Goal: Task Accomplishment & Management: Use online tool/utility

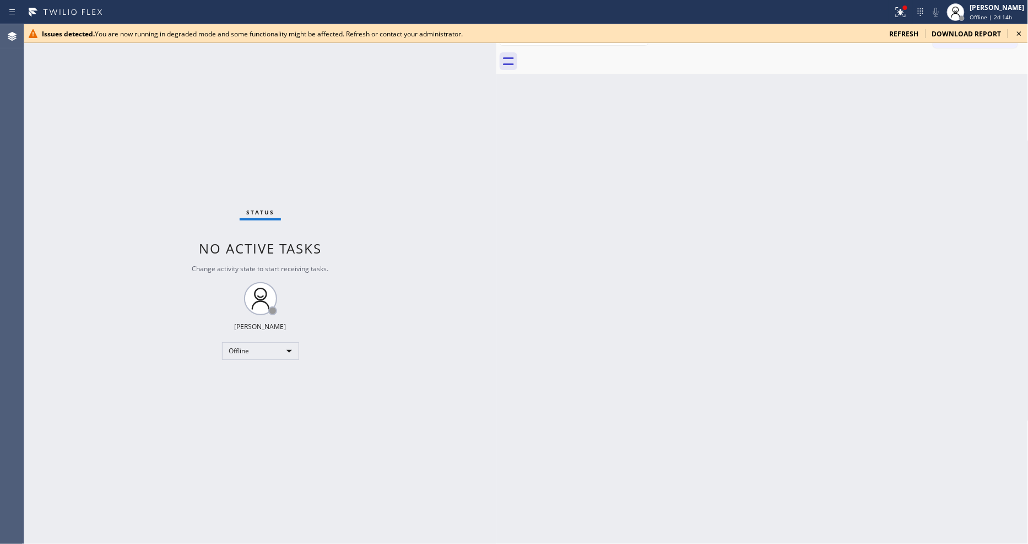
drag, startPoint x: 179, startPoint y: 67, endPoint x: 497, endPoint y: 72, distance: 318.0
click at [496, 72] on div at bounding box center [496, 284] width 0 height 520
click at [925, 34] on div "Issues detected. You are now running in degraded mode and some functionality mi…" at bounding box center [526, 33] width 1004 height 19
click at [925, 29] on icon at bounding box center [1019, 33] width 13 height 13
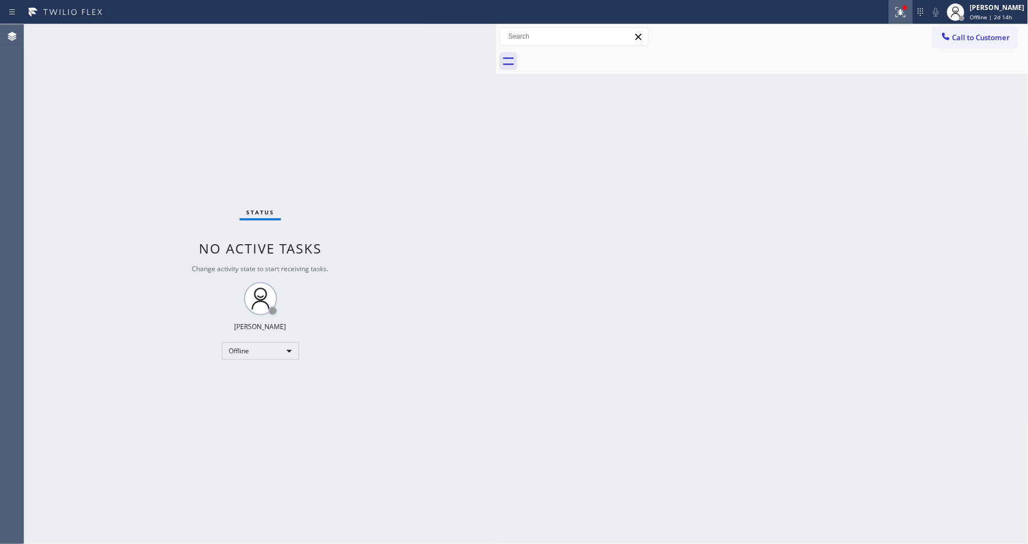
click at [901, 9] on div at bounding box center [901, 12] width 24 height 13
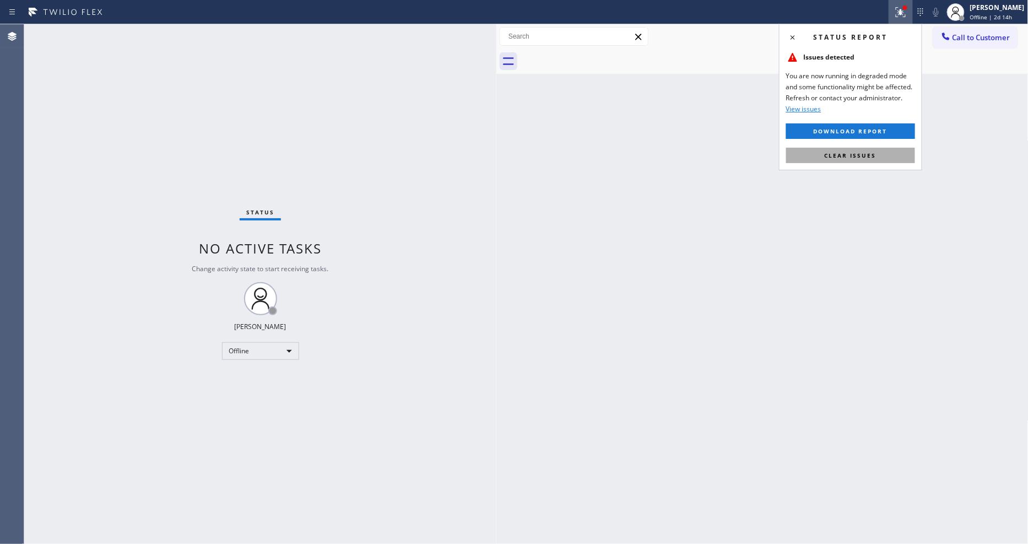
click at [887, 149] on button "Clear issues" at bounding box center [850, 155] width 129 height 15
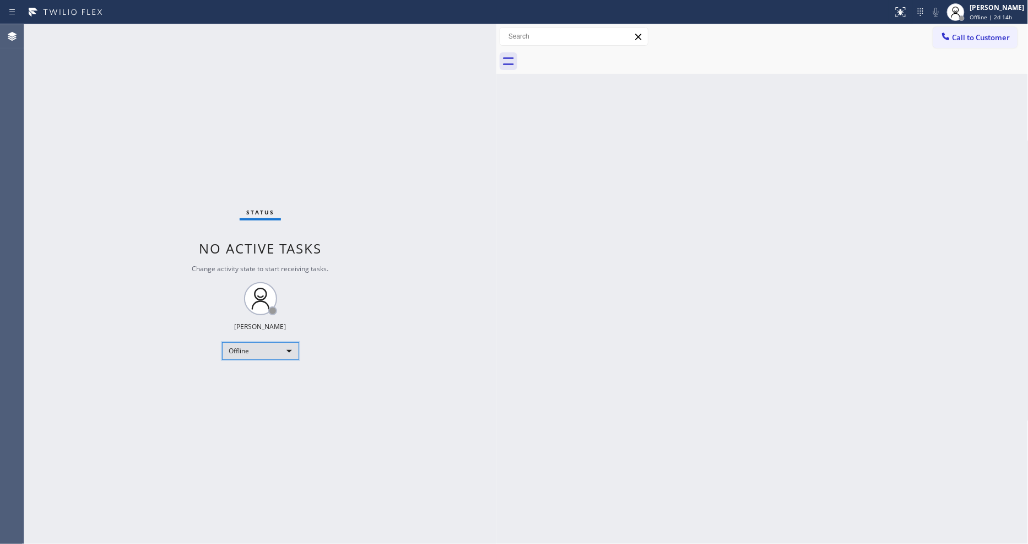
click at [269, 353] on div "Offline" at bounding box center [260, 351] width 77 height 18
drag, startPoint x: 262, startPoint y: 391, endPoint x: 333, endPoint y: 386, distance: 71.3
click at [262, 390] on li "Unavailable" at bounding box center [259, 393] width 75 height 13
click at [336, 395] on div "Status No active tasks Change activity state to start receiving tasks. Lyka Mon…" at bounding box center [260, 284] width 472 height 520
click at [273, 345] on div "Unavailable" at bounding box center [260, 351] width 77 height 18
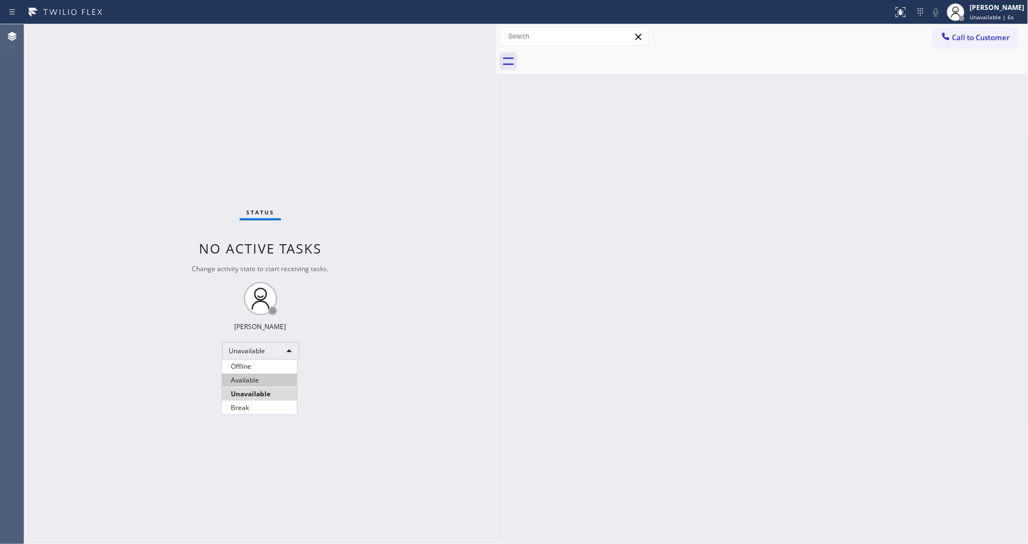
click at [252, 376] on li "Available" at bounding box center [259, 380] width 75 height 13
click at [638, 312] on div "Back to Dashboard Change Sender ID Customers Technicians Select a contact Outbo…" at bounding box center [762, 284] width 532 height 520
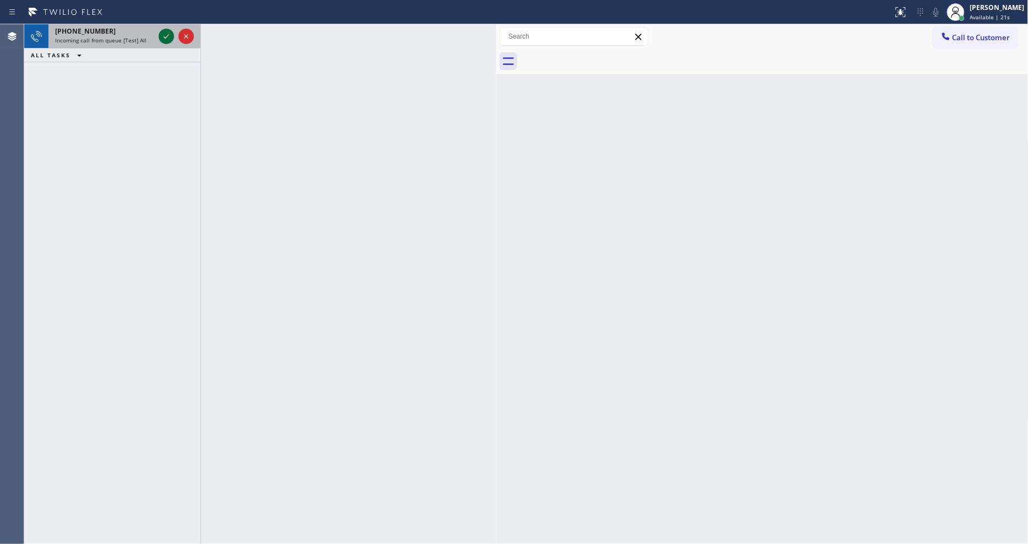
click at [163, 32] on icon at bounding box center [166, 36] width 13 height 13
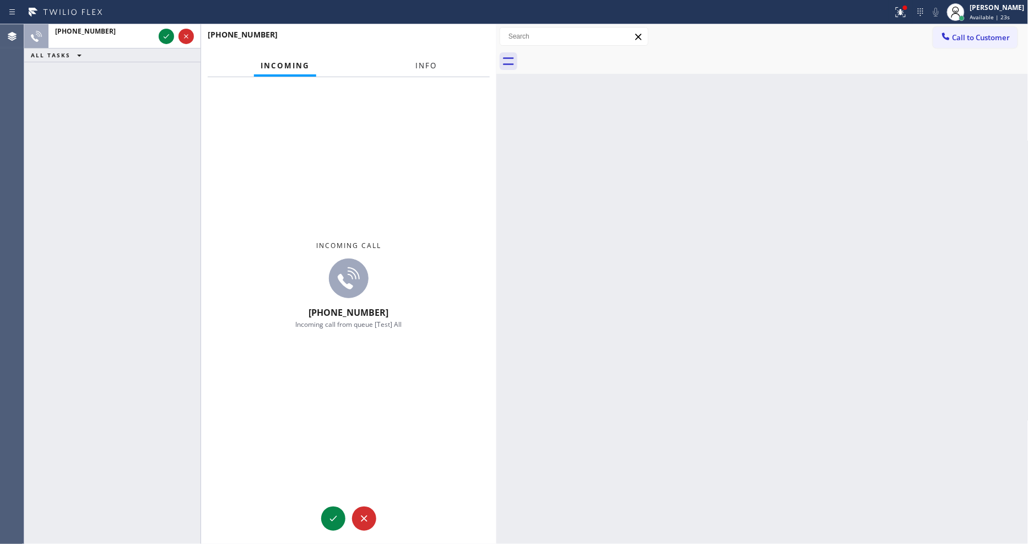
click at [411, 66] on button "Info" at bounding box center [426, 65] width 35 height 21
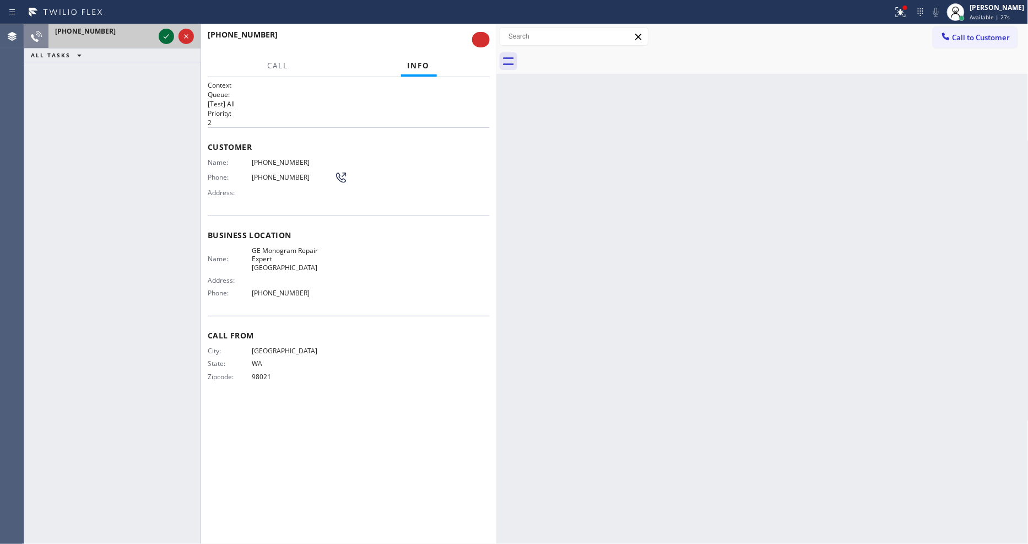
click at [160, 34] on icon at bounding box center [166, 36] width 13 height 13
click at [271, 196] on div "Name: (206) 953-2667 Phone: (206) 953-2667 Address:" at bounding box center [278, 180] width 140 height 44
click at [168, 37] on icon at bounding box center [166, 36] width 13 height 13
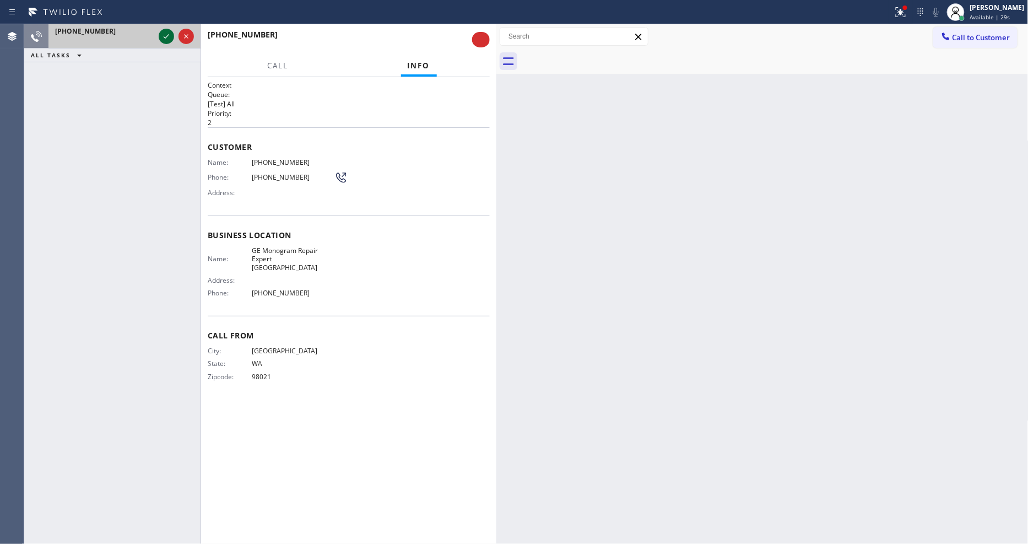
click at [168, 37] on icon at bounding box center [166, 36] width 13 height 13
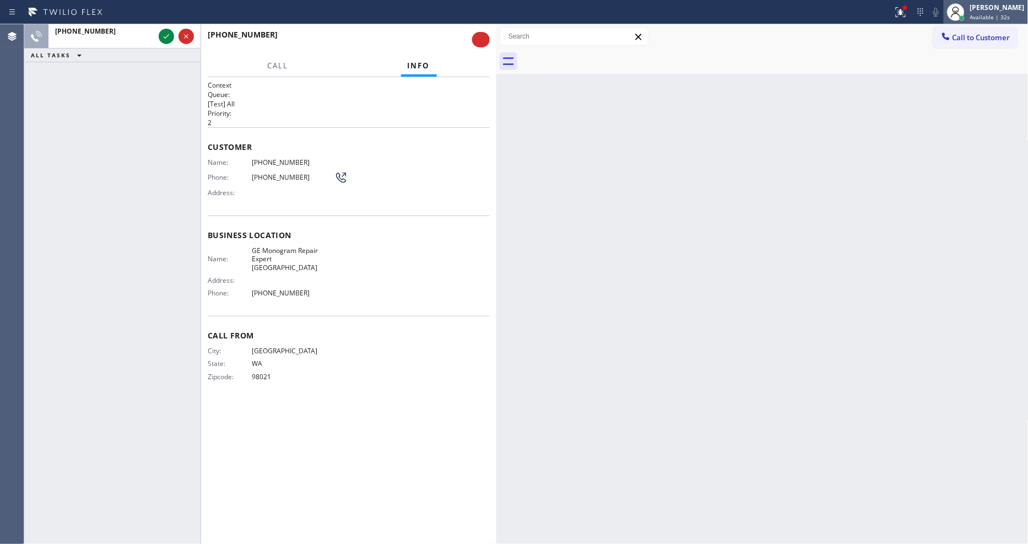
click at [925, 17] on div at bounding box center [962, 18] width 6 height 6
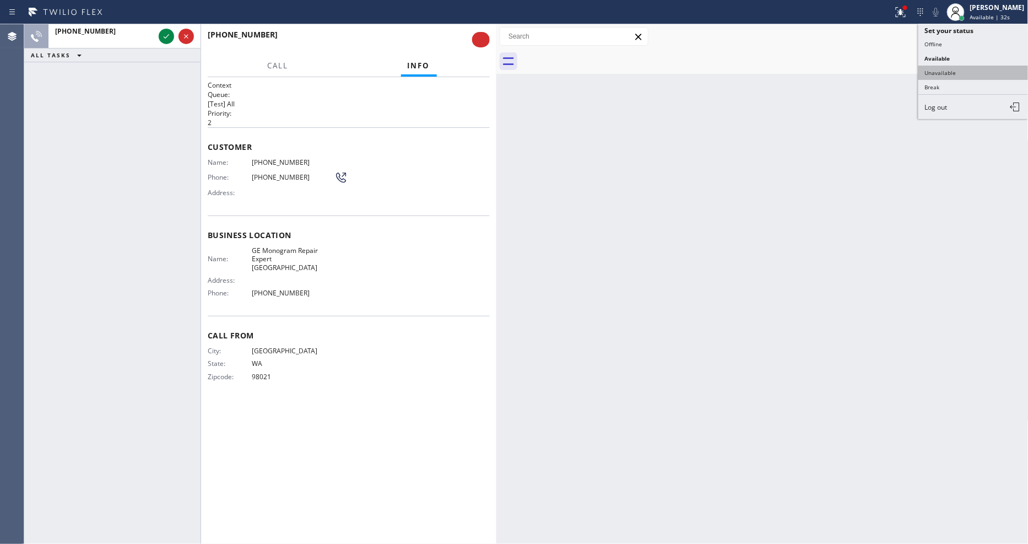
click at [925, 72] on button "Unavailable" at bounding box center [974, 73] width 110 height 14
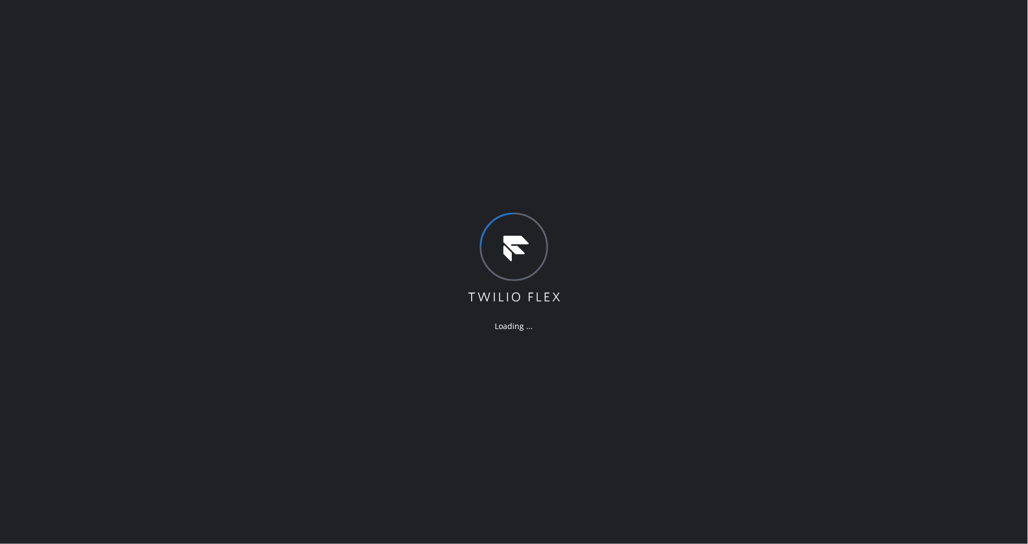
click at [217, 102] on div "Loading ..." at bounding box center [514, 272] width 1028 height 544
click at [499, 417] on div "Loading ..." at bounding box center [514, 272] width 1028 height 544
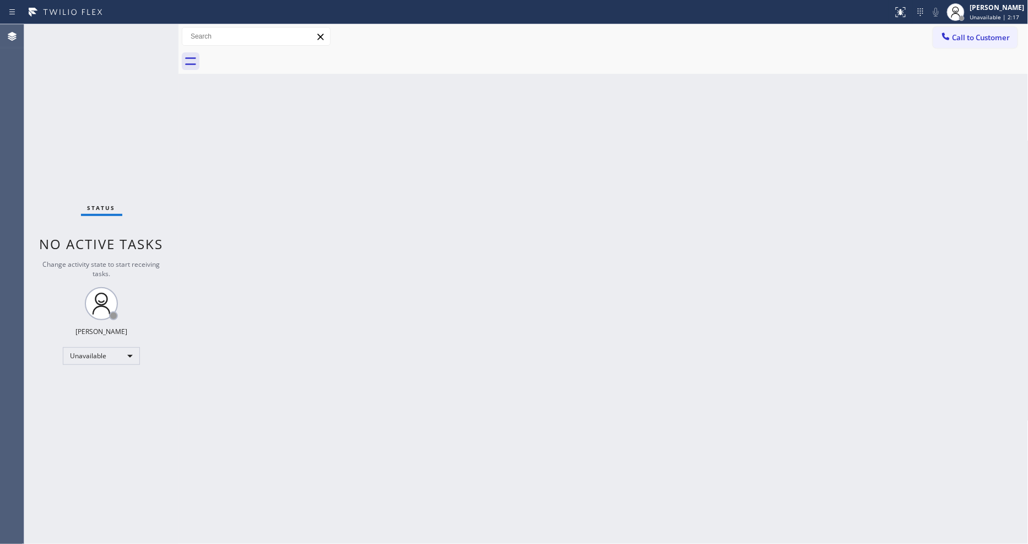
click at [102, 237] on span "No active tasks" at bounding box center [102, 244] width 124 height 18
click at [112, 353] on div "Unavailable" at bounding box center [101, 356] width 77 height 18
click at [91, 380] on li "Available" at bounding box center [100, 384] width 75 height 13
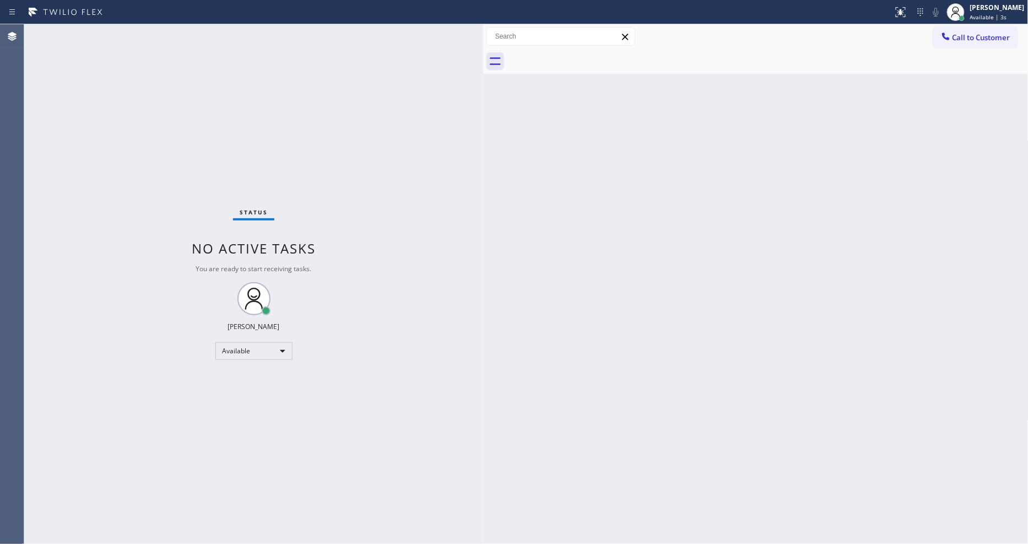
drag, startPoint x: 177, startPoint y: 85, endPoint x: 482, endPoint y: 93, distance: 304.8
click at [483, 93] on div at bounding box center [483, 284] width 0 height 520
click at [904, 400] on div "Back to Dashboard Change Sender ID Customers Technicians Select a contact Outbo…" at bounding box center [756, 284] width 546 height 520
click at [109, 116] on div "Status No active tasks You are ready to start receiving tasks. [PERSON_NAME] Av…" at bounding box center [253, 284] width 459 height 520
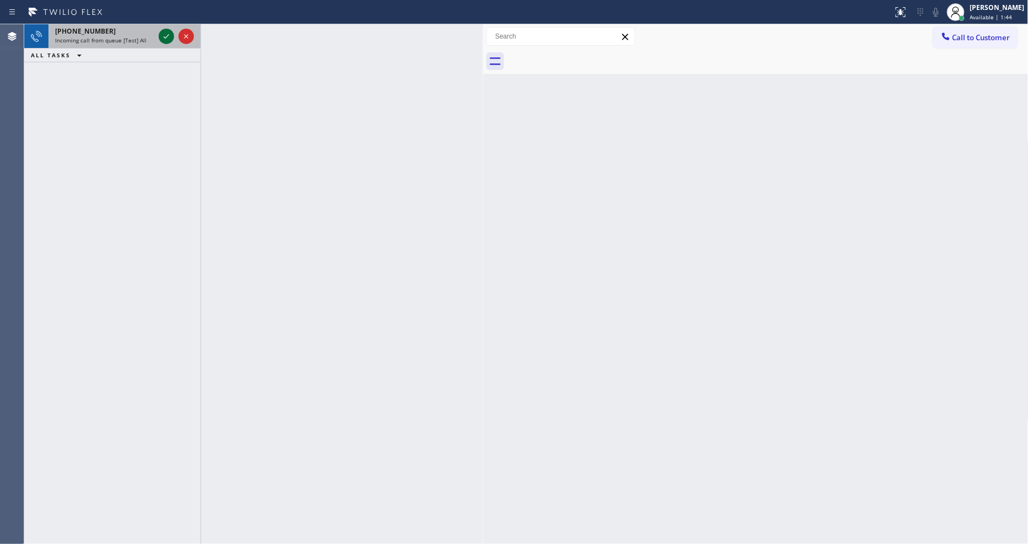
click at [171, 31] on icon at bounding box center [166, 36] width 13 height 13
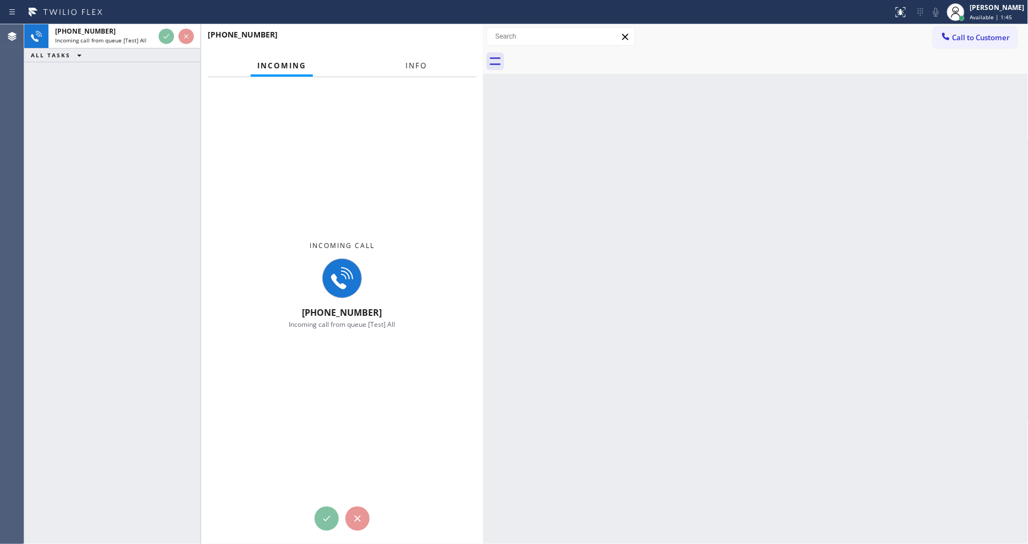
click at [412, 64] on span "Info" at bounding box center [416, 66] width 21 height 10
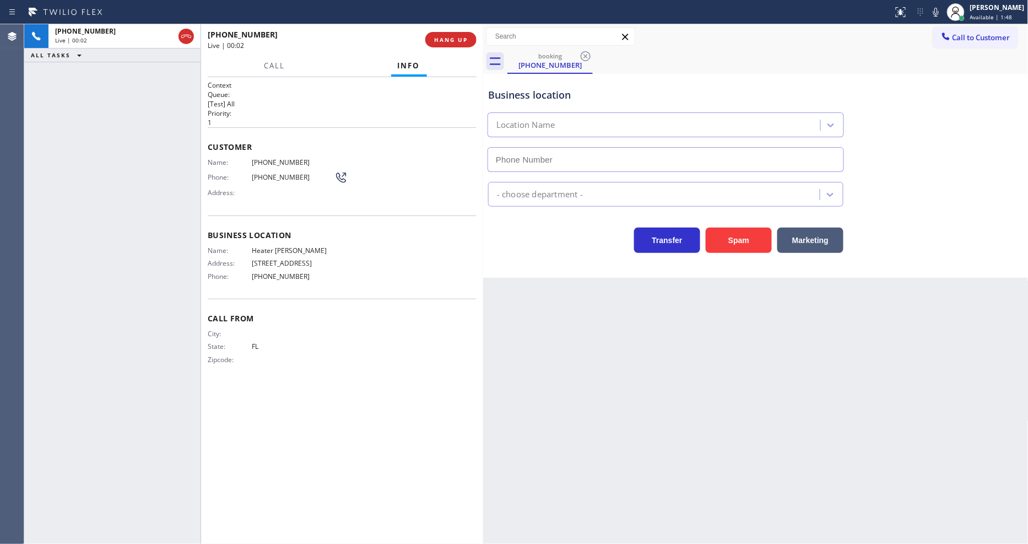
type input "[PHONE_NUMBER]"
click at [462, 40] on span "HANG UP" at bounding box center [451, 40] width 34 height 8
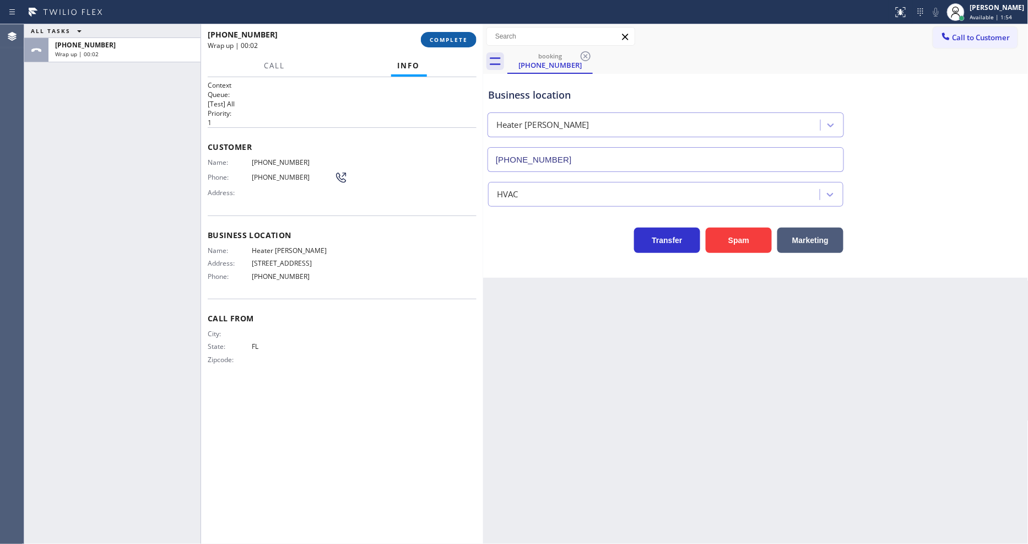
click at [461, 39] on span "COMPLETE" at bounding box center [449, 40] width 38 height 8
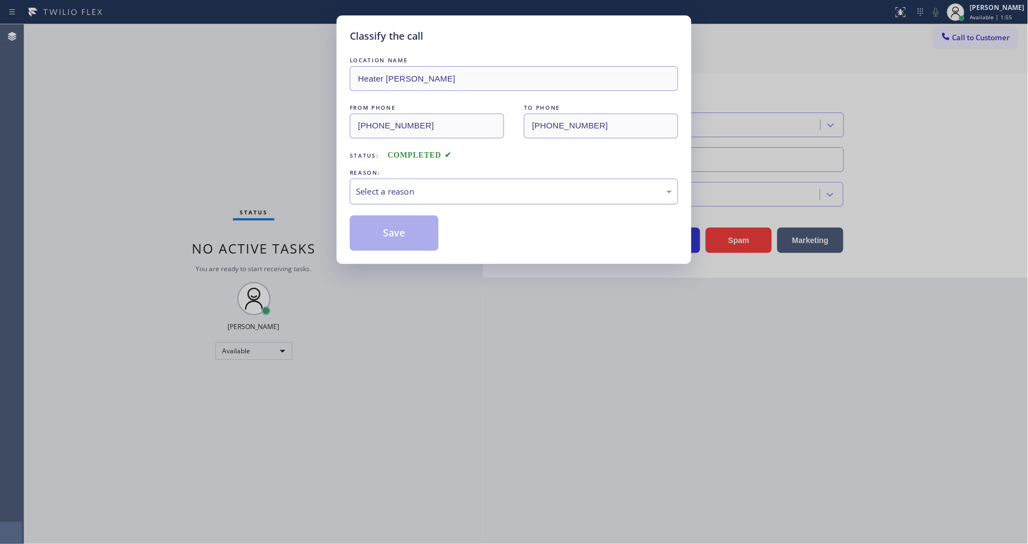
click at [403, 179] on div "Select a reason" at bounding box center [514, 192] width 328 height 26
click at [412, 224] on button "Save" at bounding box center [394, 232] width 89 height 35
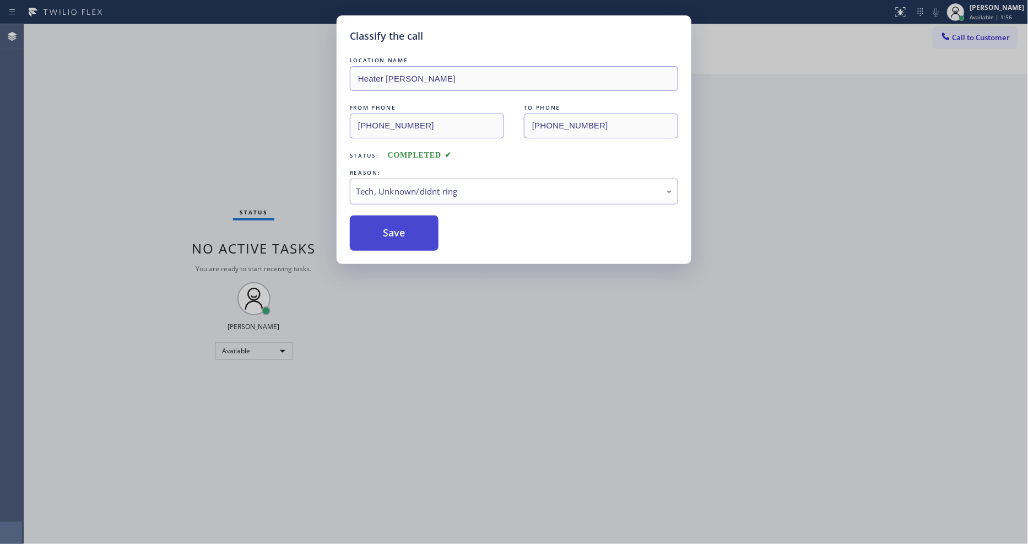
click at [412, 224] on button "Save" at bounding box center [394, 232] width 89 height 35
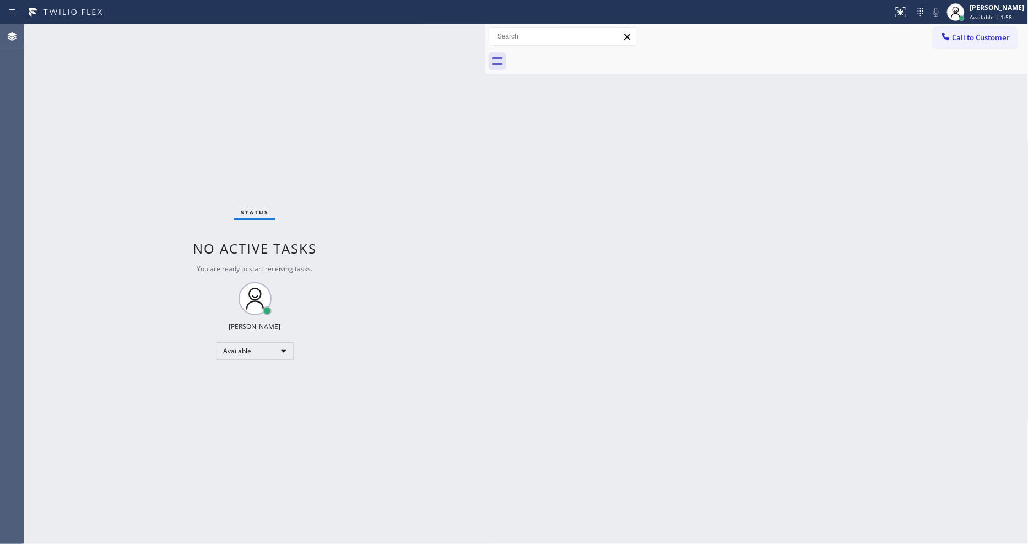
click at [485, 72] on div at bounding box center [485, 284] width 0 height 520
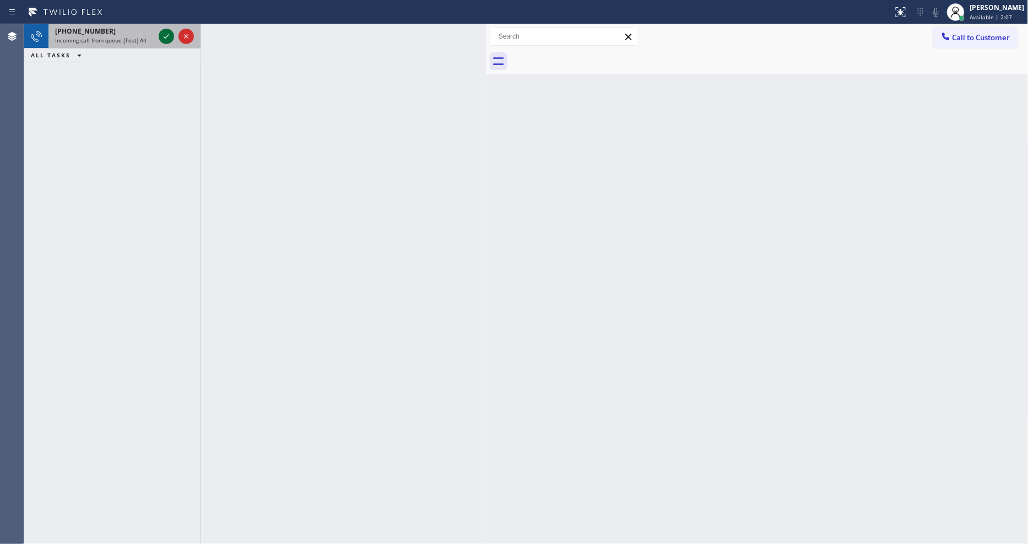
click at [166, 35] on icon at bounding box center [166, 36] width 13 height 13
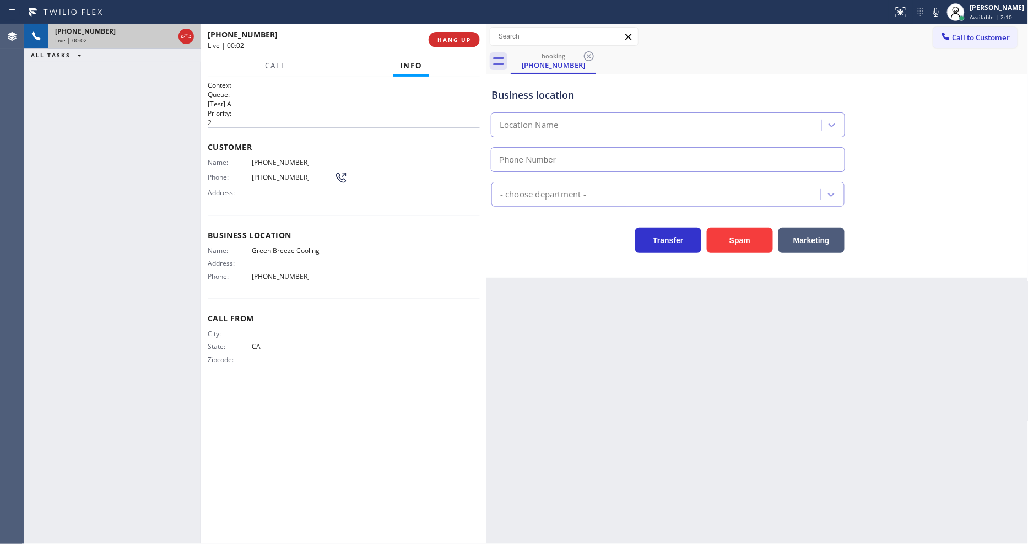
type input "[PHONE_NUMBER]"
click at [452, 39] on span "HANG UP" at bounding box center [455, 40] width 34 height 8
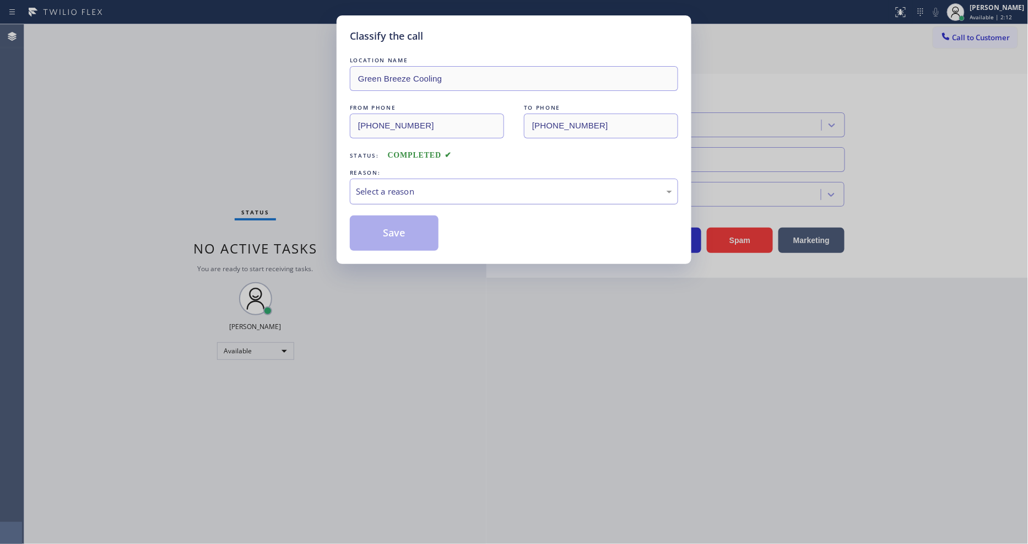
click at [384, 185] on div "Select a reason" at bounding box center [514, 191] width 316 height 13
click at [389, 235] on button "Save" at bounding box center [394, 232] width 89 height 35
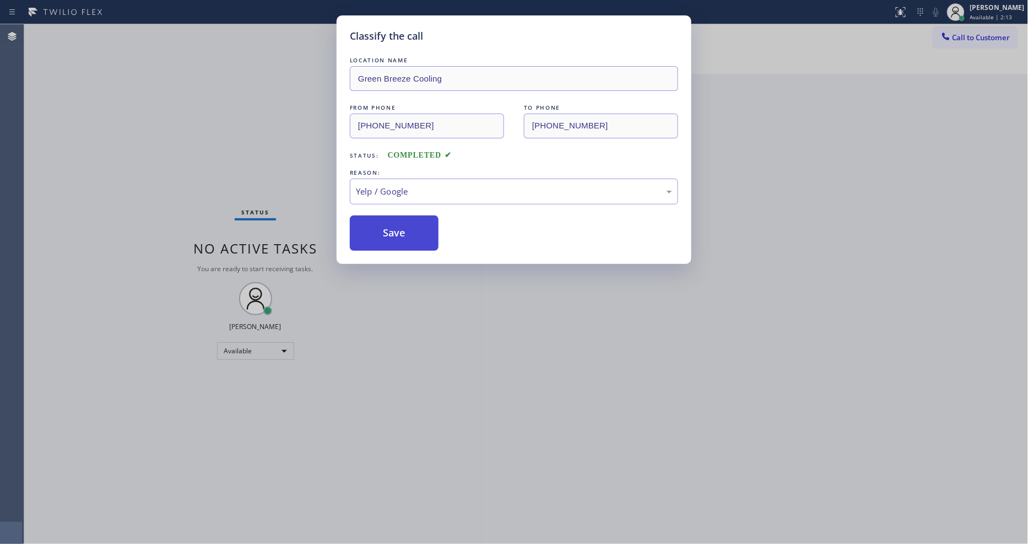
click at [389, 235] on button "Save" at bounding box center [394, 232] width 89 height 35
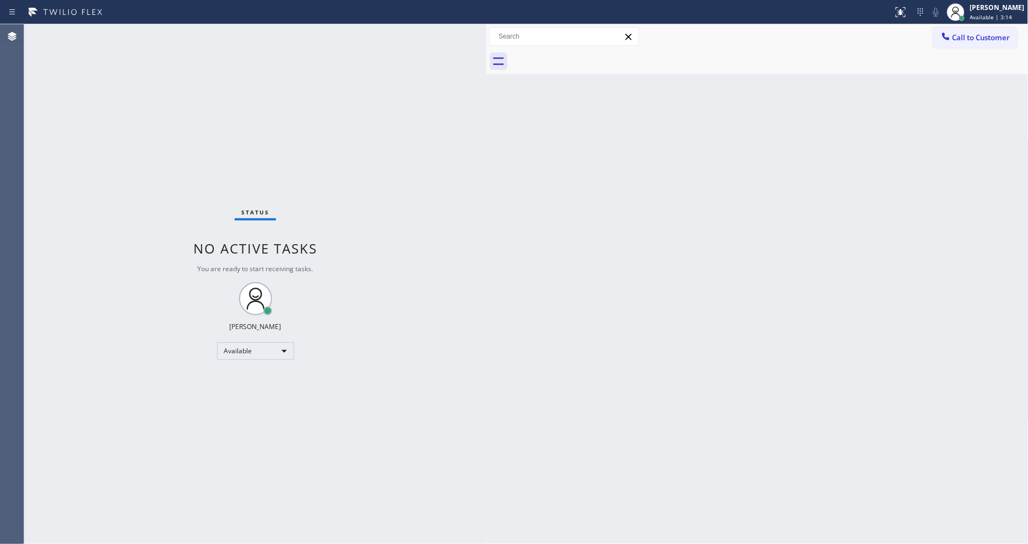
click at [249, 387] on div "Status No active tasks You are ready to start receiving tasks. [PERSON_NAME] Av…" at bounding box center [255, 284] width 462 height 520
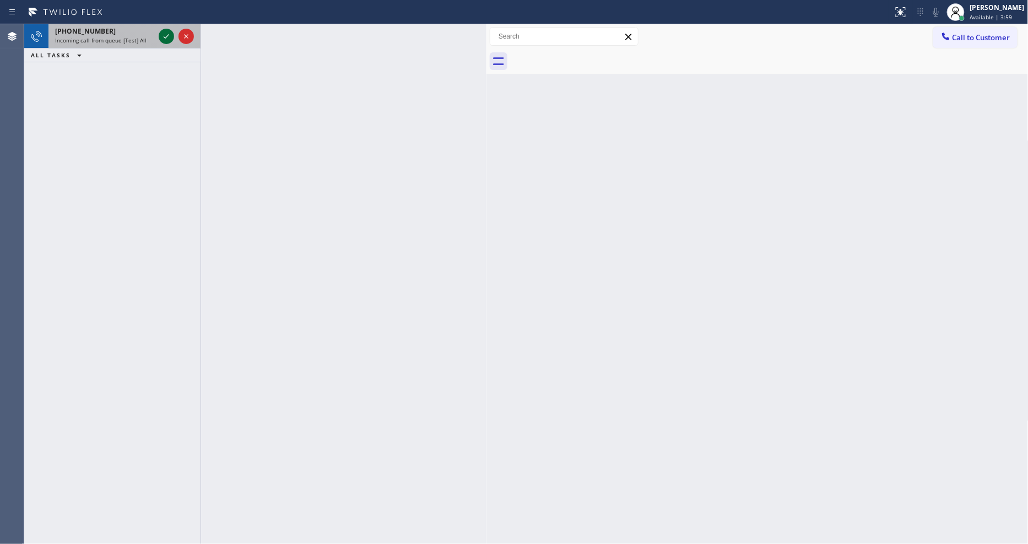
drag, startPoint x: 160, startPoint y: 30, endPoint x: 164, endPoint y: 34, distance: 5.9
click at [160, 30] on icon at bounding box center [166, 36] width 13 height 13
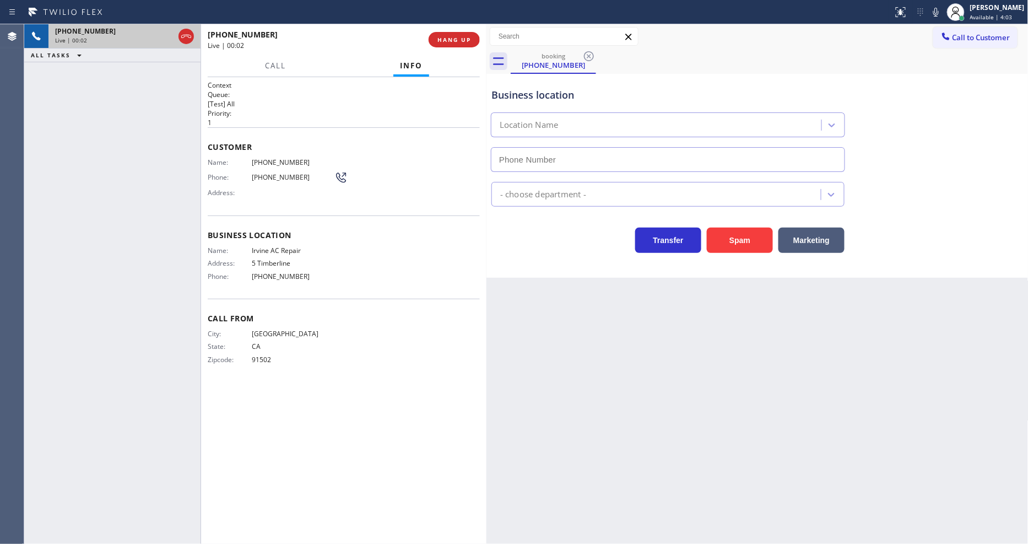
type input "[PHONE_NUMBER]"
click at [733, 380] on div "Back to Dashboard Change Sender ID Customers Technicians Select a contact Outbo…" at bounding box center [758, 284] width 542 height 520
click at [281, 246] on span "Irvine AC Repair" at bounding box center [293, 250] width 83 height 8
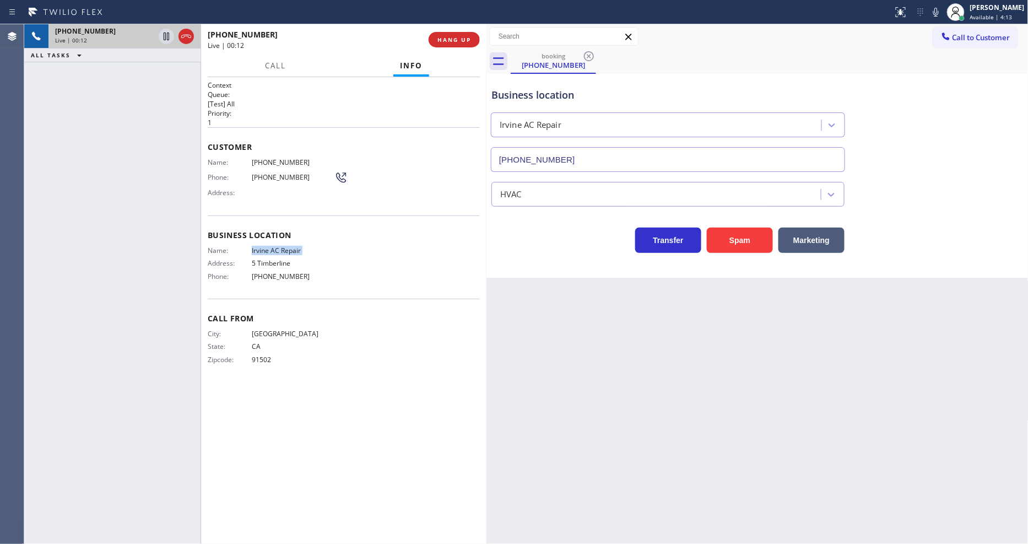
copy span "Irvine AC Repair"
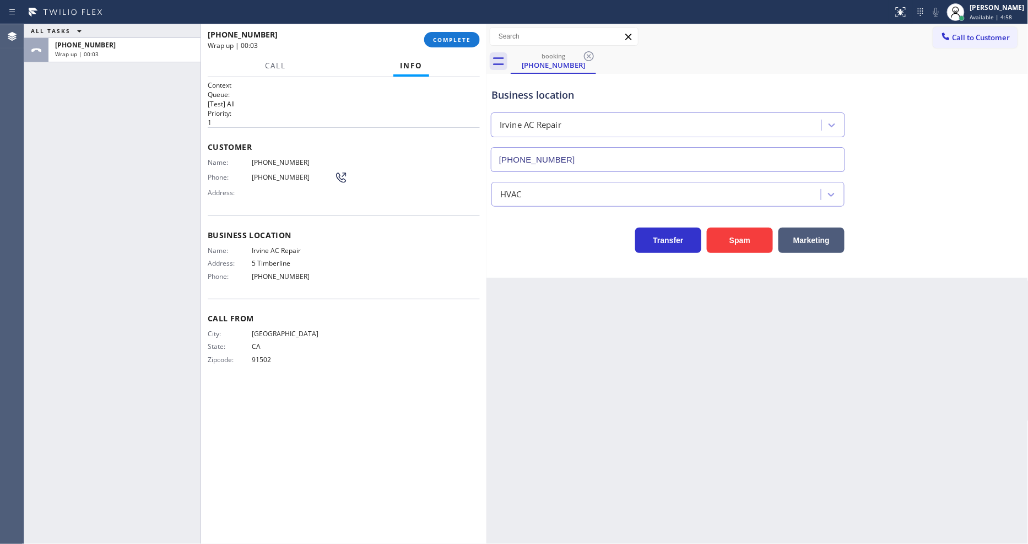
click at [284, 158] on span "[PHONE_NUMBER]" at bounding box center [293, 162] width 83 height 8
click at [283, 158] on span "[PHONE_NUMBER]" at bounding box center [293, 162] width 83 height 8
copy span "[PHONE_NUMBER]"
drag, startPoint x: 58, startPoint y: 136, endPoint x: 79, endPoint y: 134, distance: 21.0
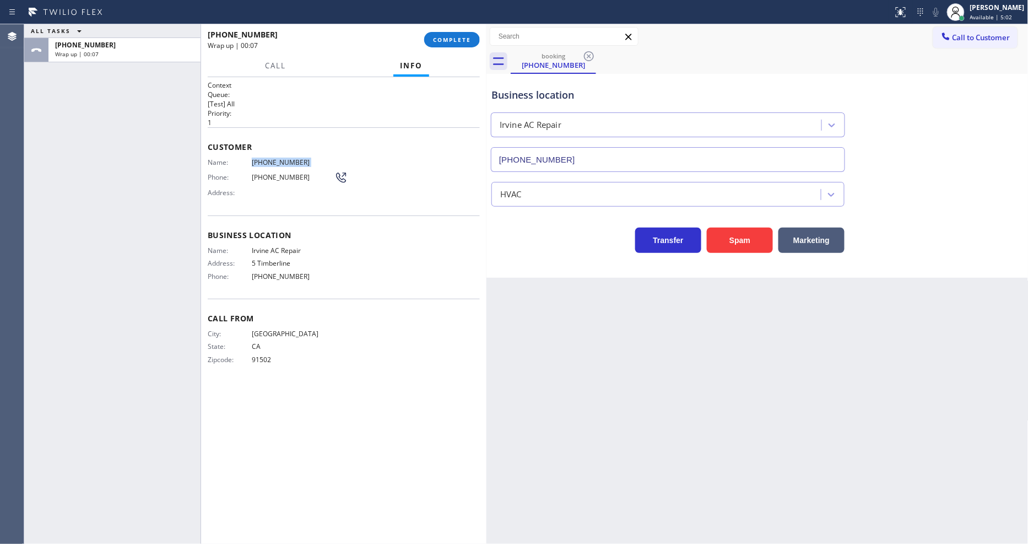
click at [58, 136] on div "ALL TASKS ALL TASKS ACTIVE TASKS TASKS IN WRAP UP +18186211138 Wrap up | 00:07" at bounding box center [112, 284] width 176 height 520
click at [449, 34] on button "COMPLETE" at bounding box center [452, 39] width 56 height 15
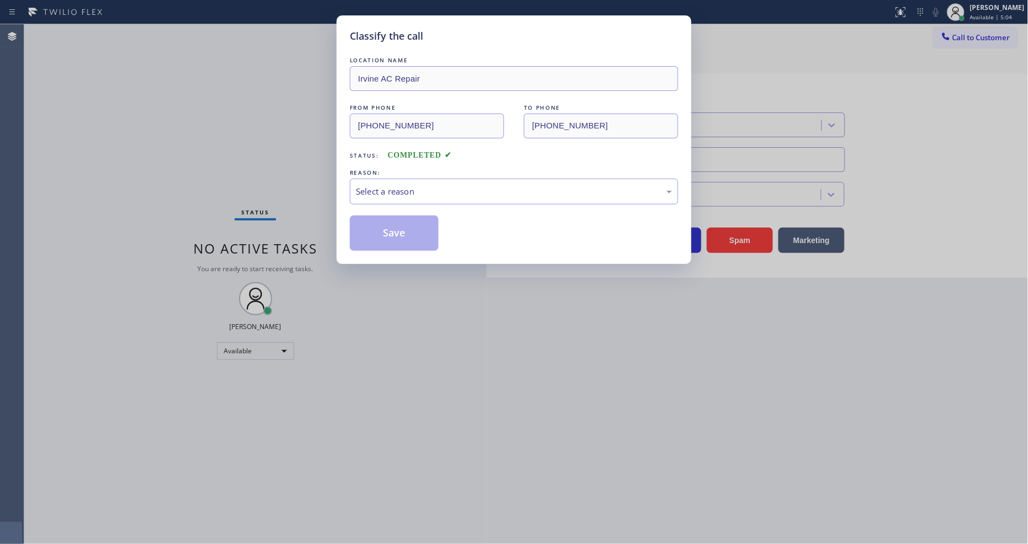
click at [384, 185] on div "Select a reason" at bounding box center [514, 191] width 316 height 13
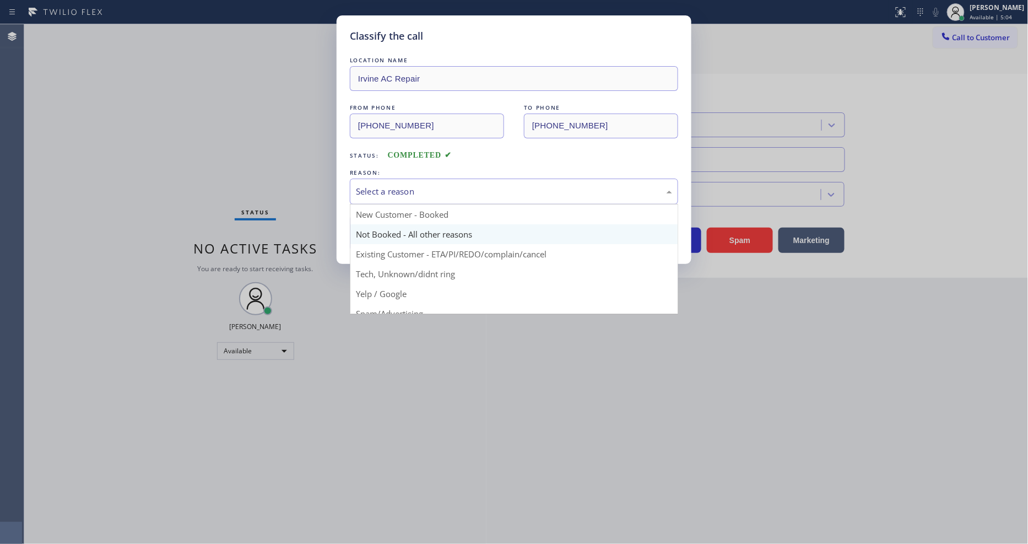
click at [389, 223] on button "Save" at bounding box center [394, 232] width 89 height 35
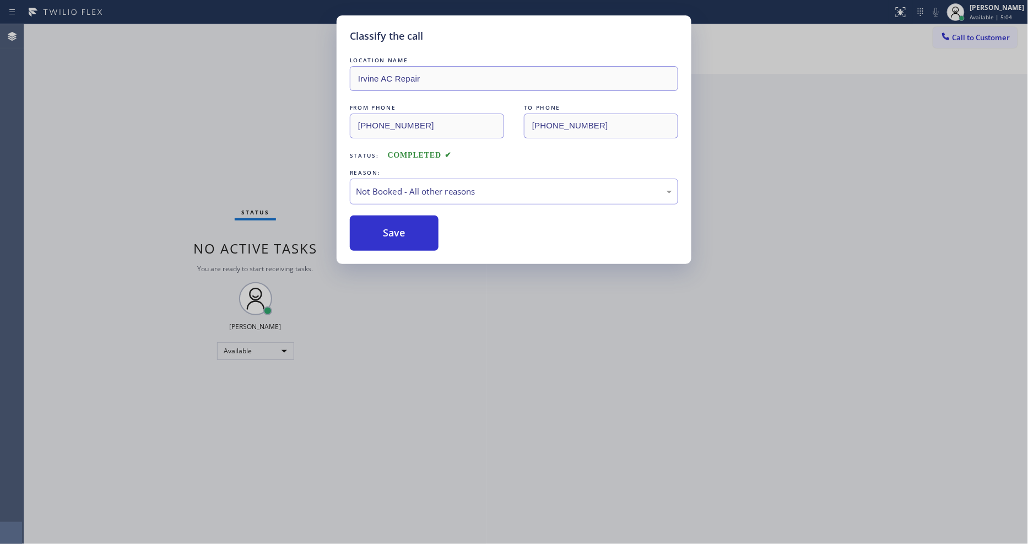
click at [389, 223] on button "Save" at bounding box center [394, 232] width 89 height 35
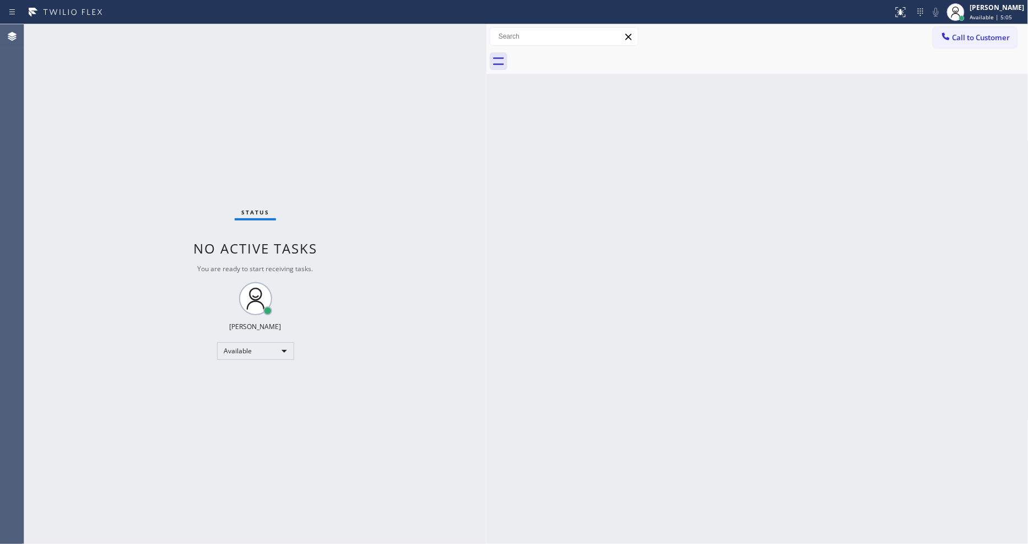
click at [978, 36] on span "Call to Customer" at bounding box center [982, 38] width 58 height 10
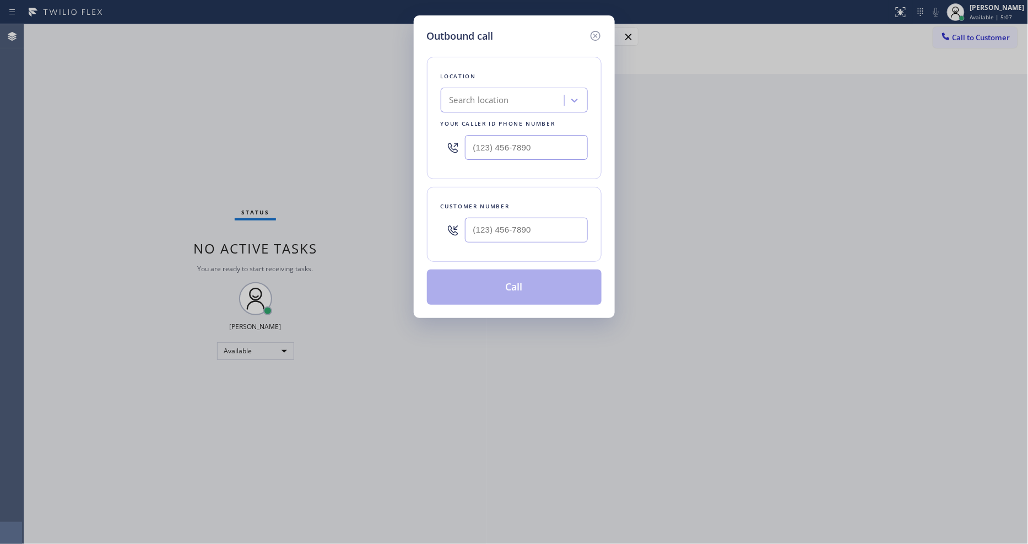
click at [264, 62] on div "Outbound call Location Search location Your caller id phone number Customer num…" at bounding box center [514, 272] width 1028 height 544
click at [475, 96] on div "Search location" at bounding box center [480, 100] width 60 height 13
paste input "Irvine AC Repair"
click at [450, 96] on input "Irvine AC Repair" at bounding box center [481, 100] width 63 height 9
type input "Irvine AC Repair"
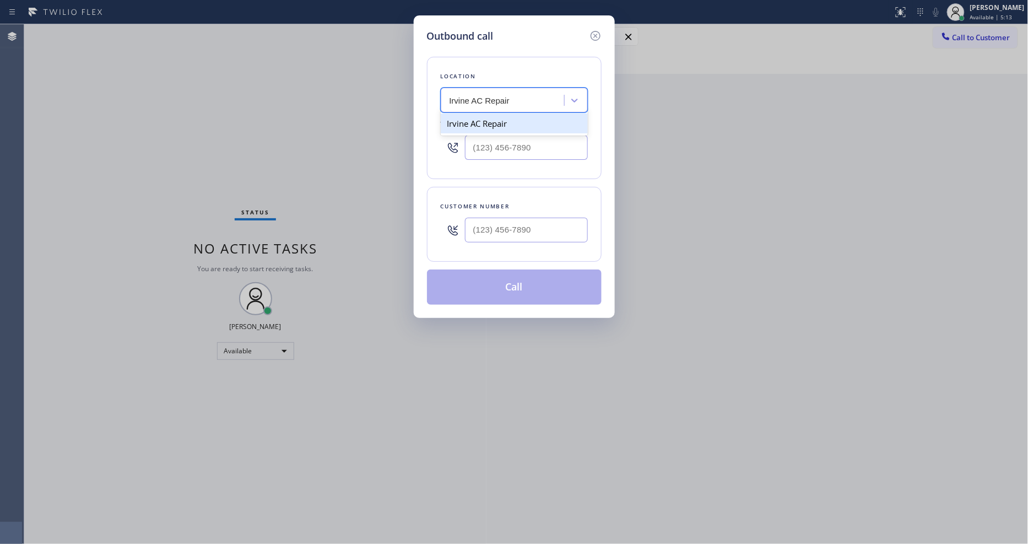
click at [494, 118] on div "Irvine AC Repair" at bounding box center [514, 124] width 147 height 20
type input "[PHONE_NUMBER]"
drag, startPoint x: 277, startPoint y: 55, endPoint x: 417, endPoint y: 164, distance: 177.6
click at [277, 55] on div "Outbound call Location Irvine AC Repair Your caller id phone number (949) 353-6…" at bounding box center [514, 272] width 1028 height 544
click at [500, 242] on div at bounding box center [526, 230] width 123 height 36
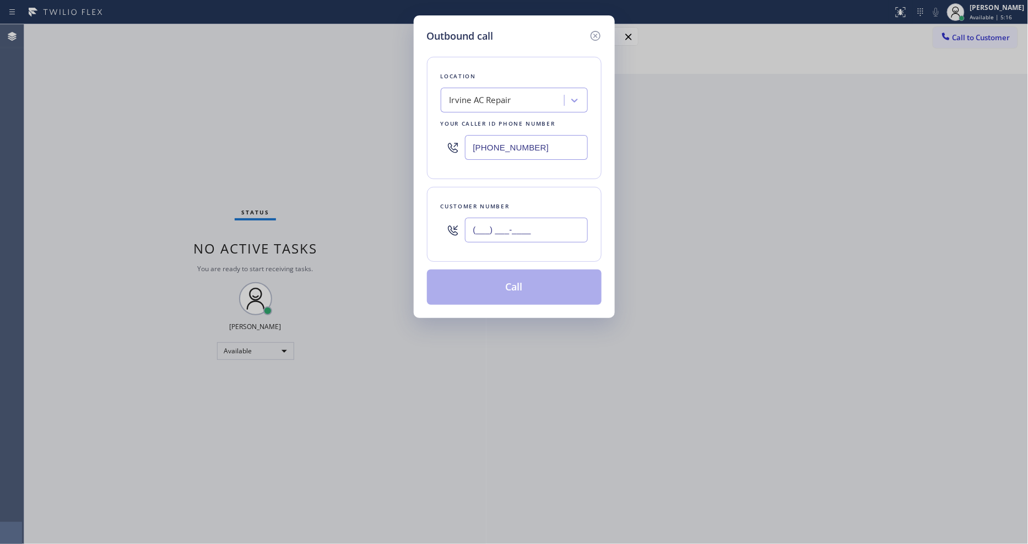
click at [503, 223] on input "(___) ___-____" at bounding box center [526, 230] width 123 height 25
paste input "818) 621-1138"
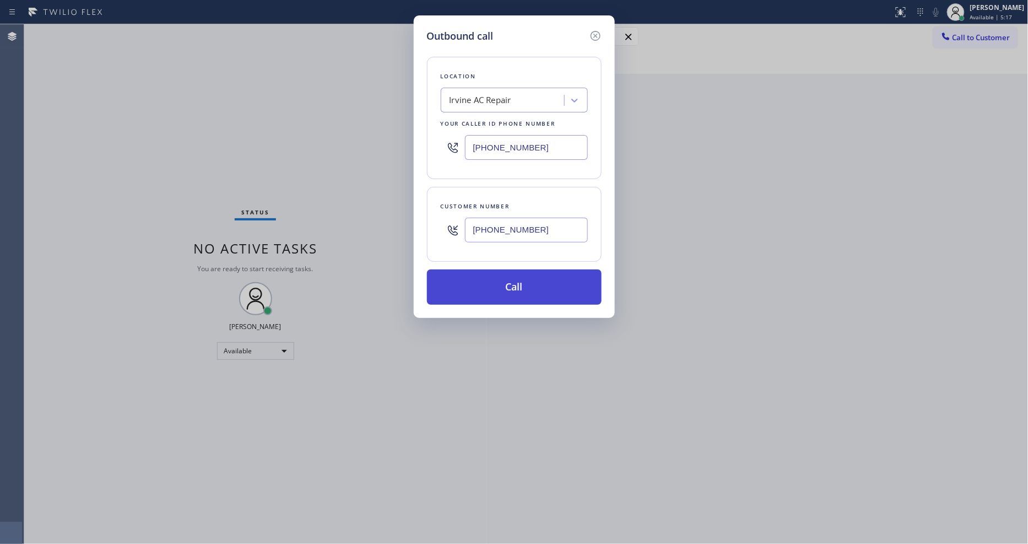
type input "[PHONE_NUMBER]"
click at [487, 289] on button "Call" at bounding box center [514, 286] width 175 height 35
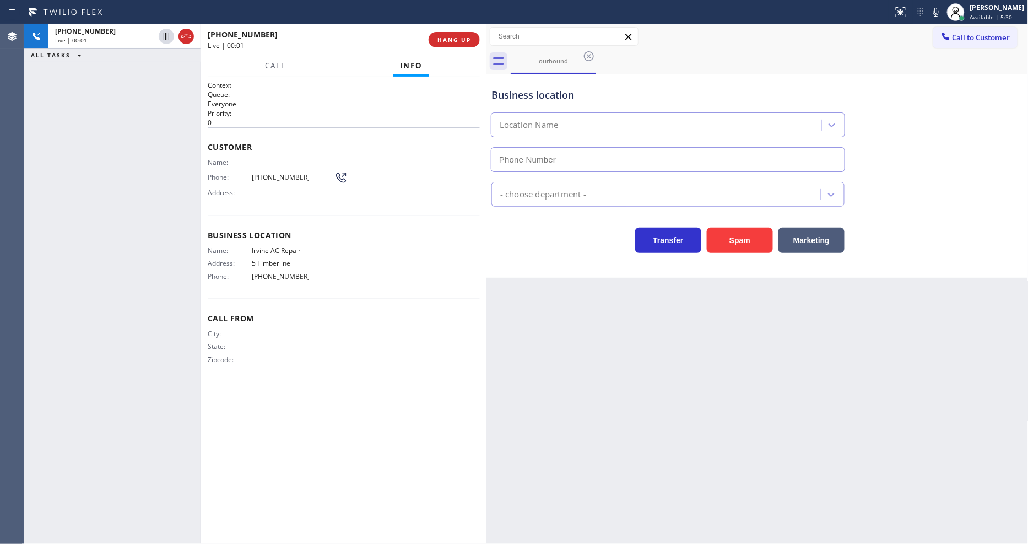
type input "[PHONE_NUMBER]"
drag, startPoint x: 750, startPoint y: 327, endPoint x: 745, endPoint y: 323, distance: 7.1
click at [746, 323] on div "Back to Dashboard Change Sender ID Customers Technicians Select a contact Outbo…" at bounding box center [758, 284] width 542 height 520
drag, startPoint x: 186, startPoint y: 144, endPoint x: 274, endPoint y: 142, distance: 87.6
click at [186, 144] on div "+18186211138 Live | 00:39 ALL TASKS ALL TASKS ACTIVE TASKS TASKS IN WRAP UP" at bounding box center [112, 284] width 176 height 520
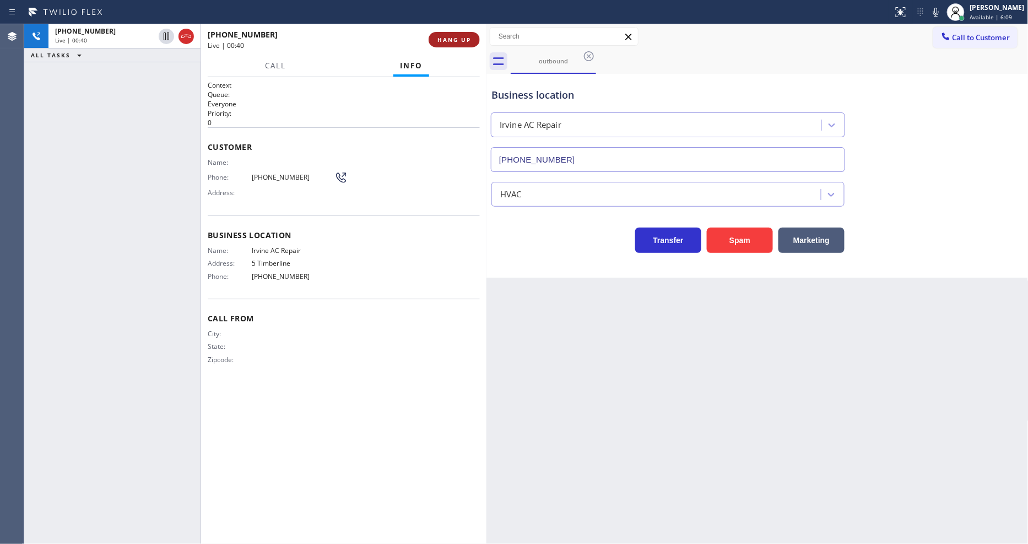
click at [452, 43] on span "HANG UP" at bounding box center [455, 40] width 34 height 8
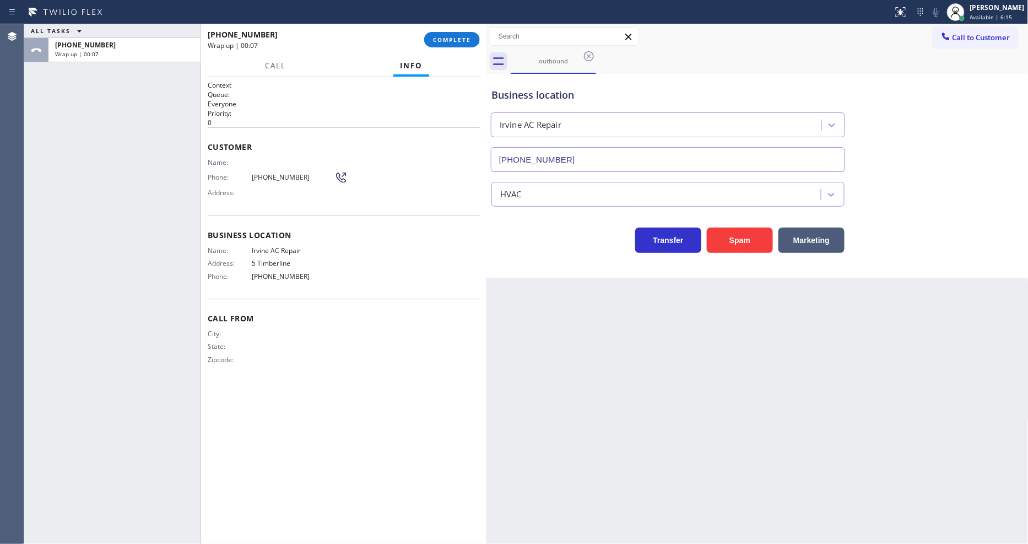
drag, startPoint x: 445, startPoint y: 42, endPoint x: 509, endPoint y: 171, distance: 143.9
click at [445, 42] on span "COMPLETE" at bounding box center [452, 40] width 38 height 8
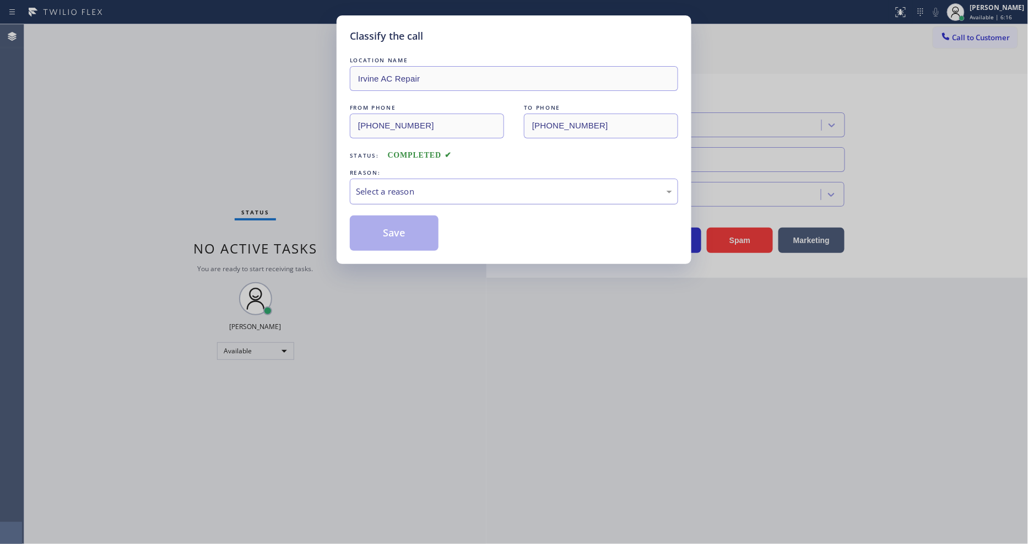
click at [391, 190] on div "Select a reason" at bounding box center [514, 191] width 316 height 13
click at [377, 226] on button "Save" at bounding box center [394, 232] width 89 height 35
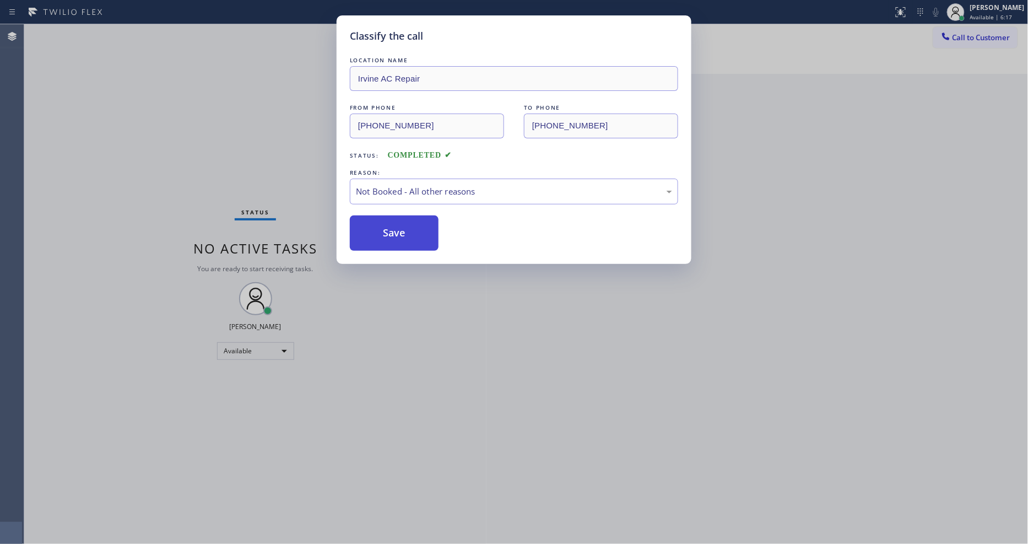
drag, startPoint x: 377, startPoint y: 225, endPoint x: 379, endPoint y: 219, distance: 5.8
click at [378, 223] on button "Save" at bounding box center [394, 232] width 89 height 35
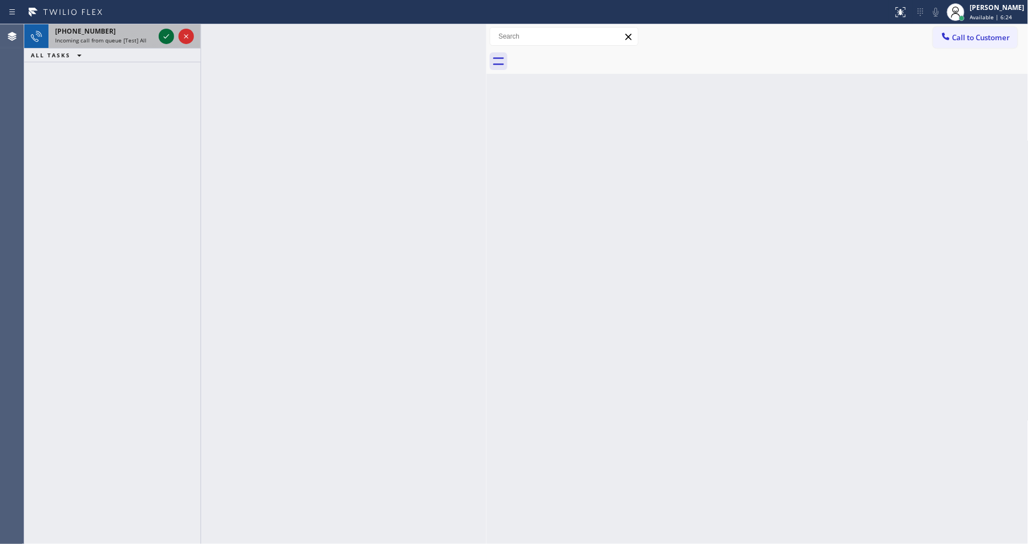
click at [163, 40] on icon at bounding box center [166, 36] width 13 height 13
click at [164, 34] on icon at bounding box center [166, 36] width 13 height 13
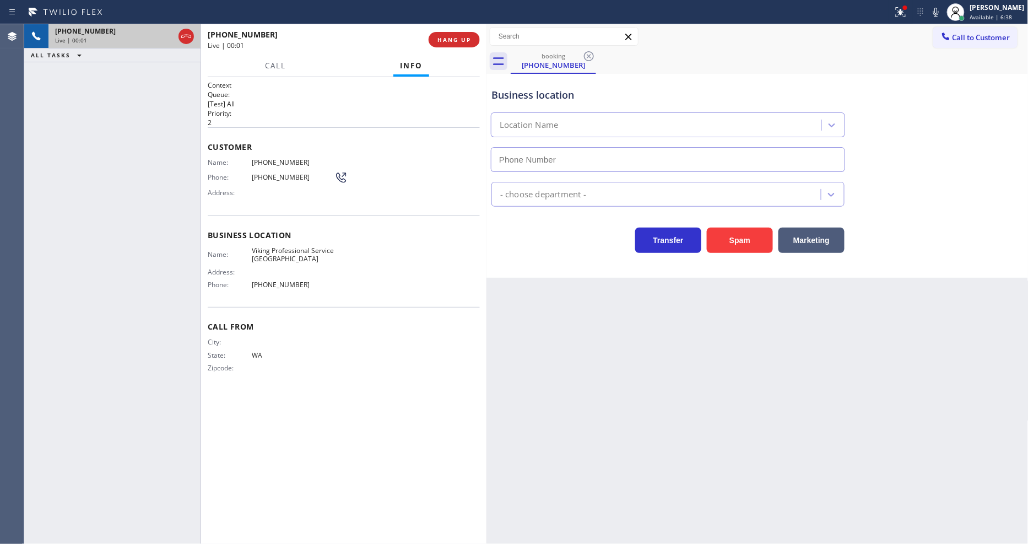
type input "[PHONE_NUMBER]"
click at [456, 44] on button "HANG UP" at bounding box center [454, 39] width 51 height 15
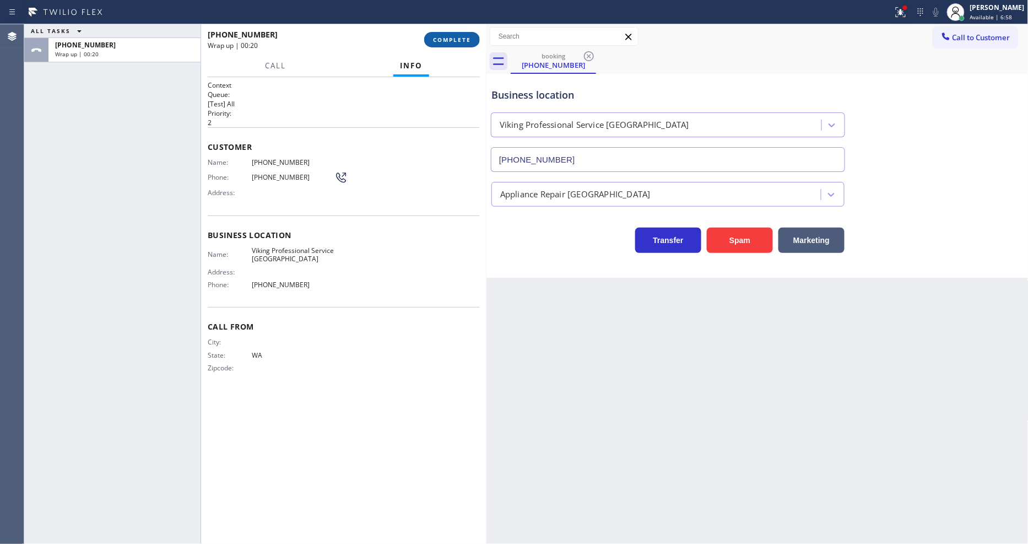
click at [453, 42] on span "COMPLETE" at bounding box center [452, 40] width 38 height 8
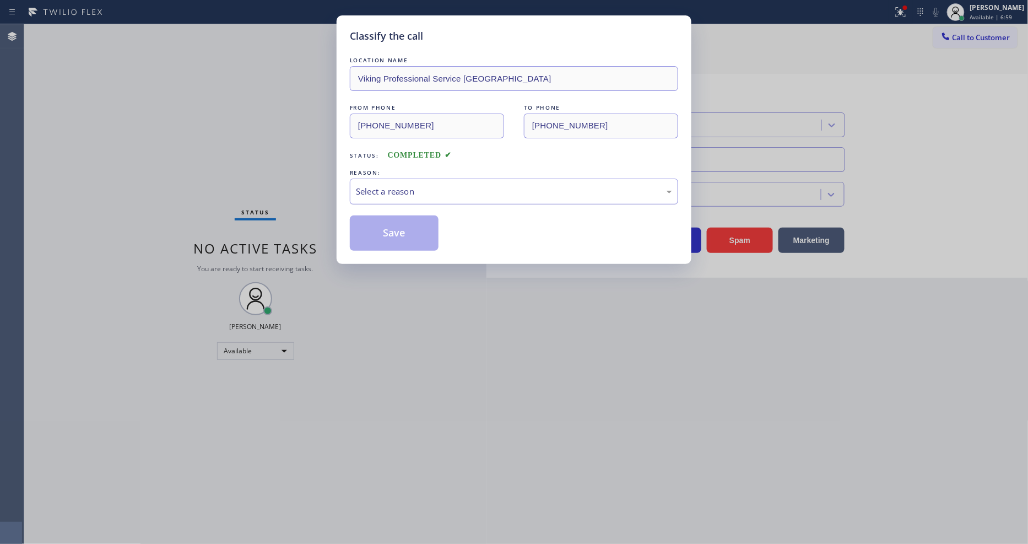
click at [408, 185] on div "Select a reason" at bounding box center [514, 191] width 316 height 13
click at [420, 224] on button "Save" at bounding box center [394, 232] width 89 height 35
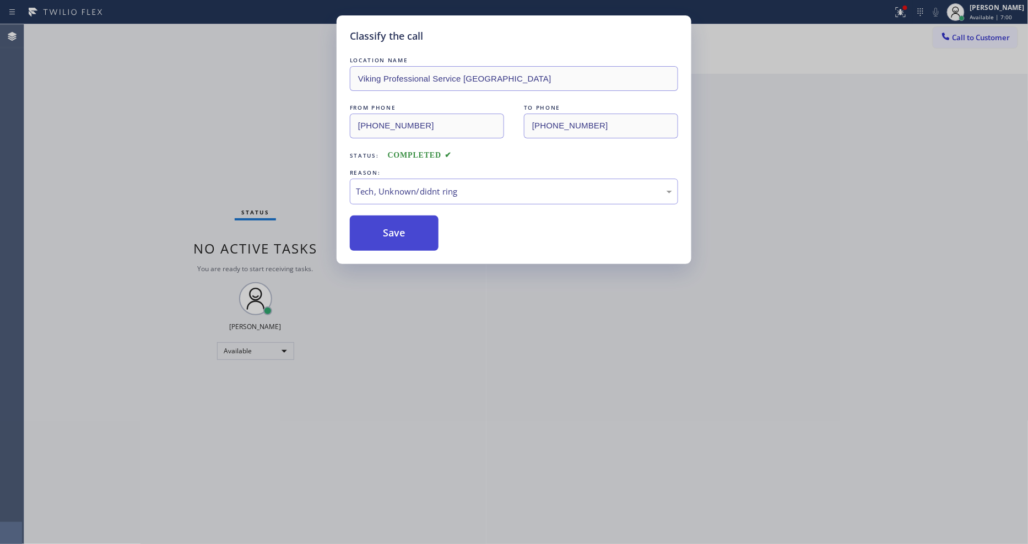
click at [420, 224] on button "Save" at bounding box center [394, 232] width 89 height 35
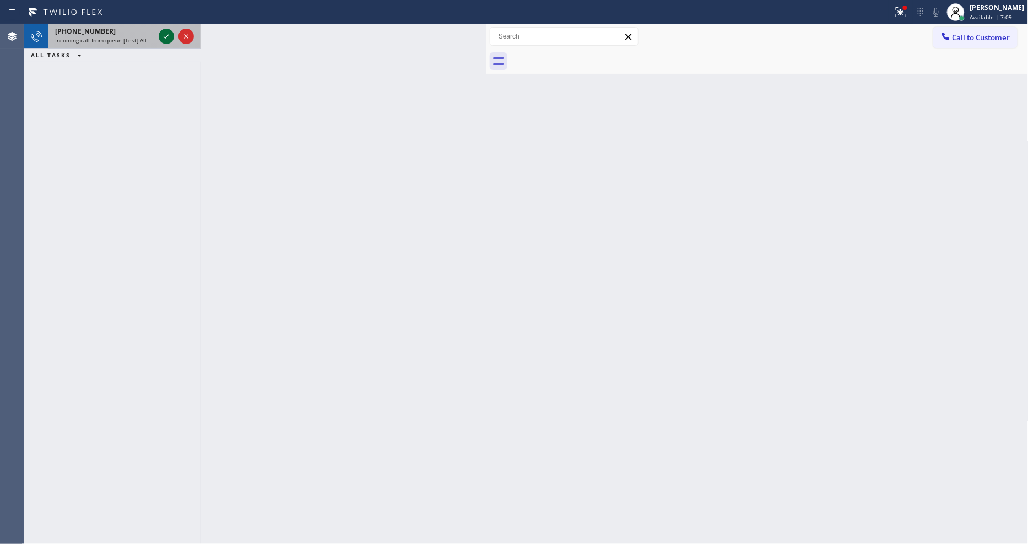
click at [163, 36] on icon at bounding box center [166, 36] width 13 height 13
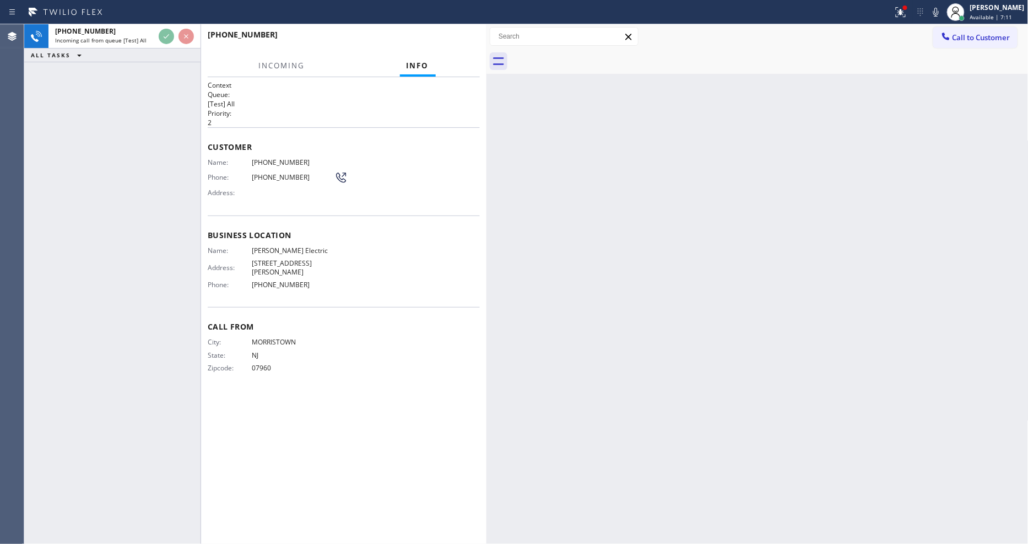
click at [399, 114] on h2 "Priority:" at bounding box center [344, 113] width 272 height 9
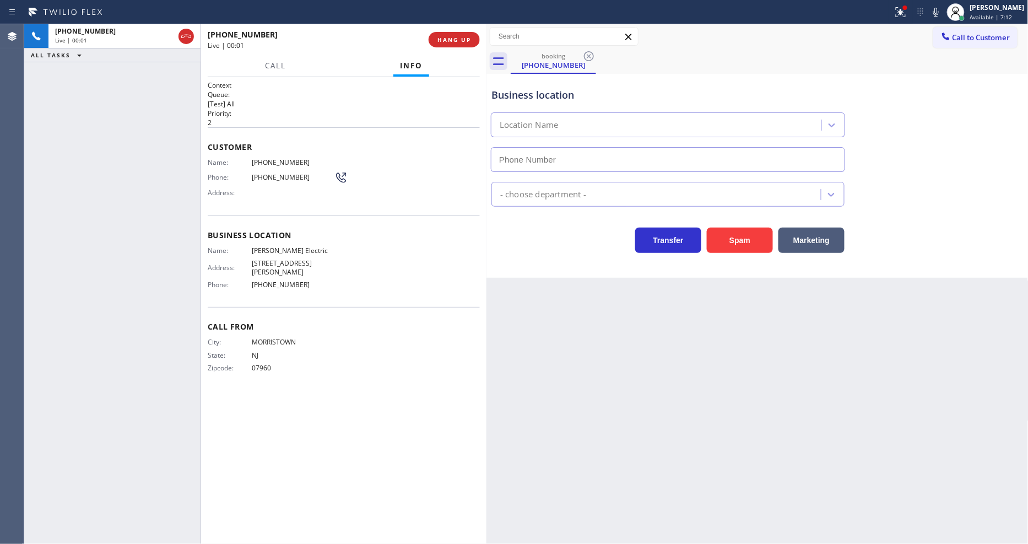
type input "[PHONE_NUMBER]"
click at [673, 316] on div "Back to Dashboard Change Sender ID Customers Technicians Select a contact Outbo…" at bounding box center [758, 284] width 542 height 520
click at [276, 246] on span "[PERSON_NAME] Electric" at bounding box center [293, 250] width 83 height 8
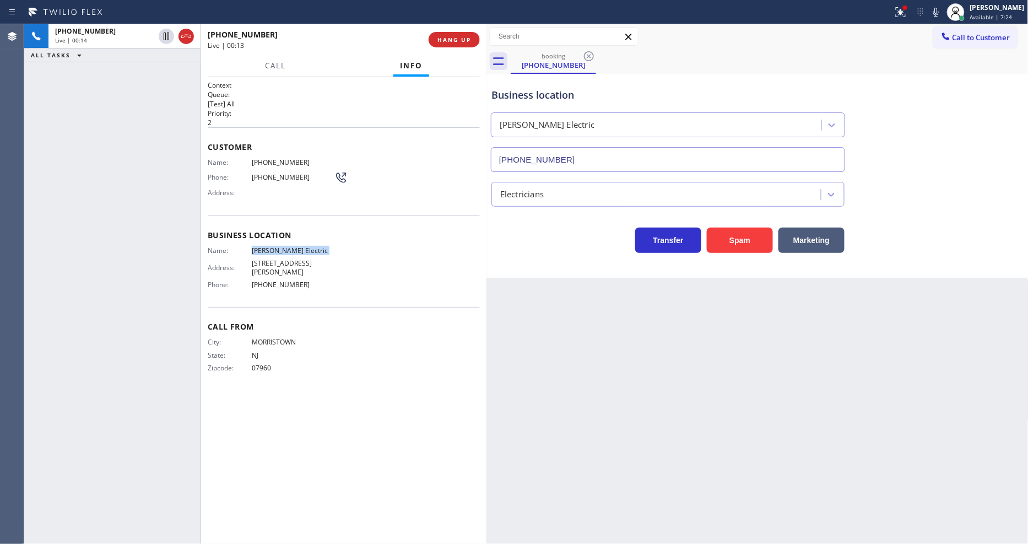
copy span "[PERSON_NAME] Electric"
click at [270, 158] on span "[PHONE_NUMBER]" at bounding box center [293, 162] width 83 height 8
copy span "[PHONE_NUMBER]"
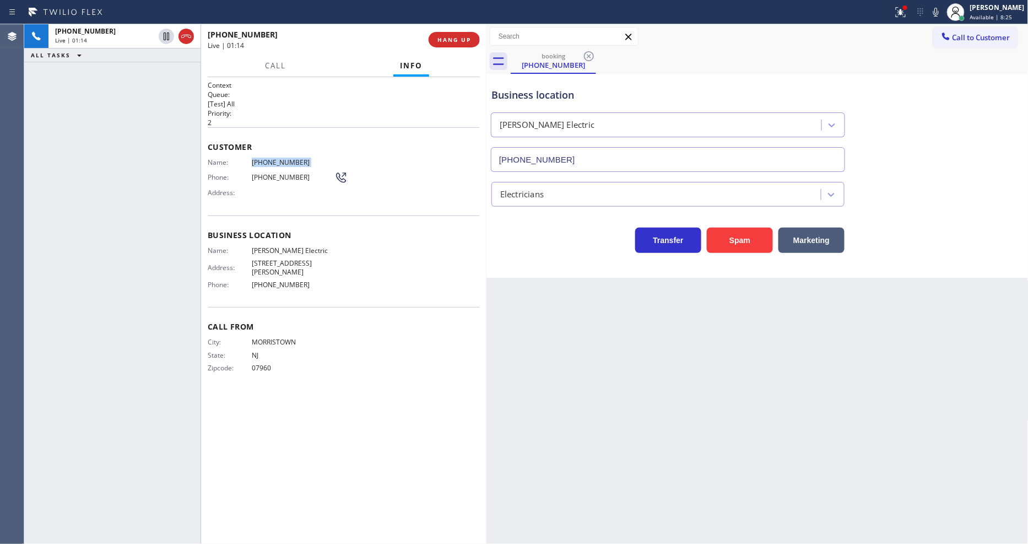
drag, startPoint x: 163, startPoint y: 36, endPoint x: 468, endPoint y: 13, distance: 306.1
click at [163, 36] on icon at bounding box center [166, 36] width 13 height 13
click at [943, 8] on icon at bounding box center [936, 12] width 13 height 13
click at [901, 19] on button at bounding box center [901, 12] width 24 height 24
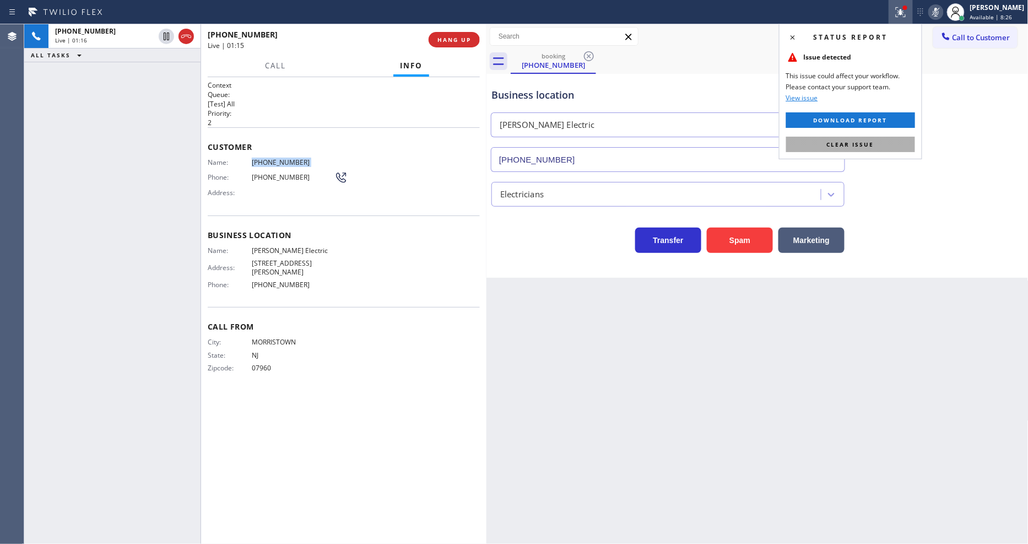
click at [883, 145] on button "Clear issue" at bounding box center [850, 144] width 129 height 15
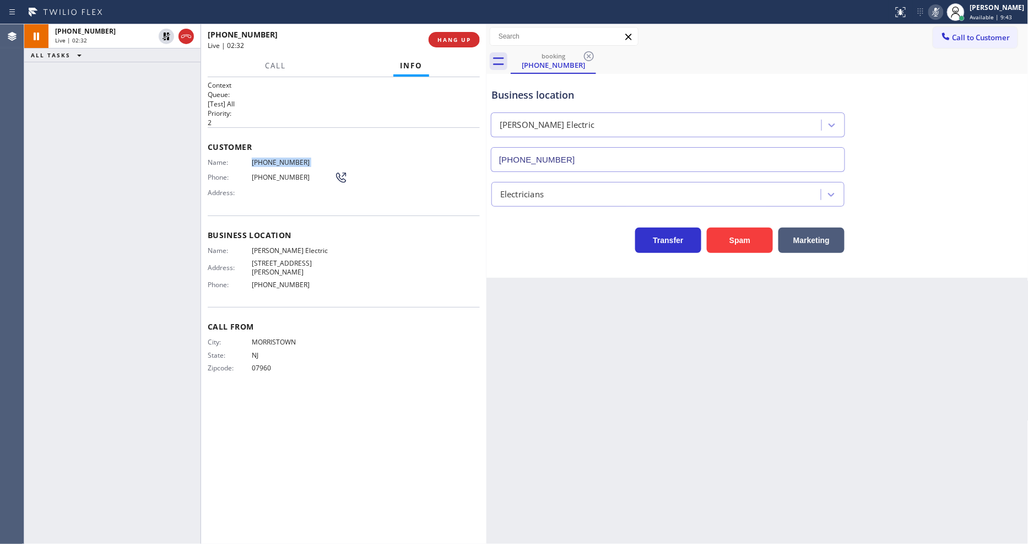
click at [1002, 254] on div "Business location Hyland Electric (973) 577-5265 Electricians Transfer Spam Mar…" at bounding box center [758, 176] width 542 height 204
click at [386, 294] on div "Name: Hyland Electric Address: 319 Mountain Way, Morris Plains, NJ 07950, Unite…" at bounding box center [344, 269] width 272 height 47
click at [273, 160] on span "[PHONE_NUMBER]" at bounding box center [293, 162] width 83 height 8
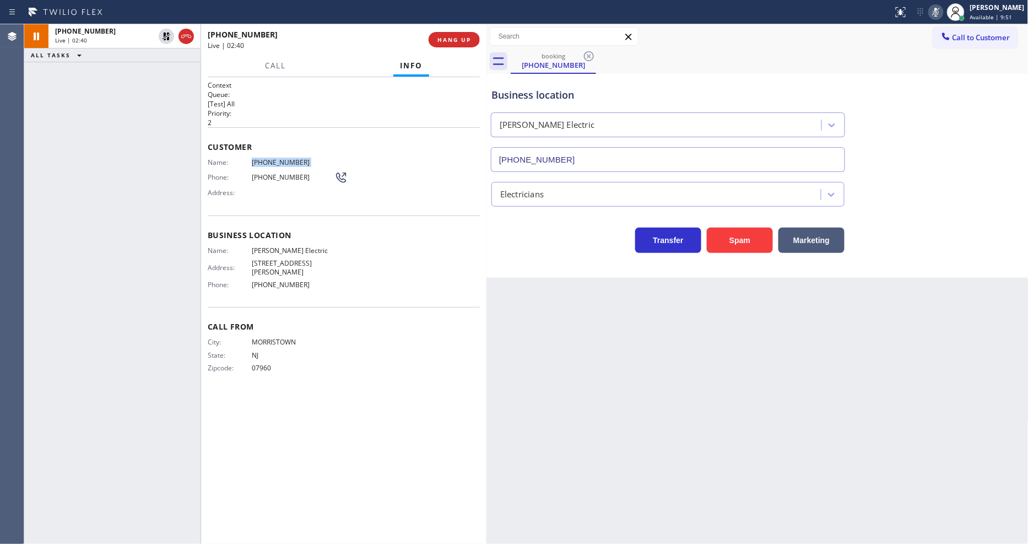
copy span "[PHONE_NUMBER]"
click at [344, 354] on div "City: MORRISTOWN State: NJ Zipcode: 07960" at bounding box center [344, 357] width 272 height 39
drag, startPoint x: 166, startPoint y: 33, endPoint x: 384, endPoint y: 35, distance: 217.1
click at [166, 33] on icon at bounding box center [166, 36] width 13 height 13
click at [940, 9] on g at bounding box center [936, 11] width 8 height 9
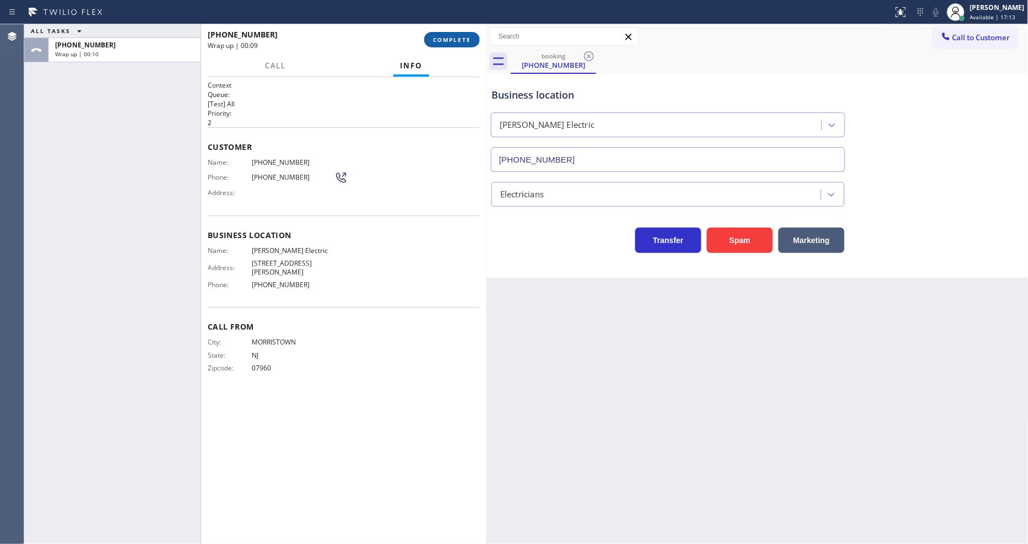
click at [438, 36] on span "COMPLETE" at bounding box center [452, 40] width 38 height 8
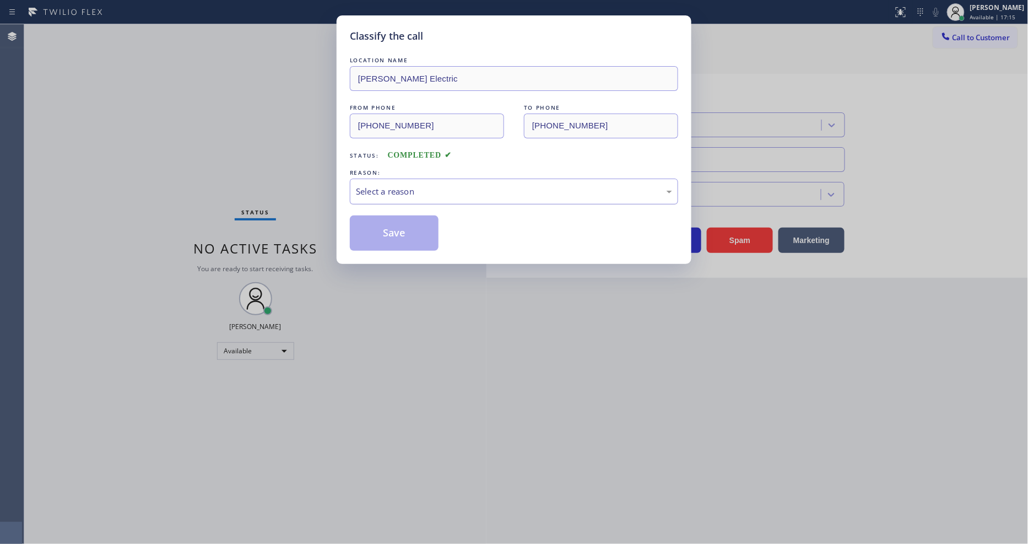
click at [355, 182] on div "Select a reason" at bounding box center [514, 192] width 328 height 26
click at [365, 235] on button "Save" at bounding box center [394, 232] width 89 height 35
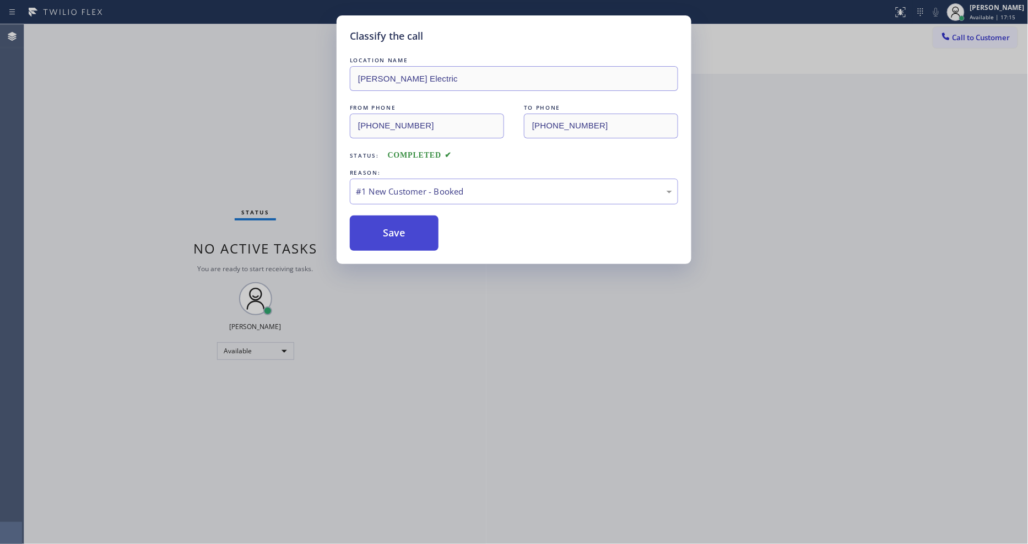
click at [365, 235] on button "Save" at bounding box center [394, 232] width 89 height 35
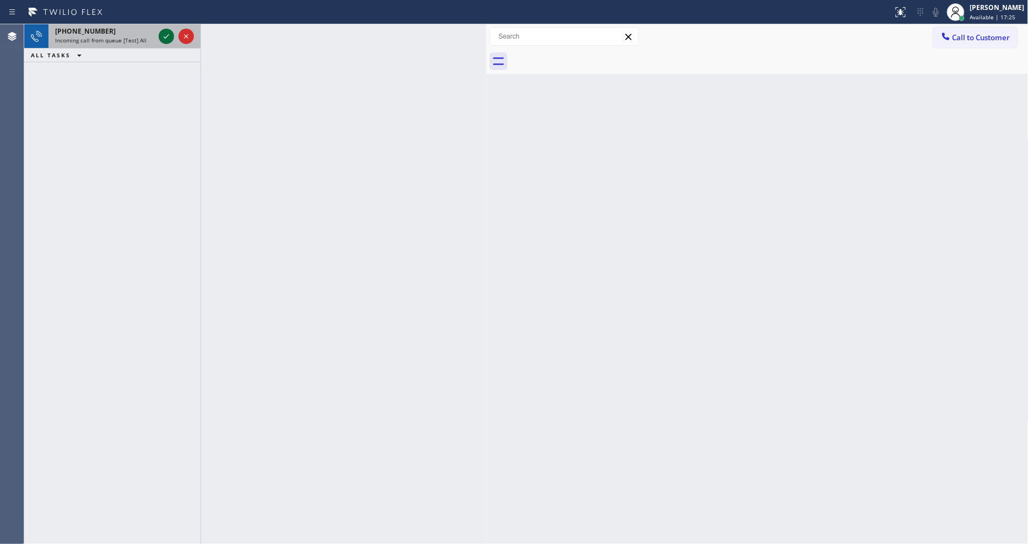
click at [166, 35] on icon at bounding box center [166, 36] width 13 height 13
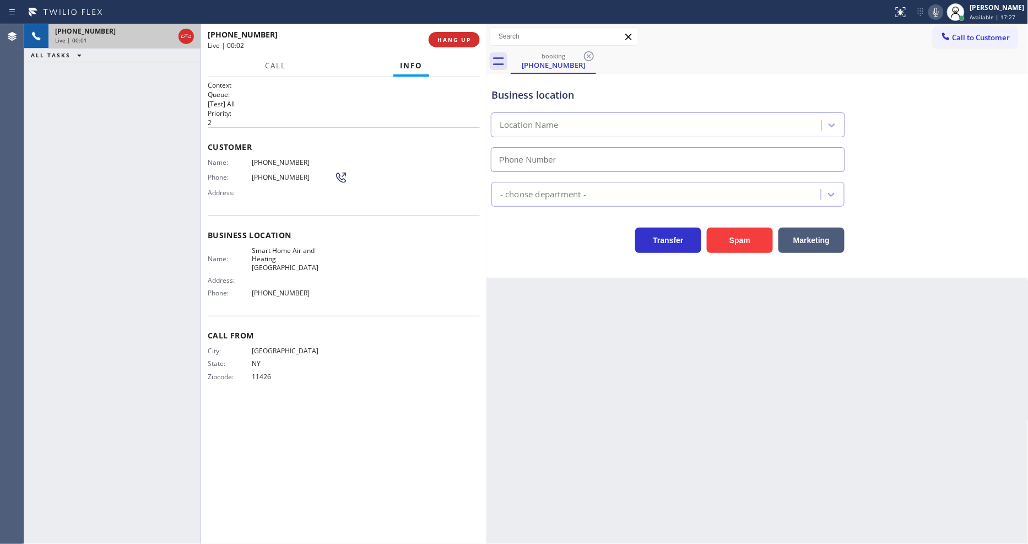
type input "[PHONE_NUMBER]"
drag, startPoint x: 268, startPoint y: 130, endPoint x: 338, endPoint y: 101, distance: 76.1
click at [267, 129] on div "Customer Name: (516) 589-8423 Phone: (516) 589-8423 Address:" at bounding box center [344, 171] width 272 height 88
click at [446, 24] on div "+15165898423 Live | 00:18 HANG UP" at bounding box center [343, 39] width 285 height 31
click at [447, 36] on span "HANG UP" at bounding box center [455, 40] width 34 height 8
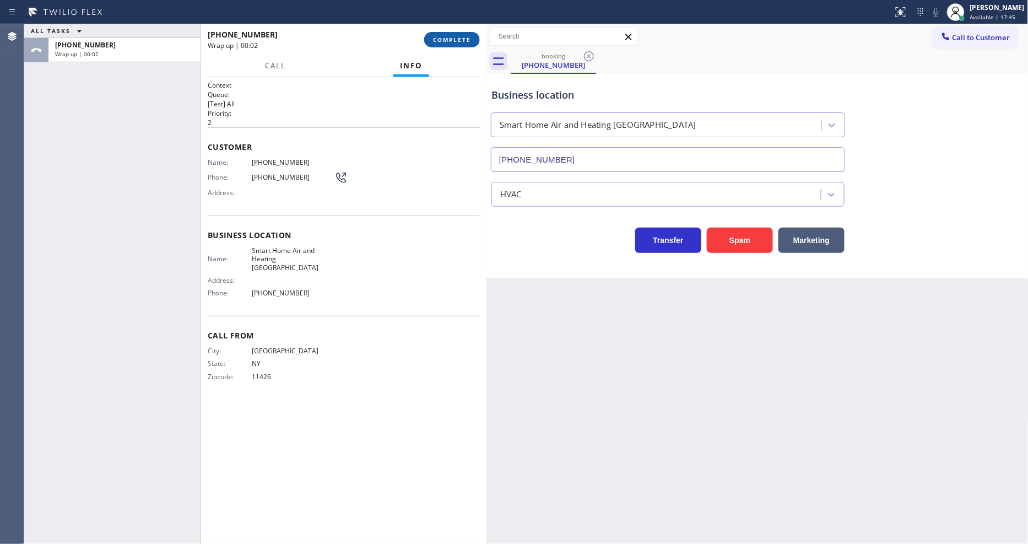
click at [447, 36] on span "COMPLETE" at bounding box center [452, 40] width 38 height 8
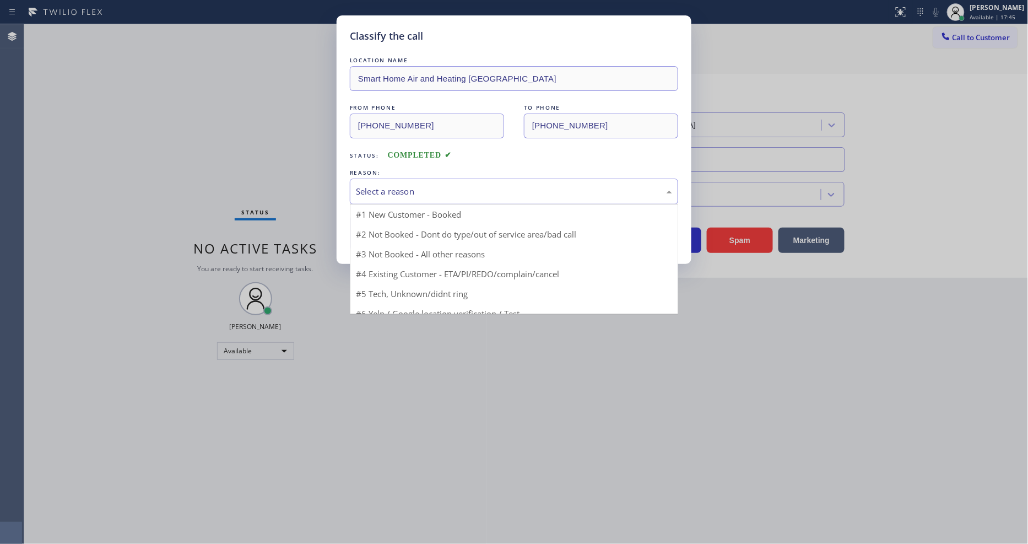
click at [406, 179] on div "Select a reason" at bounding box center [514, 192] width 328 height 26
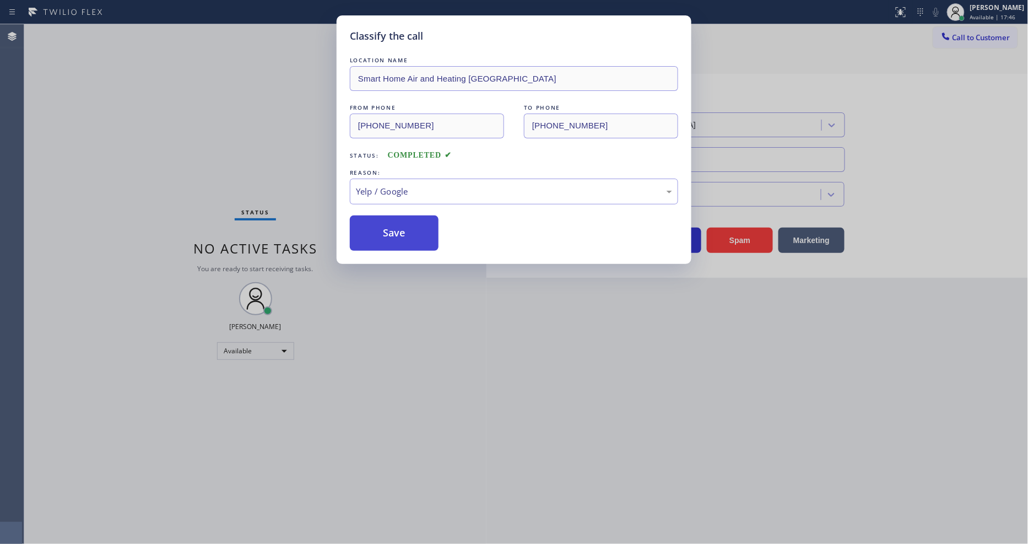
click at [425, 230] on button "Save" at bounding box center [394, 232] width 89 height 35
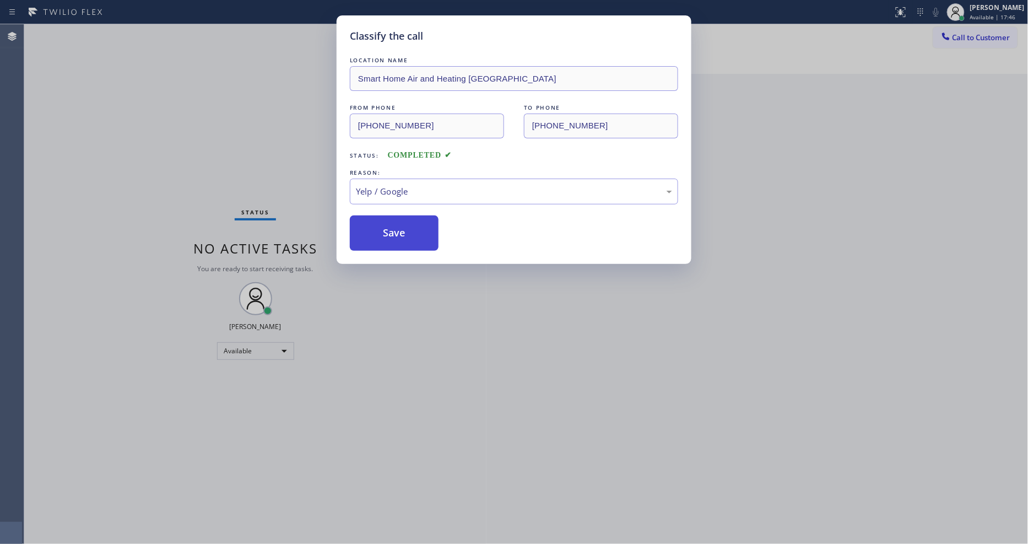
click at [425, 230] on button "Save" at bounding box center [394, 232] width 89 height 35
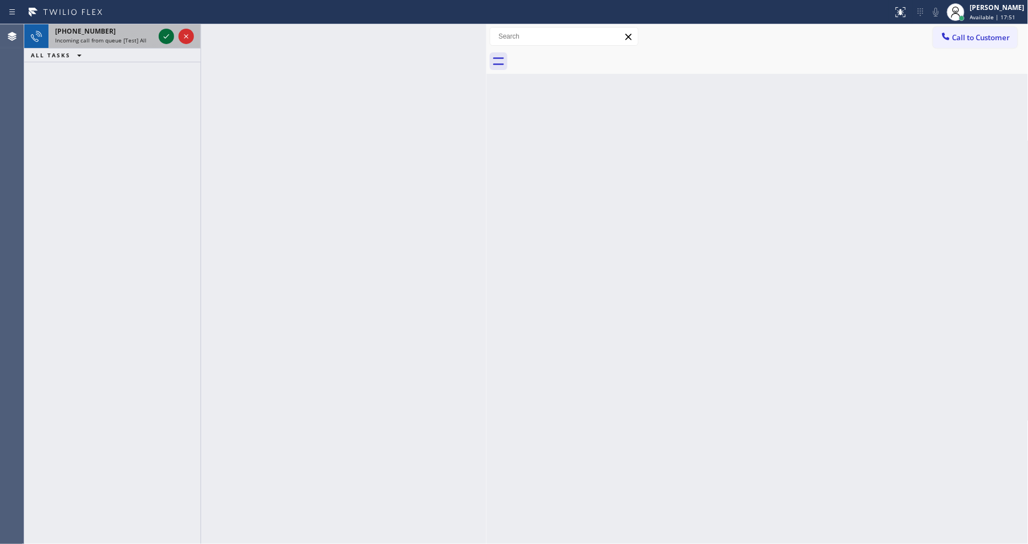
click at [167, 39] on icon at bounding box center [166, 36] width 13 height 13
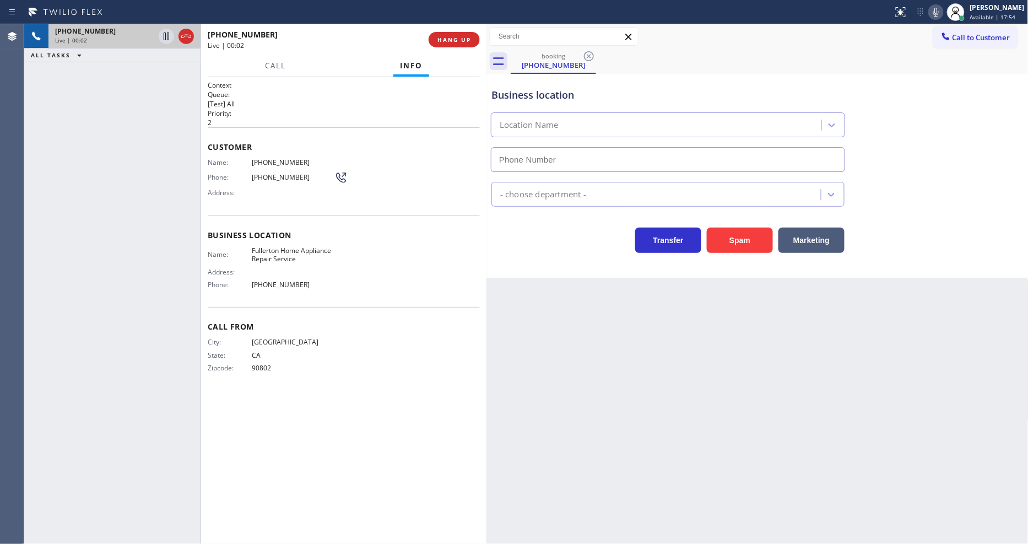
type input "[PHONE_NUMBER]"
click at [173, 177] on div "+15626760347 Live | 00:02 ALL TASKS ALL TASKS ACTIVE TASKS TASKS IN WRAP UP" at bounding box center [112, 284] width 176 height 520
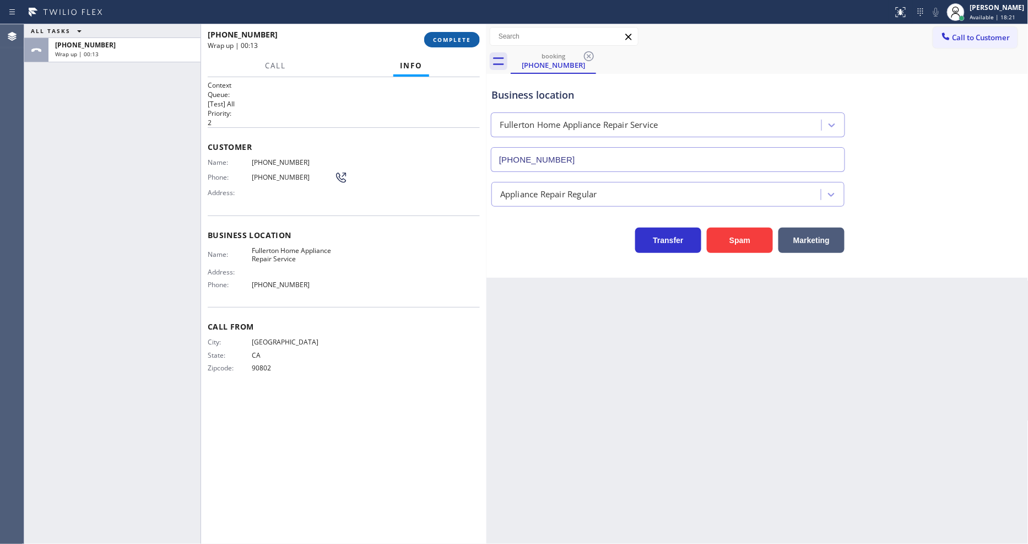
click at [436, 39] on span "COMPLETE" at bounding box center [452, 40] width 38 height 8
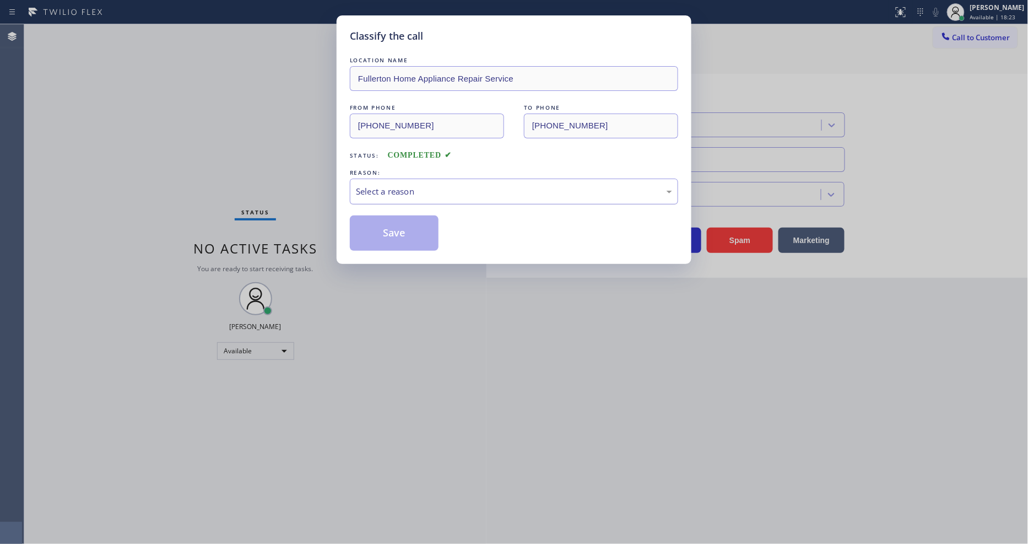
click at [401, 185] on div "Select a reason" at bounding box center [514, 191] width 316 height 13
click at [391, 234] on button "Save" at bounding box center [394, 232] width 89 height 35
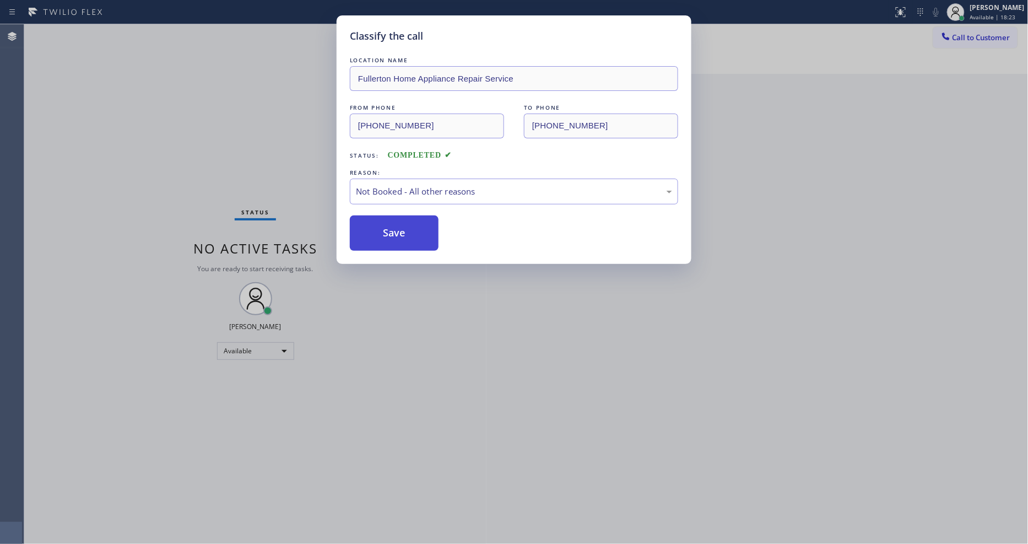
click at [391, 234] on button "Save" at bounding box center [394, 232] width 89 height 35
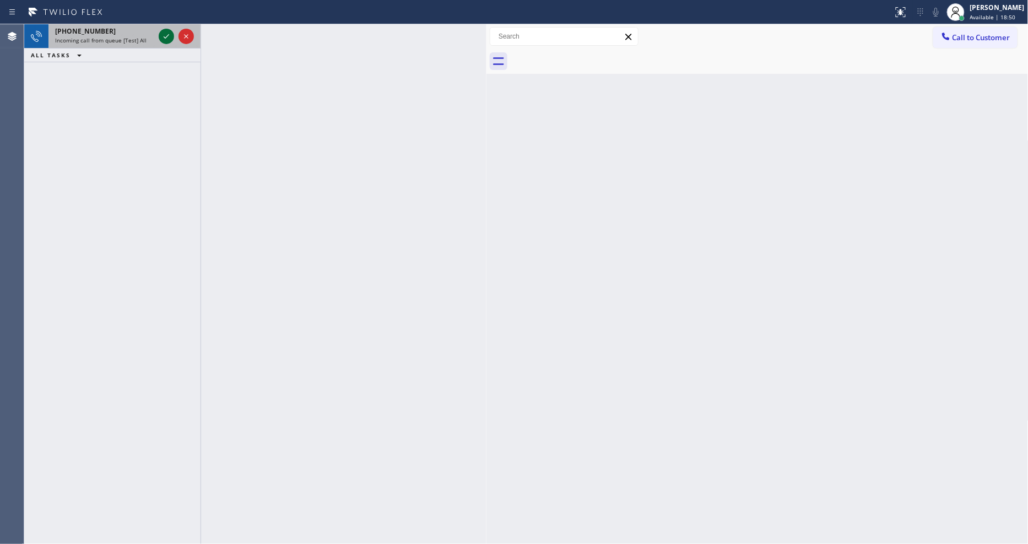
click at [161, 36] on icon at bounding box center [166, 36] width 13 height 13
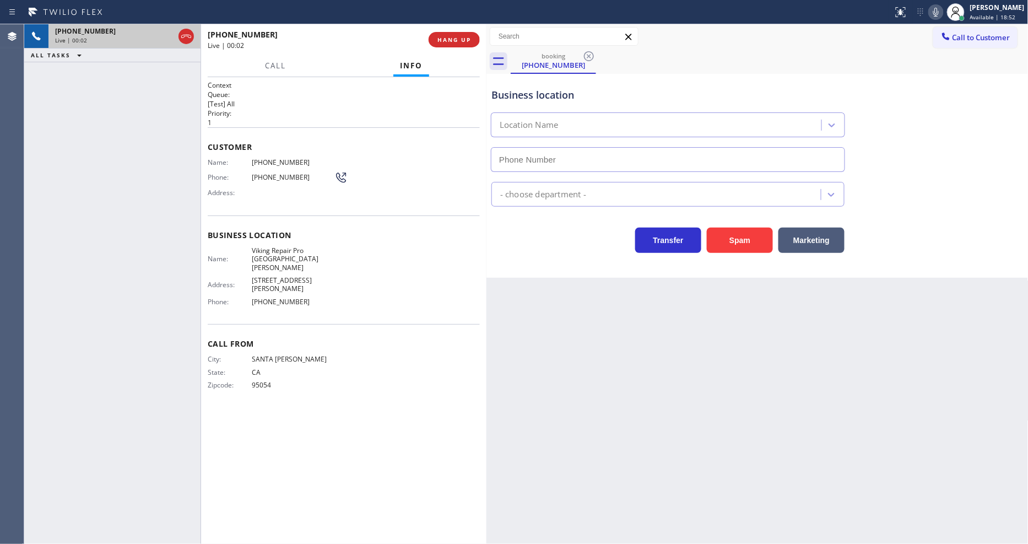
type input "[PHONE_NUMBER]"
click at [277, 250] on span "Viking Repair Pro [GEOGRAPHIC_DATA][PERSON_NAME]" at bounding box center [293, 258] width 83 height 25
click at [277, 249] on span "Viking Repair Pro [GEOGRAPHIC_DATA][PERSON_NAME]" at bounding box center [293, 258] width 83 height 25
copy span "Viking Repair Pro [GEOGRAPHIC_DATA][PERSON_NAME]"
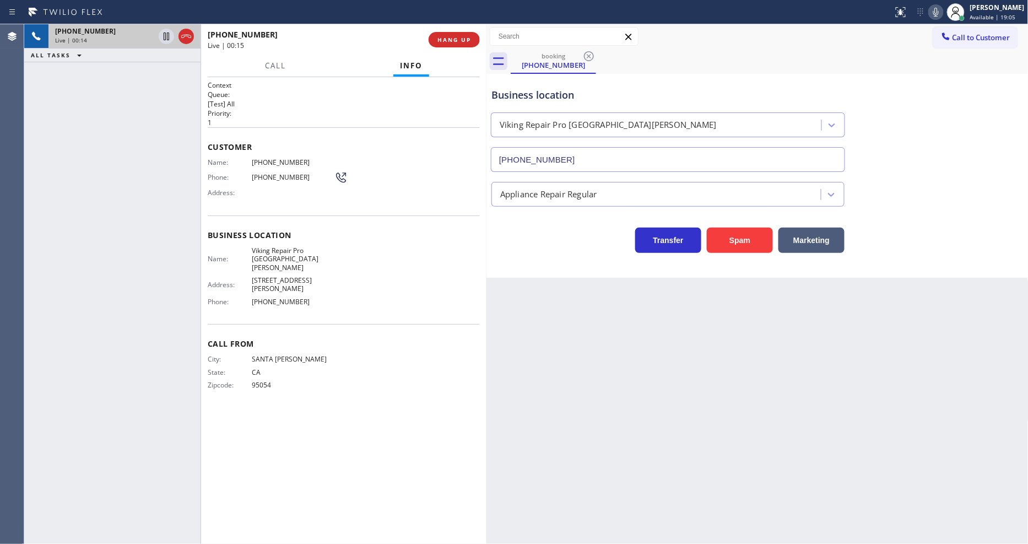
click at [281, 150] on div "Customer Name: (408) 724-7433 Phone: (408) 724-7433 Address:" at bounding box center [344, 171] width 272 height 88
click at [279, 158] on span "[PHONE_NUMBER]" at bounding box center [293, 162] width 83 height 8
copy span "[PHONE_NUMBER]"
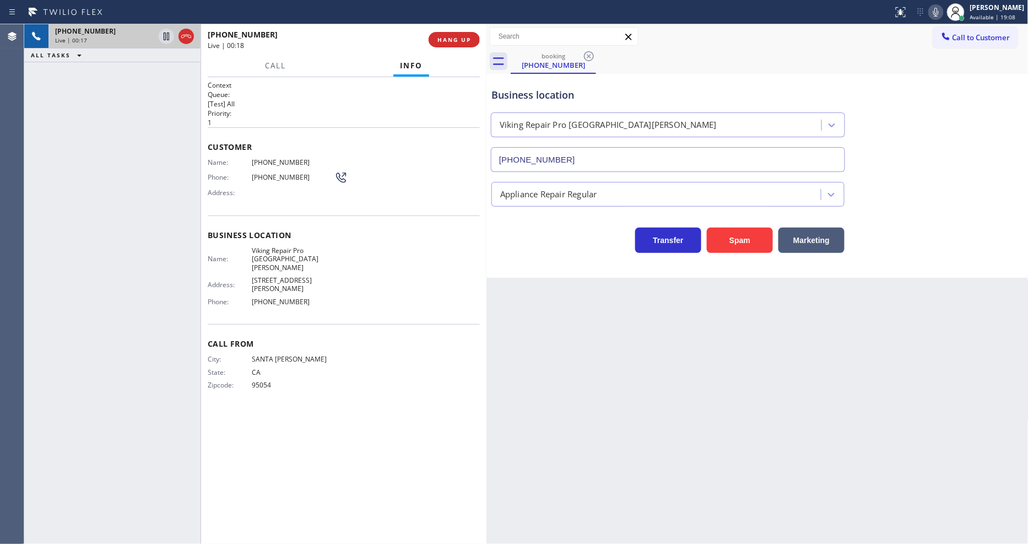
click at [260, 381] on span "95054" at bounding box center [293, 385] width 83 height 8
copy div "95054 Outbound call Location Viking Repair Pro Santa Cruz Your caller id phone …"
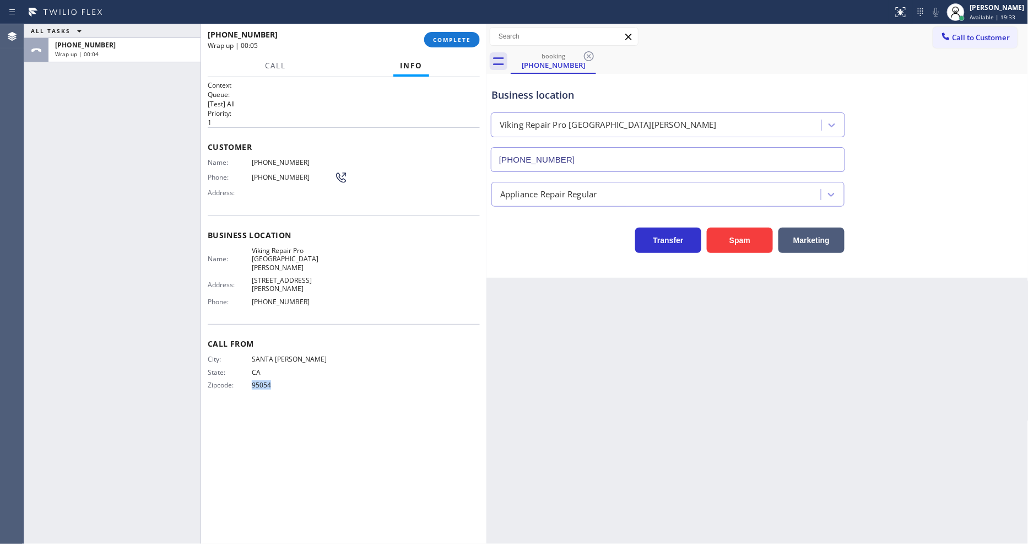
drag, startPoint x: 449, startPoint y: 36, endPoint x: 607, endPoint y: 68, distance: 161.3
click at [449, 36] on span "COMPLETE" at bounding box center [452, 40] width 38 height 8
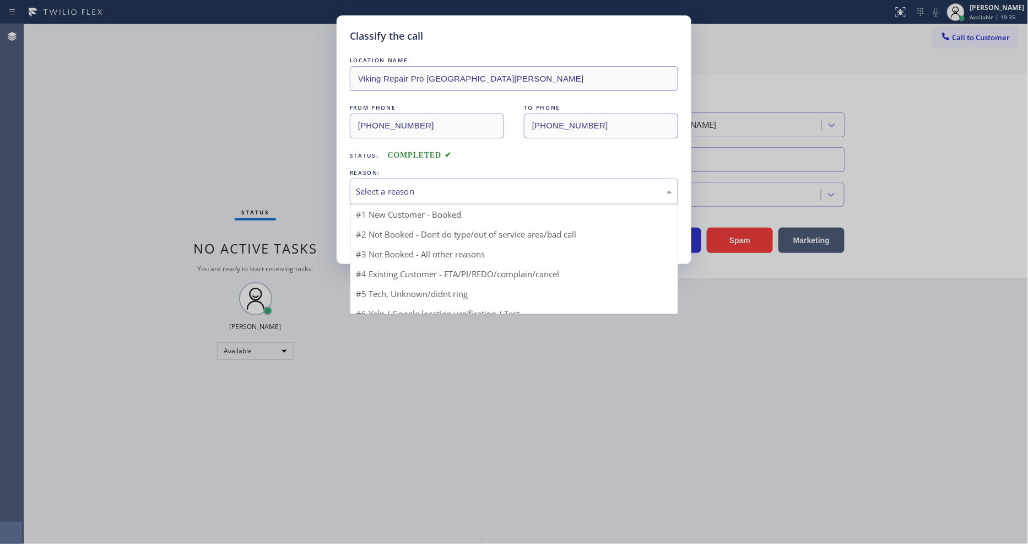
click at [400, 179] on div "Select a reason" at bounding box center [514, 192] width 328 height 26
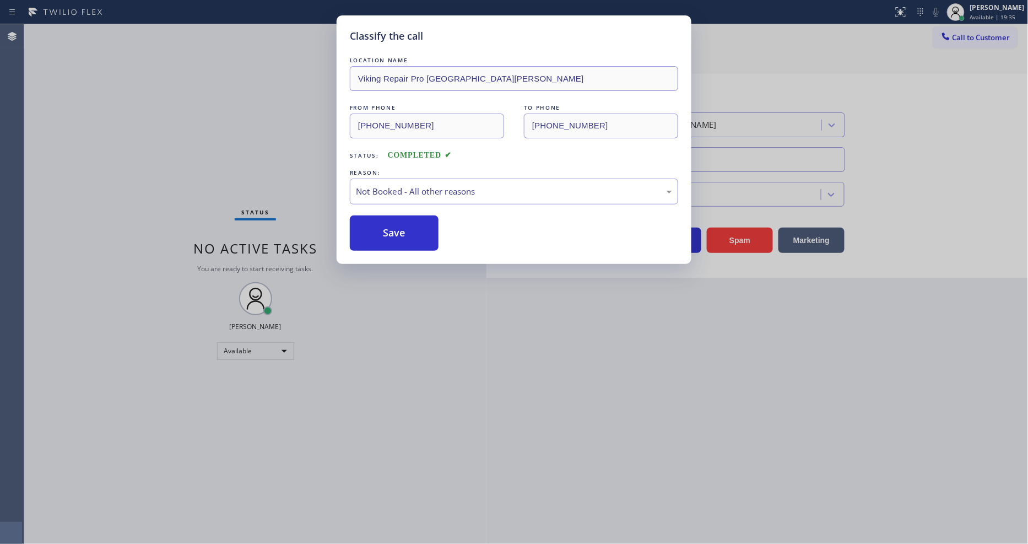
click at [392, 229] on button "Save" at bounding box center [394, 232] width 89 height 35
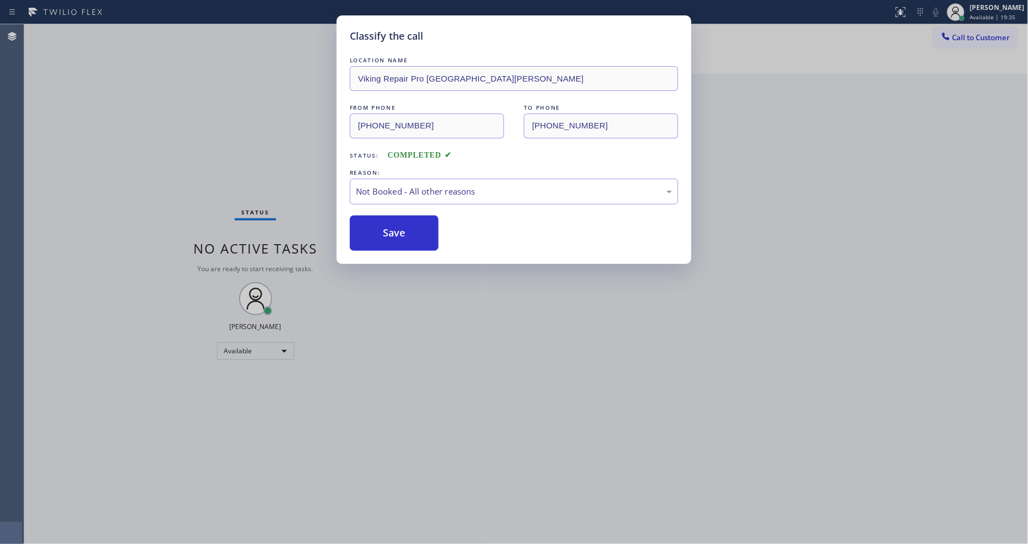
click at [392, 229] on button "Save" at bounding box center [394, 232] width 89 height 35
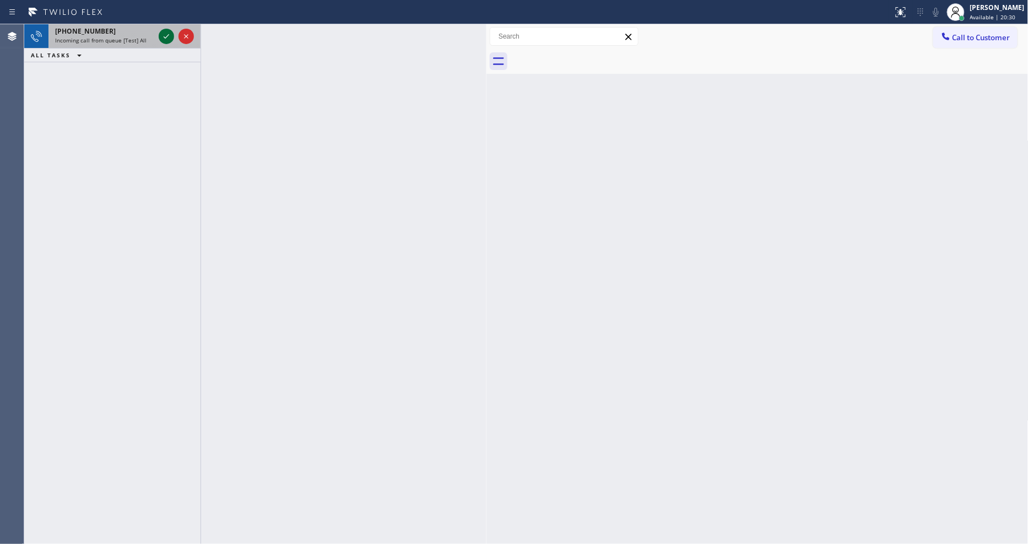
click at [160, 39] on div at bounding box center [166, 36] width 15 height 13
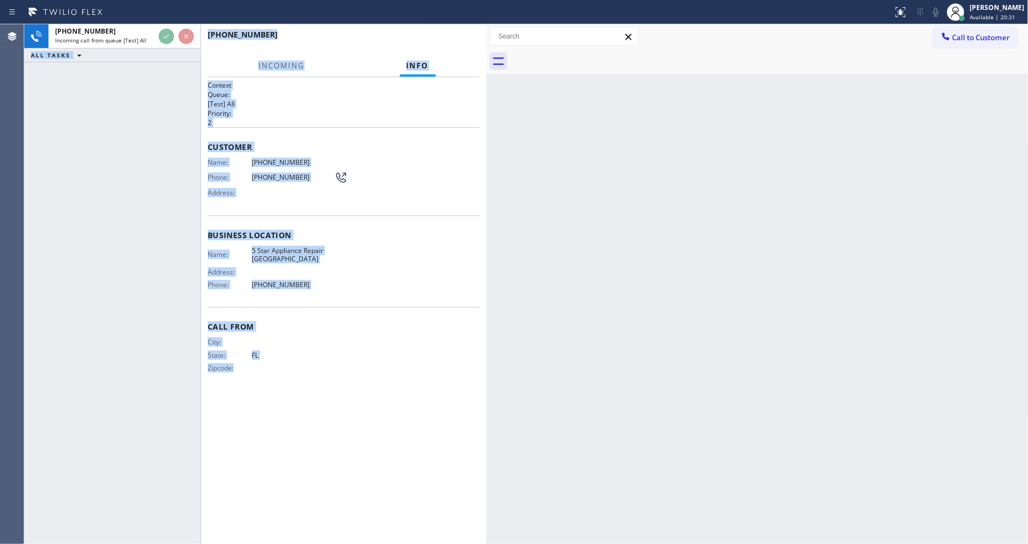
click at [139, 111] on div "+18136973691 Incoming call from queue [Test] All ALL TASKS ALL TASKS ACTIVE TAS…" at bounding box center [112, 284] width 176 height 520
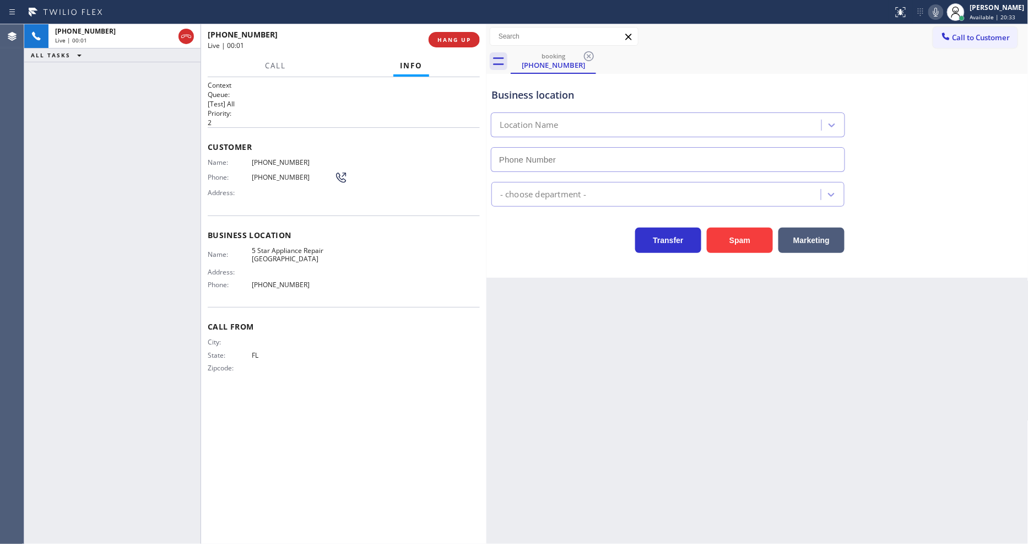
type input "[PHONE_NUMBER]"
click at [439, 37] on span "HANG UP" at bounding box center [455, 40] width 34 height 8
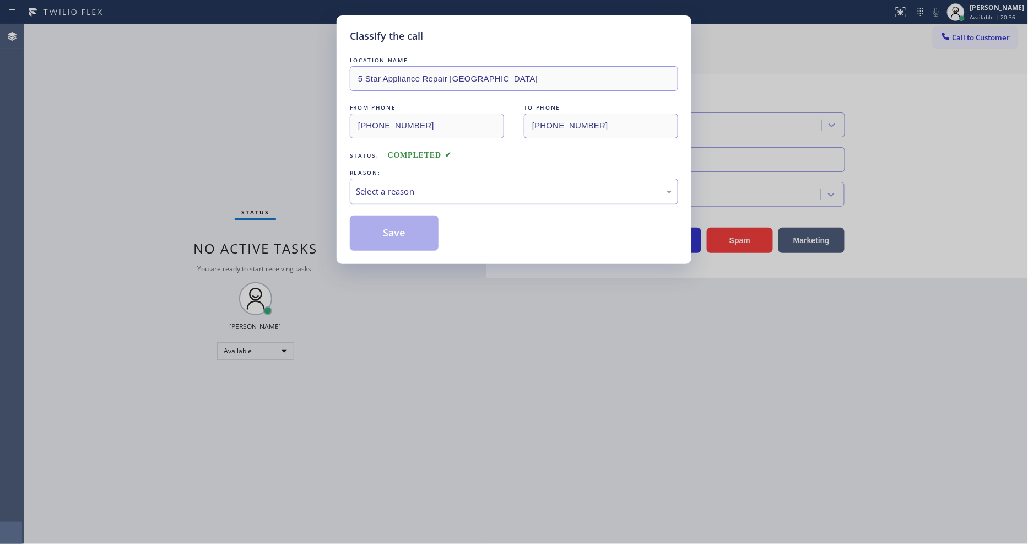
click at [428, 187] on div "Select a reason" at bounding box center [514, 191] width 316 height 13
click at [414, 222] on button "Save" at bounding box center [394, 232] width 89 height 35
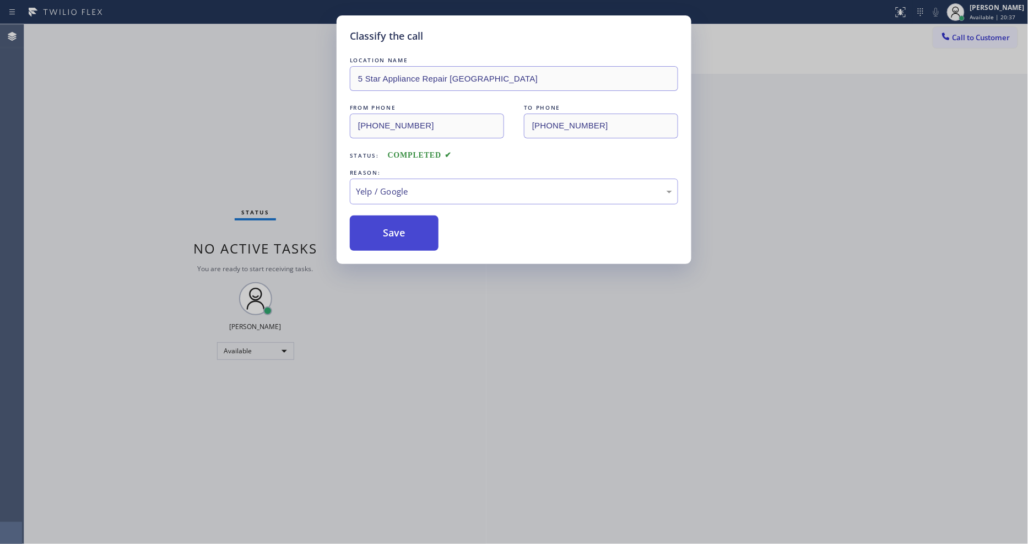
click at [414, 222] on button "Save" at bounding box center [394, 232] width 89 height 35
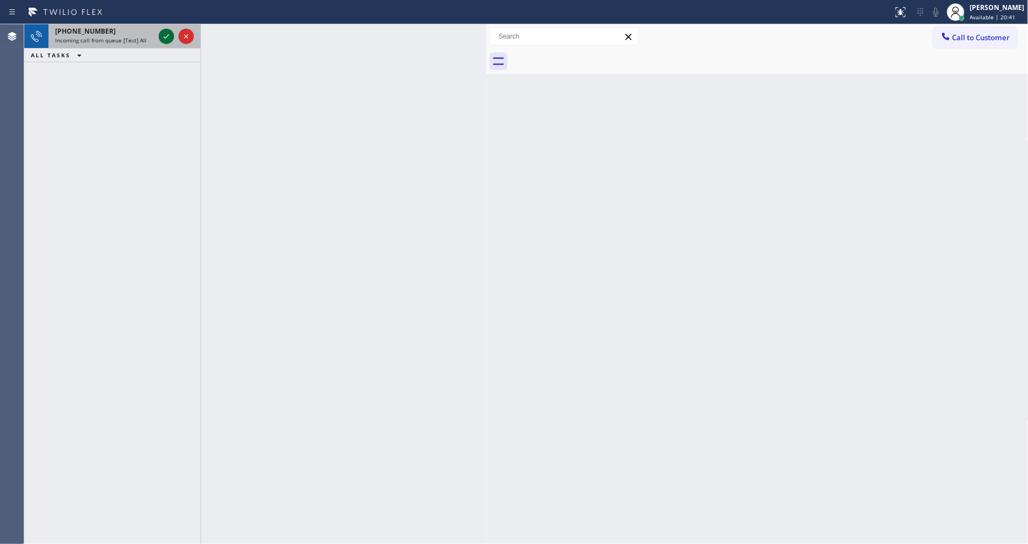
click at [160, 36] on icon at bounding box center [166, 36] width 13 height 13
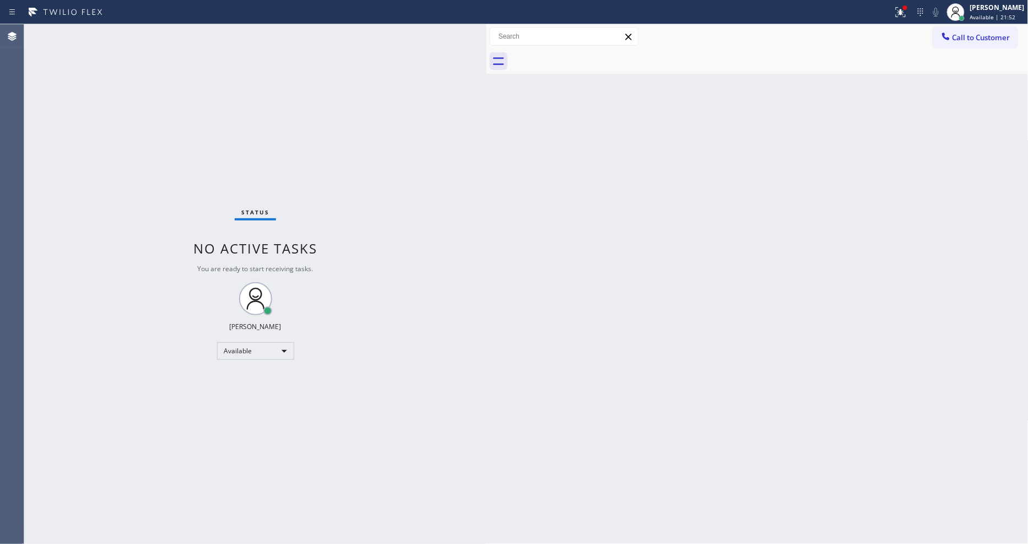
click at [226, 173] on div "Status No active tasks You are ready to start receiving tasks. [PERSON_NAME] Av…" at bounding box center [255, 284] width 462 height 520
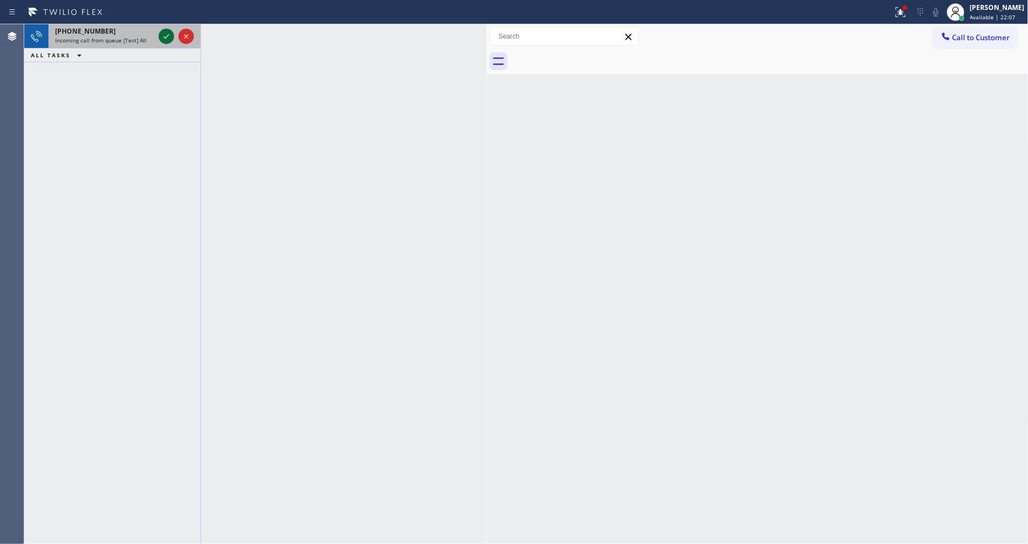
click at [167, 37] on icon at bounding box center [166, 36] width 13 height 13
drag, startPoint x: 568, startPoint y: 450, endPoint x: 527, endPoint y: 401, distance: 64.1
click at [568, 441] on div "Back to Dashboard Change Sender ID Customers Technicians Select a contact Outbo…" at bounding box center [758, 284] width 542 height 520
click at [167, 36] on icon at bounding box center [167, 36] width 6 height 4
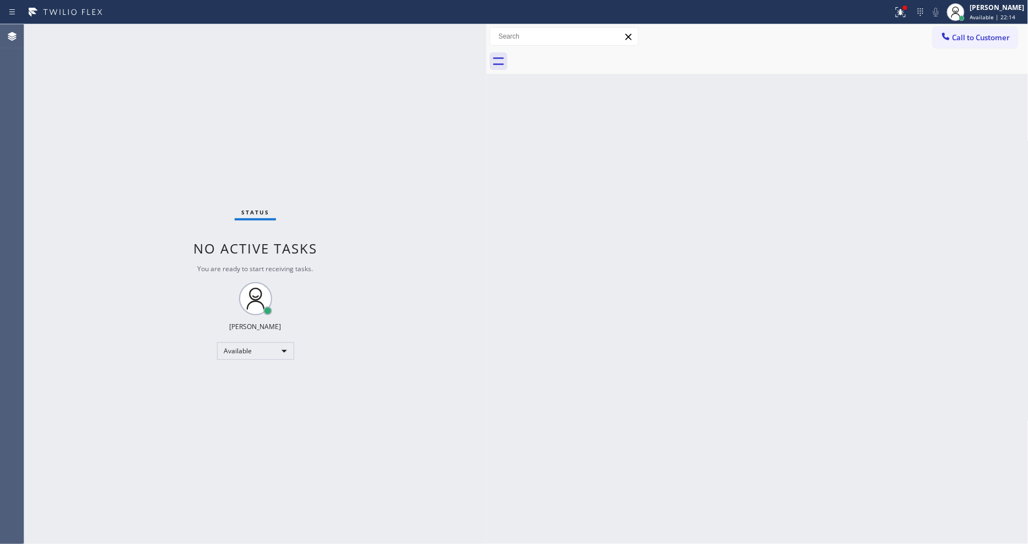
click at [162, 34] on div "Status No active tasks You are ready to start receiving tasks. [PERSON_NAME] Av…" at bounding box center [255, 284] width 462 height 520
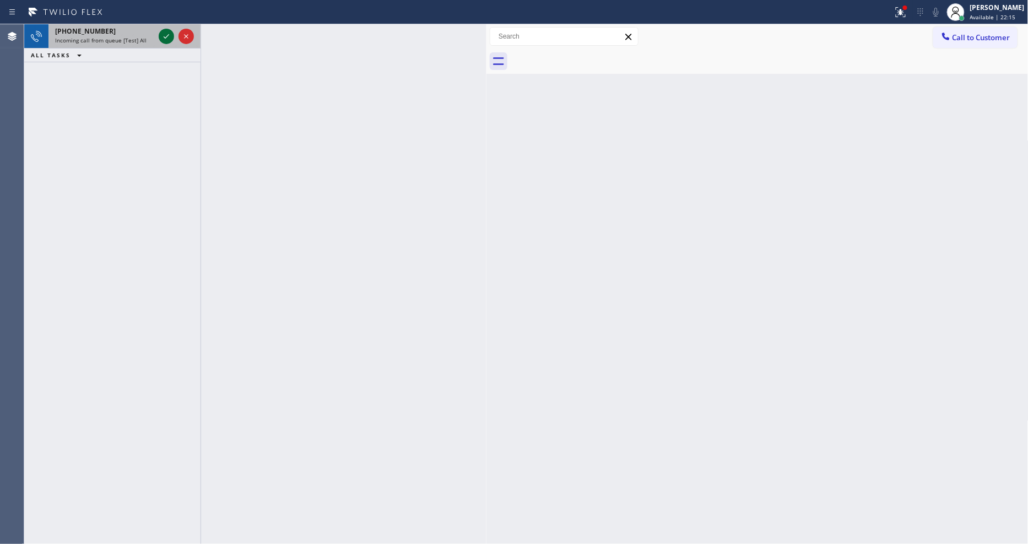
click at [166, 31] on icon at bounding box center [166, 36] width 13 height 13
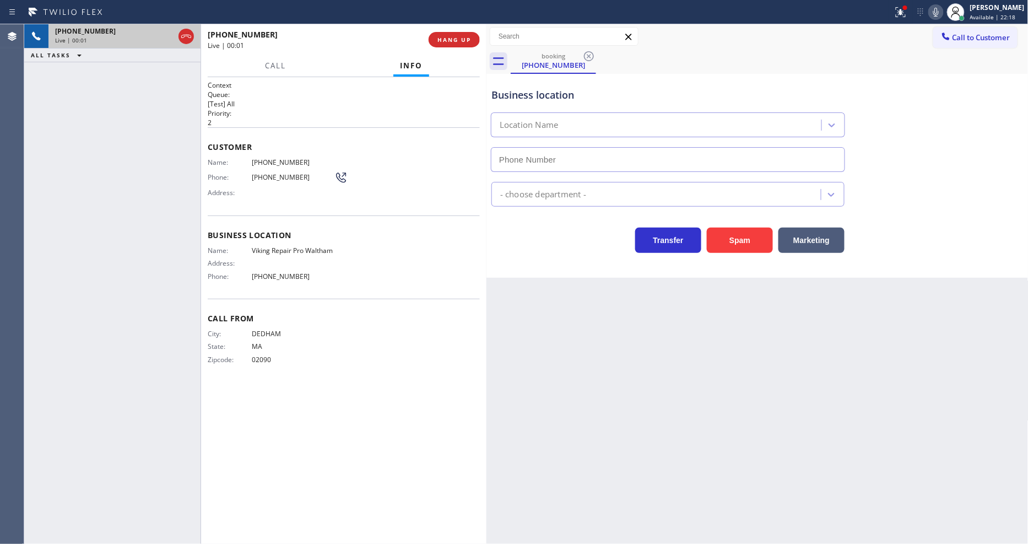
type input "[PHONE_NUMBER]"
click at [438, 36] on span "HANG UP" at bounding box center [455, 40] width 34 height 8
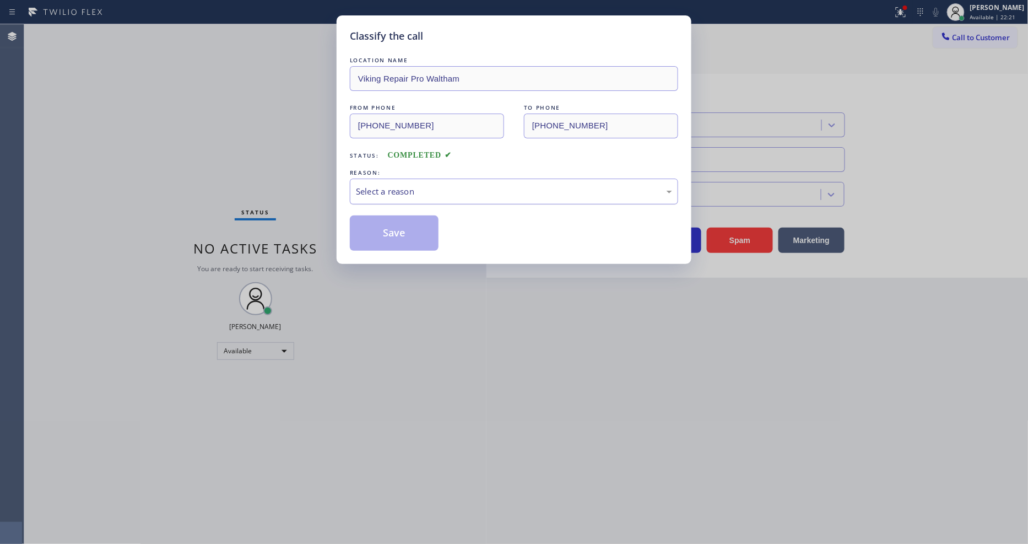
click at [420, 180] on div "Select a reason" at bounding box center [514, 192] width 328 height 26
click at [406, 236] on button "Save" at bounding box center [394, 232] width 89 height 35
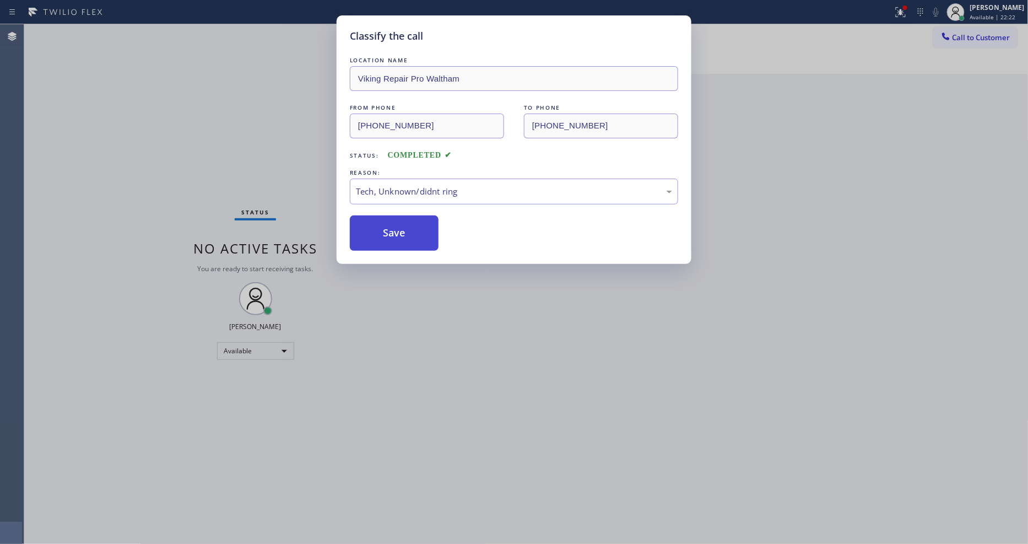
click at [406, 236] on button "Save" at bounding box center [394, 232] width 89 height 35
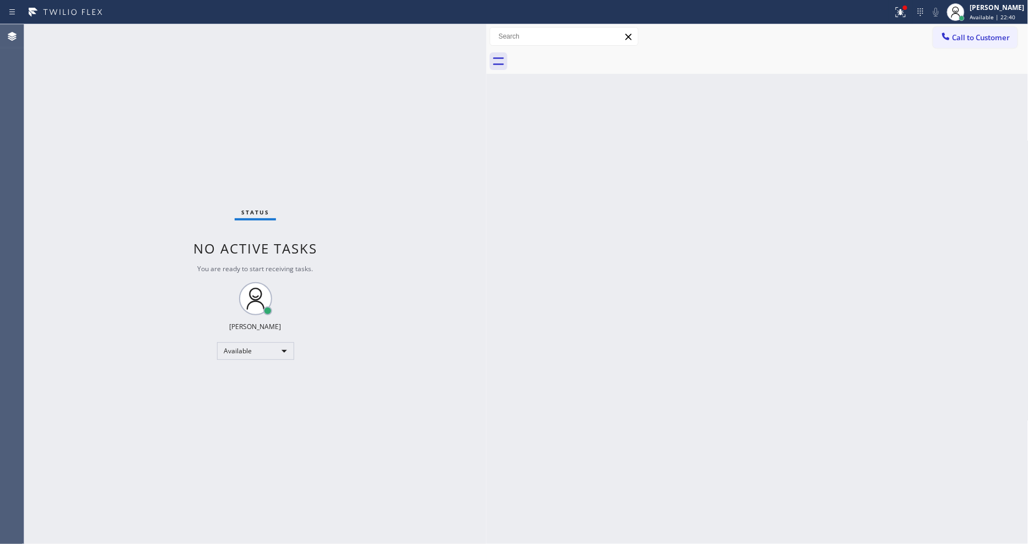
click at [1007, 345] on div "Back to Dashboard Change Sender ID Customers Technicians Select a contact Outbo…" at bounding box center [758, 284] width 542 height 520
click at [369, 451] on div "Status No active tasks You are ready to start receiving tasks. [PERSON_NAME] Av…" at bounding box center [255, 284] width 462 height 520
drag, startPoint x: 205, startPoint y: 196, endPoint x: 339, endPoint y: 409, distance: 252.1
click at [339, 409] on div "Status No active tasks You are ready to start receiving tasks. [PERSON_NAME] Av…" at bounding box center [255, 284] width 462 height 520
click at [339, 370] on div "Status No active tasks You are ready to start receiving tasks. [PERSON_NAME] Av…" at bounding box center [255, 284] width 462 height 520
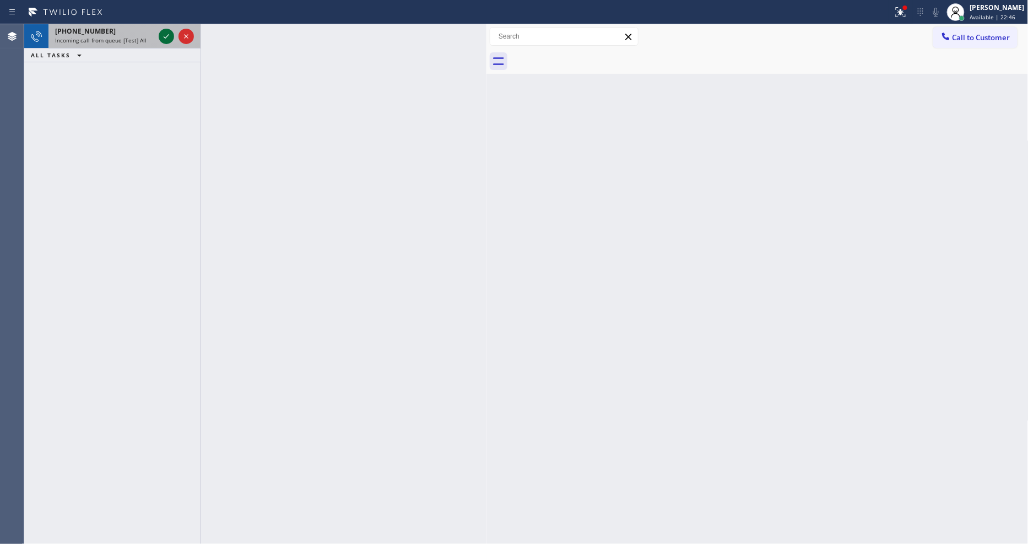
click at [161, 36] on icon at bounding box center [166, 36] width 13 height 13
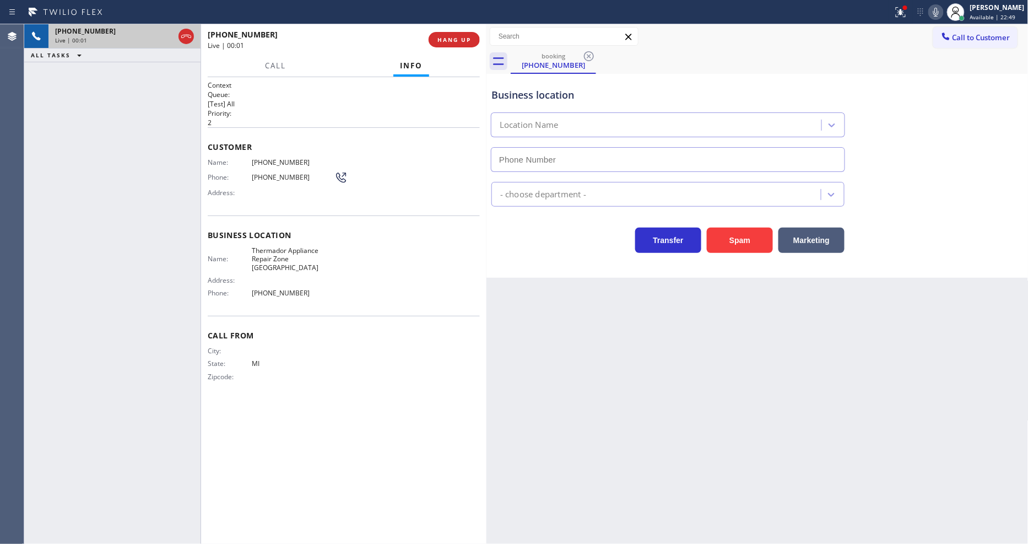
type input "[PHONE_NUMBER]"
click at [457, 41] on span "HANG UP" at bounding box center [455, 40] width 34 height 8
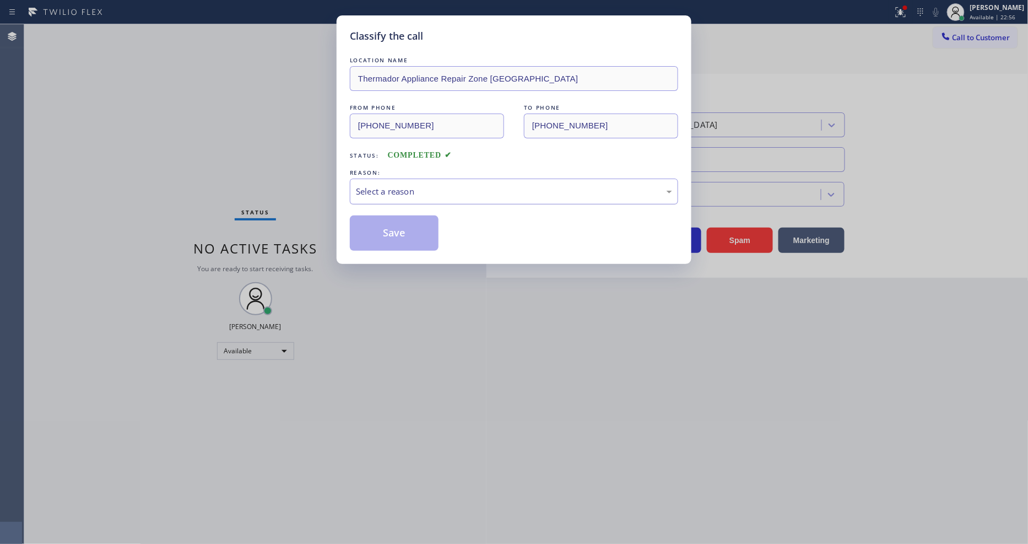
click at [436, 185] on div "Select a reason" at bounding box center [514, 191] width 316 height 13
click at [416, 231] on button "Save" at bounding box center [394, 232] width 89 height 35
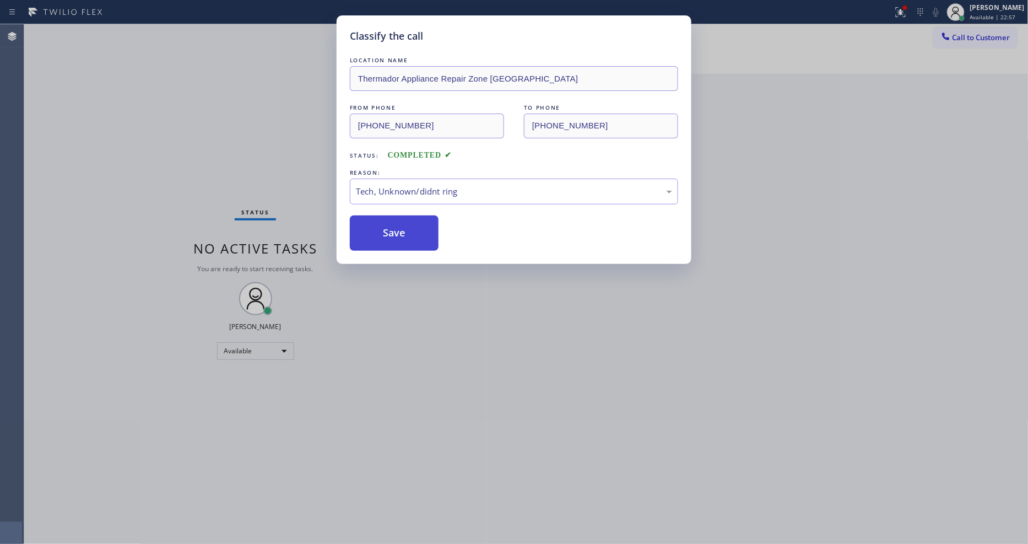
click at [416, 231] on button "Save" at bounding box center [394, 232] width 89 height 35
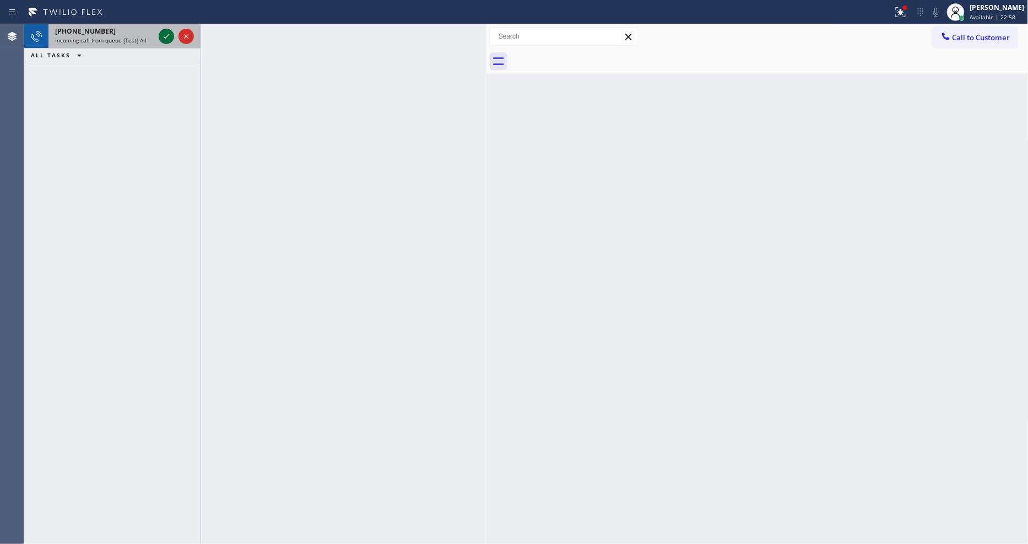
click at [164, 37] on icon at bounding box center [167, 36] width 6 height 4
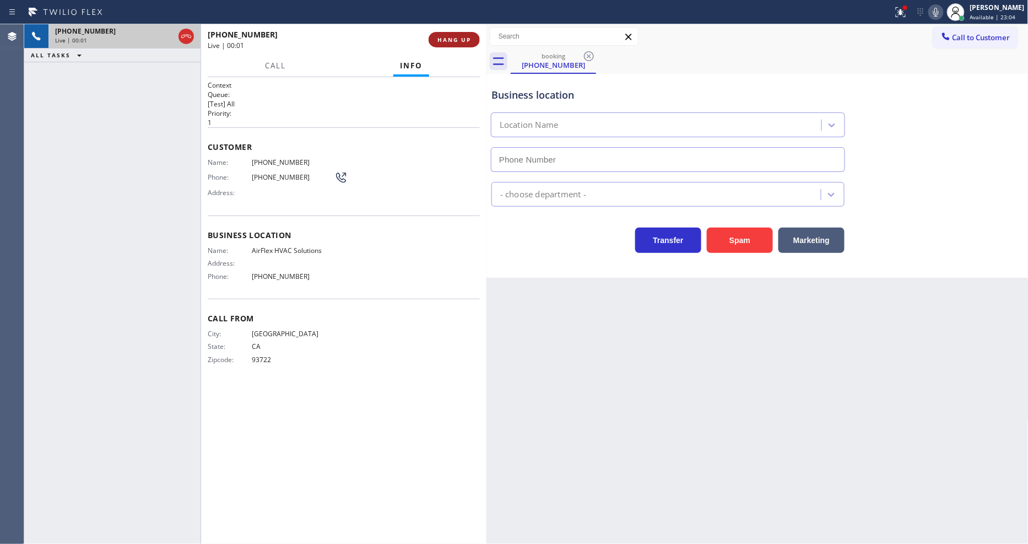
type input "[PHONE_NUMBER]"
click at [460, 43] on span "HANG UP" at bounding box center [455, 40] width 34 height 8
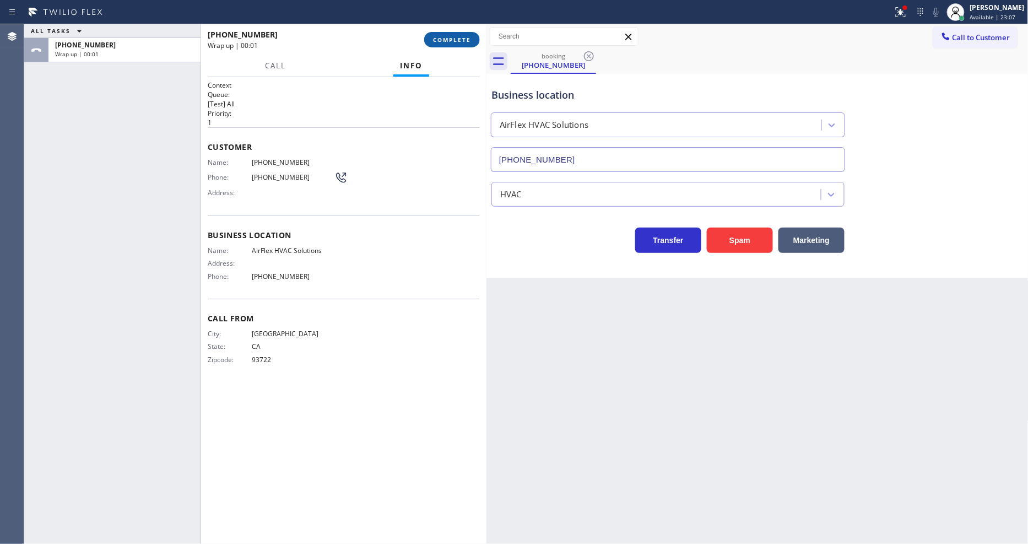
click at [458, 44] on button "COMPLETE" at bounding box center [452, 39] width 56 height 15
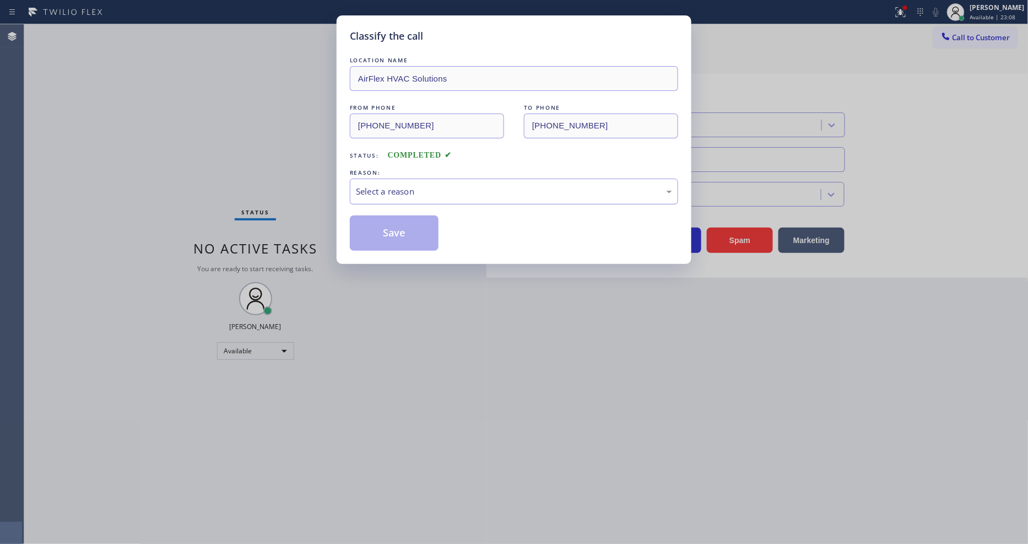
click at [409, 192] on div "Select a reason" at bounding box center [514, 191] width 316 height 13
click at [411, 229] on button "Save" at bounding box center [394, 232] width 89 height 35
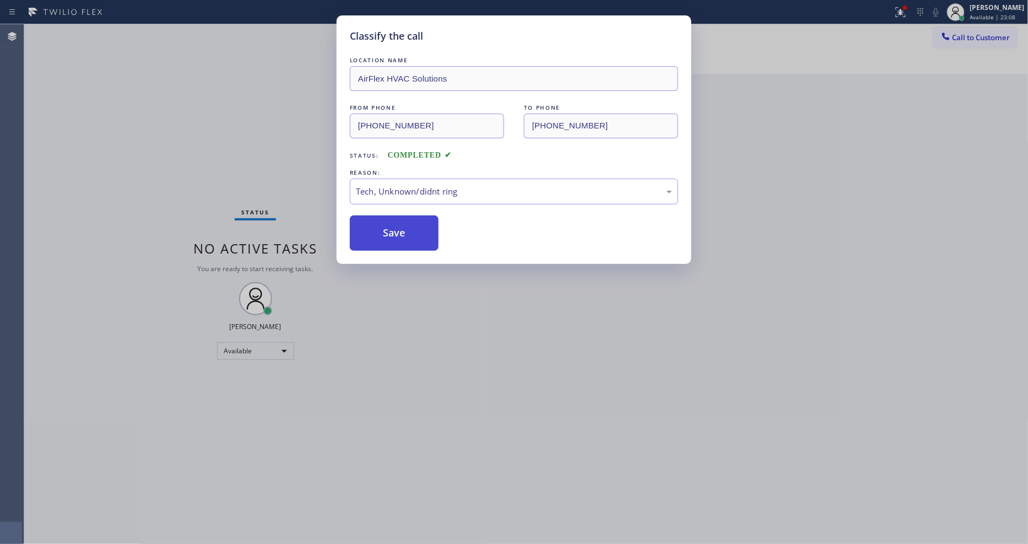
click at [411, 229] on button "Save" at bounding box center [394, 232] width 89 height 35
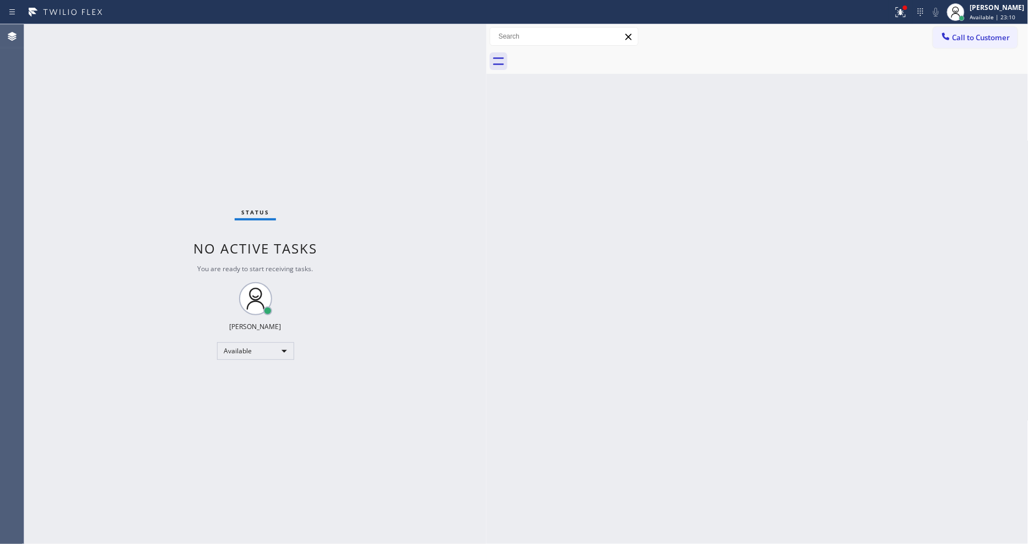
click at [158, 36] on div "Status No active tasks You are ready to start receiving tasks. [PERSON_NAME] Av…" at bounding box center [255, 284] width 462 height 520
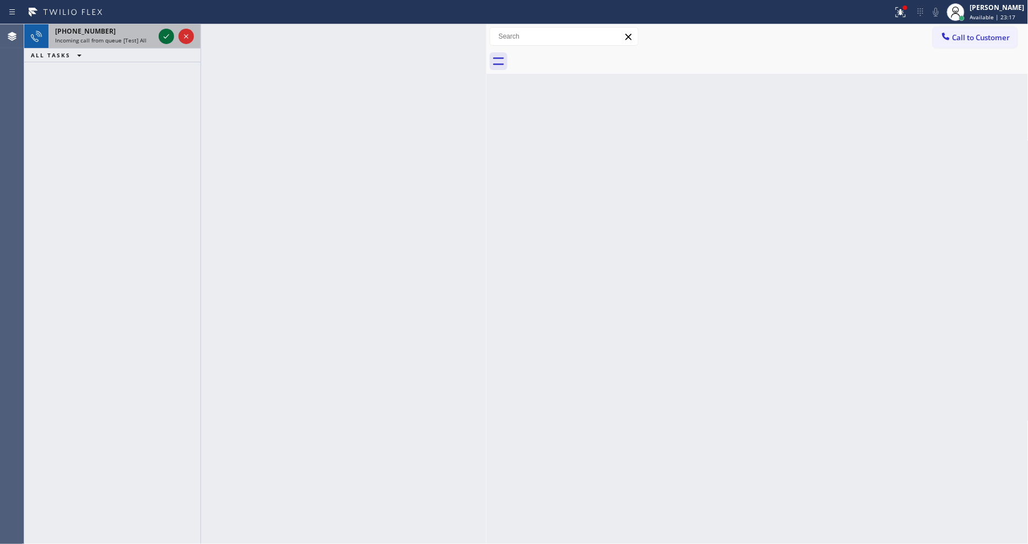
click at [164, 34] on icon at bounding box center [166, 36] width 13 height 13
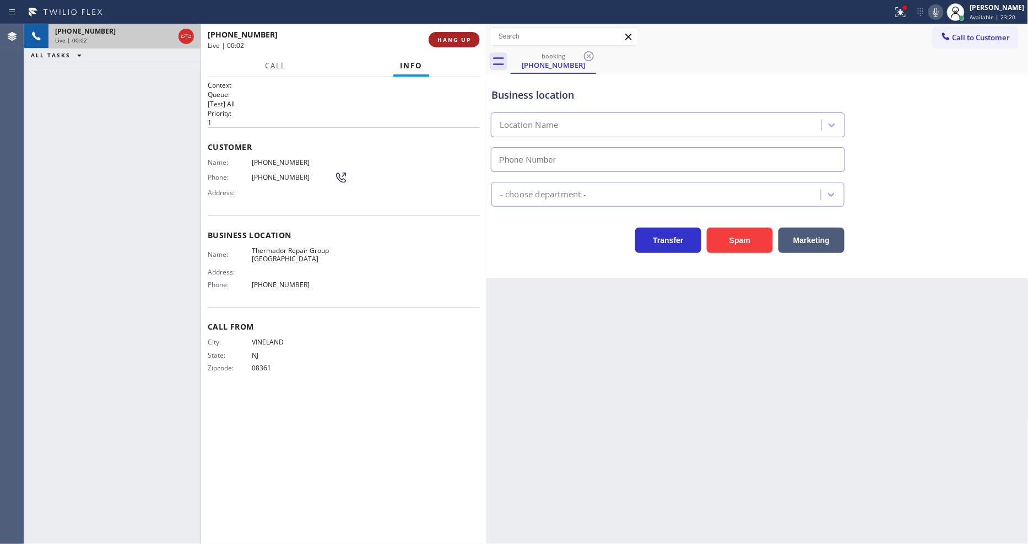
type input "[PHONE_NUMBER]"
click at [298, 246] on span "Thermador Repair Group [GEOGRAPHIC_DATA]" at bounding box center [293, 254] width 83 height 17
copy span "Thermador Repair Group [GEOGRAPHIC_DATA]"
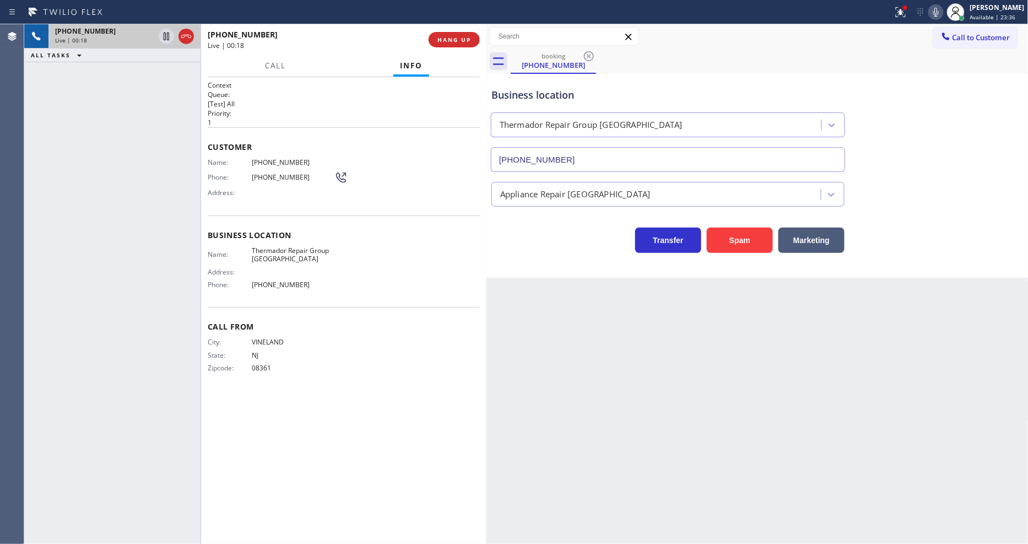
click at [279, 158] on span "[PHONE_NUMBER]" at bounding box center [293, 162] width 83 height 8
click at [279, 153] on div "Customer Name: (856) 297-0666 Phone: (856) 297-0666 Address:" at bounding box center [344, 171] width 272 height 88
copy span "[PHONE_NUMBER]"
click at [164, 35] on icon at bounding box center [167, 37] width 6 height 8
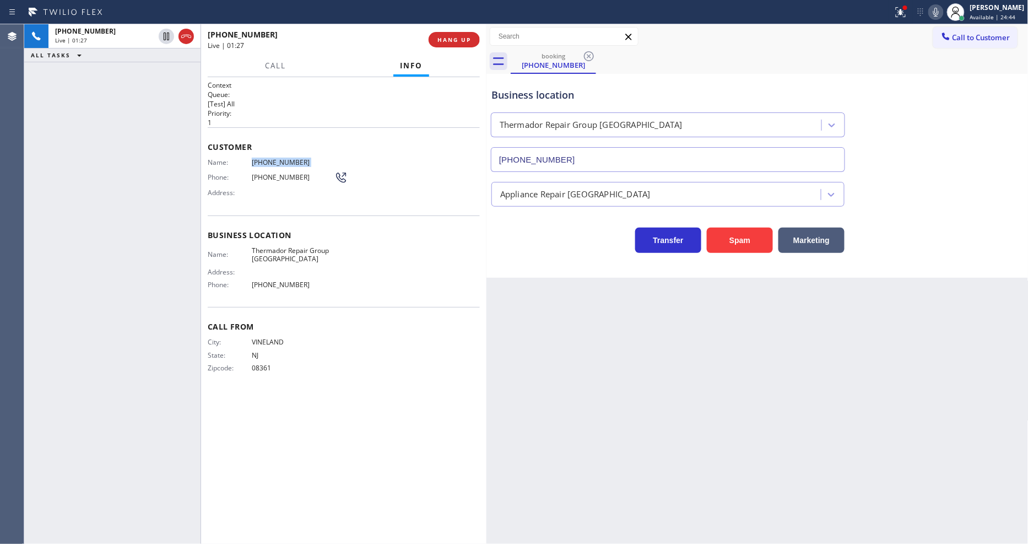
click at [943, 17] on icon at bounding box center [936, 12] width 13 height 13
click at [166, 36] on icon at bounding box center [167, 37] width 8 height 8
click at [942, 18] on icon at bounding box center [936, 12] width 13 height 13
click at [908, 14] on icon at bounding box center [900, 12] width 13 height 13
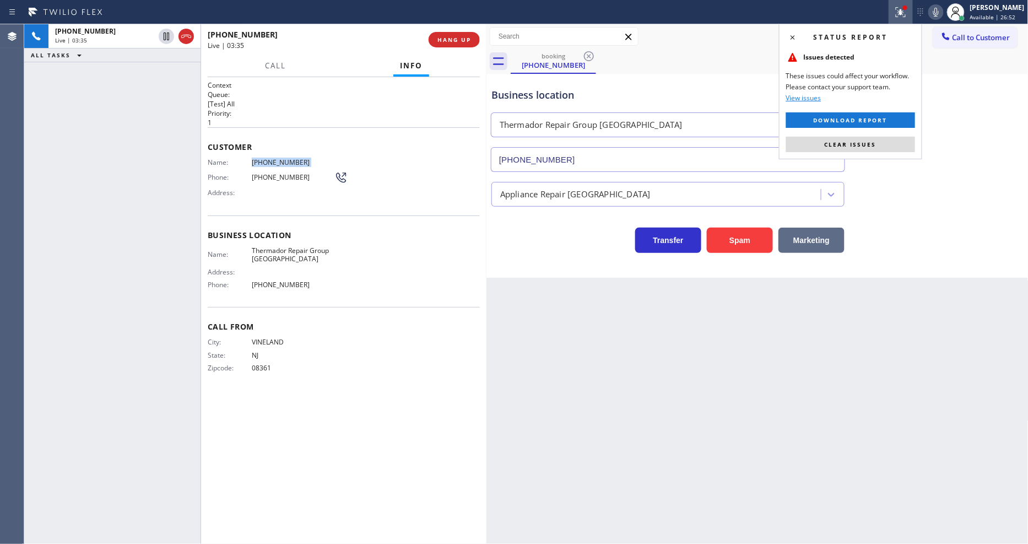
drag, startPoint x: 882, startPoint y: 141, endPoint x: 787, endPoint y: 235, distance: 134.0
click at [880, 141] on button "Clear issues" at bounding box center [850, 144] width 129 height 15
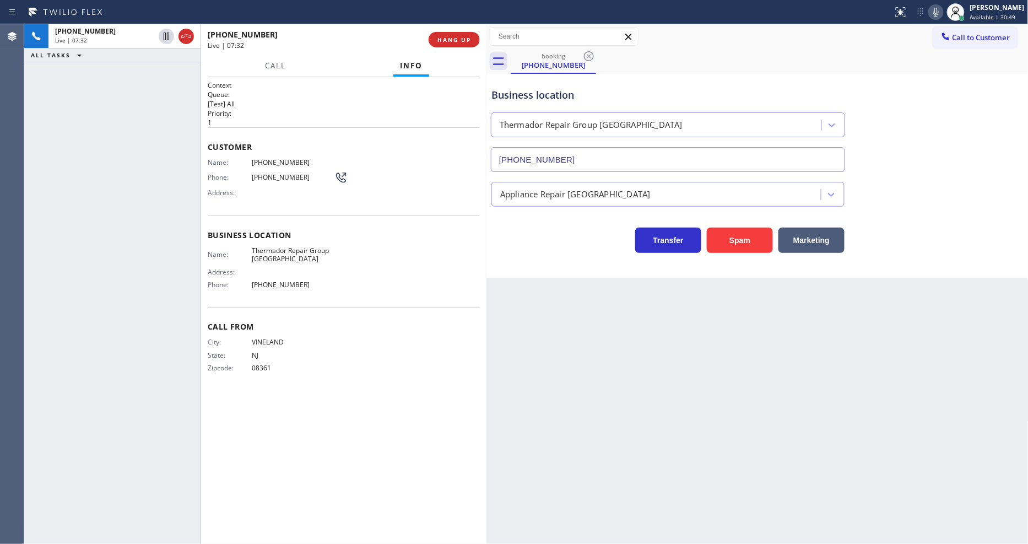
click at [376, 309] on div "Call From City: VINELAND State: NJ Zipcode: 08361" at bounding box center [344, 348] width 272 height 83
click at [715, 311] on div "Back to Dashboard Change Sender ID Customers Technicians Select a contact Outbo…" at bounding box center [758, 284] width 542 height 520
click at [687, 281] on div "Back to Dashboard Change Sender ID Customers Technicians Select a contact Outbo…" at bounding box center [758, 284] width 542 height 520
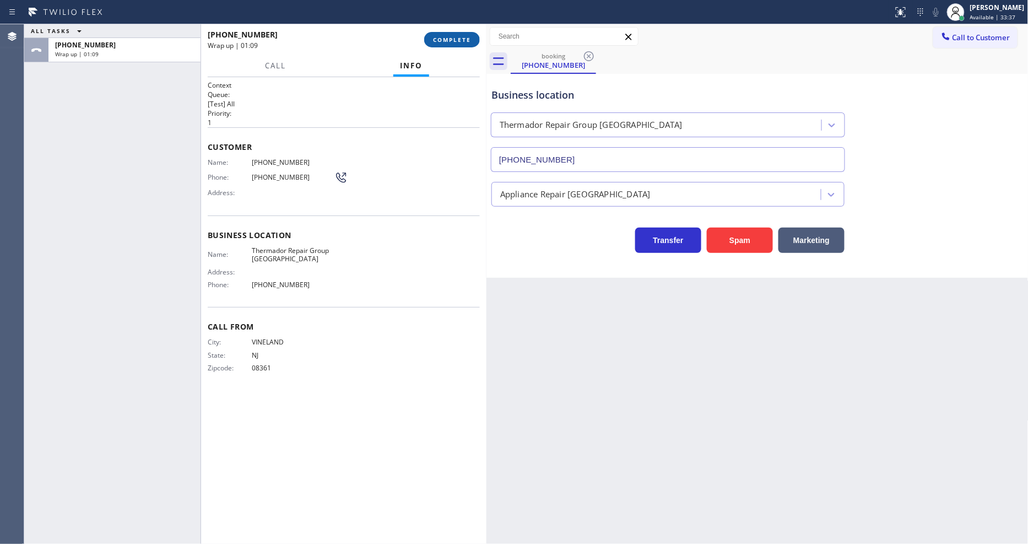
click at [438, 41] on span "COMPLETE" at bounding box center [452, 40] width 38 height 8
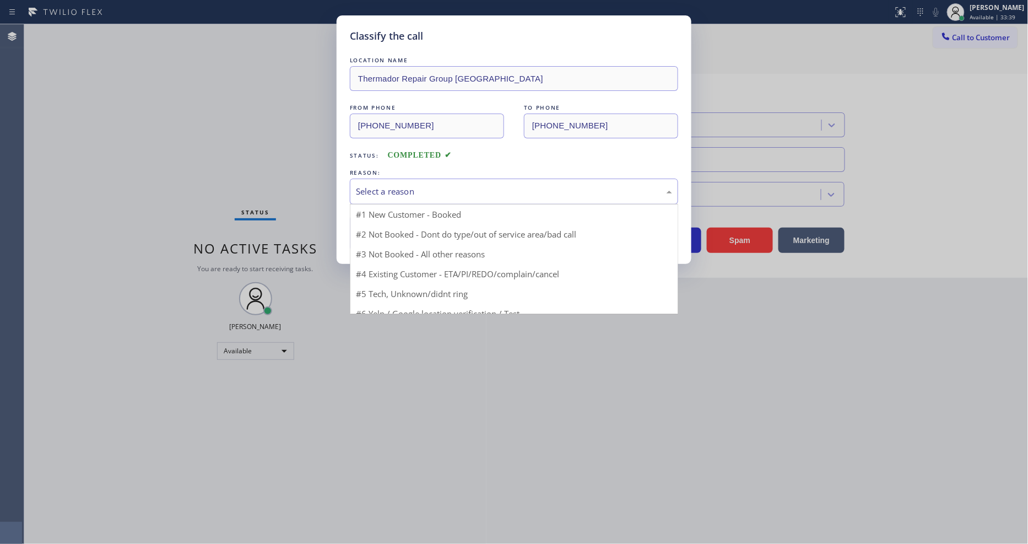
click at [387, 194] on div "Select a reason" at bounding box center [514, 191] width 316 height 13
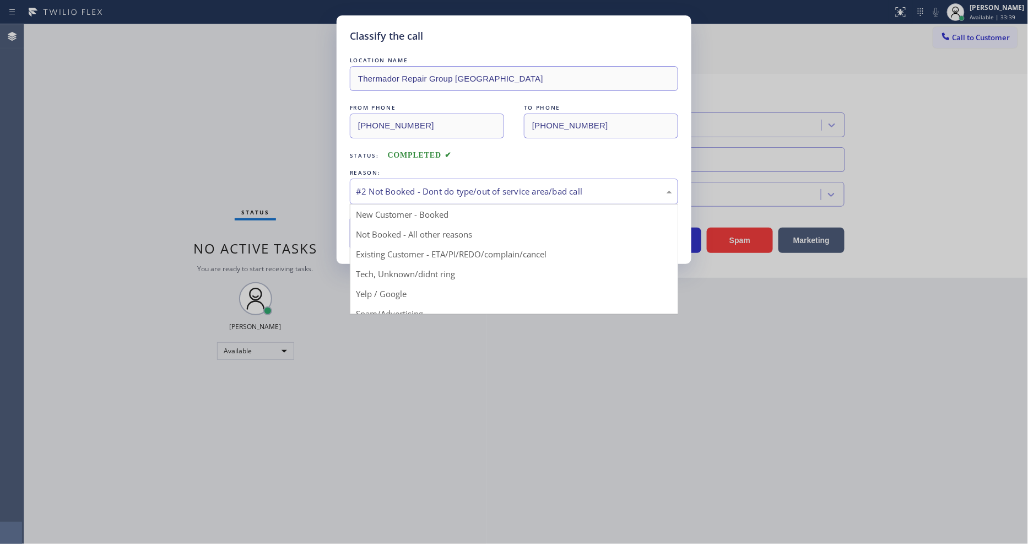
click at [383, 181] on div "#2 Not Booked - Dont do type/out of service area/bad call" at bounding box center [514, 192] width 328 height 26
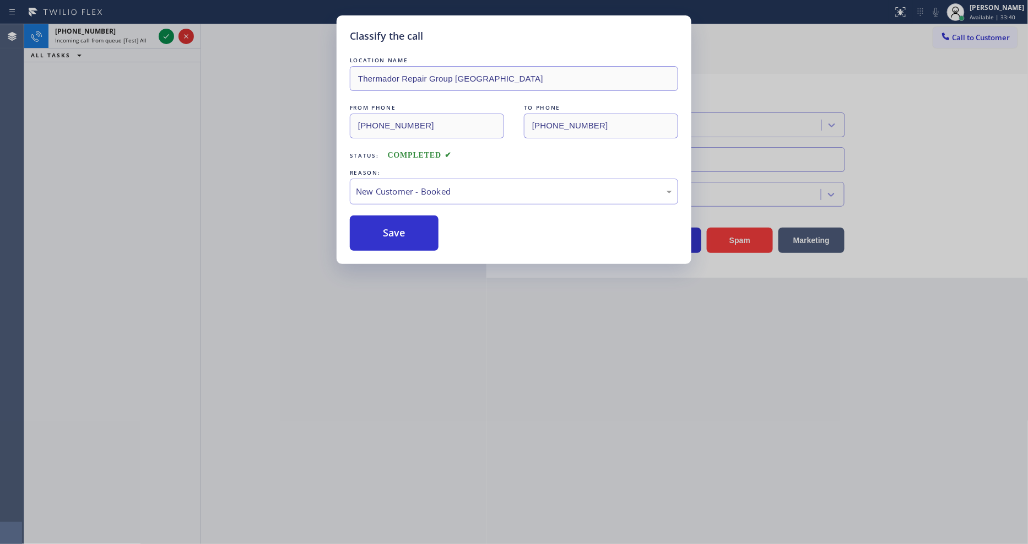
click at [384, 218] on button "Save" at bounding box center [394, 232] width 89 height 35
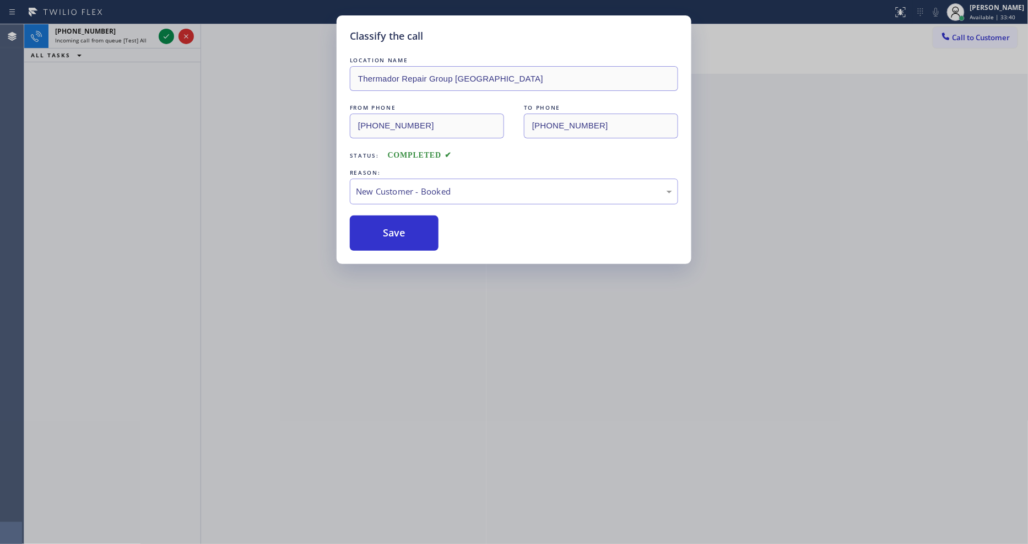
click at [384, 218] on button "Save" at bounding box center [394, 232] width 89 height 35
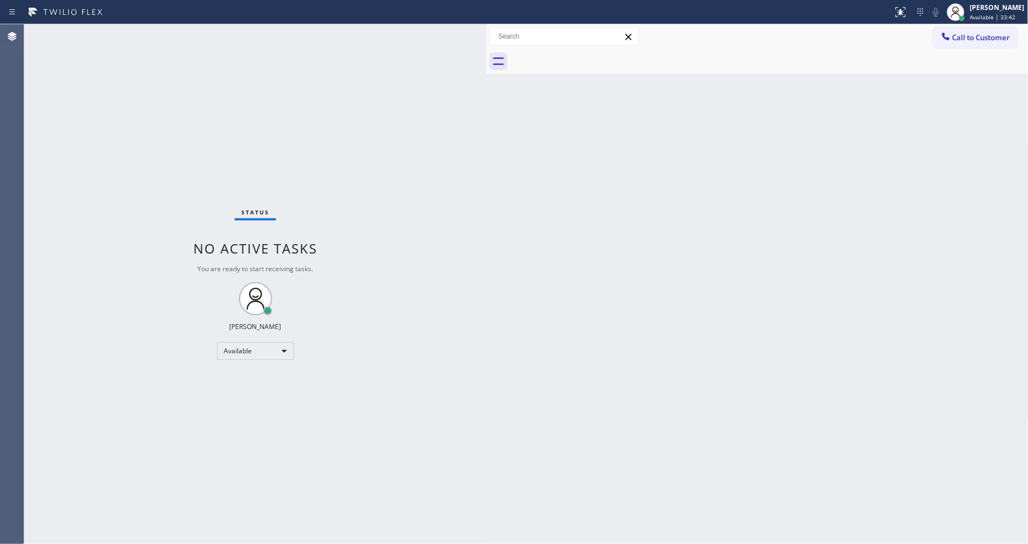
click at [164, 37] on div "Status No active tasks You are ready to start receiving tasks. [PERSON_NAME] Av…" at bounding box center [255, 284] width 462 height 520
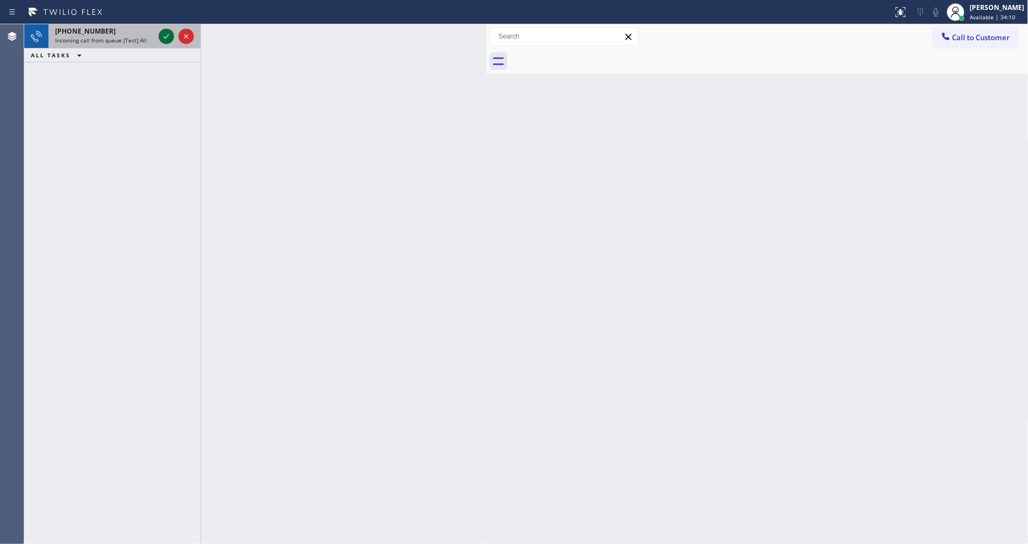
click at [165, 37] on icon at bounding box center [167, 36] width 6 height 4
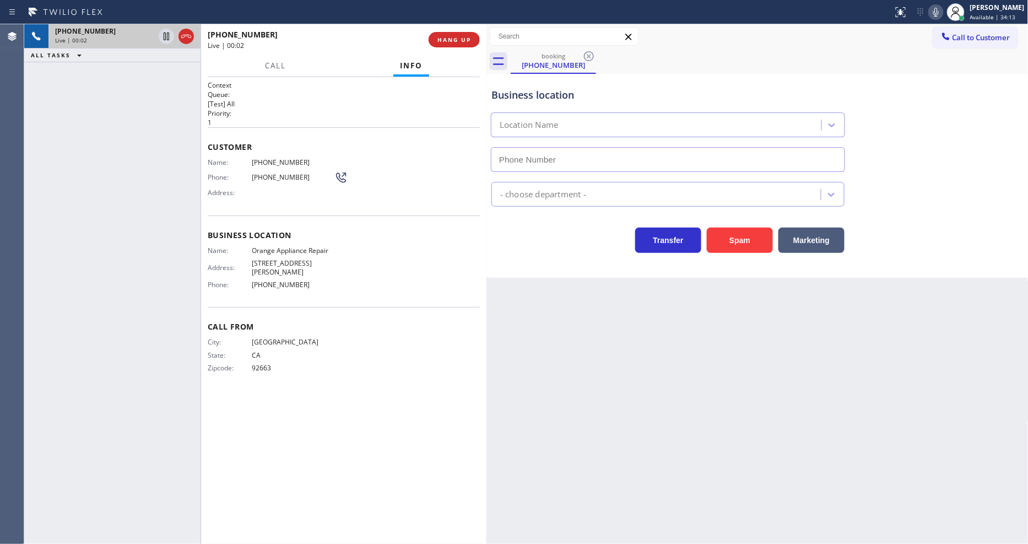
type input "[PHONE_NUMBER]"
click at [284, 246] on span "Orange Appliance Repair" at bounding box center [293, 250] width 83 height 8
click at [283, 246] on span "Orange Appliance Repair" at bounding box center [293, 250] width 83 height 8
click at [272, 160] on span "[PHONE_NUMBER]" at bounding box center [293, 162] width 83 height 8
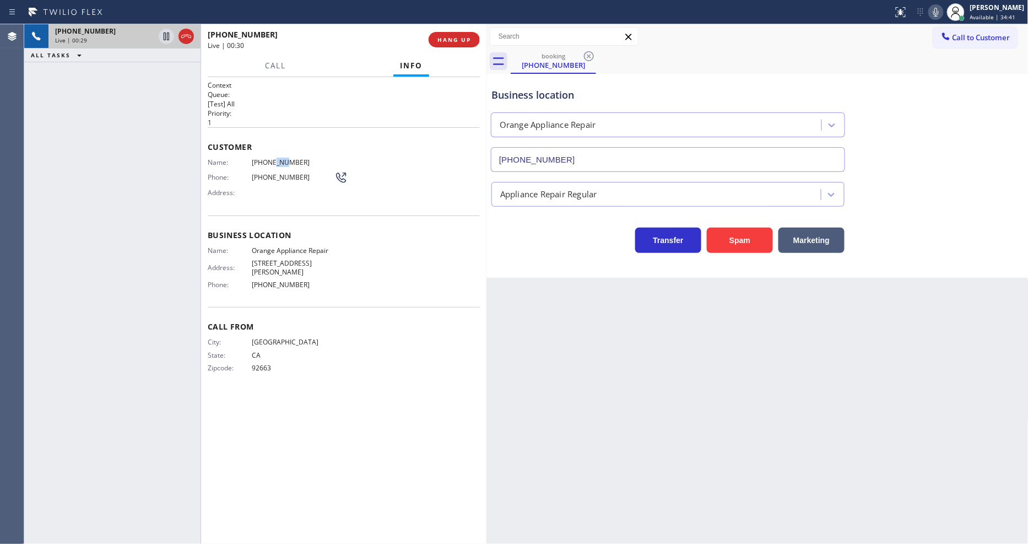
click at [272, 160] on span "[PHONE_NUMBER]" at bounding box center [293, 162] width 83 height 8
click at [167, 33] on icon at bounding box center [167, 37] width 6 height 8
click at [943, 7] on icon at bounding box center [936, 12] width 13 height 13
click at [164, 32] on icon at bounding box center [166, 36] width 13 height 13
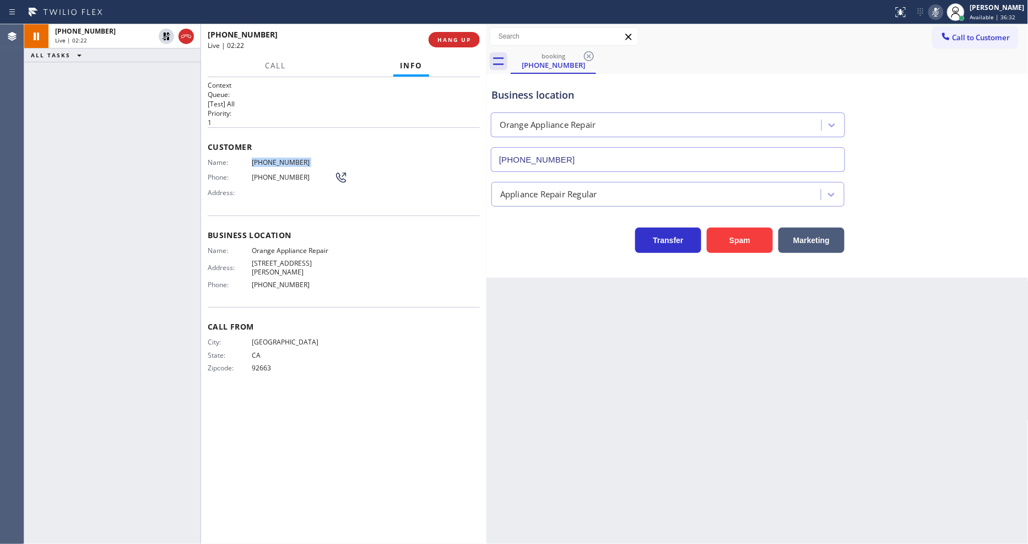
click at [940, 12] on rect at bounding box center [936, 11] width 8 height 8
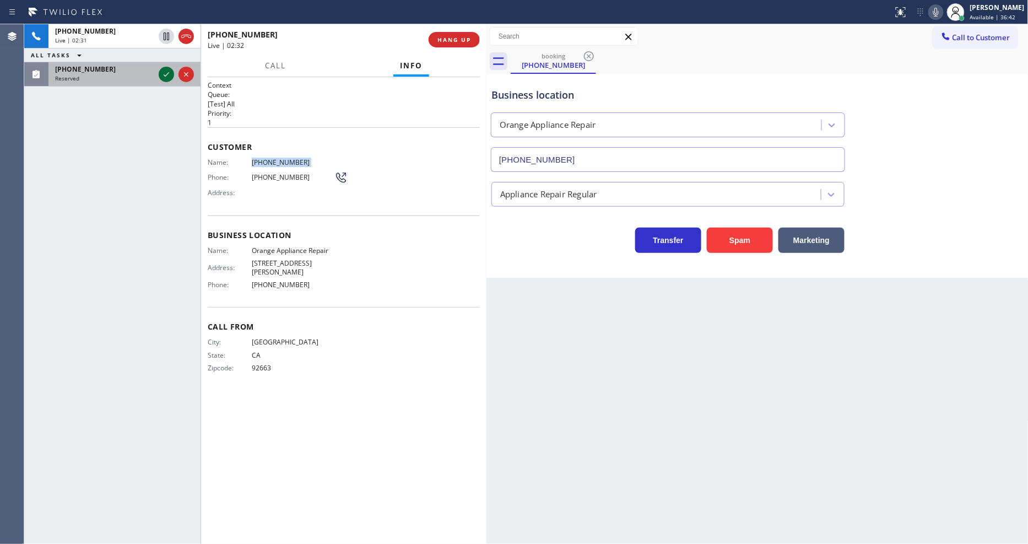
click at [168, 75] on icon at bounding box center [166, 74] width 13 height 13
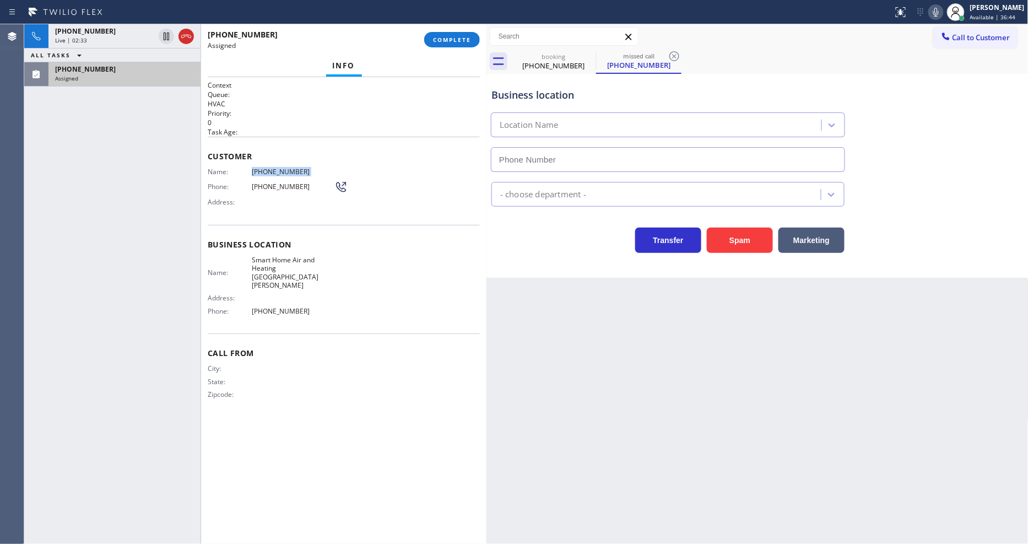
type input "[PHONE_NUMBER]"
click at [436, 36] on span "COMPLETE" at bounding box center [452, 40] width 38 height 8
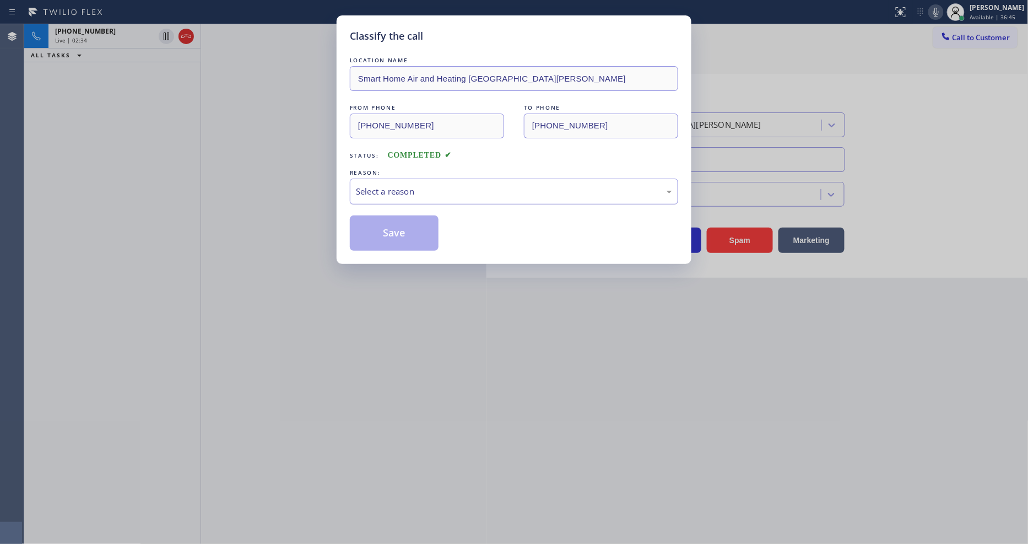
click at [425, 185] on div "Select a reason" at bounding box center [514, 191] width 316 height 13
click at [406, 227] on button "Save" at bounding box center [394, 232] width 89 height 35
click at [406, 226] on button "Save" at bounding box center [394, 232] width 89 height 35
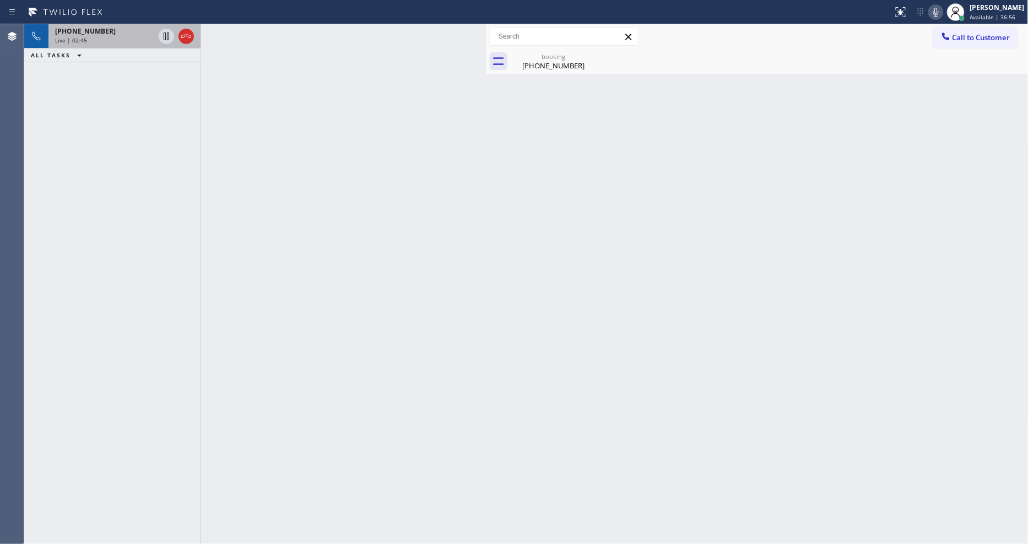
click at [107, 34] on div "+19499031840" at bounding box center [104, 30] width 99 height 9
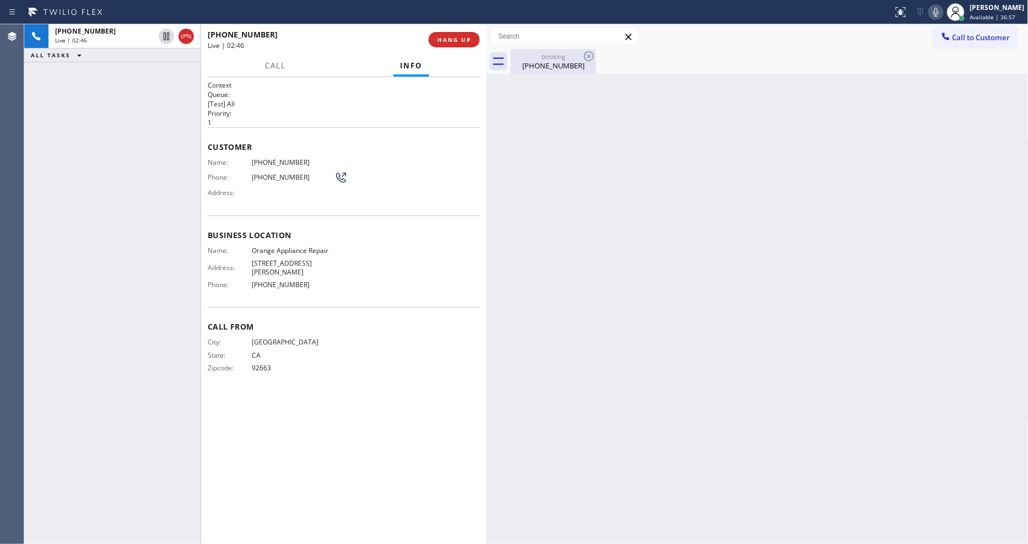
click at [553, 68] on div "[PHONE_NUMBER]" at bounding box center [553, 66] width 83 height 10
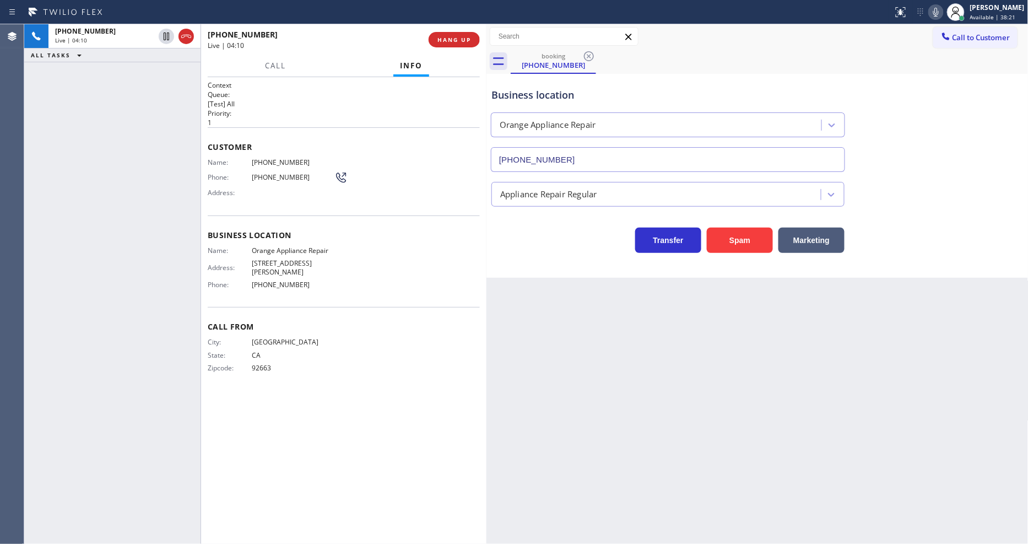
click at [695, 302] on div "Back to Dashboard Change Sender ID Customers Technicians Select a contact Outbo…" at bounding box center [758, 284] width 542 height 520
click at [455, 40] on span "HANG UP" at bounding box center [455, 40] width 34 height 8
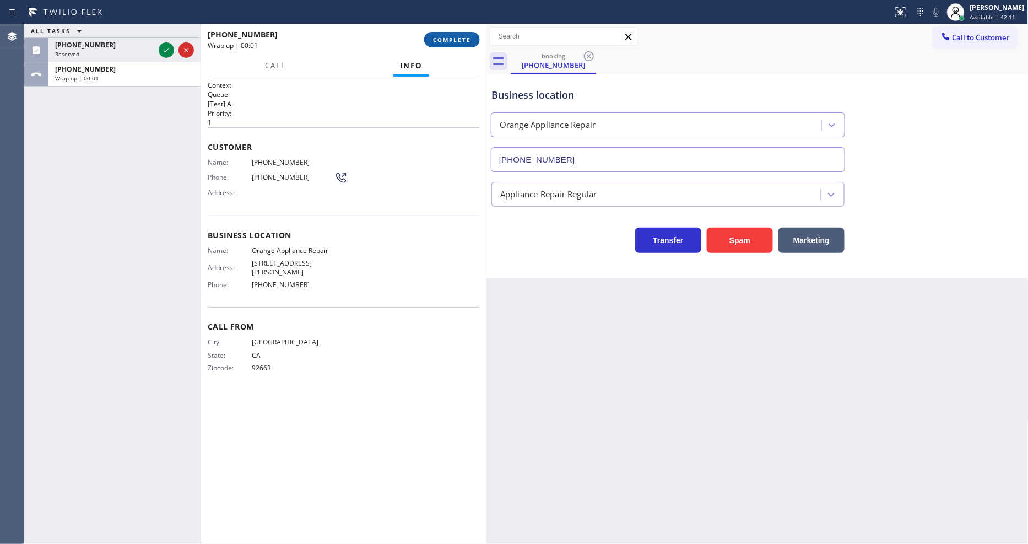
click at [455, 40] on span "COMPLETE" at bounding box center [452, 40] width 38 height 8
click at [399, 189] on div "Name: (949) 903-1840 Phone: (949) 903-1840 Address:" at bounding box center [344, 180] width 272 height 44
click at [439, 42] on span "COMPLETE" at bounding box center [452, 40] width 38 height 8
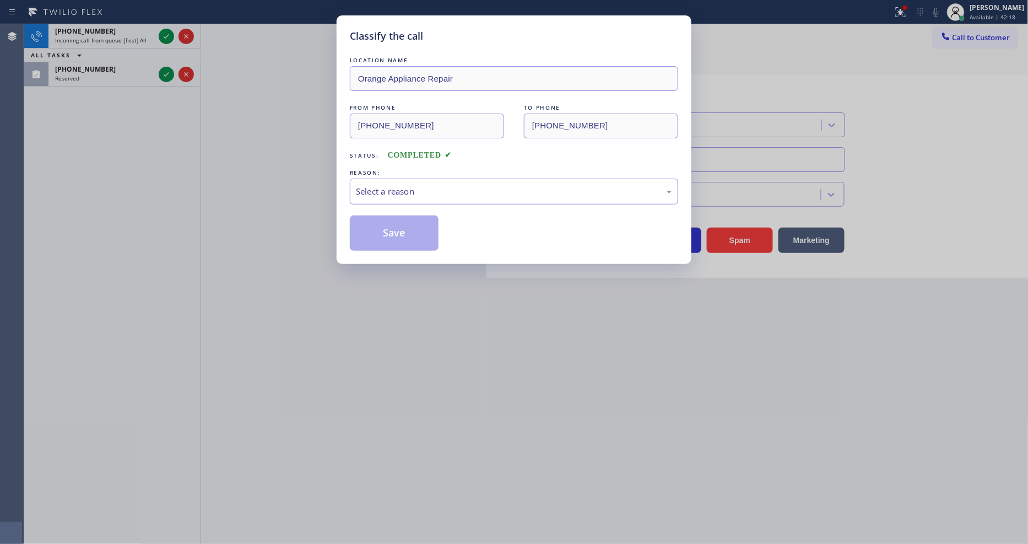
click at [403, 187] on div "Select a reason" at bounding box center [514, 191] width 316 height 13
click at [397, 224] on button "Save" at bounding box center [394, 232] width 89 height 35
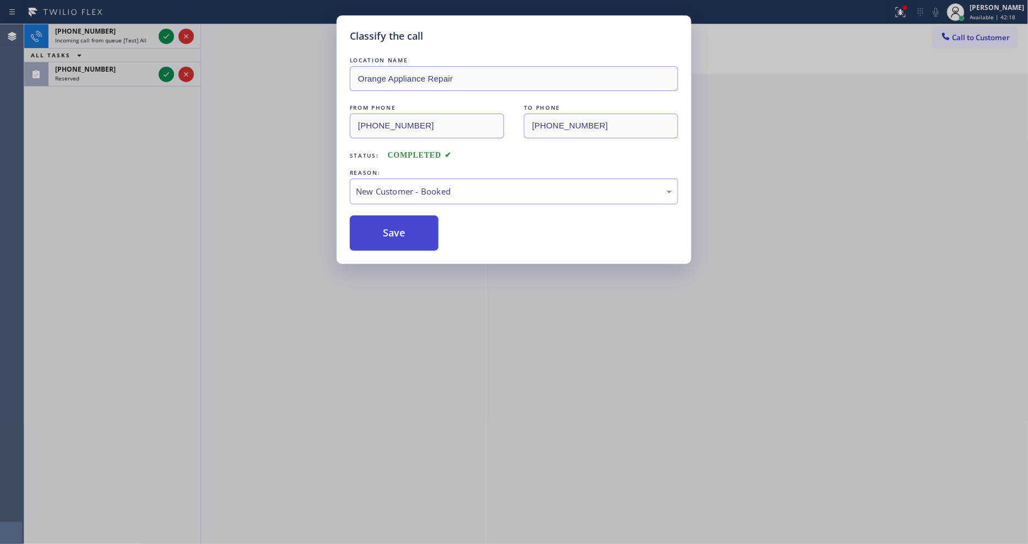
click at [397, 224] on button "Save" at bounding box center [394, 232] width 89 height 35
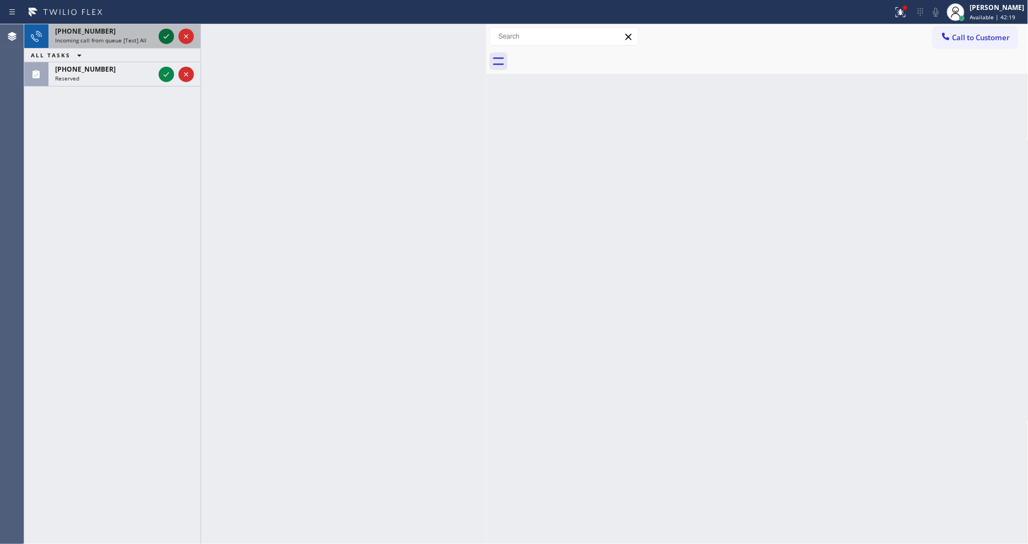
click at [168, 36] on icon at bounding box center [166, 36] width 13 height 13
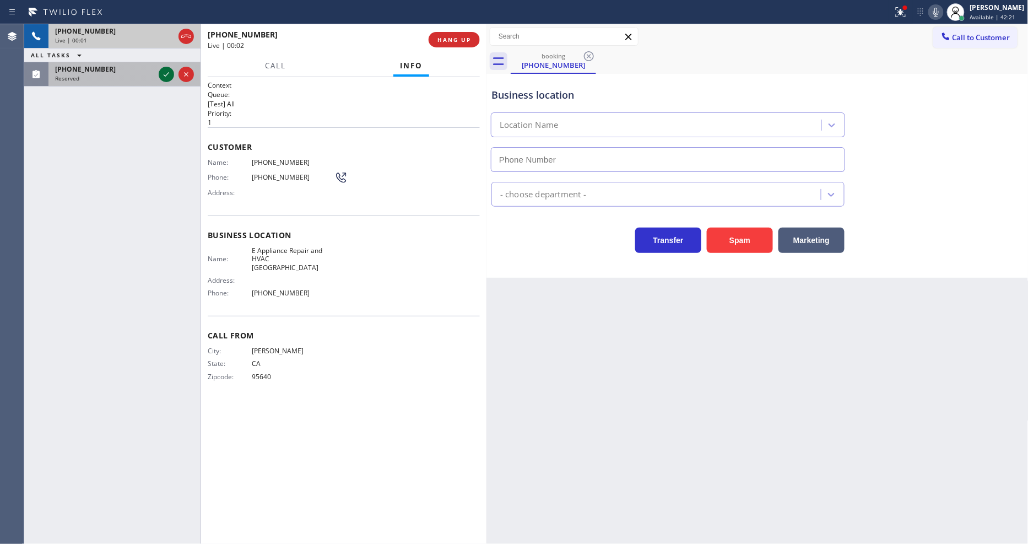
type input "[PHONE_NUMBER]"
click at [168, 77] on icon at bounding box center [166, 74] width 13 height 13
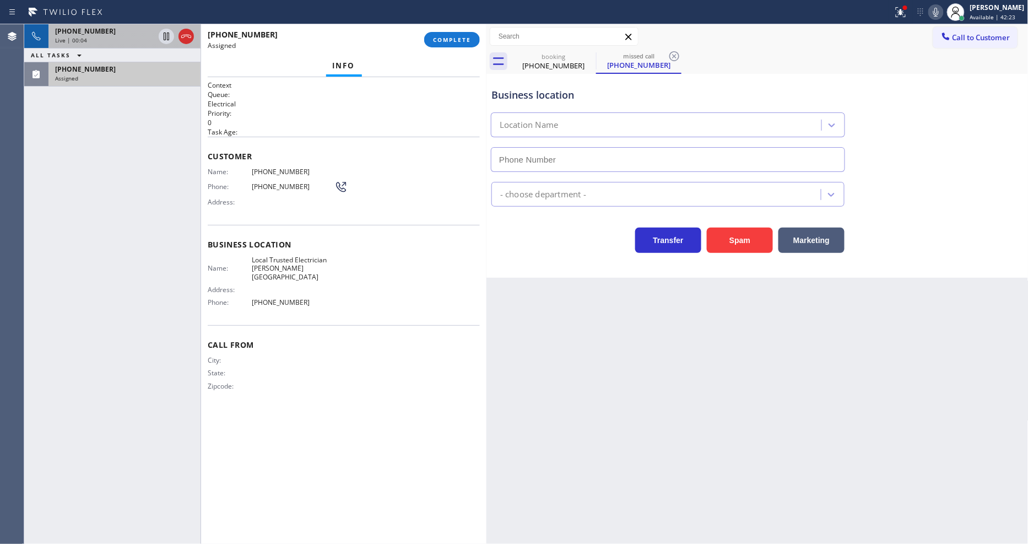
type input "[PHONE_NUMBER]"
click at [444, 32] on button "COMPLETE" at bounding box center [452, 39] width 56 height 15
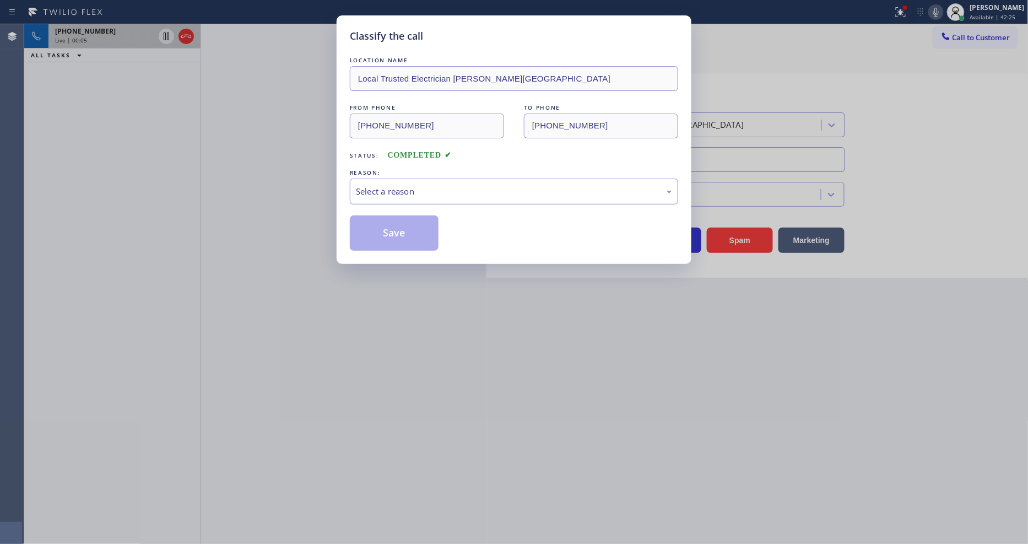
click at [397, 192] on div "Select a reason" at bounding box center [514, 191] width 316 height 13
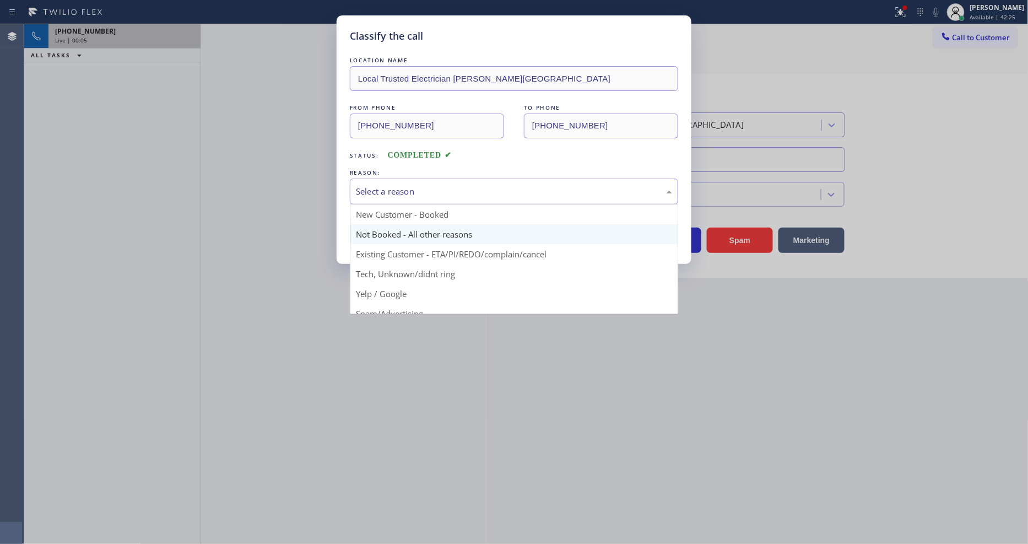
click at [383, 228] on button "Save" at bounding box center [394, 232] width 89 height 35
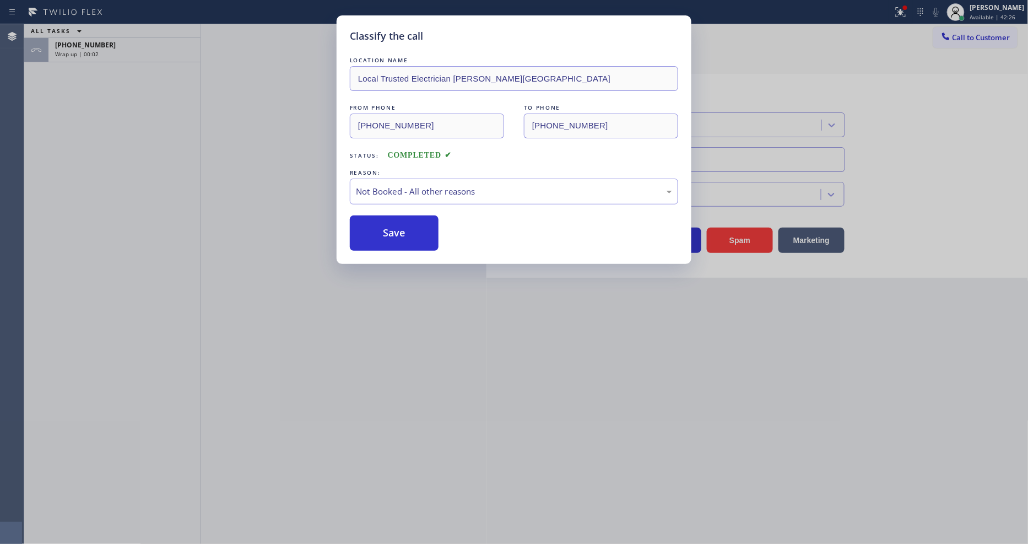
click at [383, 228] on button "Save" at bounding box center [394, 232] width 89 height 35
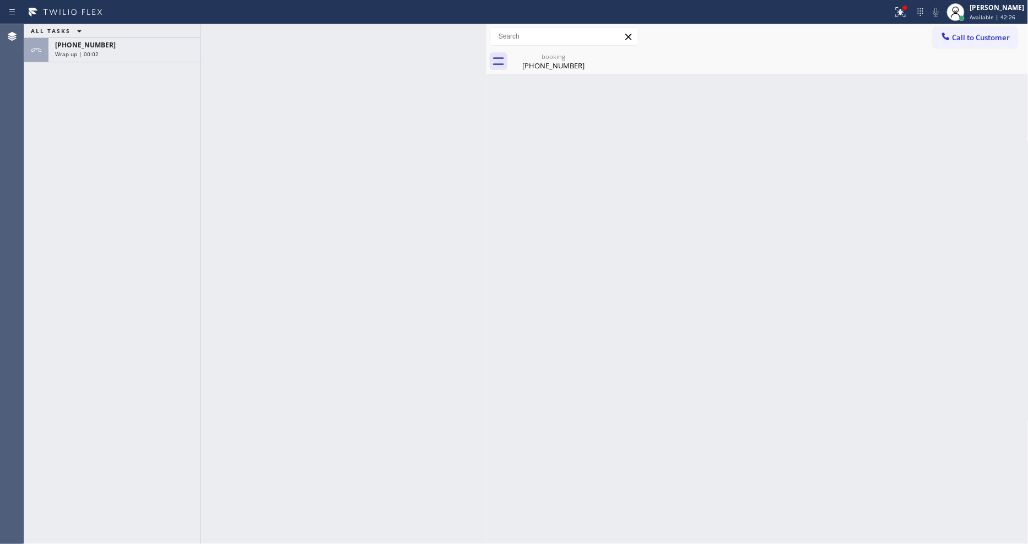
click at [138, 53] on div "Wrap up | 00:02" at bounding box center [124, 54] width 139 height 8
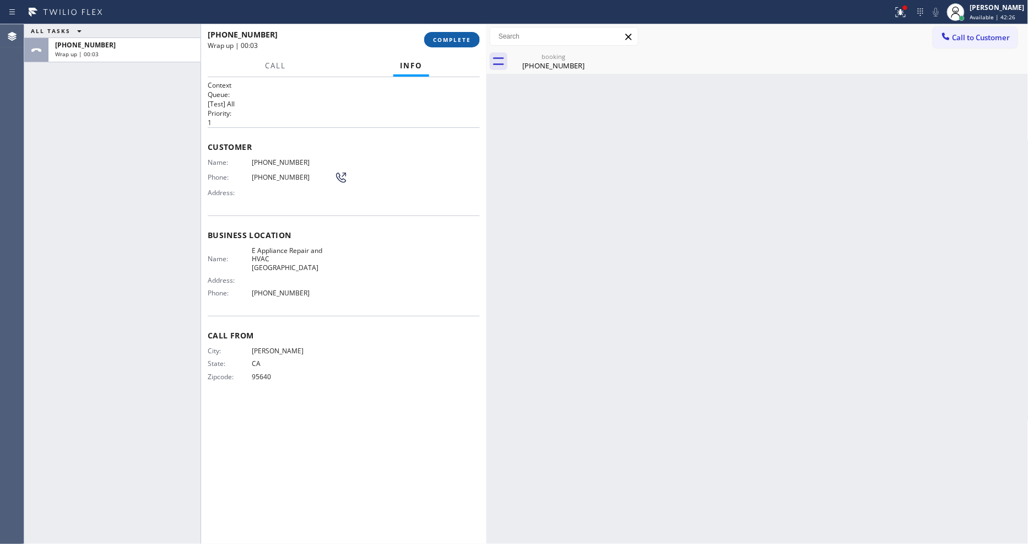
click at [447, 40] on span "COMPLETE" at bounding box center [452, 40] width 38 height 8
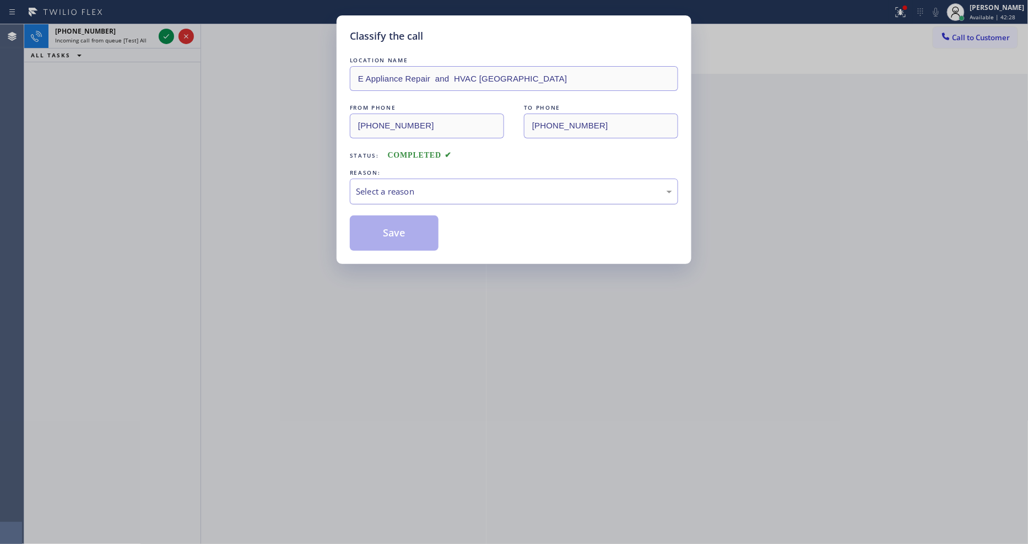
drag, startPoint x: 381, startPoint y: 169, endPoint x: 381, endPoint y: 182, distance: 13.2
click at [381, 173] on div "REASON:" at bounding box center [514, 173] width 328 height 12
click at [381, 185] on div "Select a reason" at bounding box center [514, 191] width 316 height 13
click at [390, 218] on button "Save" at bounding box center [394, 232] width 89 height 35
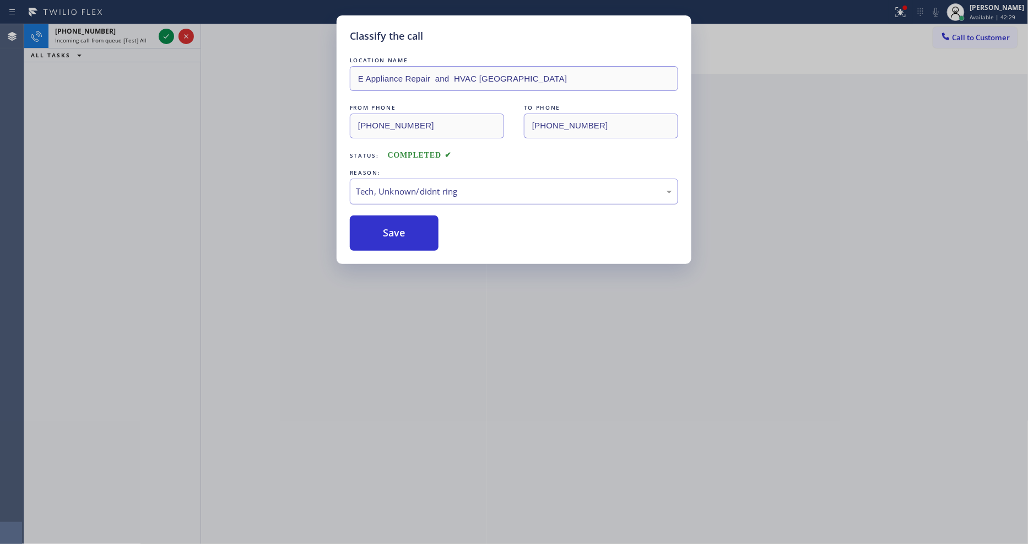
drag, startPoint x: 390, startPoint y: 218, endPoint x: 388, endPoint y: 201, distance: 17.2
click at [390, 217] on button "Save" at bounding box center [394, 232] width 89 height 35
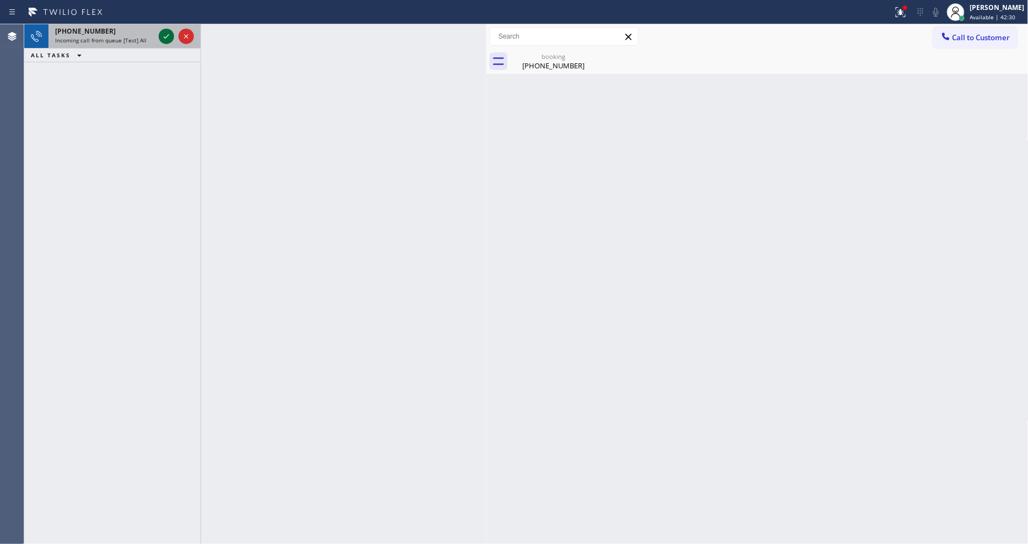
click at [165, 34] on icon at bounding box center [166, 36] width 13 height 13
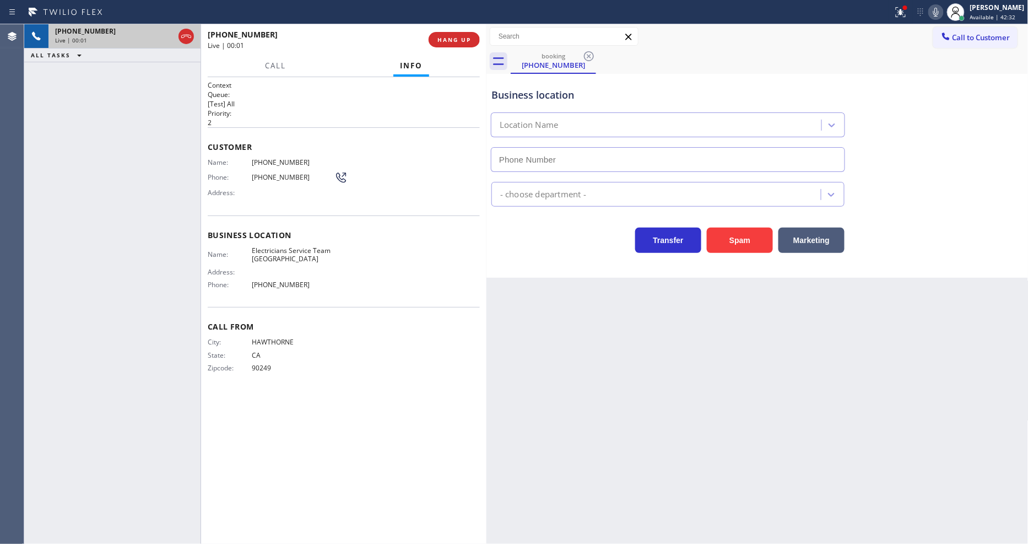
type input "[PHONE_NUMBER]"
click at [449, 45] on button "HANG UP" at bounding box center [454, 39] width 51 height 15
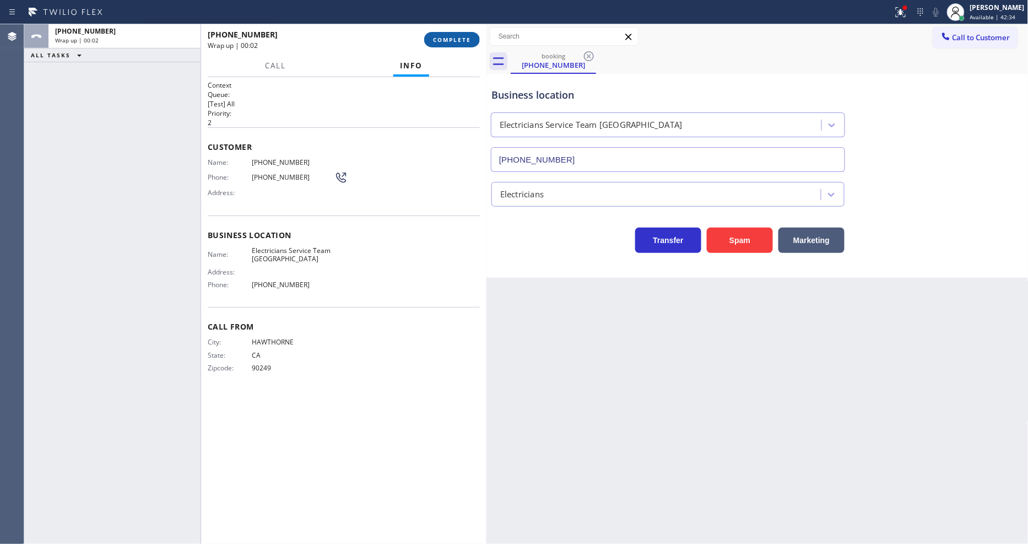
click at [455, 36] on span "COMPLETE" at bounding box center [452, 40] width 38 height 8
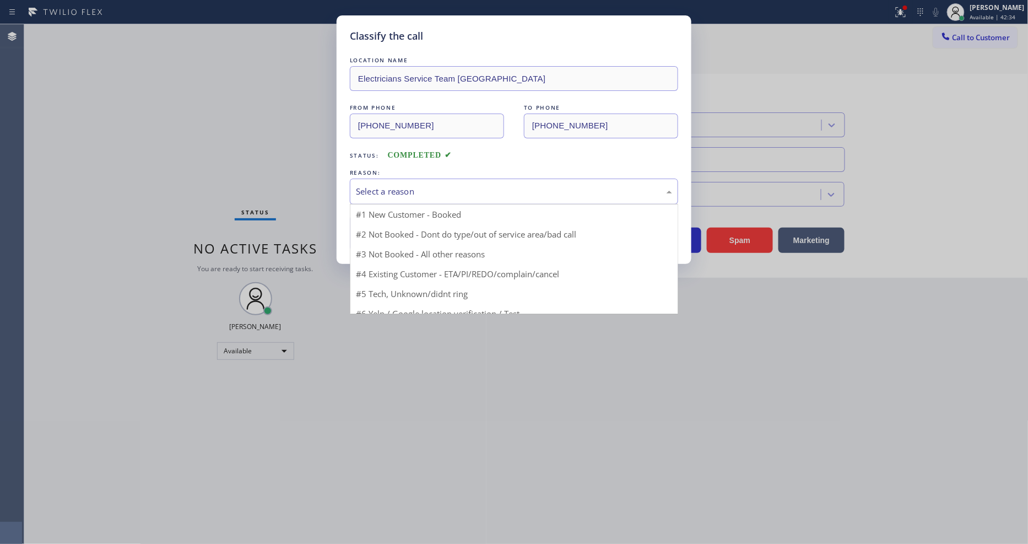
click at [417, 185] on div "Select a reason" at bounding box center [514, 191] width 316 height 13
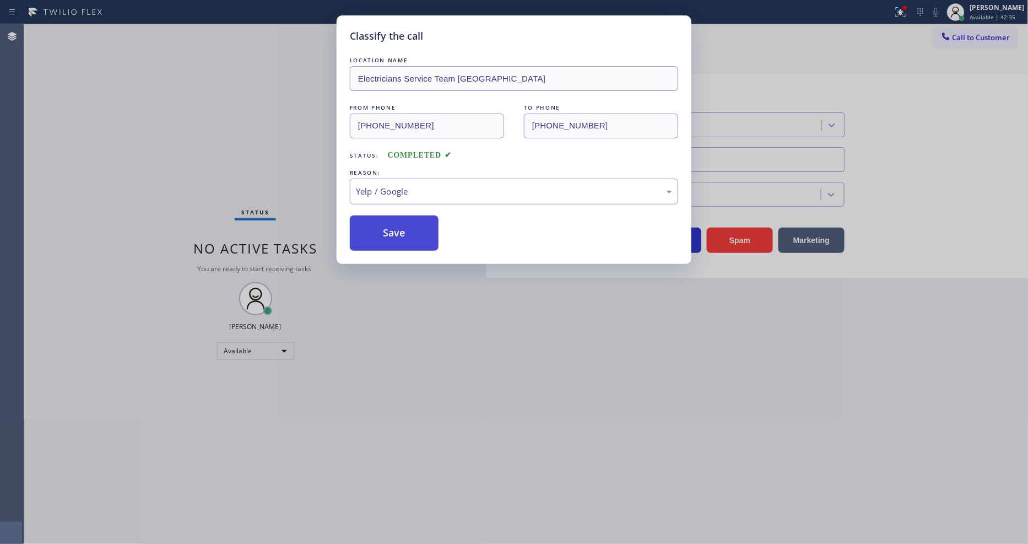
click at [397, 239] on button "Save" at bounding box center [394, 232] width 89 height 35
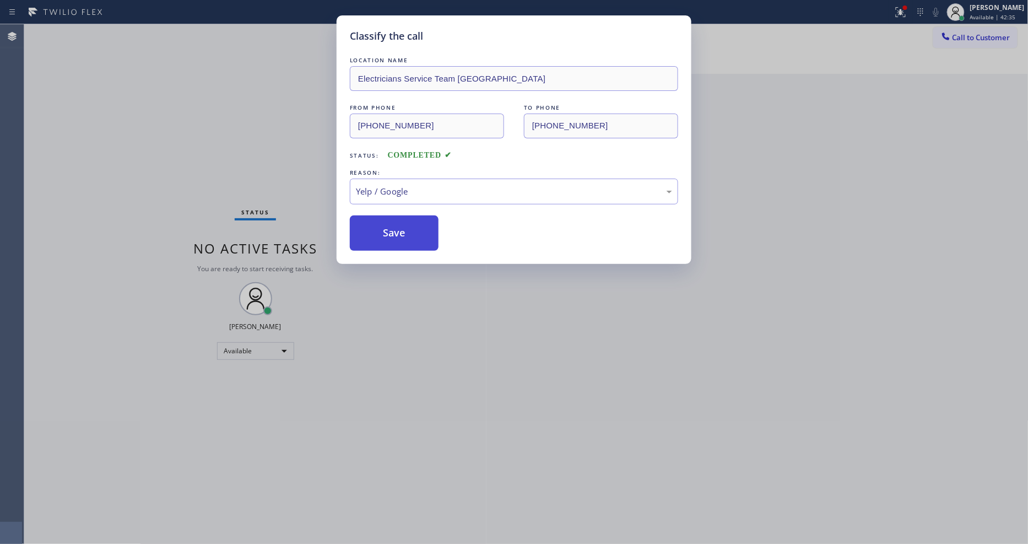
click at [397, 239] on button "Save" at bounding box center [394, 232] width 89 height 35
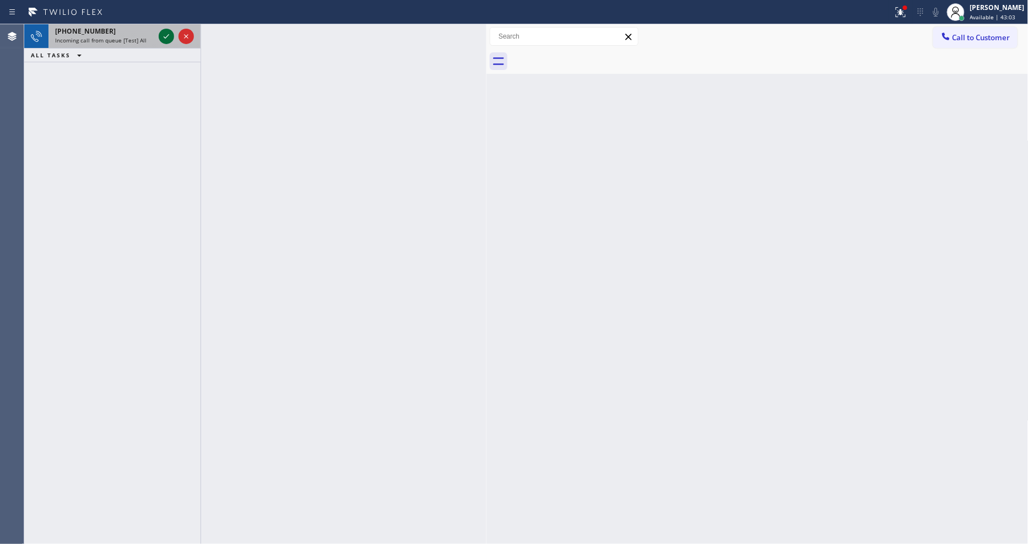
click at [168, 40] on icon at bounding box center [166, 36] width 13 height 13
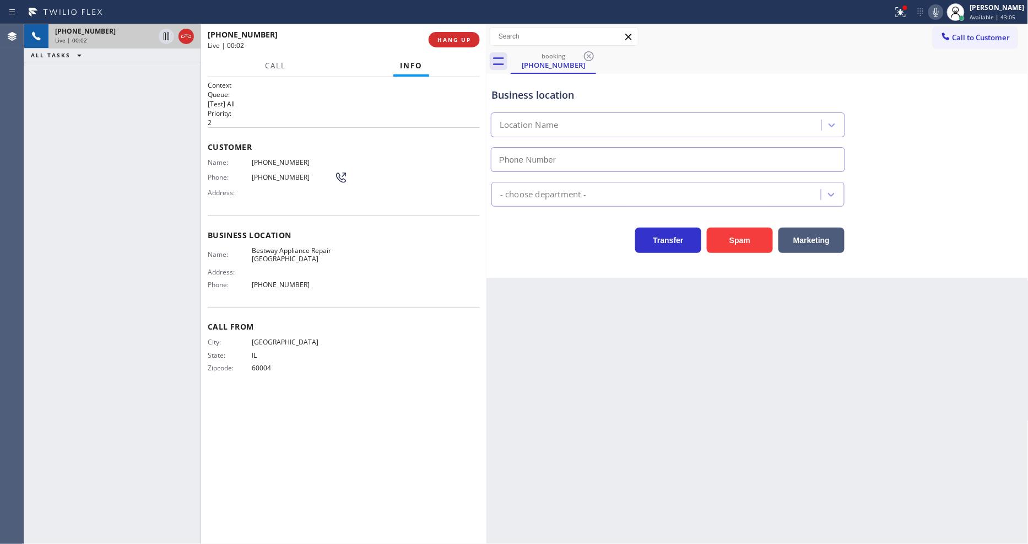
type input "[PHONE_NUMBER]"
click at [438, 37] on span "HANG UP" at bounding box center [455, 40] width 34 height 8
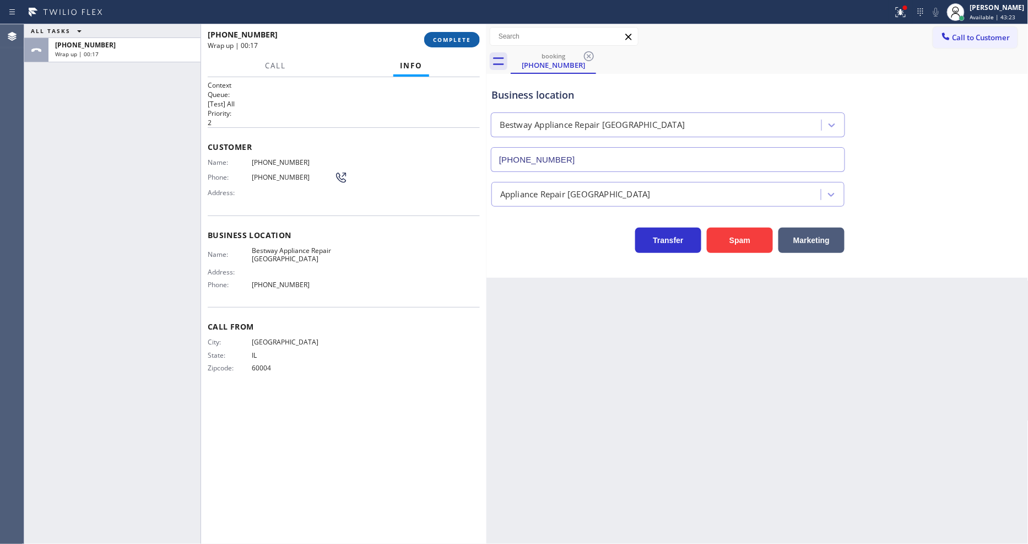
click at [473, 46] on button "COMPLETE" at bounding box center [452, 39] width 56 height 15
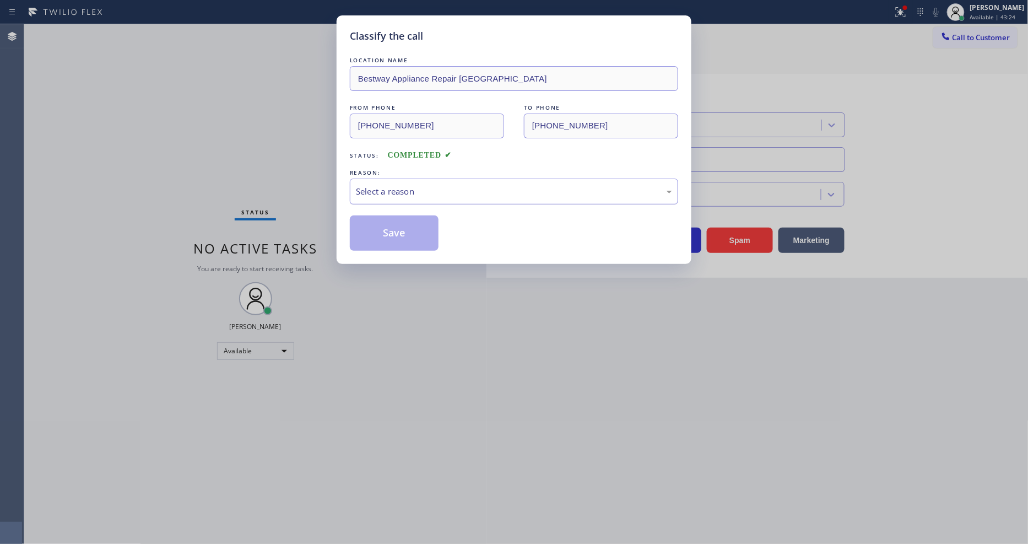
click at [390, 186] on div "Select a reason" at bounding box center [514, 191] width 316 height 13
click at [395, 226] on button "Save" at bounding box center [394, 232] width 89 height 35
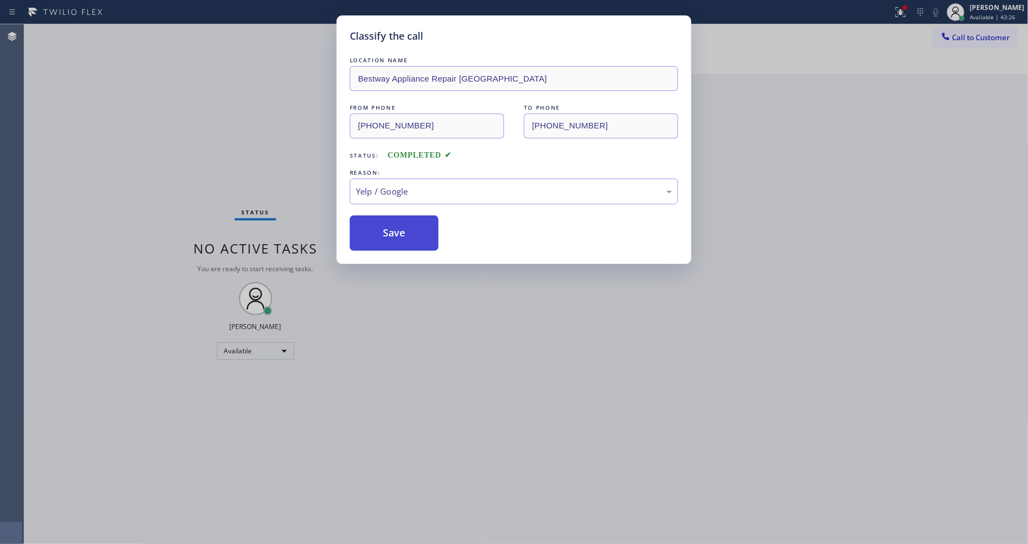
click at [395, 226] on button "Save" at bounding box center [394, 232] width 89 height 35
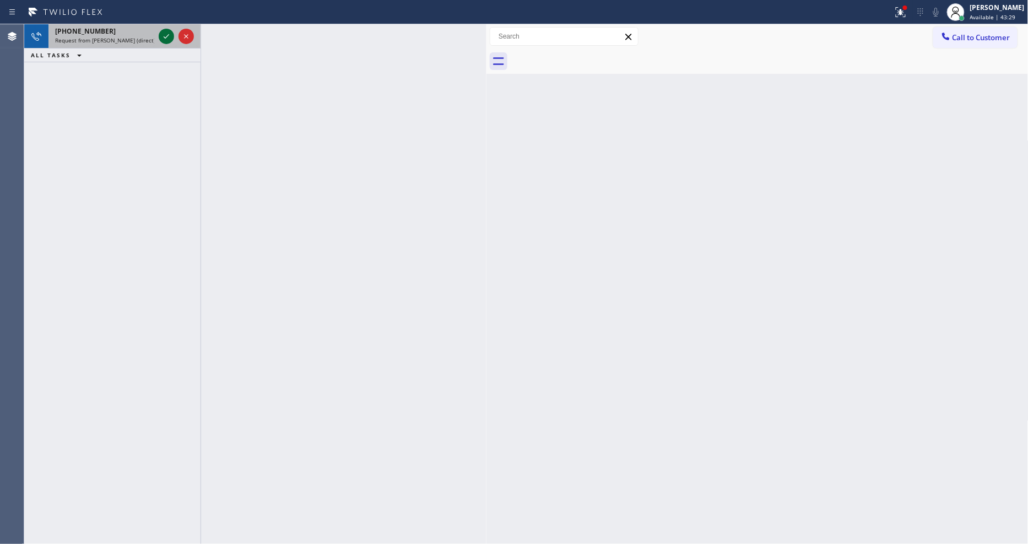
click at [168, 35] on icon at bounding box center [167, 36] width 6 height 4
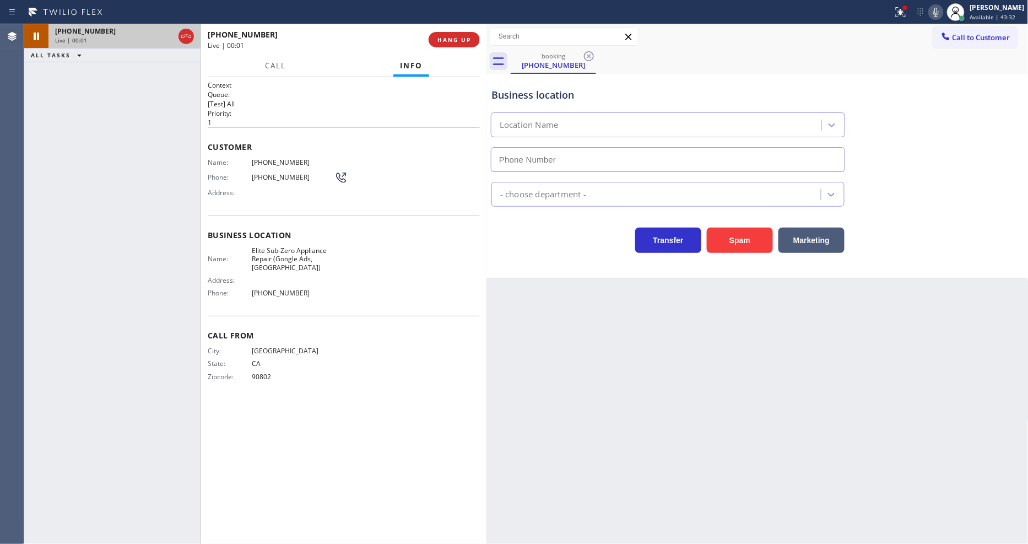
type input "[PHONE_NUMBER]"
click at [276, 249] on span "Elite Sub-Zero Appliance Repair (Google Ads, [GEOGRAPHIC_DATA])" at bounding box center [293, 258] width 83 height 25
click at [277, 249] on span "Elite Sub-Zero Appliance Repair (Google Ads, [GEOGRAPHIC_DATA])" at bounding box center [293, 258] width 83 height 25
click at [233, 276] on span "Address:" at bounding box center [230, 280] width 44 height 8
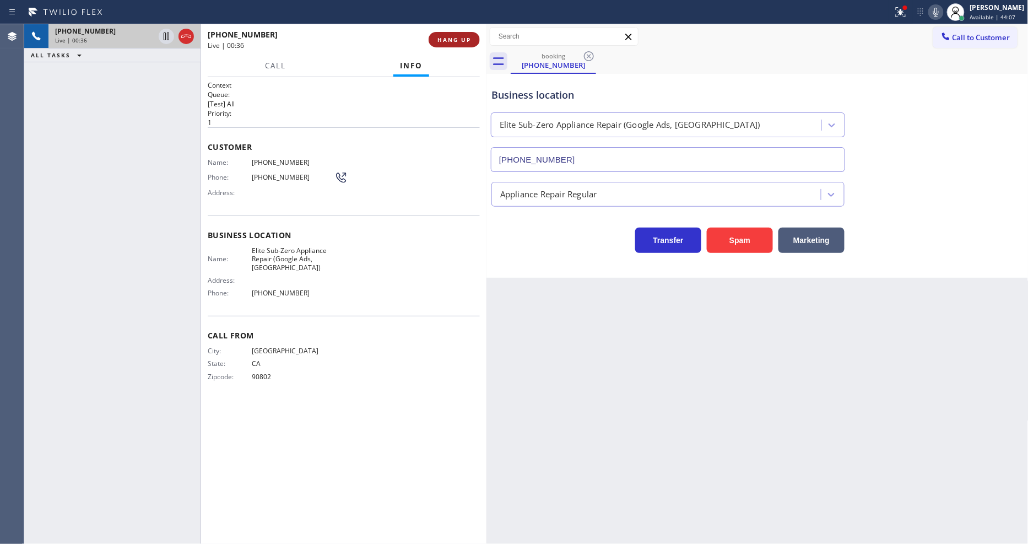
click at [442, 40] on span "HANG UP" at bounding box center [455, 40] width 34 height 8
click at [442, 40] on span "COMPLETE" at bounding box center [452, 40] width 38 height 8
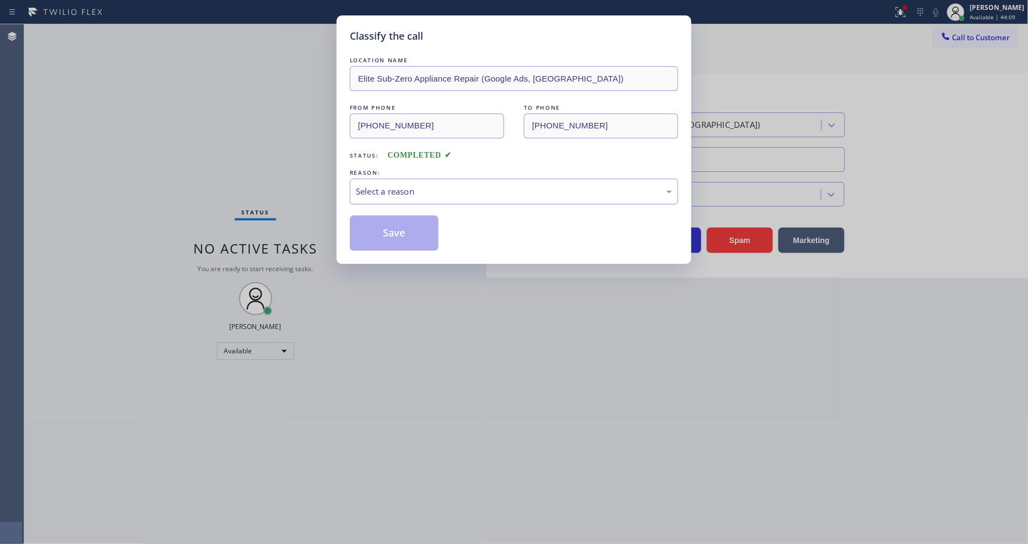
click at [382, 188] on div "Select a reason" at bounding box center [514, 191] width 316 height 13
click at [379, 228] on button "Save" at bounding box center [394, 232] width 89 height 35
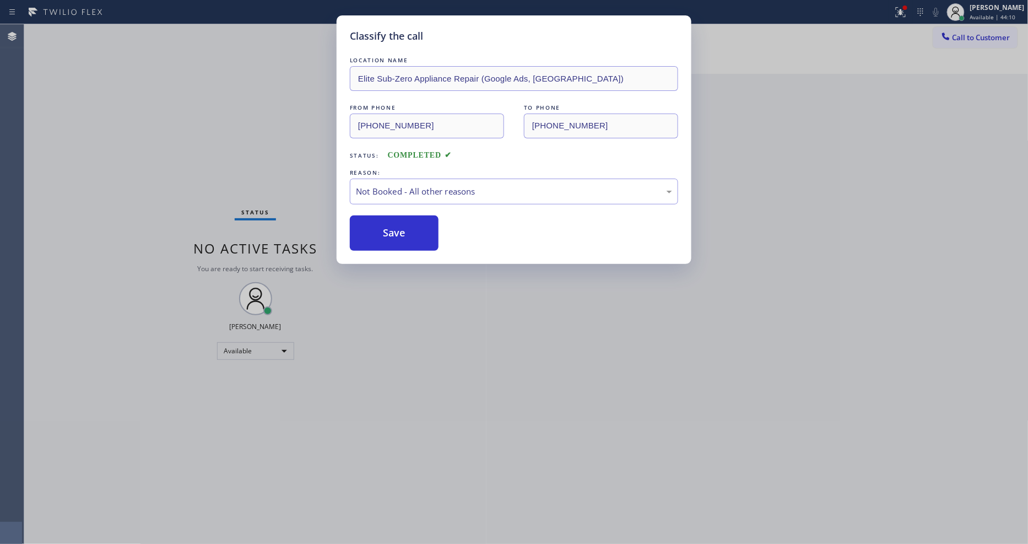
drag, startPoint x: 379, startPoint y: 228, endPoint x: 693, endPoint y: 234, distance: 314.7
click at [379, 223] on button "Save" at bounding box center [394, 232] width 89 height 35
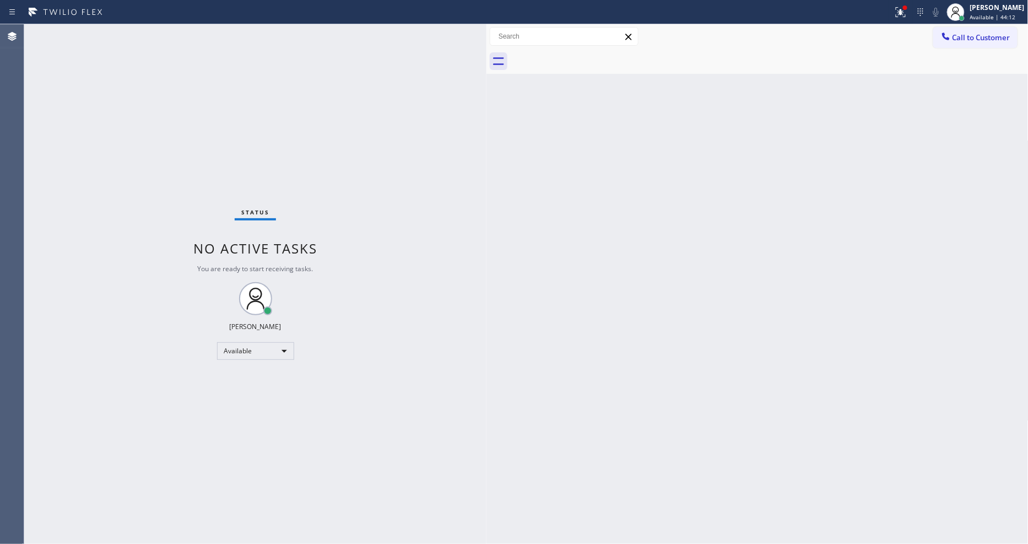
click at [453, 413] on div "Status No active tasks You are ready to start receiving tasks. [PERSON_NAME] Av…" at bounding box center [255, 284] width 462 height 520
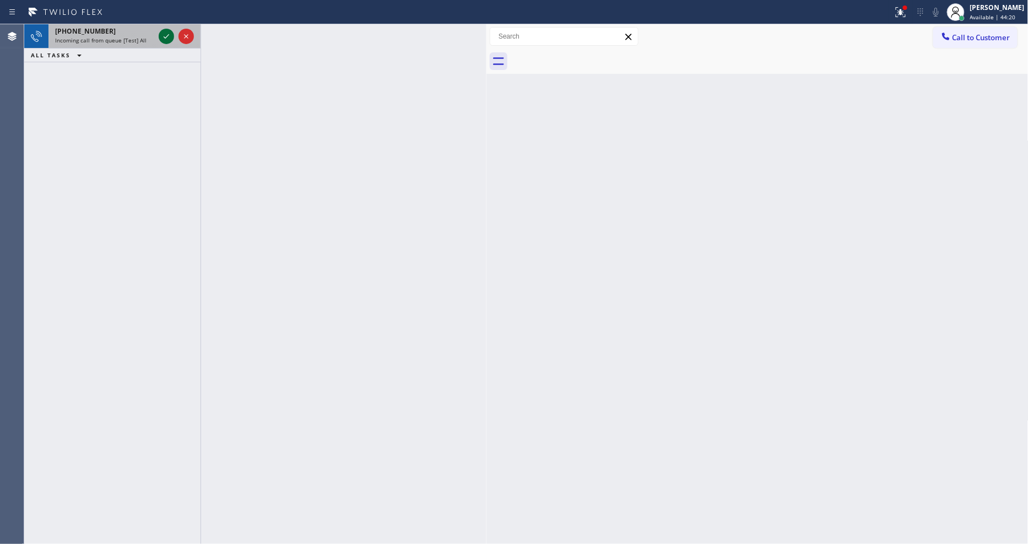
click at [166, 34] on icon at bounding box center [166, 36] width 13 height 13
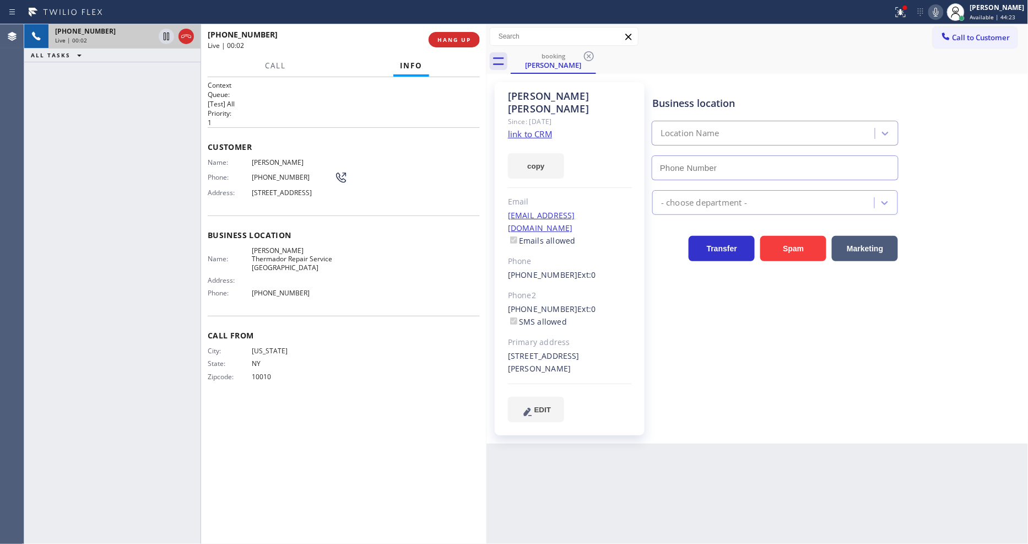
type input "(631) 201-5239"
click at [519, 128] on link "link to CRM" at bounding box center [530, 133] width 44 height 11
click at [902, 17] on div at bounding box center [901, 12] width 24 height 13
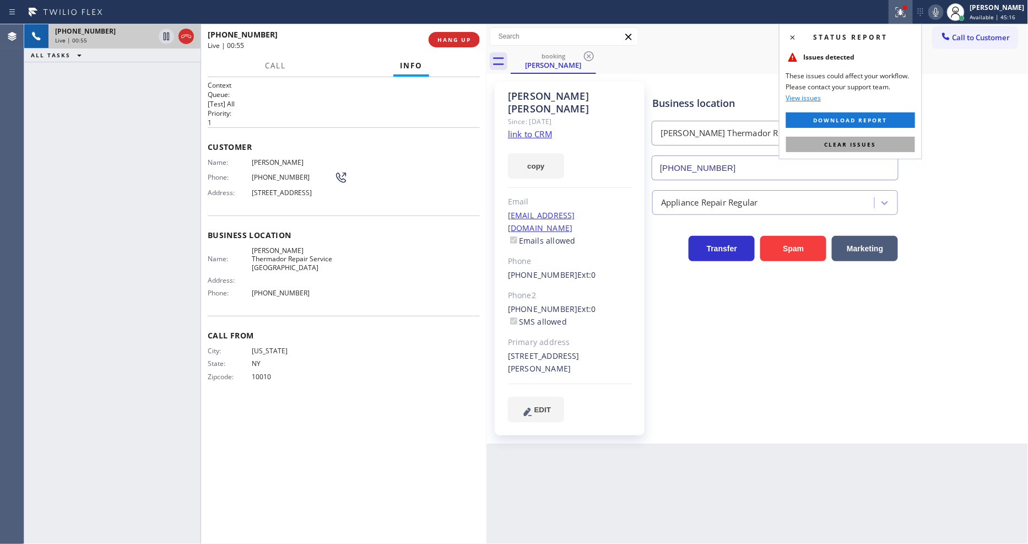
click at [861, 144] on span "Clear issues" at bounding box center [851, 145] width 52 height 8
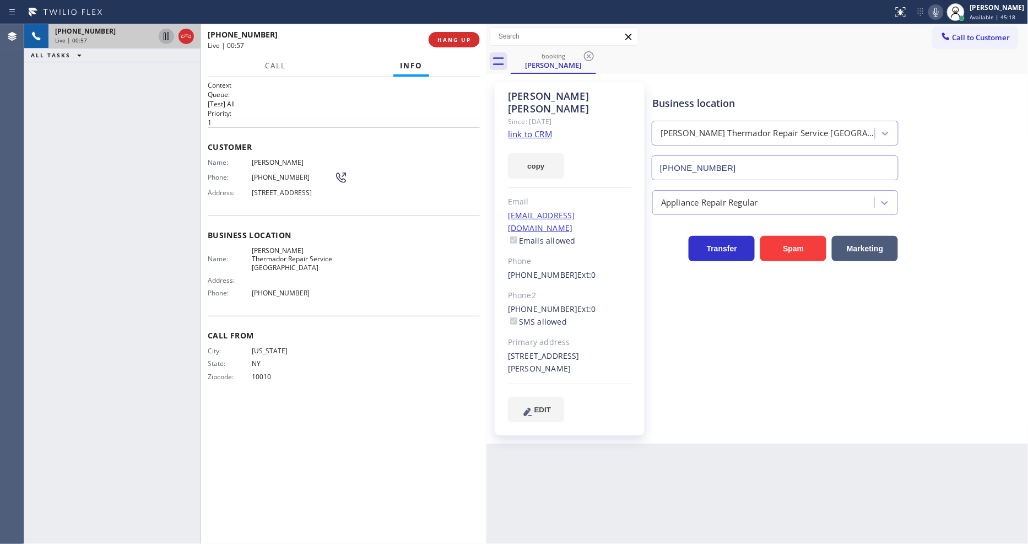
click at [163, 35] on icon at bounding box center [166, 36] width 13 height 13
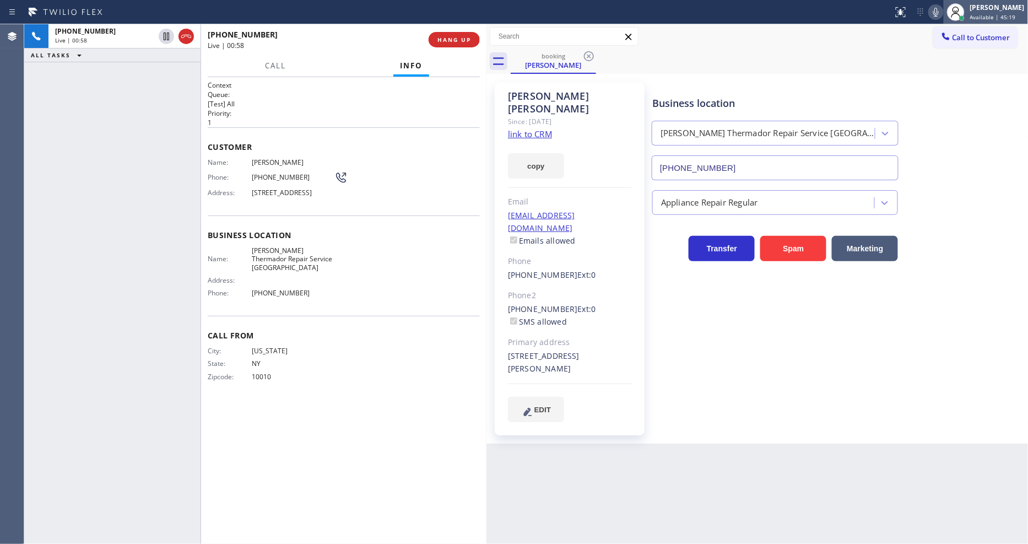
click at [955, 11] on div at bounding box center [956, 12] width 24 height 24
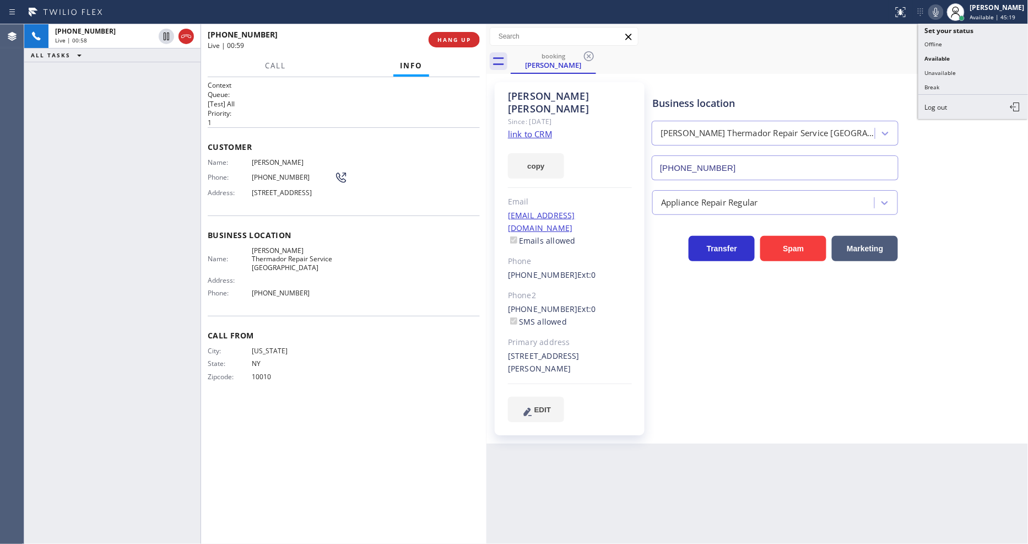
click at [943, 12] on icon at bounding box center [936, 12] width 13 height 13
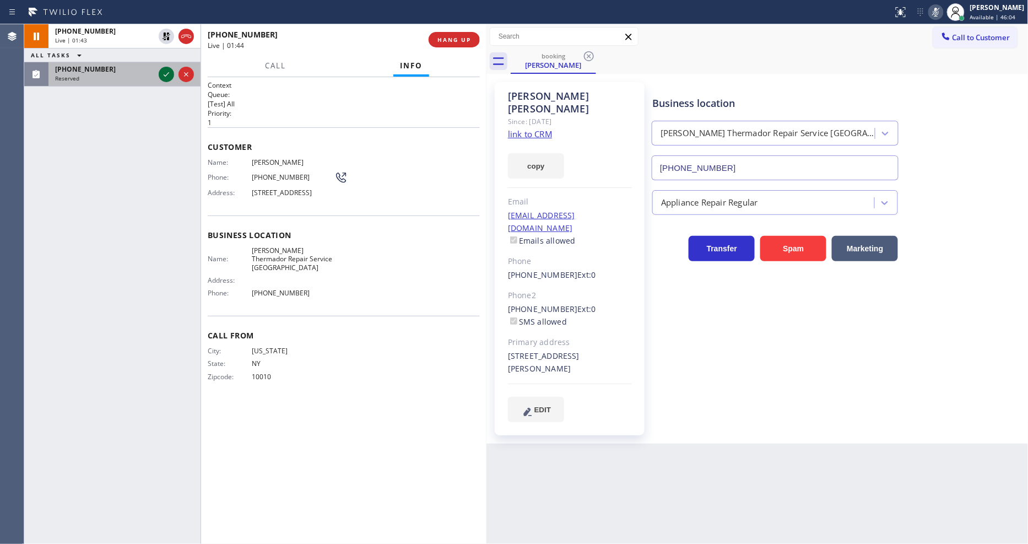
click at [161, 75] on icon at bounding box center [166, 74] width 13 height 13
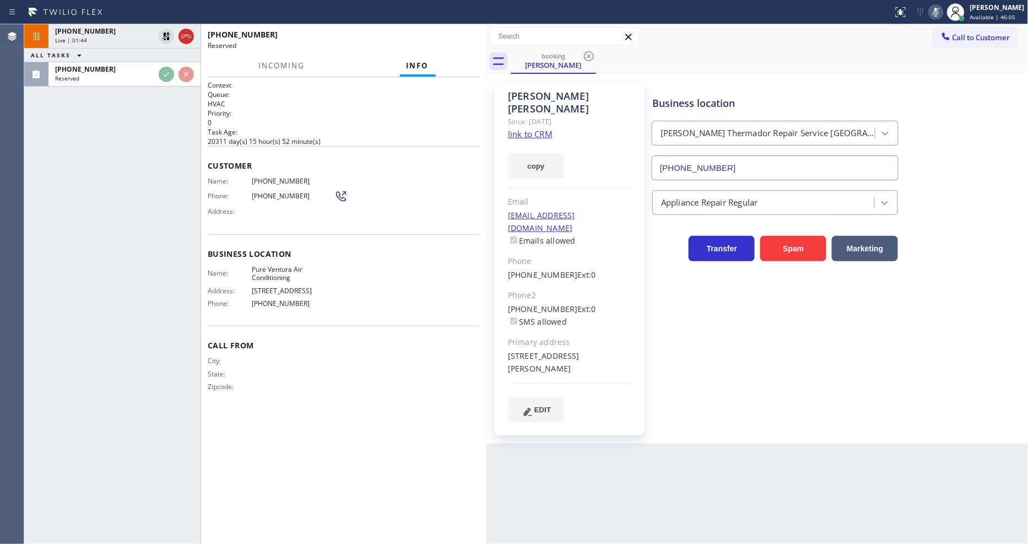
click at [173, 177] on div "+19176475988 Live | 01:44 ALL TASKS ALL TASKS ACTIVE TASKS TASKS IN WRAP UP (80…" at bounding box center [112, 284] width 176 height 520
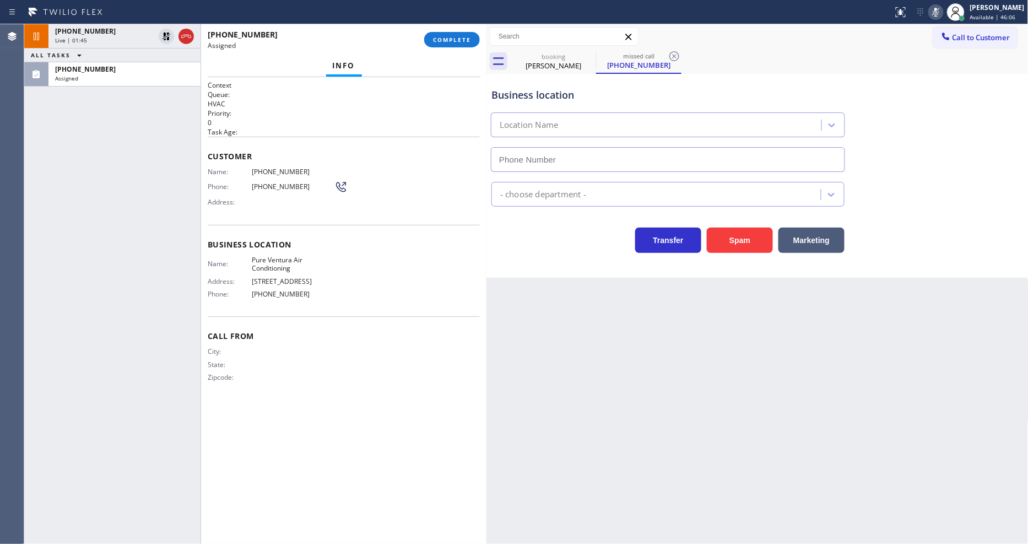
type input "[PHONE_NUMBER]"
click at [450, 39] on span "COMPLETE" at bounding box center [452, 40] width 38 height 8
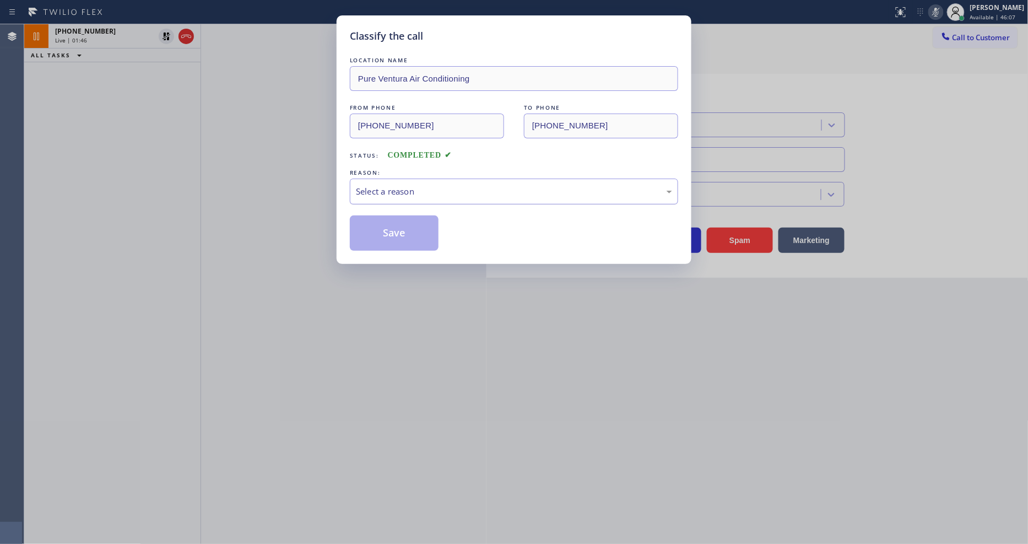
click at [353, 188] on div "Select a reason" at bounding box center [514, 192] width 328 height 26
drag, startPoint x: 370, startPoint y: 274, endPoint x: 381, endPoint y: 243, distance: 32.8
click at [382, 240] on button "Save" at bounding box center [394, 232] width 89 height 35
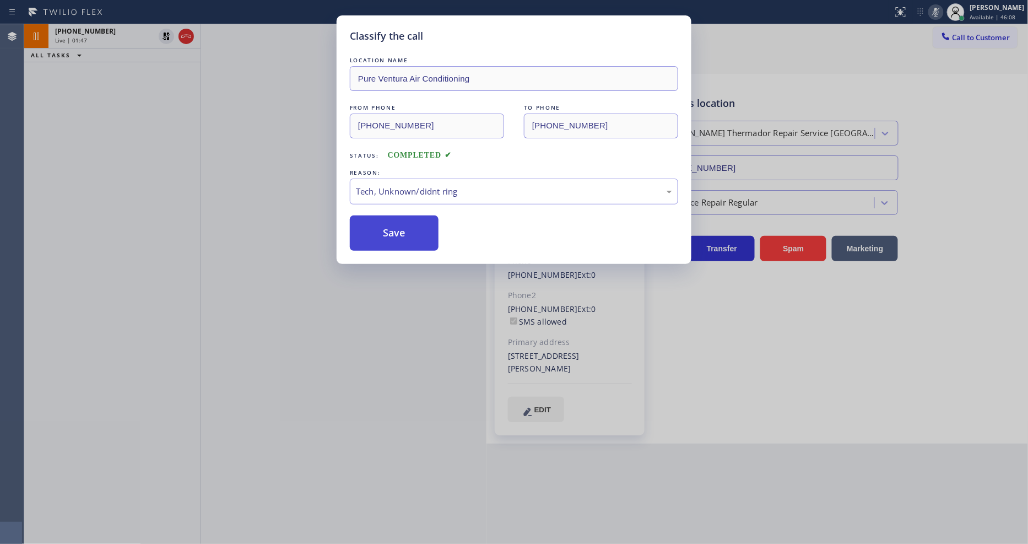
click at [382, 240] on button "Save" at bounding box center [394, 232] width 89 height 35
click at [382, 239] on button "Save" at bounding box center [394, 232] width 89 height 35
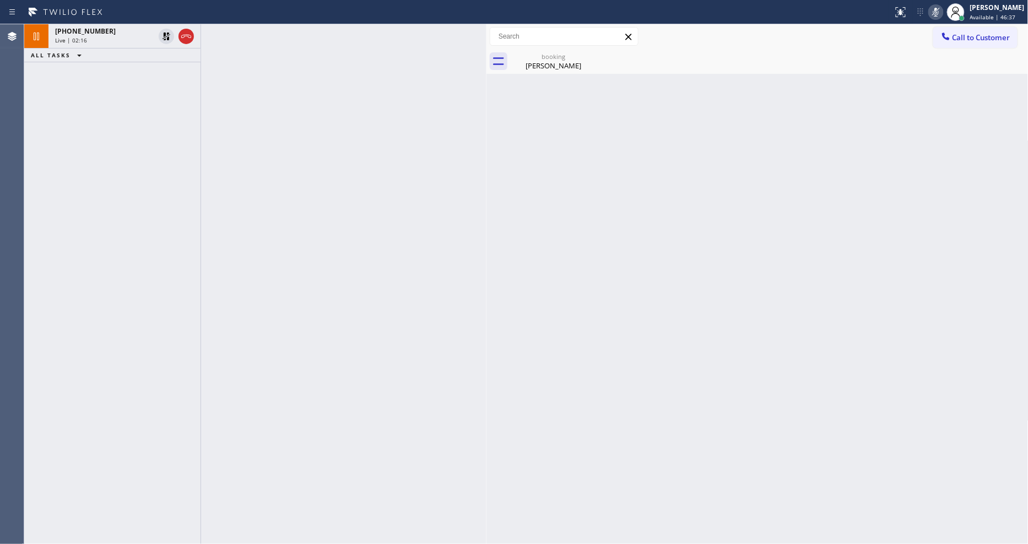
click at [694, 210] on div "Back to Dashboard Change Sender ID Customers Technicians Select a contact Outbo…" at bounding box center [758, 284] width 542 height 520
drag, startPoint x: 696, startPoint y: 255, endPoint x: 387, endPoint y: 397, distance: 340.5
click at [696, 255] on div "Back to Dashboard Change Sender ID Customers Technicians Select a contact Outbo…" at bounding box center [758, 284] width 542 height 520
click at [331, 543] on html "Status report No issues detected If you experience an issue, please download th…" at bounding box center [514, 272] width 1028 height 544
click at [116, 34] on div "+19176475988" at bounding box center [104, 30] width 99 height 9
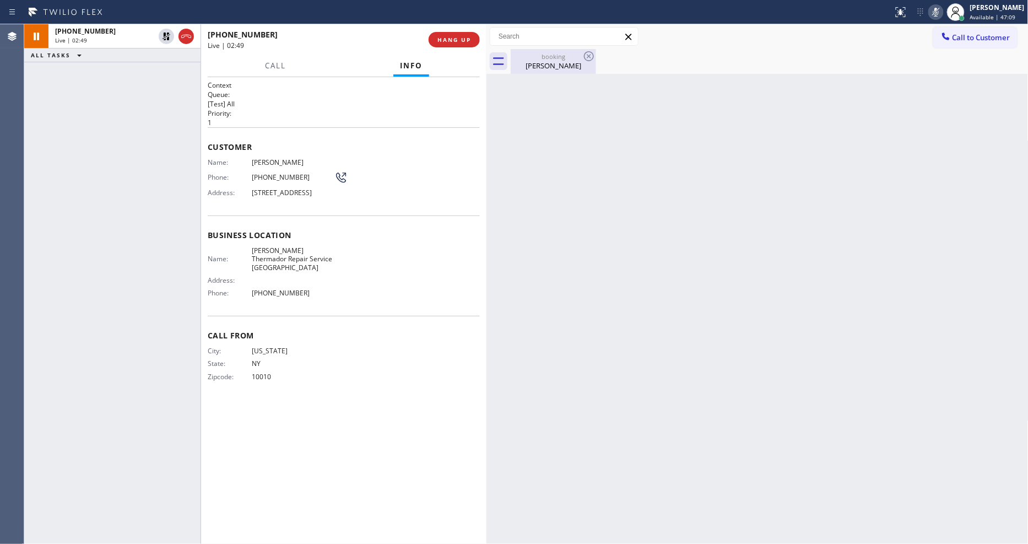
click at [557, 58] on div "booking" at bounding box center [553, 56] width 83 height 8
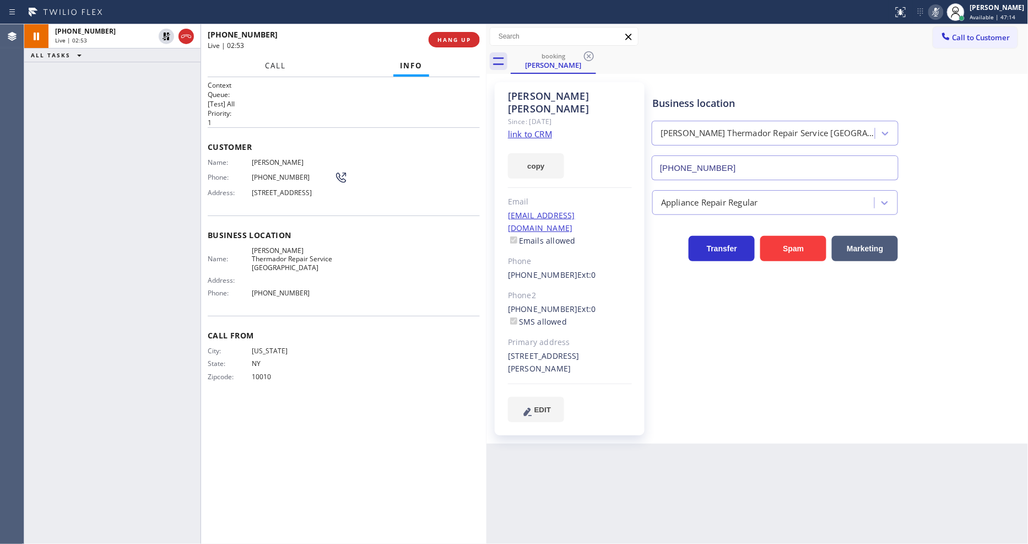
click at [277, 63] on span "Call" at bounding box center [275, 66] width 21 height 10
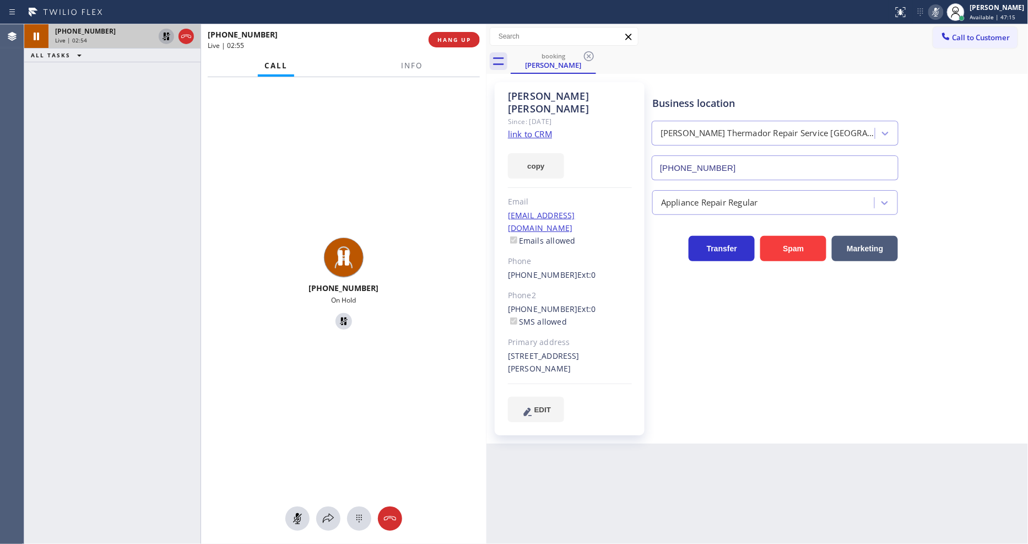
click at [164, 34] on icon at bounding box center [167, 37] width 8 height 8
click at [943, 13] on icon at bounding box center [936, 12] width 13 height 13
click at [350, 98] on div "+19176475988 Live" at bounding box center [343, 285] width 285 height 416
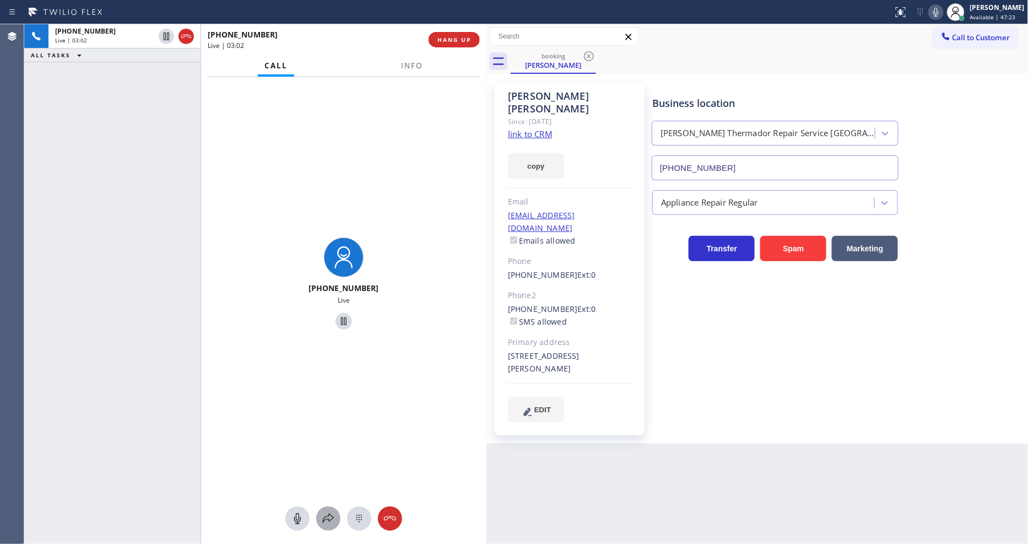
click at [331, 520] on icon at bounding box center [328, 518] width 13 height 13
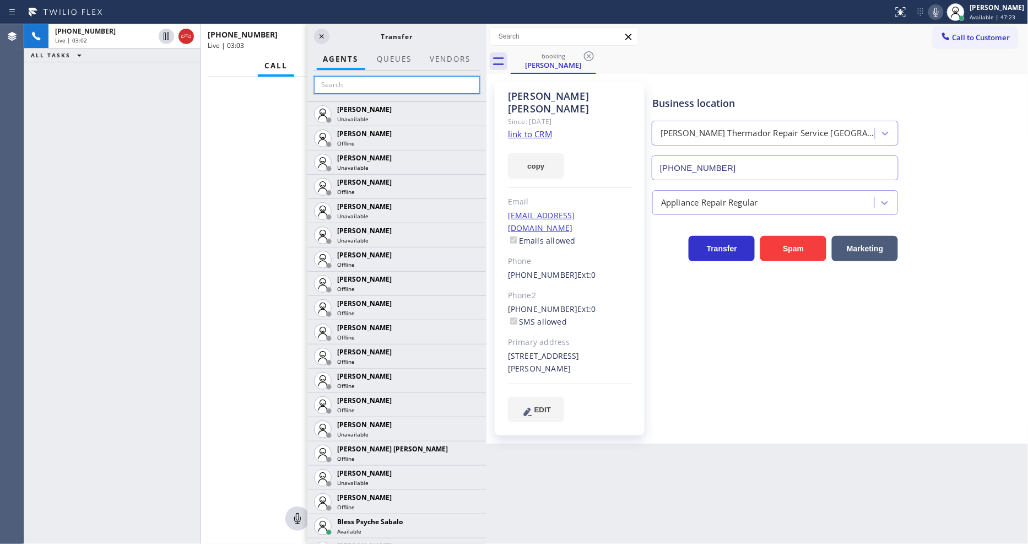
click at [371, 87] on input "text" at bounding box center [397, 85] width 166 height 18
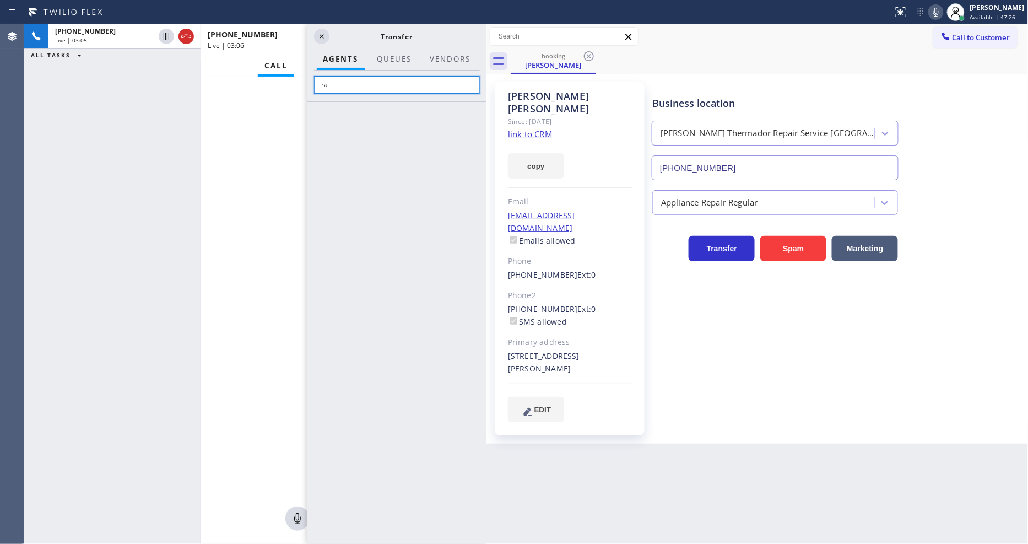
type input "r"
type input "t"
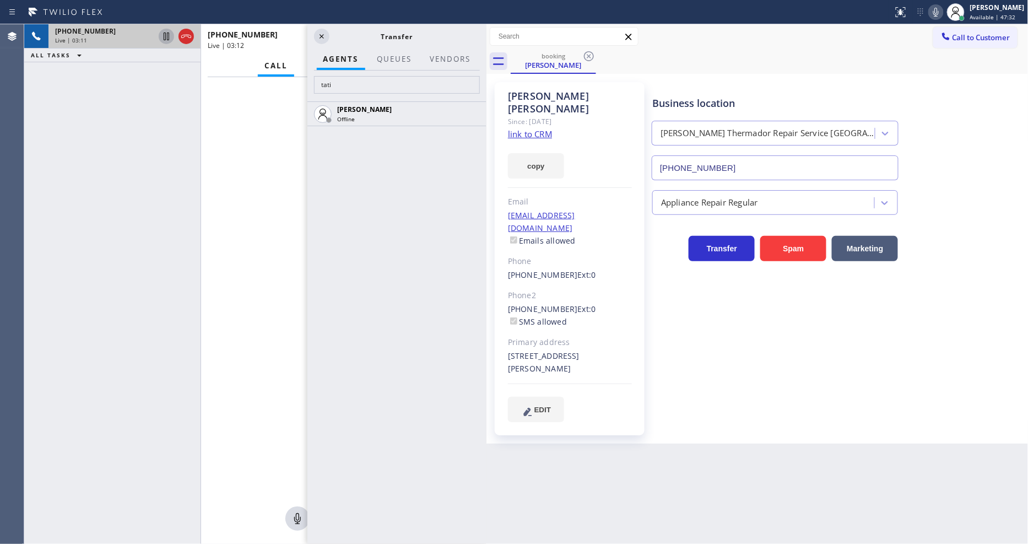
click at [162, 36] on icon at bounding box center [166, 36] width 13 height 13
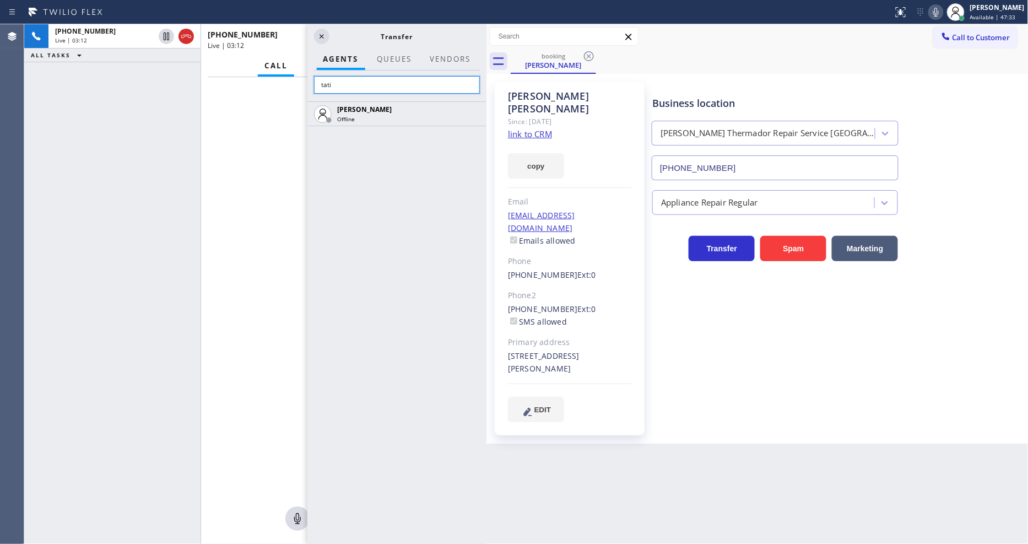
click at [338, 83] on input "tati" at bounding box center [397, 85] width 166 height 18
type input "t"
drag, startPoint x: 370, startPoint y: 75, endPoint x: 365, endPoint y: 79, distance: 6.6
click at [369, 76] on input "tati" at bounding box center [397, 85] width 166 height 18
drag, startPoint x: 365, startPoint y: 79, endPoint x: 311, endPoint y: 82, distance: 53.5
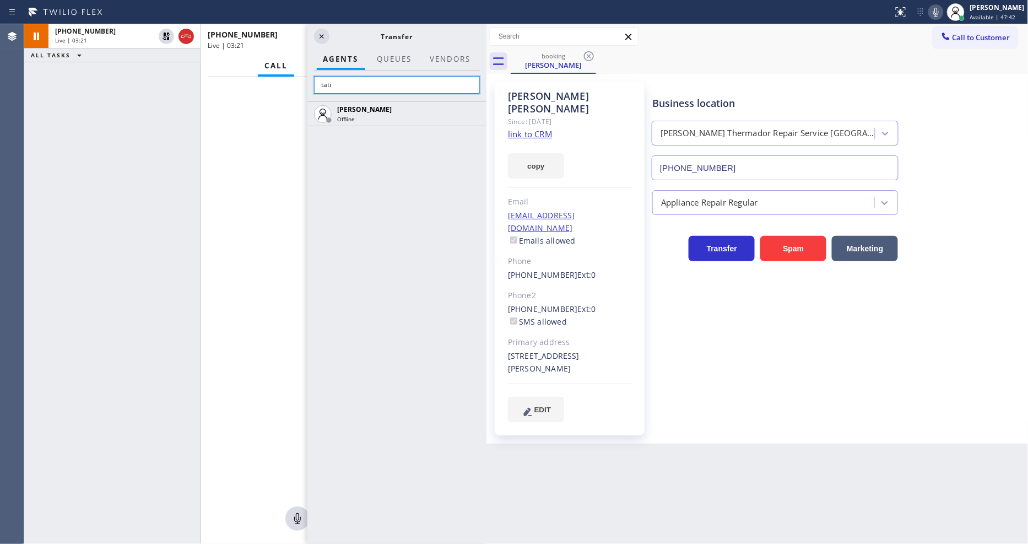
click at [327, 80] on input "tati" at bounding box center [397, 85] width 166 height 18
type input "t"
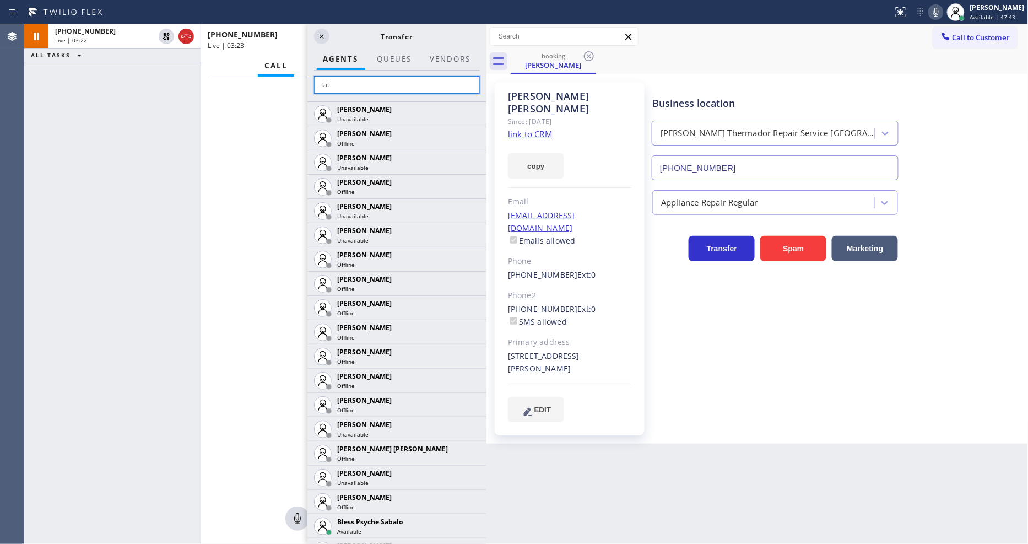
type input "tati"
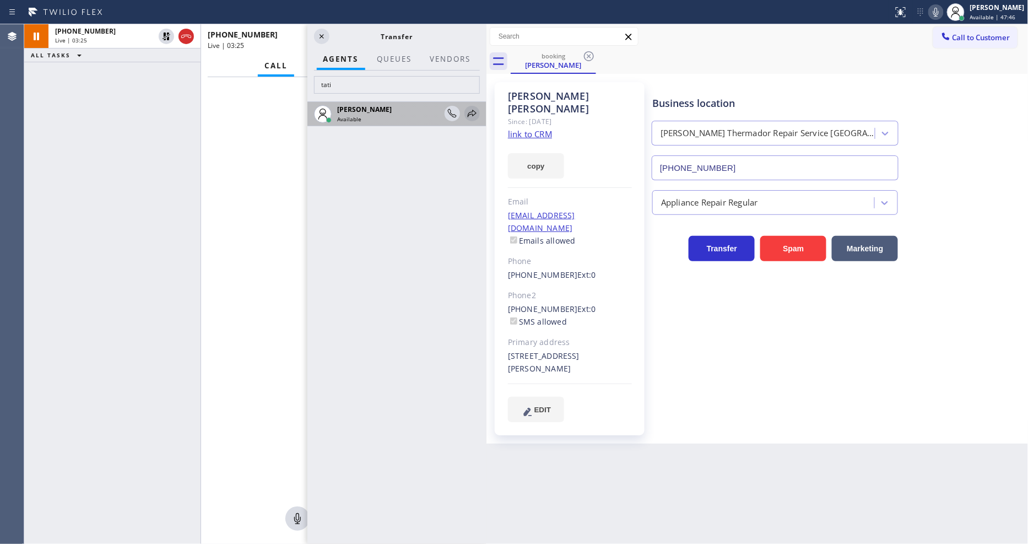
click at [478, 107] on icon at bounding box center [472, 113] width 13 height 13
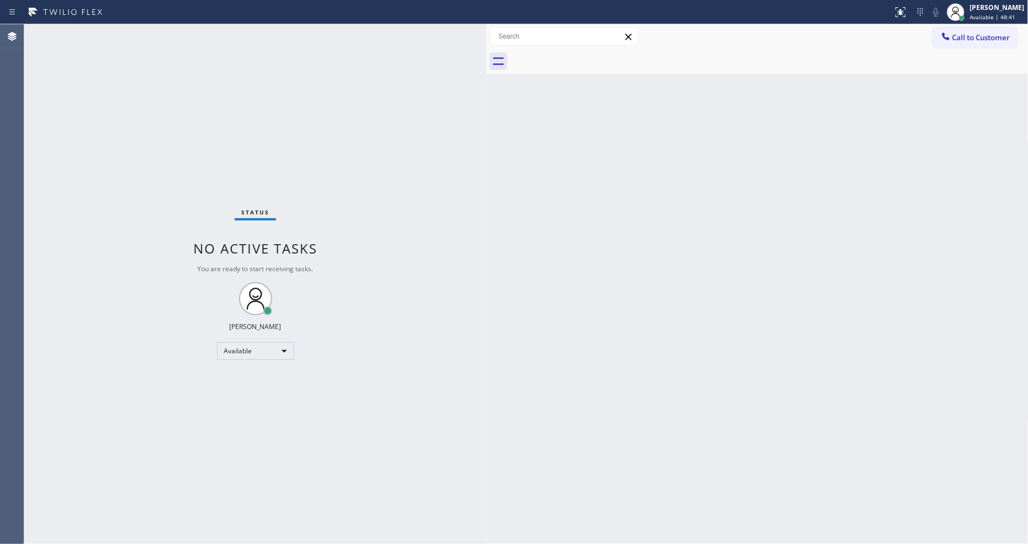
click at [366, 411] on div "Status No active tasks You are ready to start receiving tasks. [PERSON_NAME] Av…" at bounding box center [255, 284] width 462 height 520
drag, startPoint x: 843, startPoint y: 376, endPoint x: 803, endPoint y: 376, distance: 39.7
click at [842, 376] on div "Back to Dashboard Change Sender ID Customers Technicians Select a contact Outbo…" at bounding box center [758, 284] width 542 height 520
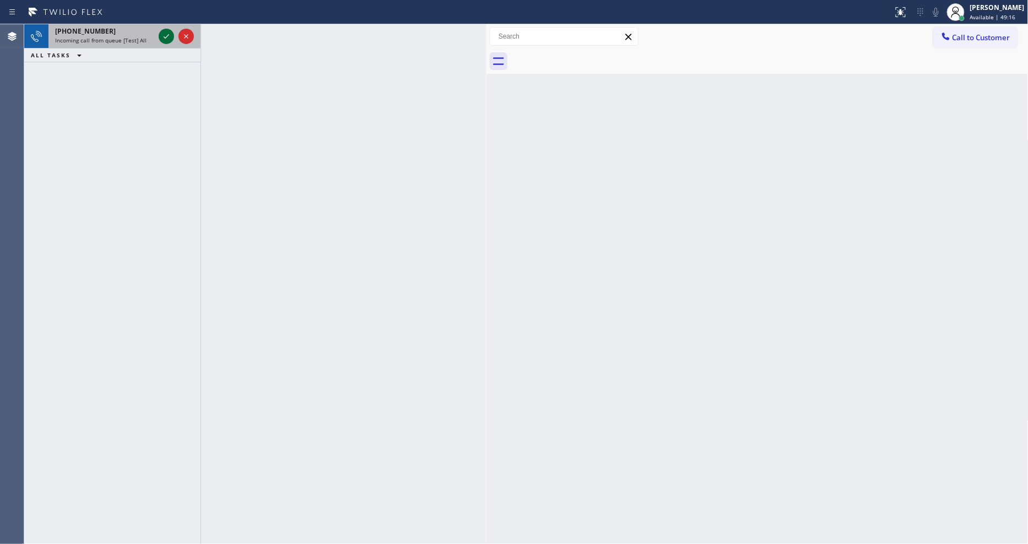
click at [162, 32] on icon at bounding box center [166, 36] width 13 height 13
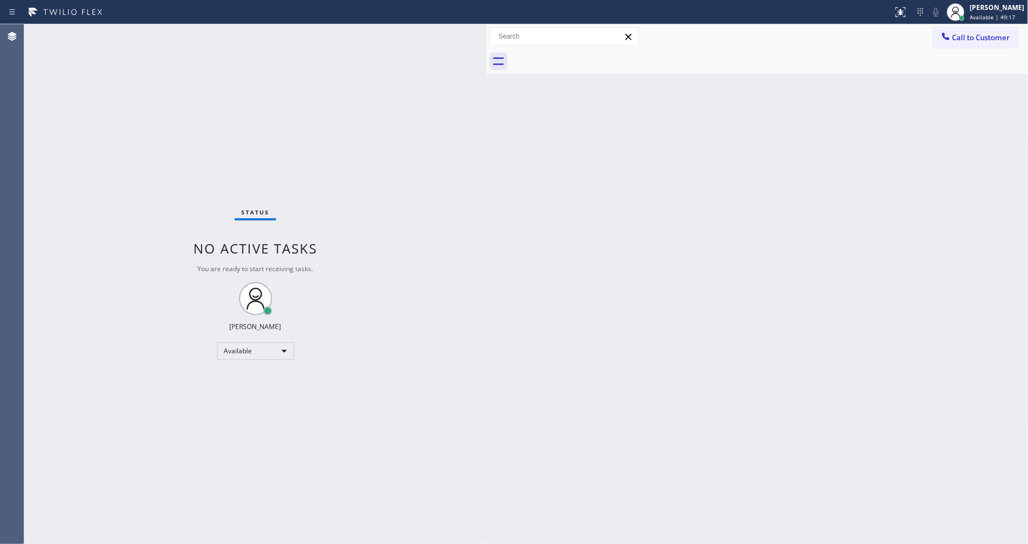
click at [406, 59] on div "Status No active tasks You are ready to start receiving tasks. [PERSON_NAME] Av…" at bounding box center [255, 284] width 462 height 520
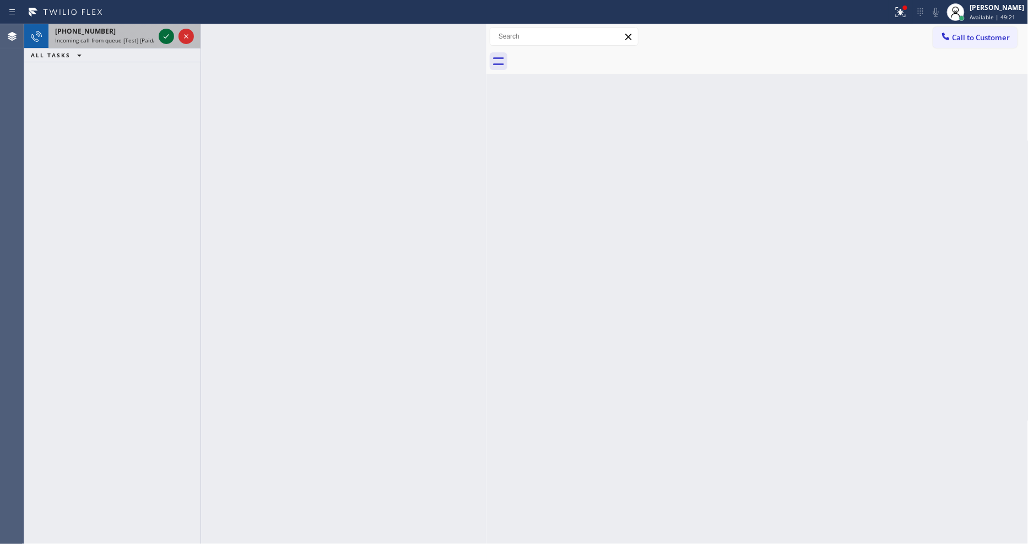
click at [166, 37] on icon at bounding box center [167, 36] width 6 height 4
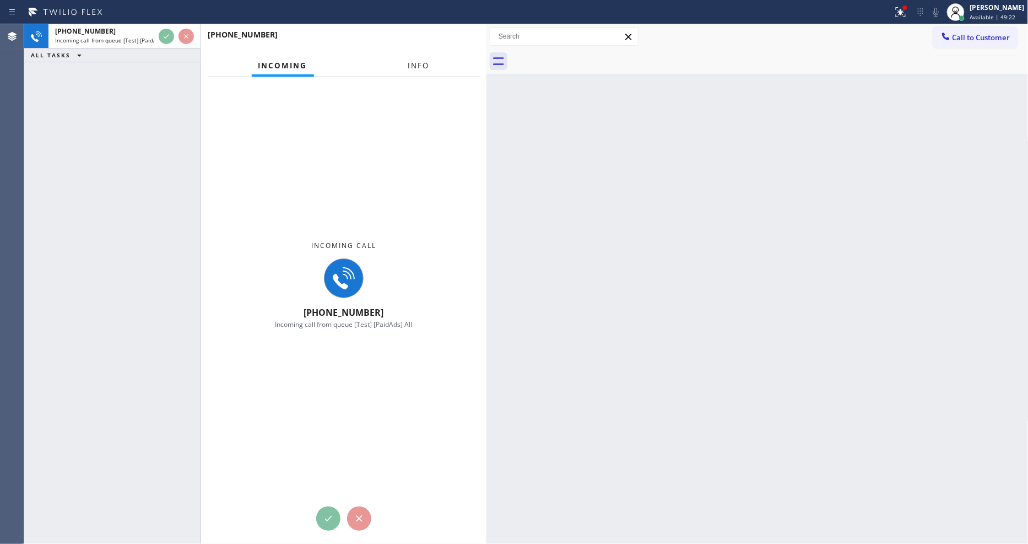
click at [414, 58] on button "Info" at bounding box center [419, 65] width 35 height 21
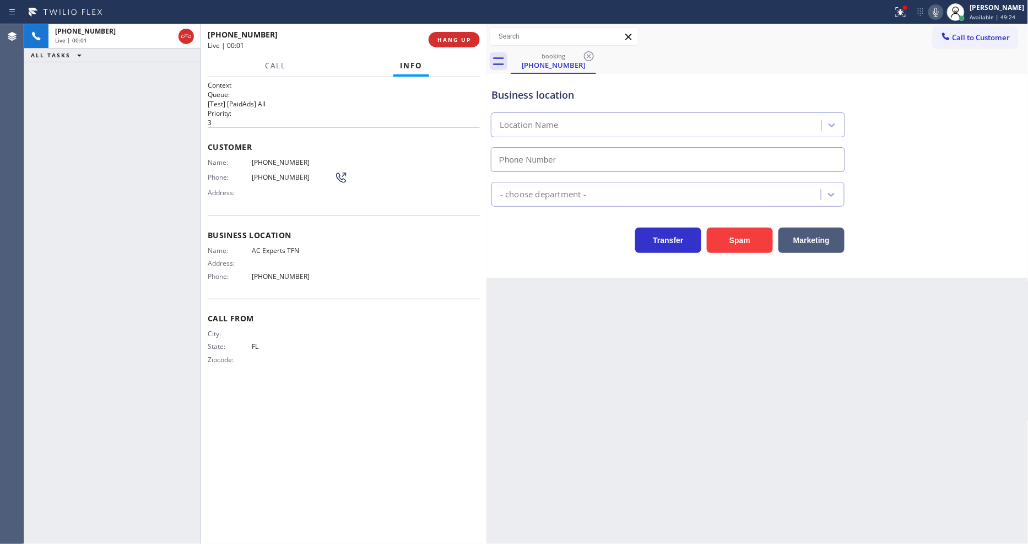
type input "[PHONE_NUMBER]"
click at [454, 40] on span "HANG UP" at bounding box center [455, 40] width 34 height 8
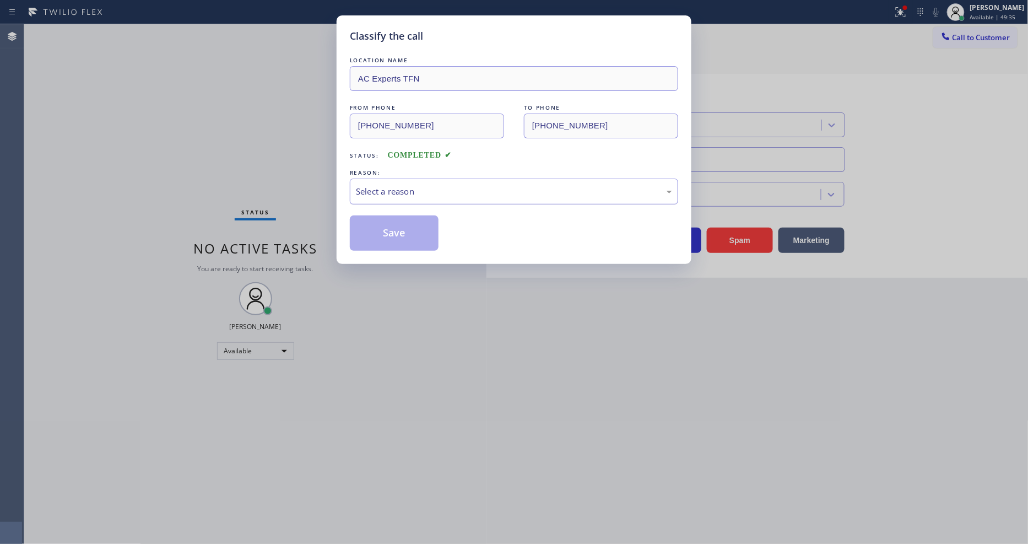
click at [427, 185] on div "Select a reason" at bounding box center [514, 191] width 316 height 13
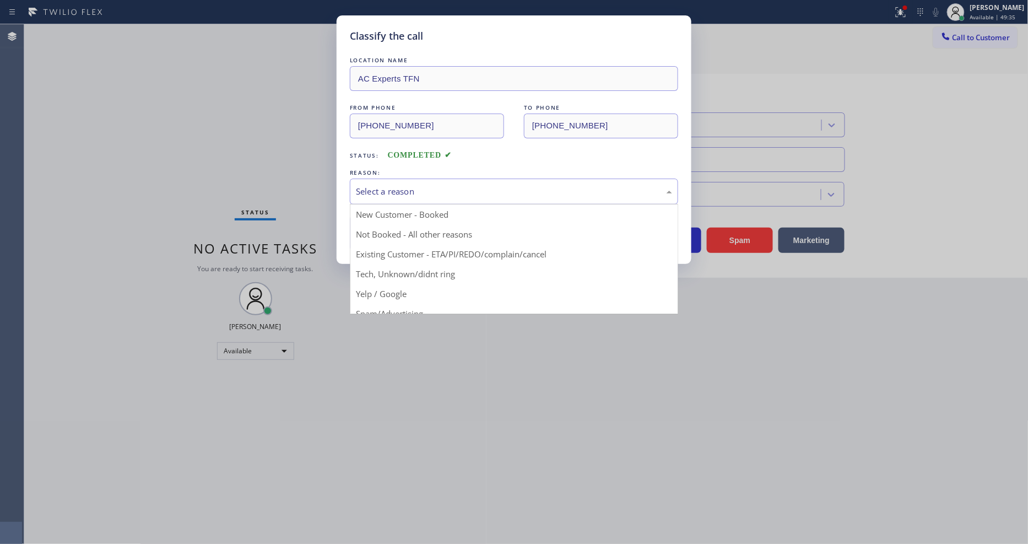
drag, startPoint x: 413, startPoint y: 266, endPoint x: 413, endPoint y: 237, distance: 28.7
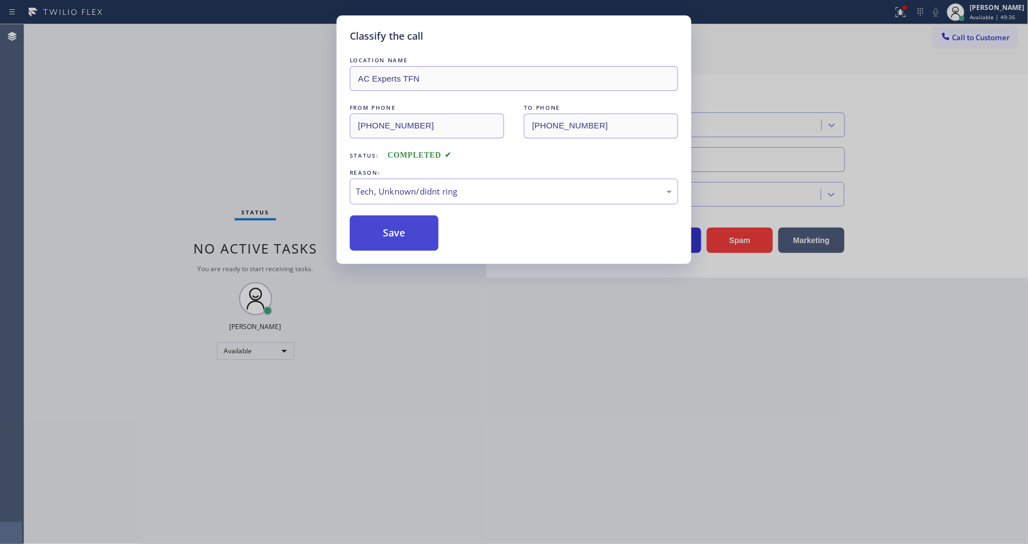
click at [413, 237] on button "Save" at bounding box center [394, 232] width 89 height 35
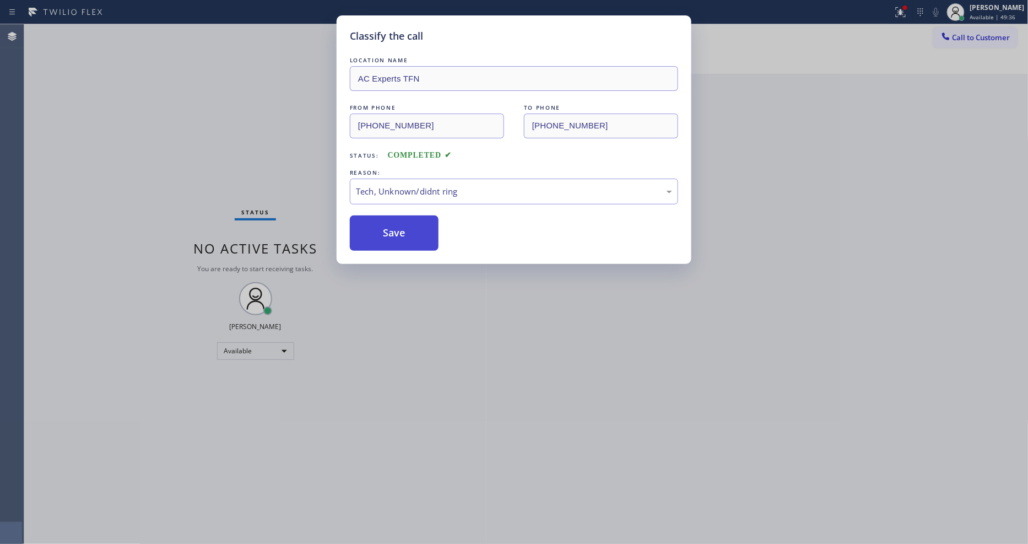
click at [413, 237] on button "Save" at bounding box center [394, 232] width 89 height 35
click at [412, 234] on button "Save" at bounding box center [394, 232] width 89 height 35
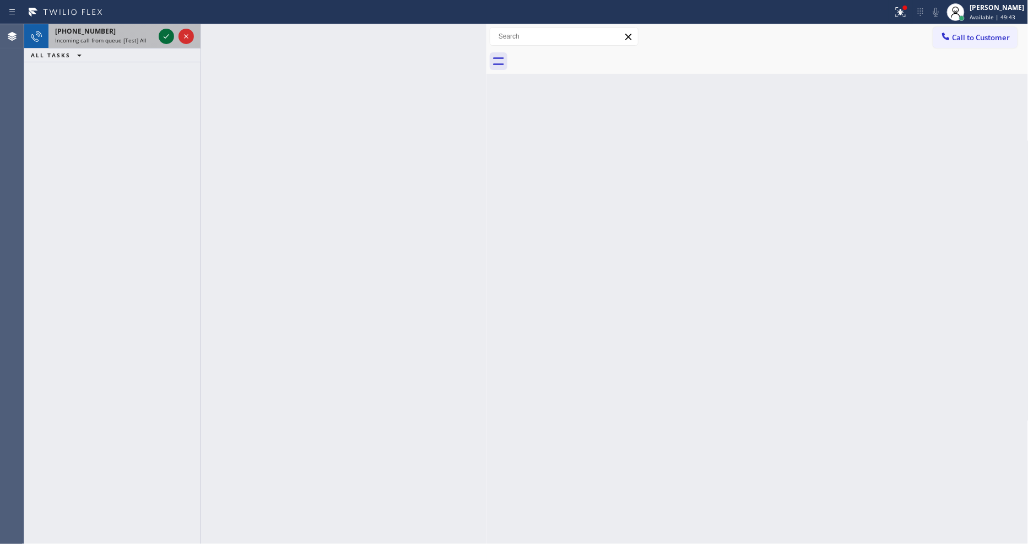
click at [161, 36] on icon at bounding box center [166, 36] width 13 height 13
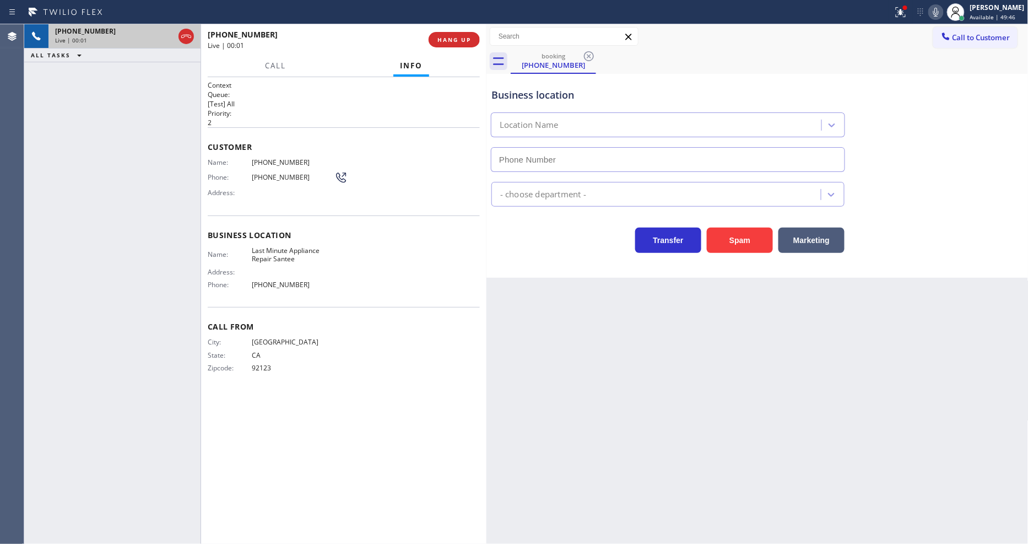
type input "[PHONE_NUMBER]"
drag, startPoint x: 296, startPoint y: 382, endPoint x: 296, endPoint y: 368, distance: 14.9
click at [296, 382] on div "Call From City: SAN DIEGO State: CA Zipcode: 92123" at bounding box center [344, 348] width 272 height 83
click at [451, 37] on span "HANG UP" at bounding box center [455, 40] width 34 height 8
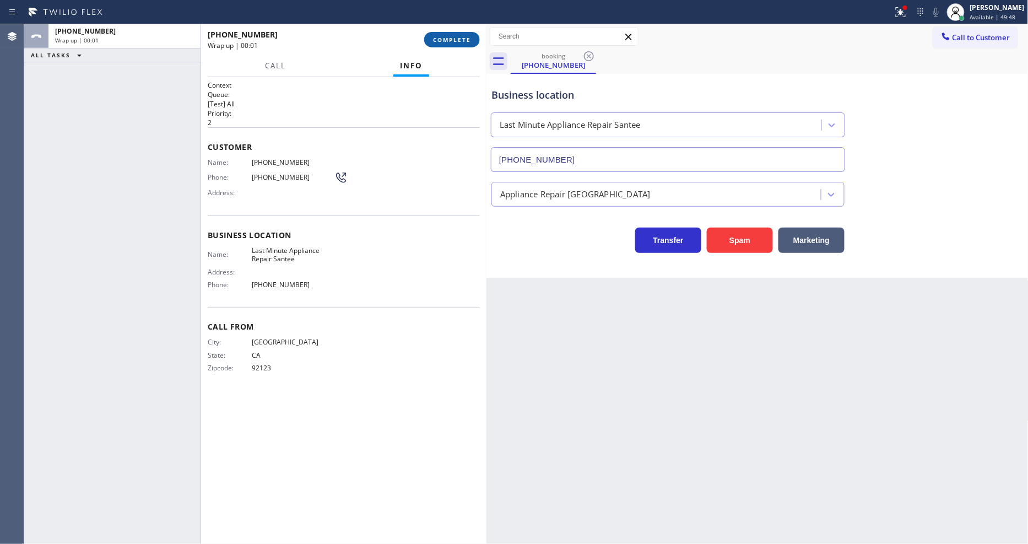
click at [450, 37] on span "COMPLETE" at bounding box center [452, 40] width 38 height 8
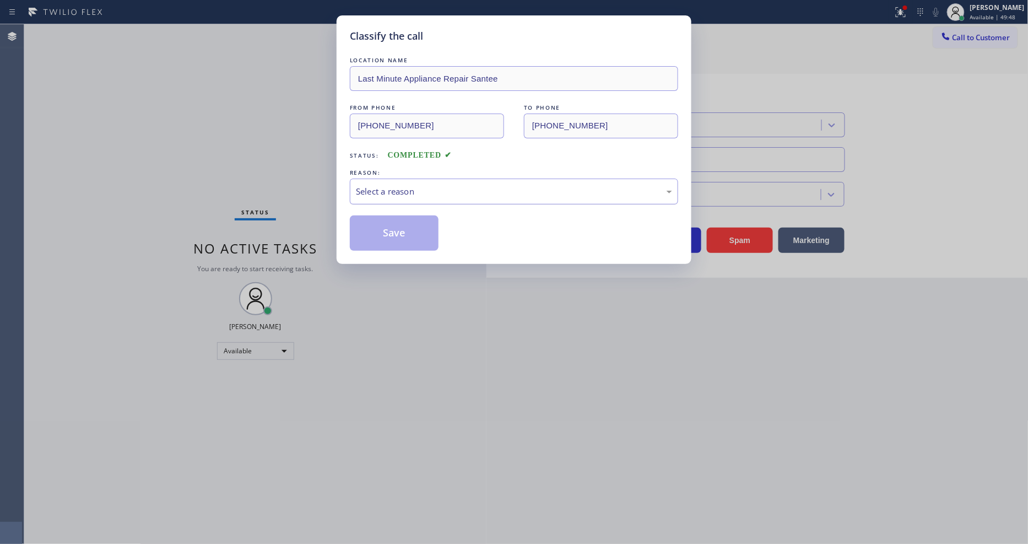
click at [409, 185] on div "Select a reason" at bounding box center [514, 191] width 316 height 13
click at [404, 228] on button "Save" at bounding box center [394, 232] width 89 height 35
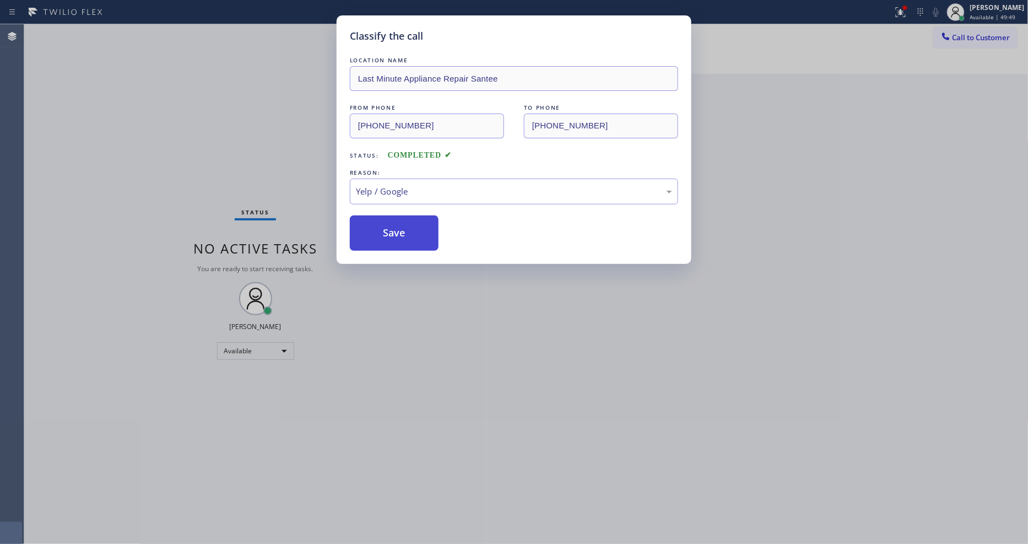
click at [404, 228] on button "Save" at bounding box center [394, 232] width 89 height 35
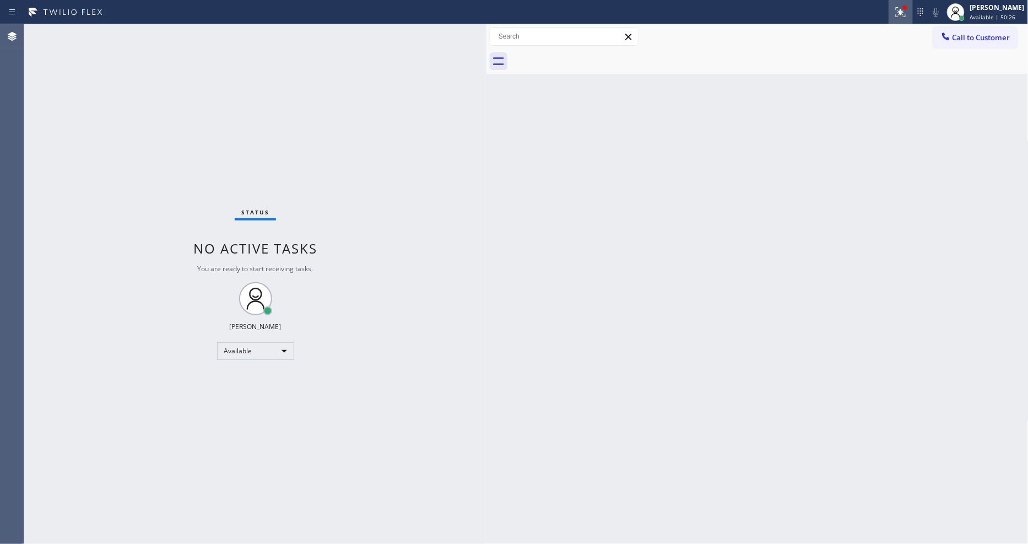
click at [908, 12] on icon at bounding box center [900, 12] width 13 height 13
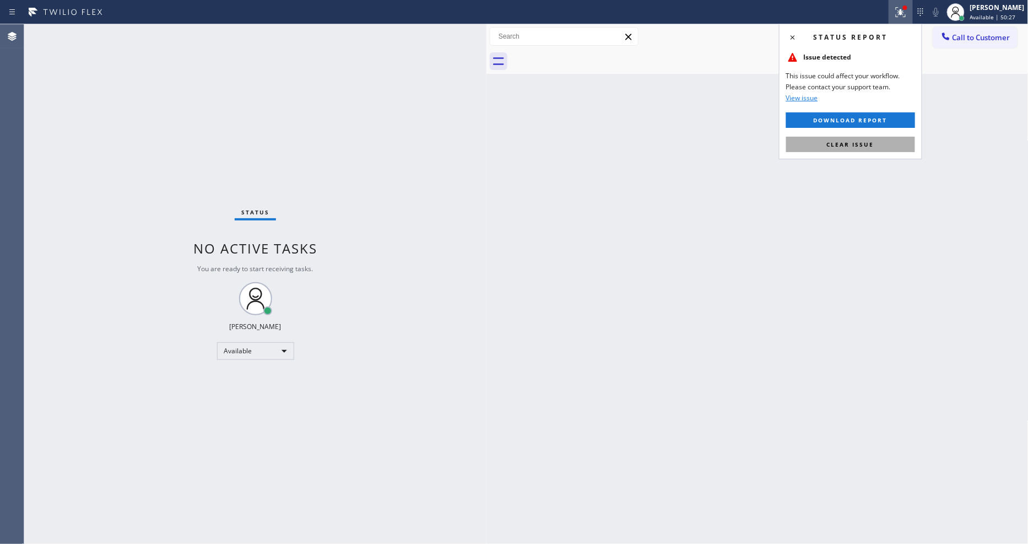
click at [876, 145] on button "Clear issue" at bounding box center [850, 144] width 129 height 15
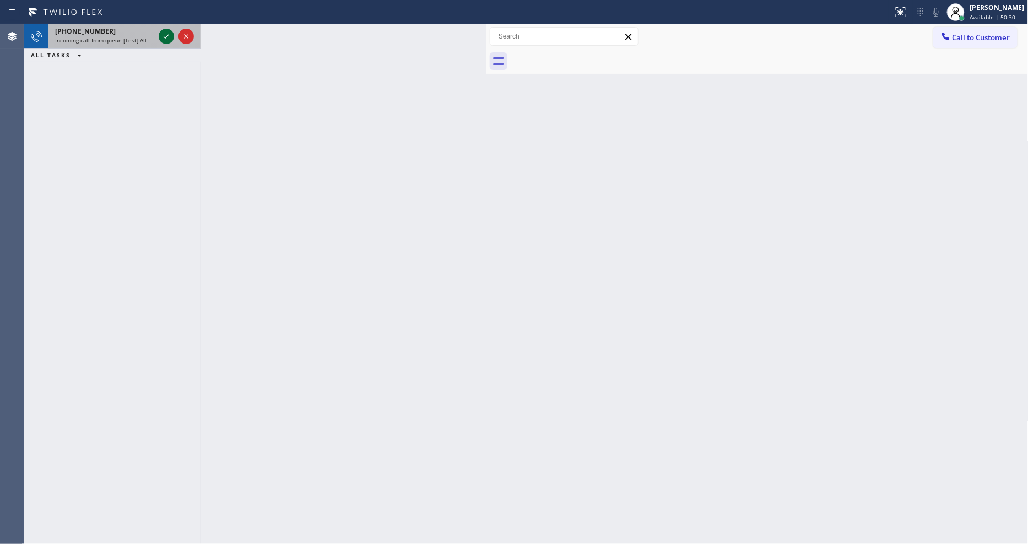
click at [166, 39] on icon at bounding box center [166, 36] width 13 height 13
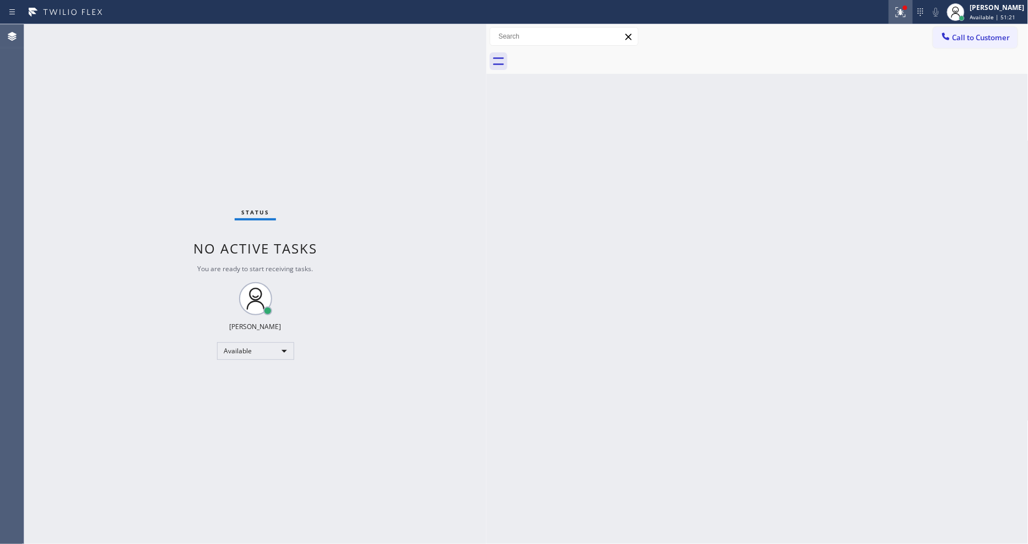
click at [904, 19] on button at bounding box center [901, 12] width 24 height 24
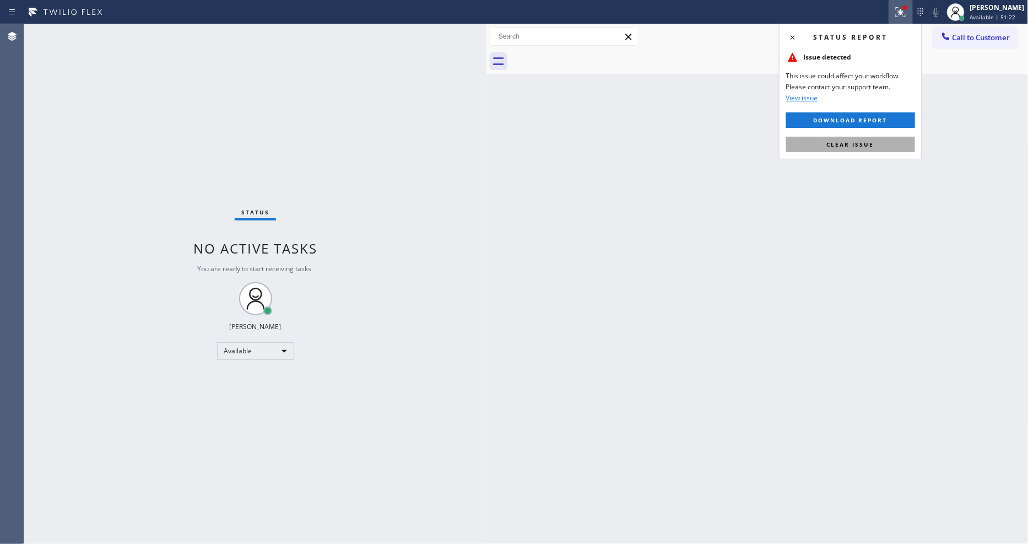
click at [856, 144] on span "Clear issue" at bounding box center [850, 145] width 47 height 8
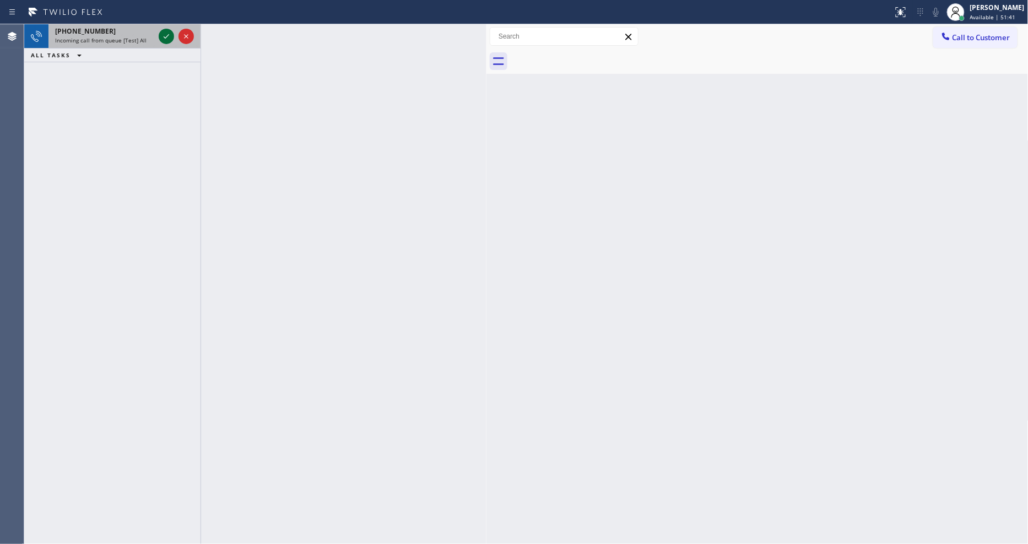
click at [166, 34] on icon at bounding box center [166, 36] width 13 height 13
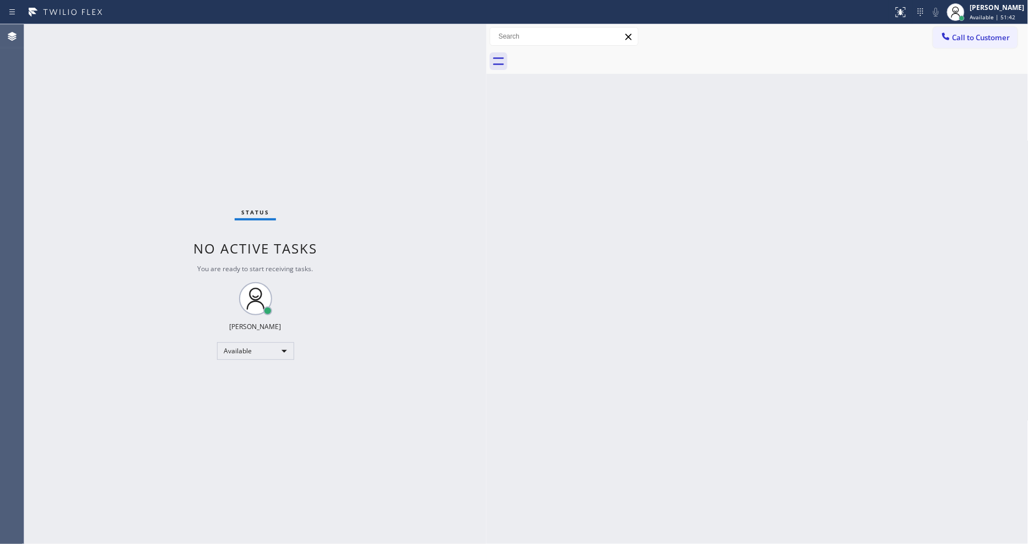
click at [165, 34] on div "Status No active tasks You are ready to start receiving tasks. [PERSON_NAME] Av…" at bounding box center [255, 284] width 462 height 520
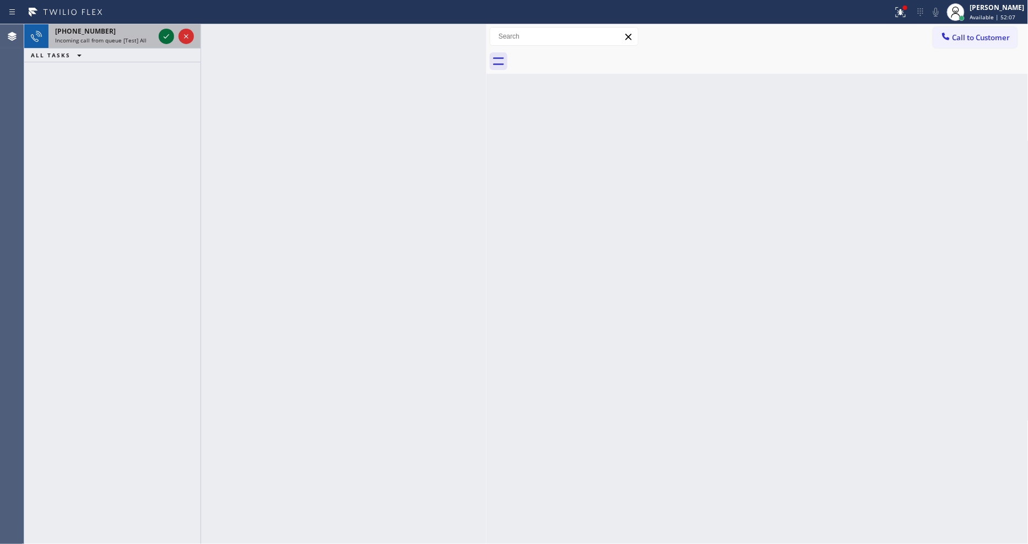
click at [165, 34] on icon at bounding box center [166, 36] width 13 height 13
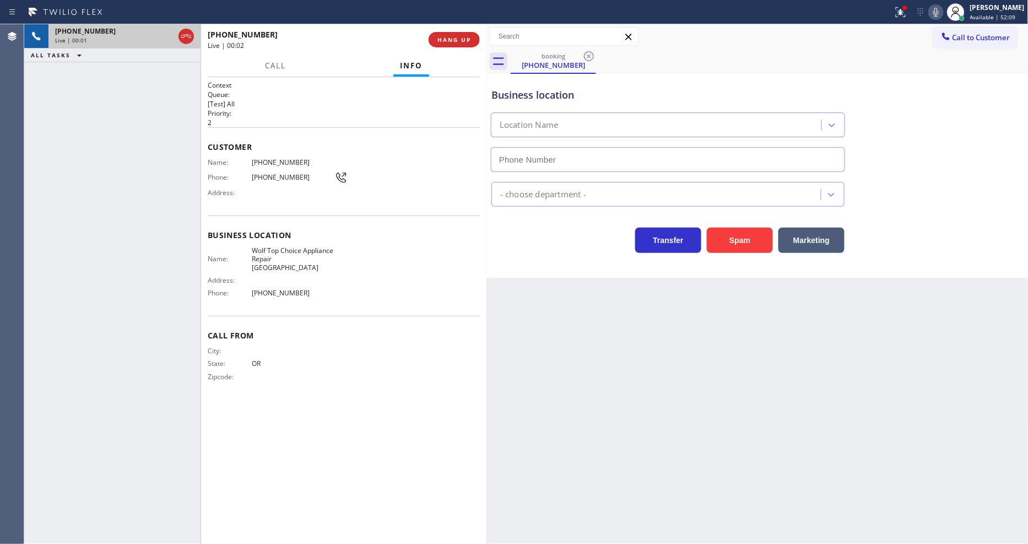
type input "[PHONE_NUMBER]"
click at [461, 37] on span "HANG UP" at bounding box center [455, 40] width 34 height 8
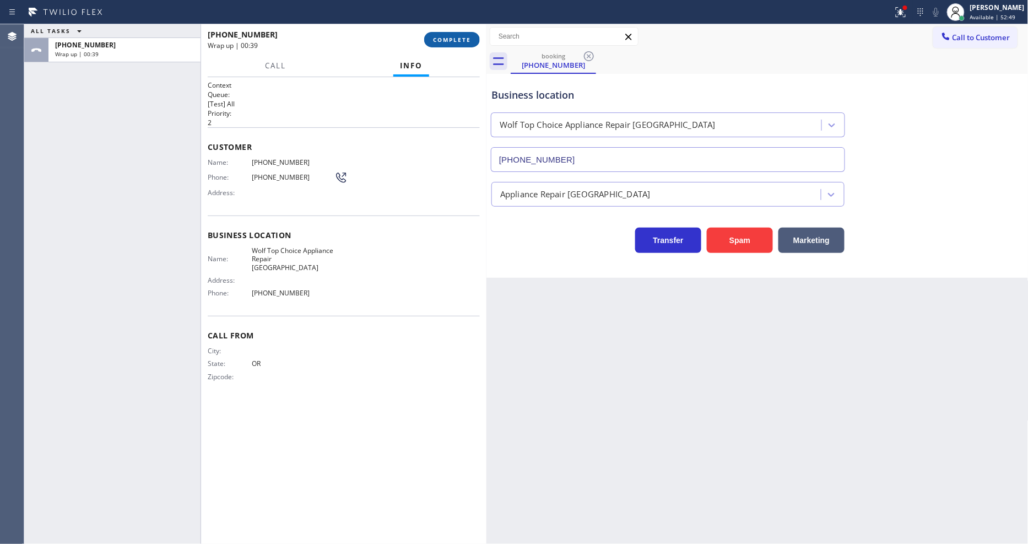
click at [455, 42] on span "COMPLETE" at bounding box center [452, 40] width 38 height 8
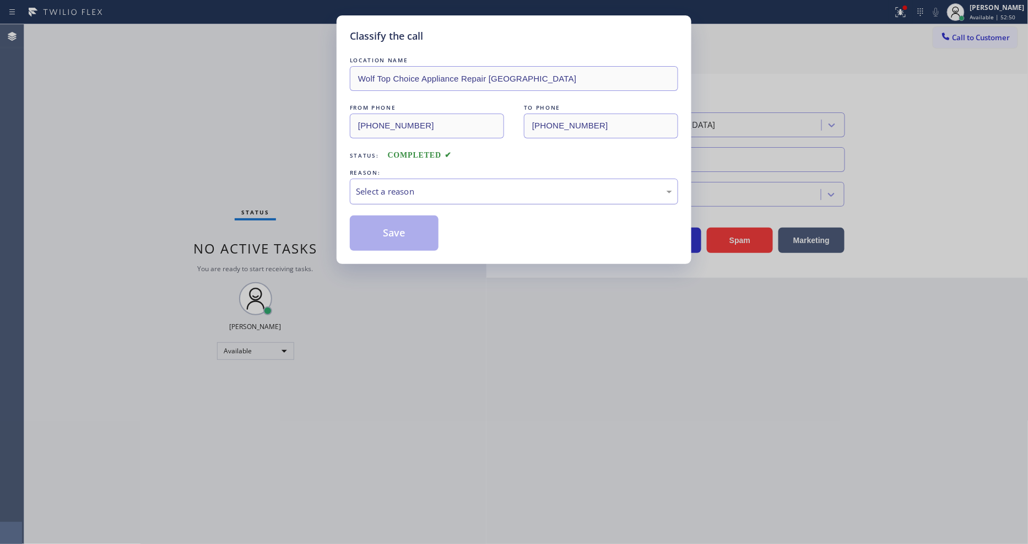
drag, startPoint x: 406, startPoint y: 212, endPoint x: 413, endPoint y: 191, distance: 22.1
click at [412, 186] on div "Select a reason" at bounding box center [514, 191] width 316 height 13
click at [418, 202] on div "LOCATION NAME Wolf Top Choice Appliance Repair Laurelhurst FROM PHONE (971) 517…" at bounding box center [514, 153] width 328 height 196
click at [419, 179] on div "Tech, Unknown/didnt ring" at bounding box center [514, 192] width 328 height 26
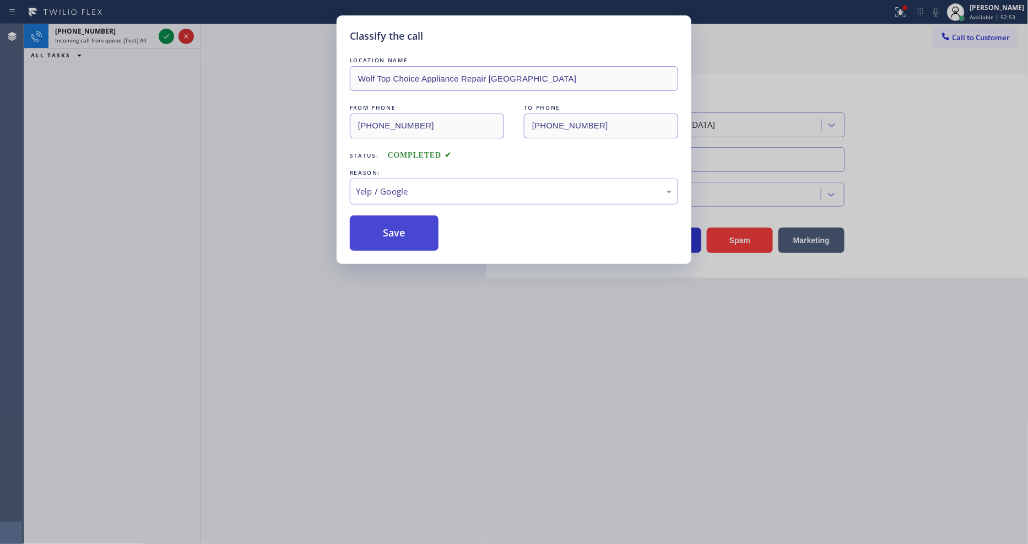
click at [408, 231] on button "Save" at bounding box center [394, 232] width 89 height 35
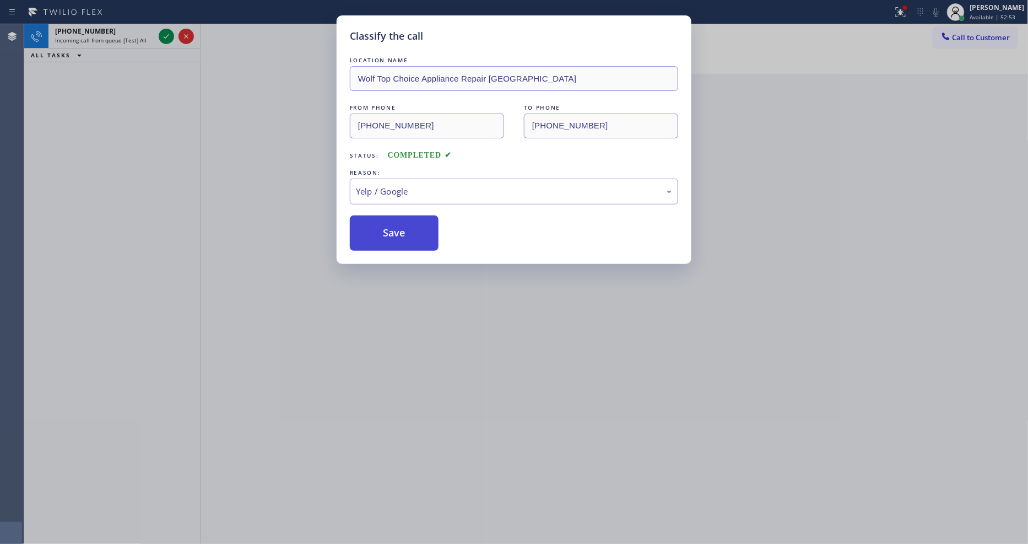
click at [408, 231] on button "Save" at bounding box center [394, 232] width 89 height 35
click at [166, 40] on div "Classify the call LOCATION NAME Wolf Top Choice Appliance Repair Laurelhurst FR…" at bounding box center [514, 272] width 1028 height 544
click at [166, 40] on icon at bounding box center [166, 36] width 13 height 13
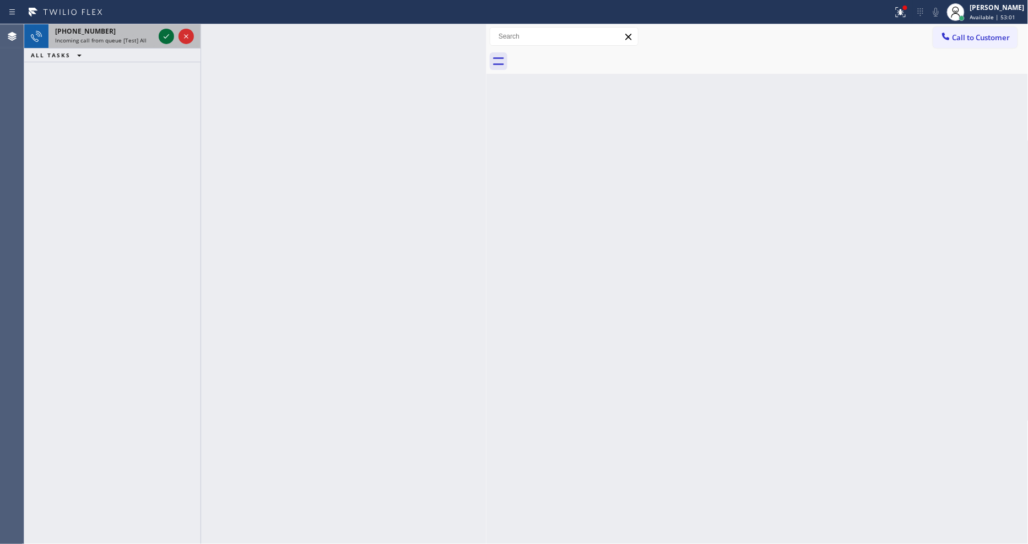
click at [162, 35] on icon at bounding box center [166, 36] width 13 height 13
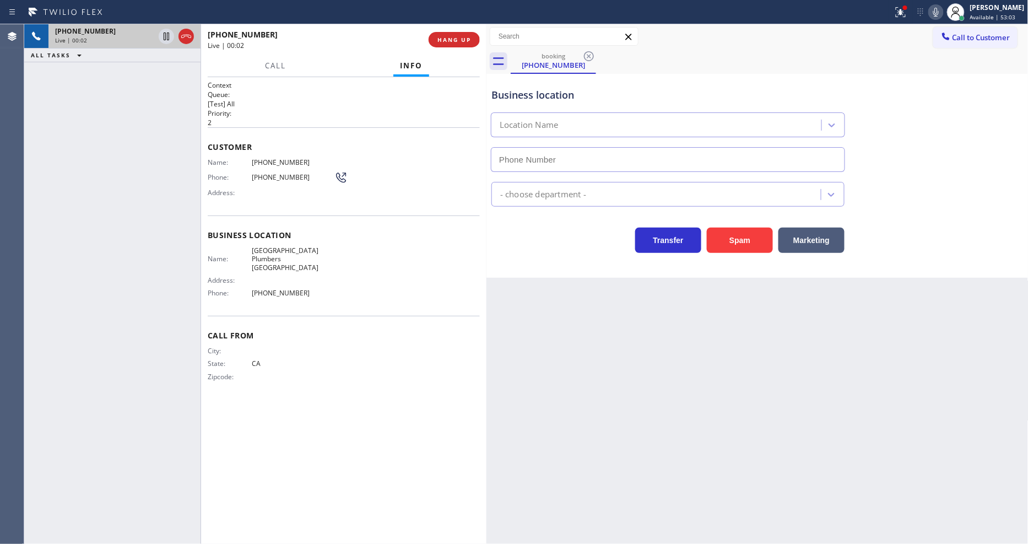
type input "[PHONE_NUMBER]"
click at [452, 39] on span "HANG UP" at bounding box center [455, 40] width 34 height 8
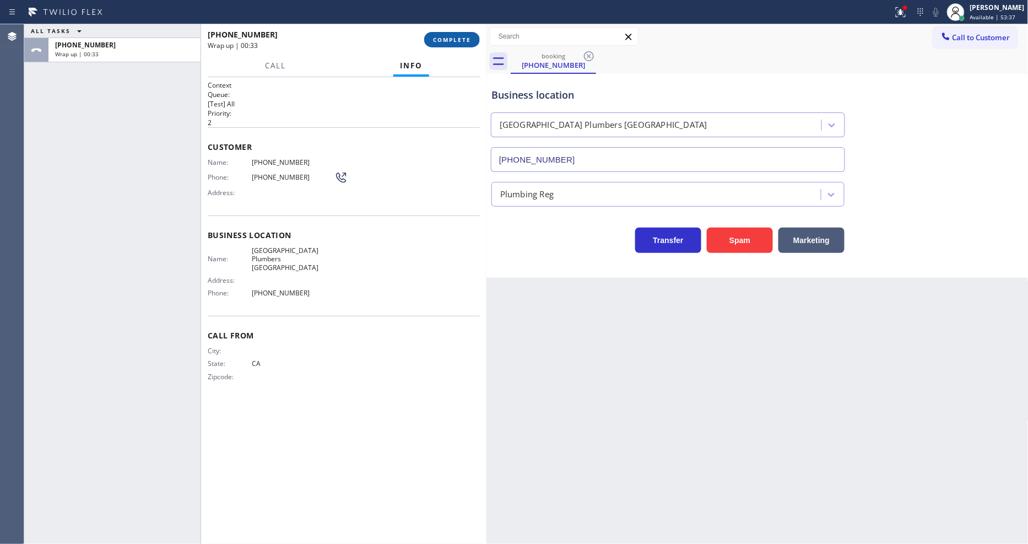
click at [444, 37] on span "COMPLETE" at bounding box center [452, 40] width 38 height 8
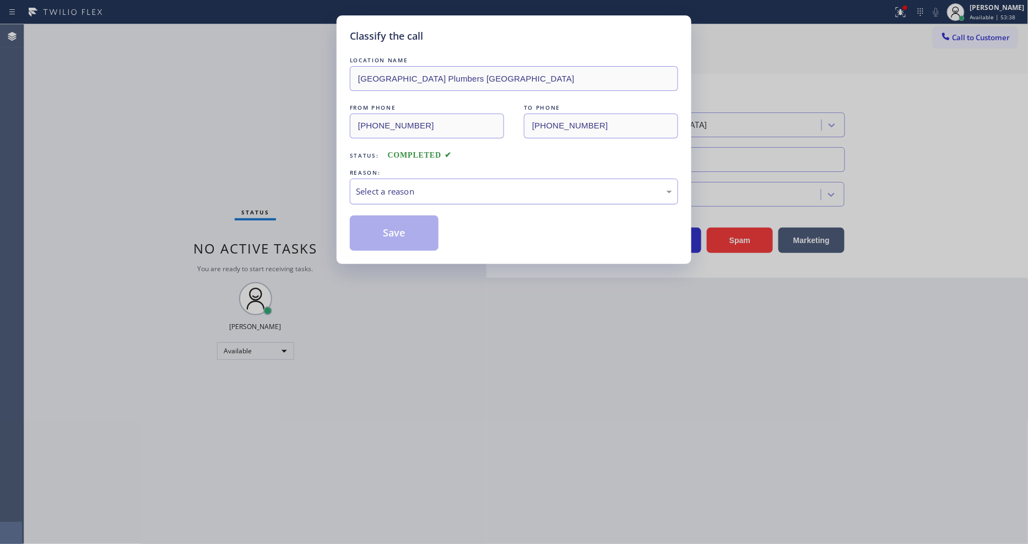
click at [383, 179] on div "Select a reason" at bounding box center [514, 192] width 328 height 26
click at [391, 229] on button "Save" at bounding box center [394, 232] width 89 height 35
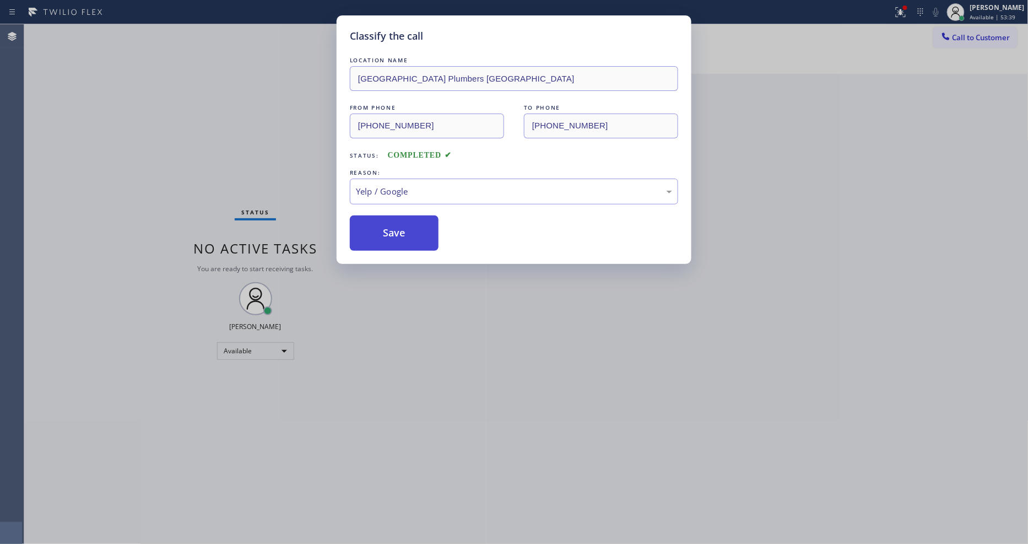
click at [391, 230] on button "Save" at bounding box center [394, 232] width 89 height 35
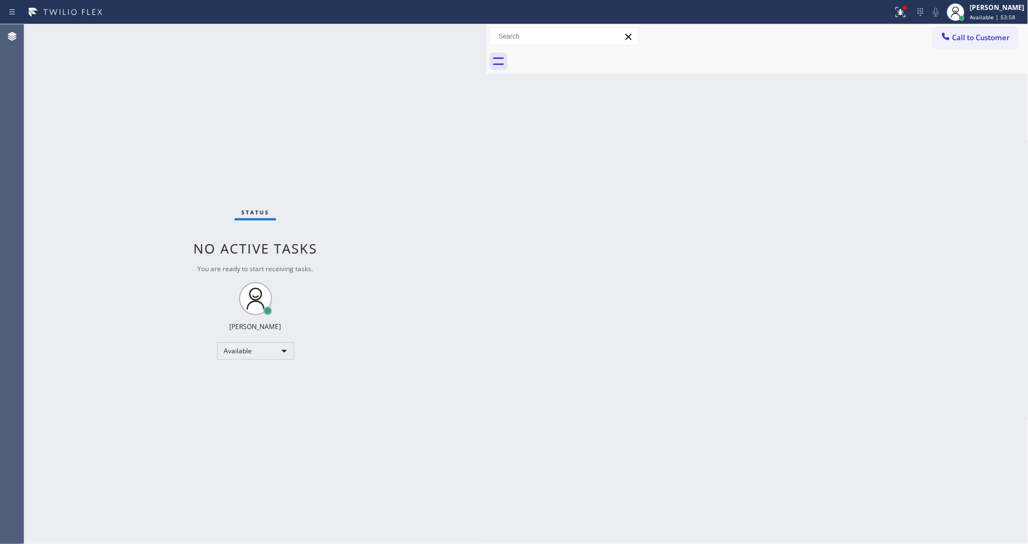
click at [171, 35] on div "Status No active tasks You are ready to start receiving tasks. [PERSON_NAME] Av…" at bounding box center [255, 284] width 462 height 520
click at [868, 214] on div "Back to Dashboard Change Sender ID Customers Technicians Select a contact Outbo…" at bounding box center [758, 284] width 542 height 520
click at [168, 36] on div "Status No active tasks You are ready to start receiving tasks. [PERSON_NAME] Av…" at bounding box center [255, 284] width 462 height 520
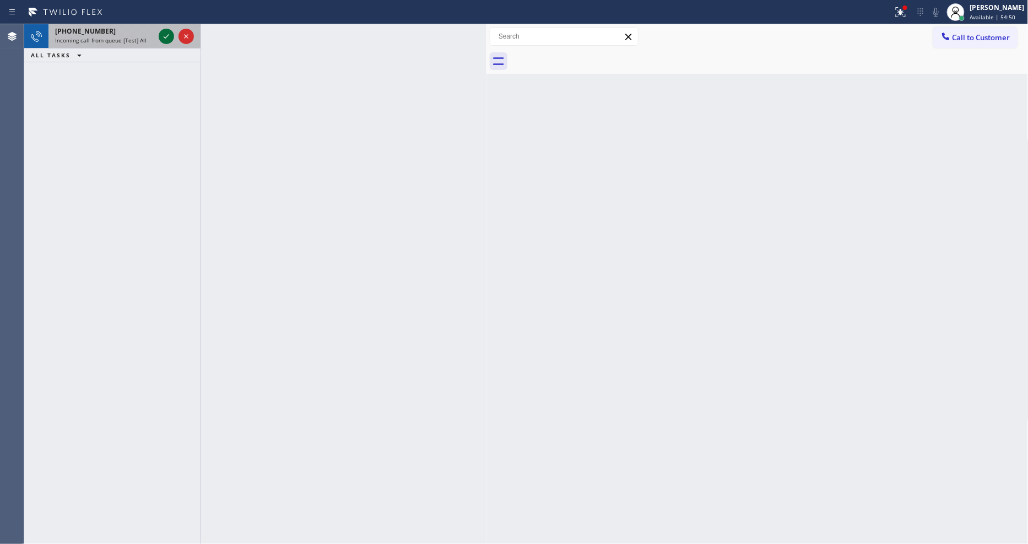
click at [167, 37] on icon at bounding box center [166, 36] width 13 height 13
drag, startPoint x: 169, startPoint y: 37, endPoint x: 161, endPoint y: 36, distance: 7.8
click at [162, 37] on div at bounding box center [176, 36] width 40 height 24
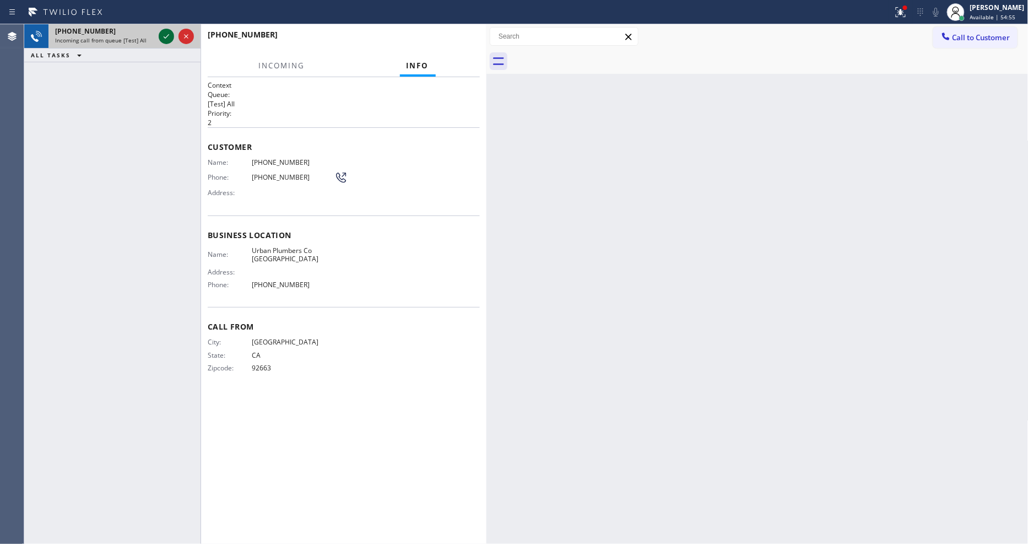
click at [161, 36] on icon at bounding box center [166, 36] width 13 height 13
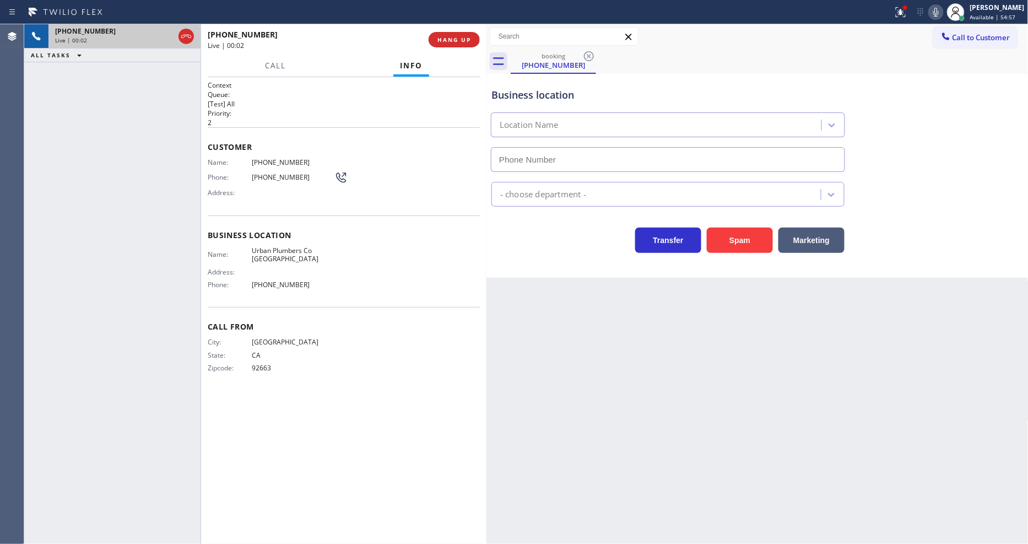
type input "[PHONE_NUMBER]"
click at [453, 35] on button "HANG UP" at bounding box center [454, 39] width 51 height 15
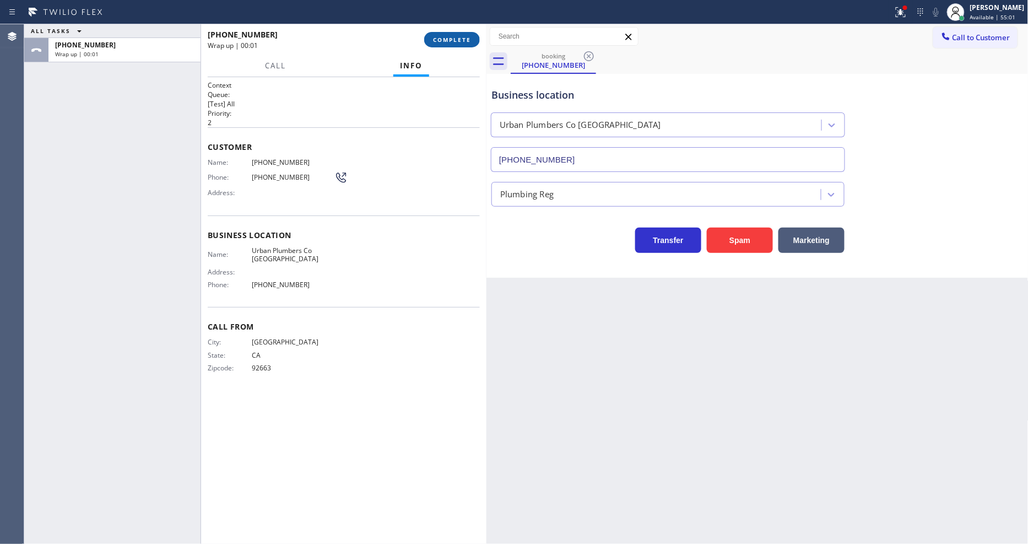
click at [453, 36] on span "COMPLETE" at bounding box center [452, 40] width 38 height 8
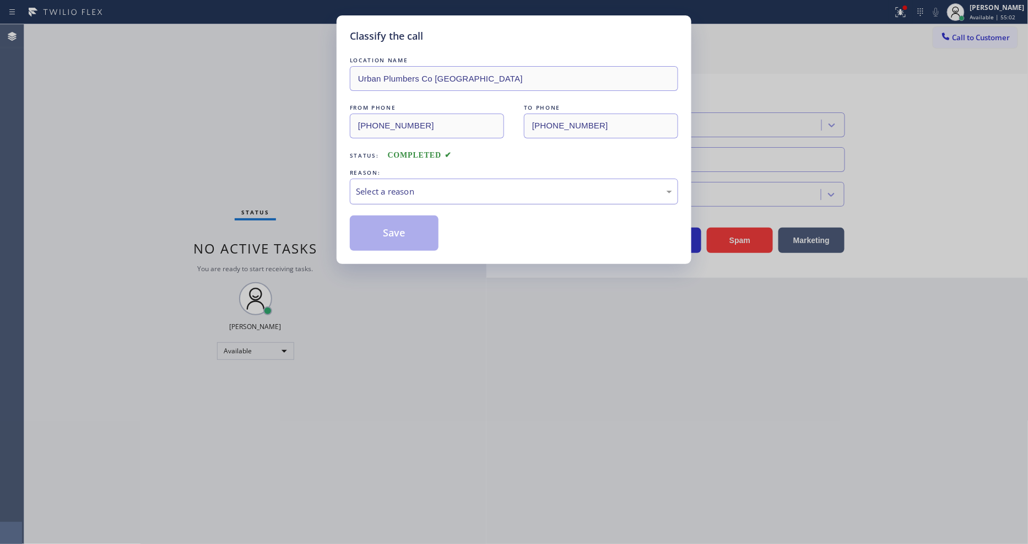
click at [379, 186] on div "Select a reason" at bounding box center [514, 191] width 316 height 13
click at [381, 225] on button "Save" at bounding box center [394, 232] width 89 height 35
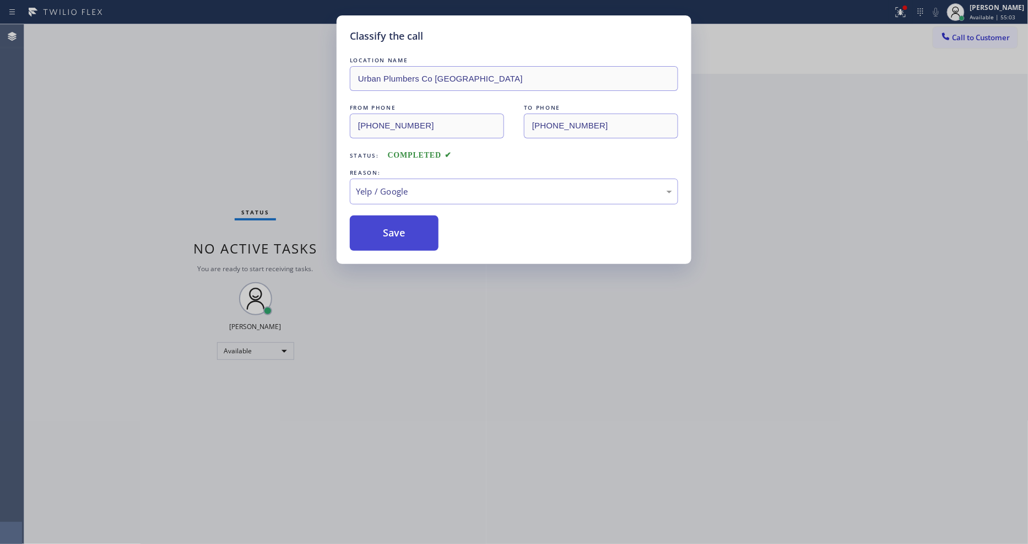
click at [381, 225] on button "Save" at bounding box center [394, 232] width 89 height 35
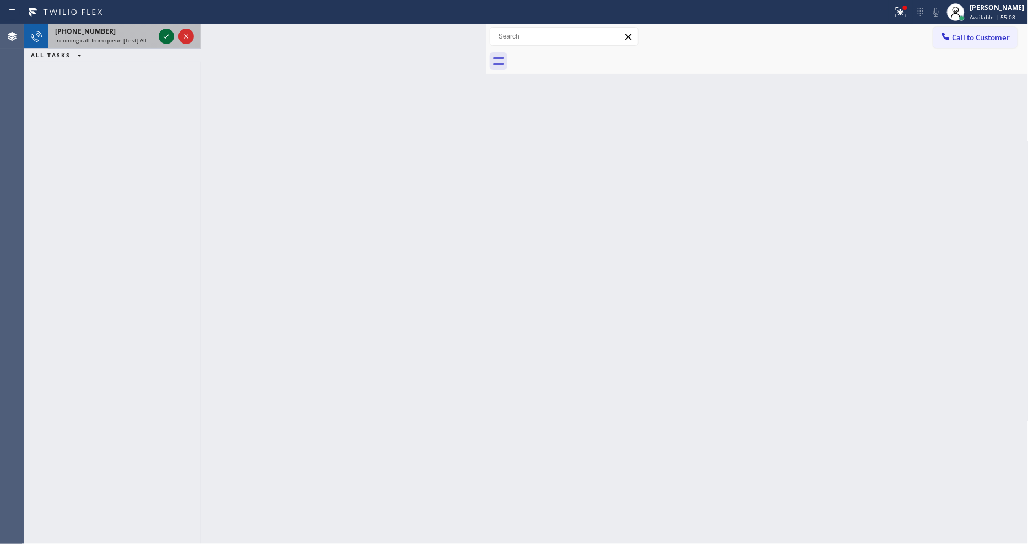
click at [172, 39] on icon at bounding box center [166, 36] width 13 height 13
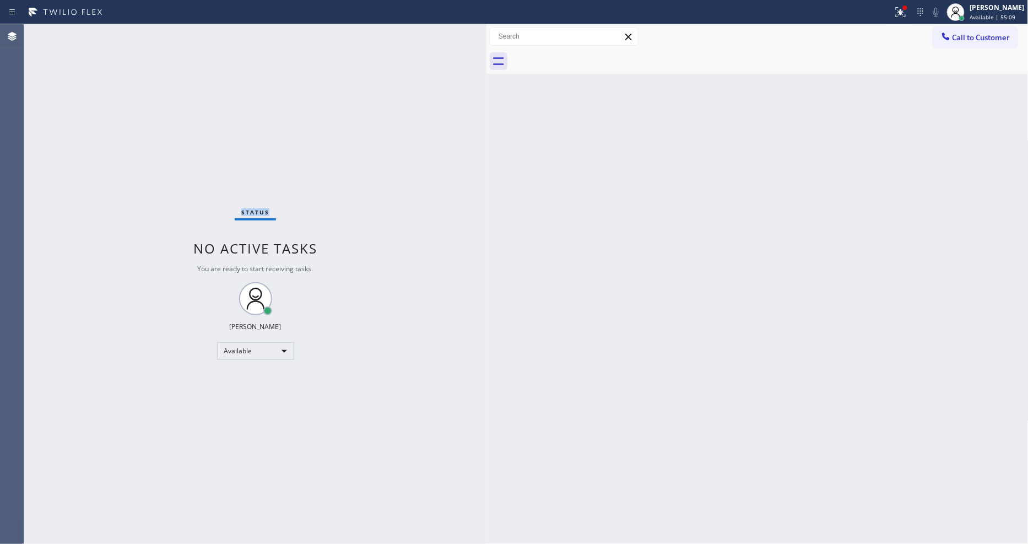
click at [171, 39] on div "Status No active tasks You are ready to start receiving tasks. [PERSON_NAME] Av…" at bounding box center [255, 284] width 462 height 520
drag, startPoint x: 175, startPoint y: 99, endPoint x: 388, endPoint y: 191, distance: 231.5
click at [175, 99] on div "Status No active tasks You are ready to start receiving tasks. [PERSON_NAME] Av…" at bounding box center [255, 284] width 462 height 520
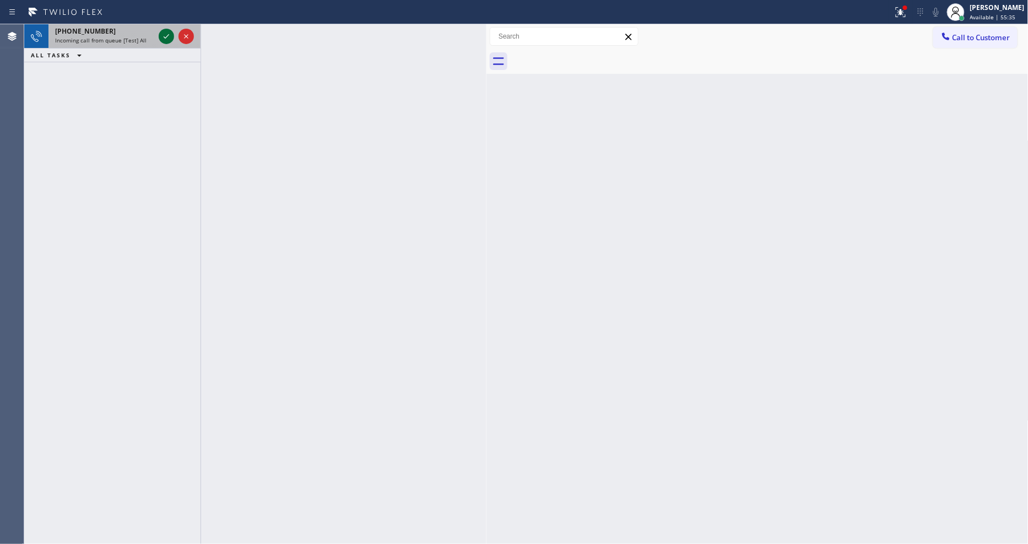
click at [164, 32] on icon at bounding box center [166, 36] width 13 height 13
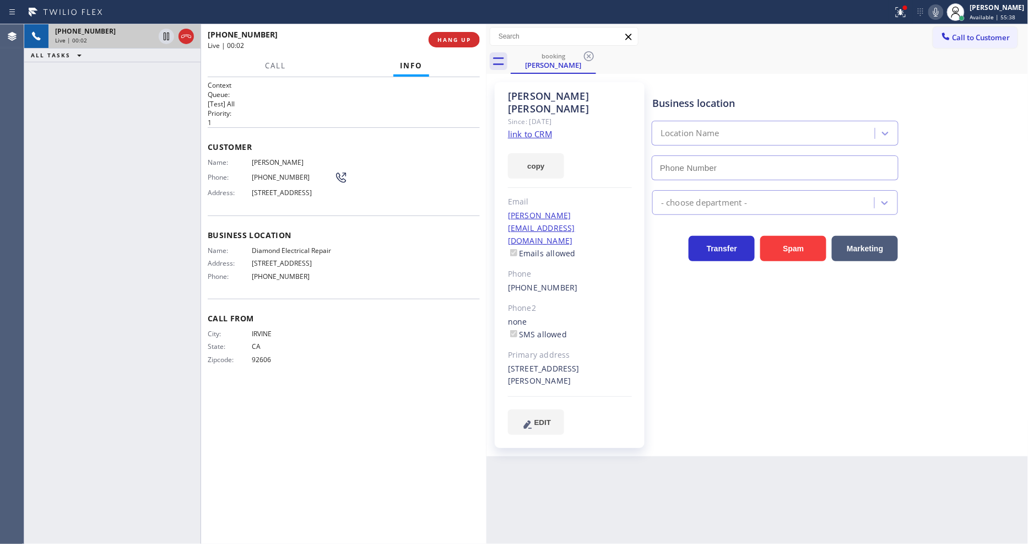
type input "[PHONE_NUMBER]"
click at [514, 128] on link "link to CRM" at bounding box center [530, 133] width 44 height 11
click at [460, 35] on button "HANG UP" at bounding box center [454, 39] width 51 height 15
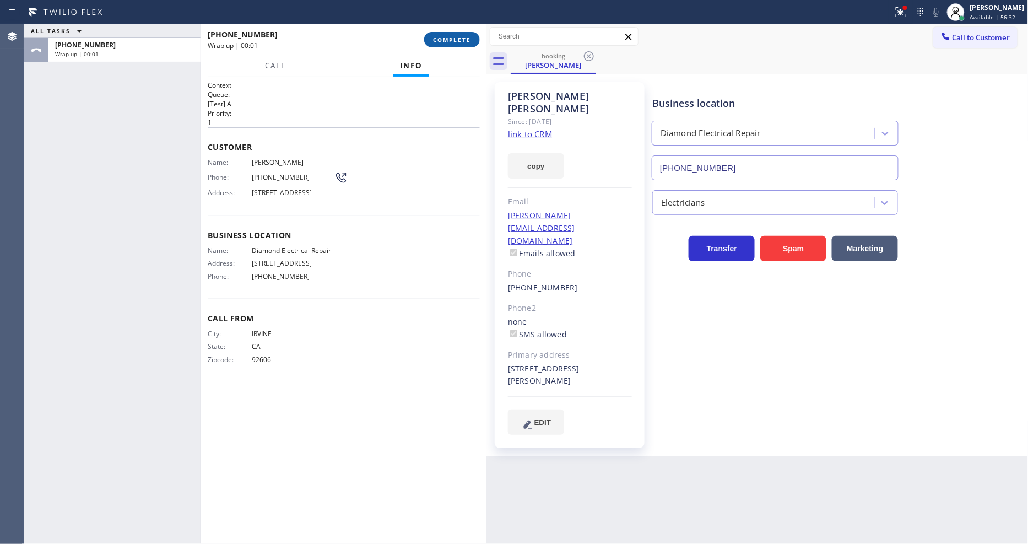
click at [460, 36] on span "COMPLETE" at bounding box center [452, 40] width 38 height 8
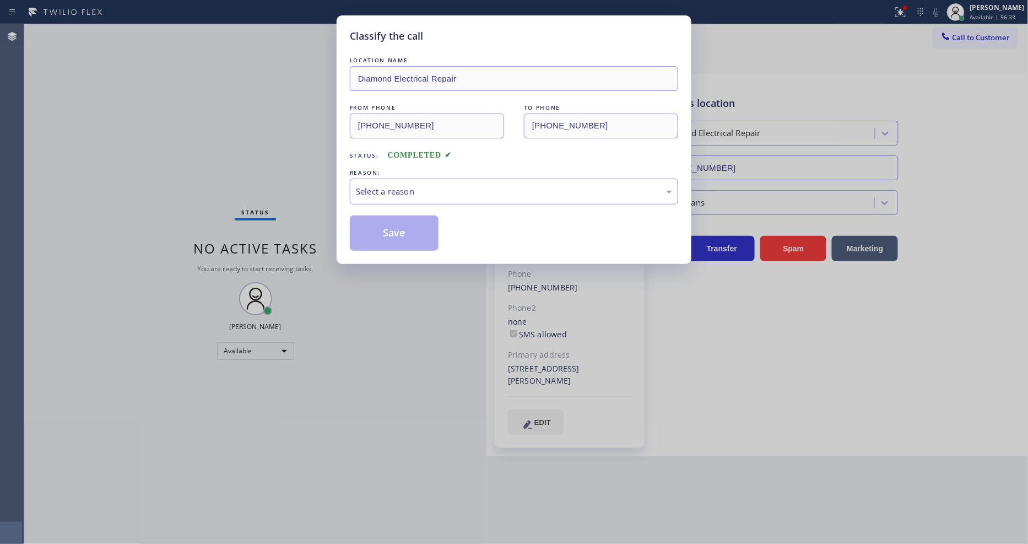
click at [431, 189] on div "Select a reason" at bounding box center [514, 191] width 316 height 13
click at [415, 186] on div "Tech, Unknown/didnt ring" at bounding box center [514, 191] width 316 height 13
click at [400, 228] on button "Save" at bounding box center [394, 232] width 89 height 35
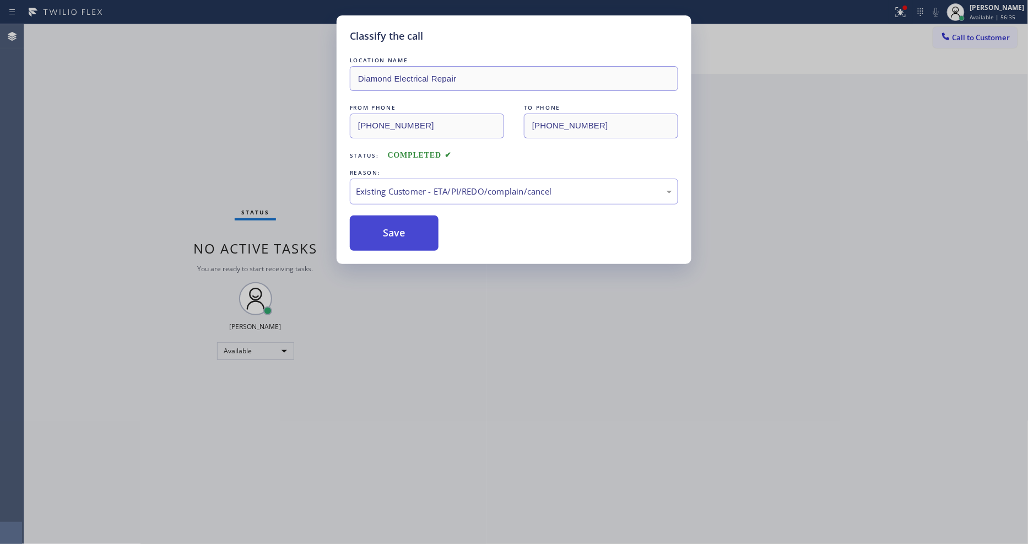
click at [400, 228] on button "Save" at bounding box center [394, 232] width 89 height 35
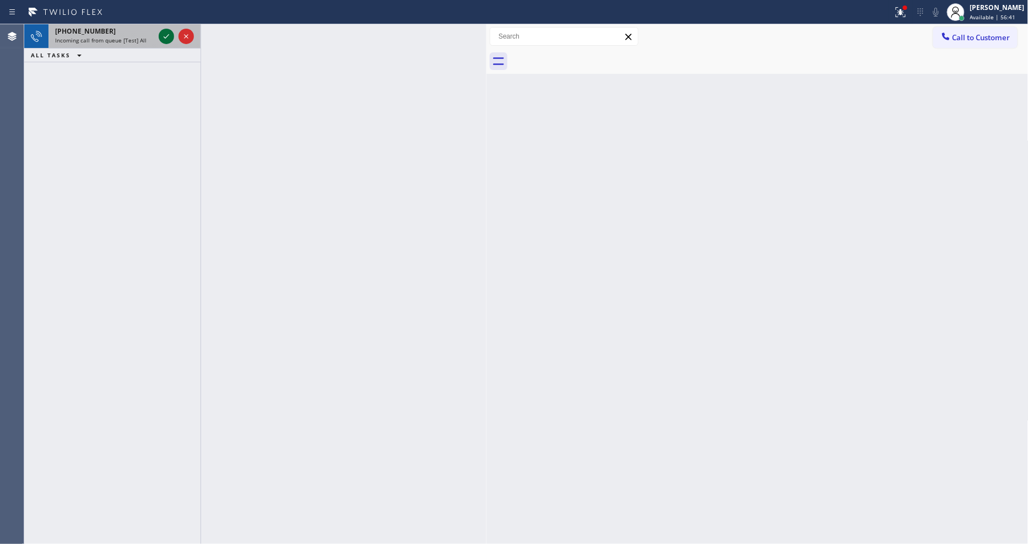
click at [160, 30] on icon at bounding box center [166, 36] width 13 height 13
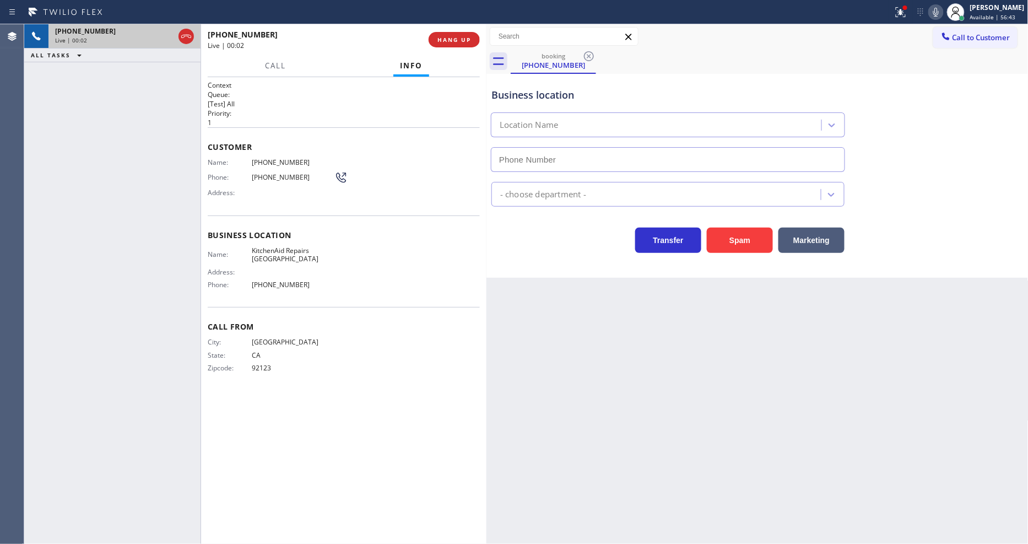
type input "[PHONE_NUMBER]"
drag, startPoint x: 712, startPoint y: 371, endPoint x: 671, endPoint y: 500, distance: 135.0
click at [712, 371] on div "Back to Dashboard Change Sender ID Customers Technicians Select a contact Outbo…" at bounding box center [758, 284] width 542 height 520
click at [307, 246] on span "KitchenAid Repairs [GEOGRAPHIC_DATA]" at bounding box center [293, 254] width 83 height 17
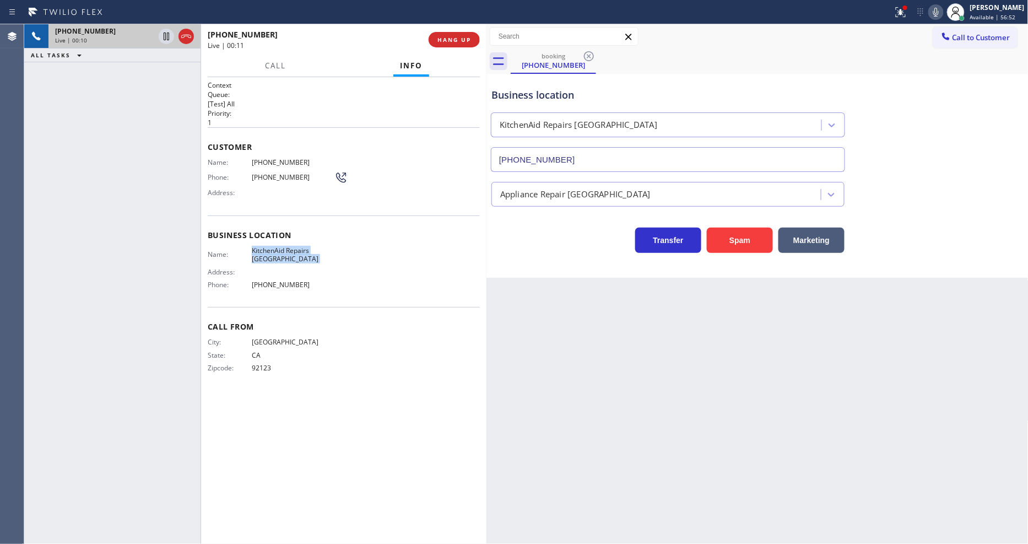
click at [307, 246] on span "KitchenAid Repairs [GEOGRAPHIC_DATA]" at bounding box center [293, 254] width 83 height 17
click at [906, 13] on icon at bounding box center [901, 12] width 10 height 10
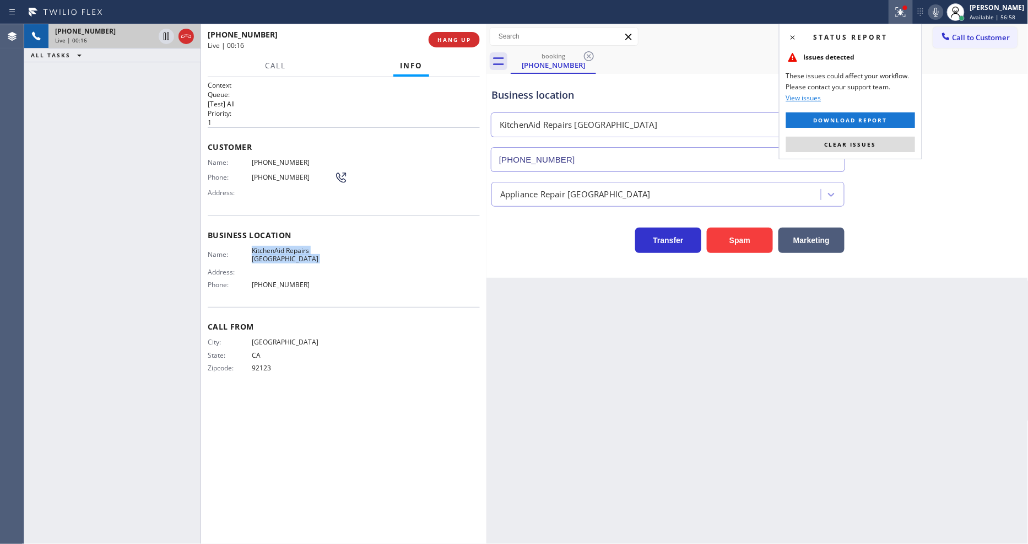
drag, startPoint x: 889, startPoint y: 145, endPoint x: 857, endPoint y: 153, distance: 32.2
click at [888, 145] on button "Clear issues" at bounding box center [850, 144] width 129 height 15
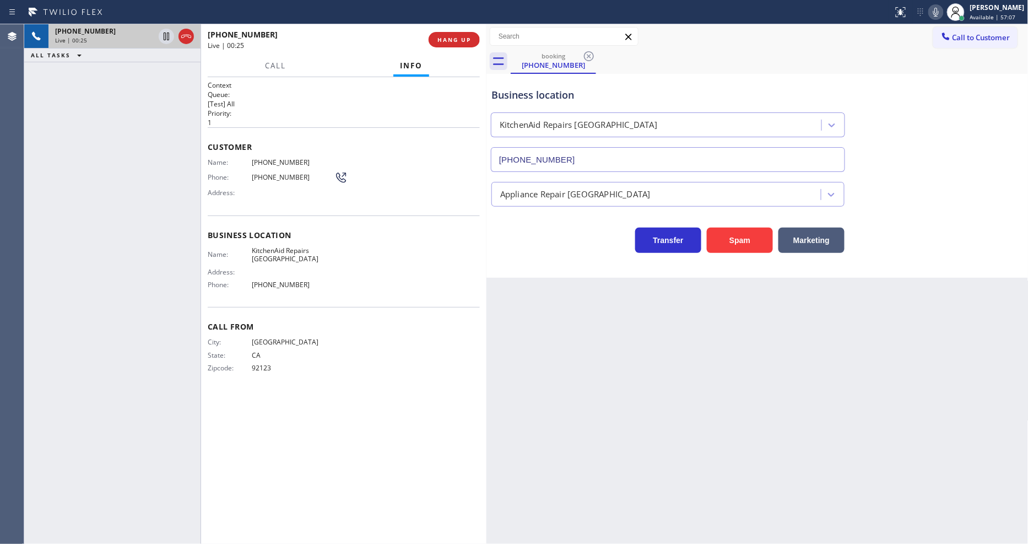
click at [392, 269] on div "Name: KitchenAid Repairs San Diego Address: Phone: (361) 203-3251" at bounding box center [344, 269] width 272 height 47
click at [468, 44] on button "HANG UP" at bounding box center [454, 39] width 51 height 15
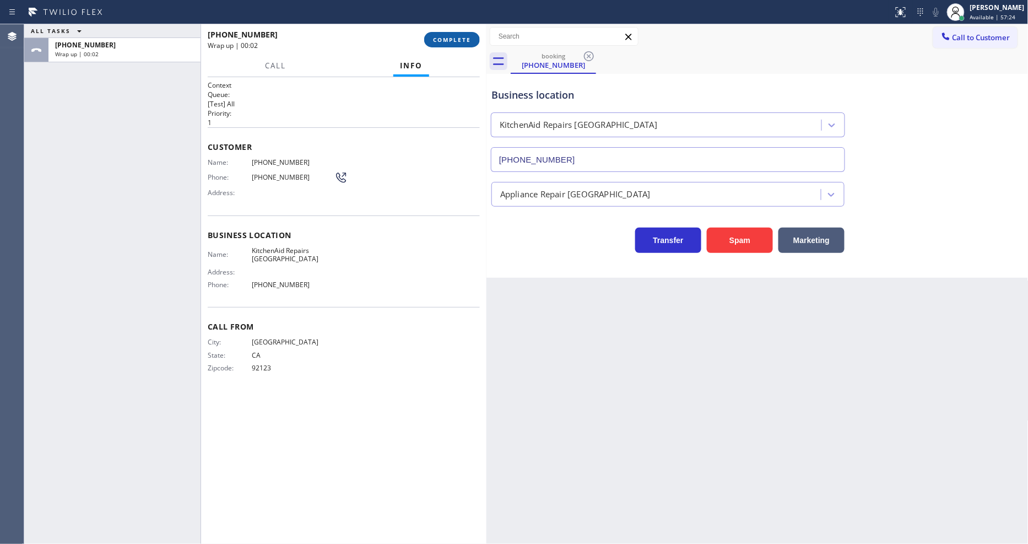
click at [468, 44] on button "COMPLETE" at bounding box center [452, 39] width 56 height 15
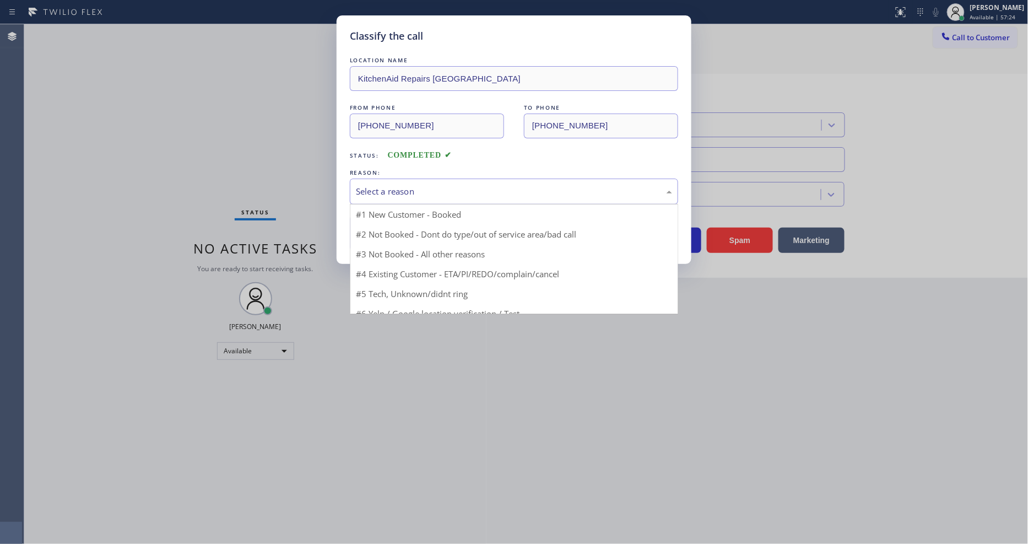
click at [404, 192] on div "Select a reason" at bounding box center [514, 191] width 316 height 13
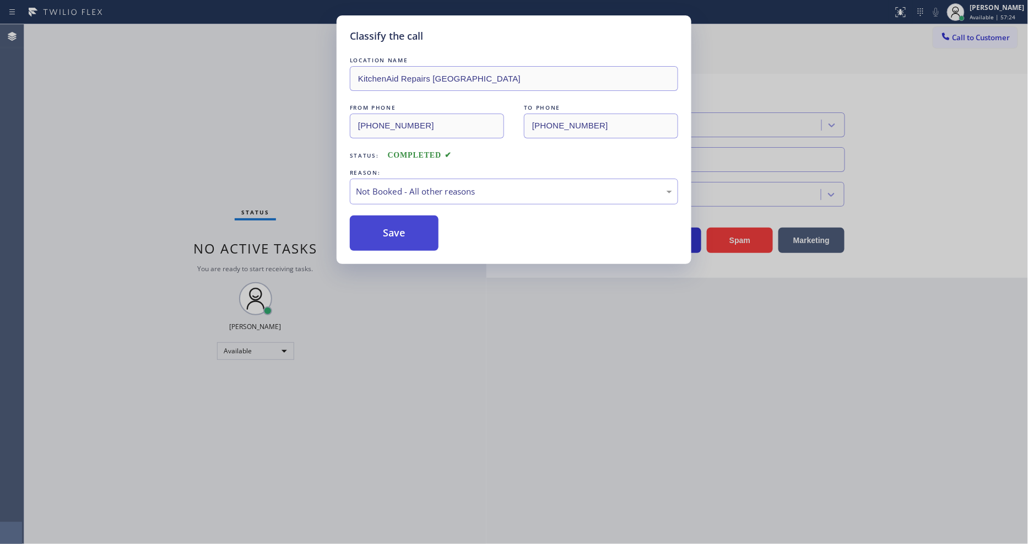
click at [396, 228] on button "Save" at bounding box center [394, 232] width 89 height 35
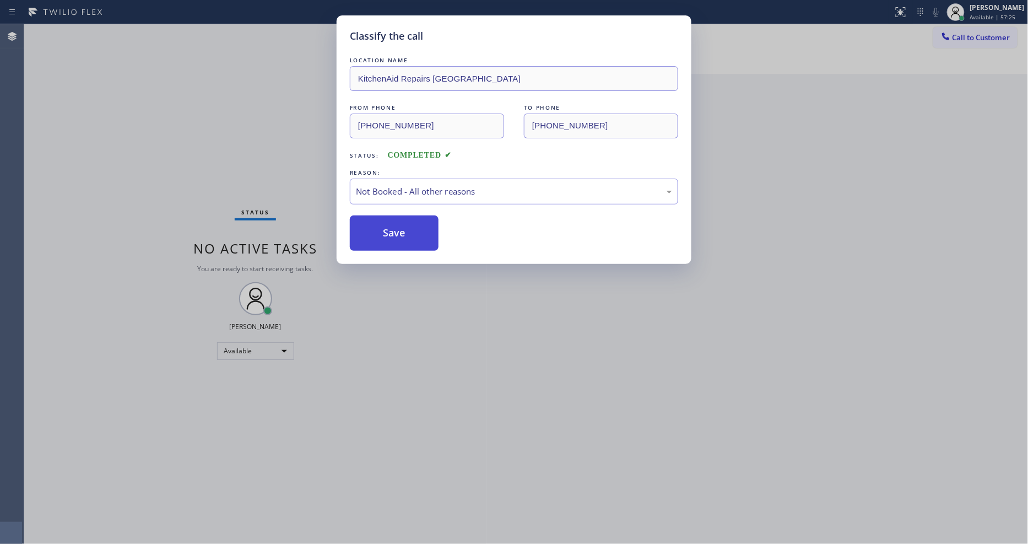
click at [396, 228] on button "Save" at bounding box center [394, 232] width 89 height 35
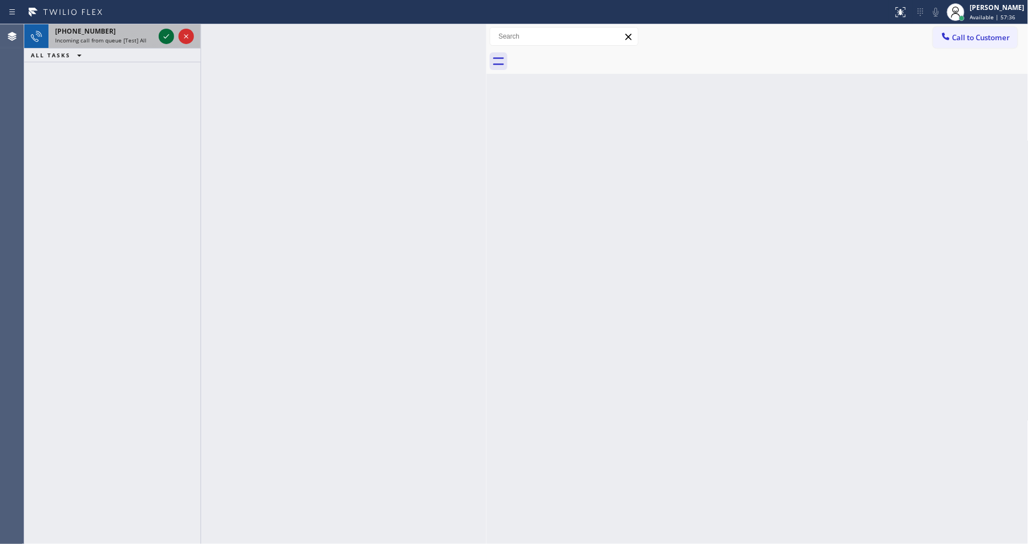
click at [165, 30] on icon at bounding box center [166, 36] width 13 height 13
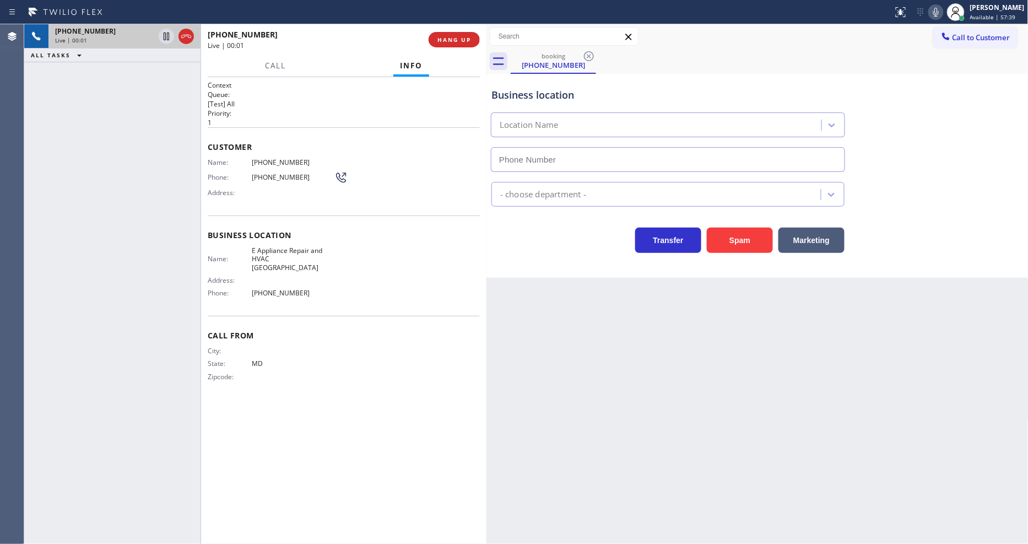
type input "[PHONE_NUMBER]"
click at [453, 45] on button "HANG UP" at bounding box center [454, 39] width 51 height 15
click at [453, 43] on span "HANG UP" at bounding box center [455, 40] width 34 height 8
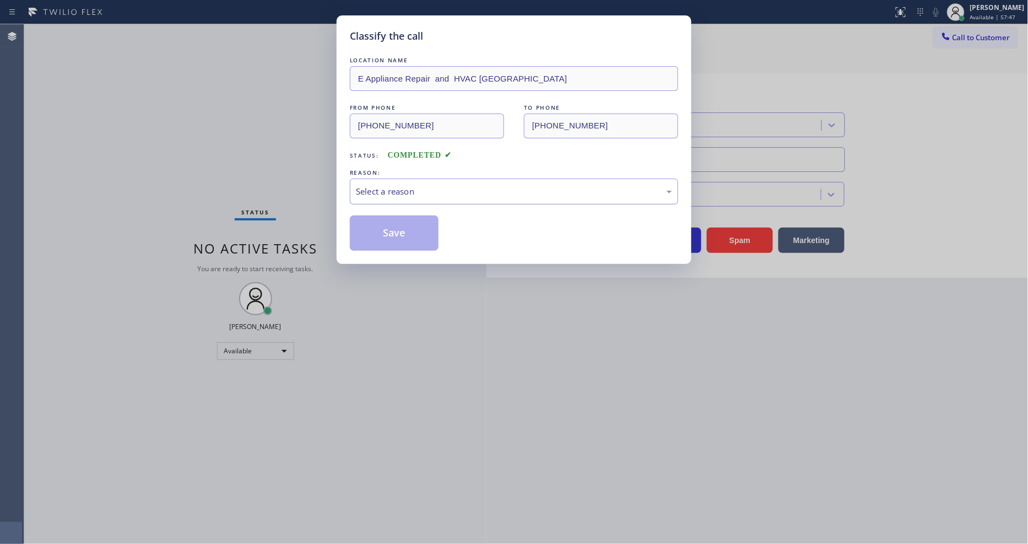
drag, startPoint x: 436, startPoint y: 184, endPoint x: 433, endPoint y: 192, distance: 8.4
click at [436, 186] on div "Select a reason" at bounding box center [514, 191] width 316 height 13
click at [411, 227] on button "Save" at bounding box center [394, 232] width 89 height 35
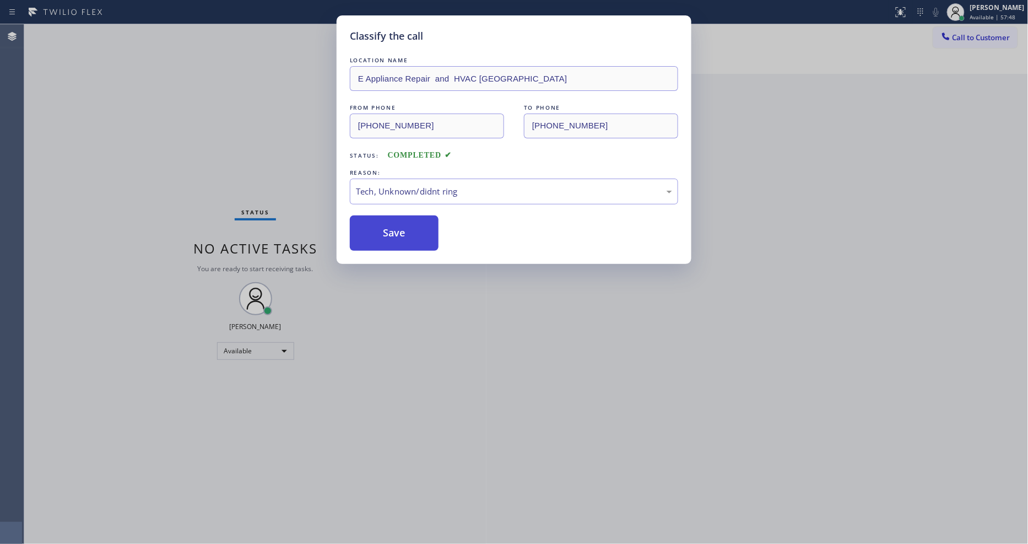
click at [411, 227] on button "Save" at bounding box center [394, 232] width 89 height 35
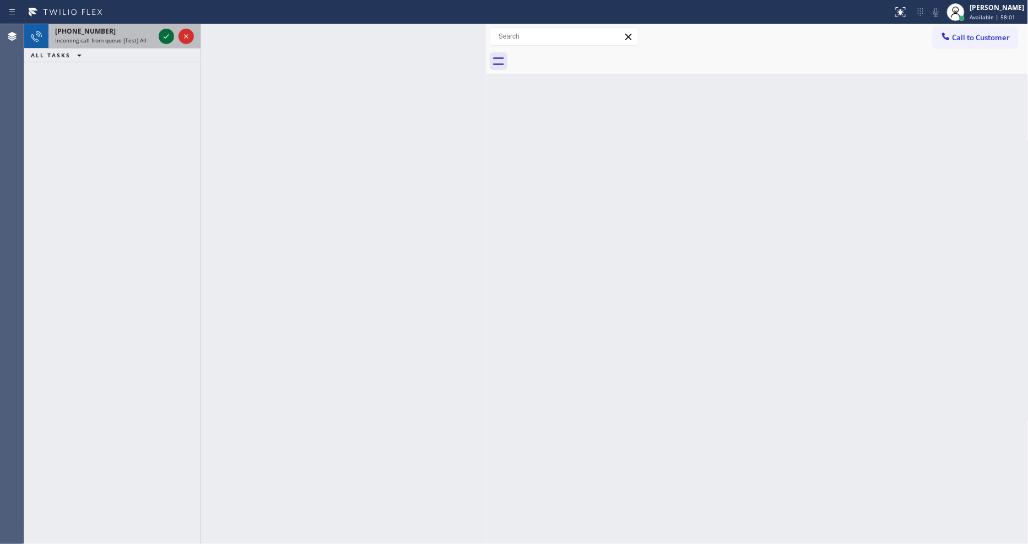
click at [166, 35] on icon at bounding box center [166, 36] width 13 height 13
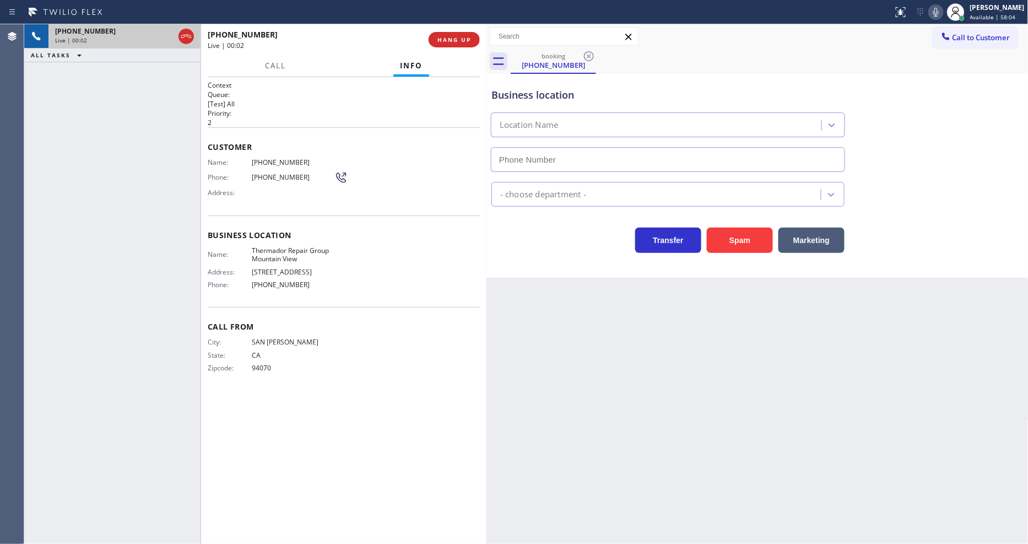
type input "[PHONE_NUMBER]"
click at [454, 47] on button "HANG UP" at bounding box center [454, 39] width 51 height 15
click at [452, 39] on span "HANG UP" at bounding box center [455, 40] width 34 height 8
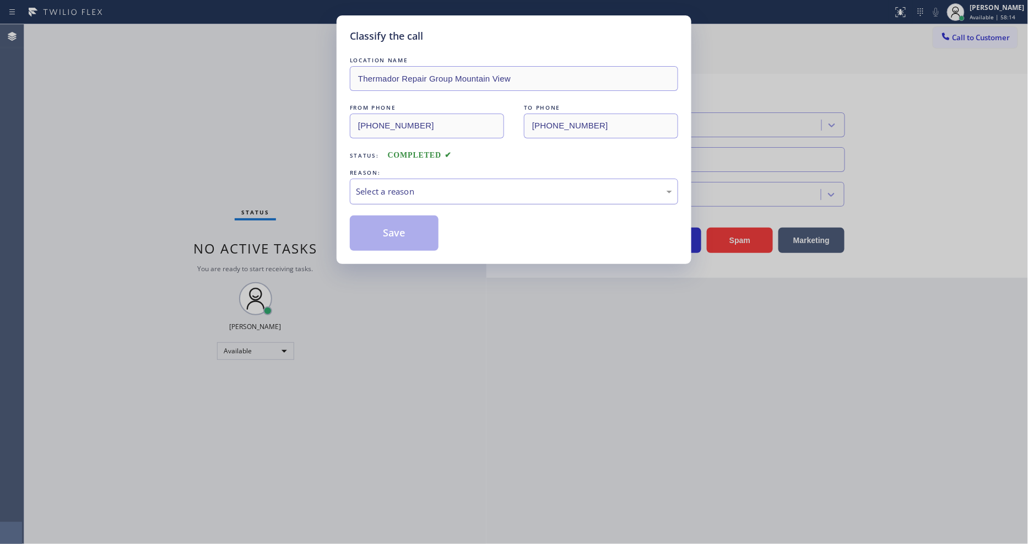
click at [400, 185] on div "Select a reason" at bounding box center [514, 191] width 316 height 13
drag, startPoint x: 410, startPoint y: 272, endPoint x: 408, endPoint y: 224, distance: 48.5
click at [408, 222] on button "Save" at bounding box center [394, 232] width 89 height 35
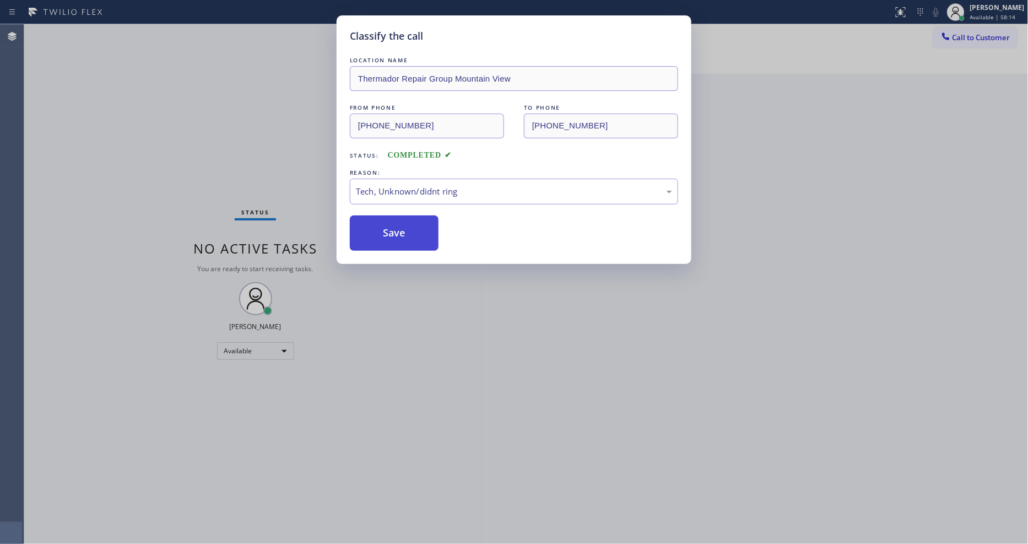
click at [408, 222] on button "Save" at bounding box center [394, 232] width 89 height 35
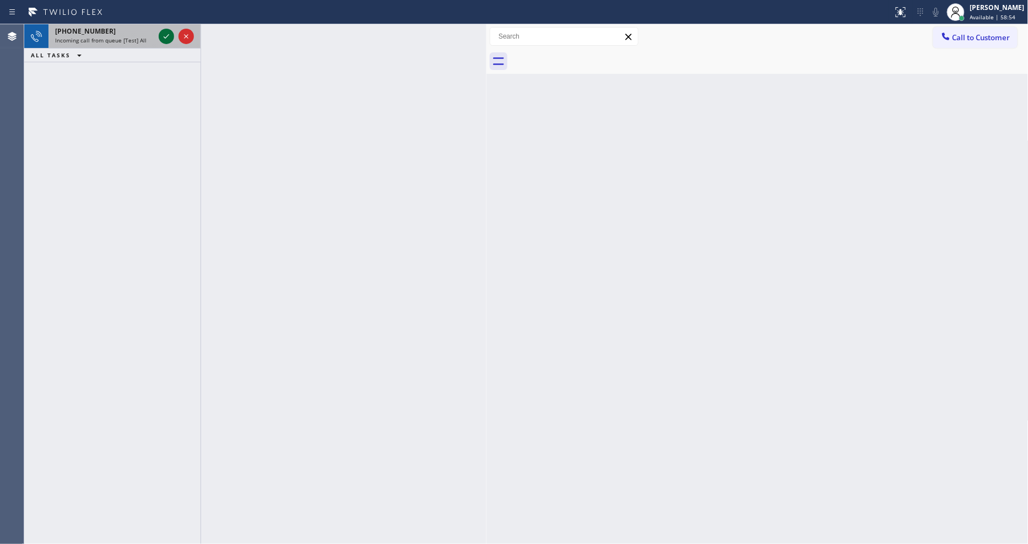
click at [164, 39] on icon at bounding box center [166, 36] width 13 height 13
click at [163, 42] on icon at bounding box center [166, 36] width 13 height 13
click at [167, 37] on icon at bounding box center [166, 36] width 13 height 13
click at [166, 36] on icon at bounding box center [166, 36] width 13 height 13
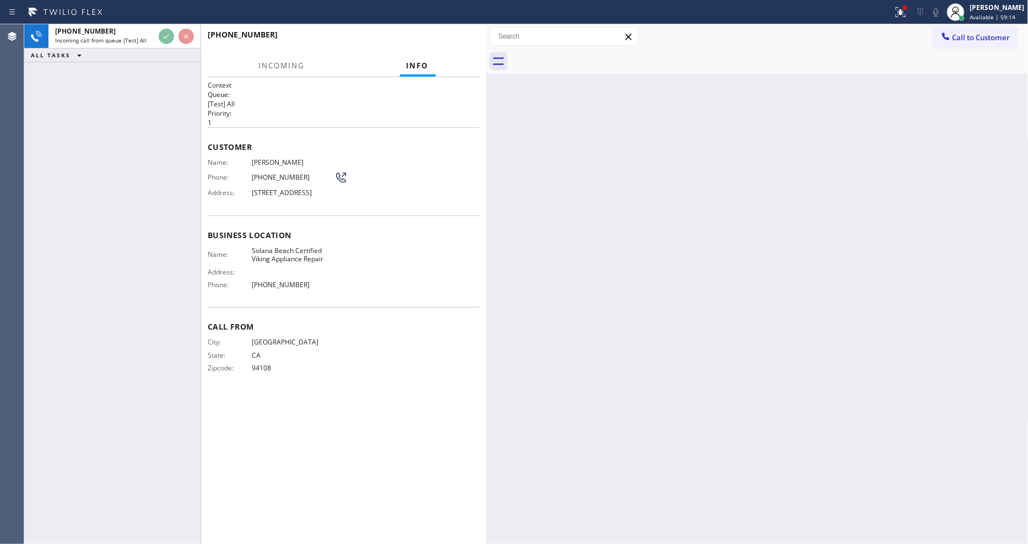
click at [399, 183] on div "Name: Sarah Parkes Phone: (415) 318-9720 Address: 14729 Polo Point, Del Mar, CA…" at bounding box center [344, 180] width 272 height 44
click at [451, 388] on div "Call From City: SAN FRANCISCO State: CA Zipcode: 94108" at bounding box center [344, 348] width 272 height 83
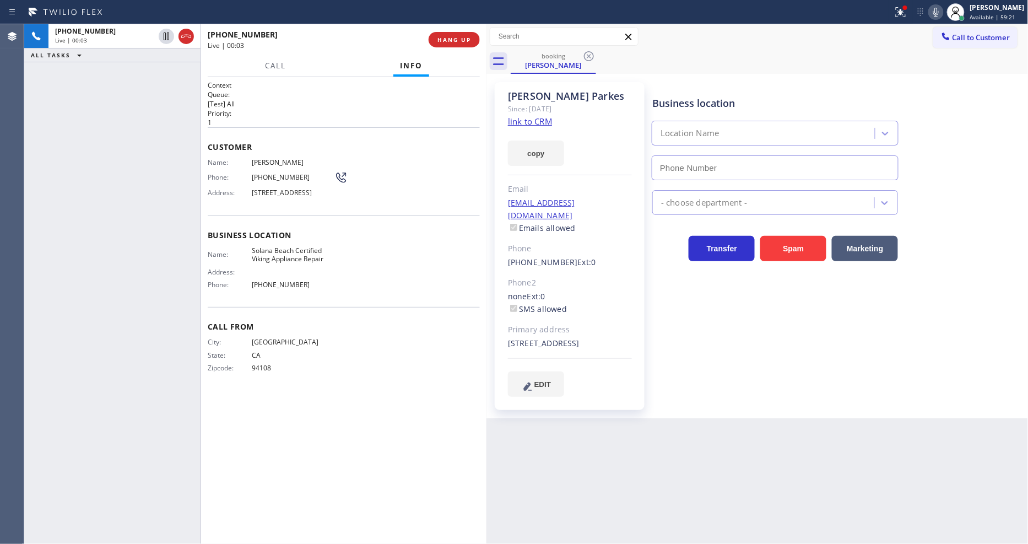
type input "[PHONE_NUMBER]"
click at [516, 121] on link "link to CRM" at bounding box center [530, 121] width 44 height 11
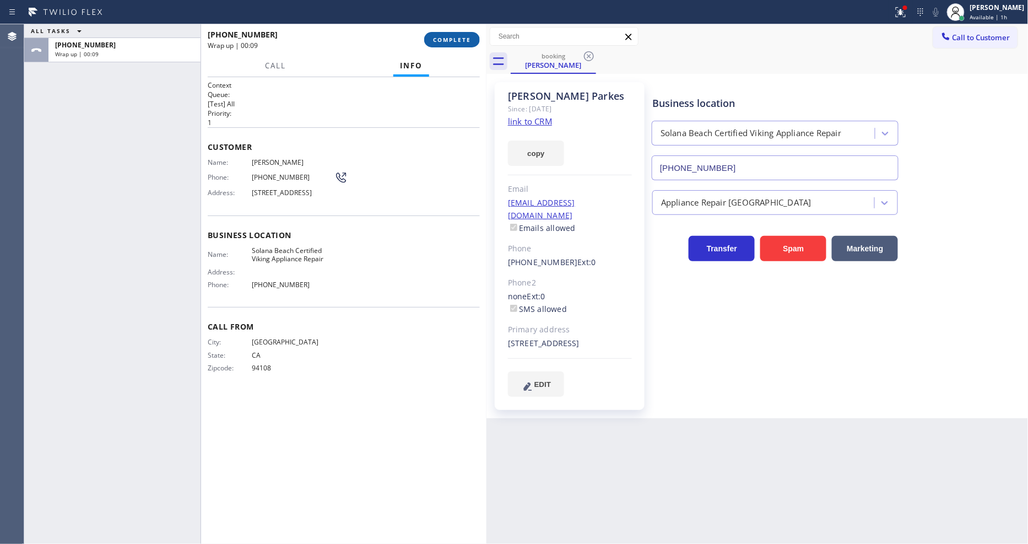
click at [445, 36] on span "COMPLETE" at bounding box center [452, 40] width 38 height 8
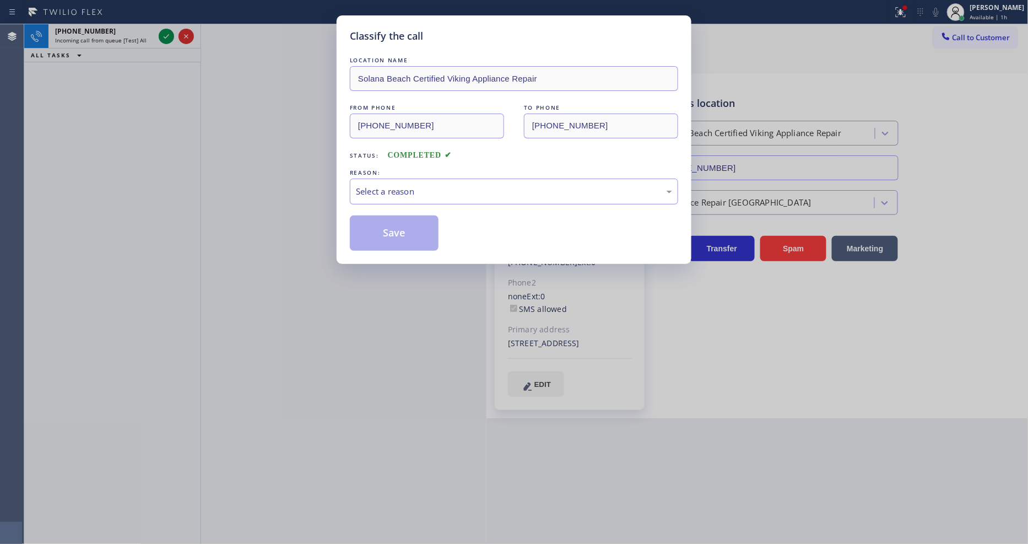
click at [357, 189] on div "Select a reason" at bounding box center [514, 192] width 328 height 26
click at [373, 228] on button "Save" at bounding box center [394, 232] width 89 height 35
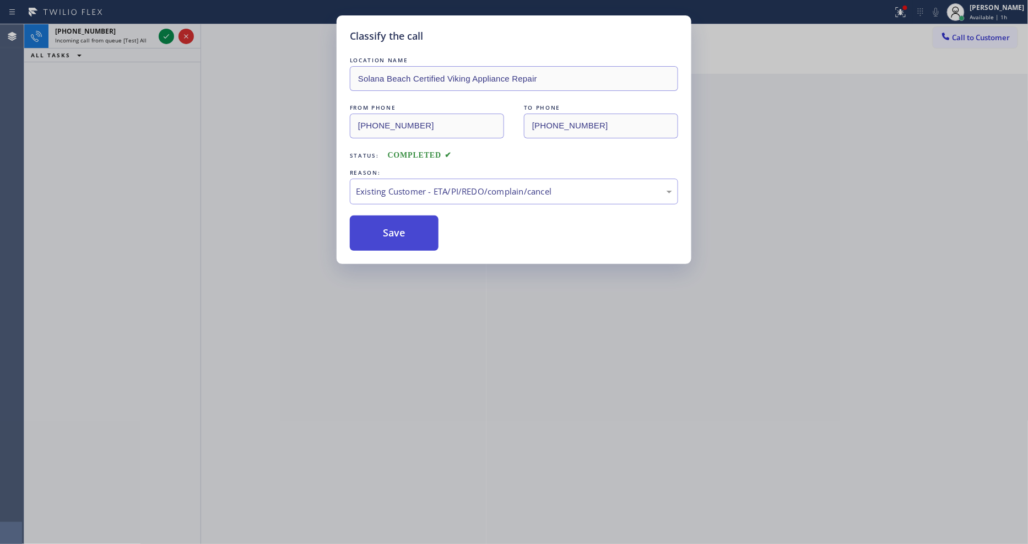
click at [373, 228] on button "Save" at bounding box center [394, 232] width 89 height 35
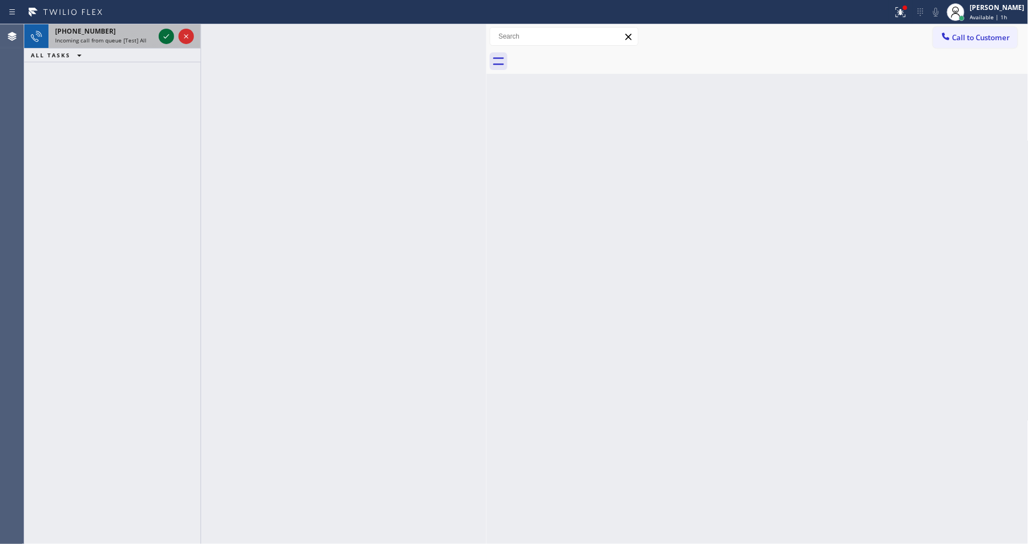
click at [163, 37] on icon at bounding box center [166, 36] width 13 height 13
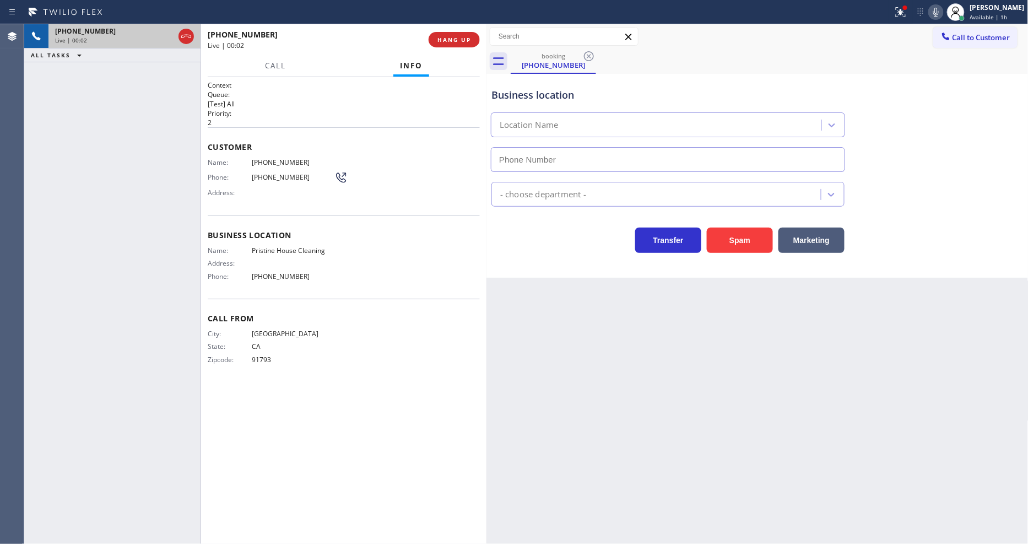
type input "[PHONE_NUMBER]"
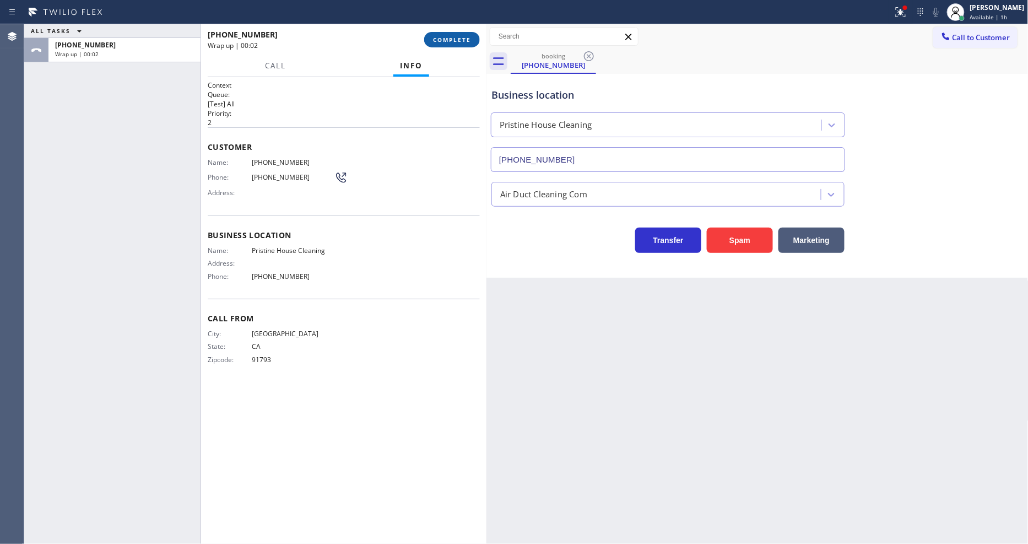
click at [447, 40] on span "COMPLETE" at bounding box center [452, 40] width 38 height 8
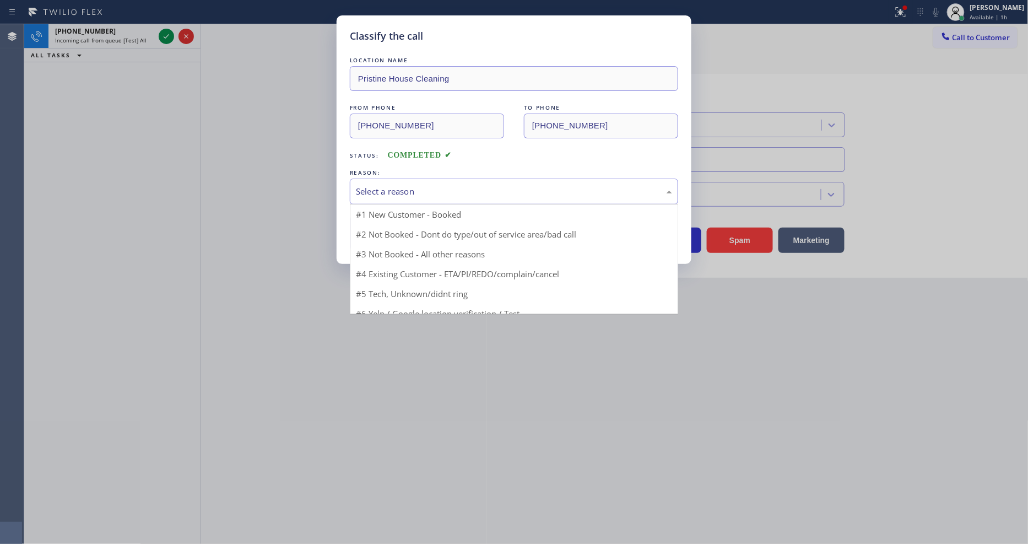
click at [408, 188] on div "Select a reason" at bounding box center [514, 191] width 316 height 13
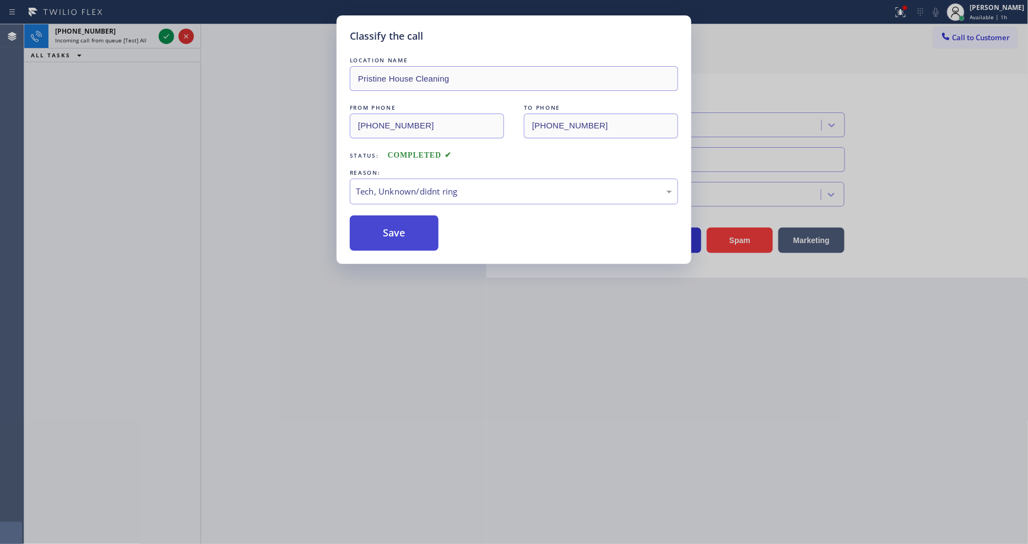
click at [406, 229] on button "Save" at bounding box center [394, 232] width 89 height 35
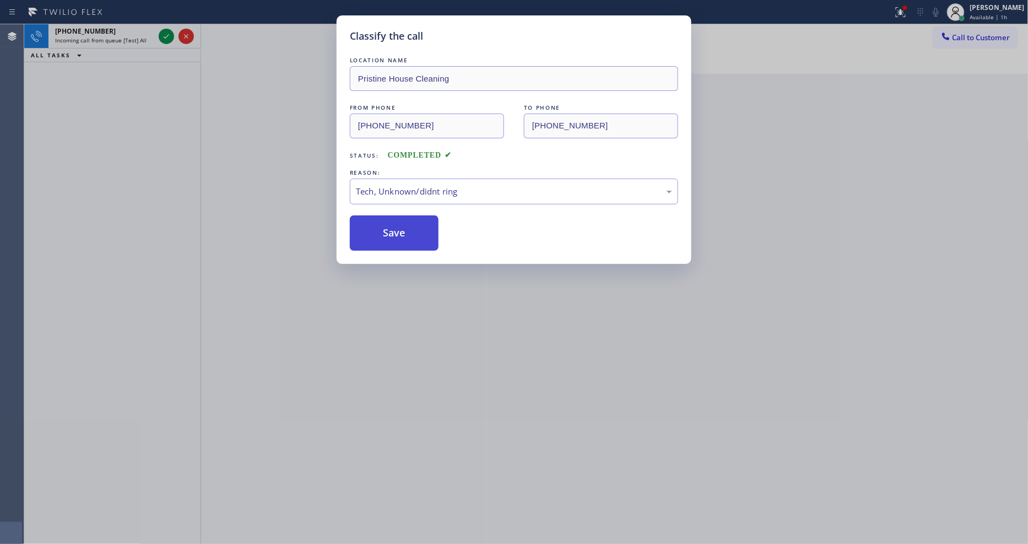
click at [406, 229] on button "Save" at bounding box center [394, 232] width 89 height 35
drag, startPoint x: 406, startPoint y: 229, endPoint x: 419, endPoint y: 179, distance: 51.7
click at [406, 228] on button "Save" at bounding box center [394, 232] width 89 height 35
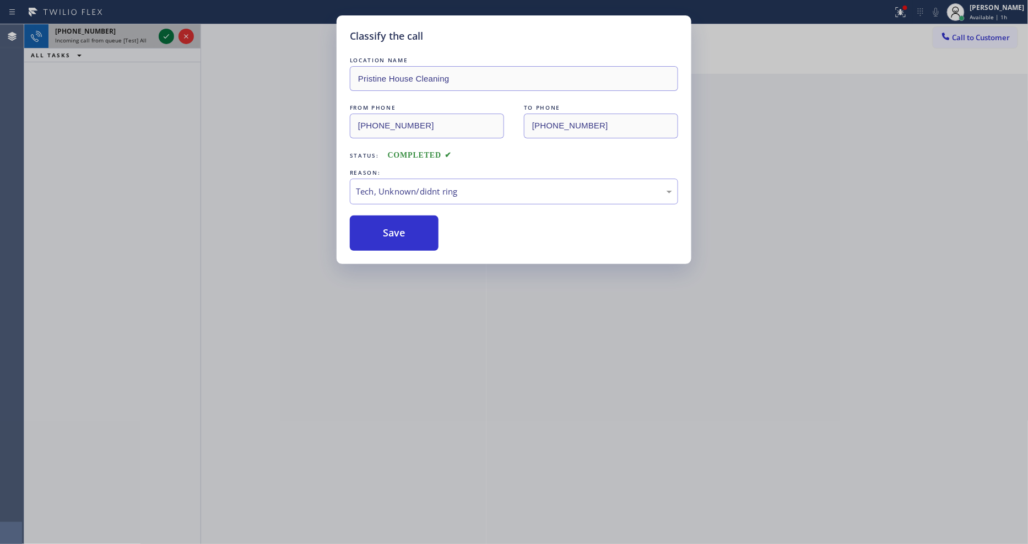
click at [164, 32] on icon at bounding box center [166, 36] width 13 height 13
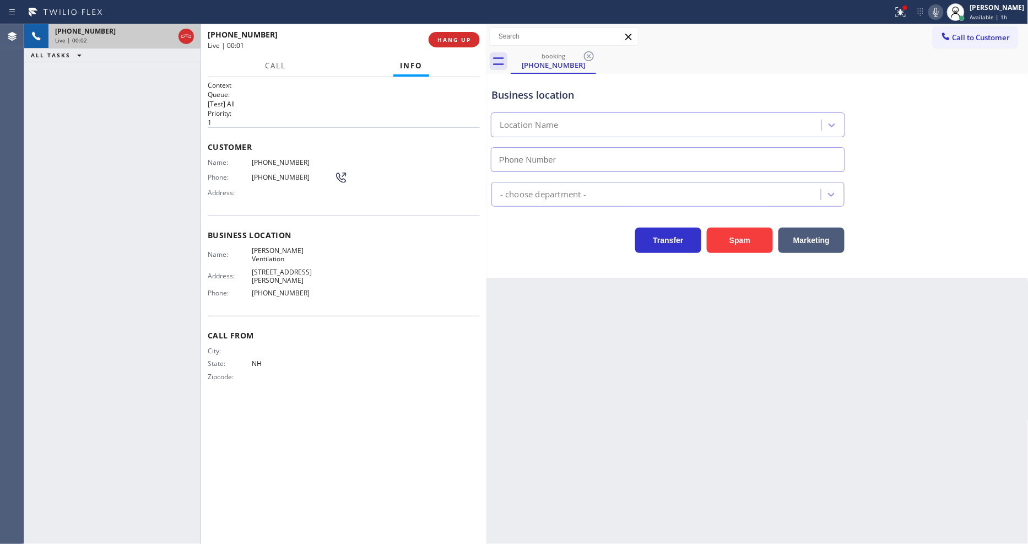
type input "[PHONE_NUMBER]"
drag, startPoint x: 439, startPoint y: 41, endPoint x: 449, endPoint y: 45, distance: 10.1
click at [443, 45] on button "HANG UP" at bounding box center [454, 39] width 51 height 15
drag, startPoint x: 451, startPoint y: 36, endPoint x: 604, endPoint y: 50, distance: 153.8
click at [452, 36] on span "HANG UP" at bounding box center [455, 40] width 34 height 8
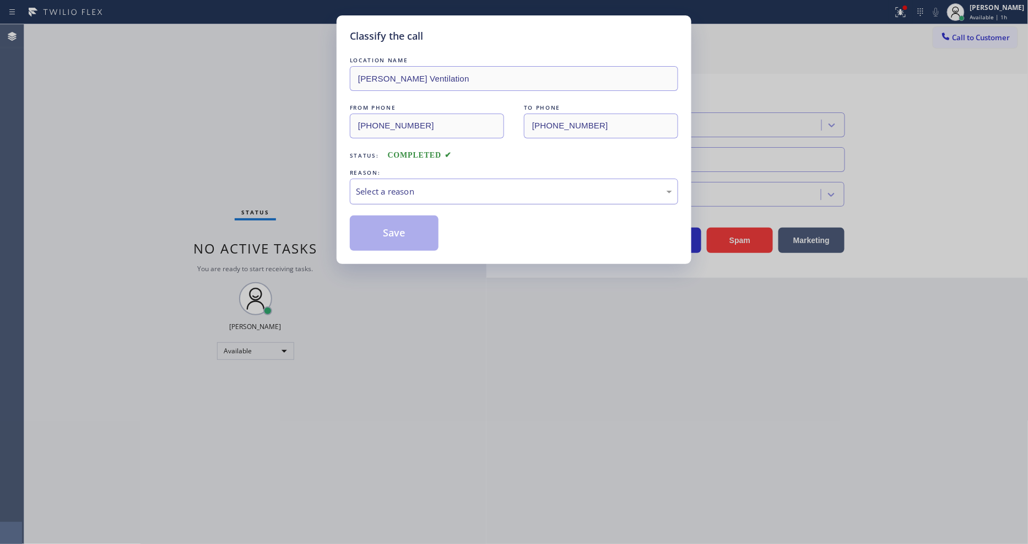
click at [404, 193] on div "Select a reason" at bounding box center [514, 191] width 316 height 13
click at [414, 234] on button "Save" at bounding box center [394, 232] width 89 height 35
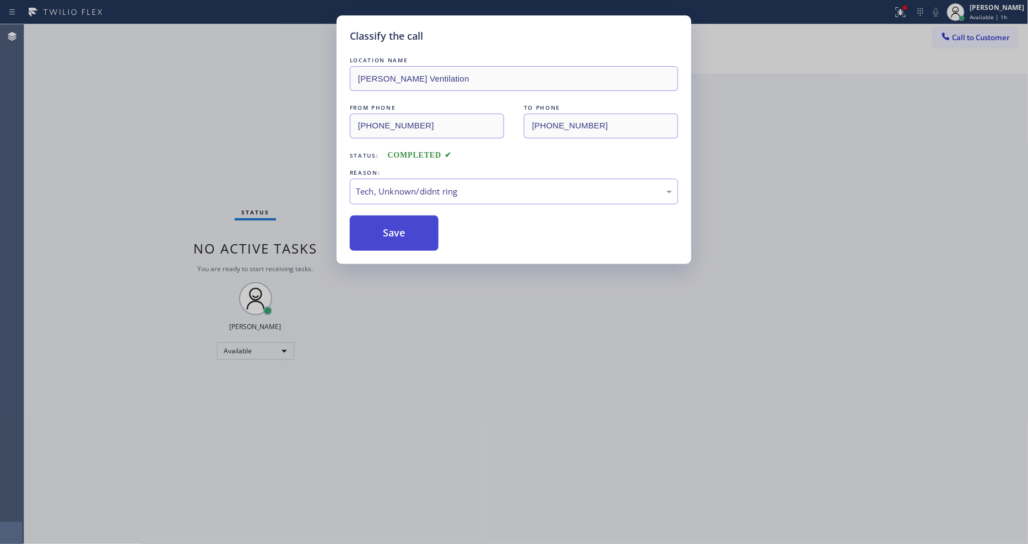
click at [414, 234] on button "Save" at bounding box center [394, 232] width 89 height 35
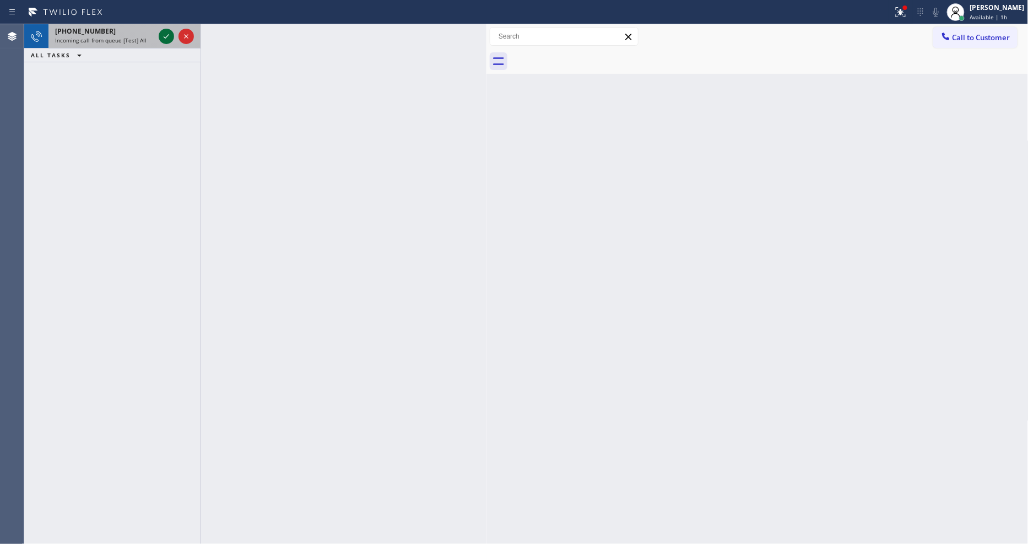
click at [161, 33] on icon at bounding box center [166, 36] width 13 height 13
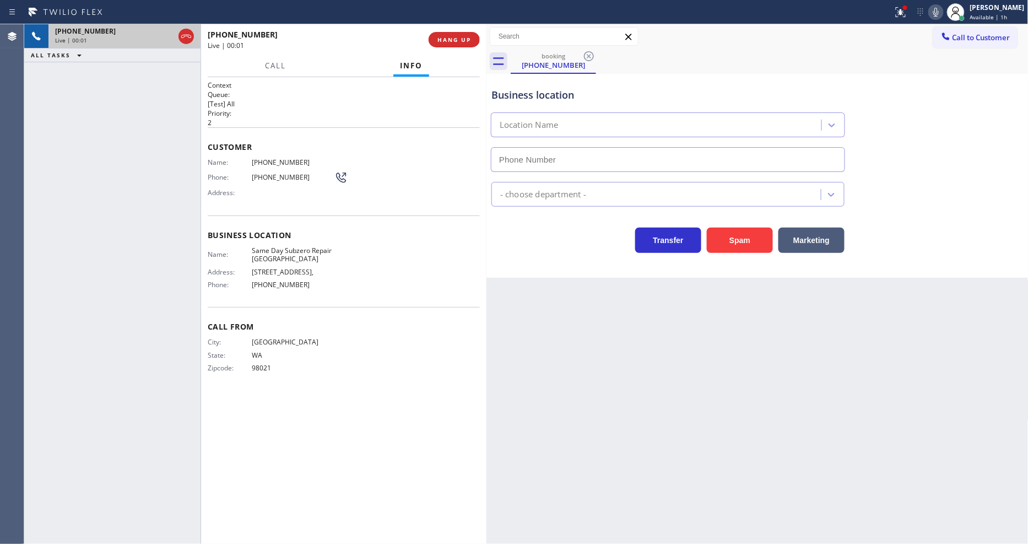
type input "[PHONE_NUMBER]"
click at [466, 39] on span "HANG UP" at bounding box center [455, 40] width 34 height 8
drag, startPoint x: 465, startPoint y: 41, endPoint x: 526, endPoint y: 57, distance: 63.4
click at [464, 39] on span "HANG UP" at bounding box center [455, 40] width 34 height 8
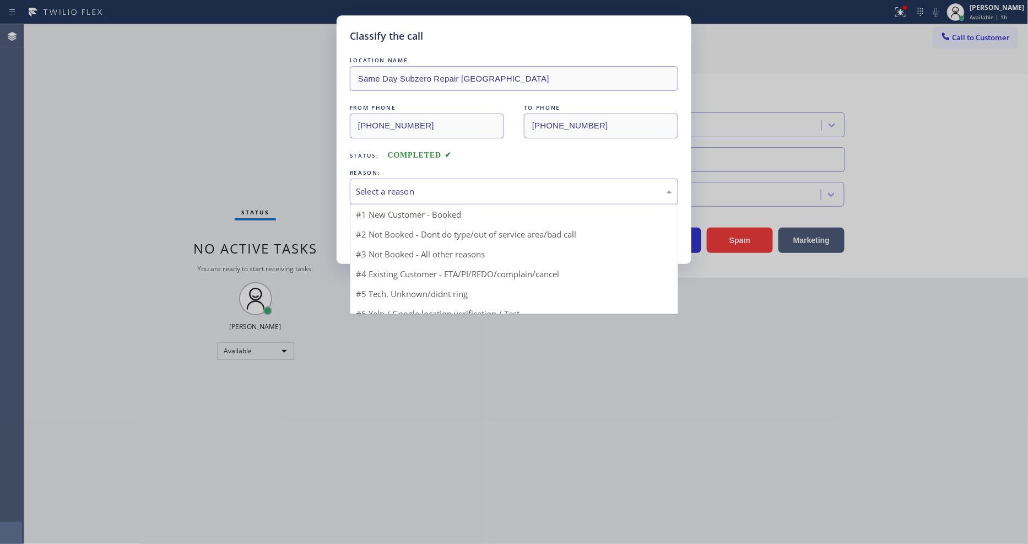
click at [409, 186] on div "Select a reason" at bounding box center [514, 191] width 316 height 13
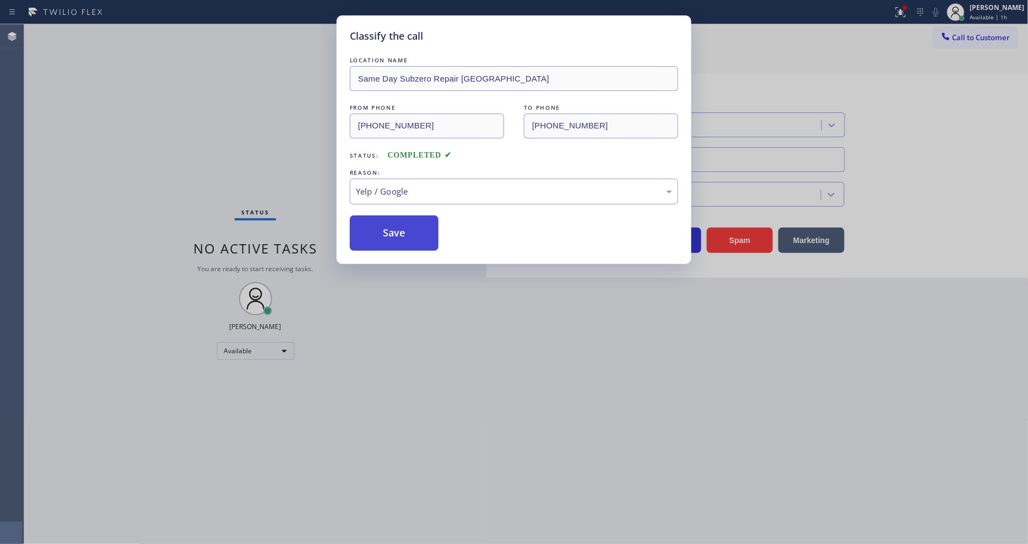
click at [398, 237] on button "Save" at bounding box center [394, 232] width 89 height 35
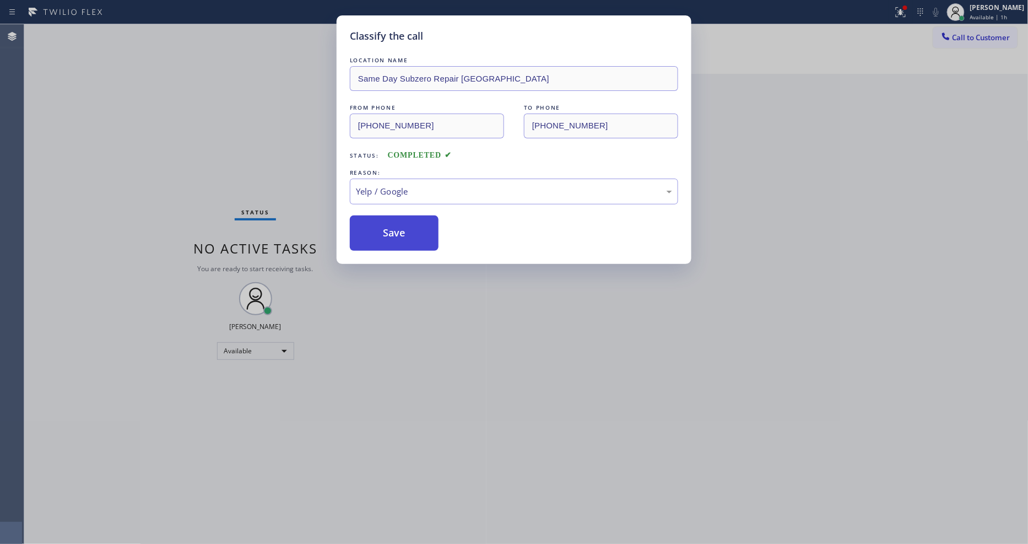
click at [398, 237] on button "Save" at bounding box center [394, 232] width 89 height 35
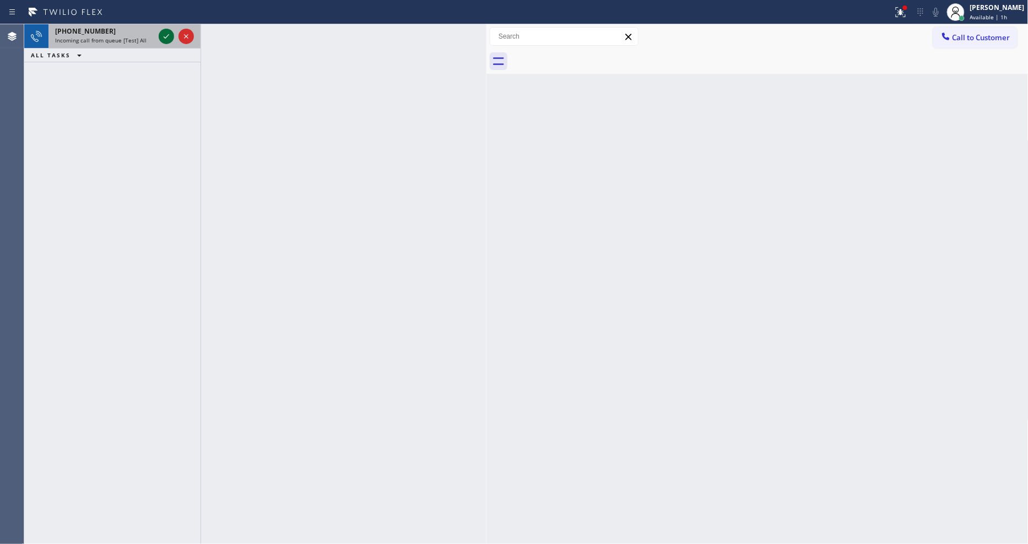
click at [165, 34] on icon at bounding box center [166, 36] width 13 height 13
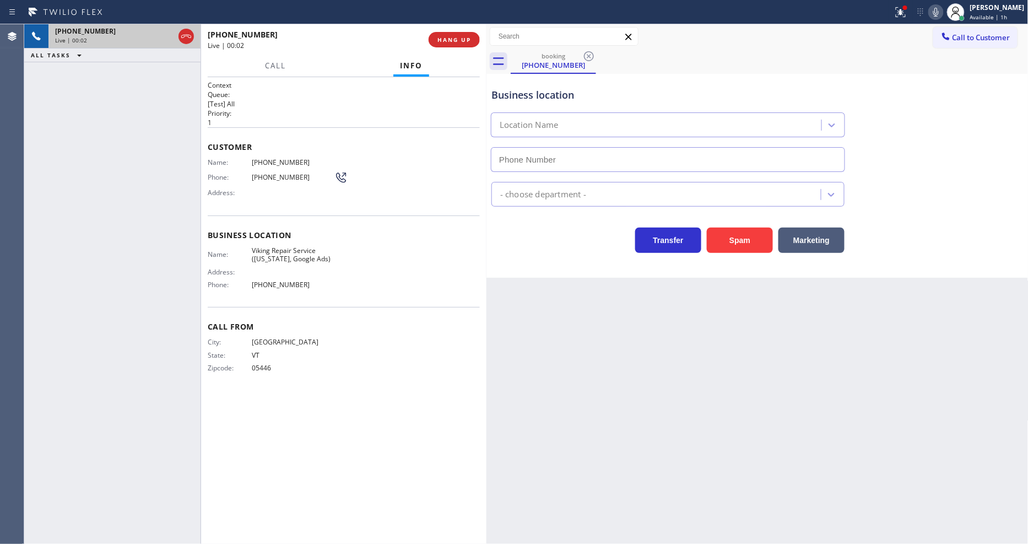
type input "[PHONE_NUMBER]"
click at [773, 300] on div "Back to Dashboard Change Sender ID Customers Technicians Select a contact Outbo…" at bounding box center [758, 284] width 542 height 520
click at [908, 13] on icon at bounding box center [900, 12] width 13 height 13
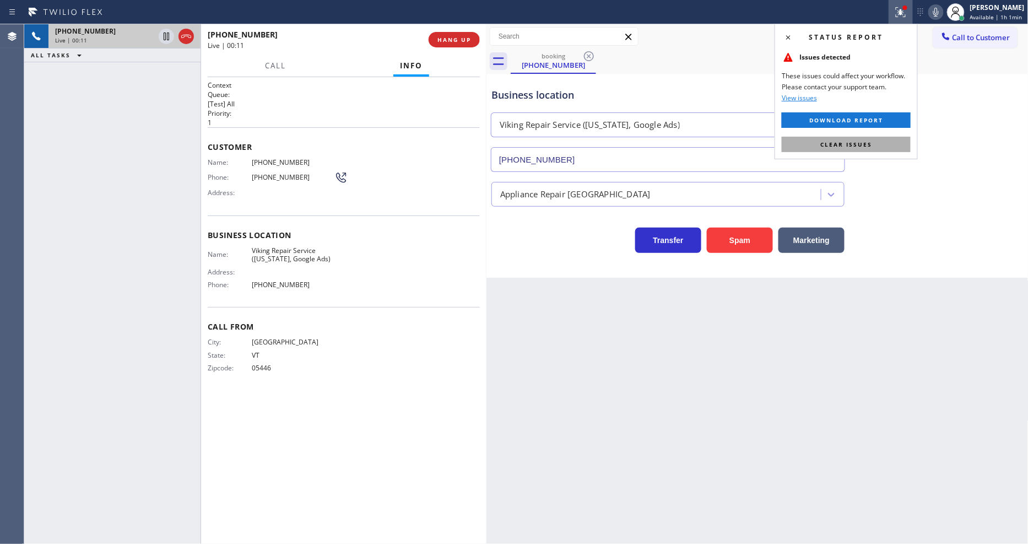
click at [893, 144] on button "Clear issues" at bounding box center [846, 144] width 129 height 15
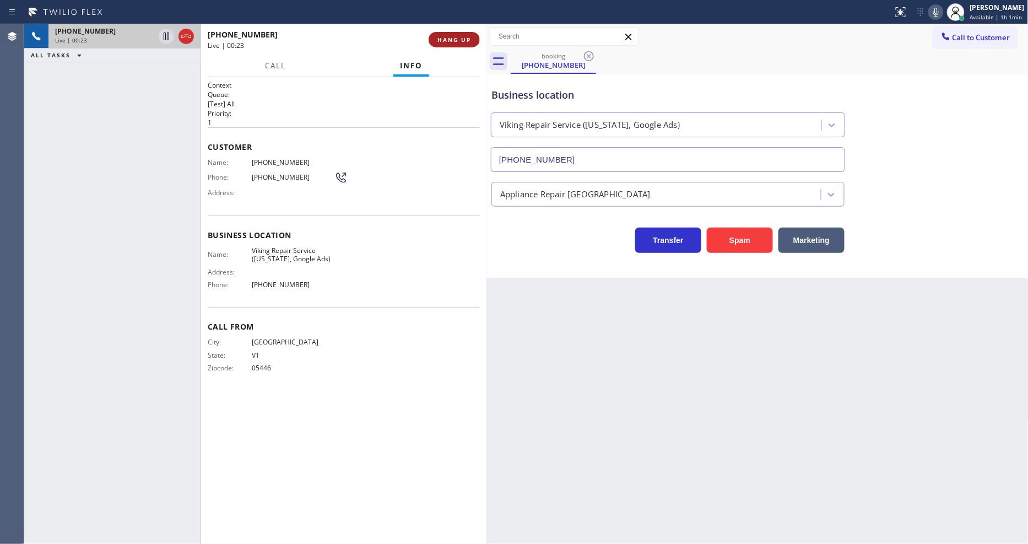
click at [460, 34] on button "HANG UP" at bounding box center [454, 39] width 51 height 15
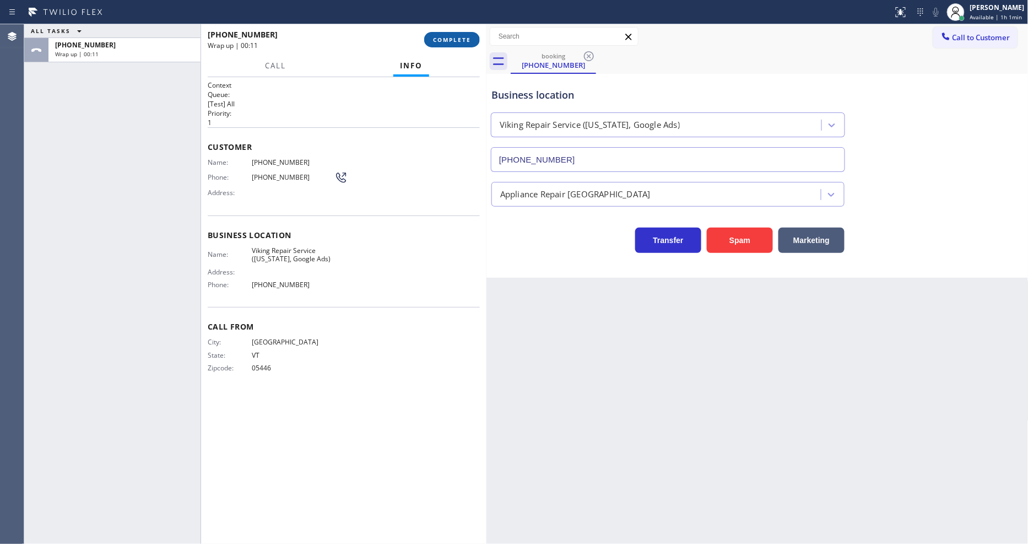
click at [456, 41] on span "COMPLETE" at bounding box center [452, 40] width 38 height 8
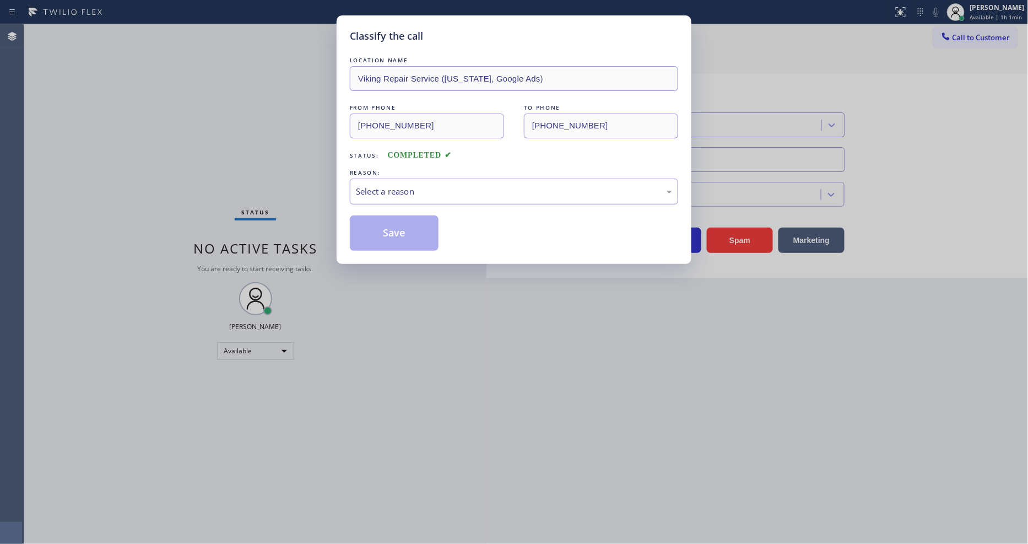
click at [397, 185] on div "Select a reason" at bounding box center [514, 191] width 316 height 13
click at [388, 233] on button "Save" at bounding box center [394, 232] width 89 height 35
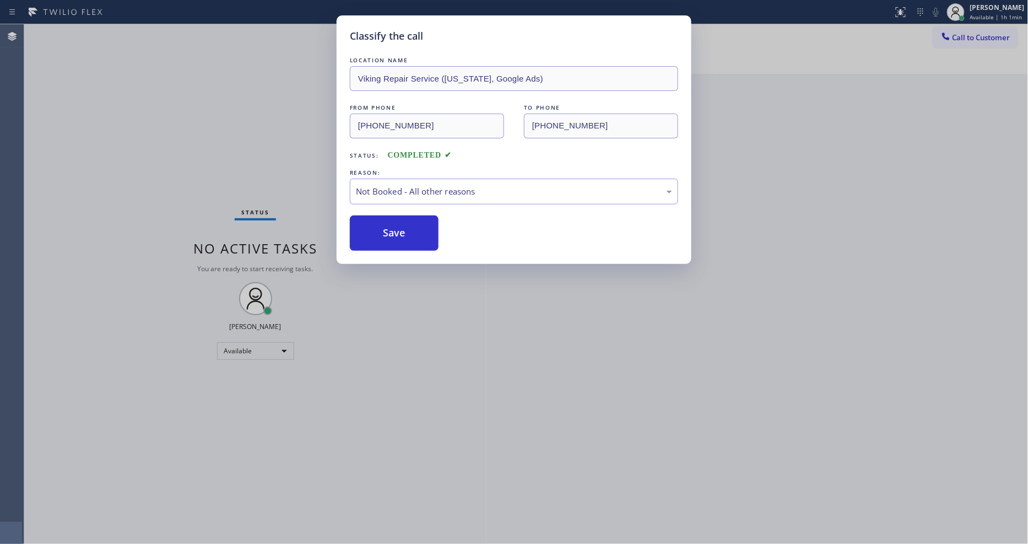
click at [388, 233] on button "Save" at bounding box center [394, 232] width 89 height 35
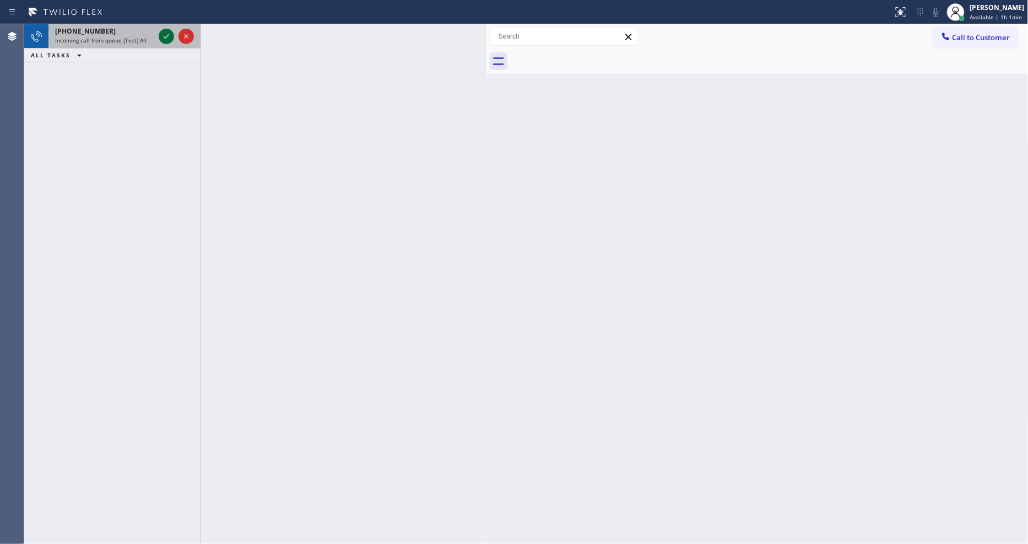
click at [168, 36] on icon at bounding box center [166, 36] width 13 height 13
click at [164, 33] on icon at bounding box center [166, 36] width 13 height 13
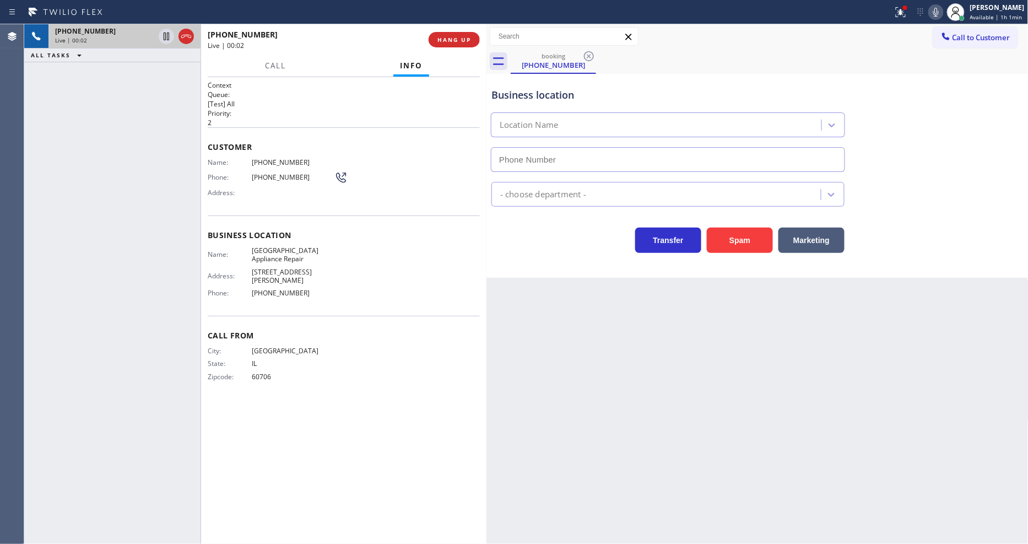
type input "[PHONE_NUMBER]"
click at [864, 323] on div "Back to Dashboard Change Sender ID Customers Technicians Select a contact Outbo…" at bounding box center [758, 284] width 542 height 520
click at [269, 250] on span "[GEOGRAPHIC_DATA] Appliance Repair" at bounding box center [293, 254] width 83 height 17
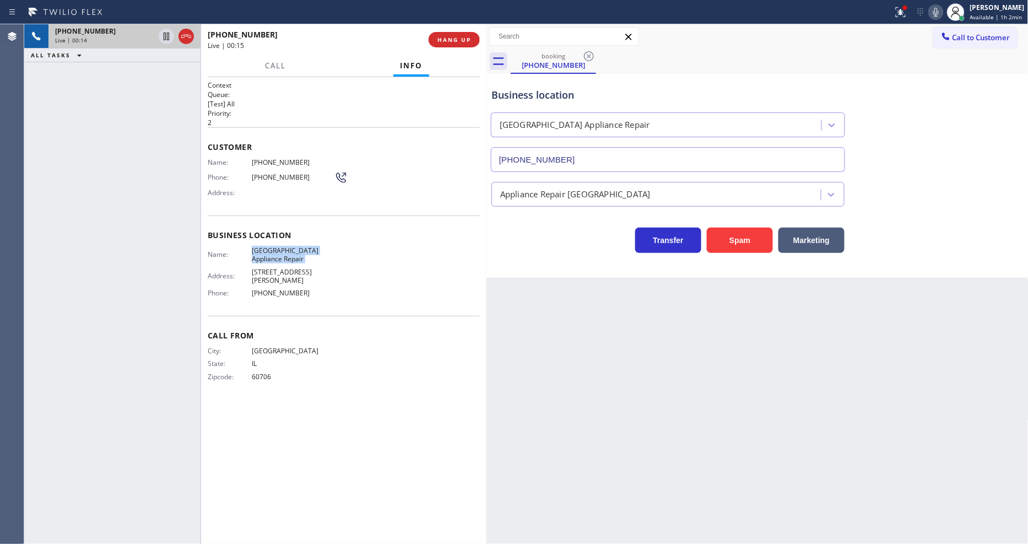
click at [284, 160] on span "[PHONE_NUMBER]" at bounding box center [293, 162] width 83 height 8
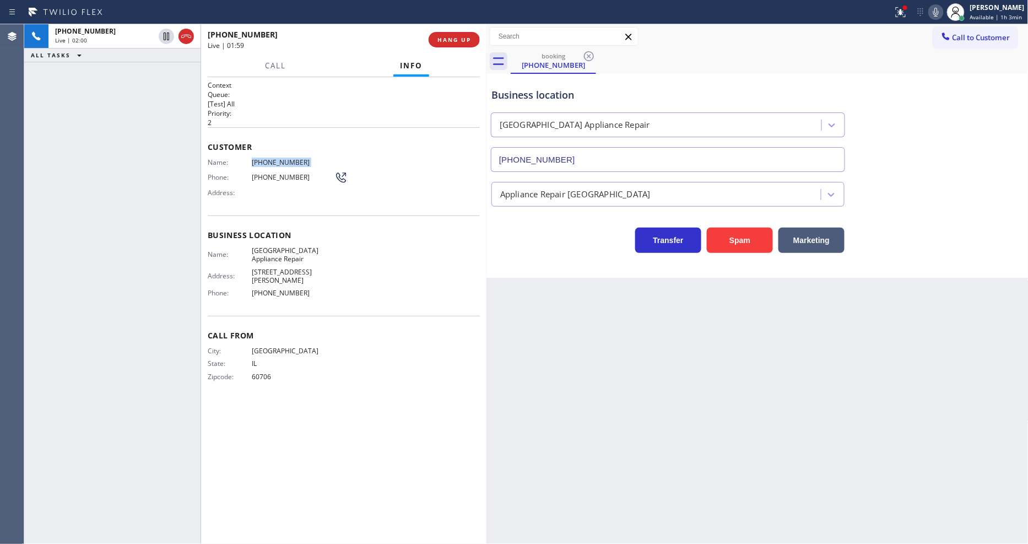
drag, startPoint x: 164, startPoint y: 39, endPoint x: 197, endPoint y: 35, distance: 33.2
click at [164, 39] on icon at bounding box center [166, 36] width 13 height 13
click at [936, 13] on icon at bounding box center [936, 12] width 13 height 13
click at [905, 17] on icon at bounding box center [900, 12] width 13 height 13
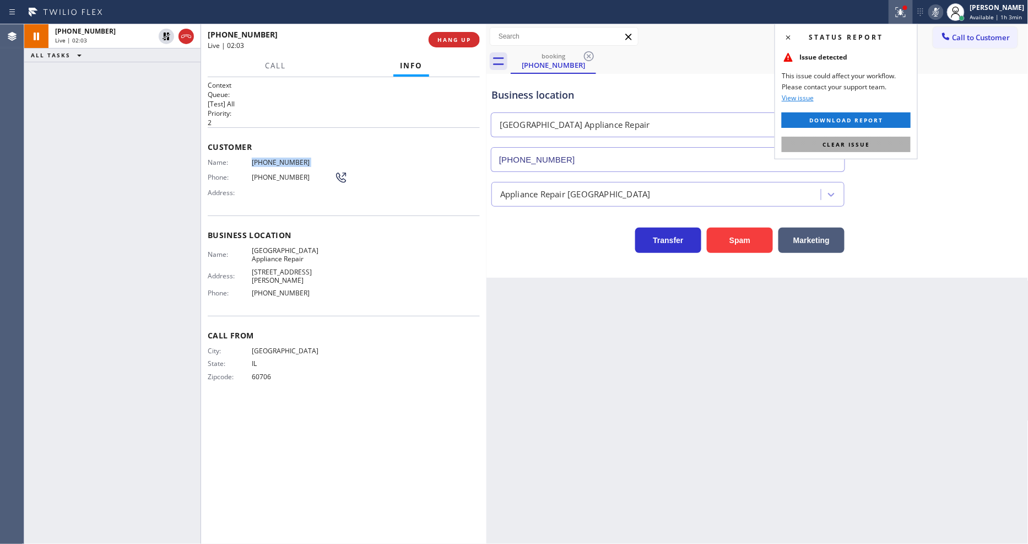
drag, startPoint x: 868, startPoint y: 143, endPoint x: 552, endPoint y: 363, distance: 384.4
click at [867, 143] on span "Clear issue" at bounding box center [846, 145] width 47 height 8
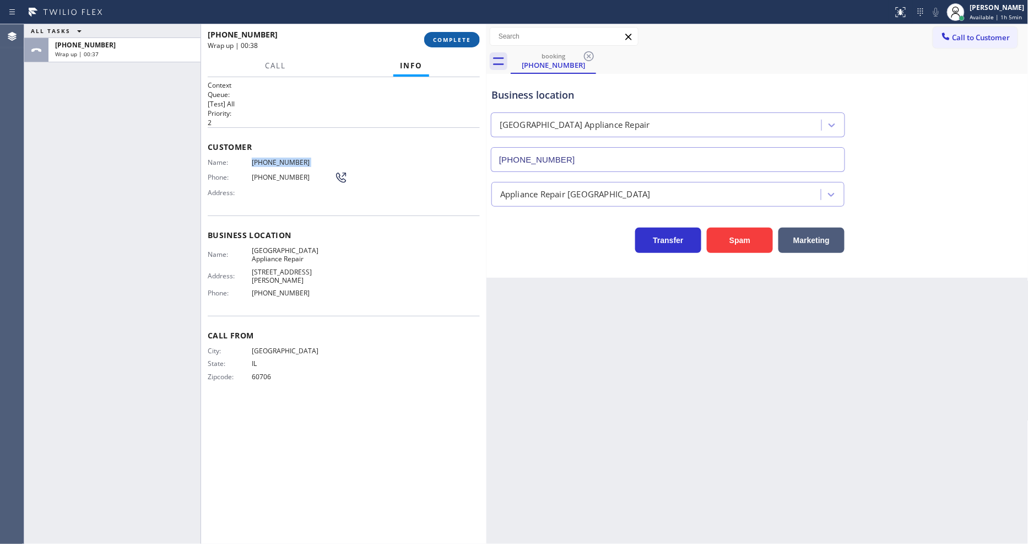
click at [449, 43] on span "COMPLETE" at bounding box center [452, 40] width 38 height 8
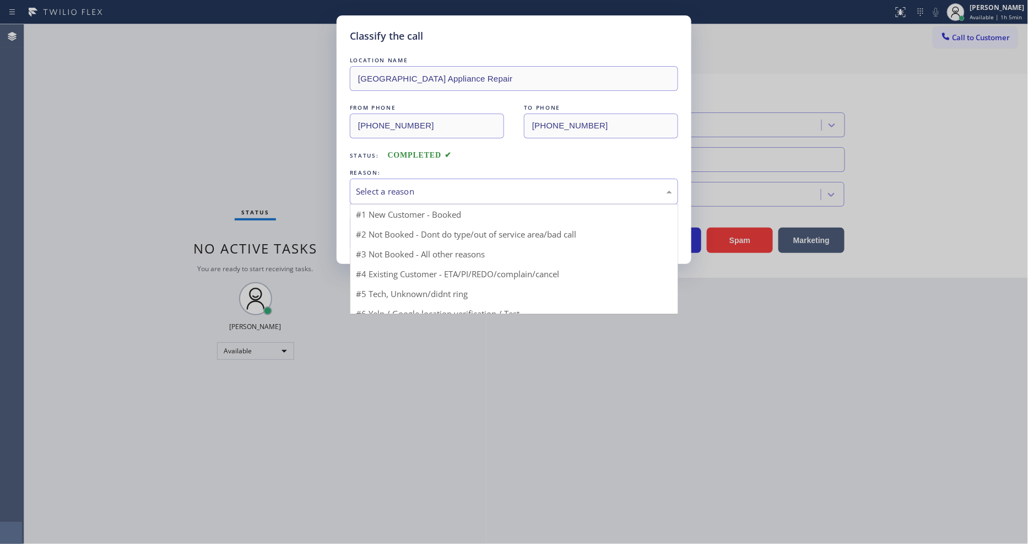
click at [381, 186] on div "Select a reason" at bounding box center [514, 191] width 316 height 13
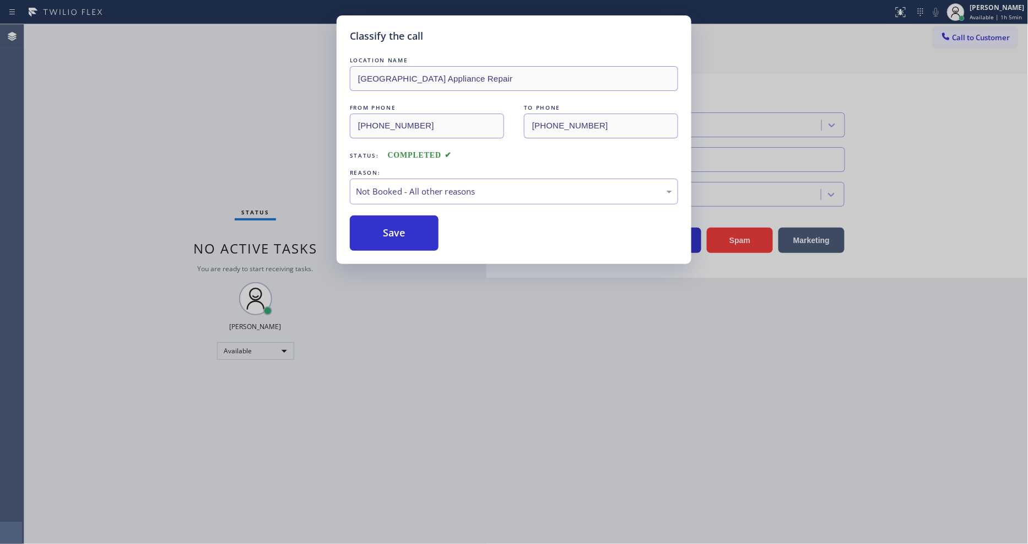
click at [373, 233] on button "Save" at bounding box center [394, 232] width 89 height 35
drag, startPoint x: 373, startPoint y: 233, endPoint x: 392, endPoint y: 540, distance: 307.5
click at [372, 233] on button "Save" at bounding box center [394, 232] width 89 height 35
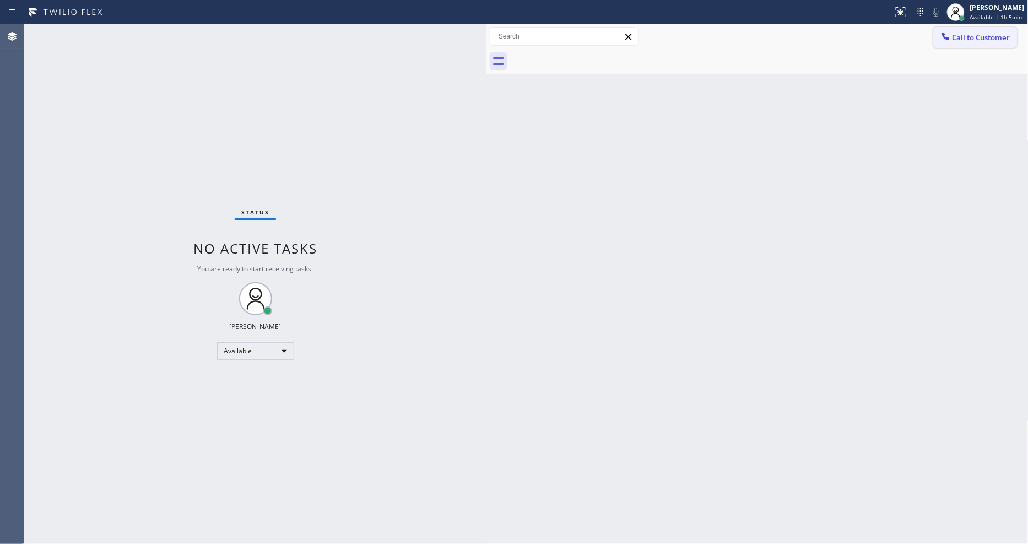
click at [981, 40] on span "Call to Customer" at bounding box center [982, 38] width 58 height 10
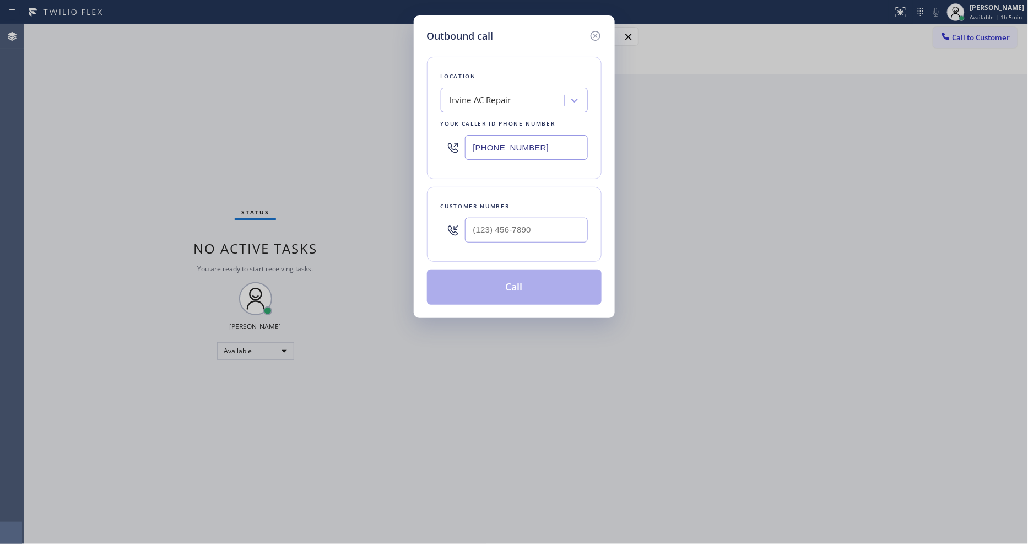
click at [476, 96] on div "Irvine AC Repair" at bounding box center [481, 100] width 62 height 13
paste input "[GEOGRAPHIC_DATA] Appliance Repair"
type input "[GEOGRAPHIC_DATA] Appliance Repair"
click at [473, 124] on div "[GEOGRAPHIC_DATA] Appliance Repair" at bounding box center [514, 129] width 147 height 31
type input "[PHONE_NUMBER]"
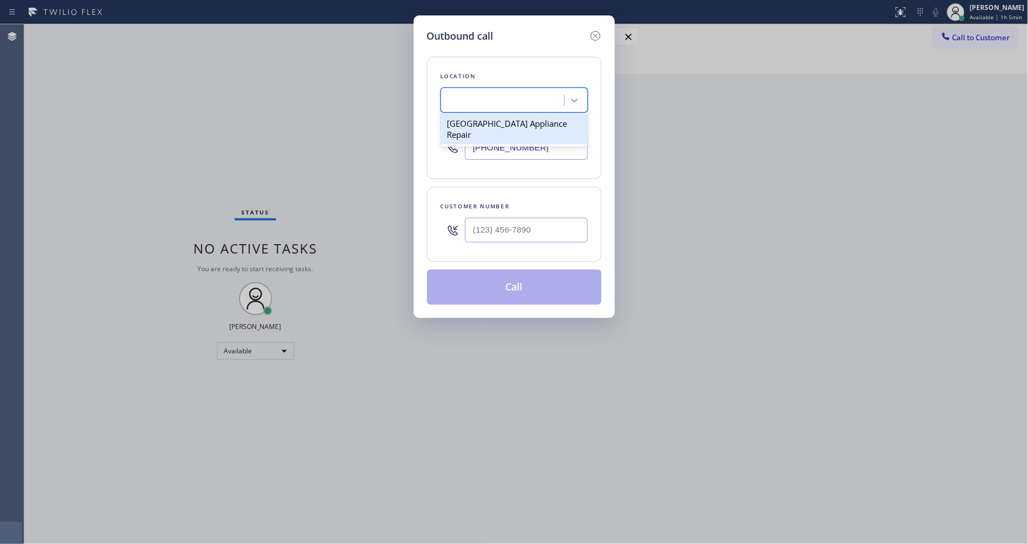
scroll to position [0, 1]
click at [274, 209] on div "Outbound call Location Calumet Heights Appliance Repair Your caller id phone nu…" at bounding box center [514, 272] width 1028 height 544
click at [497, 219] on input "(___) ___-____" at bounding box center [526, 230] width 123 height 25
paste input "773) 540-7615"
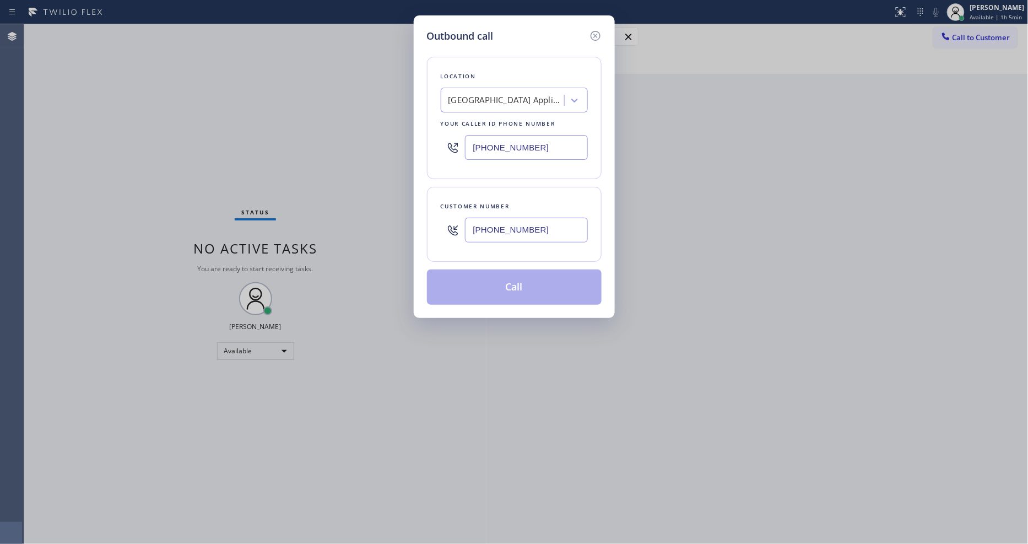
type input "[PHONE_NUMBER]"
click at [489, 282] on button "Call" at bounding box center [514, 286] width 175 height 35
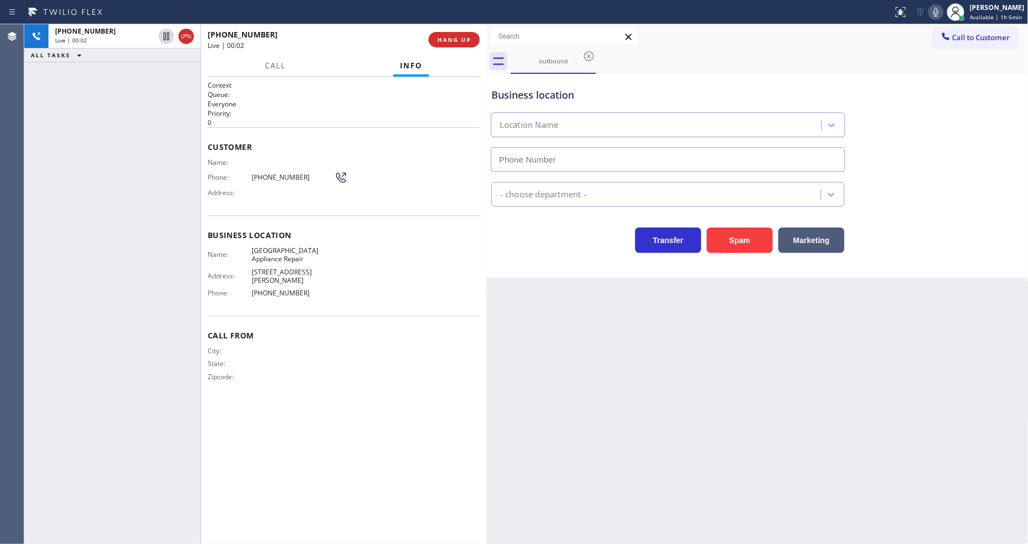
type input "[PHONE_NUMBER]"
click at [722, 419] on div "Back to Dashboard Change Sender ID Customers Technicians Select a contact Outbo…" at bounding box center [758, 284] width 542 height 520
click at [285, 173] on span "[PHONE_NUMBER]" at bounding box center [293, 177] width 83 height 8
click at [284, 173] on span "[PHONE_NUMBER]" at bounding box center [293, 177] width 83 height 8
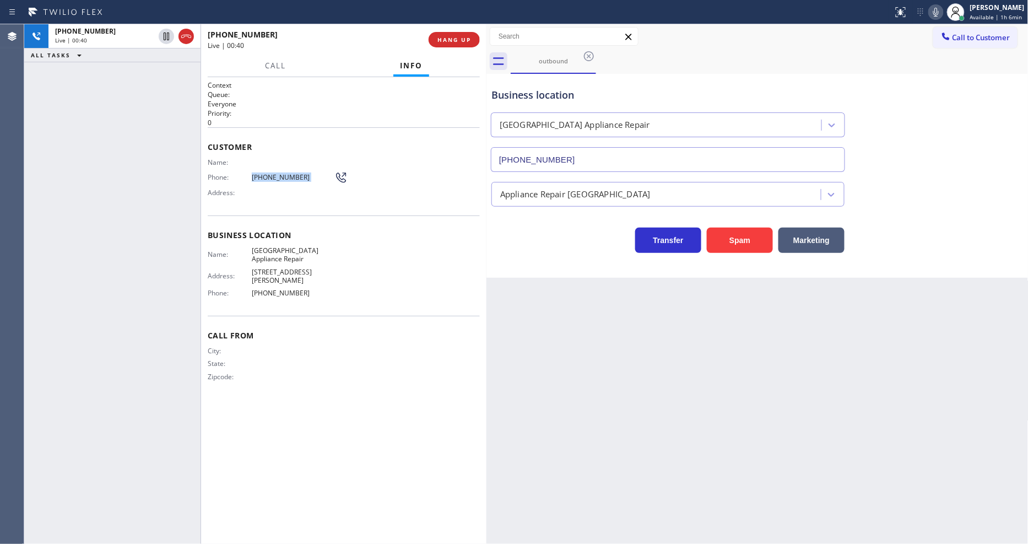
click at [281, 174] on span "[PHONE_NUMBER]" at bounding box center [293, 177] width 83 height 8
click at [439, 36] on span "HANG UP" at bounding box center [455, 40] width 34 height 8
click at [442, 35] on button "HANG UP" at bounding box center [454, 39] width 51 height 15
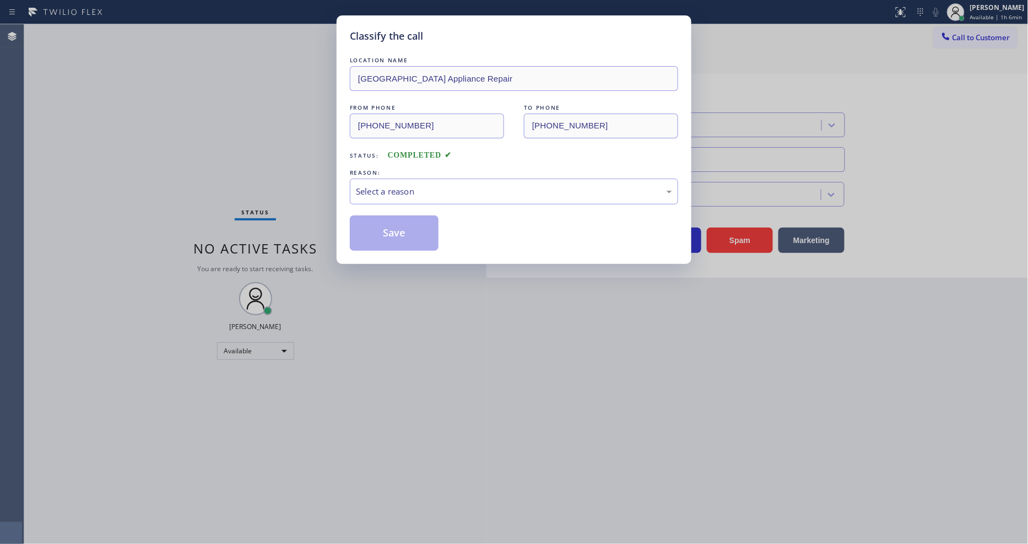
drag, startPoint x: 339, startPoint y: 204, endPoint x: 361, endPoint y: 192, distance: 25.9
click at [361, 191] on div "Select a reason" at bounding box center [514, 191] width 316 height 13
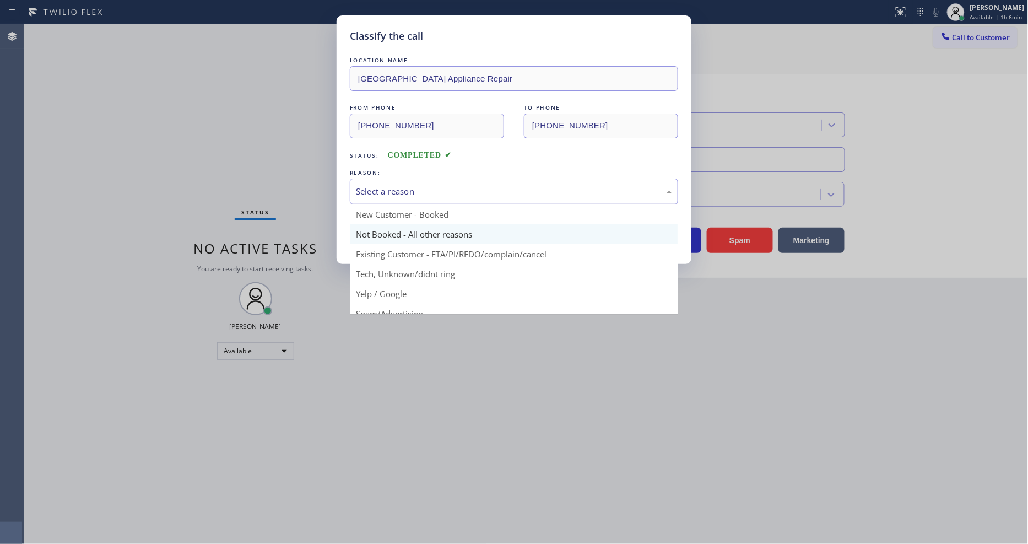
click at [363, 228] on button "Save" at bounding box center [394, 232] width 89 height 35
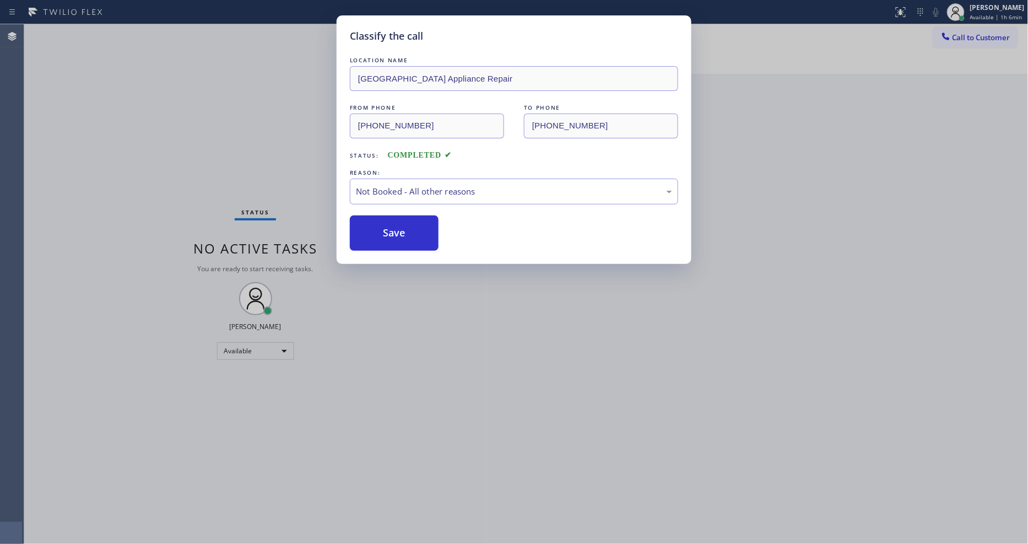
click at [363, 228] on button "Save" at bounding box center [394, 232] width 89 height 35
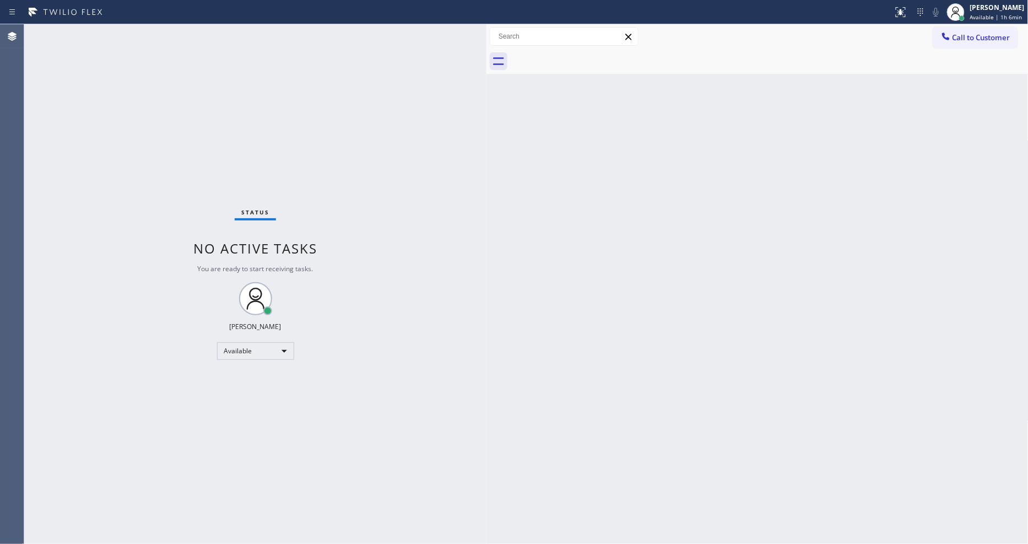
click at [982, 31] on button "Call to Customer" at bounding box center [975, 37] width 84 height 21
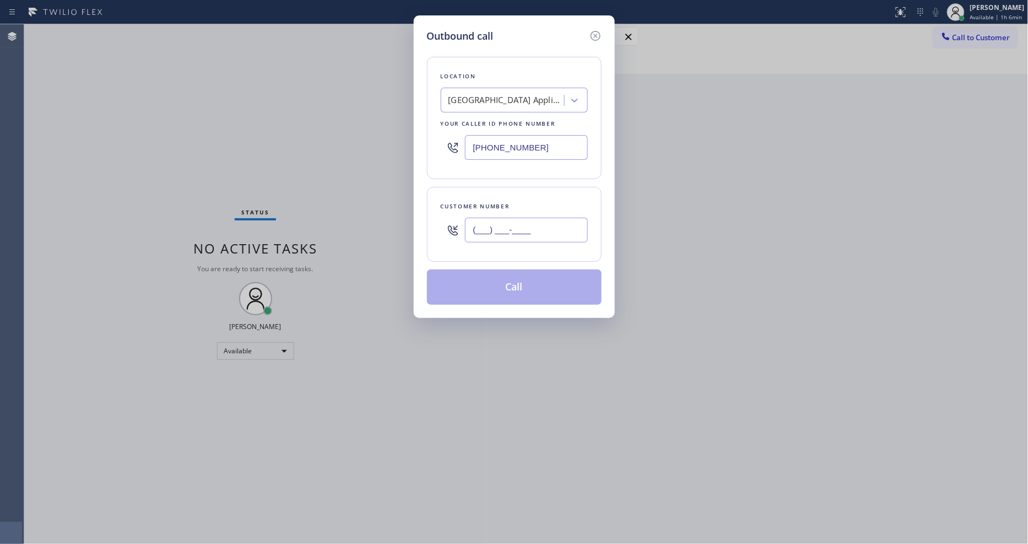
click at [497, 233] on input "(___) ___-____" at bounding box center [526, 230] width 123 height 25
paste input "773) 540-7615"
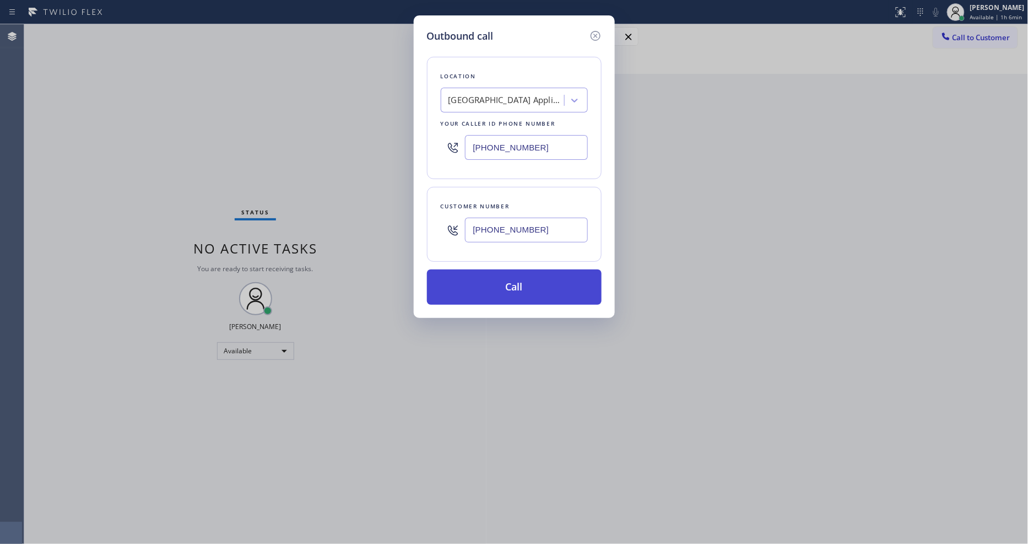
type input "[PHONE_NUMBER]"
click at [485, 278] on button "Call" at bounding box center [514, 286] width 175 height 35
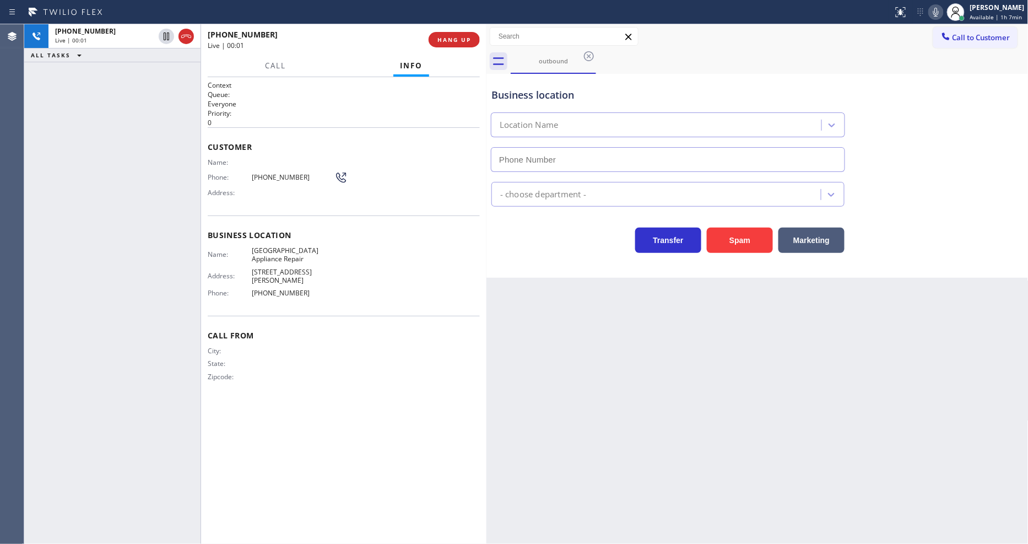
type input "[PHONE_NUMBER]"
click at [844, 320] on div "Back to Dashboard Change Sender ID Customers Technicians Select a contact Outbo…" at bounding box center [758, 284] width 542 height 520
click at [459, 37] on span "HANG UP" at bounding box center [455, 40] width 34 height 8
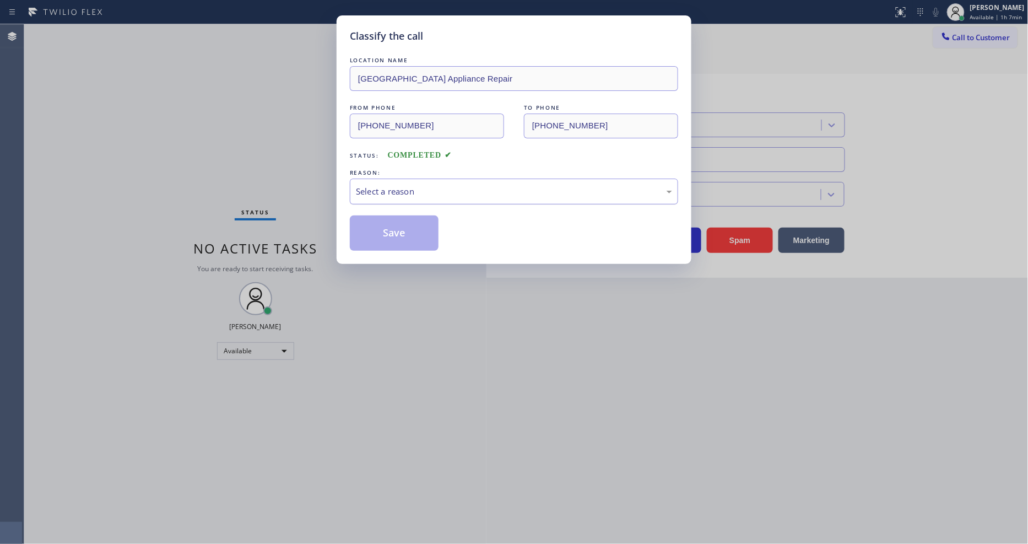
click at [401, 192] on div "Select a reason" at bounding box center [514, 191] width 316 height 13
click at [391, 219] on button "Save" at bounding box center [394, 232] width 89 height 35
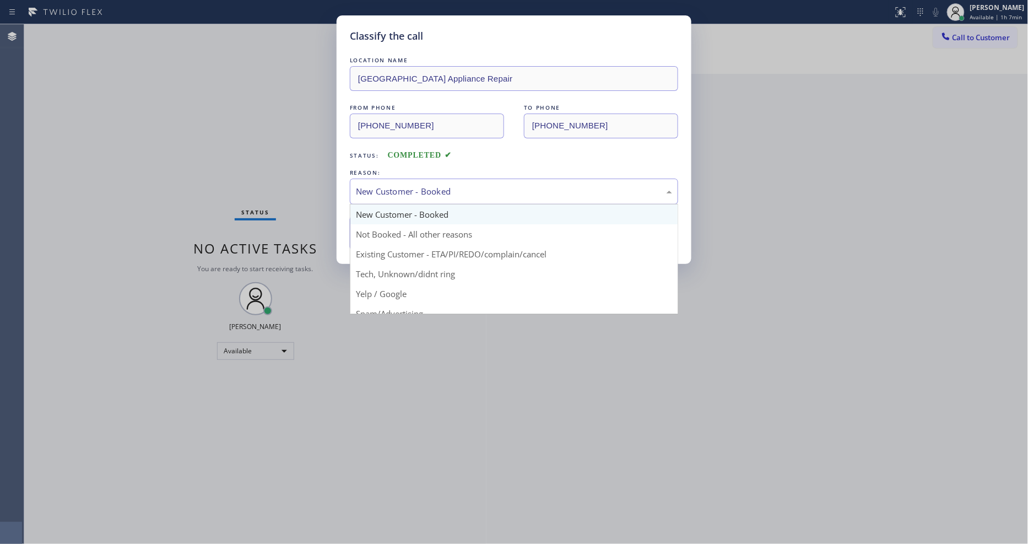
click at [395, 187] on div "New Customer - Booked" at bounding box center [514, 191] width 316 height 13
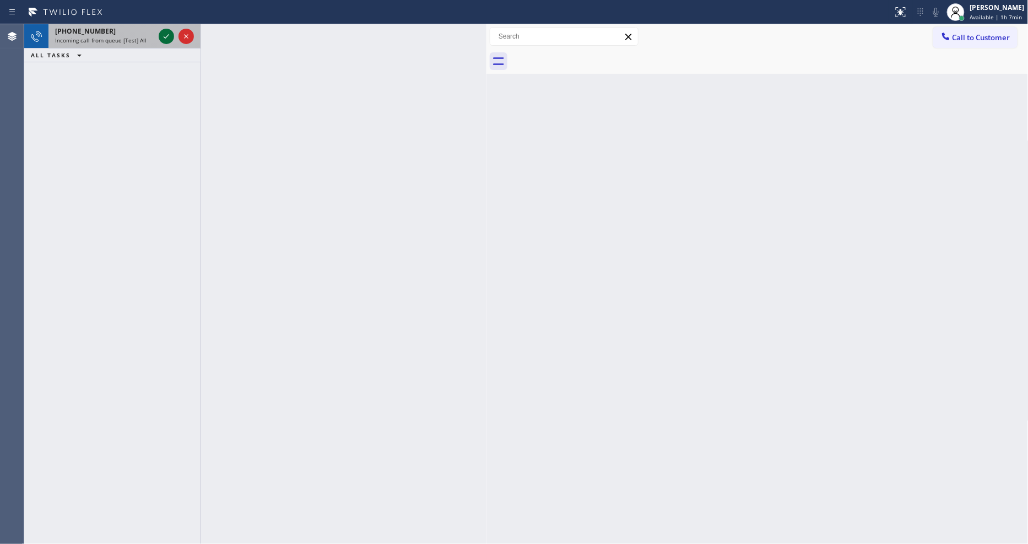
click at [160, 37] on icon at bounding box center [166, 36] width 13 height 13
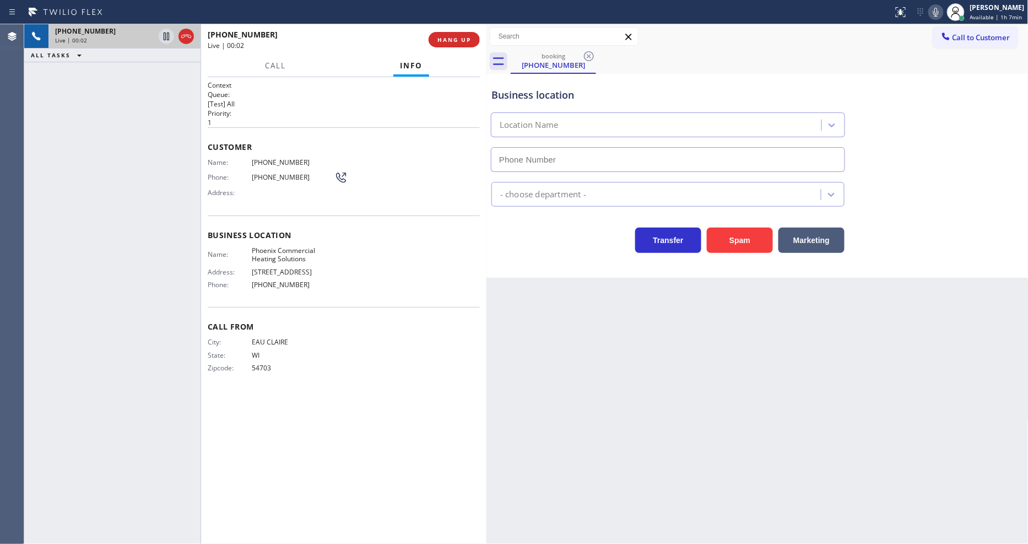
type input "[PHONE_NUMBER]"
click at [753, 371] on div "Back to Dashboard Change Sender ID Customers Technicians Select a contact Outbo…" at bounding box center [758, 284] width 542 height 520
click at [271, 253] on span "Phoenix Commercial Heating Solutions" at bounding box center [293, 254] width 83 height 17
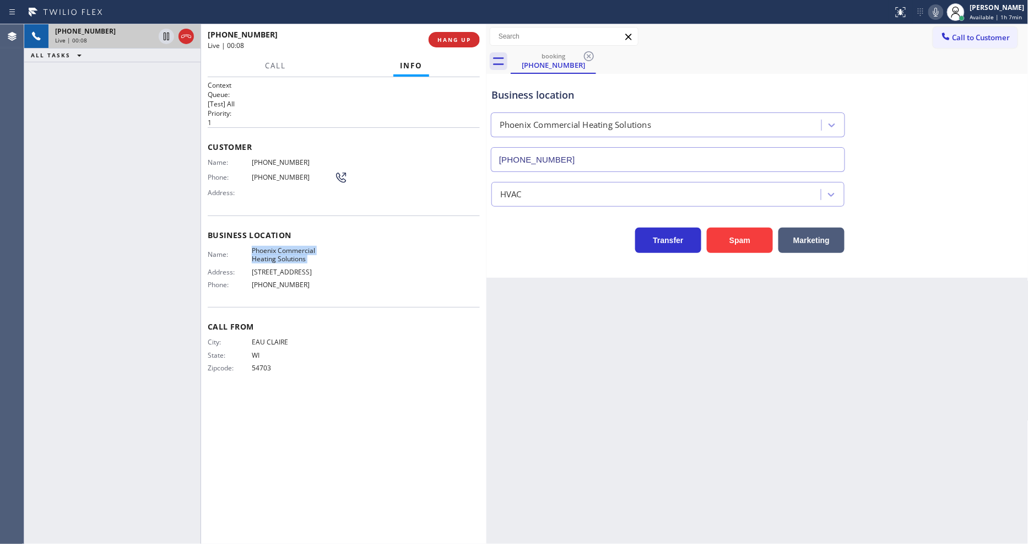
click at [271, 253] on span "Phoenix Commercial Heating Solutions" at bounding box center [293, 254] width 83 height 17
click at [281, 158] on span "[PHONE_NUMBER]" at bounding box center [293, 162] width 83 height 8
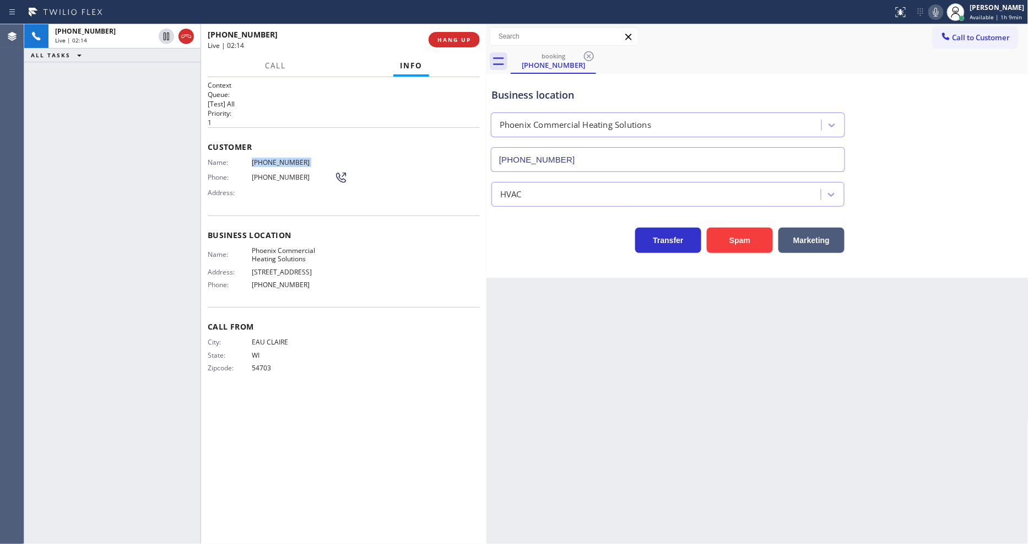
drag, startPoint x: 168, startPoint y: 35, endPoint x: 432, endPoint y: 50, distance: 264.9
click at [168, 35] on icon at bounding box center [166, 36] width 13 height 13
click at [938, 12] on icon at bounding box center [936, 12] width 6 height 9
click at [162, 35] on icon at bounding box center [166, 36] width 13 height 13
click at [935, 14] on icon at bounding box center [934, 12] width 13 height 13
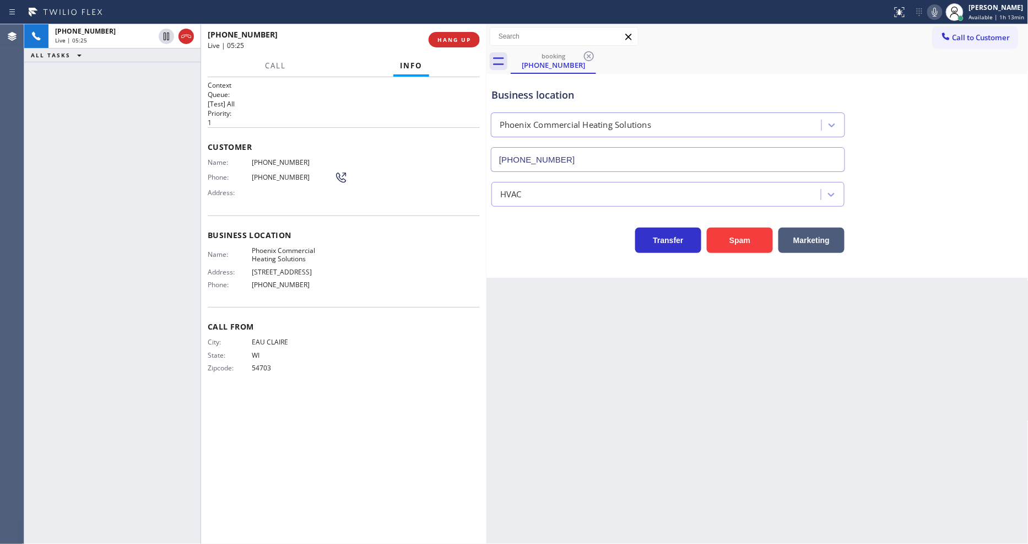
drag, startPoint x: 255, startPoint y: 92, endPoint x: 278, endPoint y: 83, distance: 25.3
click at [255, 90] on h2 "Queue:" at bounding box center [344, 94] width 272 height 9
click at [447, 36] on span "HANG UP" at bounding box center [455, 40] width 34 height 8
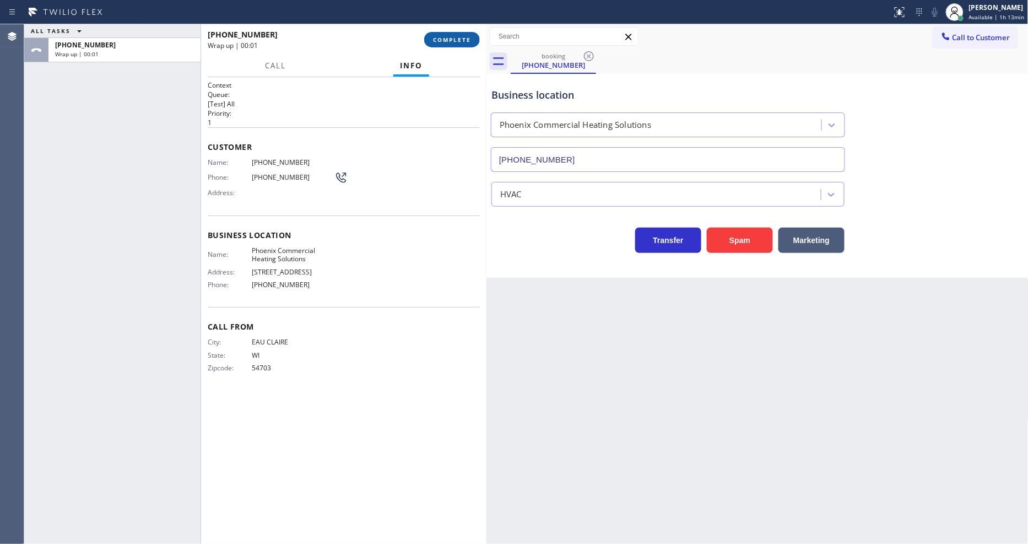
click at [447, 37] on span "COMPLETE" at bounding box center [452, 40] width 38 height 8
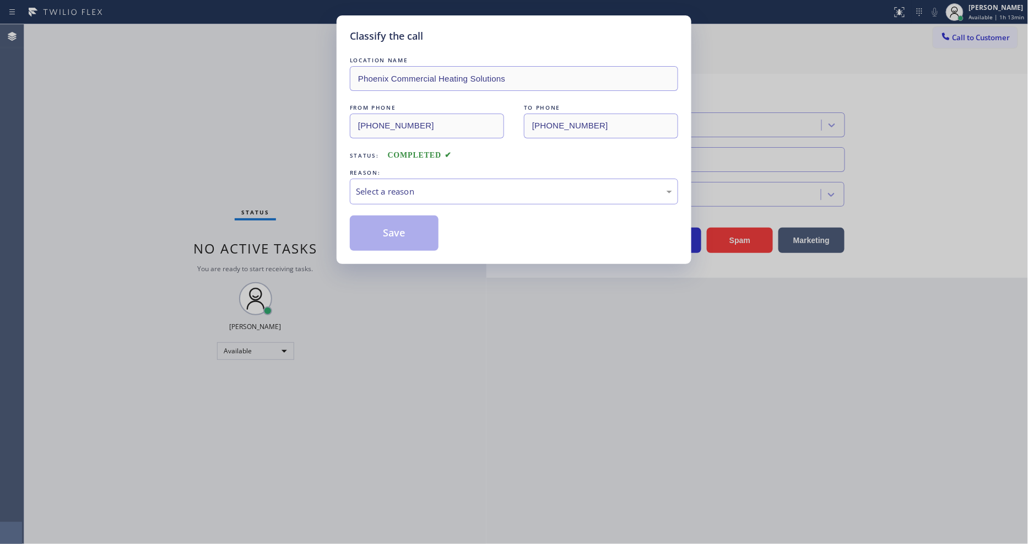
click at [381, 185] on div "Select a reason" at bounding box center [514, 191] width 316 height 13
click at [376, 225] on button "Save" at bounding box center [394, 232] width 89 height 35
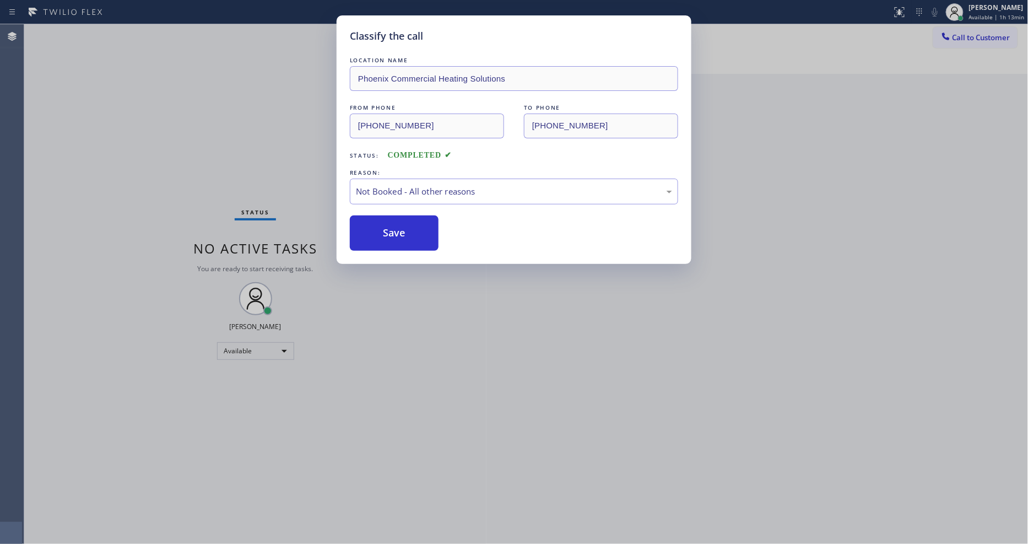
click at [376, 225] on button "Save" at bounding box center [394, 232] width 89 height 35
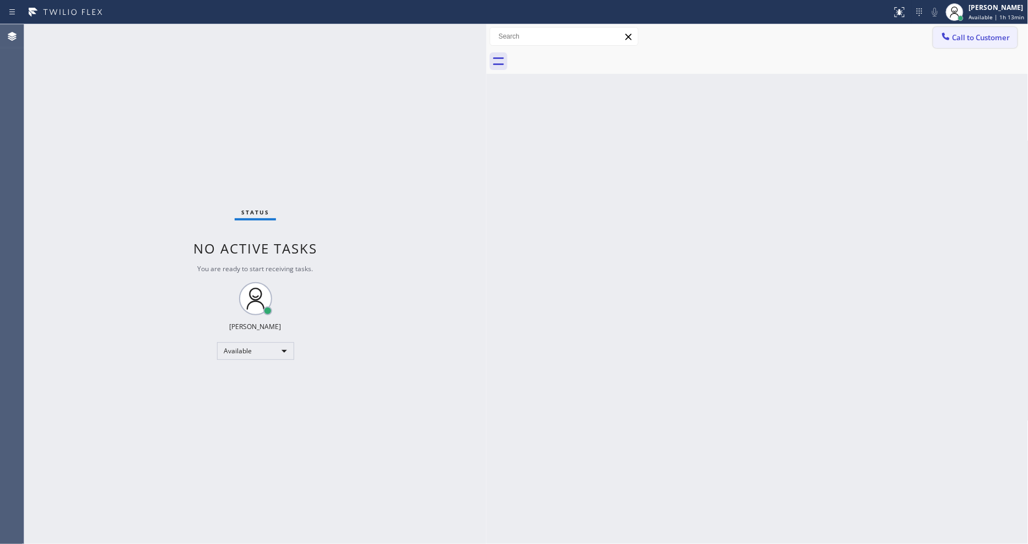
click at [960, 41] on button "Call to Customer" at bounding box center [975, 37] width 84 height 21
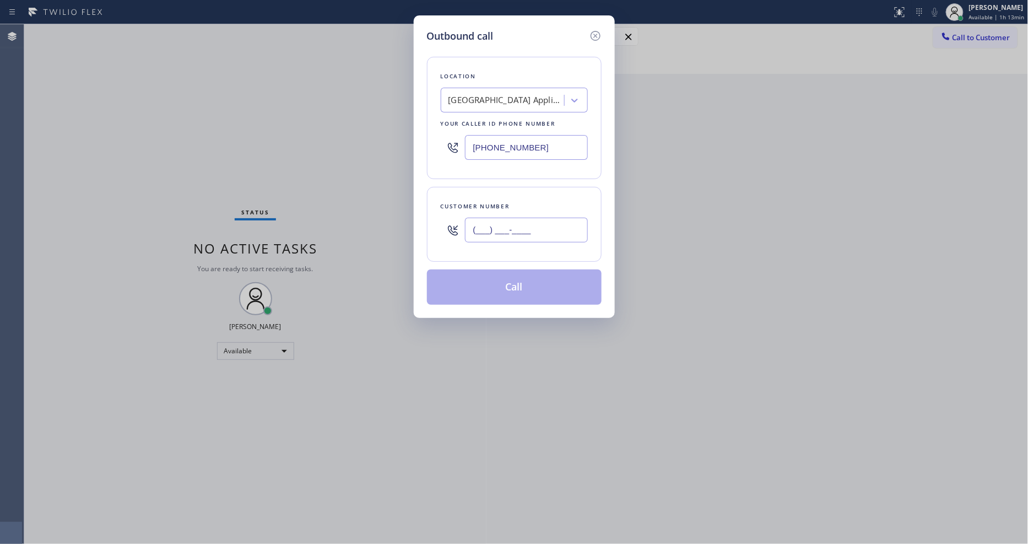
click at [488, 228] on input "(___) ___-____" at bounding box center [526, 230] width 123 height 25
paste input "773) 540-7615"
type input "[PHONE_NUMBER]"
click at [476, 273] on button "Call" at bounding box center [514, 286] width 175 height 35
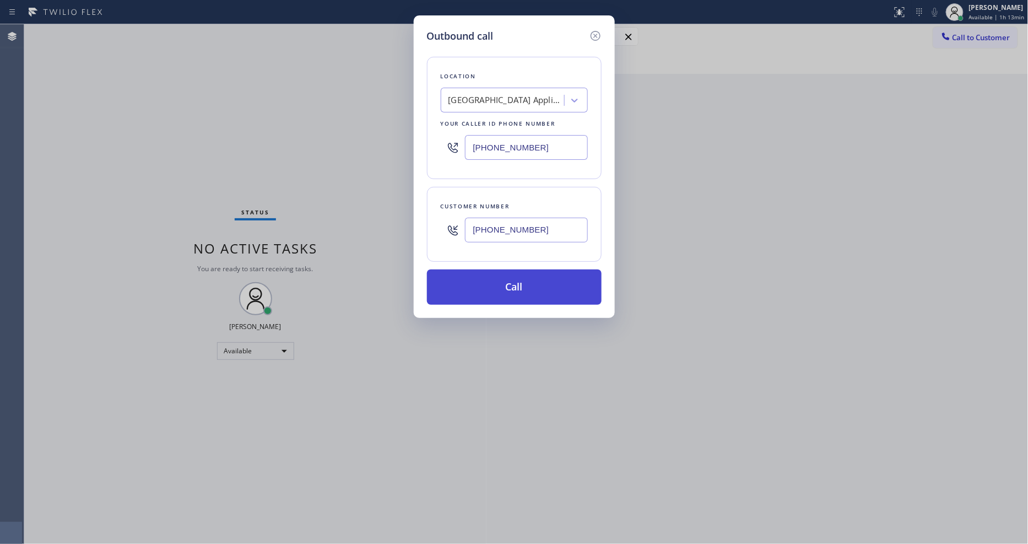
click at [476, 273] on button "Call" at bounding box center [514, 286] width 175 height 35
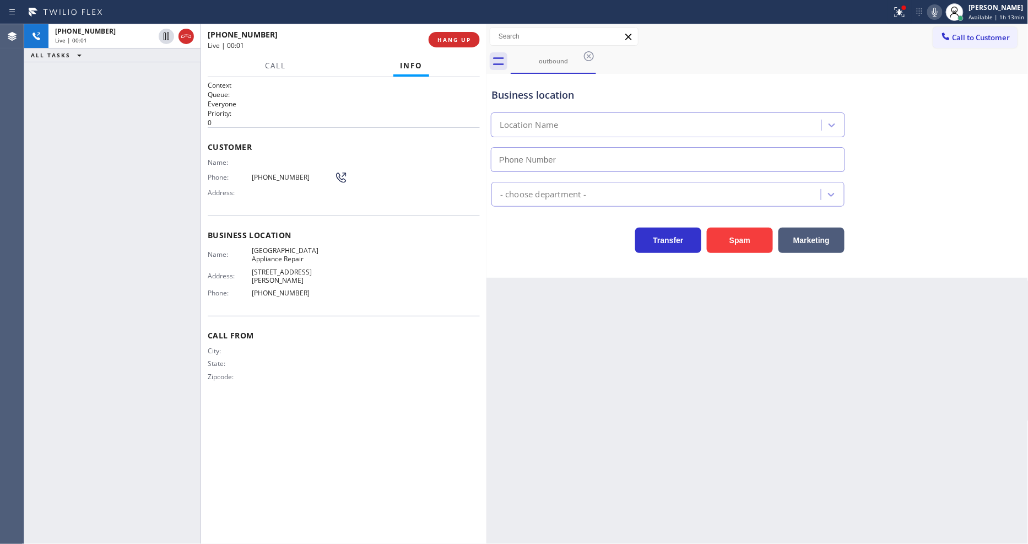
type input "[PHONE_NUMBER]"
click at [467, 37] on span "HANG UP" at bounding box center [455, 40] width 34 height 8
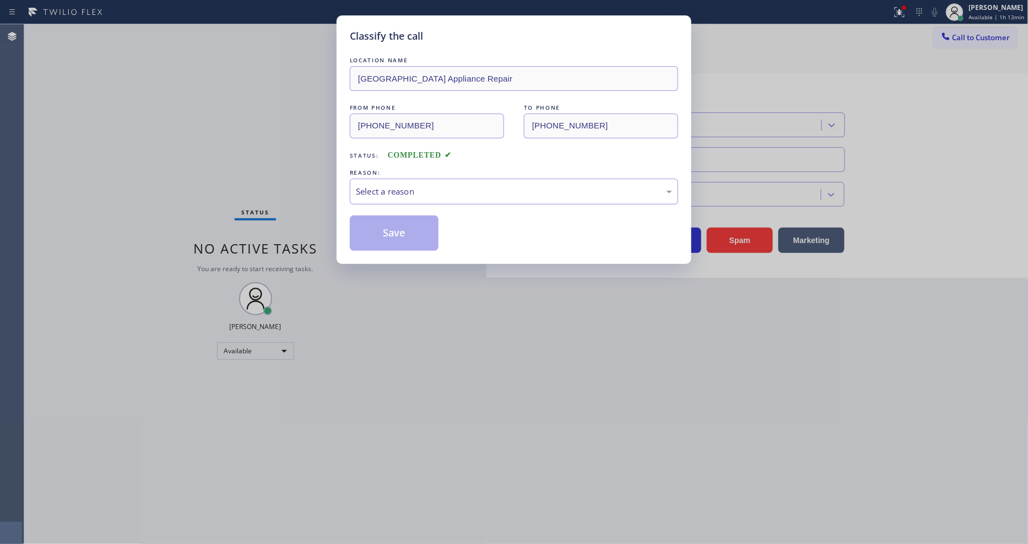
click at [424, 191] on div "Select a reason" at bounding box center [514, 191] width 316 height 13
click at [409, 224] on button "Save" at bounding box center [394, 232] width 89 height 35
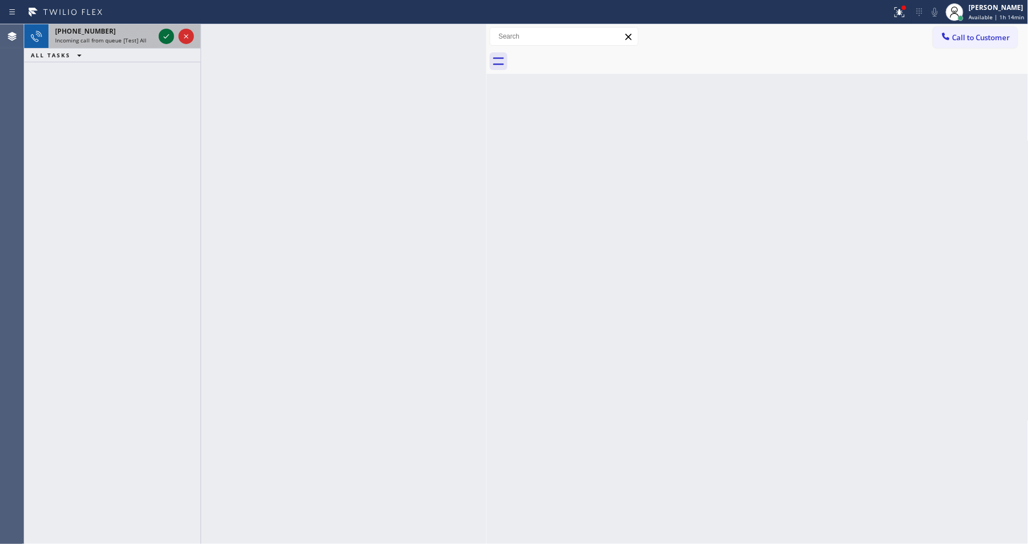
click at [160, 34] on icon at bounding box center [166, 36] width 13 height 13
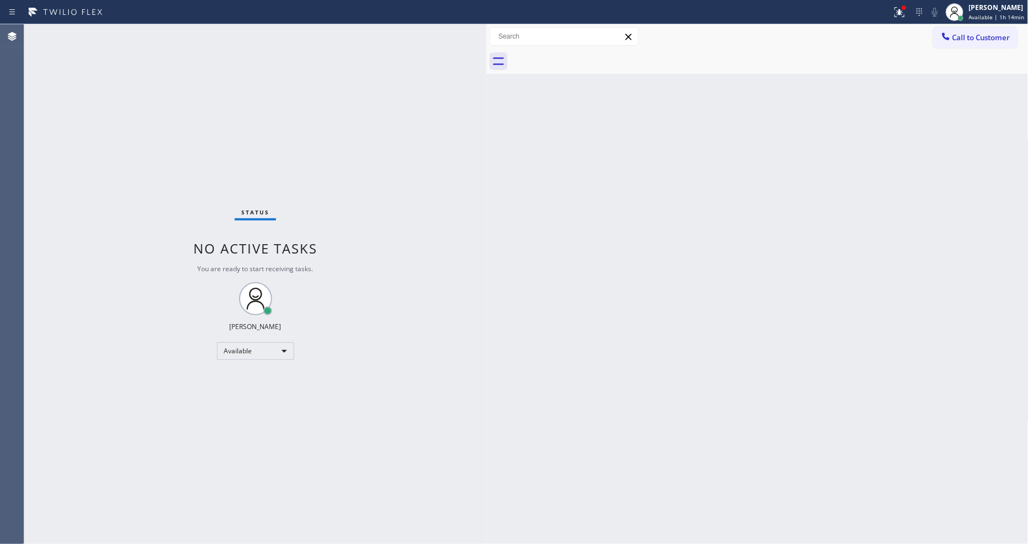
drag, startPoint x: 752, startPoint y: 332, endPoint x: 676, endPoint y: 360, distance: 81.3
click at [752, 332] on div "Back to Dashboard Change Sender ID Customers Technicians Select a contact Outbo…" at bounding box center [758, 284] width 542 height 520
click at [957, 31] on button "Call to Customer" at bounding box center [975, 37] width 84 height 21
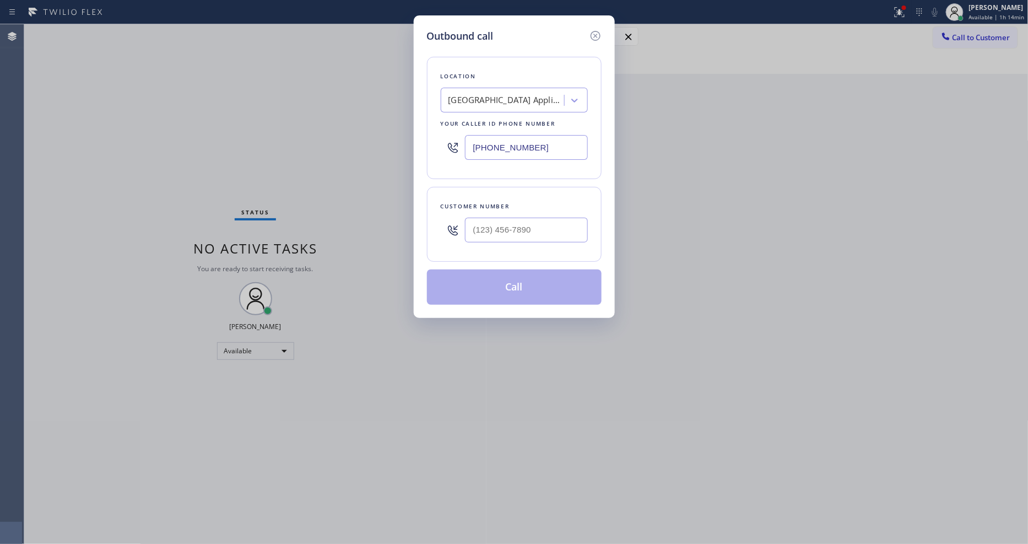
click at [529, 141] on input "[PHONE_NUMBER]" at bounding box center [526, 147] width 123 height 25
click at [252, 143] on div "Outbound call Location Calumet Heights Appliance Repair Your caller id phone nu…" at bounding box center [514, 272] width 1028 height 544
click at [507, 221] on input "(___) ___-____" at bounding box center [526, 230] width 123 height 25
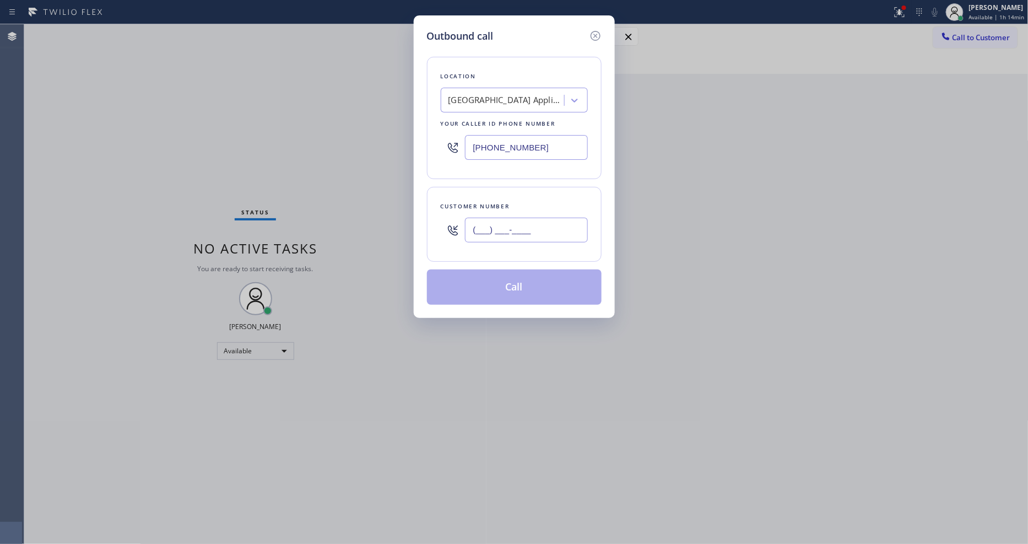
paste input "773) 540-7615"
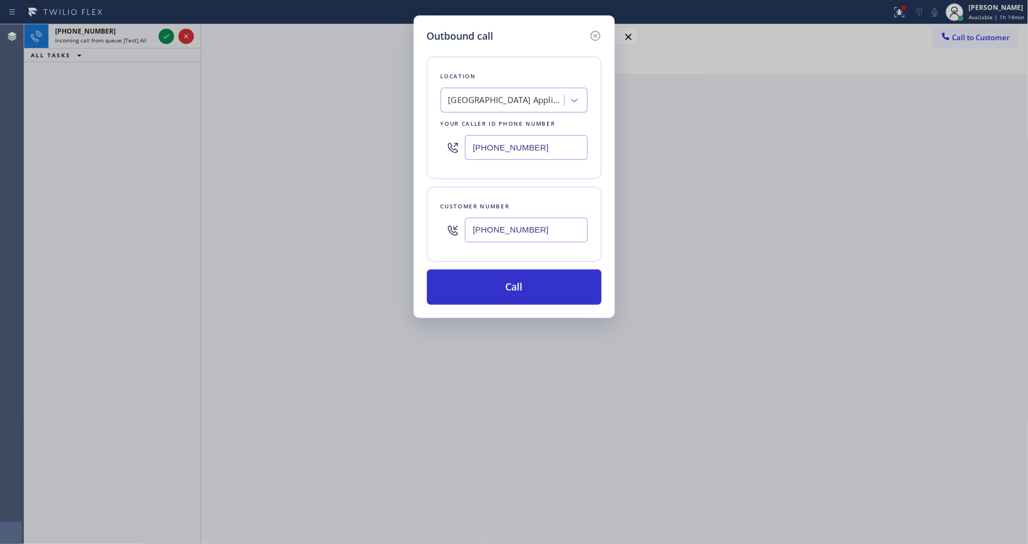
type input "[PHONE_NUMBER]"
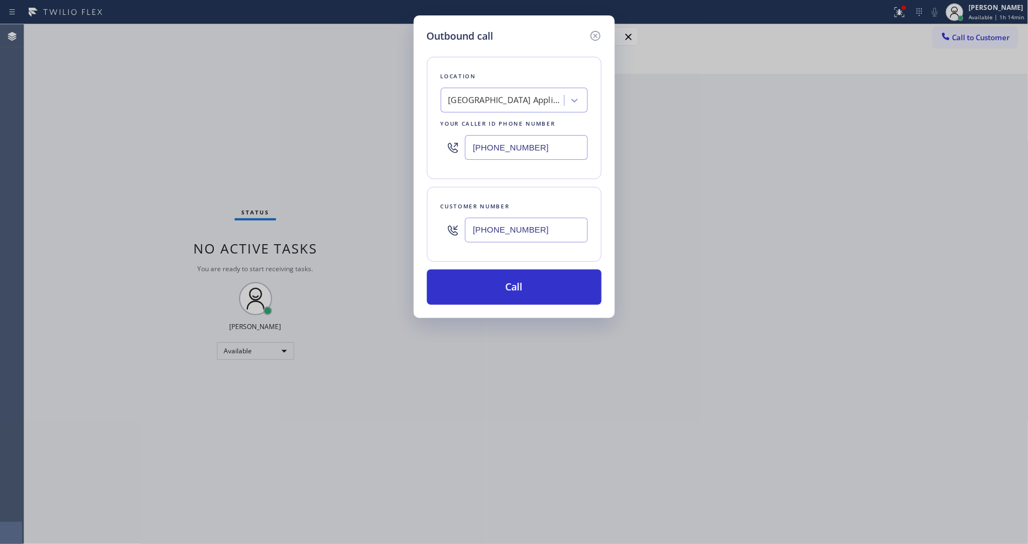
click at [505, 73] on div "Location" at bounding box center [514, 77] width 147 height 12
click at [486, 288] on button "Call" at bounding box center [514, 286] width 175 height 35
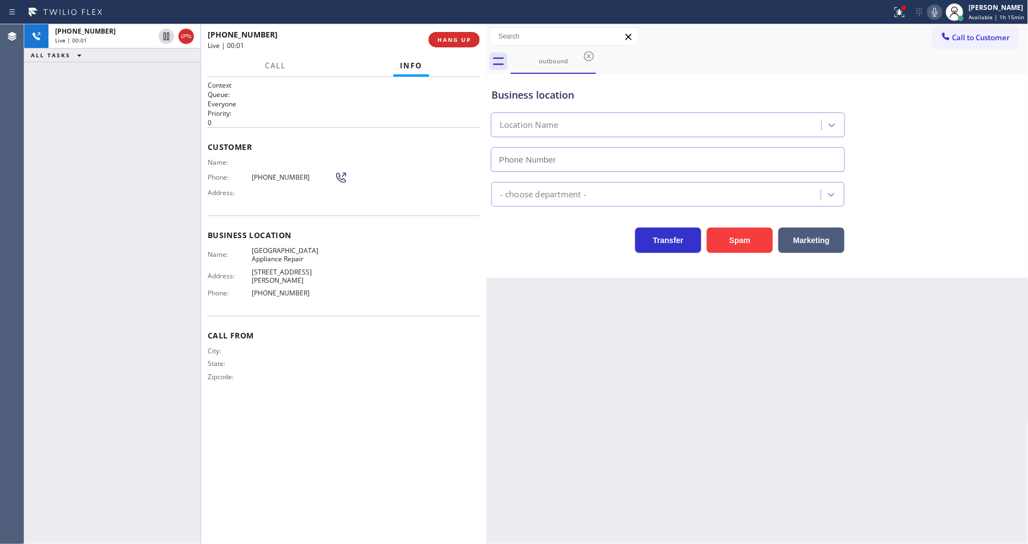
type input "[PHONE_NUMBER]"
drag, startPoint x: 699, startPoint y: 326, endPoint x: 655, endPoint y: 267, distance: 74.1
click at [699, 327] on div "Back to Dashboard Change Sender ID Customers Technicians Select a contact Outbo…" at bounding box center [758, 284] width 542 height 520
click at [460, 36] on span "HANG UP" at bounding box center [455, 40] width 34 height 8
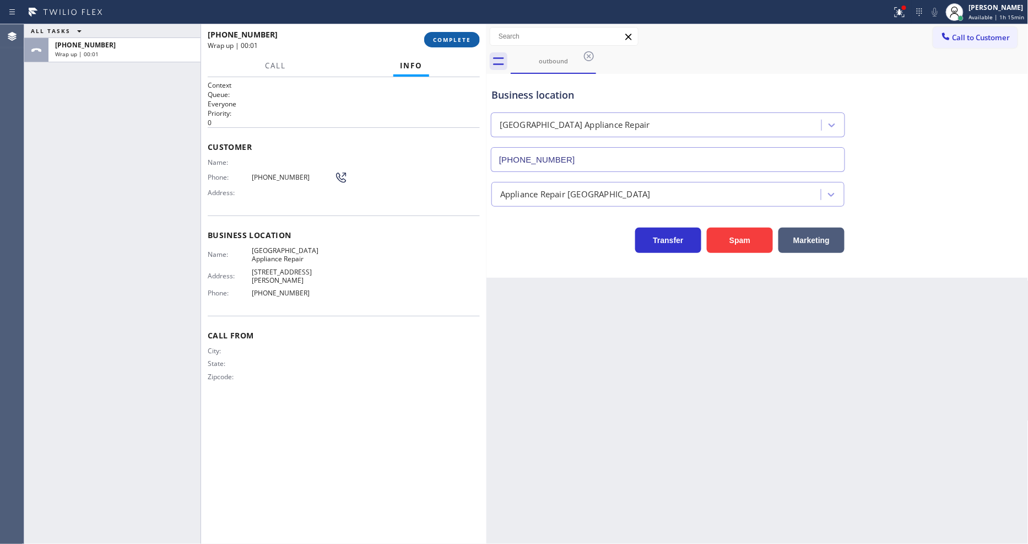
click at [460, 36] on span "COMPLETE" at bounding box center [452, 40] width 38 height 8
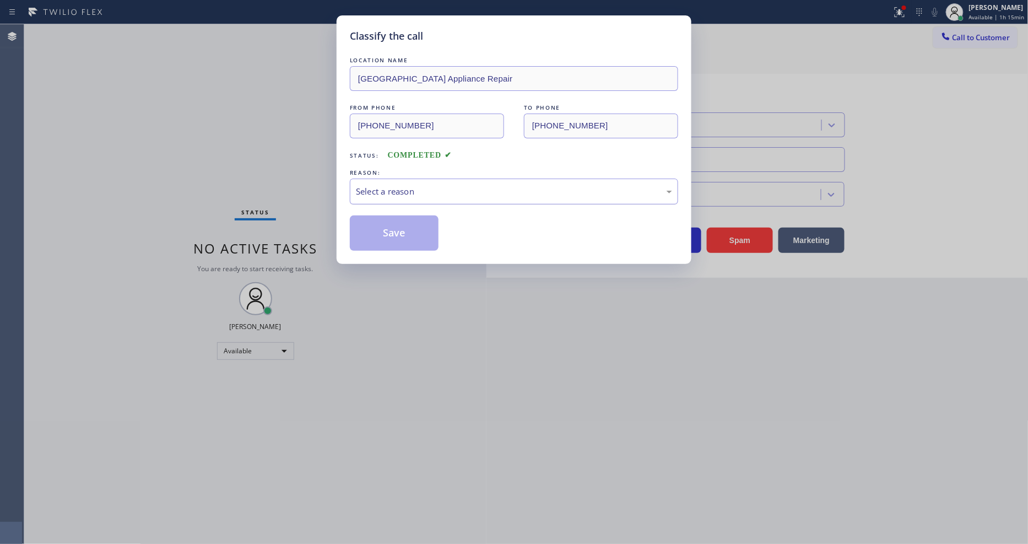
click at [401, 187] on div "Select a reason" at bounding box center [514, 191] width 316 height 13
click at [384, 230] on button "Save" at bounding box center [394, 232] width 89 height 35
click at [384, 229] on button "Save" at bounding box center [394, 232] width 89 height 35
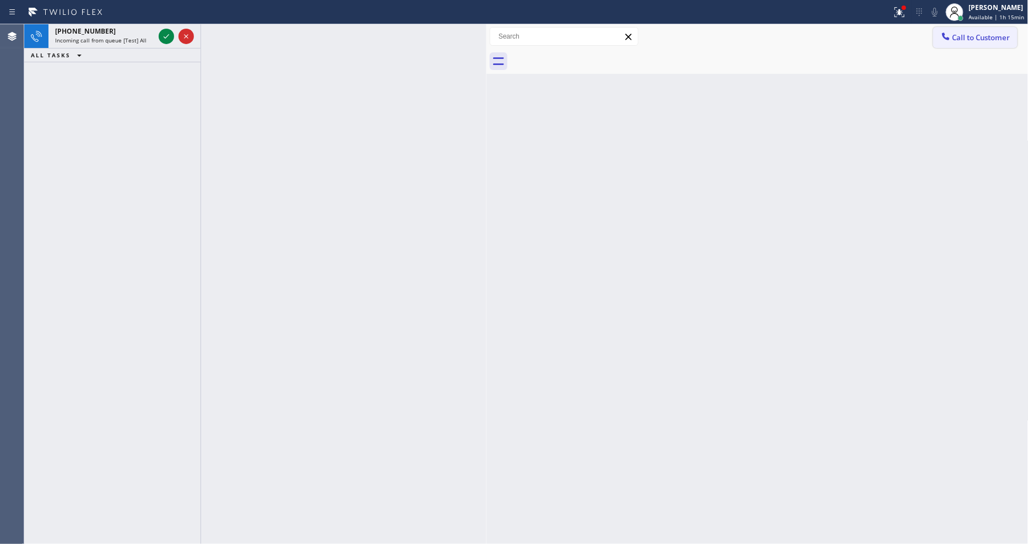
click at [978, 40] on span "Call to Customer" at bounding box center [982, 38] width 58 height 10
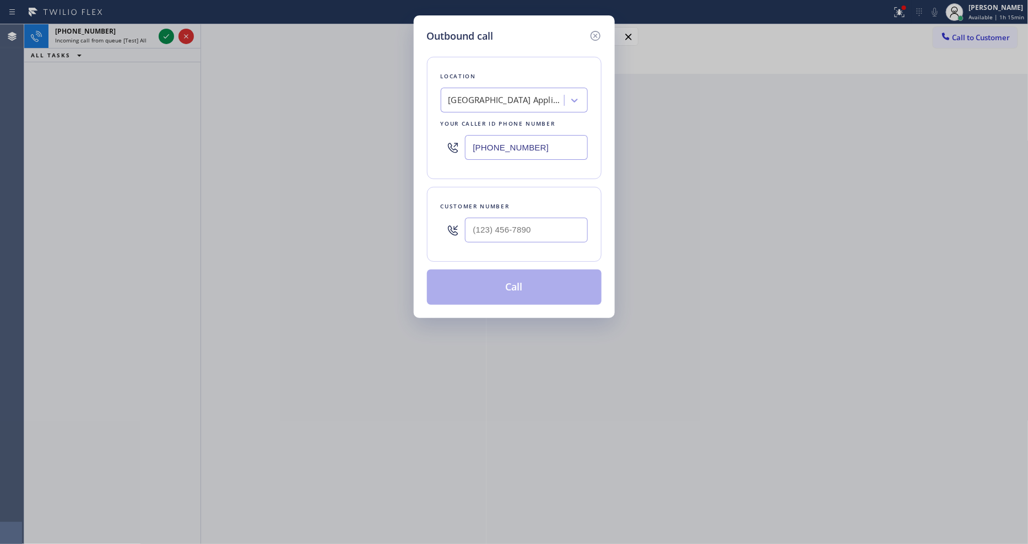
click at [473, 96] on div "[GEOGRAPHIC_DATA] Appliance Repair" at bounding box center [507, 100] width 116 height 13
type input "v"
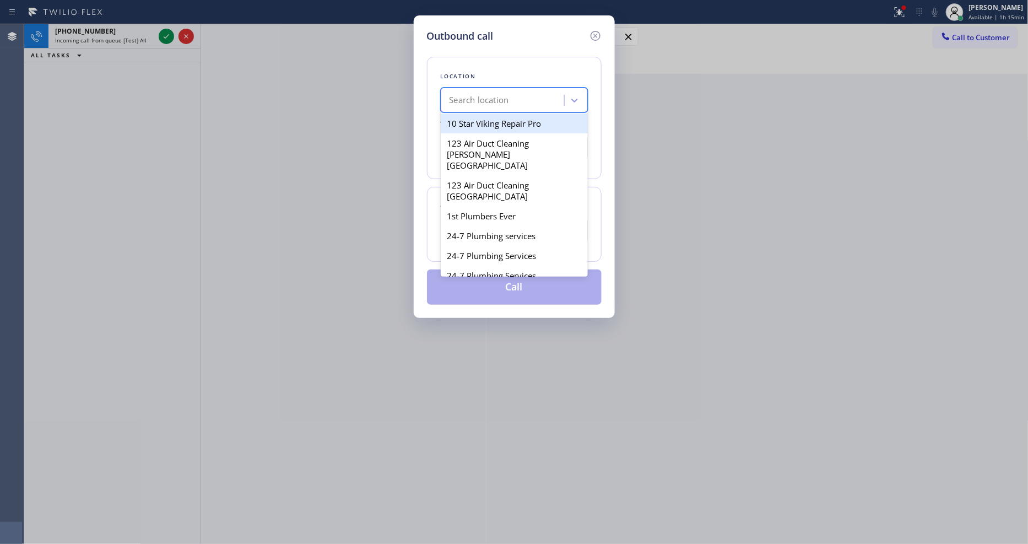
paste input "[PERSON_NAME] Repair"
type input "[PERSON_NAME] Repair"
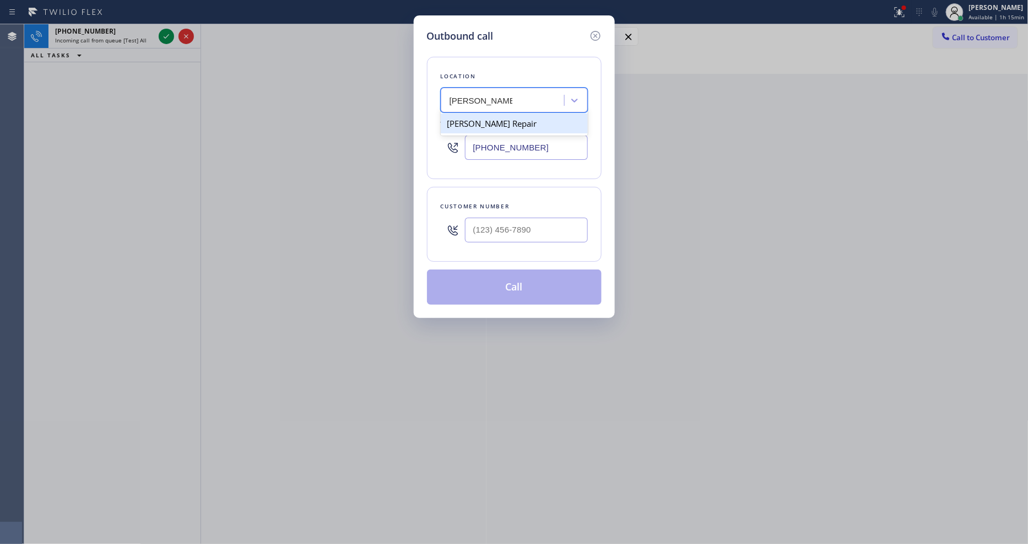
click at [476, 120] on div "[PERSON_NAME] Repair" at bounding box center [514, 124] width 147 height 20
type input "[PHONE_NUMBER]"
drag, startPoint x: 593, startPoint y: 35, endPoint x: 478, endPoint y: 36, distance: 114.6
click at [593, 35] on icon at bounding box center [595, 35] width 13 height 13
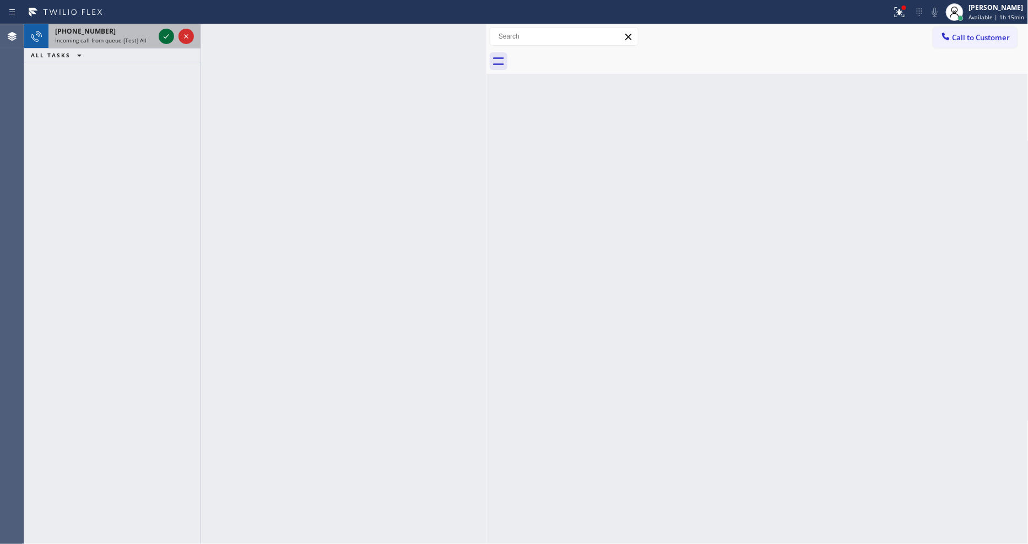
click at [169, 36] on icon at bounding box center [166, 36] width 13 height 13
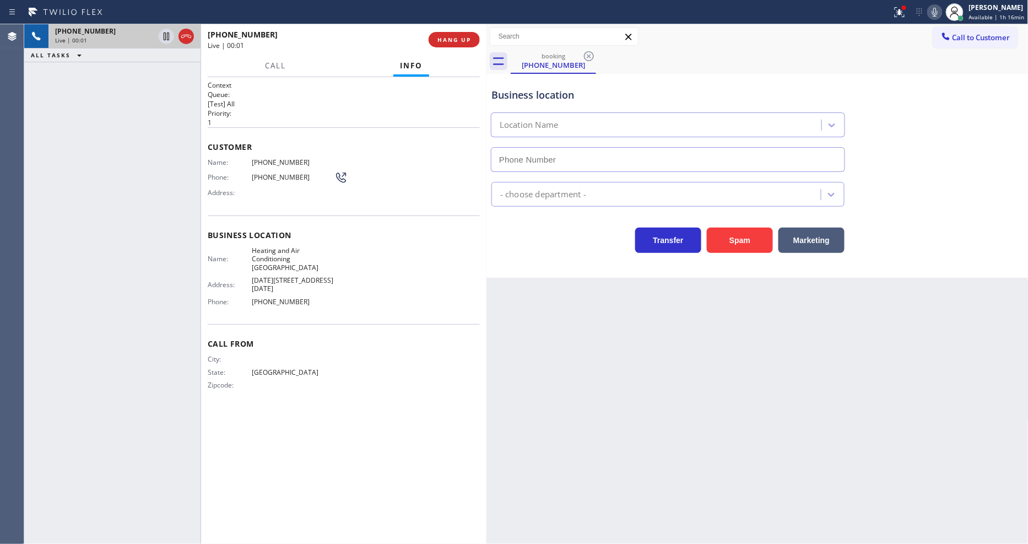
type input "[PHONE_NUMBER]"
click at [777, 357] on div "Back to Dashboard Change Sender ID Customers Technicians Select a contact Outbo…" at bounding box center [758, 284] width 542 height 520
click at [763, 302] on div "Back to Dashboard Change Sender ID Customers Technicians Select a contact Outbo…" at bounding box center [758, 284] width 542 height 520
click at [456, 37] on span "HANG UP" at bounding box center [455, 40] width 34 height 8
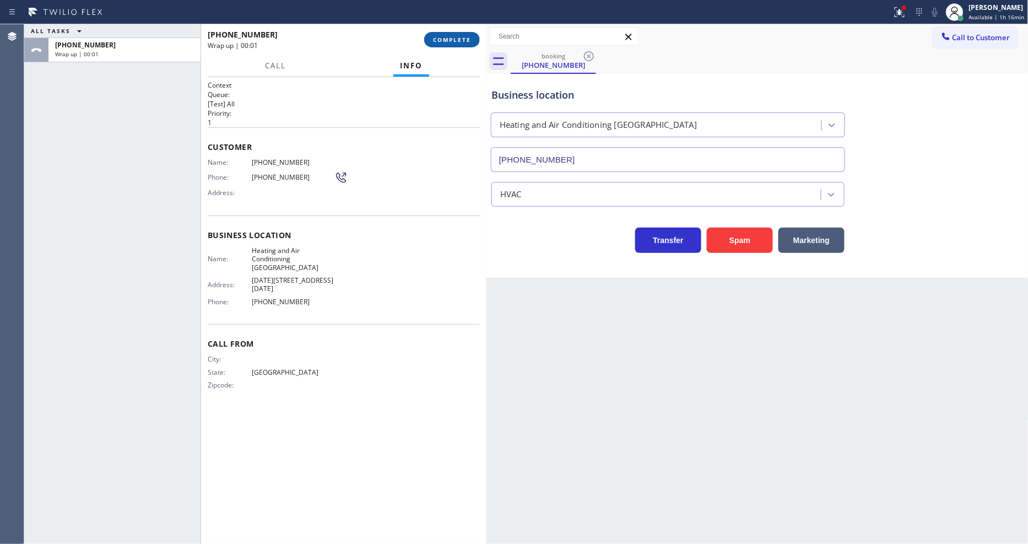
click at [456, 36] on span "COMPLETE" at bounding box center [452, 40] width 38 height 8
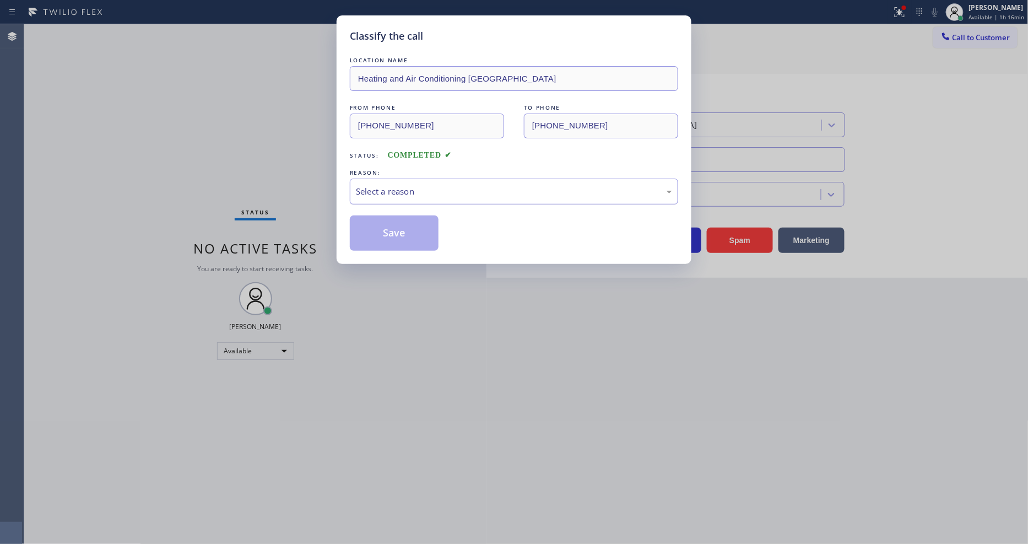
click at [431, 187] on div "Select a reason" at bounding box center [514, 191] width 316 height 13
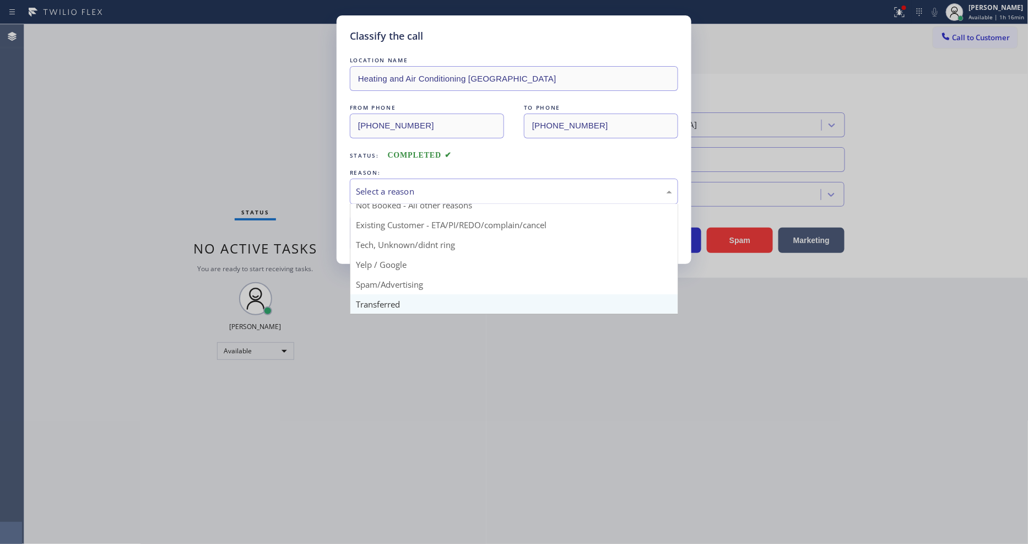
scroll to position [69, 0]
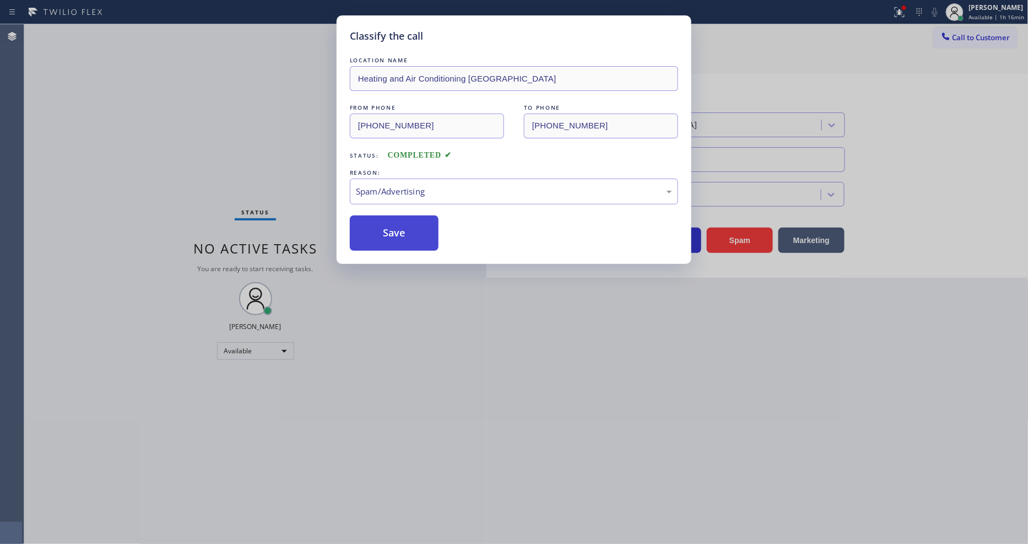
click at [403, 223] on button "Save" at bounding box center [394, 232] width 89 height 35
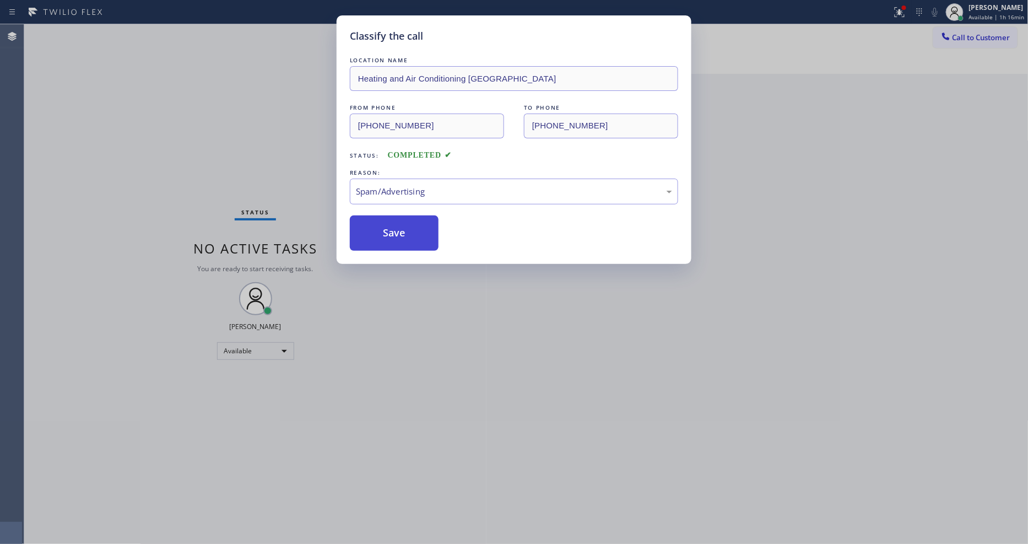
click at [403, 223] on button "Save" at bounding box center [394, 232] width 89 height 35
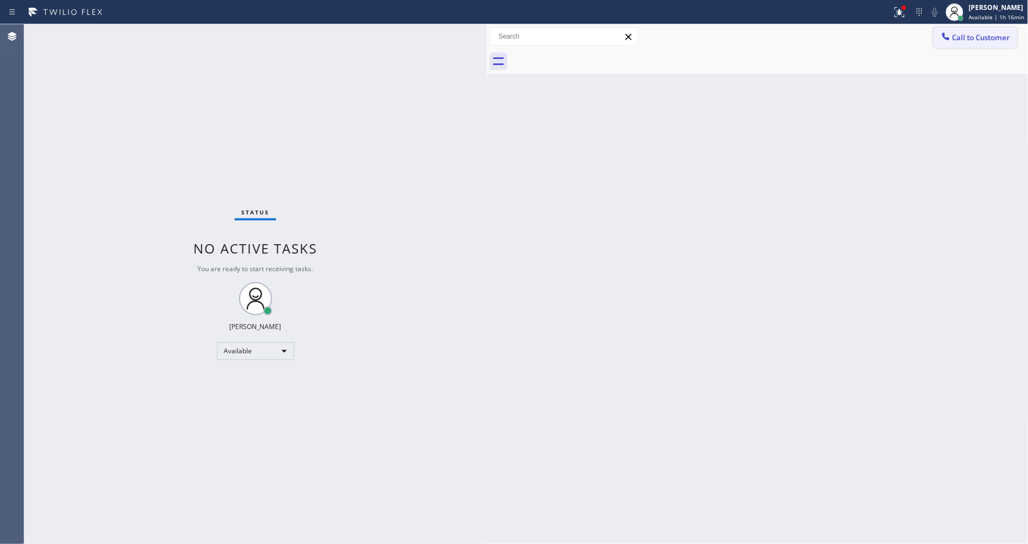
click at [968, 44] on button "Call to Customer" at bounding box center [975, 37] width 84 height 21
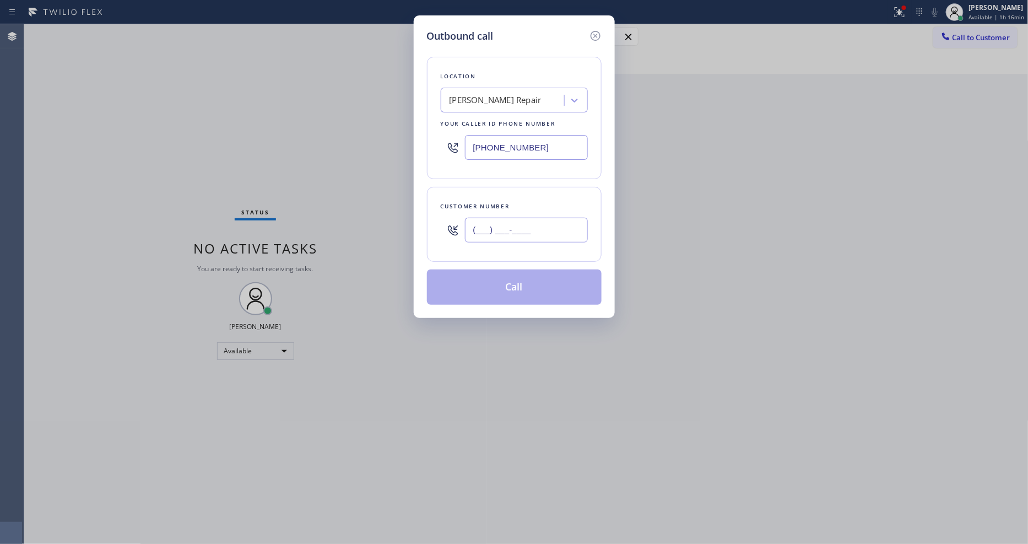
click at [482, 225] on input "(___) ___-____" at bounding box center [526, 230] width 123 height 25
paste input "310) 955-0023"
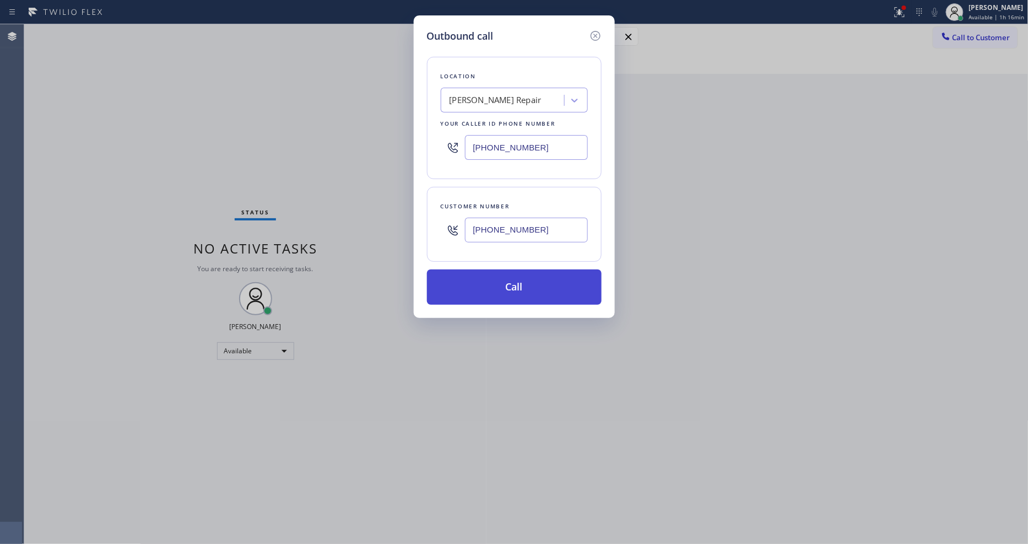
type input "[PHONE_NUMBER]"
click at [488, 279] on button "Call" at bounding box center [514, 286] width 175 height 35
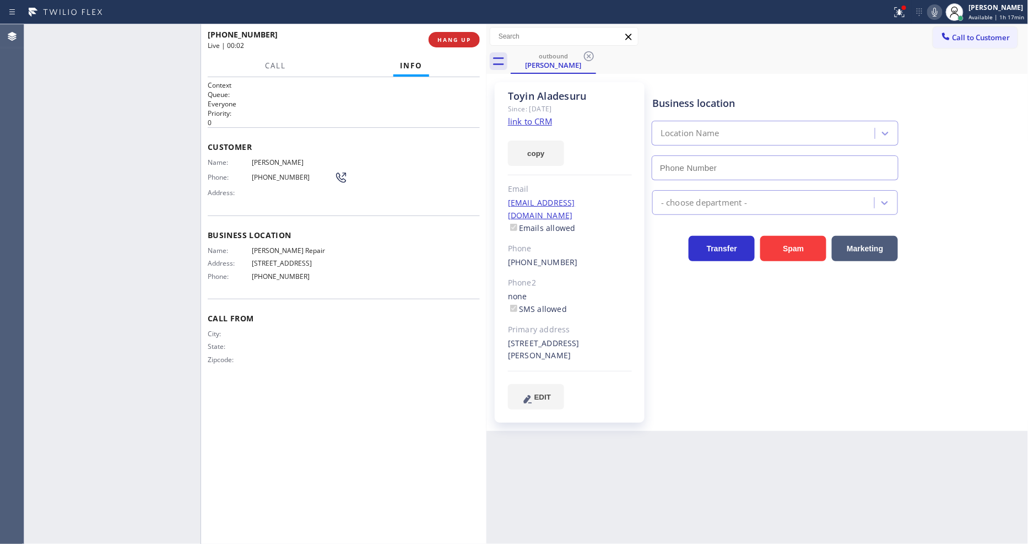
type input "[PHONE_NUMBER]"
click at [271, 177] on span "[PHONE_NUMBER]" at bounding box center [293, 177] width 83 height 8
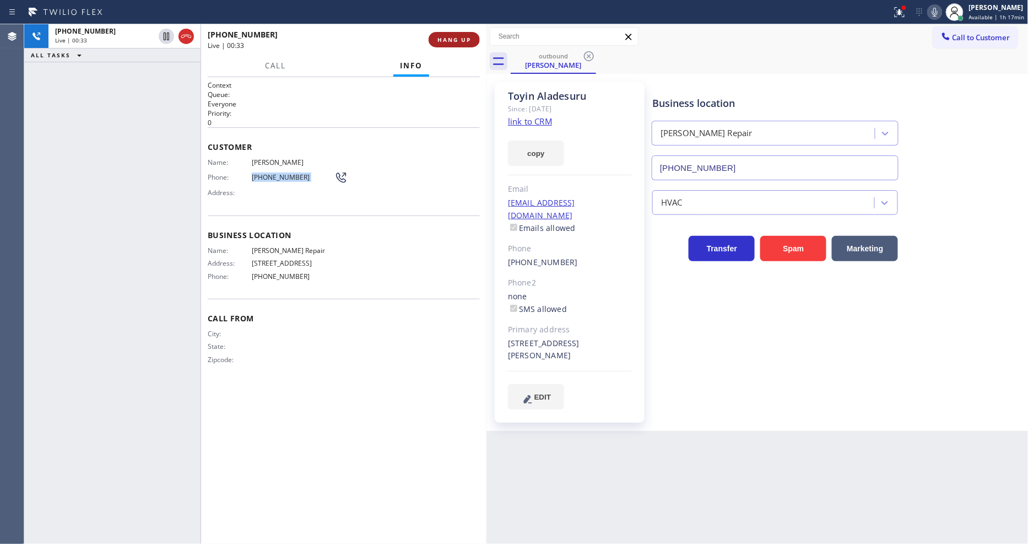
click at [436, 42] on button "HANG UP" at bounding box center [454, 39] width 51 height 15
click at [442, 32] on button "HANG UP" at bounding box center [454, 39] width 51 height 15
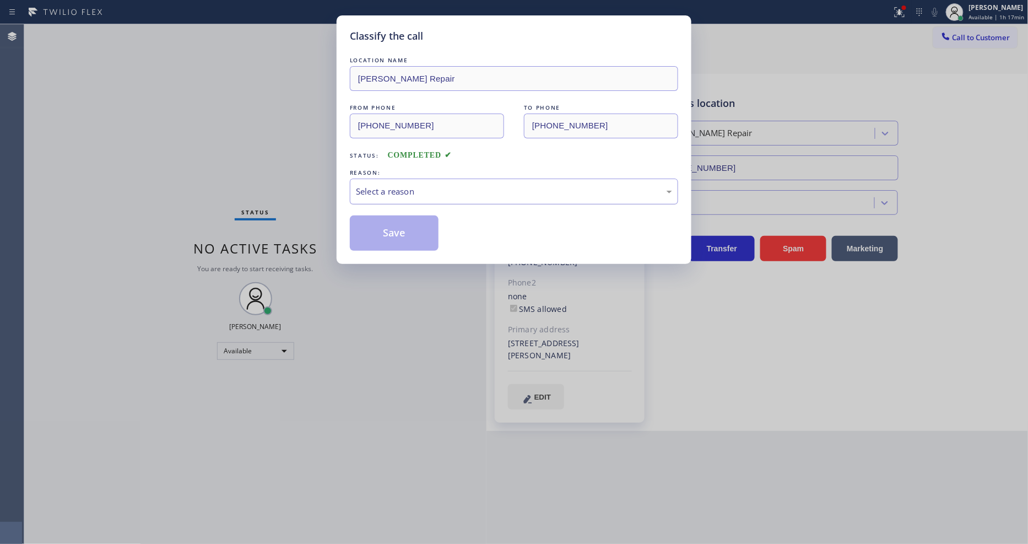
click at [386, 185] on div "Select a reason" at bounding box center [514, 191] width 316 height 13
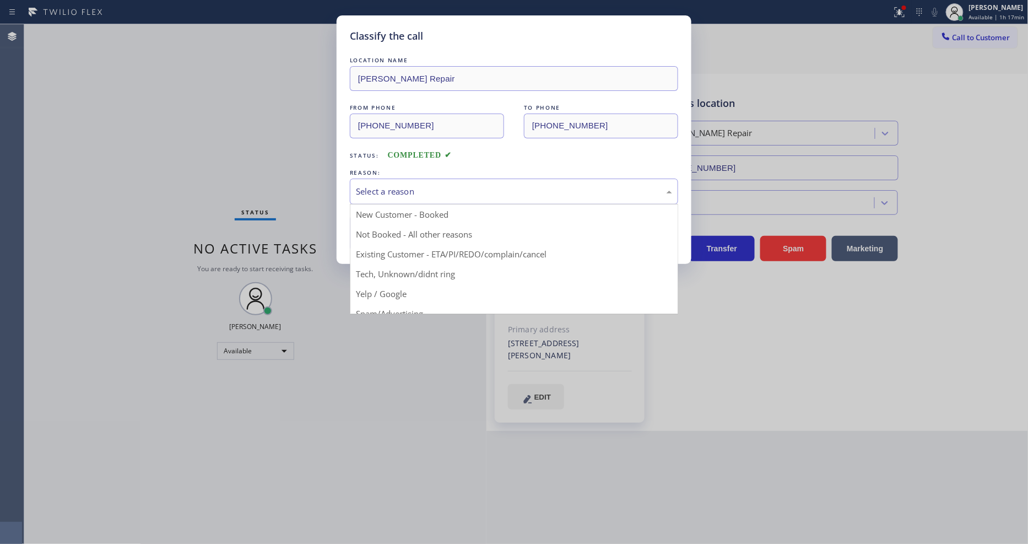
drag, startPoint x: 388, startPoint y: 256, endPoint x: 391, endPoint y: 237, distance: 19.0
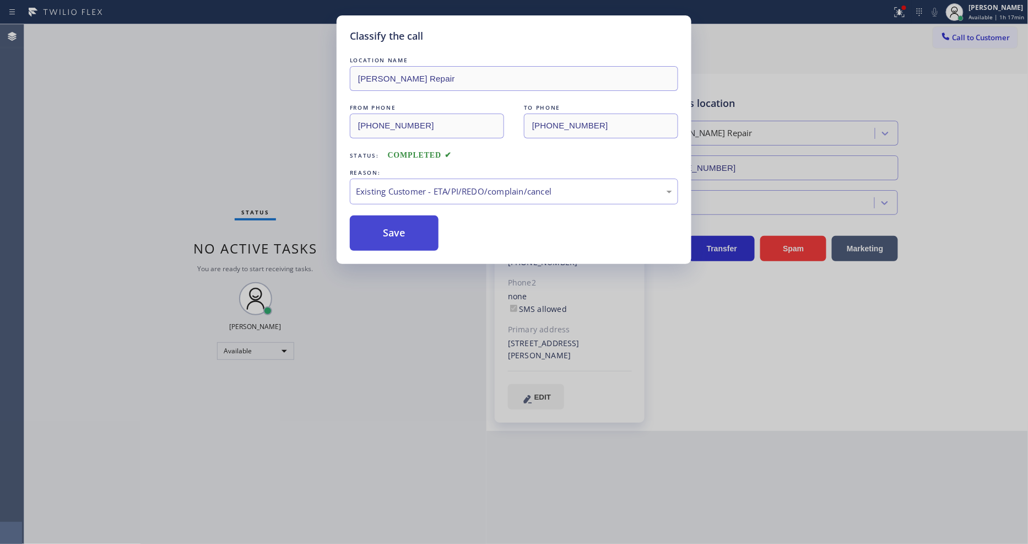
click at [392, 231] on button "Save" at bounding box center [394, 232] width 89 height 35
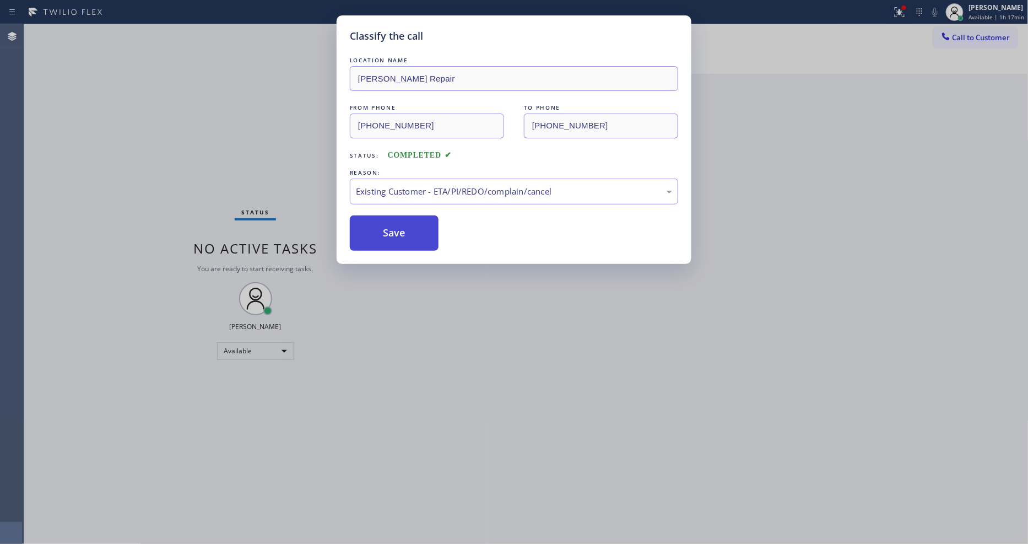
click at [392, 231] on button "Save" at bounding box center [394, 232] width 89 height 35
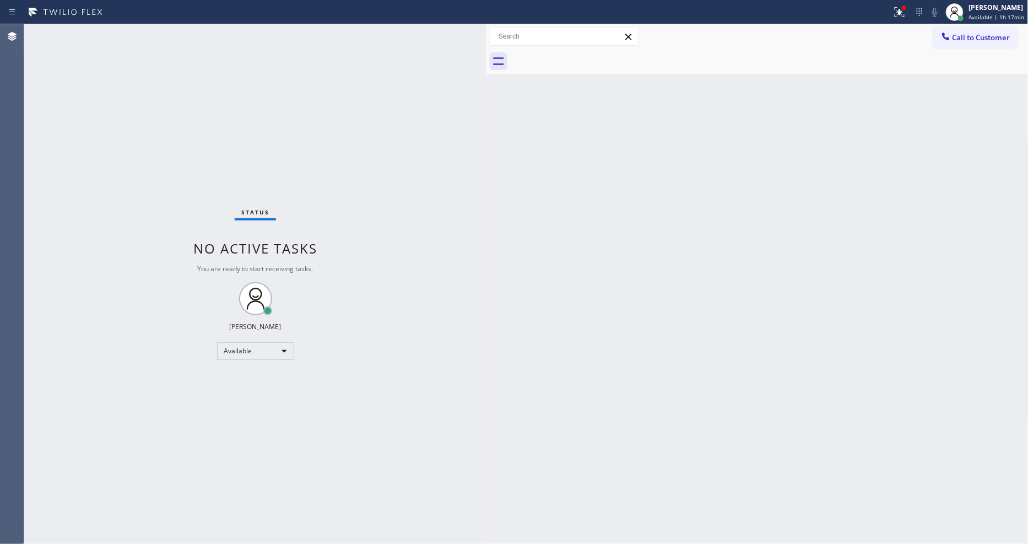
drag, startPoint x: 978, startPoint y: 35, endPoint x: 620, endPoint y: 143, distance: 373.2
click at [978, 34] on span "Call to Customer" at bounding box center [982, 38] width 58 height 10
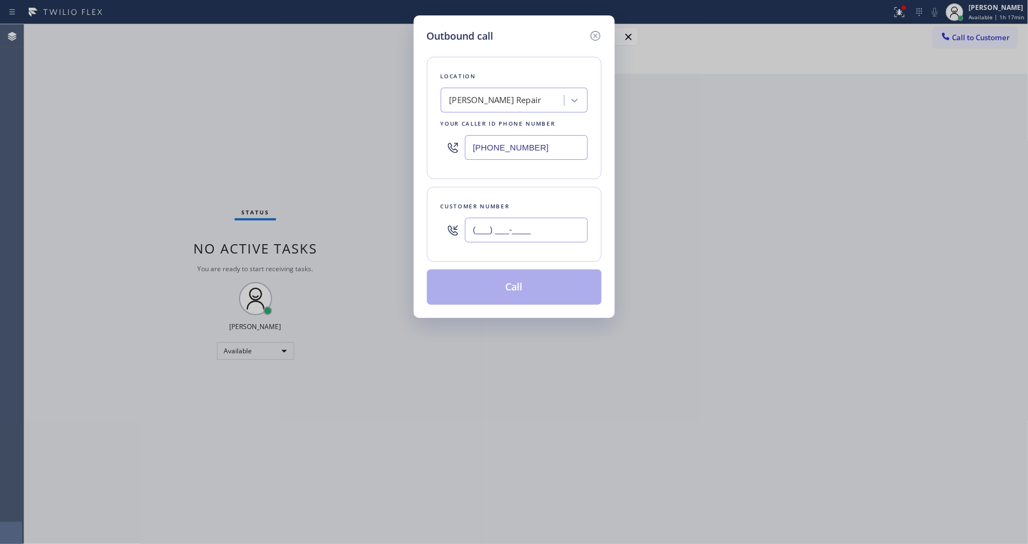
click at [514, 224] on input "(___) ___-____" at bounding box center [526, 230] width 123 height 25
paste input "310) 955-0023"
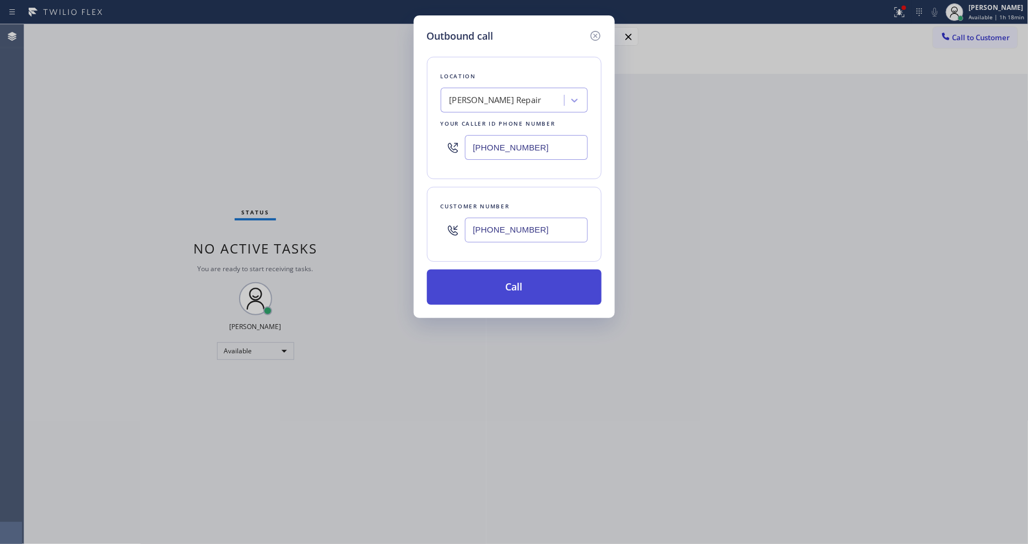
type input "[PHONE_NUMBER]"
drag, startPoint x: 488, startPoint y: 285, endPoint x: 489, endPoint y: 279, distance: 6.2
click at [488, 285] on button "Call" at bounding box center [514, 286] width 175 height 35
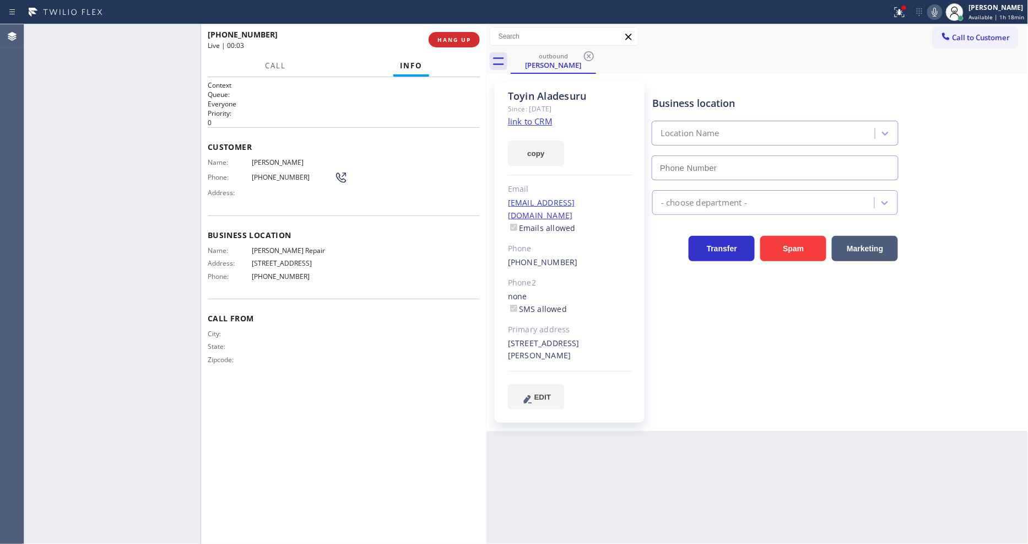
type input "[PHONE_NUMBER]"
click at [450, 41] on span "HANG UP" at bounding box center [455, 40] width 34 height 8
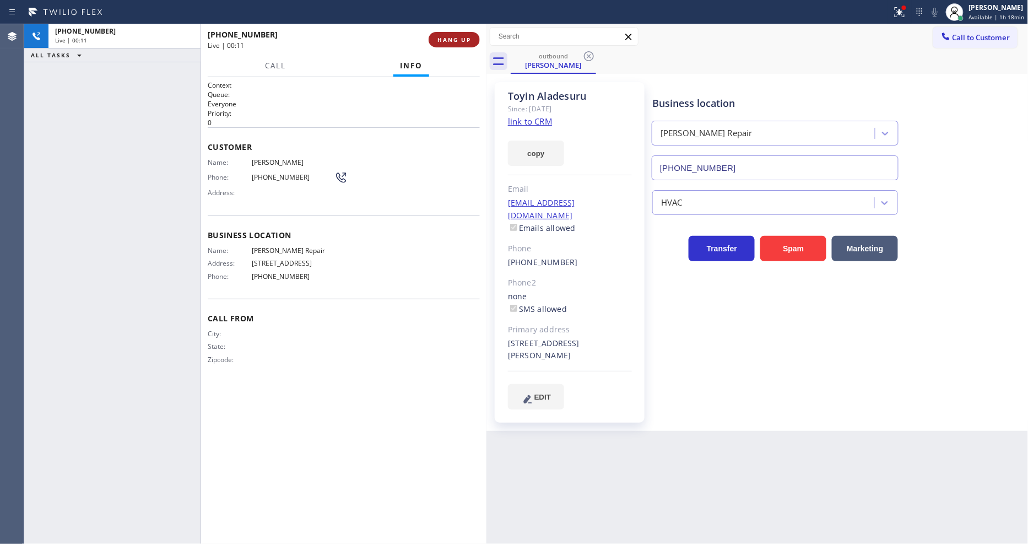
click at [453, 37] on span "HANG UP" at bounding box center [455, 40] width 34 height 8
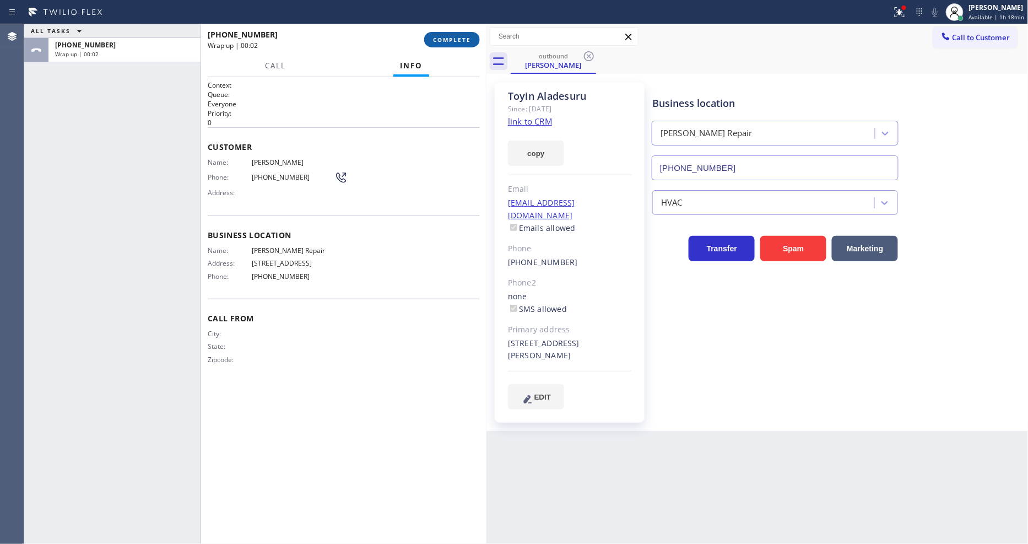
click at [450, 45] on button "COMPLETE" at bounding box center [452, 39] width 56 height 15
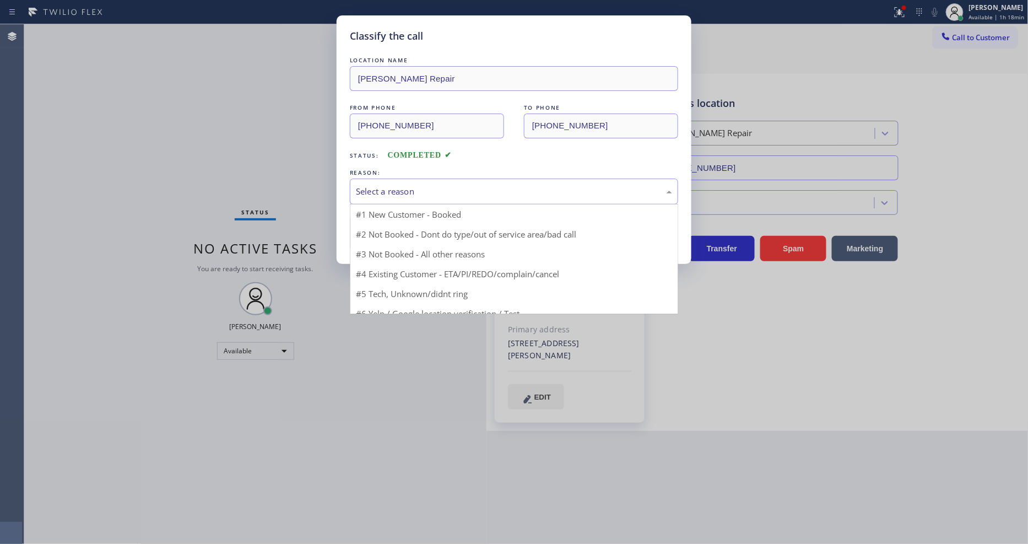
click at [404, 179] on div "Select a reason" at bounding box center [514, 192] width 328 height 26
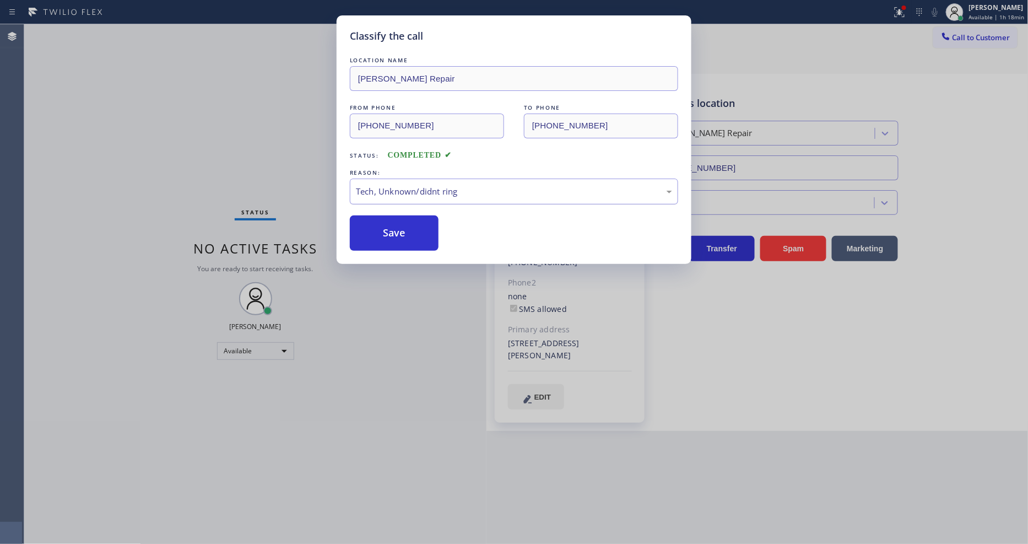
click at [403, 194] on div "Tech, Unknown/didnt ring" at bounding box center [514, 191] width 316 height 13
click at [393, 229] on button "Save" at bounding box center [394, 232] width 89 height 35
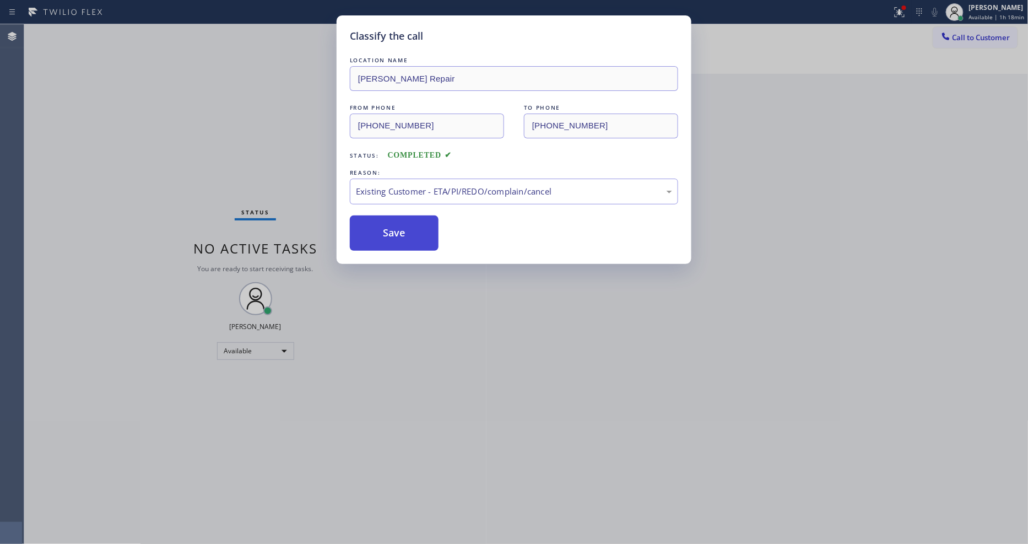
click at [393, 229] on button "Save" at bounding box center [394, 232] width 89 height 35
click at [392, 228] on button "Save" at bounding box center [394, 232] width 89 height 35
drag, startPoint x: 392, startPoint y: 228, endPoint x: 292, endPoint y: 535, distance: 323.4
click at [391, 228] on button "Save" at bounding box center [394, 232] width 89 height 35
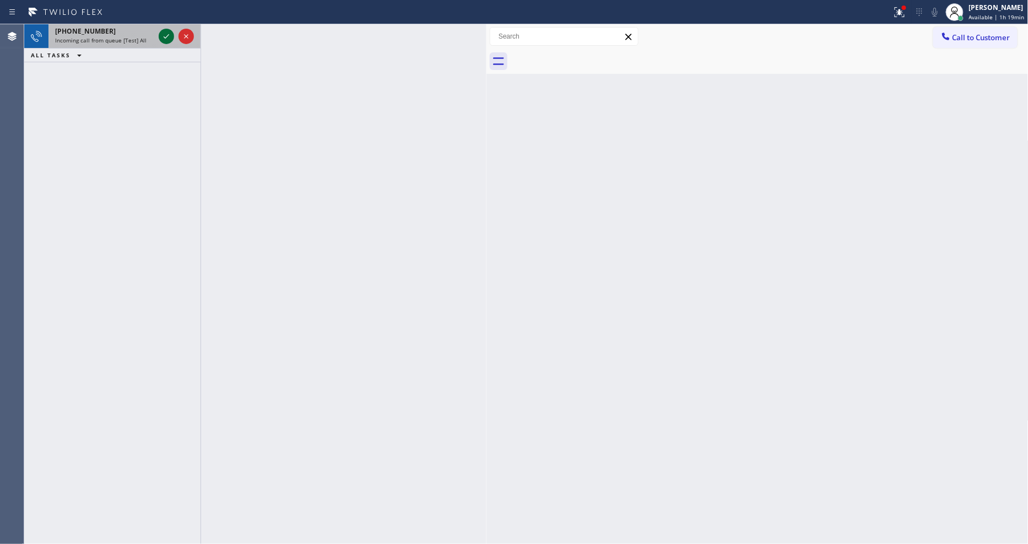
click at [168, 34] on icon at bounding box center [166, 36] width 13 height 13
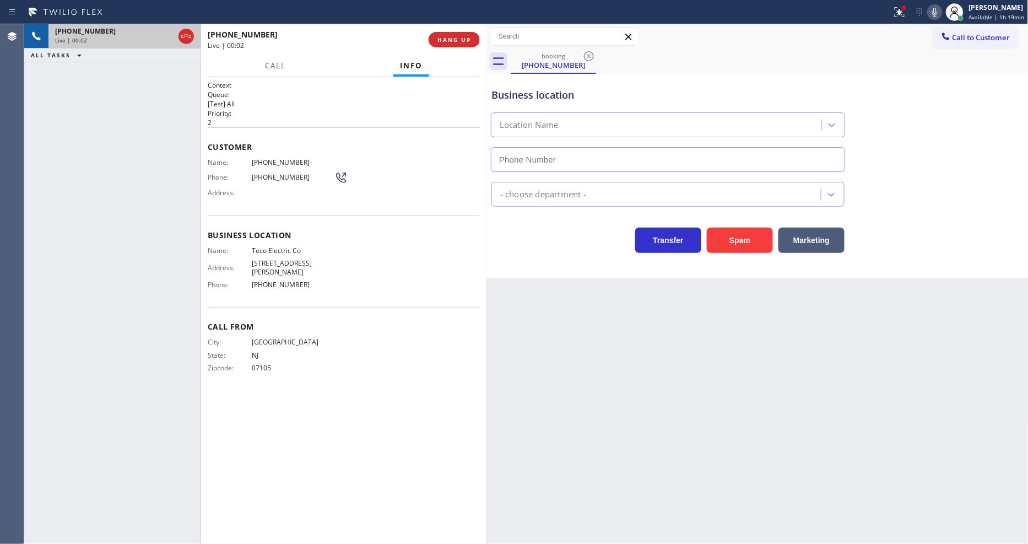
type input "[PHONE_NUMBER]"
click at [441, 39] on span "HANG UP" at bounding box center [455, 40] width 34 height 8
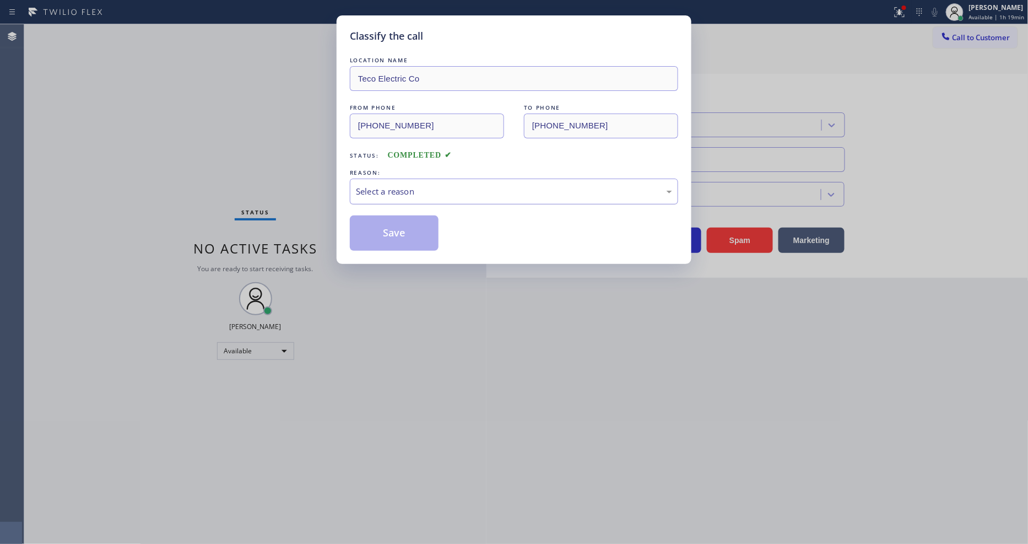
click at [420, 179] on div "Select a reason" at bounding box center [514, 192] width 328 height 26
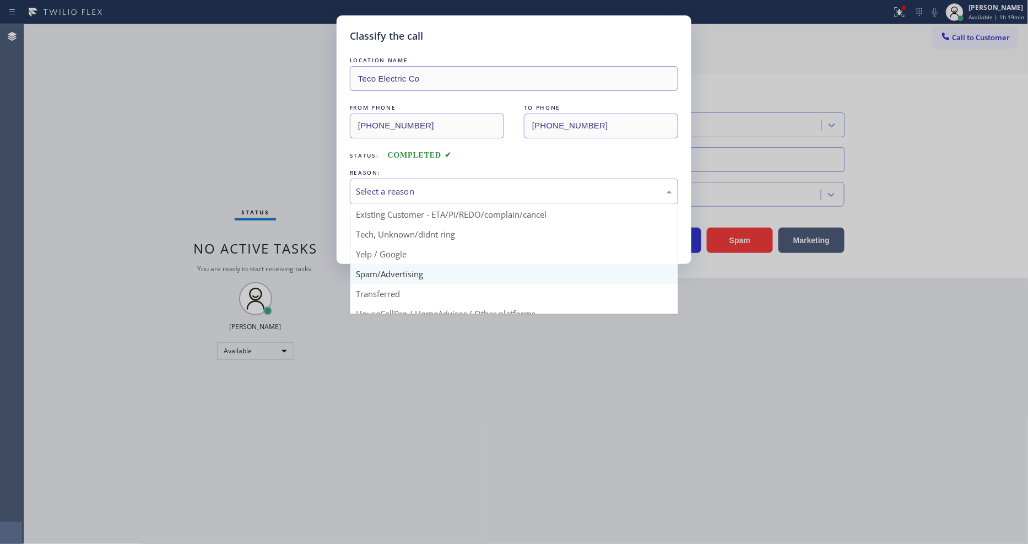
scroll to position [61, 0]
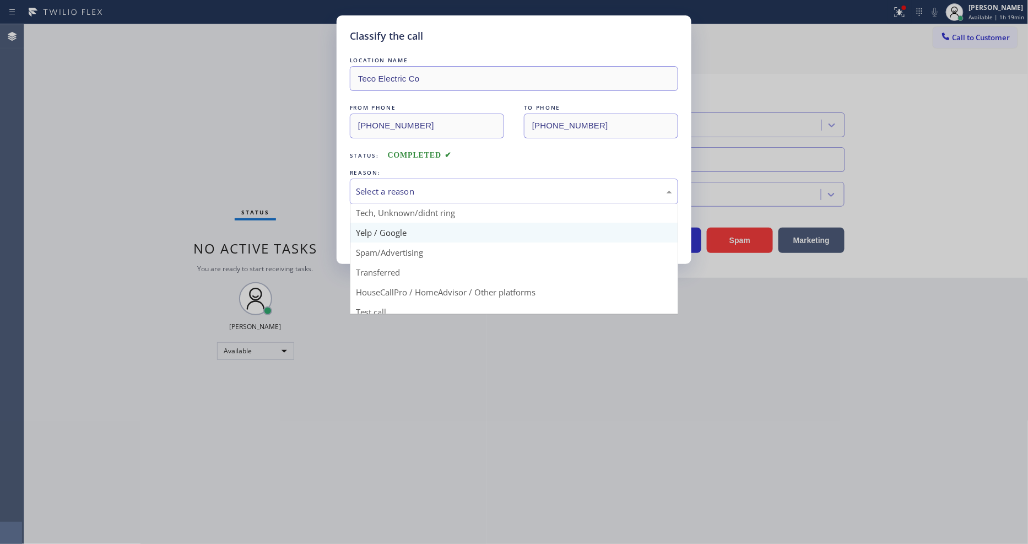
click at [402, 233] on button "Save" at bounding box center [394, 232] width 89 height 35
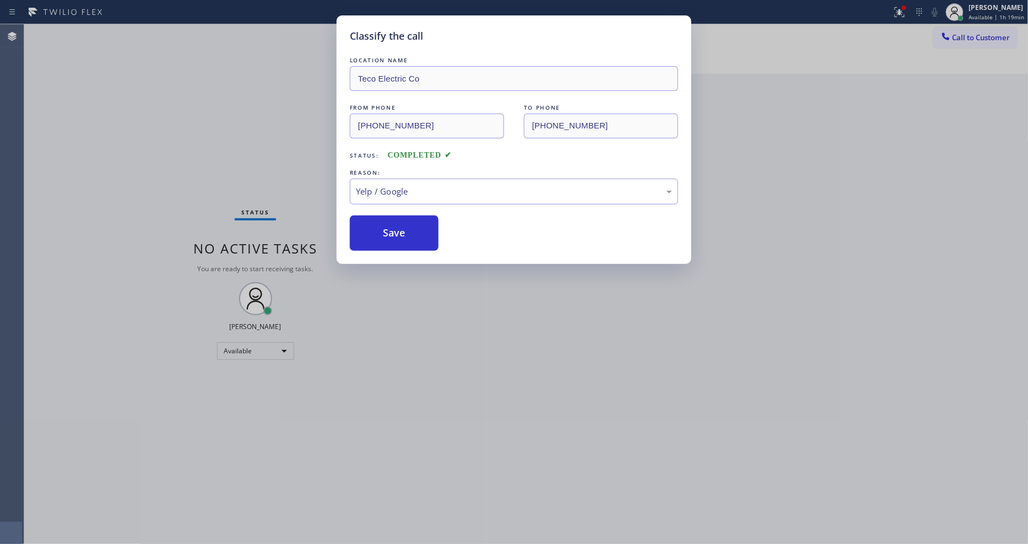
click at [402, 233] on button "Save" at bounding box center [394, 232] width 89 height 35
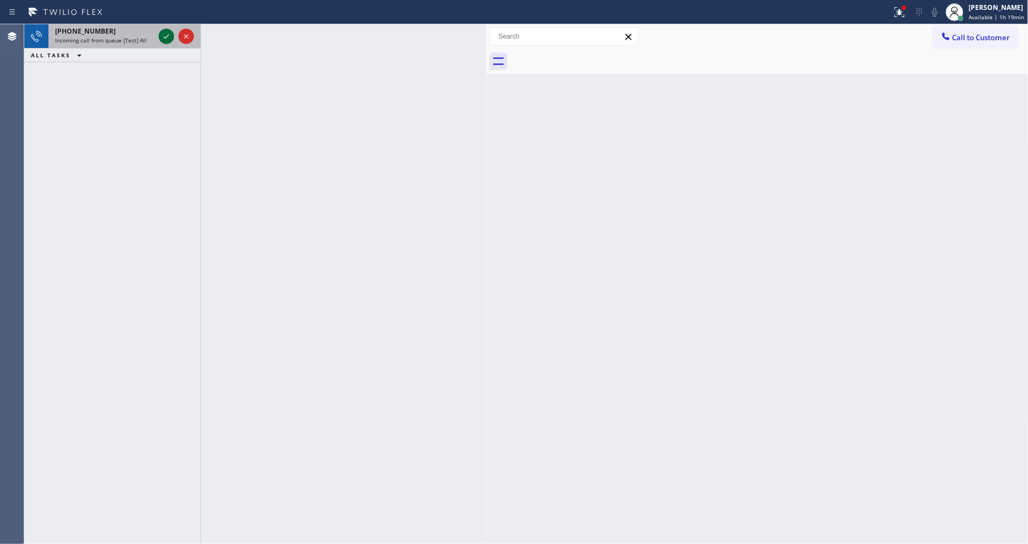
click at [164, 41] on icon at bounding box center [166, 36] width 13 height 13
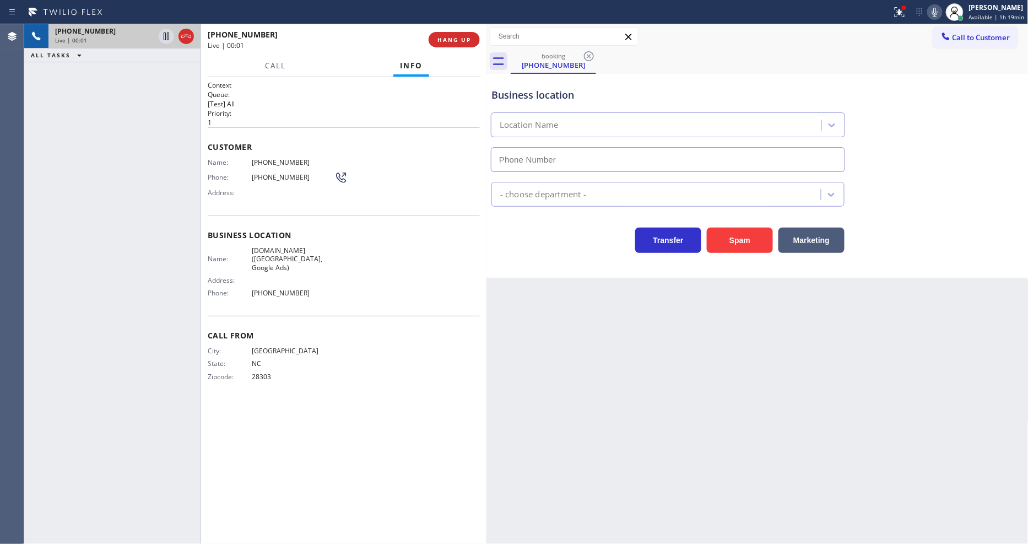
click at [270, 330] on span "Call From" at bounding box center [344, 335] width 272 height 10
type input "[PHONE_NUMBER]"
click at [896, 7] on icon at bounding box center [899, 12] width 13 height 13
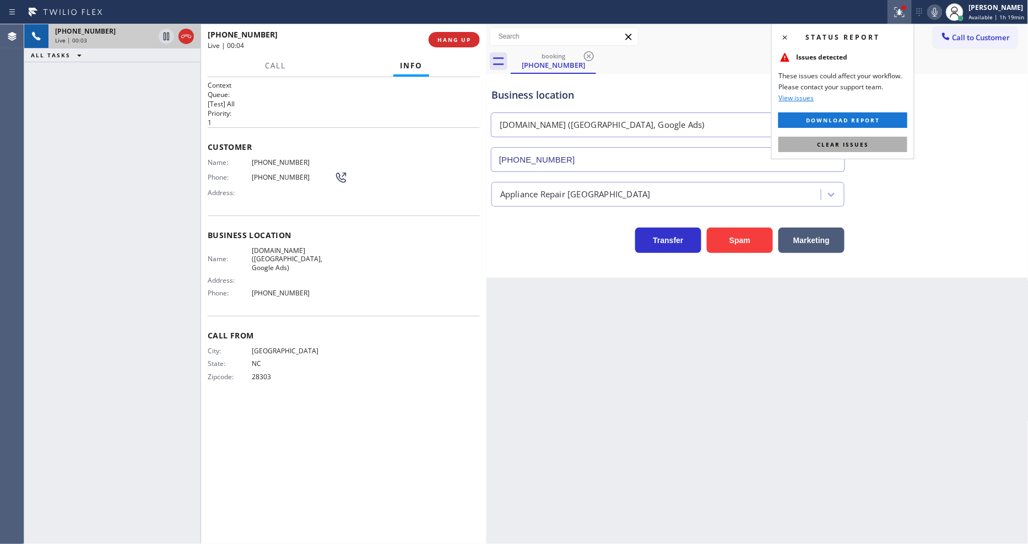
click at [867, 147] on span "Clear issues" at bounding box center [843, 145] width 52 height 8
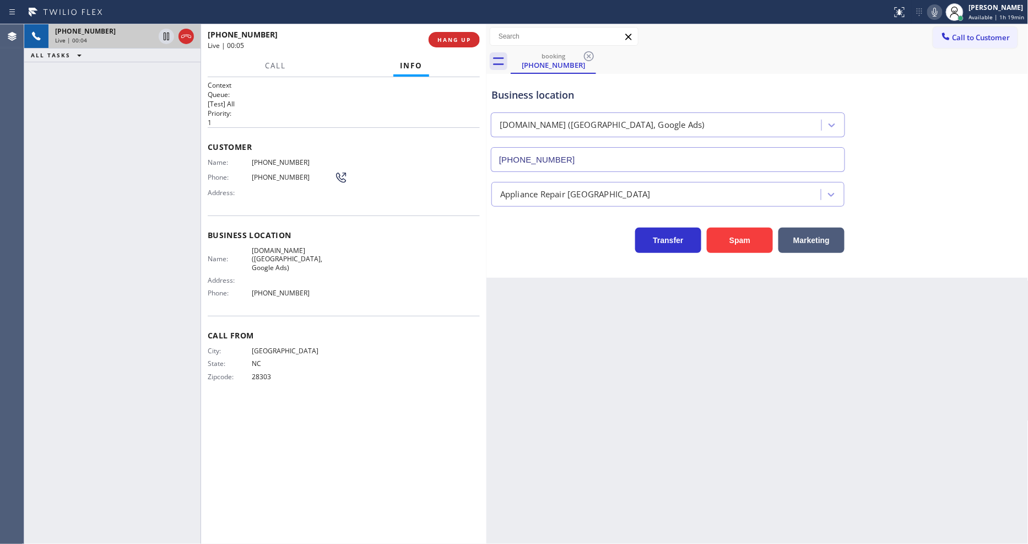
click at [935, 13] on icon at bounding box center [935, 12] width 6 height 9
click at [498, 343] on div "Back to Dashboard Change Sender ID Customers Technicians Select a contact Outbo…" at bounding box center [758, 284] width 542 height 520
click at [936, 13] on icon at bounding box center [934, 12] width 13 height 13
click at [331, 389] on div "Context Queue: [Test] All Priority: 1 Customer Name: (910) 527-8190 Phone: (910…" at bounding box center [344, 310] width 272 height 460
click at [725, 422] on div "Back to Dashboard Change Sender ID Customers Technicians Select a contact Outbo…" at bounding box center [758, 284] width 542 height 520
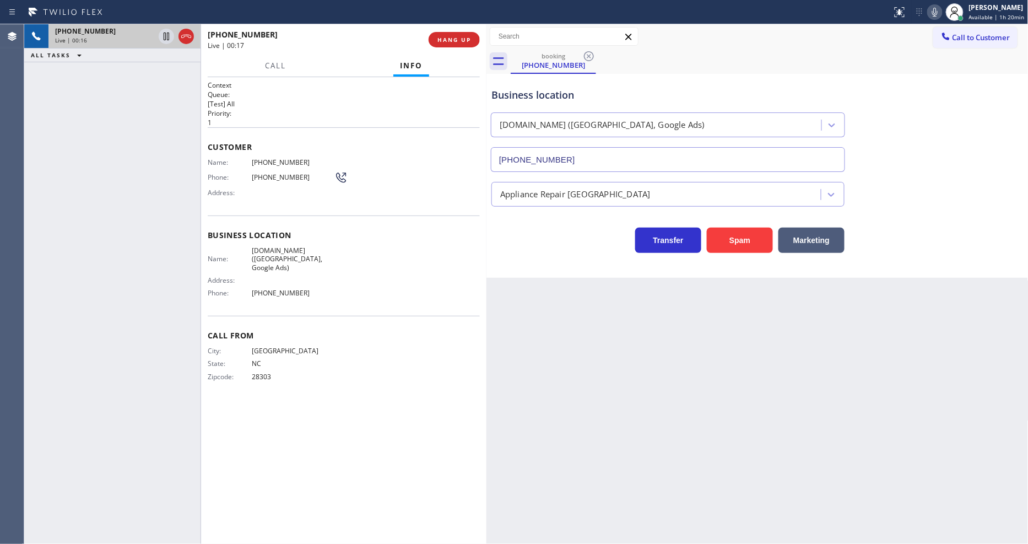
drag, startPoint x: 287, startPoint y: 318, endPoint x: 447, endPoint y: 211, distance: 193.2
click at [287, 330] on span "Call From" at bounding box center [344, 335] width 272 height 10
click at [471, 36] on span "HANG UP" at bounding box center [455, 40] width 34 height 8
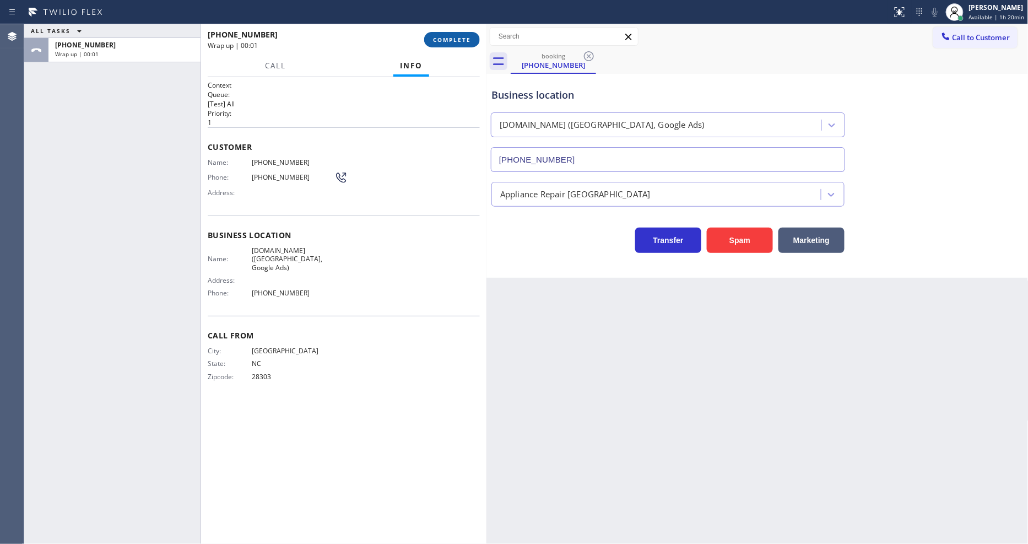
click at [452, 39] on span "COMPLETE" at bounding box center [452, 40] width 38 height 8
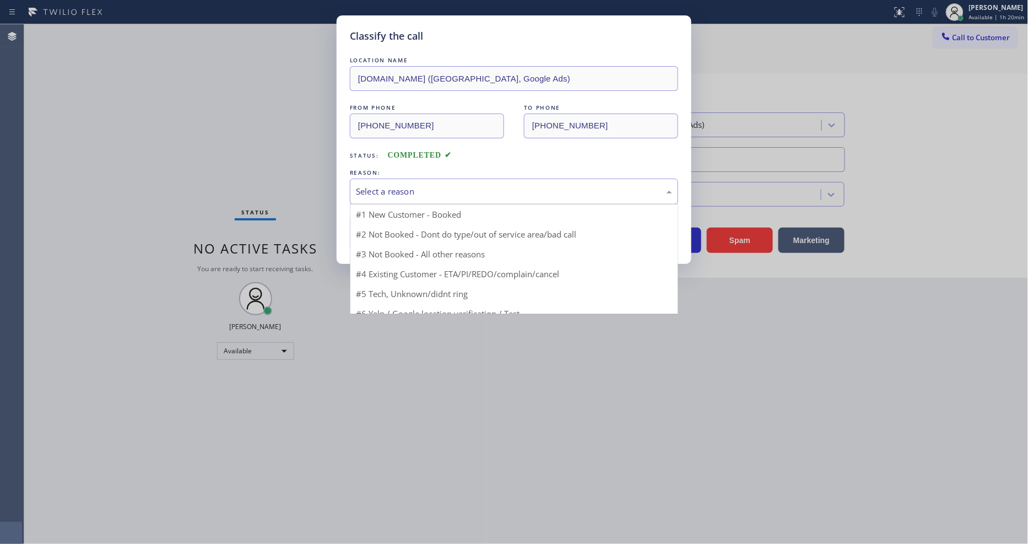
click at [386, 197] on div "Select a reason" at bounding box center [514, 192] width 328 height 26
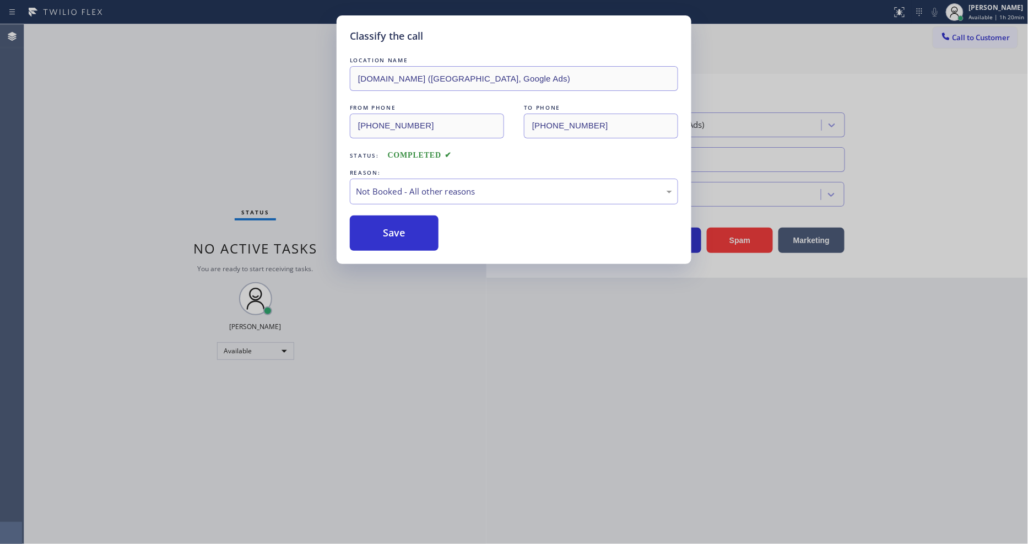
click at [375, 229] on button "Save" at bounding box center [394, 232] width 89 height 35
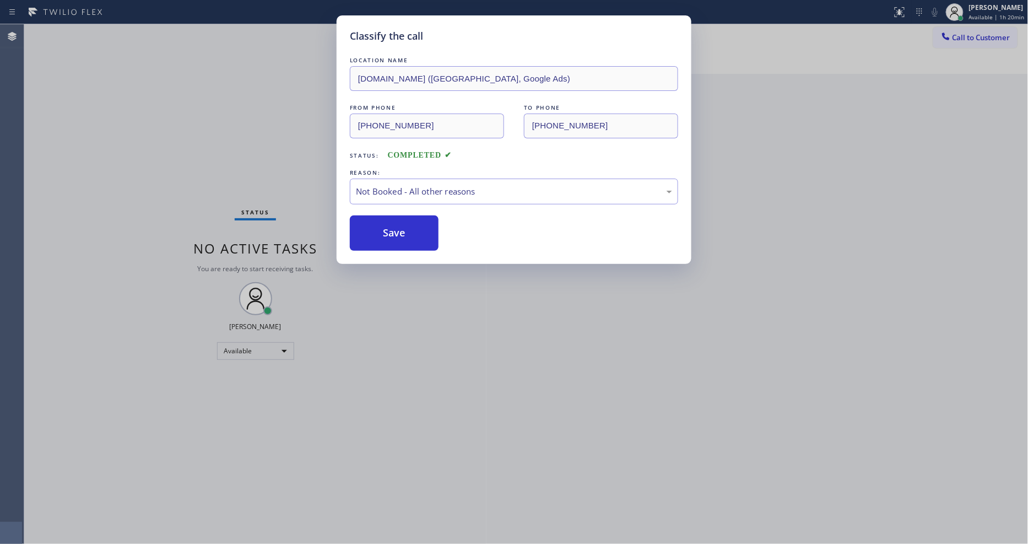
drag, startPoint x: 375, startPoint y: 229, endPoint x: 338, endPoint y: 48, distance: 184.6
click at [375, 228] on button "Save" at bounding box center [394, 232] width 89 height 35
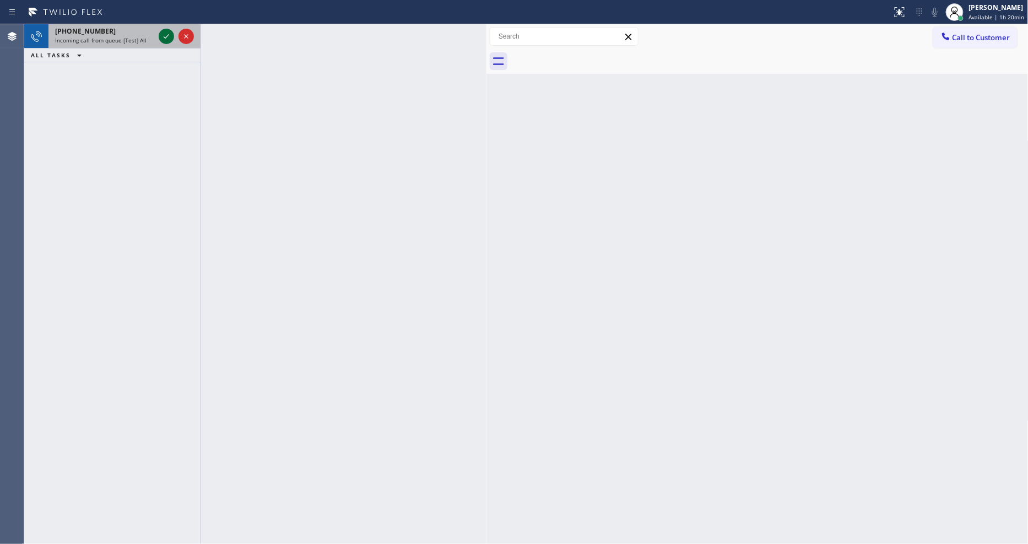
click at [165, 37] on icon at bounding box center [166, 36] width 13 height 13
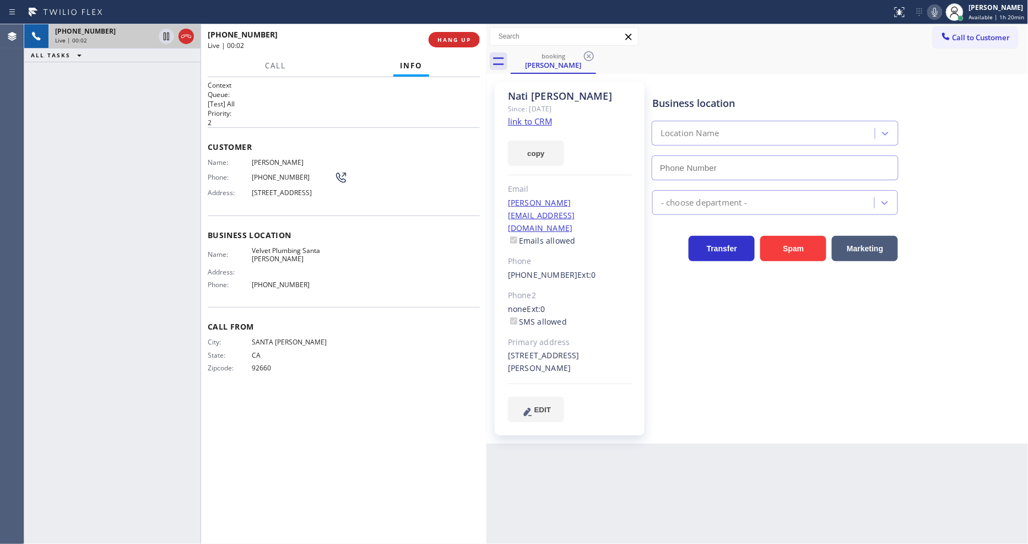
type input "[PHONE_NUMBER]"
click at [549, 118] on link "link to CRM" at bounding box center [530, 121] width 44 height 11
click at [455, 41] on span "HANG UP" at bounding box center [455, 40] width 34 height 8
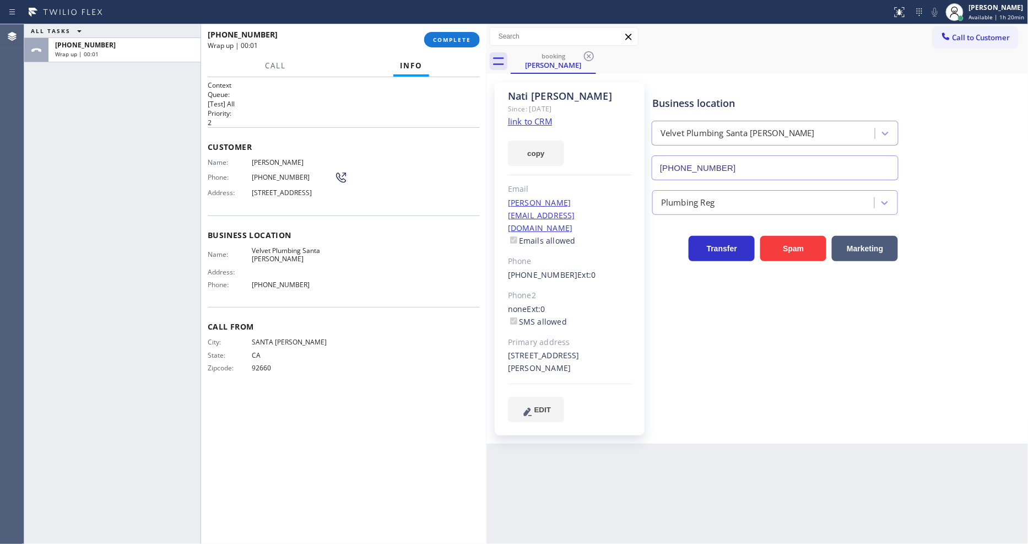
drag, startPoint x: 455, startPoint y: 41, endPoint x: 622, endPoint y: 95, distance: 175.3
click at [455, 42] on span "COMPLETE" at bounding box center [452, 40] width 38 height 8
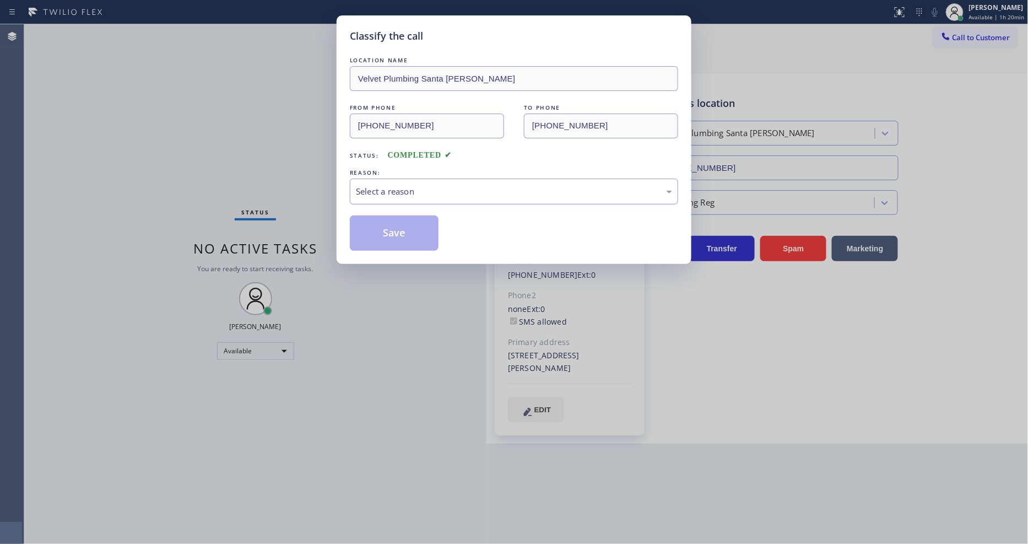
click at [425, 191] on div "Select a reason" at bounding box center [514, 191] width 316 height 13
click at [404, 228] on button "Save" at bounding box center [394, 232] width 89 height 35
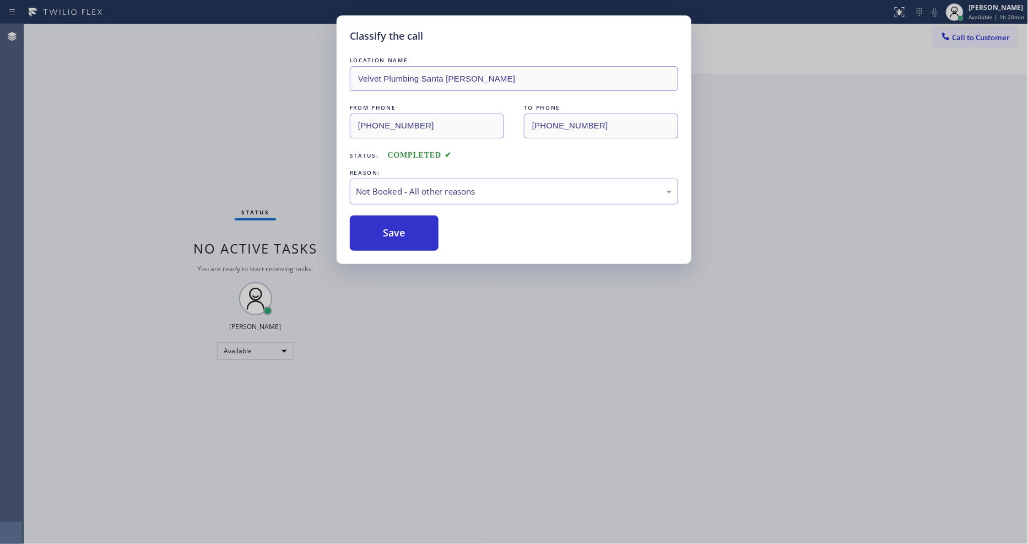
click at [404, 228] on button "Save" at bounding box center [394, 232] width 89 height 35
drag, startPoint x: 404, startPoint y: 228, endPoint x: 360, endPoint y: 26, distance: 207.1
click at [404, 226] on button "Save" at bounding box center [394, 232] width 89 height 35
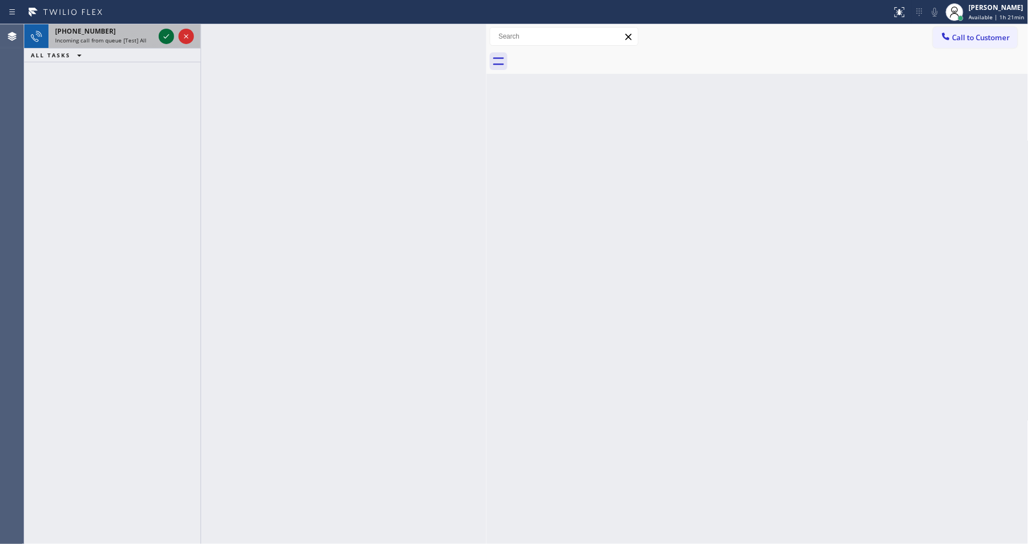
click at [166, 34] on icon at bounding box center [166, 36] width 13 height 13
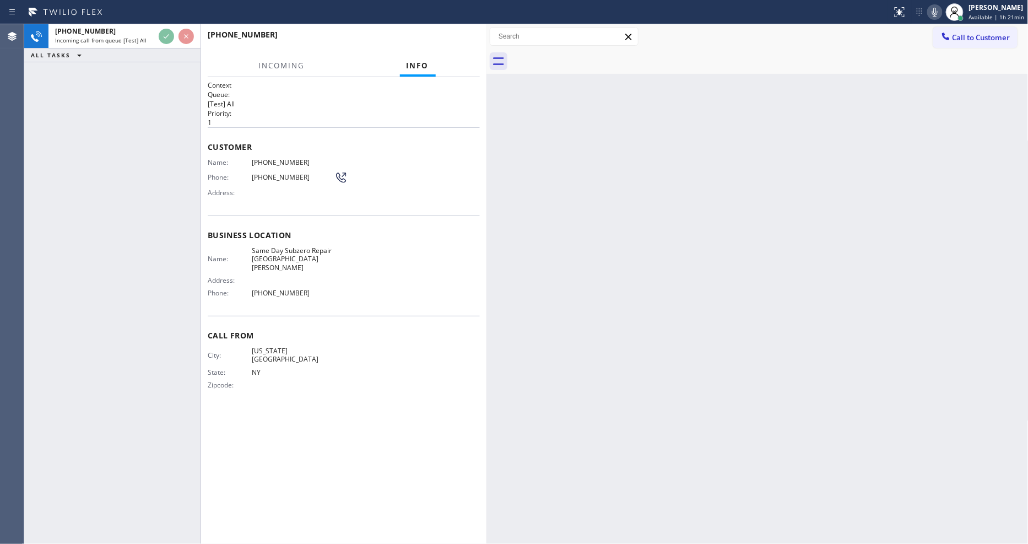
click at [703, 429] on div "Back to Dashboard Change Sender ID Customers Technicians Select a contact Outbo…" at bounding box center [758, 284] width 542 height 520
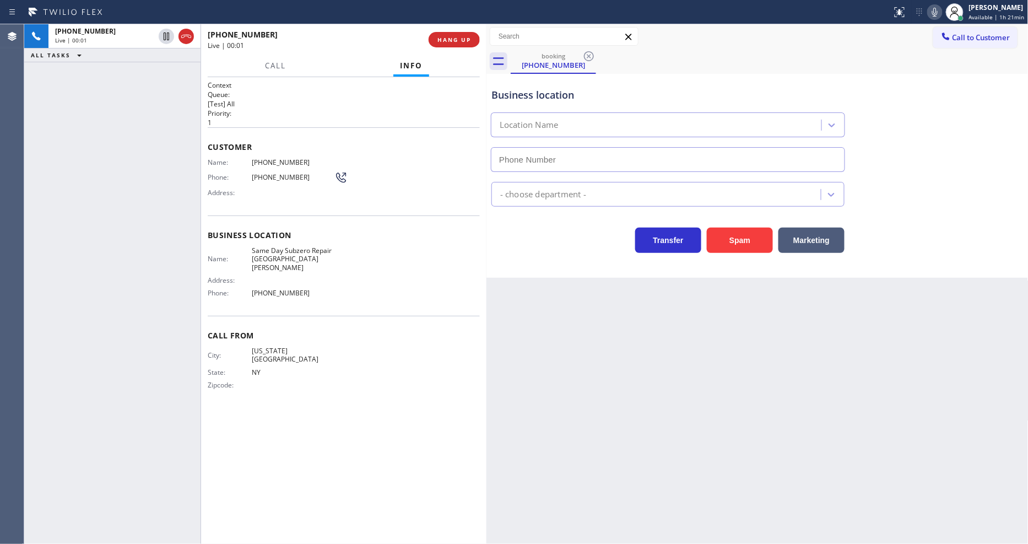
type input "[PHONE_NUMBER]"
drag, startPoint x: 355, startPoint y: 280, endPoint x: 296, endPoint y: 264, distance: 60.9
click at [355, 279] on div "Name: Same Day Subzero Repair New Rochelle Address: Phone: (914) 677-1788" at bounding box center [344, 274] width 272 height 56
click at [291, 249] on span "Same Day Subzero Repair [GEOGRAPHIC_DATA][PERSON_NAME]" at bounding box center [293, 258] width 83 height 25
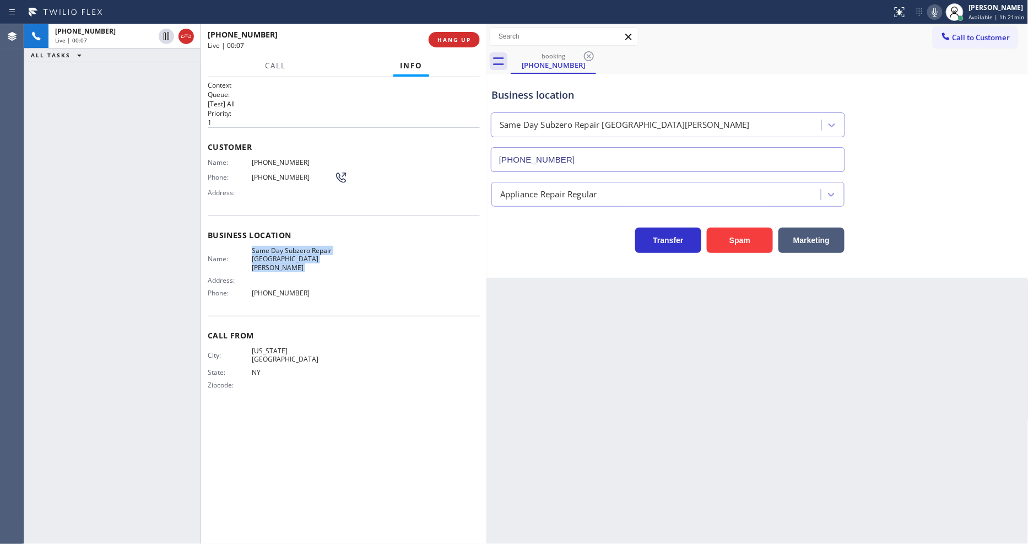
click at [291, 249] on span "Same Day Subzero Repair [GEOGRAPHIC_DATA][PERSON_NAME]" at bounding box center [293, 258] width 83 height 25
click at [453, 43] on span "HANG UP" at bounding box center [455, 40] width 34 height 8
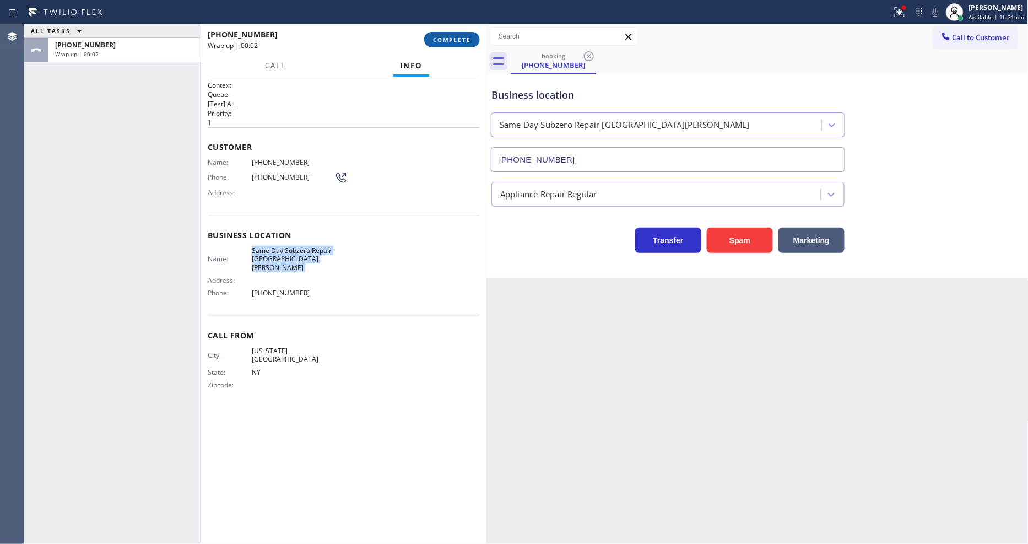
click at [438, 39] on span "COMPLETE" at bounding box center [452, 40] width 38 height 8
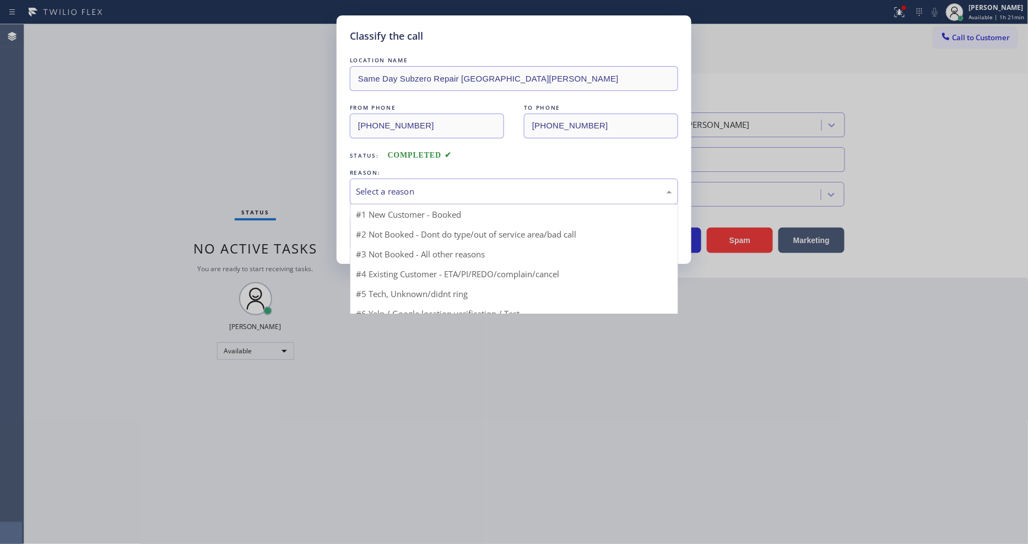
click at [389, 185] on div "Select a reason" at bounding box center [514, 191] width 316 height 13
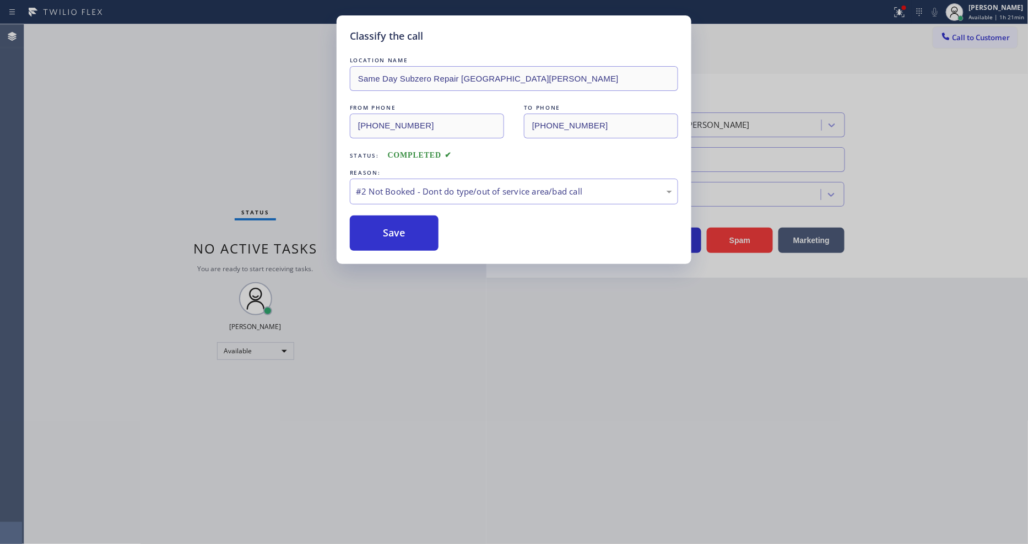
click at [381, 233] on button "Save" at bounding box center [394, 232] width 89 height 35
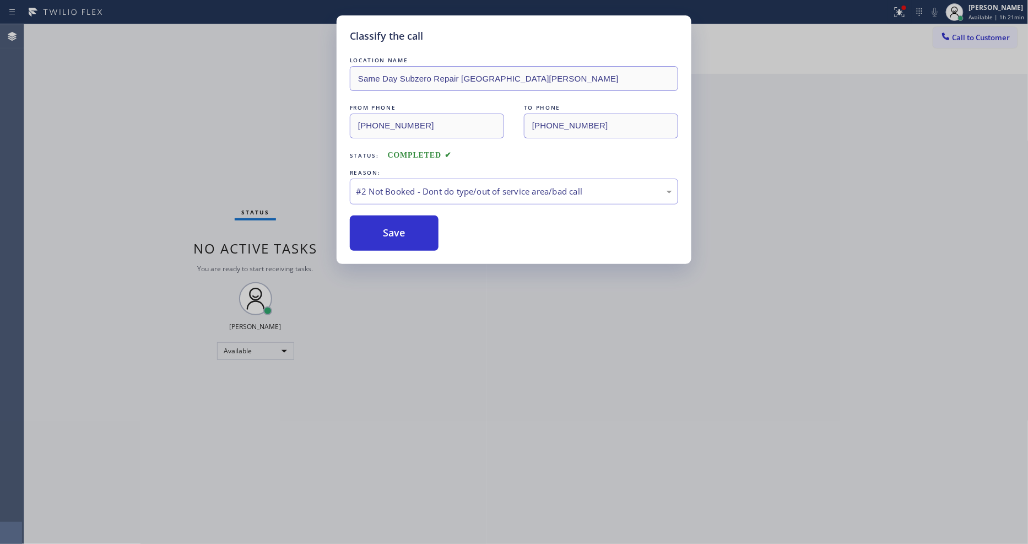
click at [381, 233] on button "Save" at bounding box center [394, 232] width 89 height 35
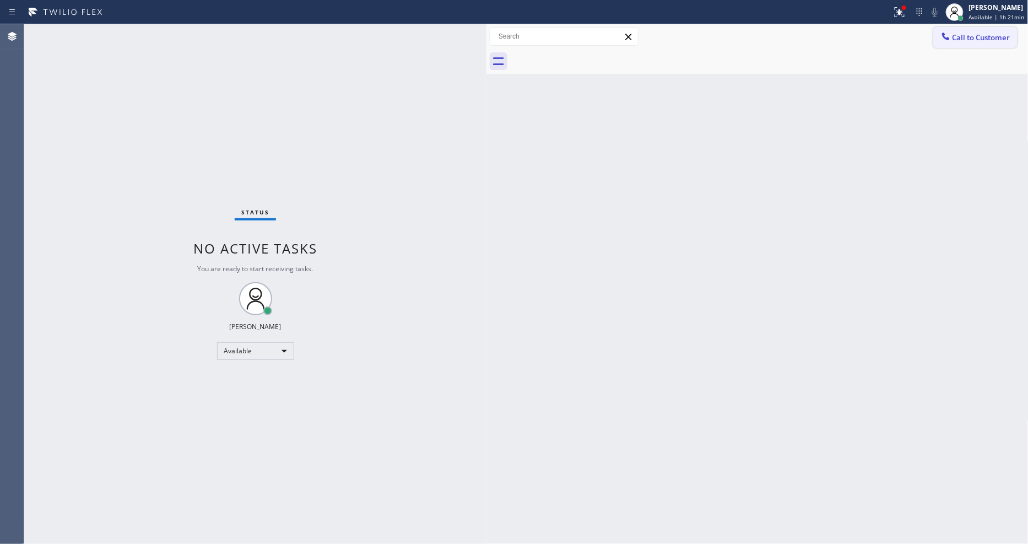
click at [949, 40] on icon at bounding box center [946, 36] width 11 height 11
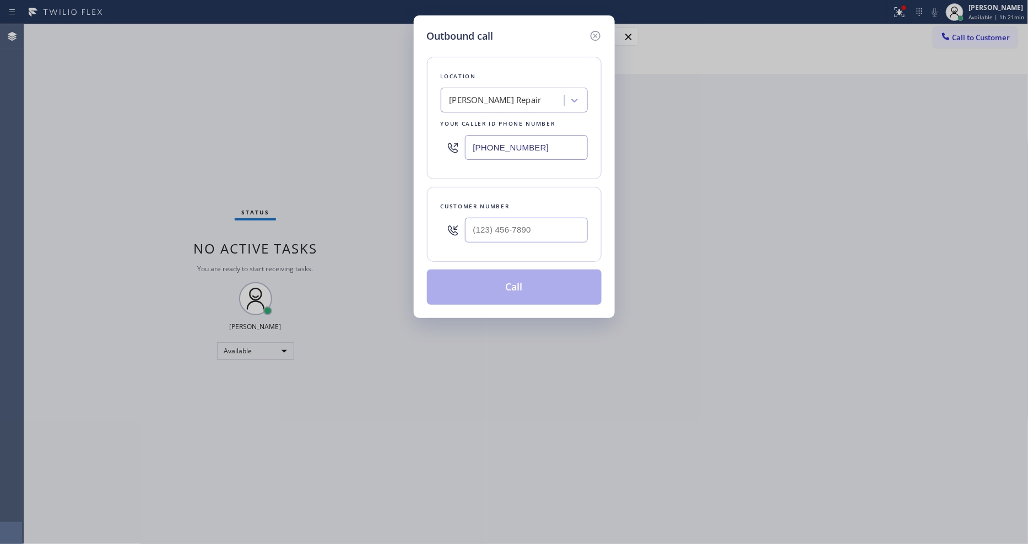
click at [267, 148] on div "Outbound call Location Burns AC Repair Your caller id phone number (323) 797-55…" at bounding box center [514, 272] width 1028 height 544
click at [471, 95] on div "[PERSON_NAME] Repair" at bounding box center [496, 100] width 92 height 13
paste input "[GEOGRAPHIC_DATA] Appliance Repair"
type input "[GEOGRAPHIC_DATA] Appliance Repair"
click at [472, 118] on div "[GEOGRAPHIC_DATA] Appliance Repair" at bounding box center [514, 129] width 147 height 31
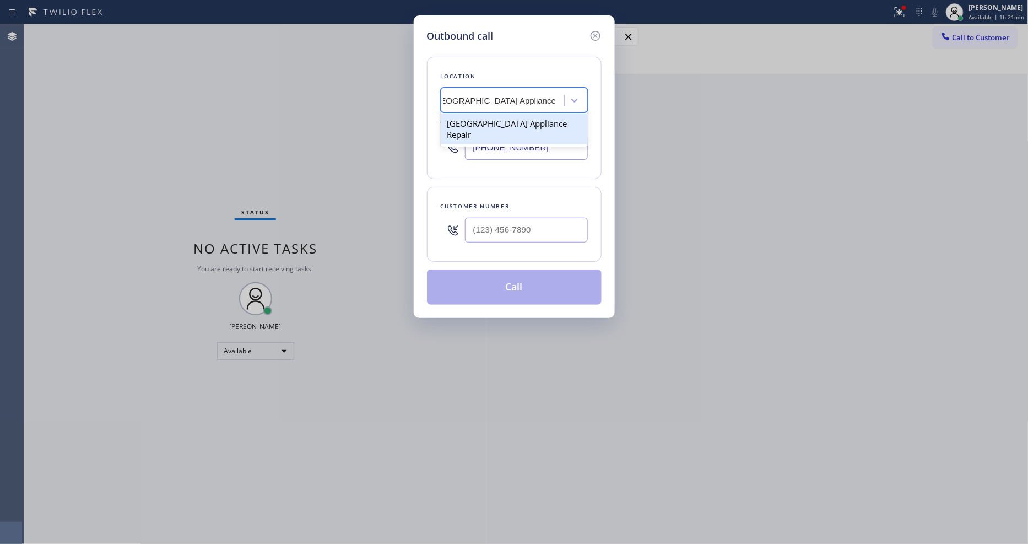
type input "[PHONE_NUMBER]"
click at [310, 392] on div "Outbound call Location Calumet Heights Appliance Repair Your caller id phone nu…" at bounding box center [514, 272] width 1028 height 544
click at [589, 30] on icon at bounding box center [595, 35] width 13 height 13
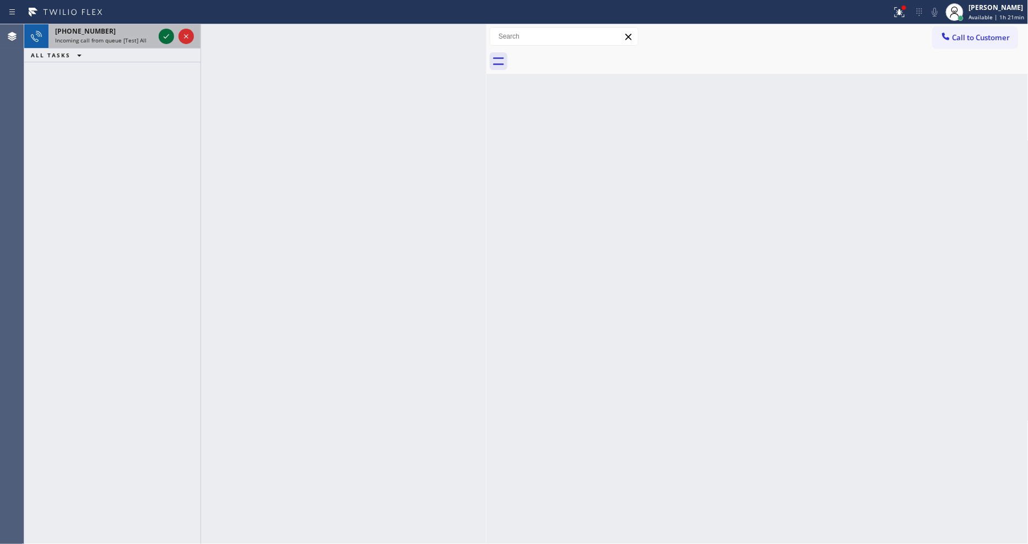
click at [159, 31] on div at bounding box center [166, 36] width 15 height 13
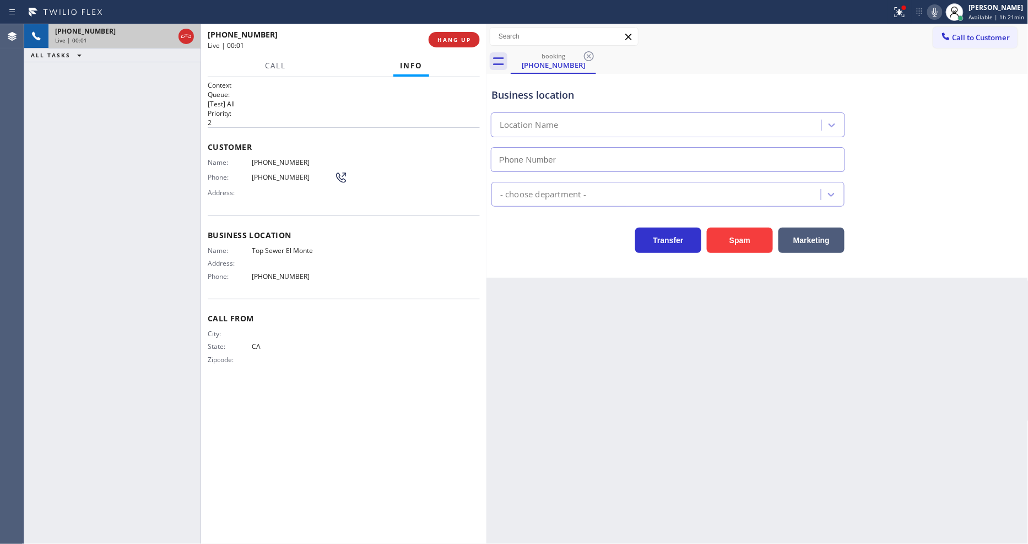
type input "[PHONE_NUMBER]"
click at [467, 43] on span "HANG UP" at bounding box center [455, 40] width 34 height 8
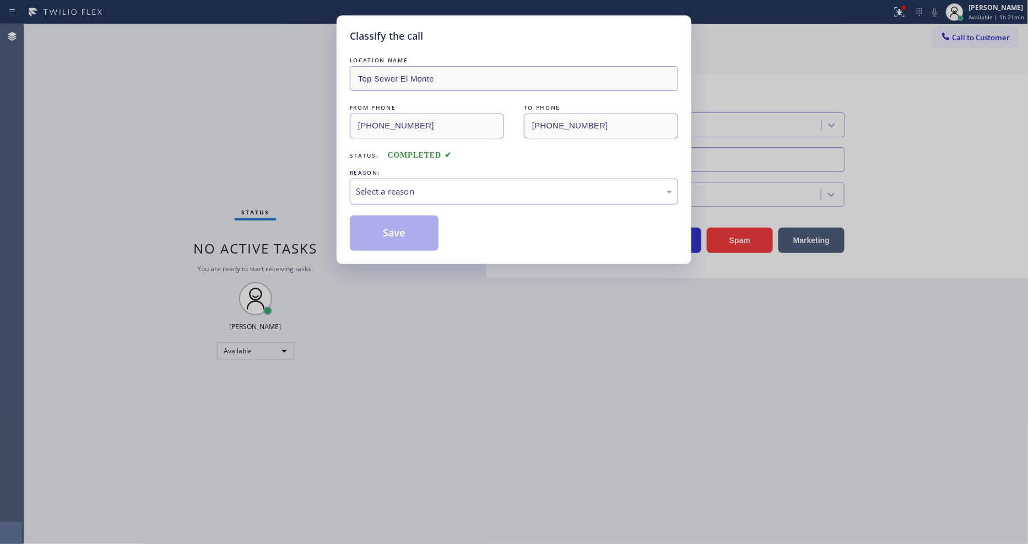
click at [410, 185] on div "Select a reason" at bounding box center [514, 191] width 316 height 13
click at [403, 222] on button "Save" at bounding box center [394, 232] width 89 height 35
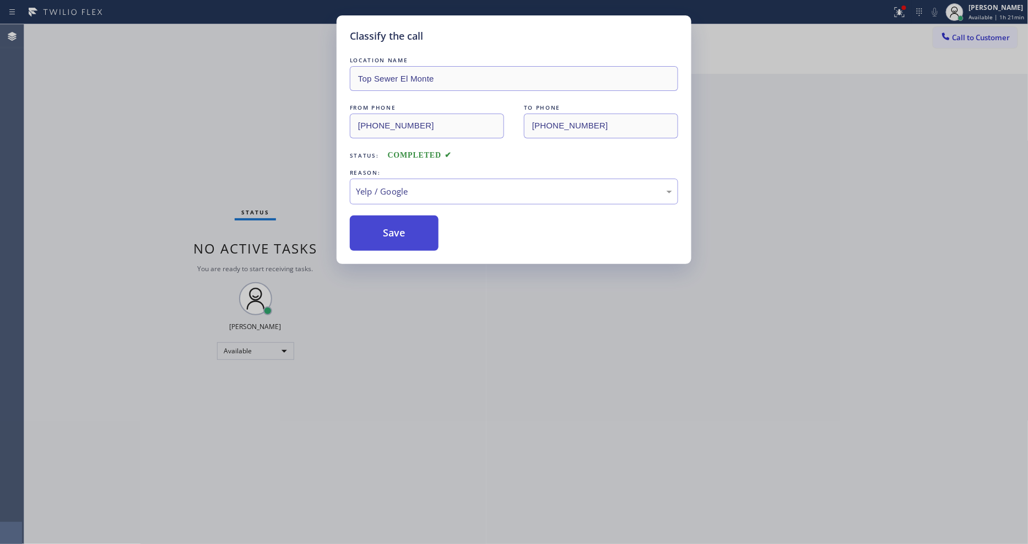
click at [403, 222] on button "Save" at bounding box center [394, 232] width 89 height 35
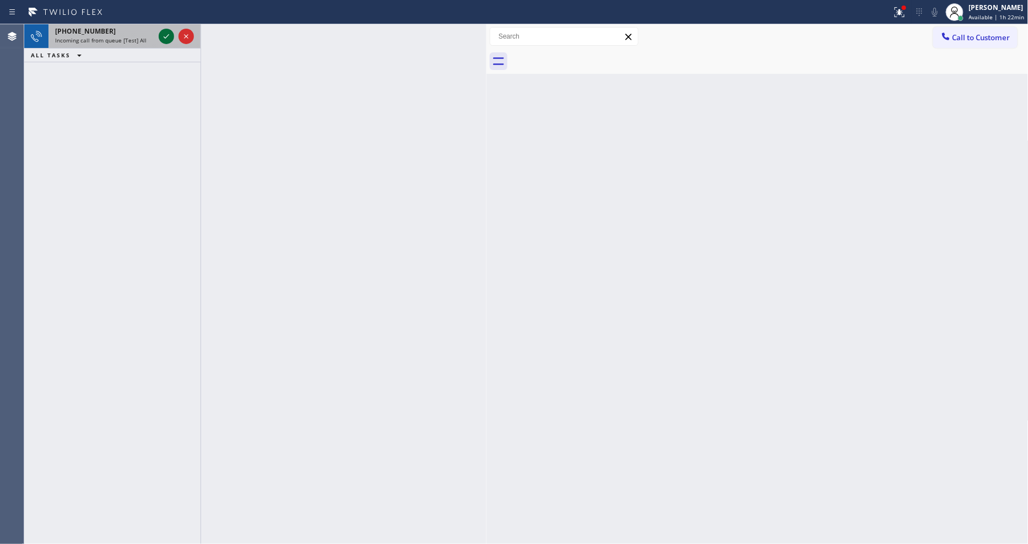
click at [163, 34] on icon at bounding box center [166, 36] width 13 height 13
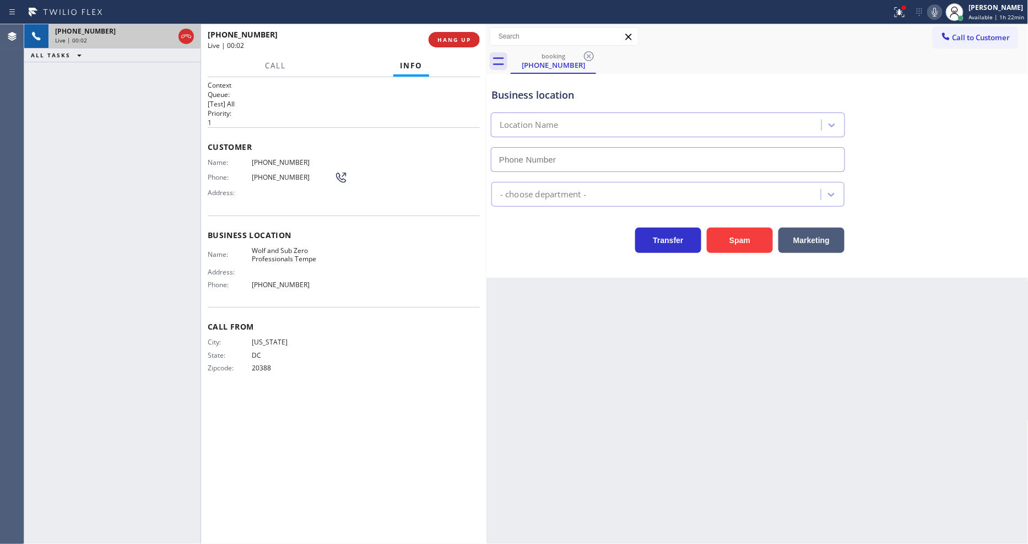
type input "[PHONE_NUMBER]"
click at [203, 278] on div "+12029970909 Live | 00:02 ALL TASKS ALL TASKS ACTIVE TASKS TASKS IN WRAP UP +12…" at bounding box center [255, 284] width 462 height 520
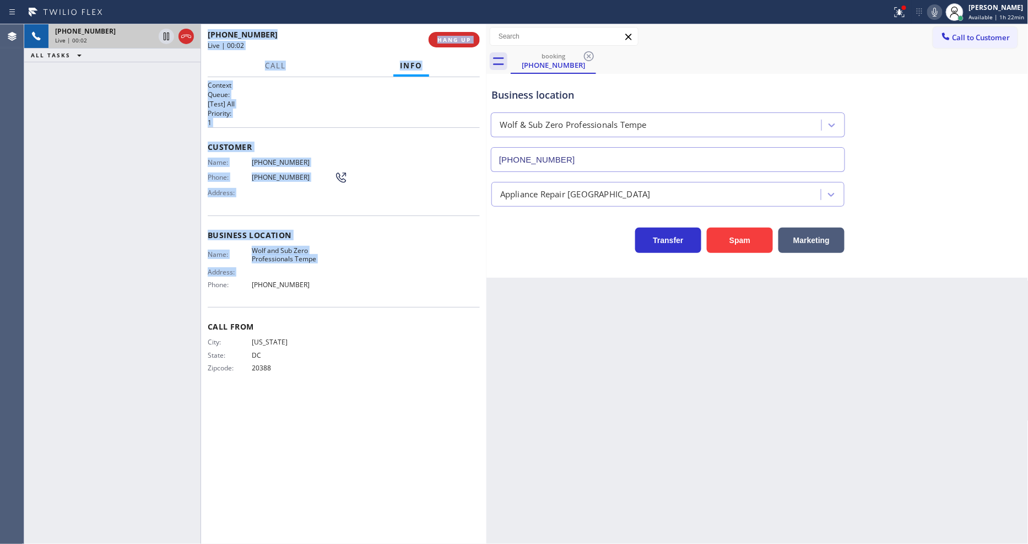
click at [204, 276] on div "Context Queue: [Test] All Priority: 1 Customer Name: (202) 997-0909 Phone: (202…" at bounding box center [343, 310] width 285 height 467
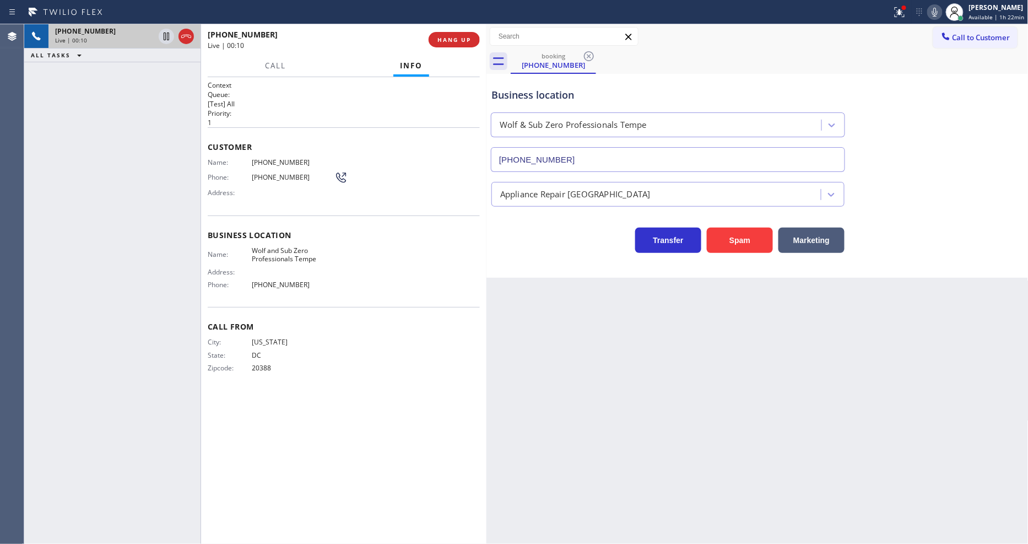
drag, startPoint x: 189, startPoint y: 168, endPoint x: 218, endPoint y: 204, distance: 45.9
click at [189, 168] on div "+12029970909 Live | 00:10 ALL TASKS ALL TASKS ACTIVE TASKS TASKS IN WRAP UP" at bounding box center [112, 284] width 176 height 520
click at [278, 251] on span "Wolf and Sub Zero Professionals Tempe" at bounding box center [293, 254] width 83 height 17
click at [278, 250] on span "Wolf and Sub Zero Professionals Tempe" at bounding box center [293, 254] width 83 height 17
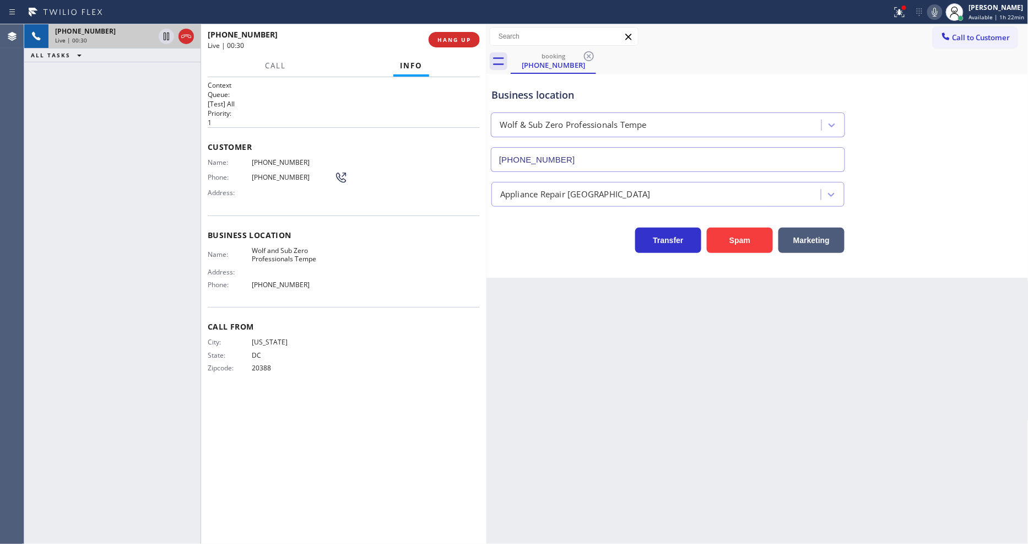
click at [259, 160] on span "[PHONE_NUMBER]" at bounding box center [293, 162] width 83 height 8
click at [168, 315] on div "+12029970909 Live | 00:45 ALL TASKS ALL TASKS ACTIVE TASKS TASKS IN WRAP UP" at bounding box center [112, 284] width 176 height 520
drag, startPoint x: 889, startPoint y: 14, endPoint x: 922, endPoint y: 57, distance: 53.5
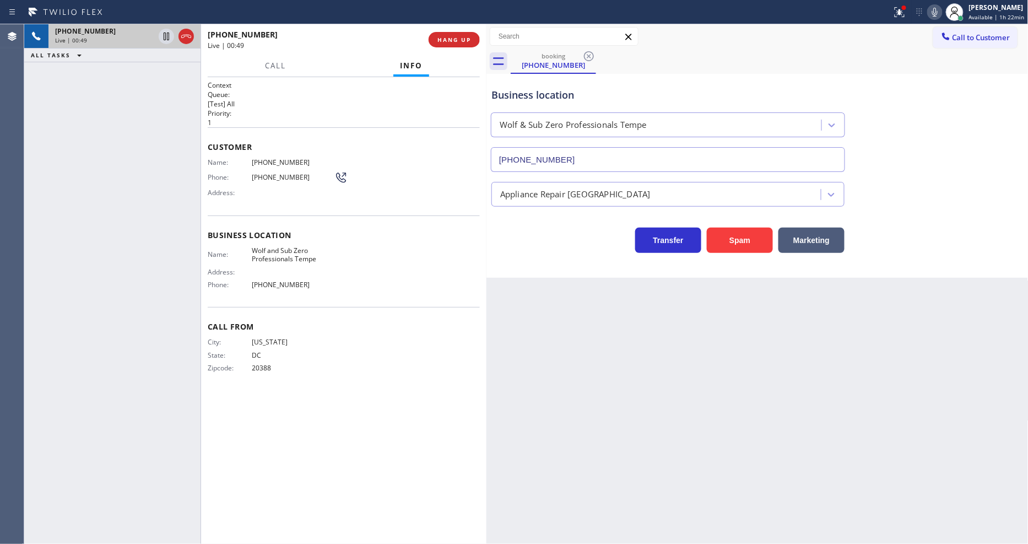
click at [888, 14] on div at bounding box center [445, 12] width 883 height 18
click at [910, 14] on div at bounding box center [900, 12] width 24 height 13
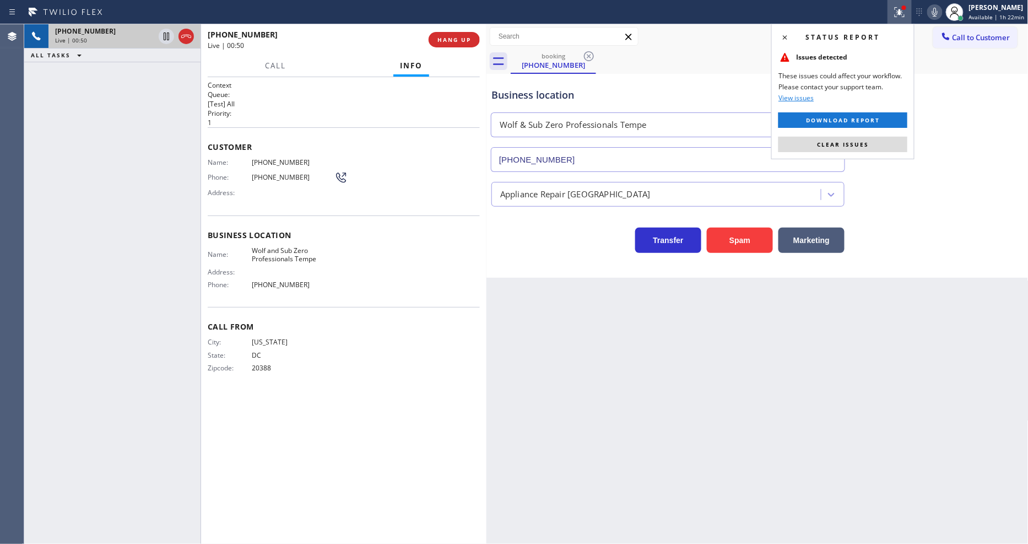
drag, startPoint x: 883, startPoint y: 147, endPoint x: 770, endPoint y: 254, distance: 155.1
click at [882, 148] on button "Clear issues" at bounding box center [843, 144] width 129 height 15
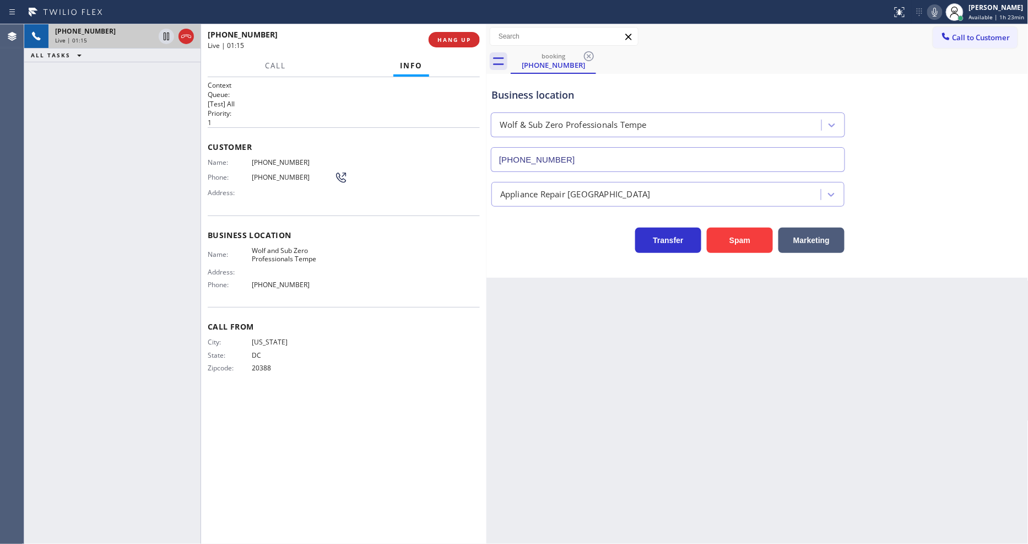
click at [790, 368] on div "Back to Dashboard Change Sender ID Customers Technicians Select a contact Outbo…" at bounding box center [758, 284] width 542 height 520
click at [725, 353] on div "Back to Dashboard Change Sender ID Customers Technicians Select a contact Outbo…" at bounding box center [758, 284] width 542 height 520
click at [811, 386] on div "Back to Dashboard Change Sender ID Customers Technicians Select a contact Outbo…" at bounding box center [758, 284] width 542 height 520
click at [827, 356] on div "Back to Dashboard Change Sender ID Customers Technicians Select a contact Outbo…" at bounding box center [758, 284] width 542 height 520
click at [752, 439] on div "Back to Dashboard Change Sender ID Customers Technicians Select a contact Outbo…" at bounding box center [758, 284] width 542 height 520
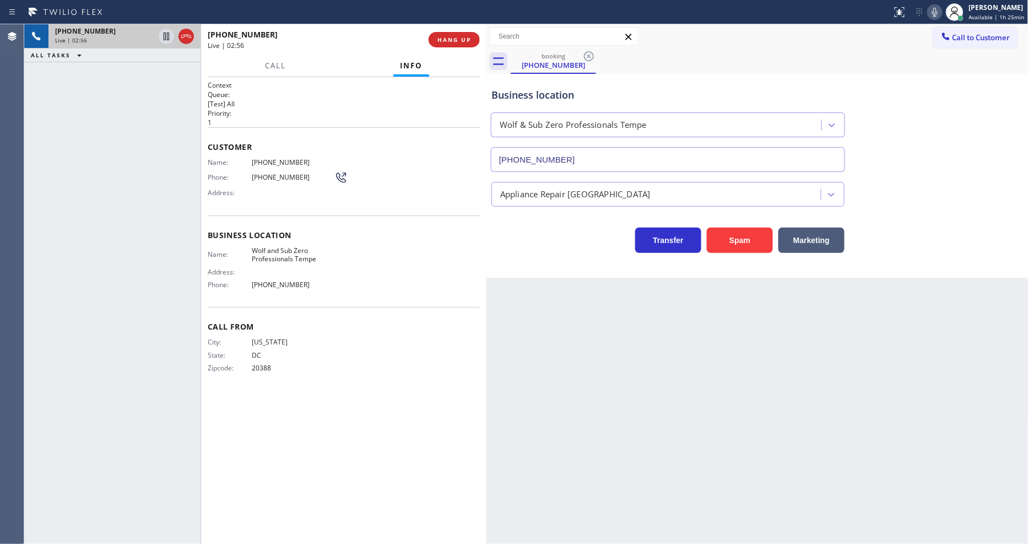
click at [474, 452] on div "Context Queue: [Test] All Priority: 1 Customer Name: (202) 997-0909 Phone: (202…" at bounding box center [344, 310] width 272 height 460
click at [166, 35] on icon at bounding box center [166, 36] width 13 height 13
click at [936, 11] on icon at bounding box center [934, 12] width 13 height 13
drag, startPoint x: 164, startPoint y: 35, endPoint x: 742, endPoint y: 34, distance: 578.0
click at [164, 35] on icon at bounding box center [167, 37] width 8 height 8
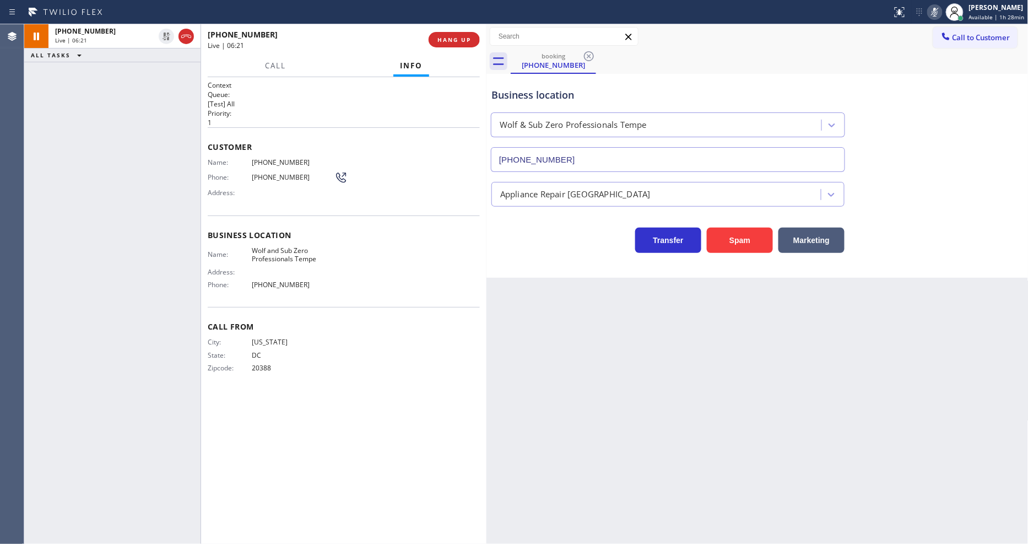
click at [942, 8] on icon at bounding box center [934, 12] width 13 height 13
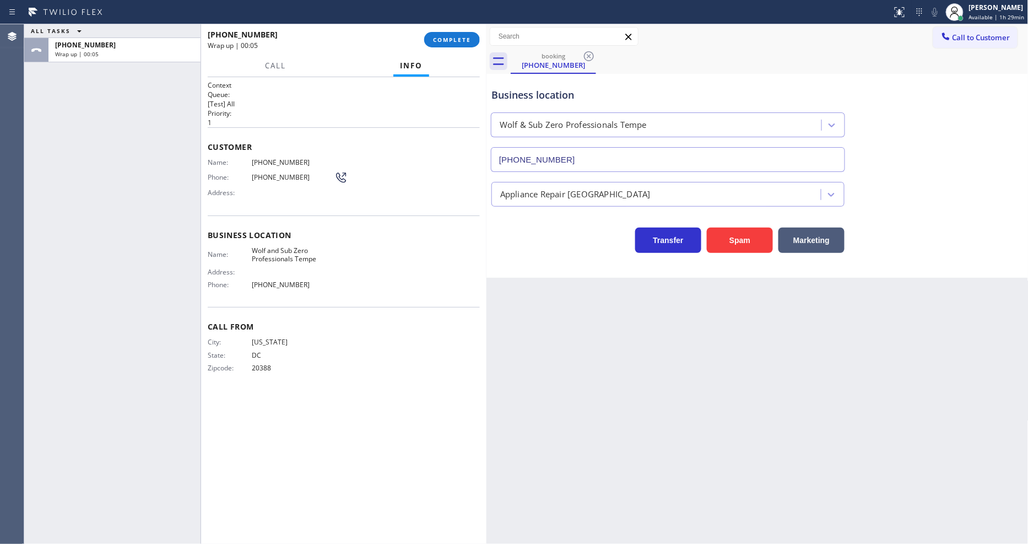
click at [435, 30] on div "+12029970909 Wrap up | 00:05 COMPLETE" at bounding box center [344, 39] width 272 height 29
click at [450, 37] on span "COMPLETE" at bounding box center [452, 40] width 38 height 8
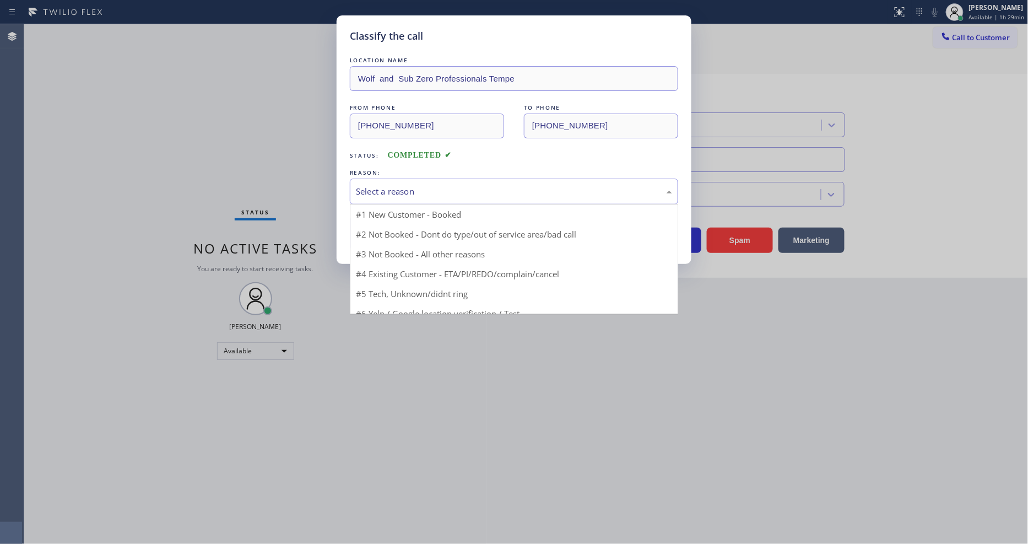
click at [390, 190] on div "Select a reason" at bounding box center [514, 191] width 316 height 13
click at [384, 232] on button "Save" at bounding box center [394, 232] width 89 height 35
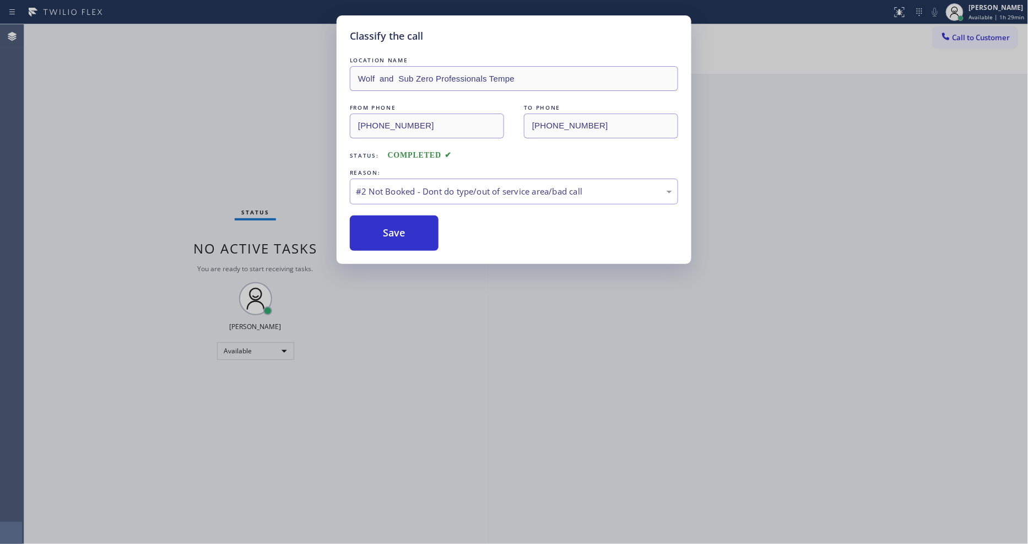
click at [384, 232] on button "Save" at bounding box center [394, 232] width 89 height 35
drag, startPoint x: 384, startPoint y: 232, endPoint x: 379, endPoint y: 213, distance: 19.5
click at [382, 229] on button "Save" at bounding box center [394, 232] width 89 height 35
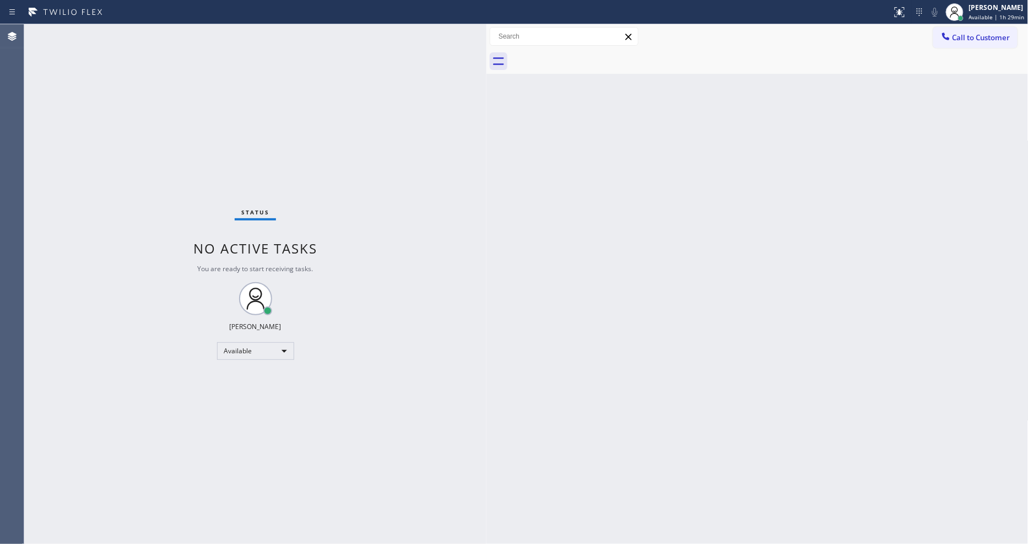
click at [163, 39] on div "Status No active tasks You are ready to start receiving tasks. [PERSON_NAME] Av…" at bounding box center [255, 284] width 462 height 520
click at [711, 372] on div "Back to Dashboard Change Sender ID Customers Technicians Select a contact Outbo…" at bounding box center [758, 284] width 542 height 520
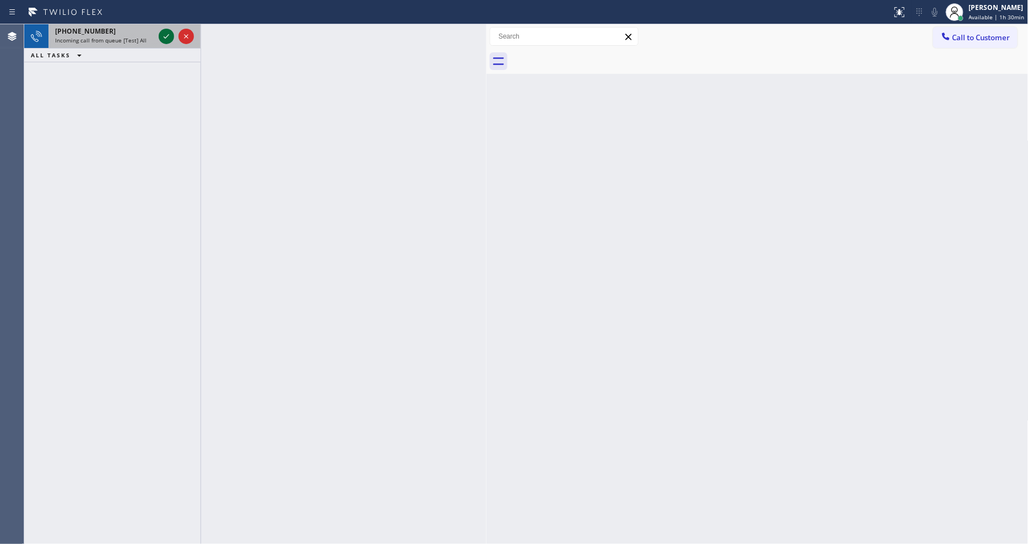
click at [171, 35] on icon at bounding box center [166, 36] width 13 height 13
click at [165, 36] on icon at bounding box center [166, 36] width 13 height 13
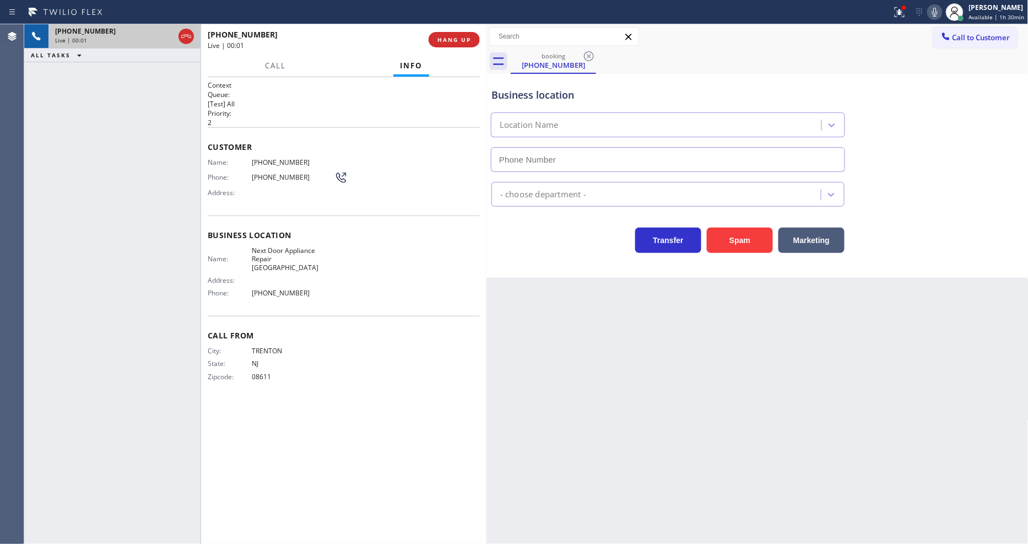
type input "[PHONE_NUMBER]"
click at [672, 368] on div "Back to Dashboard Change Sender ID Customers Technicians Select a contact Outbo…" at bounding box center [758, 284] width 542 height 520
click at [266, 252] on span "Next Door Appliance Repair [GEOGRAPHIC_DATA]" at bounding box center [293, 258] width 83 height 25
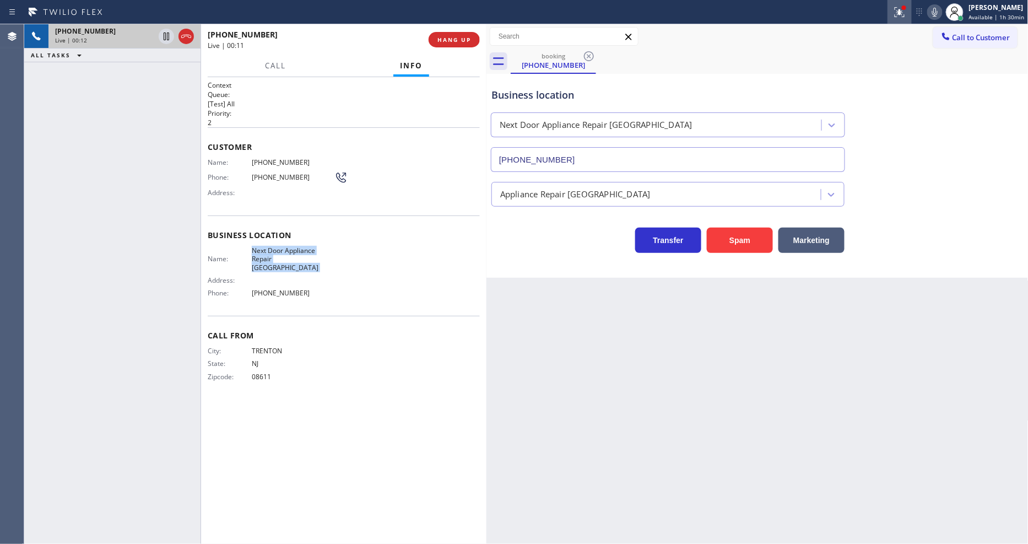
click at [906, 13] on icon at bounding box center [899, 12] width 13 height 13
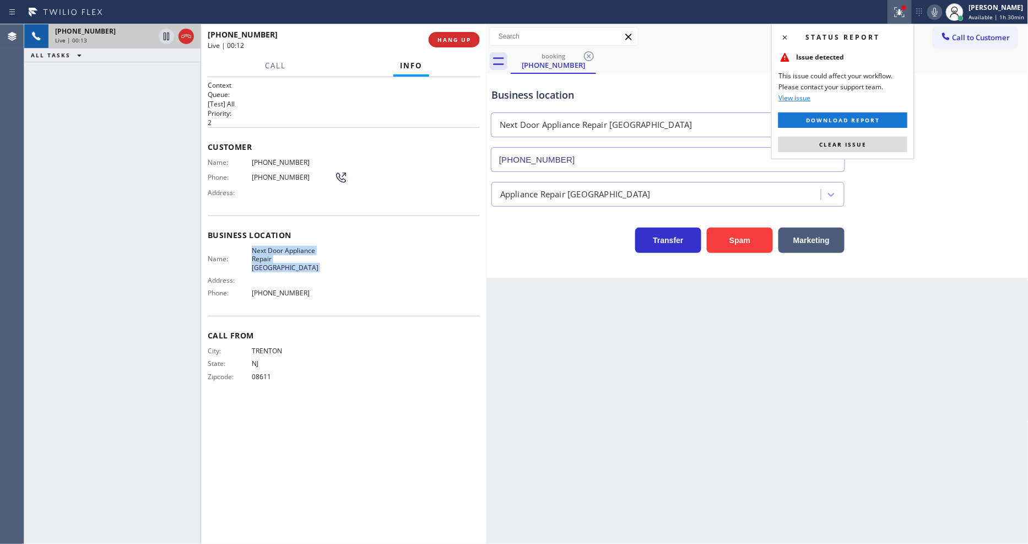
drag, startPoint x: 883, startPoint y: 140, endPoint x: 555, endPoint y: 183, distance: 330.7
click at [883, 139] on button "Clear issue" at bounding box center [843, 144] width 129 height 15
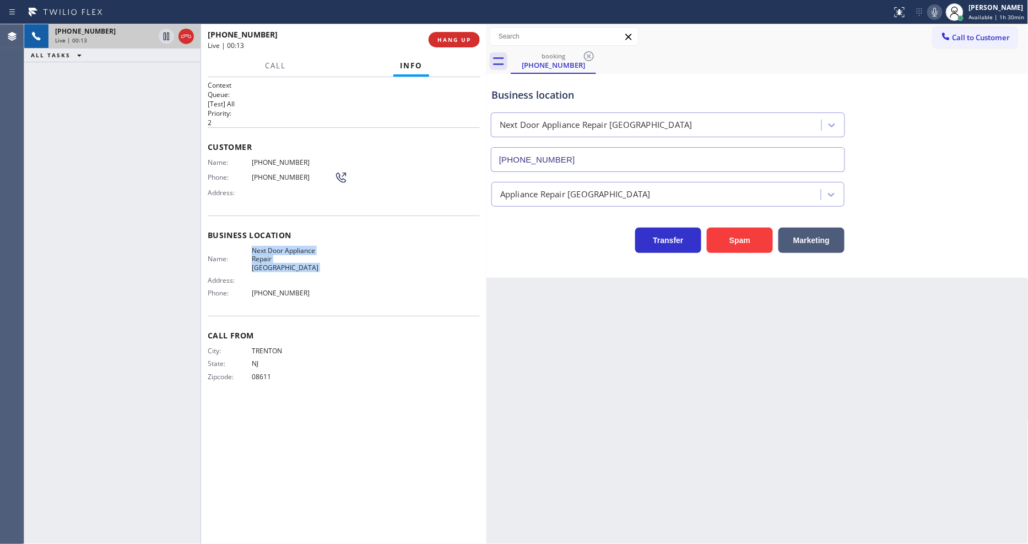
click at [278, 246] on span "Next Door Appliance Repair [GEOGRAPHIC_DATA]" at bounding box center [293, 258] width 83 height 25
click at [269, 153] on div "Customer Name: (609) 273-4450 Phone: (609) 273-4450 Address:" at bounding box center [344, 171] width 272 height 88
click at [267, 158] on span "[PHONE_NUMBER]" at bounding box center [293, 162] width 83 height 8
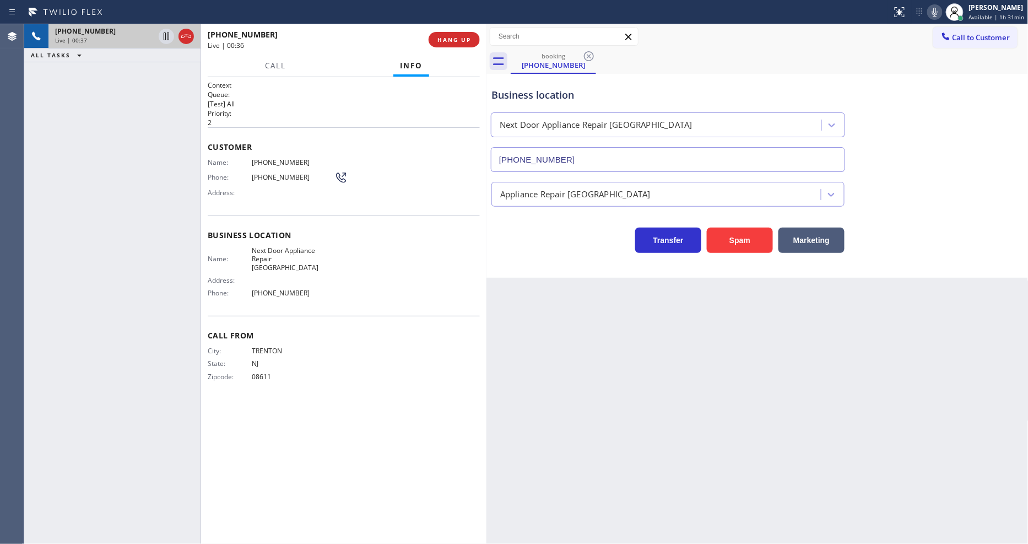
click at [267, 158] on span "[PHONE_NUMBER]" at bounding box center [293, 162] width 83 height 8
drag, startPoint x: 162, startPoint y: 34, endPoint x: 577, endPoint y: 36, distance: 414.9
click at [162, 34] on icon at bounding box center [166, 36] width 13 height 13
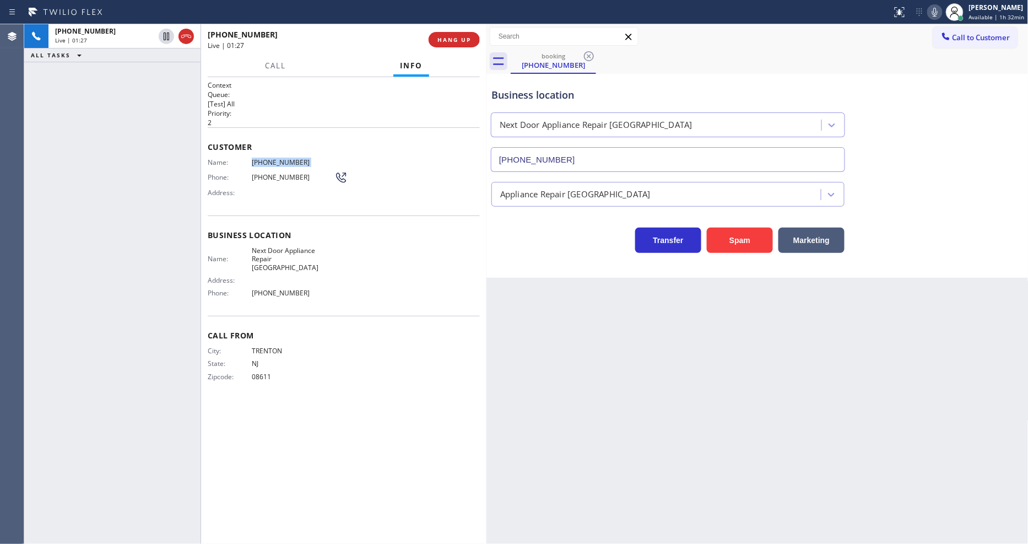
click at [936, 14] on icon at bounding box center [934, 12] width 13 height 13
click at [167, 35] on icon at bounding box center [166, 36] width 13 height 13
click at [931, 7] on icon at bounding box center [934, 12] width 13 height 13
click at [987, 17] on span "Available | 1h 34min" at bounding box center [997, 17] width 56 height 8
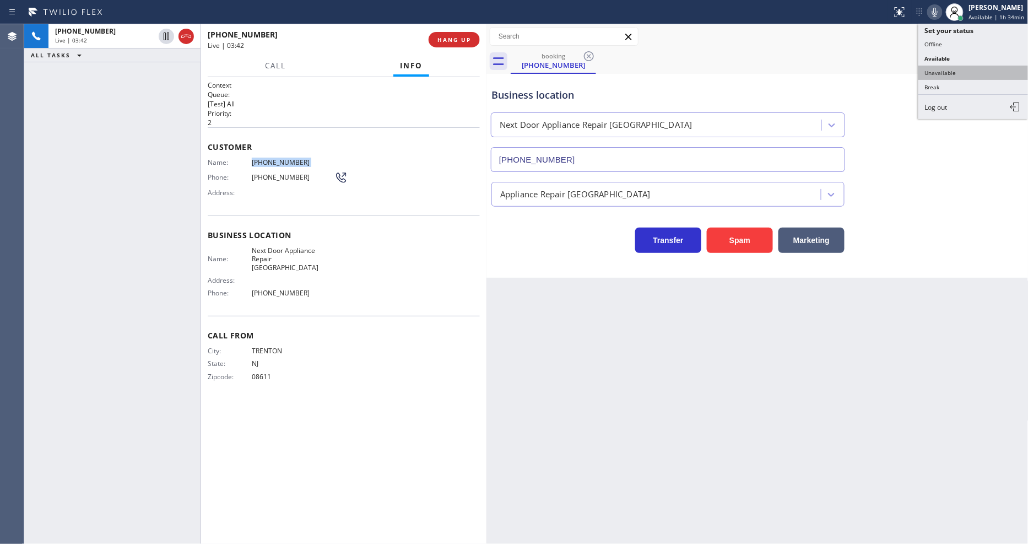
click at [943, 73] on button "Unavailable" at bounding box center [974, 73] width 110 height 14
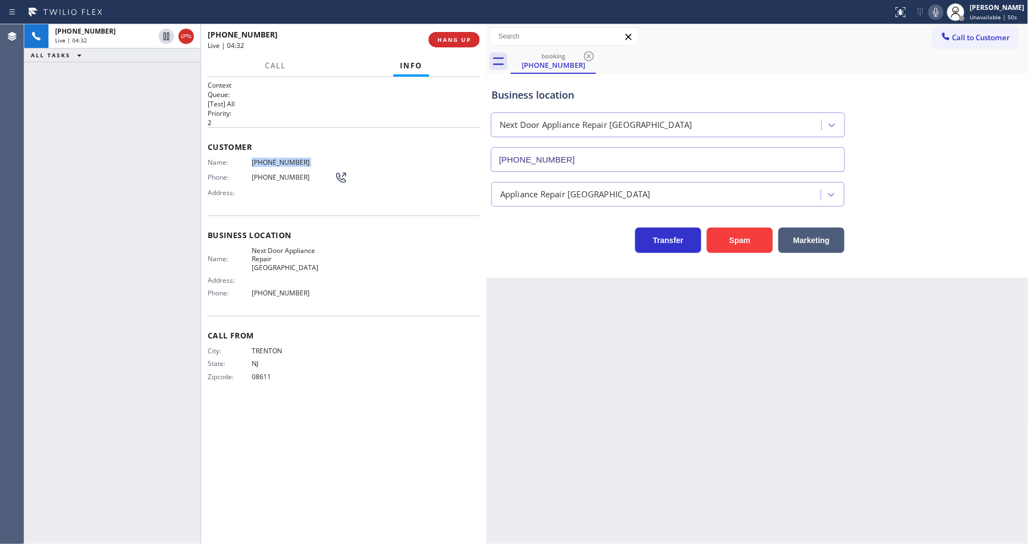
click at [789, 375] on div "Back to Dashboard Change Sender ID Customers Technicians Select a contact Outbo…" at bounding box center [758, 284] width 542 height 520
drag, startPoint x: 825, startPoint y: 464, endPoint x: 1019, endPoint y: 423, distance: 198.2
click at [825, 464] on div "Back to Dashboard Change Sender ID Customers Technicians Select a contact Outbo…" at bounding box center [758, 284] width 542 height 520
click at [455, 40] on button "HANG UP" at bounding box center [454, 39] width 51 height 15
click at [455, 40] on span "HANG UP" at bounding box center [455, 40] width 34 height 8
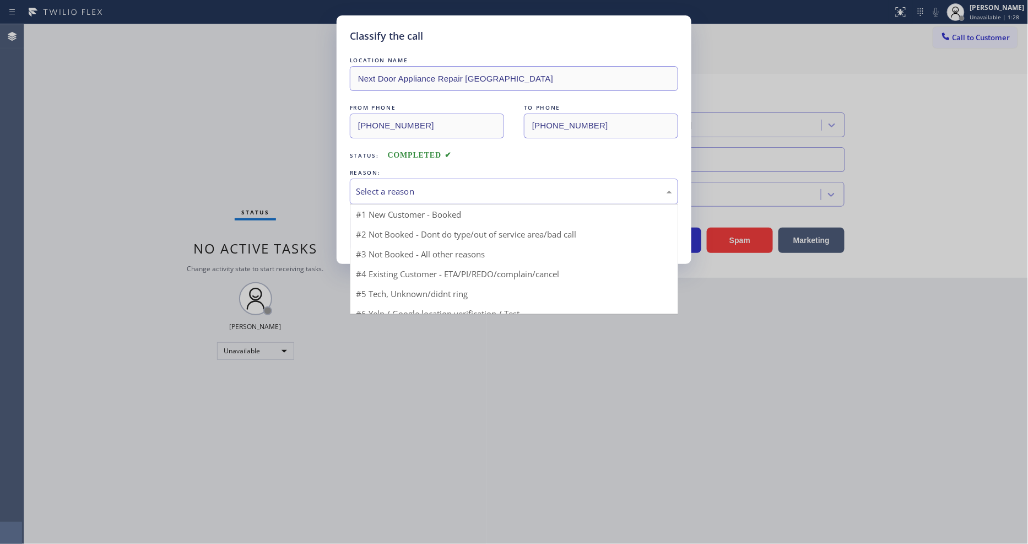
click at [401, 191] on div "Select a reason" at bounding box center [514, 191] width 316 height 13
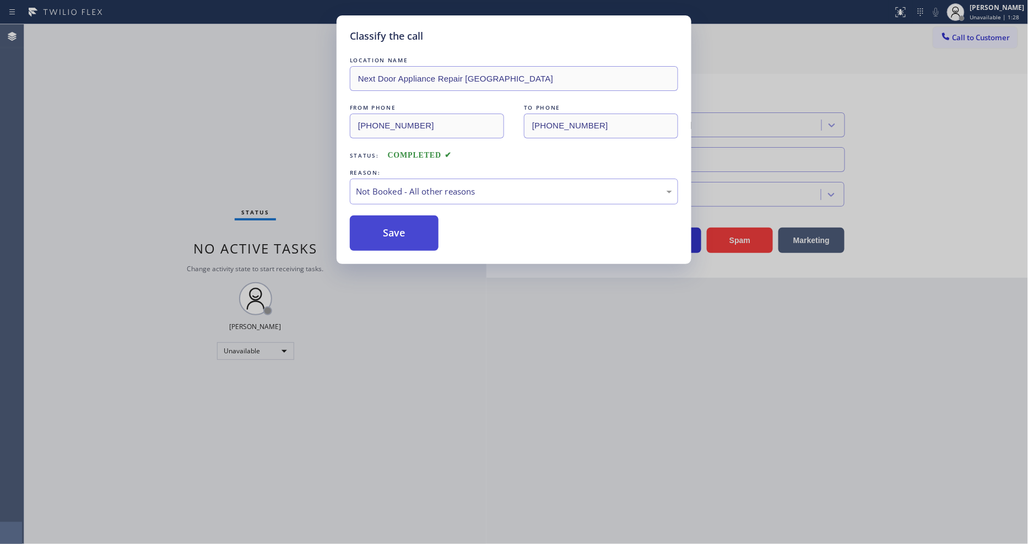
click at [383, 226] on button "Save" at bounding box center [394, 232] width 89 height 35
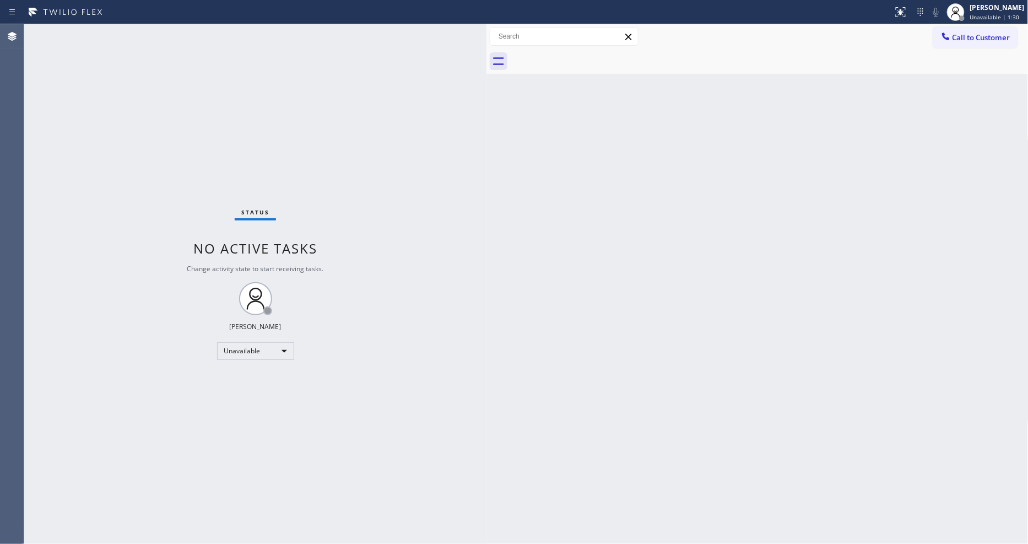
drag, startPoint x: 984, startPoint y: 37, endPoint x: 689, endPoint y: 42, distance: 294.8
click at [984, 37] on span "Call to Customer" at bounding box center [982, 38] width 58 height 10
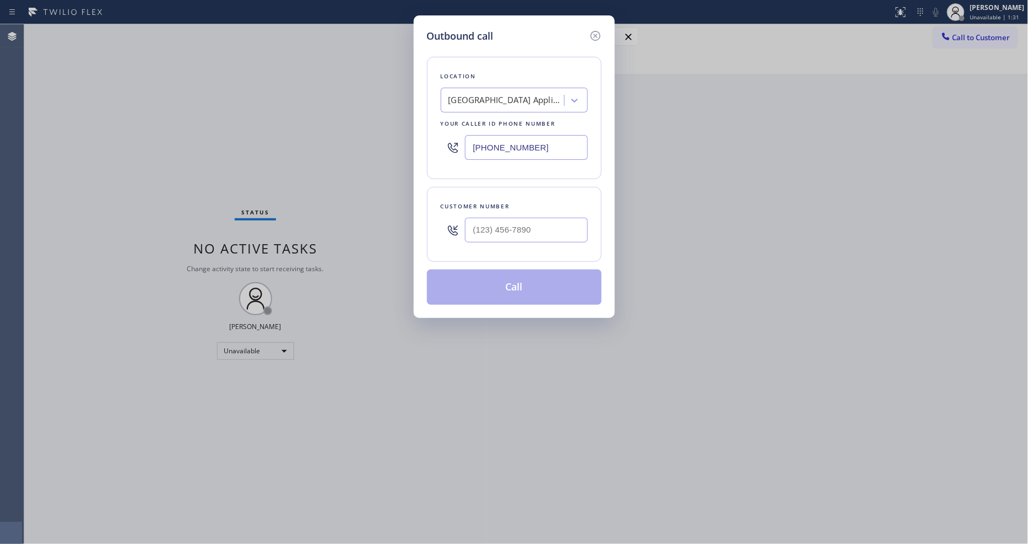
click at [494, 96] on div "[GEOGRAPHIC_DATA] Appliance Repair" at bounding box center [507, 100] width 116 height 13
paste input "Phoenix Commercial Heating Solutions"
type input "Phoenix Commercial Heating Solutions"
click at [487, 122] on div "Phoenix Commercial Heating Solutions" at bounding box center [514, 129] width 147 height 31
type input "[PHONE_NUMBER]"
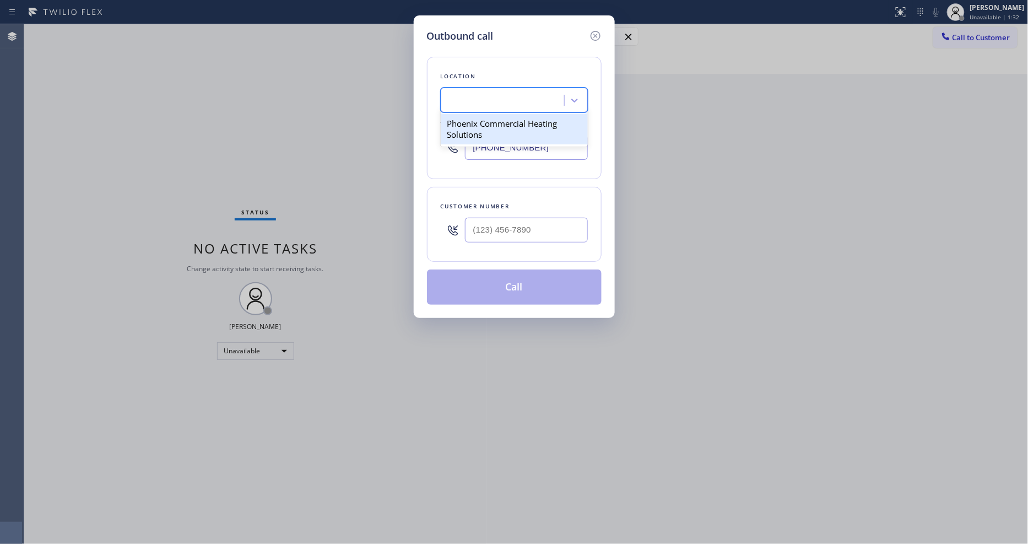
scroll to position [0, 1]
drag, startPoint x: 232, startPoint y: 145, endPoint x: 317, endPoint y: 172, distance: 89.2
click at [234, 145] on div "Outbound call Location [GEOGRAPHIC_DATA] Commercial Heating Solutions Your call…" at bounding box center [514, 272] width 1028 height 544
click at [499, 228] on input "(___) ___-____" at bounding box center [526, 230] width 123 height 25
paste input "715) 944-3980"
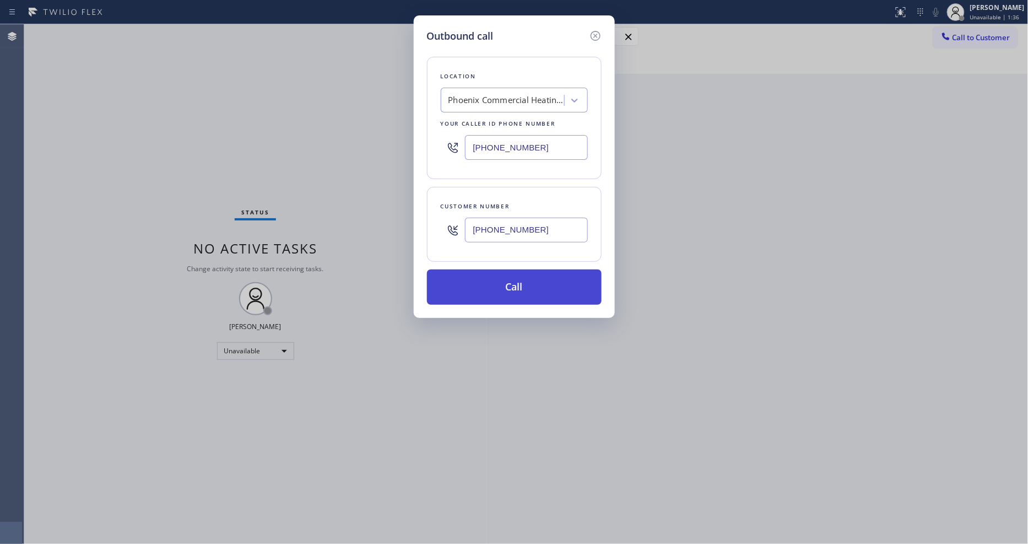
type input "[PHONE_NUMBER]"
click at [493, 284] on button "Call" at bounding box center [514, 286] width 175 height 35
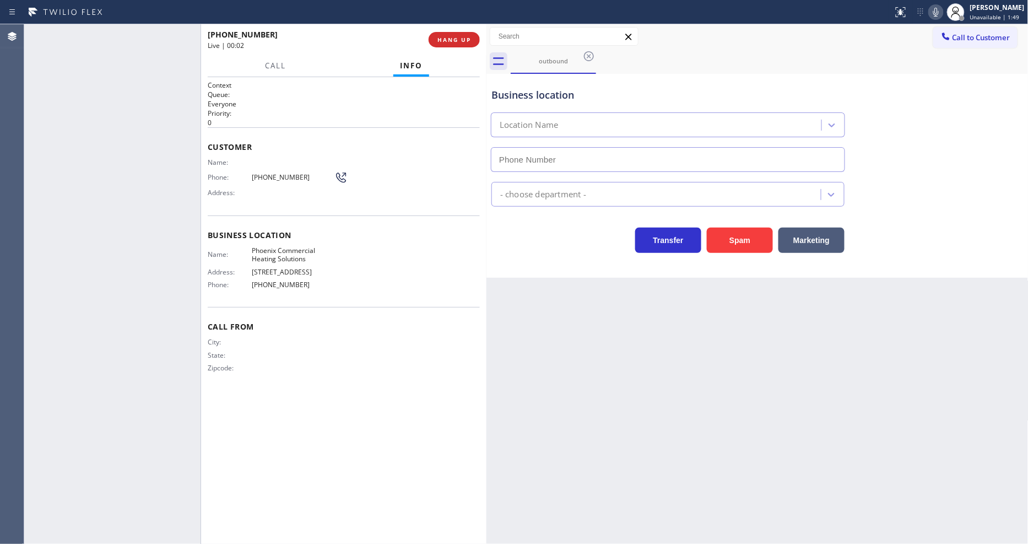
type input "[PHONE_NUMBER]"
click at [285, 176] on span "[PHONE_NUMBER]" at bounding box center [293, 177] width 83 height 8
click at [285, 175] on span "[PHONE_NUMBER]" at bounding box center [293, 177] width 83 height 8
click at [269, 176] on div "Phone: (715) 944-3980" at bounding box center [278, 177] width 140 height 13
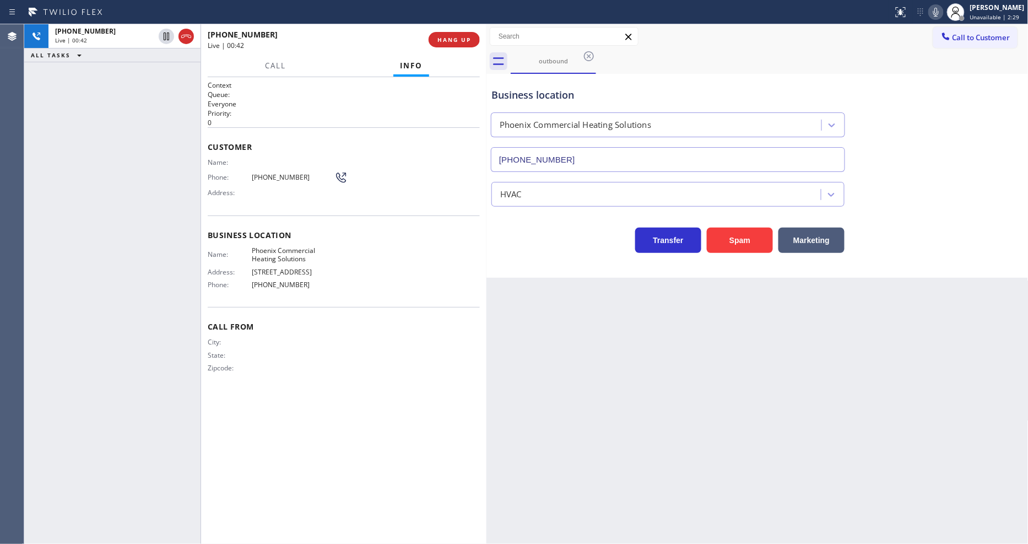
click at [272, 173] on span "[PHONE_NUMBER]" at bounding box center [293, 177] width 83 height 8
drag, startPoint x: 463, startPoint y: 30, endPoint x: 463, endPoint y: 39, distance: 8.3
click at [463, 33] on div "+17159443980 Live | 00:43 HANG UP" at bounding box center [344, 39] width 272 height 29
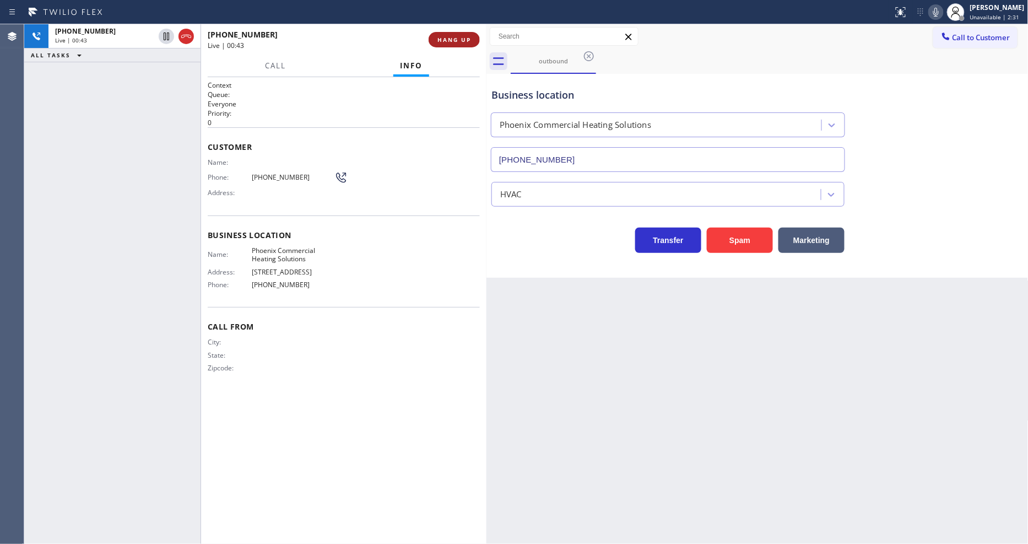
click at [463, 39] on span "HANG UP" at bounding box center [455, 40] width 34 height 8
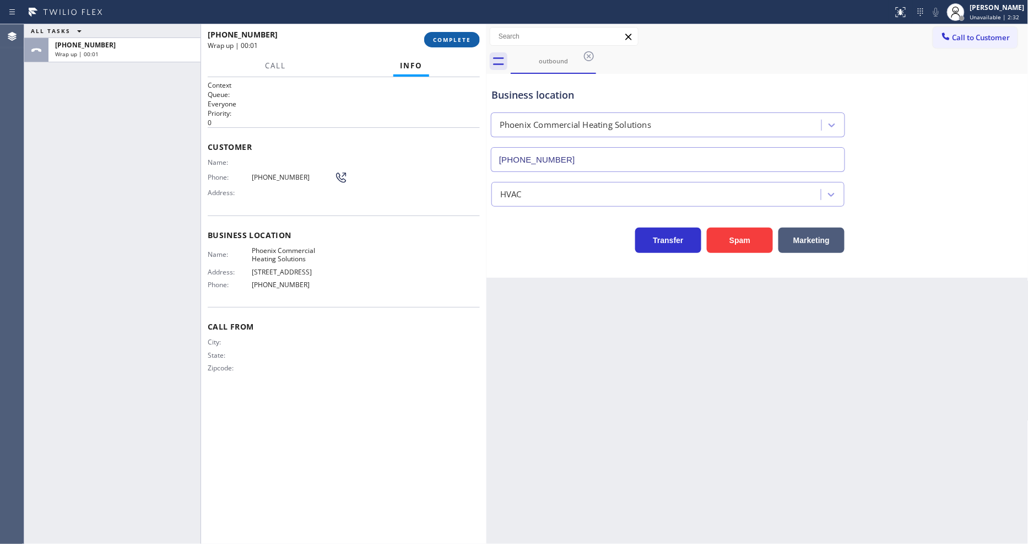
click at [463, 39] on span "COMPLETE" at bounding box center [452, 40] width 38 height 8
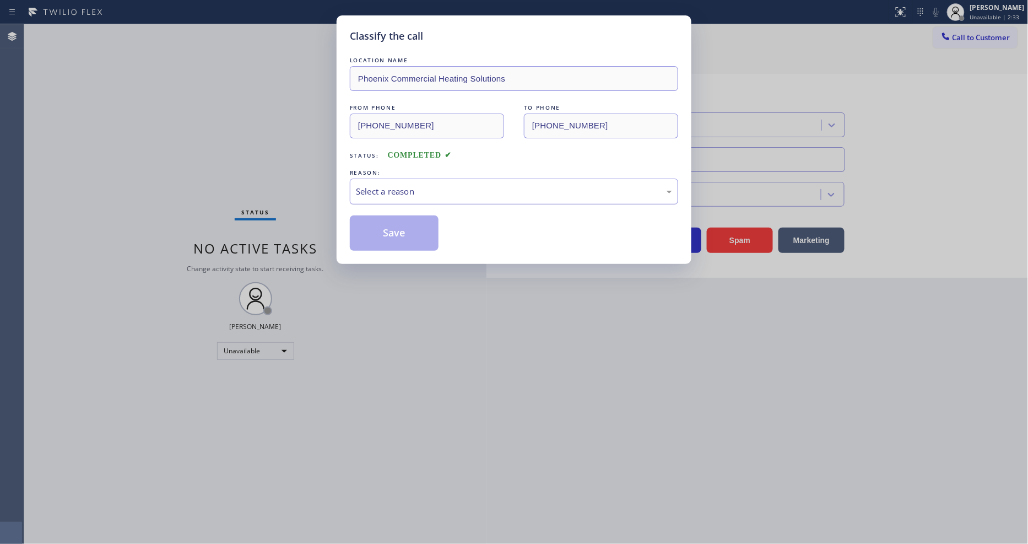
click at [386, 185] on div "Select a reason" at bounding box center [514, 191] width 316 height 13
click at [382, 234] on button "Save" at bounding box center [394, 232] width 89 height 35
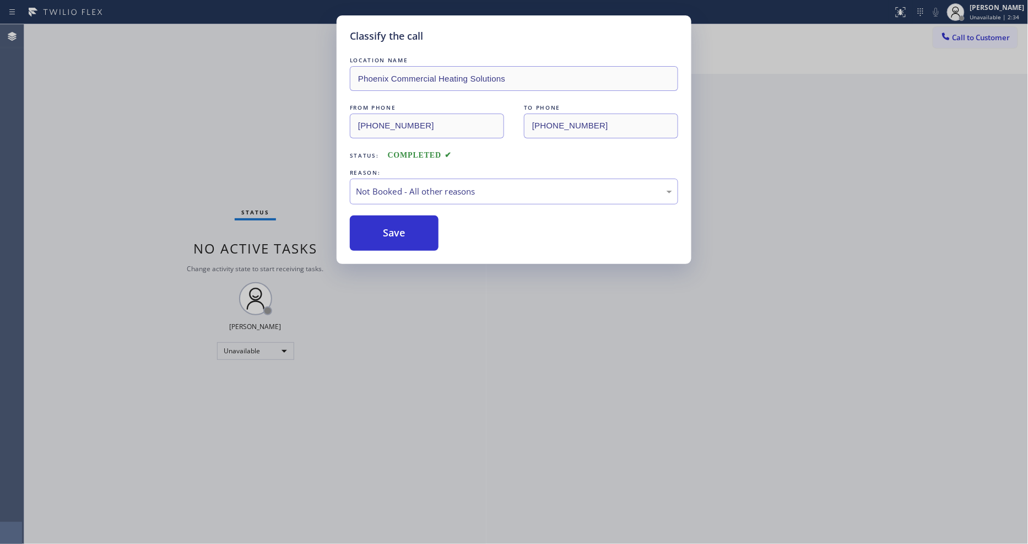
click at [993, 40] on span "Call to Customer" at bounding box center [982, 38] width 58 height 10
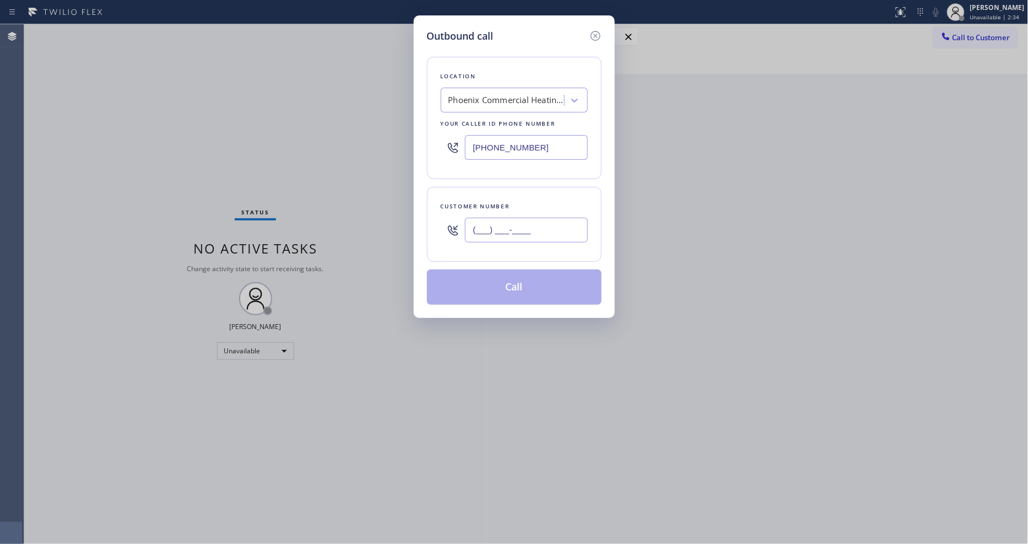
click at [553, 223] on input "(___) ___-____" at bounding box center [526, 230] width 123 height 25
paste input "715) 944-3980"
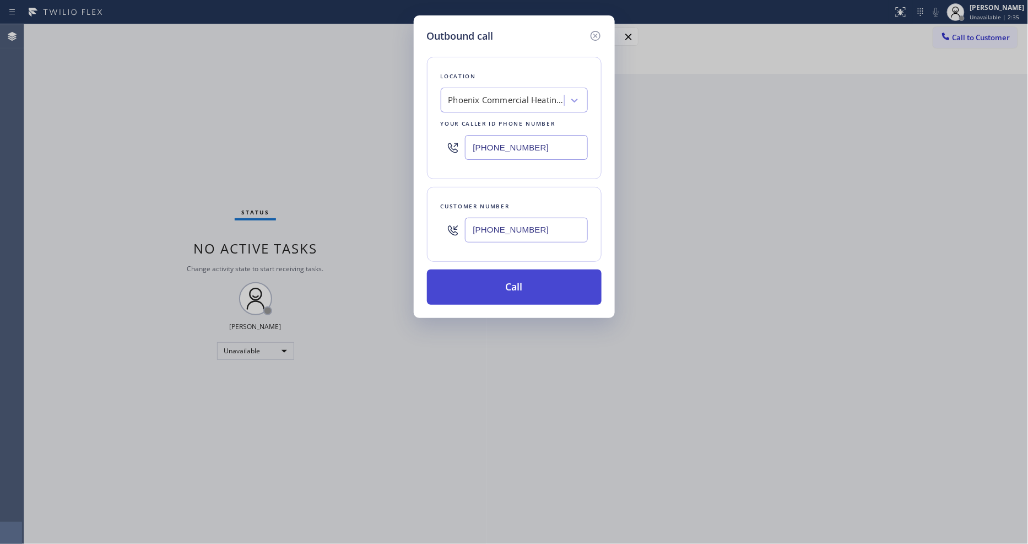
type input "[PHONE_NUMBER]"
click at [480, 287] on button "Call" at bounding box center [514, 286] width 175 height 35
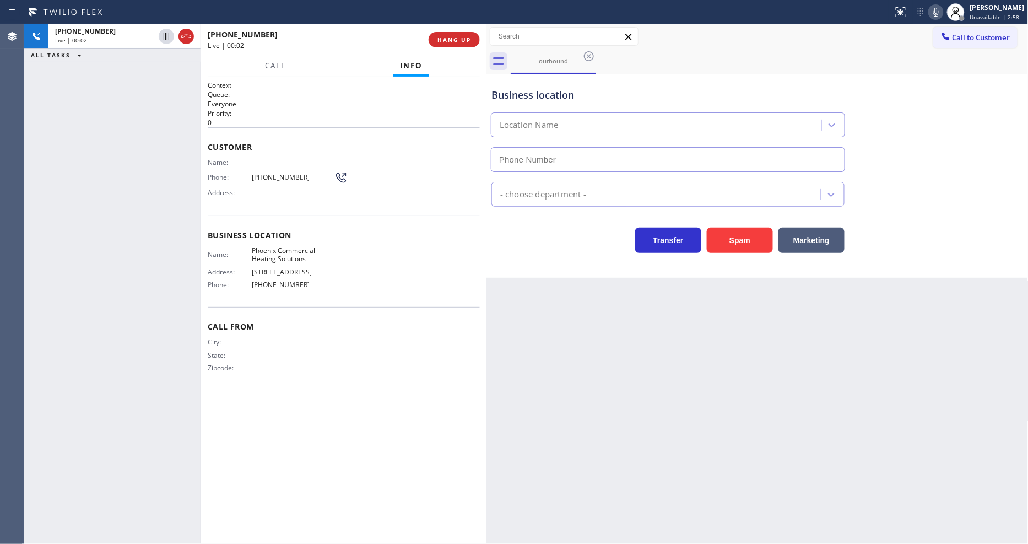
type input "[PHONE_NUMBER]"
click at [267, 90] on h2 "Queue:" at bounding box center [344, 94] width 272 height 9
click at [471, 40] on button "HANG UP" at bounding box center [454, 39] width 51 height 15
drag, startPoint x: 471, startPoint y: 39, endPoint x: 460, endPoint y: 43, distance: 12.2
click at [471, 39] on button "COMPLETE" at bounding box center [452, 39] width 56 height 15
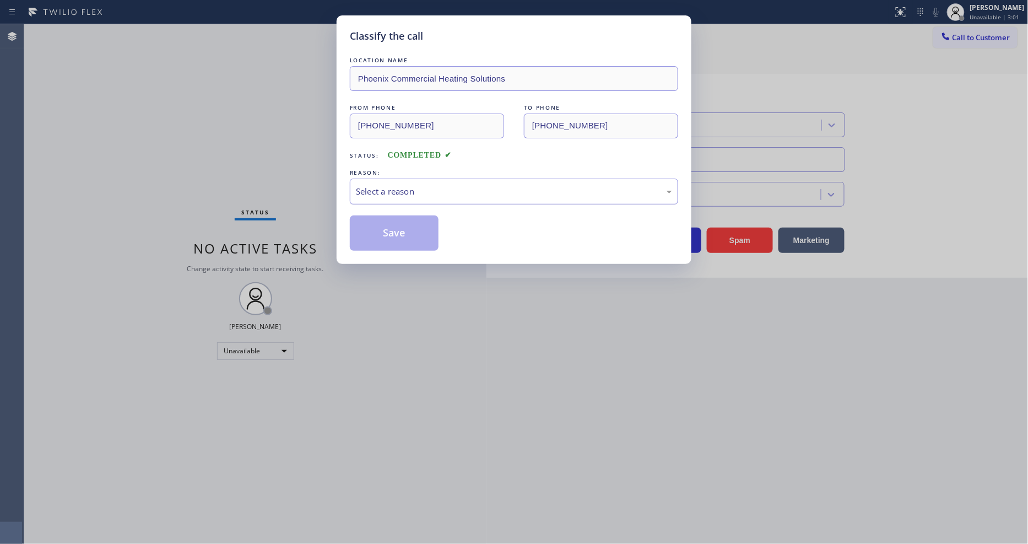
click at [377, 190] on div "Select a reason" at bounding box center [514, 191] width 316 height 13
click at [375, 229] on button "Save" at bounding box center [394, 232] width 89 height 35
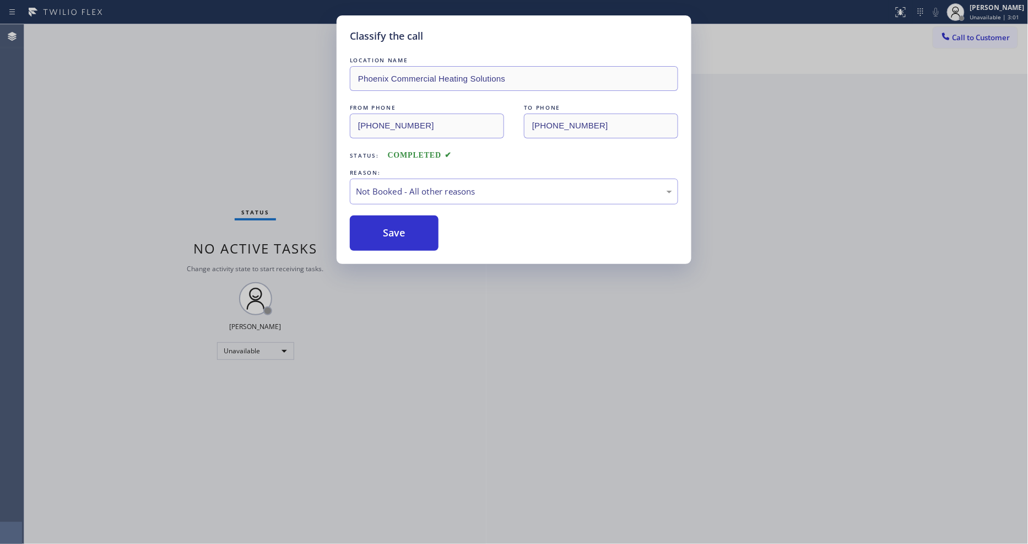
click at [375, 229] on button "Save" at bounding box center [394, 232] width 89 height 35
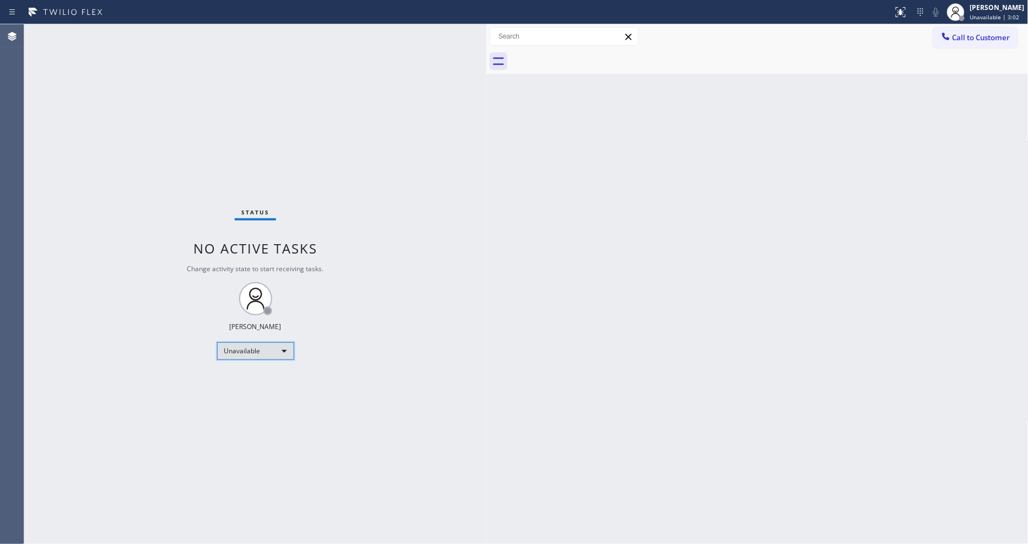
click at [264, 349] on div "Unavailable" at bounding box center [255, 351] width 77 height 18
click at [252, 379] on li "Available" at bounding box center [254, 380] width 75 height 13
click at [399, 410] on div "Status No active tasks You are ready to start receiving tasks. [PERSON_NAME] Av…" at bounding box center [255, 284] width 462 height 520
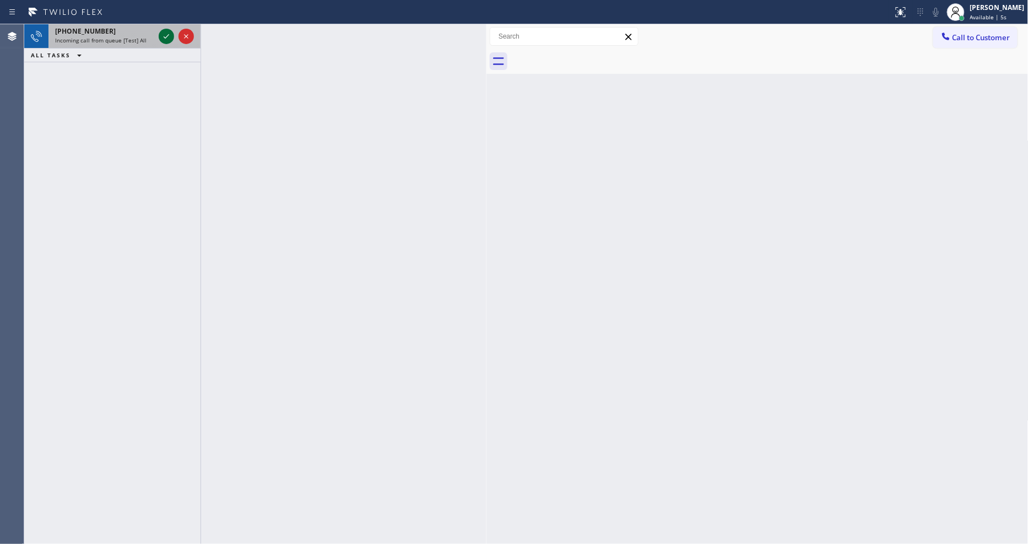
click at [165, 34] on icon at bounding box center [166, 36] width 13 height 13
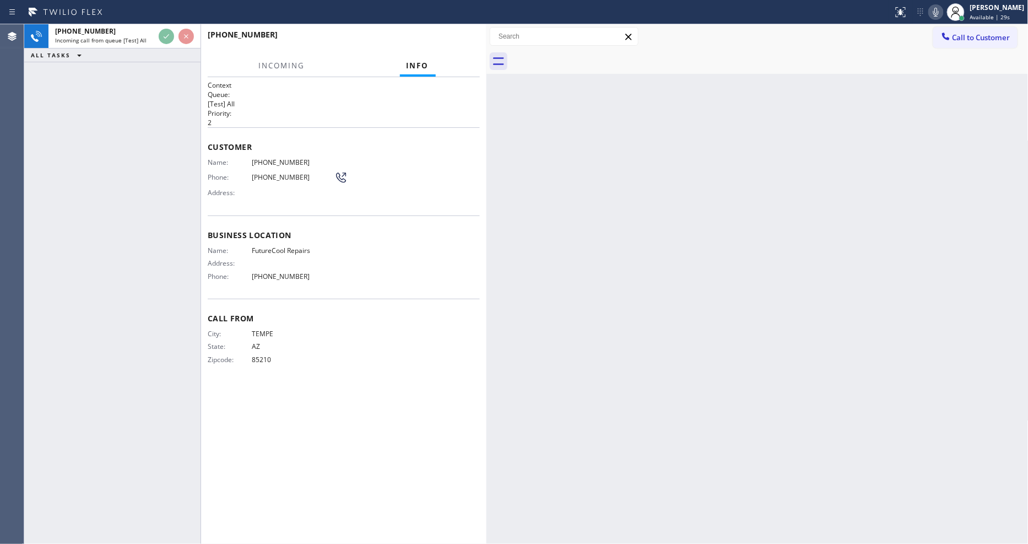
click at [687, 295] on div "Back to Dashboard Change Sender ID Customers Technicians Select a contact Outbo…" at bounding box center [758, 284] width 542 height 520
click at [369, 250] on div "Name: FutureCool Repairs Address: Phone: (480) 908-9388" at bounding box center [344, 265] width 272 height 39
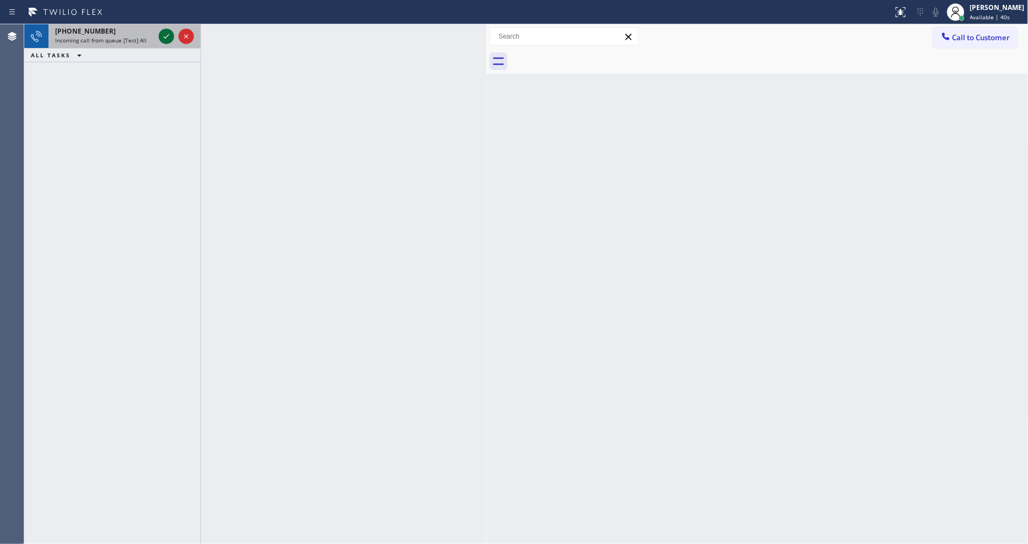
click at [163, 33] on icon at bounding box center [166, 36] width 13 height 13
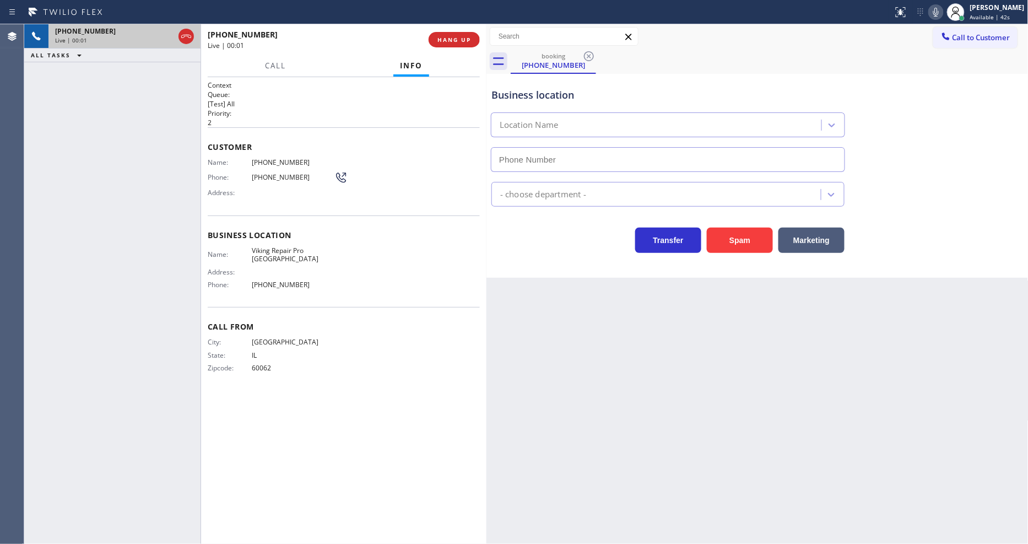
type input "[PHONE_NUMBER]"
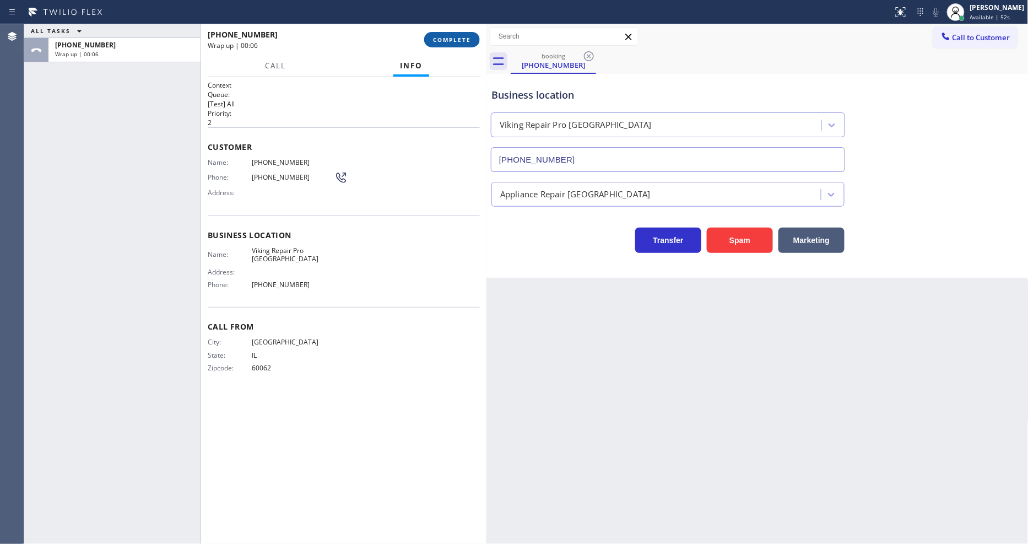
click at [445, 39] on span "COMPLETE" at bounding box center [452, 40] width 38 height 8
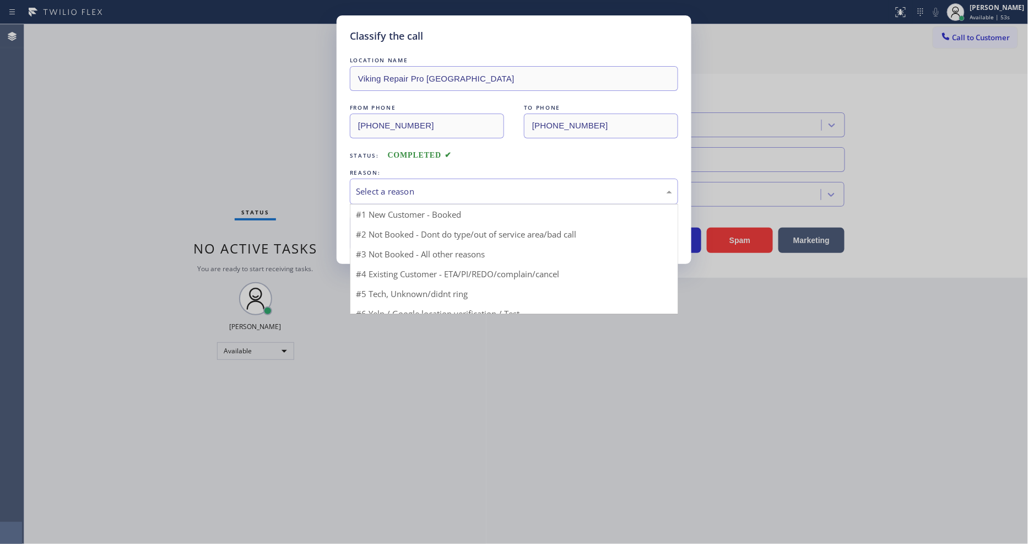
click at [423, 188] on div "Select a reason" at bounding box center [514, 191] width 316 height 13
drag, startPoint x: 412, startPoint y: 267, endPoint x: 412, endPoint y: 253, distance: 13.2
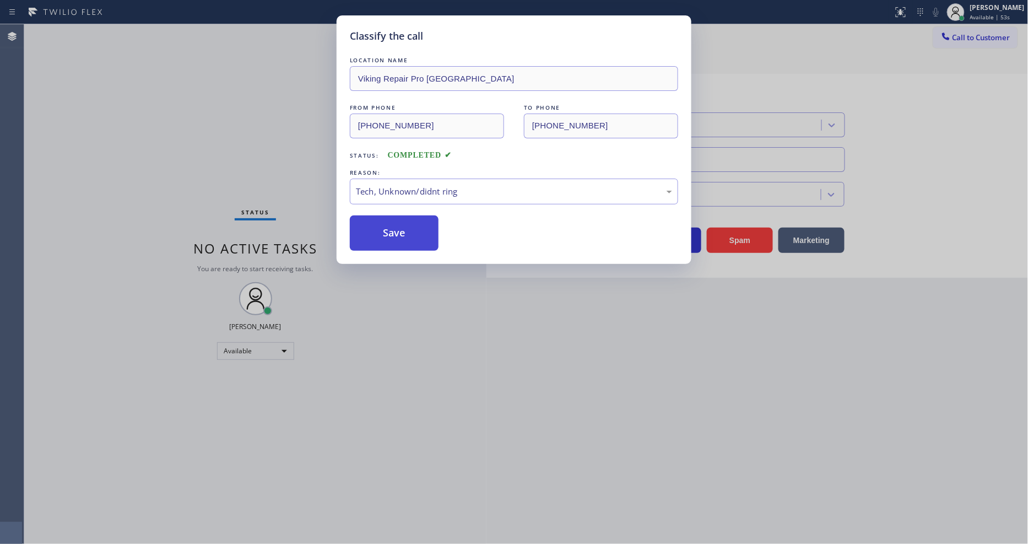
click at [414, 231] on button "Save" at bounding box center [394, 232] width 89 height 35
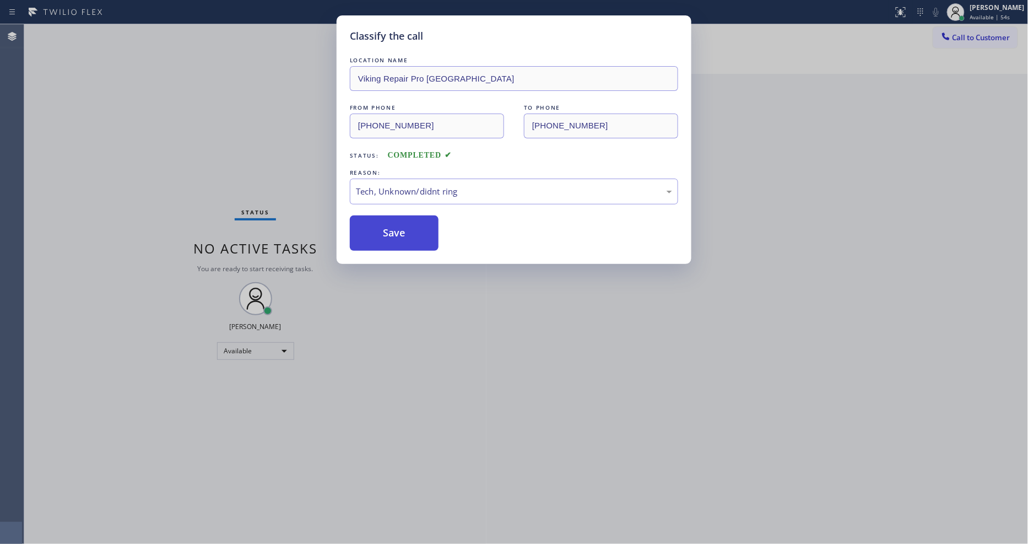
click at [414, 231] on button "Save" at bounding box center [394, 232] width 89 height 35
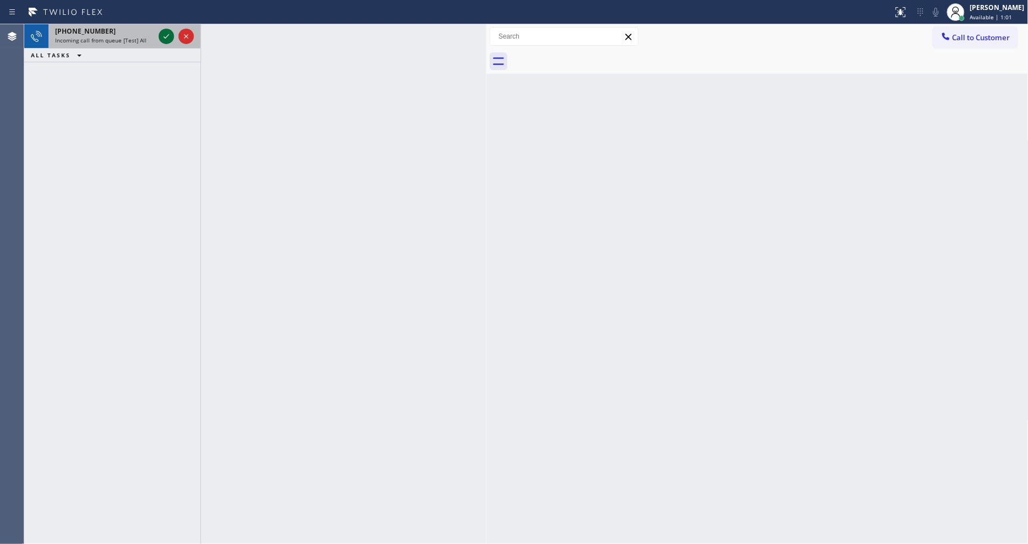
drag, startPoint x: 156, startPoint y: 39, endPoint x: 164, endPoint y: 33, distance: 9.5
click at [161, 35] on div at bounding box center [176, 36] width 40 height 24
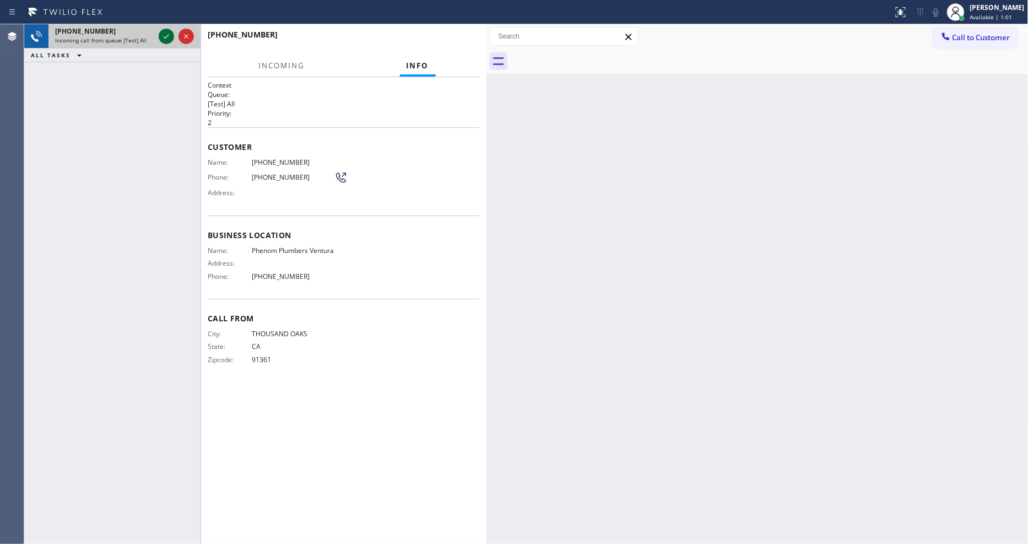
click at [164, 33] on icon at bounding box center [166, 36] width 13 height 13
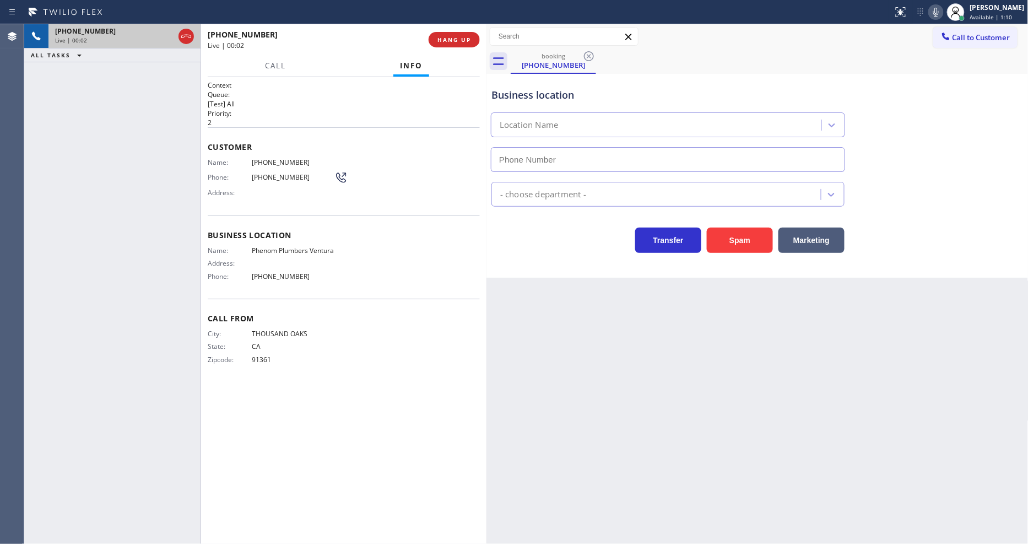
type input "[PHONE_NUMBER]"
click at [262, 246] on span "Phenom Plumbers Ventura" at bounding box center [293, 250] width 83 height 8
click at [256, 158] on span "[PHONE_NUMBER]" at bounding box center [293, 162] width 83 height 8
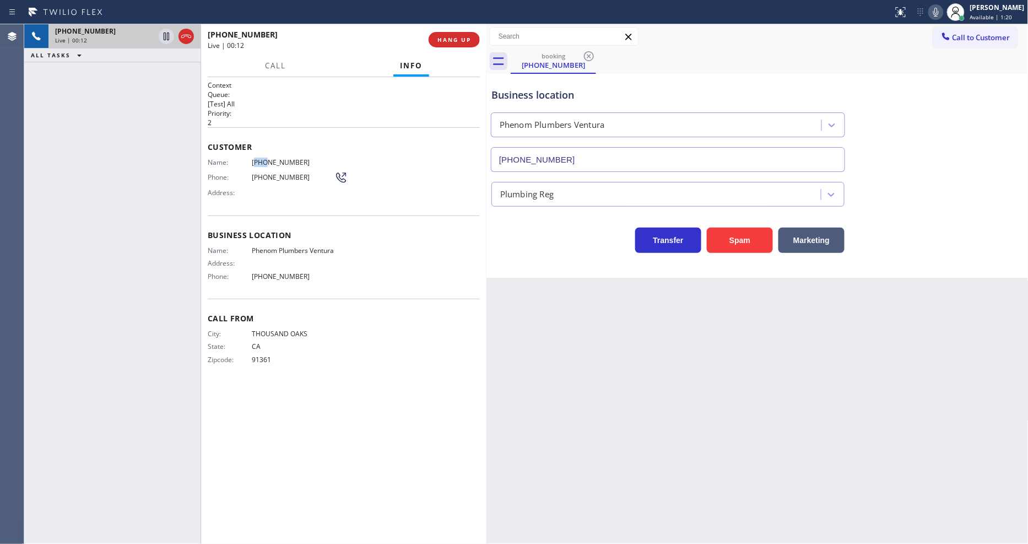
click at [256, 160] on span "[PHONE_NUMBER]" at bounding box center [293, 162] width 83 height 8
click at [167, 35] on icon at bounding box center [167, 37] width 6 height 8
click at [940, 14] on icon at bounding box center [936, 12] width 13 height 13
drag, startPoint x: 161, startPoint y: 33, endPoint x: 399, endPoint y: 44, distance: 237.7
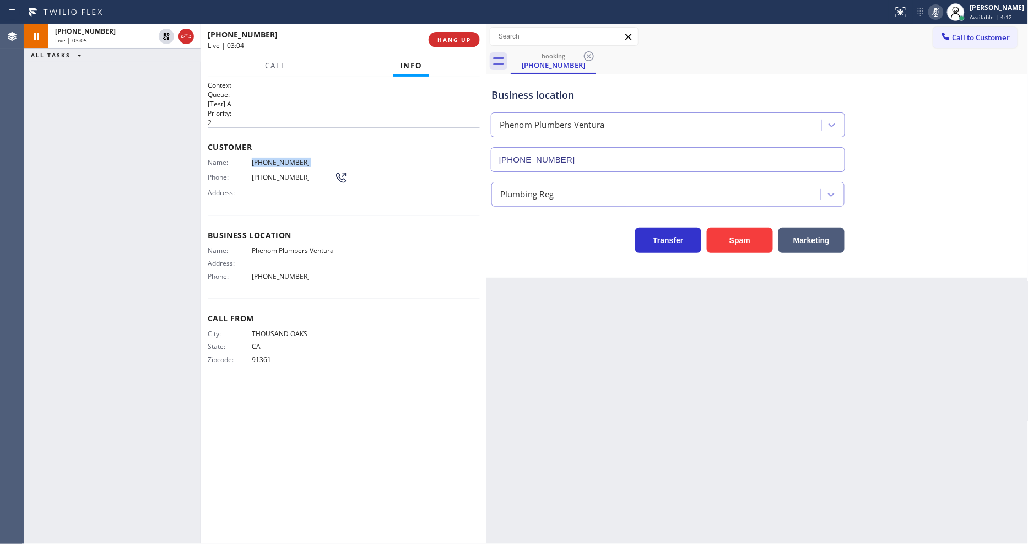
click at [161, 31] on icon at bounding box center [166, 36] width 13 height 13
click at [939, 12] on icon at bounding box center [936, 12] width 6 height 9
click at [438, 41] on span "HANG UP" at bounding box center [455, 40] width 34 height 8
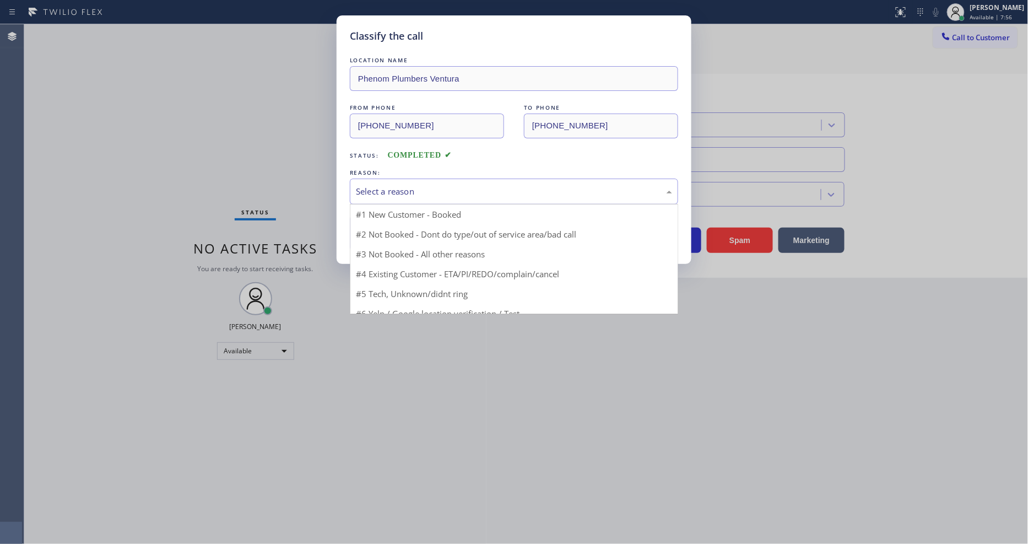
click at [404, 190] on div "Select a reason" at bounding box center [514, 191] width 316 height 13
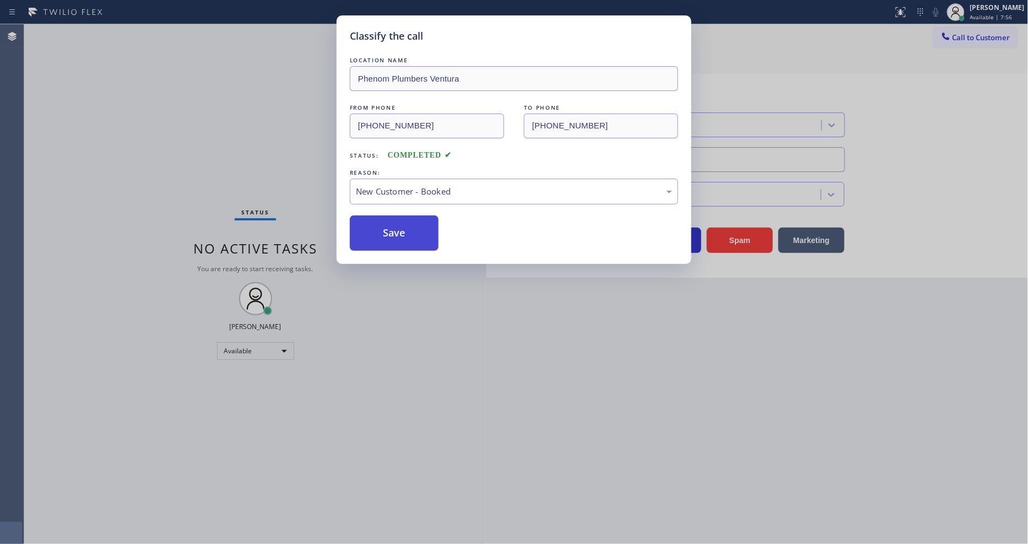
click at [397, 222] on button "Save" at bounding box center [394, 232] width 89 height 35
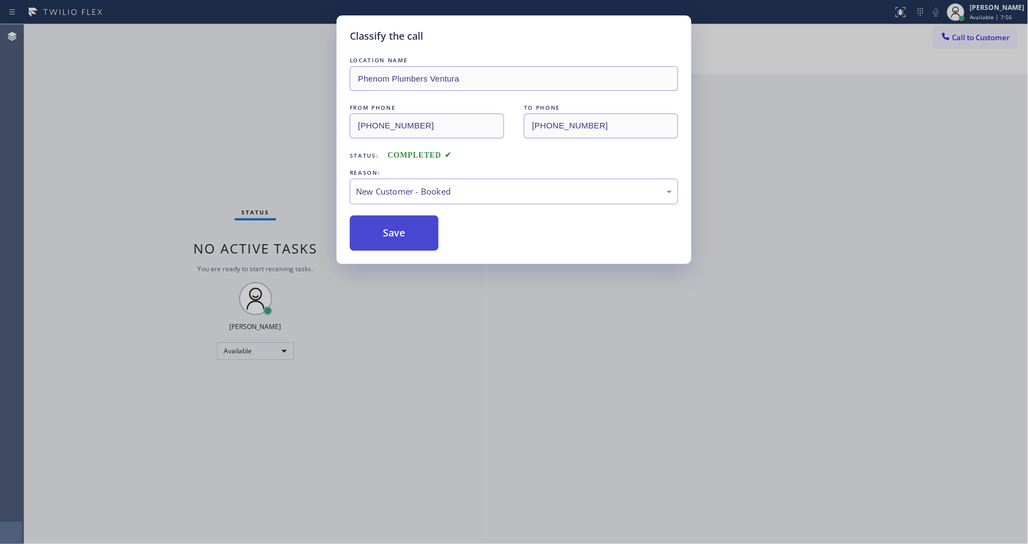
click at [397, 222] on button "Save" at bounding box center [394, 232] width 89 height 35
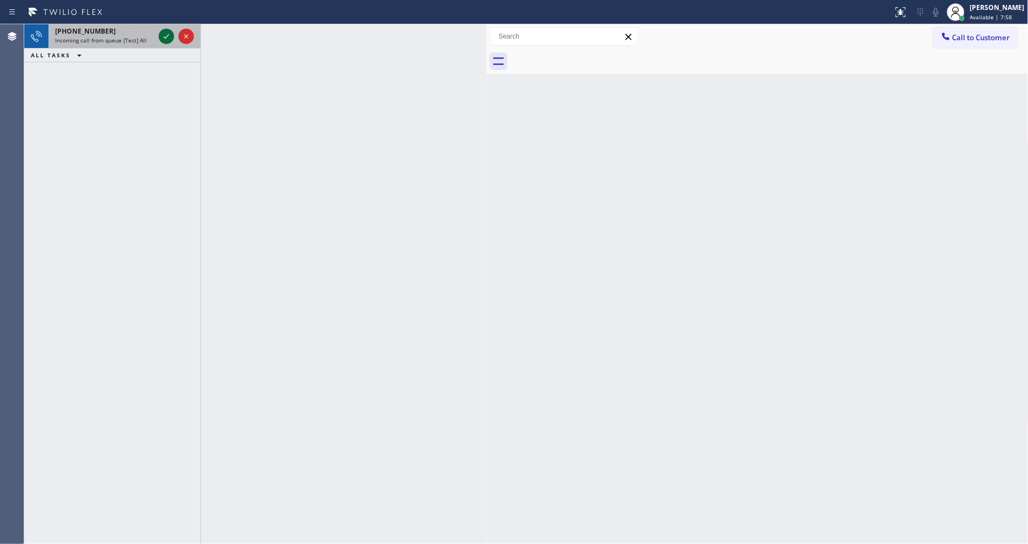
click at [164, 31] on icon at bounding box center [166, 36] width 13 height 13
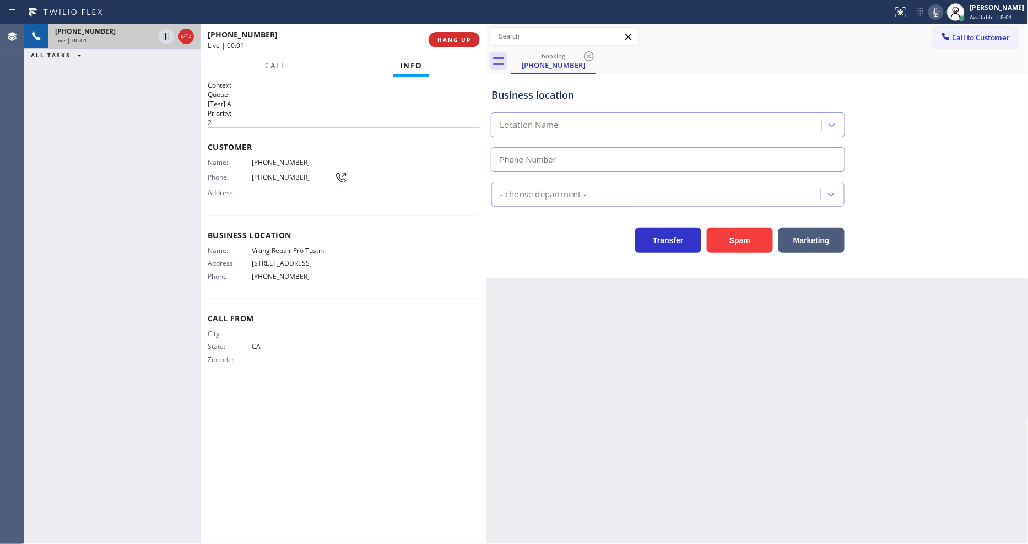
type input "[PHONE_NUMBER]"
click at [459, 43] on button "HANG UP" at bounding box center [454, 39] width 51 height 15
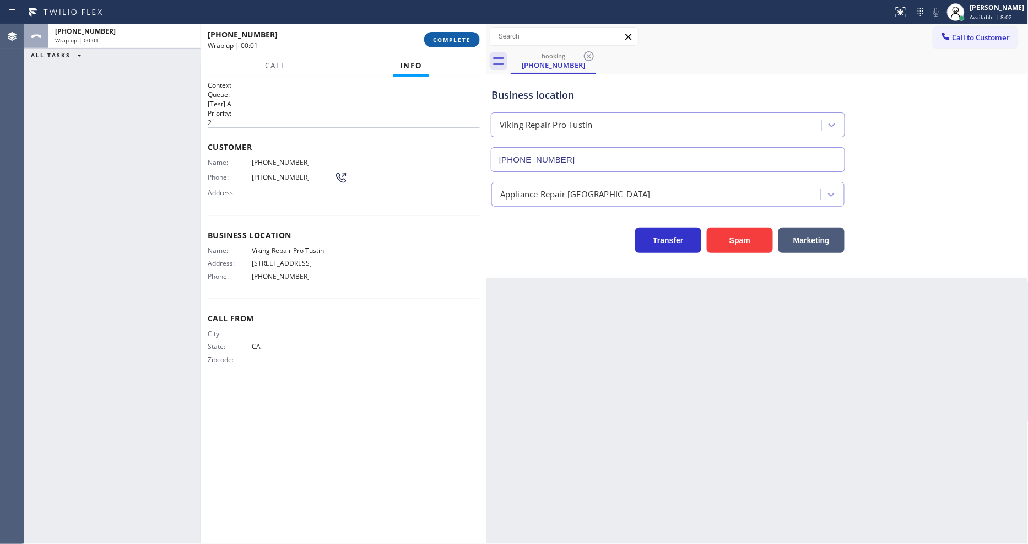
click at [458, 43] on span "COMPLETE" at bounding box center [452, 40] width 38 height 8
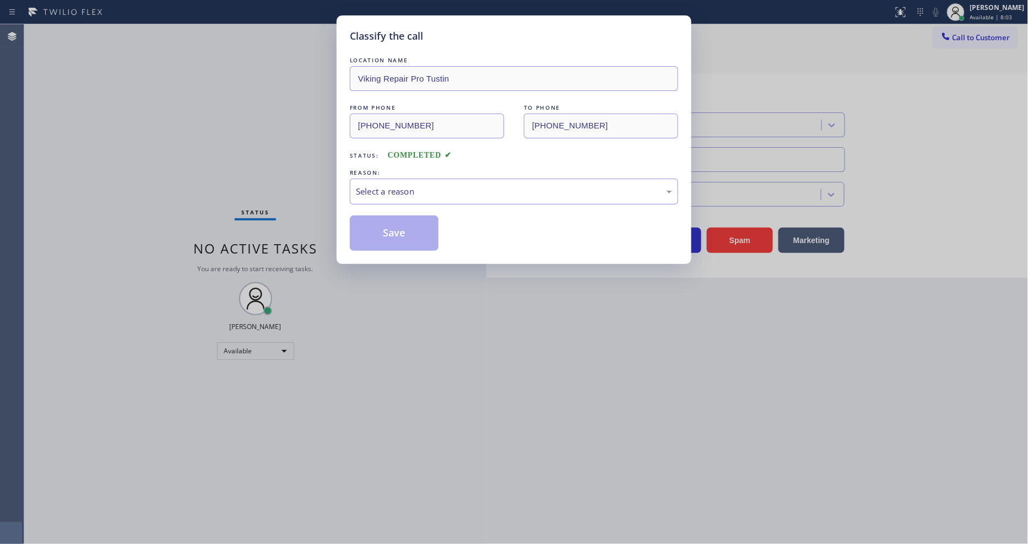
click at [408, 186] on div "Select a reason" at bounding box center [514, 191] width 316 height 13
click at [401, 223] on button "Save" at bounding box center [394, 232] width 89 height 35
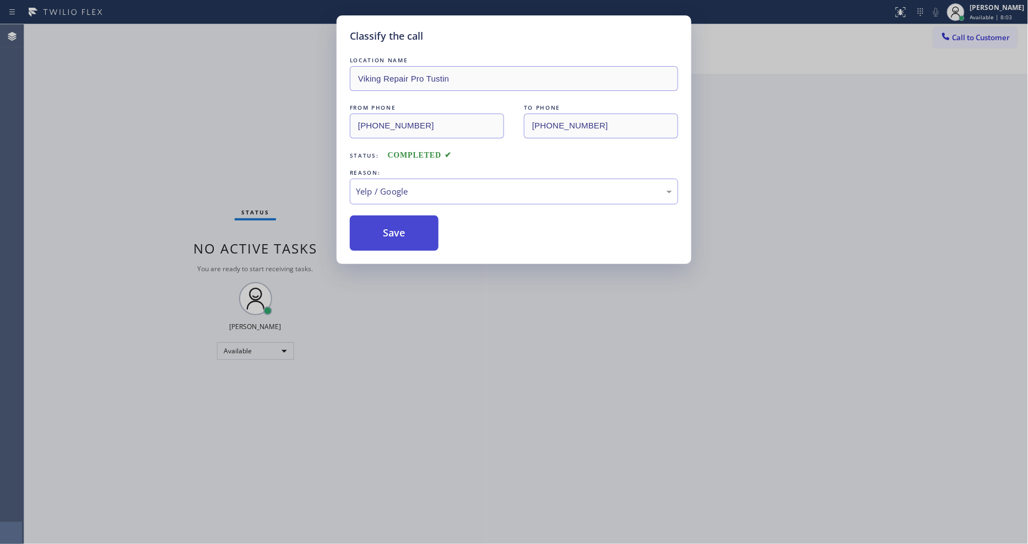
click at [401, 224] on button "Save" at bounding box center [394, 232] width 89 height 35
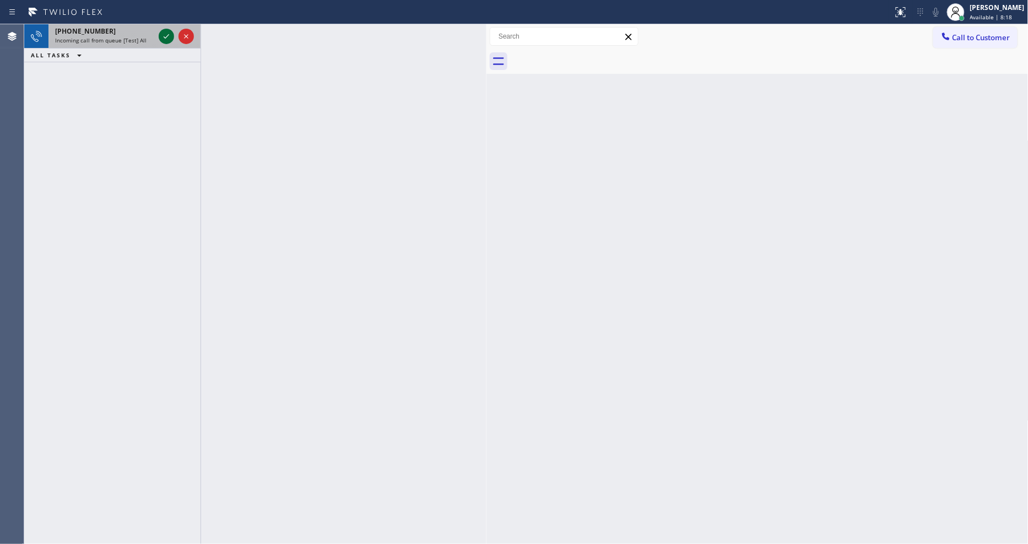
click at [164, 33] on icon at bounding box center [166, 36] width 13 height 13
click at [167, 30] on icon at bounding box center [166, 36] width 13 height 13
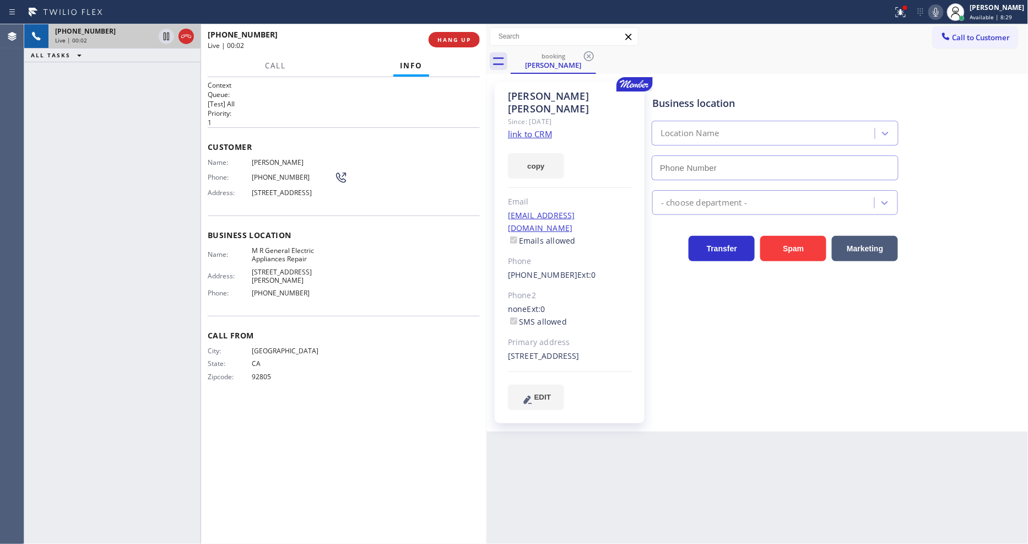
type input "[PHONE_NUMBER]"
click at [525, 128] on link "link to CRM" at bounding box center [530, 133] width 44 height 11
click at [163, 33] on icon at bounding box center [166, 36] width 13 height 13
click at [938, 15] on div at bounding box center [935, 12] width 15 height 13
click at [665, 400] on div "Business location M R General Electric Appliances Repair (714) 942-1171 Applian…" at bounding box center [838, 257] width 376 height 344
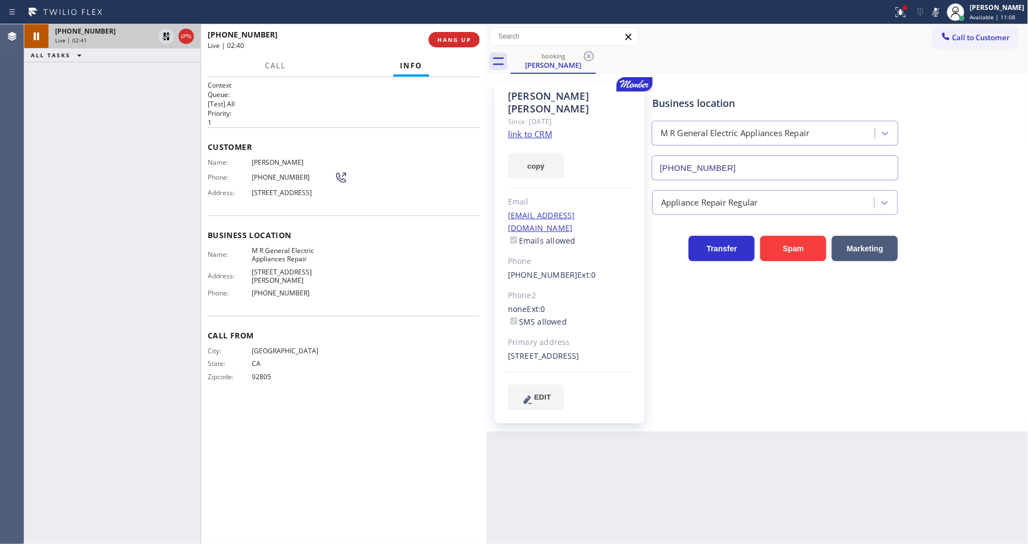
click at [123, 174] on div "+14242631180 Live | 02:41 ALL TASKS ALL TASKS ACTIVE TASKS TASKS IN WRAP UP" at bounding box center [112, 284] width 176 height 520
click at [908, 15] on icon at bounding box center [900, 12] width 13 height 13
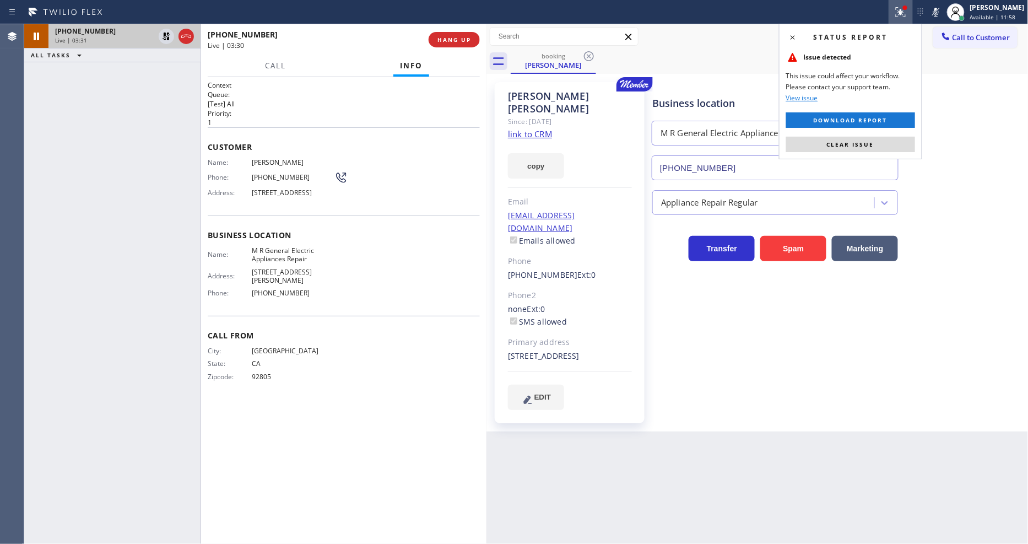
click at [879, 148] on button "Clear issue" at bounding box center [850, 144] width 129 height 15
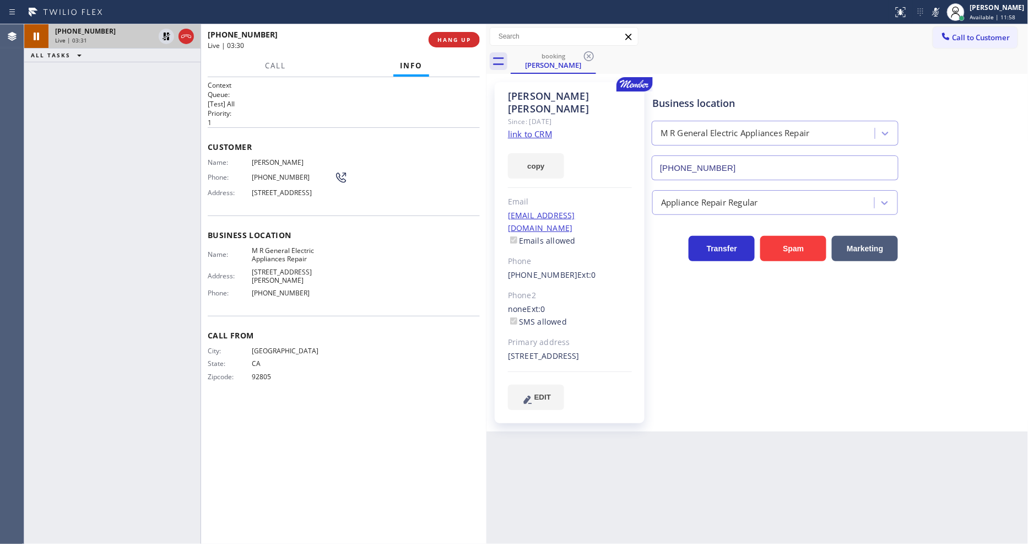
click at [336, 420] on div "Context Queue: [Test] All Priority: 1 Customer Name: Anthony Williams Phone: (4…" at bounding box center [344, 310] width 272 height 460
click at [166, 33] on icon at bounding box center [166, 36] width 13 height 13
click at [943, 13] on icon at bounding box center [936, 12] width 13 height 13
click at [453, 41] on span "HANG UP" at bounding box center [455, 40] width 34 height 8
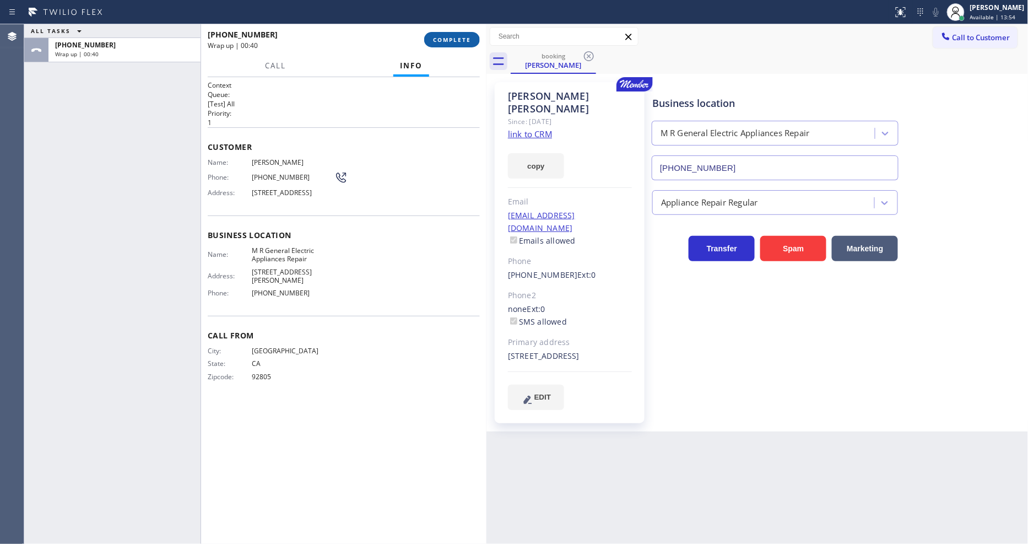
click at [433, 34] on button "COMPLETE" at bounding box center [452, 39] width 56 height 15
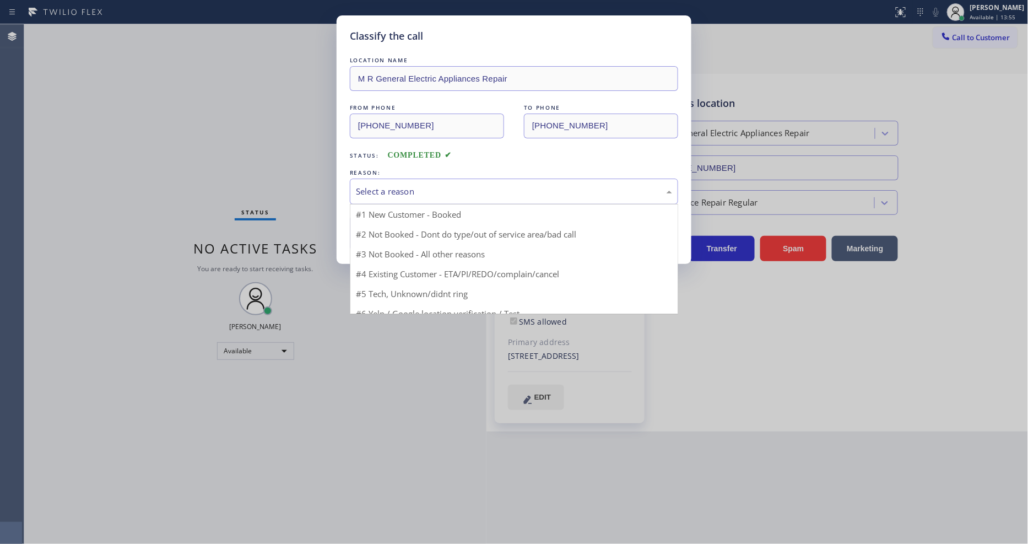
click at [376, 196] on div "Select a reason" at bounding box center [514, 192] width 328 height 26
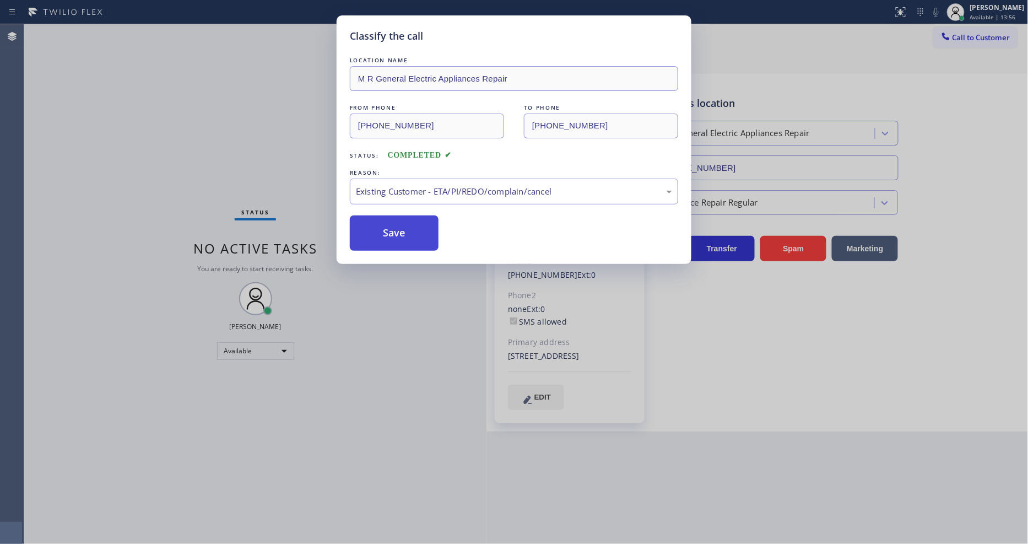
click at [380, 235] on button "Save" at bounding box center [394, 232] width 89 height 35
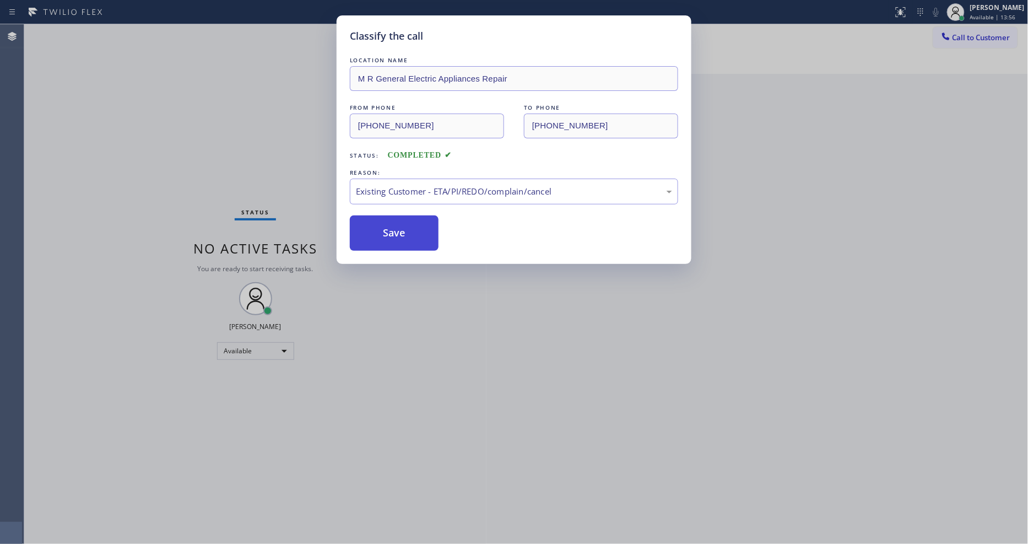
click at [380, 235] on button "Save" at bounding box center [394, 232] width 89 height 35
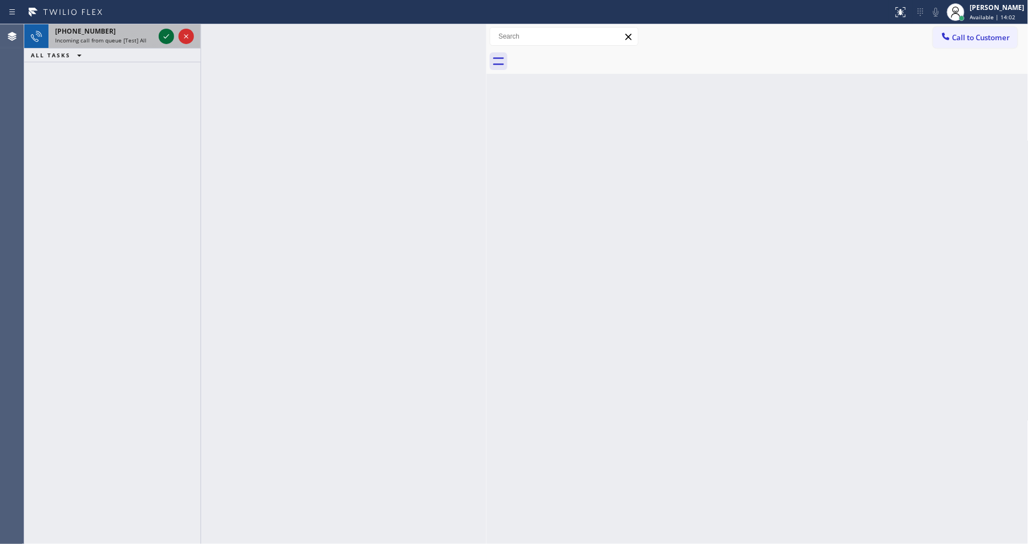
click at [163, 36] on icon at bounding box center [166, 36] width 13 height 13
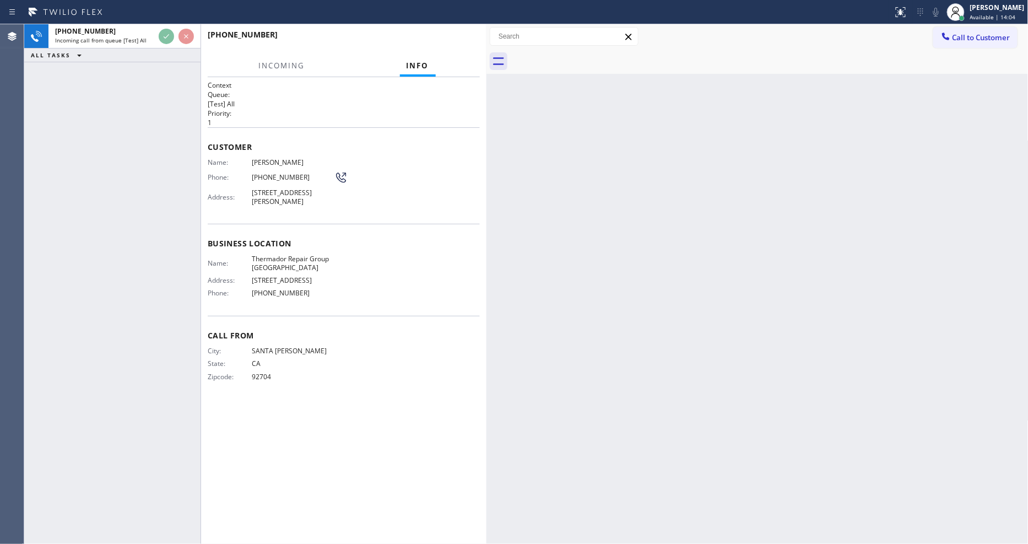
click at [131, 145] on div "+17146732420 Incoming call from queue [Test] All ALL TASKS ALL TASKS ACTIVE TAS…" at bounding box center [112, 284] width 176 height 520
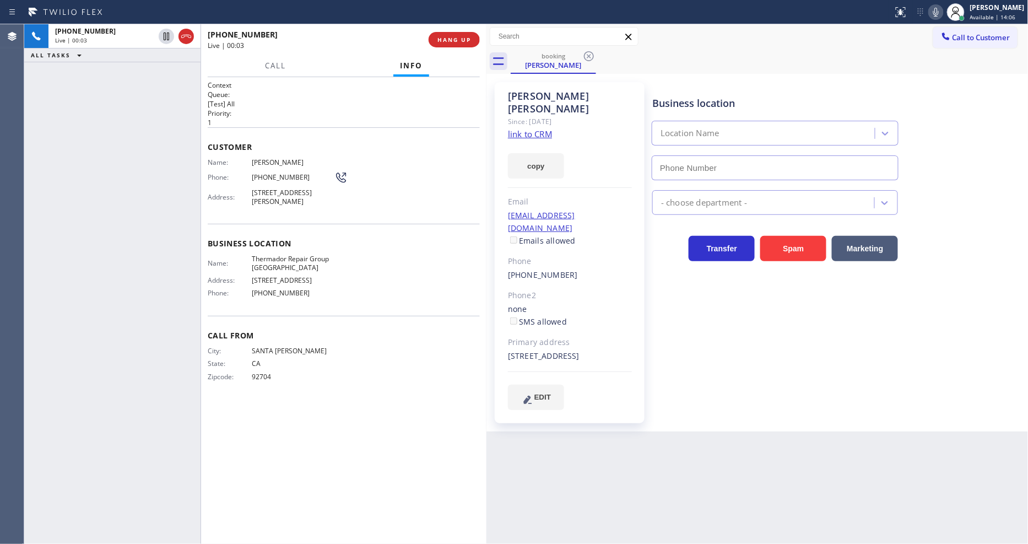
type input "[PHONE_NUMBER]"
click at [522, 128] on link "link to CRM" at bounding box center [530, 133] width 44 height 11
click at [430, 304] on div "Business location Name: Thermador Repair Group Newport Beach Address: 1520 West…" at bounding box center [344, 270] width 272 height 92
click at [803, 387] on div "Business location Thermador Repair Group Newport Beach (949) 565-2767 Appliance…" at bounding box center [838, 246] width 376 height 322
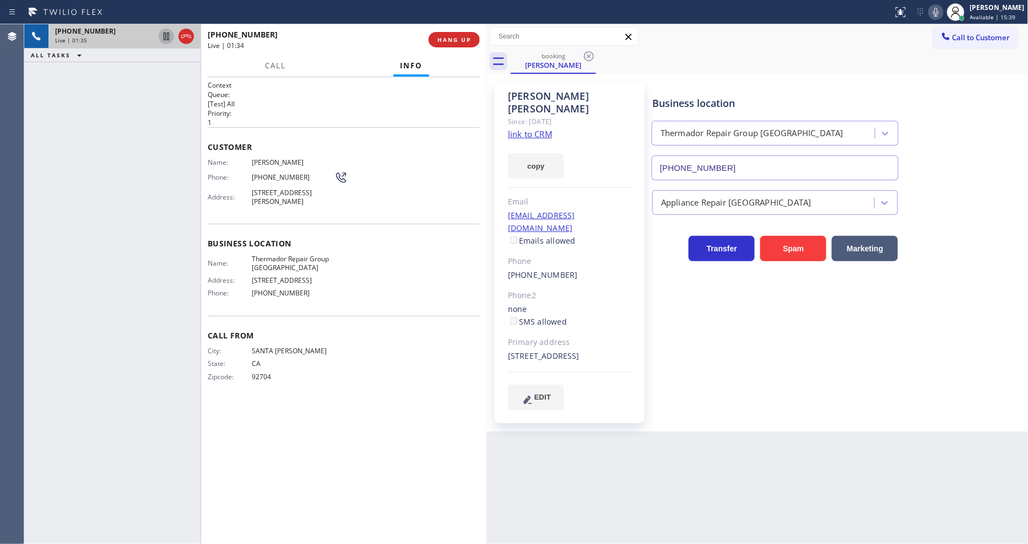
click at [163, 37] on icon at bounding box center [166, 36] width 13 height 13
click at [943, 17] on icon at bounding box center [936, 12] width 13 height 13
click at [166, 35] on icon at bounding box center [166, 36] width 13 height 13
click at [943, 15] on icon at bounding box center [936, 12] width 13 height 13
click at [296, 257] on span "Thermador Repair Group [GEOGRAPHIC_DATA]" at bounding box center [293, 263] width 83 height 17
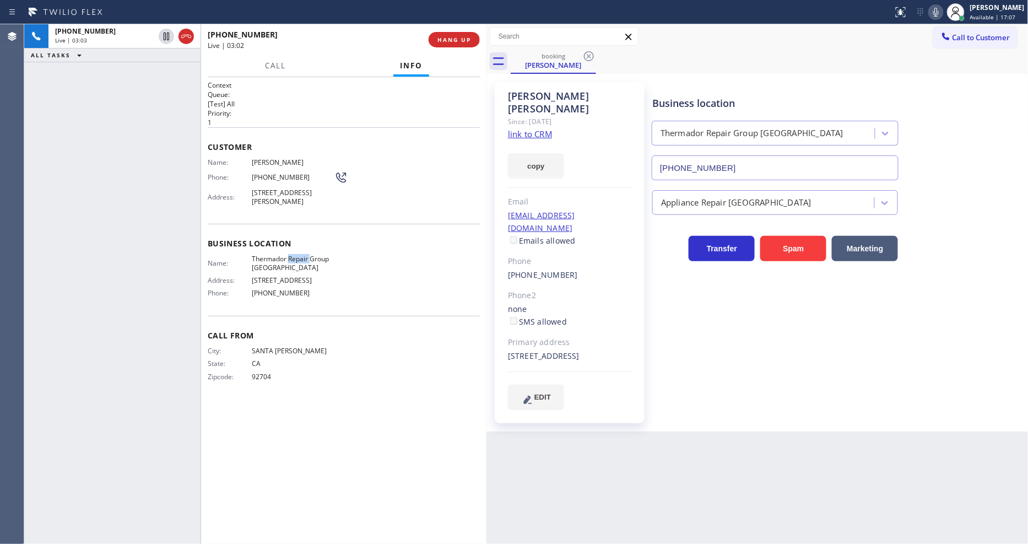
click at [296, 257] on span "Thermador Repair Group [GEOGRAPHIC_DATA]" at bounding box center [293, 263] width 83 height 17
click at [582, 209] on div "[EMAIL_ADDRESS][DOMAIN_NAME] Emails allowed" at bounding box center [570, 228] width 124 height 38
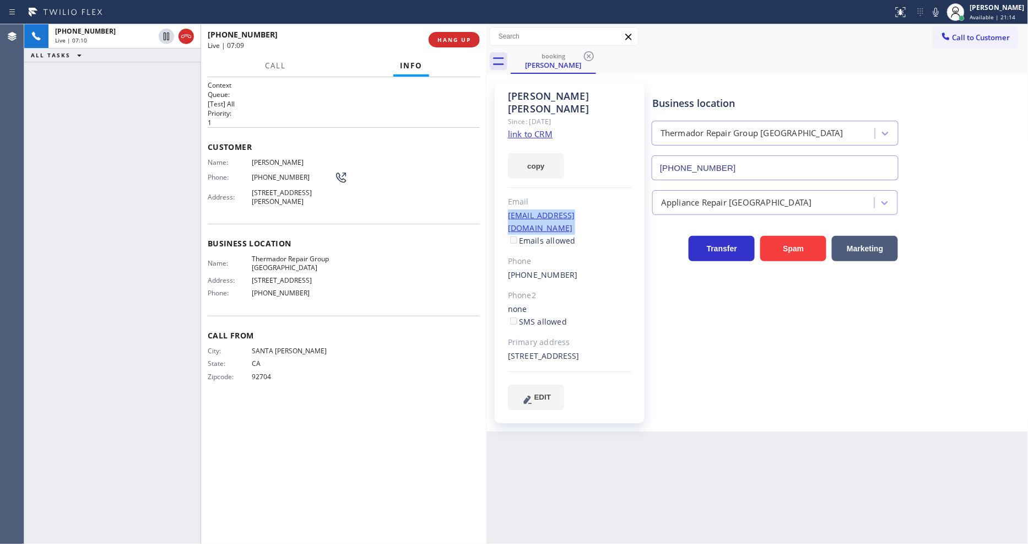
copy link "[EMAIL_ADDRESS][DOMAIN_NAME]"
click at [267, 158] on span "[PERSON_NAME]" at bounding box center [293, 162] width 83 height 8
copy span "[PERSON_NAME]"
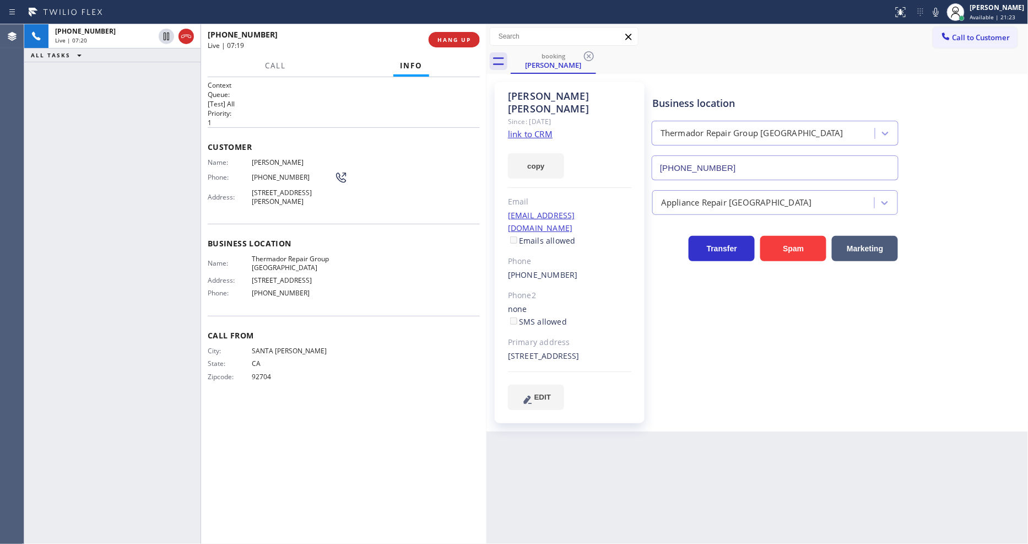
click at [272, 176] on span "[PHONE_NUMBER]" at bounding box center [293, 177] width 83 height 8
copy div "[PHONE_NUMBER]"
click at [276, 255] on span "Thermador Repair Group [GEOGRAPHIC_DATA]" at bounding box center [293, 263] width 83 height 17
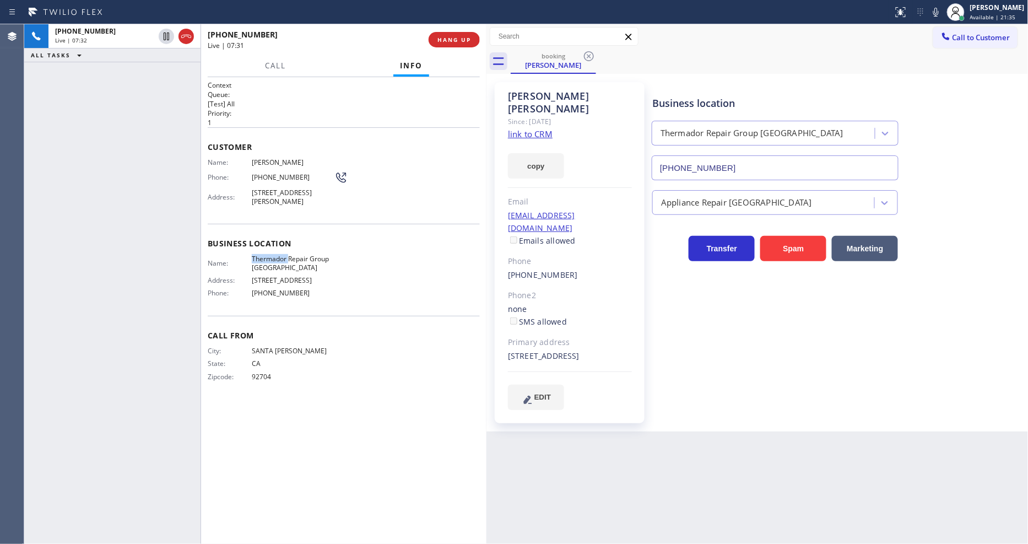
click at [276, 256] on span "Thermador Repair Group [GEOGRAPHIC_DATA]" at bounding box center [293, 263] width 83 height 17
copy span "Thermador Repair Group [GEOGRAPHIC_DATA]"
click at [161, 36] on icon at bounding box center [166, 36] width 13 height 13
click at [939, 15] on icon at bounding box center [936, 12] width 6 height 9
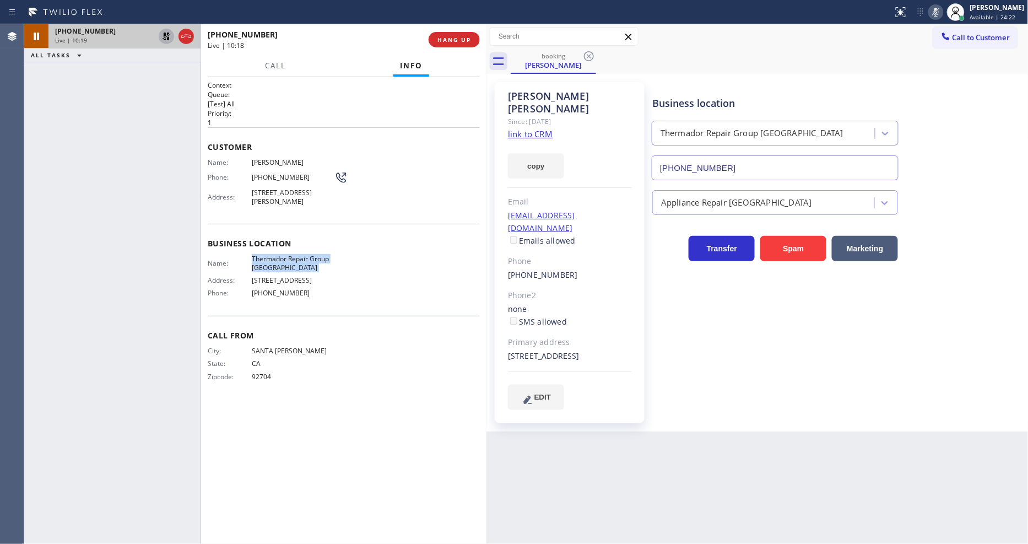
click at [164, 34] on icon at bounding box center [167, 37] width 8 height 8
click at [943, 9] on icon at bounding box center [936, 12] width 13 height 13
click at [414, 401] on div "Context Queue: [Test] All Priority: 1 Customer Name: [PERSON_NAME] Phone: [PHON…" at bounding box center [344, 310] width 272 height 460
drag, startPoint x: 187, startPoint y: 273, endPoint x: 188, endPoint y: 267, distance: 6.1
click at [187, 269] on div "[PHONE_NUMBER] Live | 10:35 ALL TASKS ALL TASKS ACTIVE TASKS TASKS IN WRAP UP" at bounding box center [112, 284] width 176 height 520
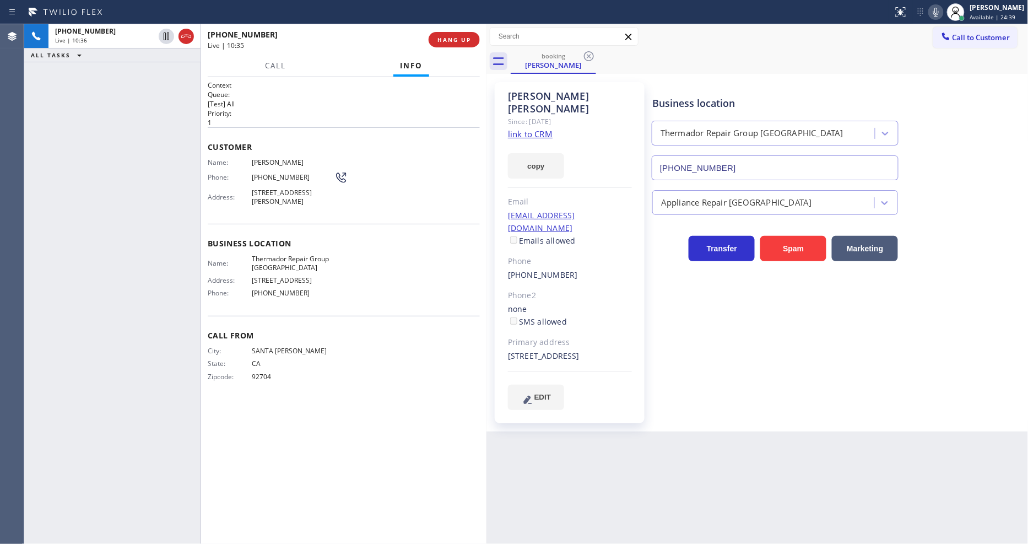
click at [577, 209] on div "[EMAIL_ADDRESS][DOMAIN_NAME] Emails allowed" at bounding box center [570, 228] width 124 height 38
copy link "[EMAIL_ADDRESS][DOMAIN_NAME]"
click at [279, 158] on span "[PERSON_NAME]" at bounding box center [293, 162] width 83 height 8
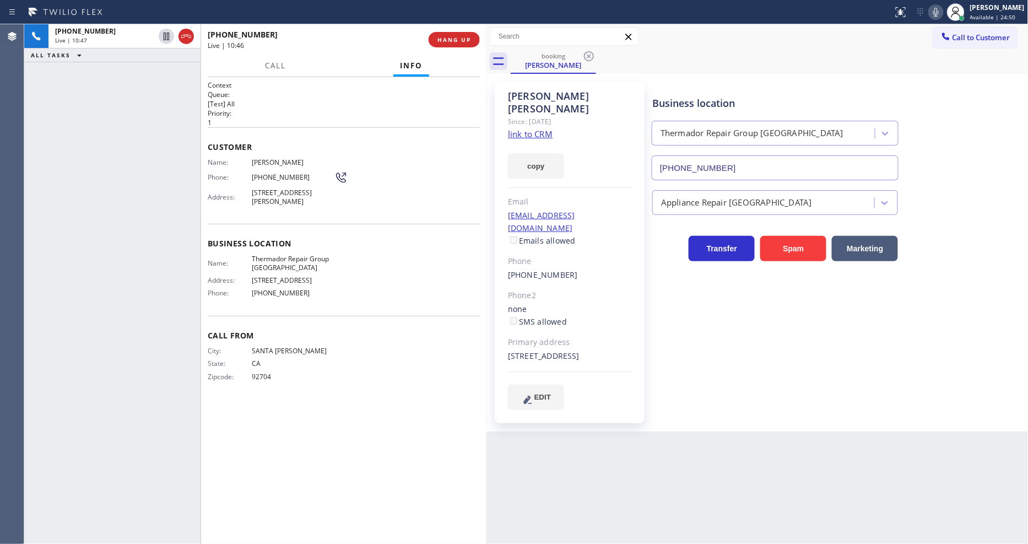
click at [278, 158] on span "[PERSON_NAME]" at bounding box center [293, 162] width 83 height 8
copy span "[PERSON_NAME]"
click at [283, 161] on span "[PERSON_NAME]" at bounding box center [293, 162] width 83 height 8
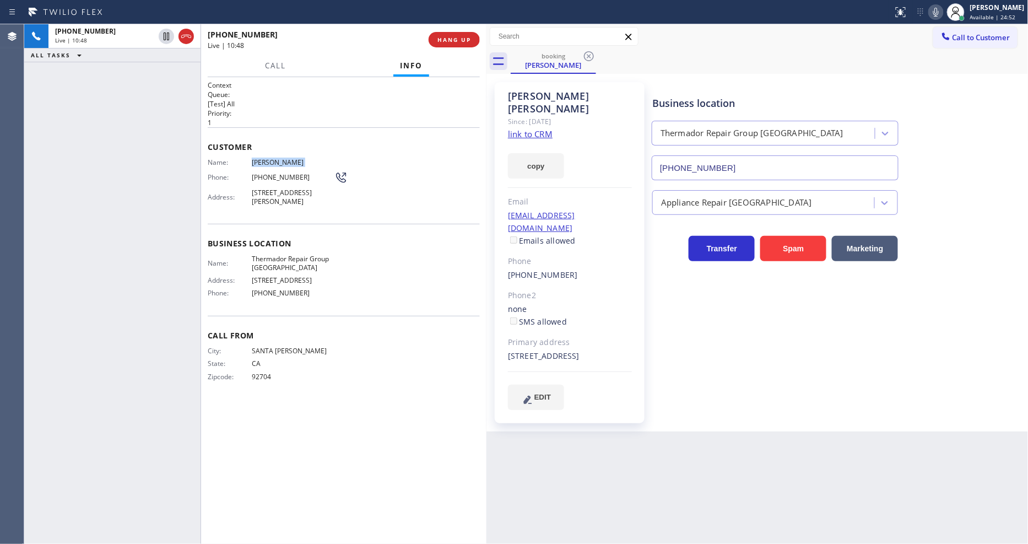
click at [283, 161] on span "[PERSON_NAME]" at bounding box center [293, 162] width 83 height 8
click at [258, 176] on span "[PHONE_NUMBER]" at bounding box center [293, 177] width 83 height 8
copy div "[PHONE_NUMBER]"
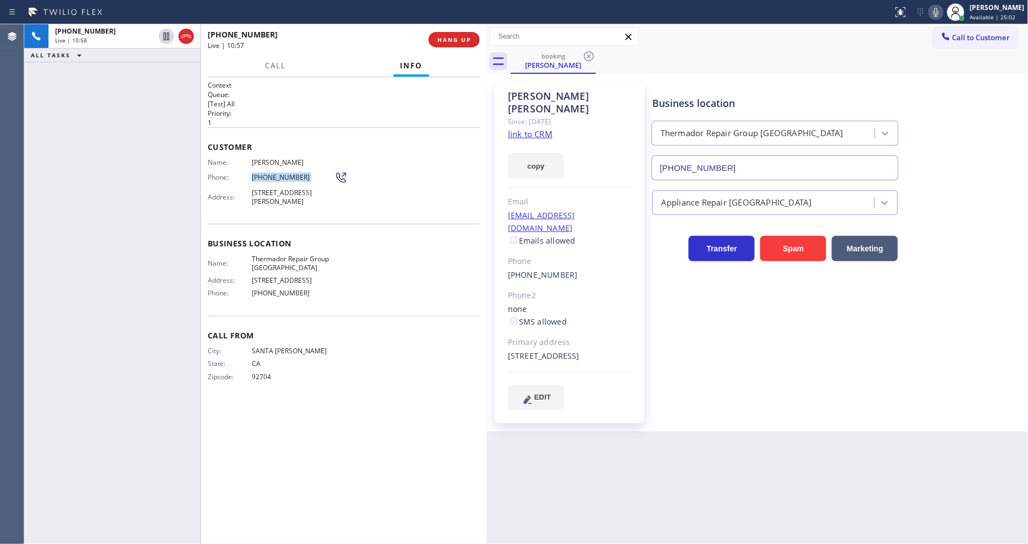
drag, startPoint x: 245, startPoint y: 352, endPoint x: 271, endPoint y: 366, distance: 29.9
click at [246, 350] on div "City: [GEOGRAPHIC_DATA][PERSON_NAME]: [US_STATE] Zipcode: 92704" at bounding box center [271, 366] width 127 height 39
click at [45, 209] on div "[PHONE_NUMBER] Live | 11:05 ALL TASKS ALL TASKS ACTIVE TASKS TASKS IN WRAP UP" at bounding box center [112, 284] width 176 height 520
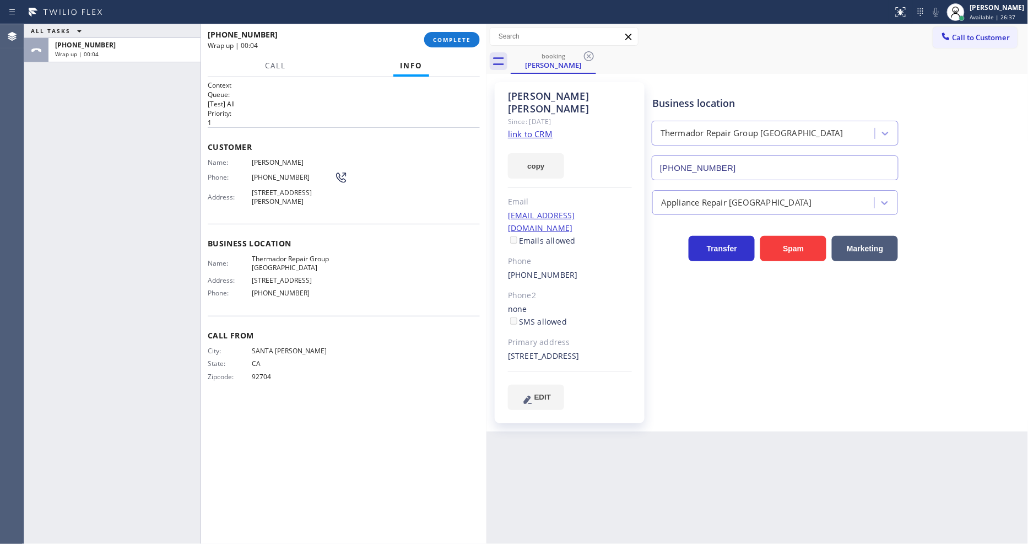
drag, startPoint x: 1006, startPoint y: 14, endPoint x: 989, endPoint y: 37, distance: 28.8
click at [1006, 13] on span "Available | 26:37" at bounding box center [993, 17] width 46 height 8
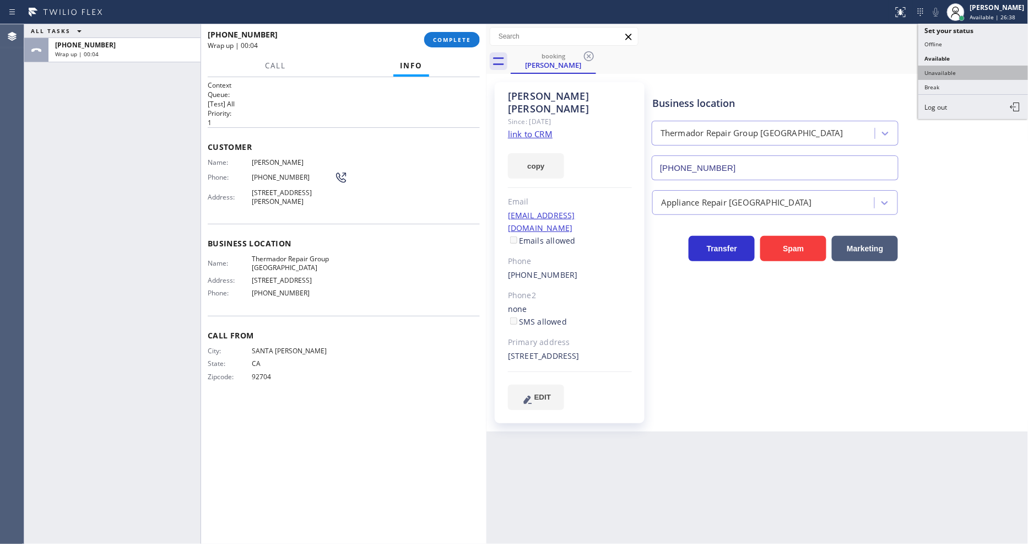
click at [965, 72] on button "Unavailable" at bounding box center [974, 73] width 110 height 14
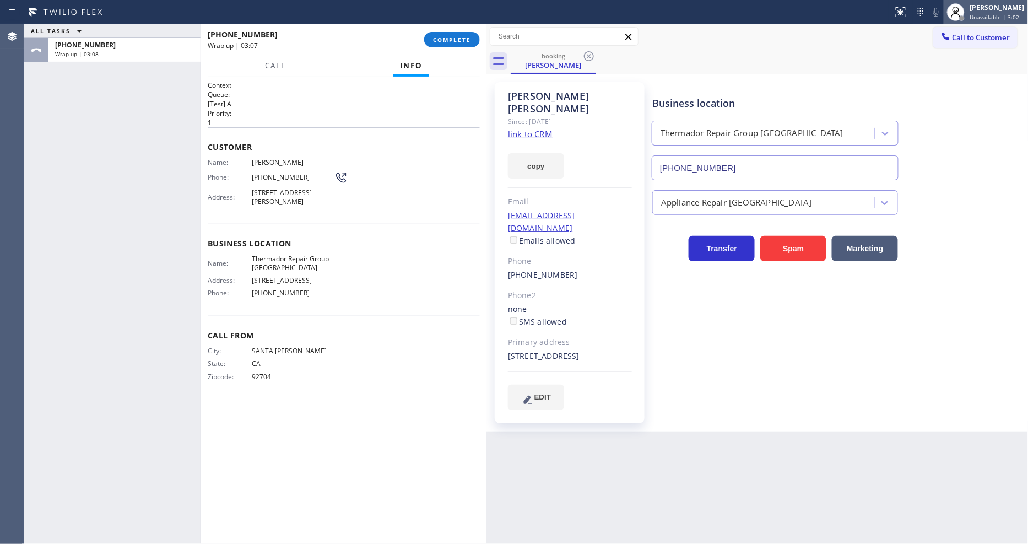
click at [968, 20] on div at bounding box center [956, 12] width 24 height 24
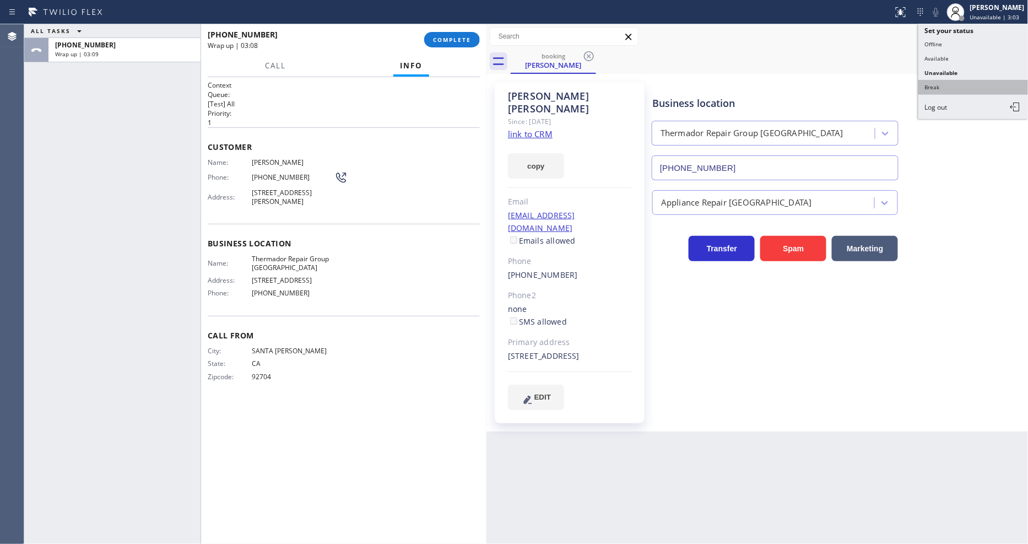
click at [937, 89] on button "Break" at bounding box center [974, 87] width 110 height 14
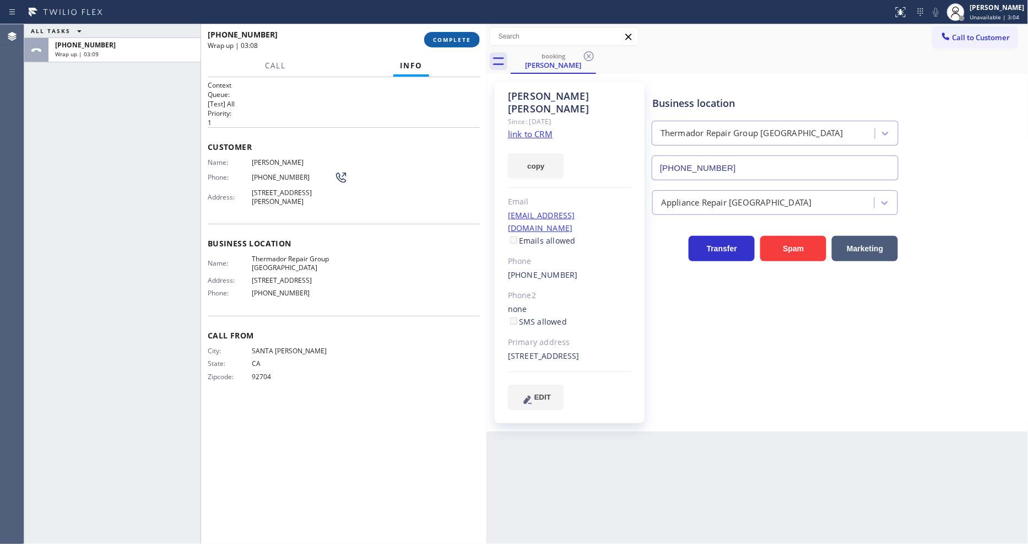
click at [446, 41] on span "COMPLETE" at bounding box center [452, 40] width 38 height 8
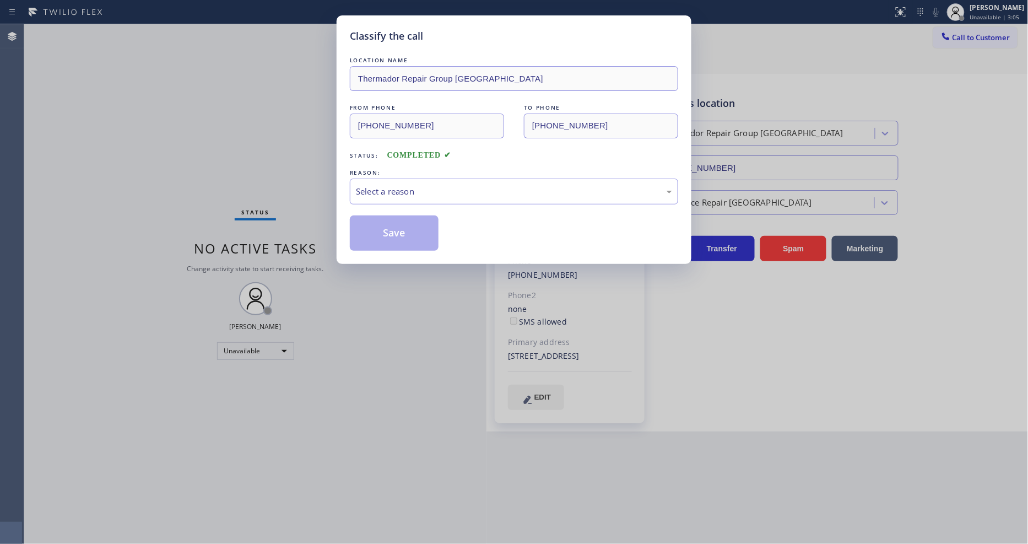
click at [418, 190] on div "Select a reason" at bounding box center [514, 191] width 316 height 13
click at [381, 241] on button "Save" at bounding box center [394, 232] width 89 height 35
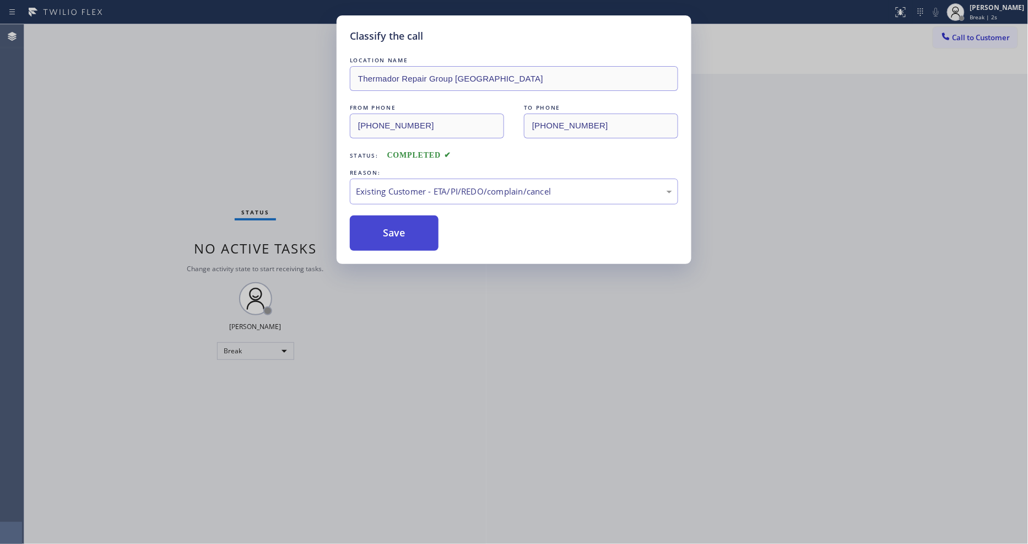
click at [381, 239] on button "Save" at bounding box center [394, 232] width 89 height 35
drag, startPoint x: 381, startPoint y: 239, endPoint x: 180, endPoint y: 166, distance: 213.9
click at [375, 235] on button "Save" at bounding box center [394, 232] width 89 height 35
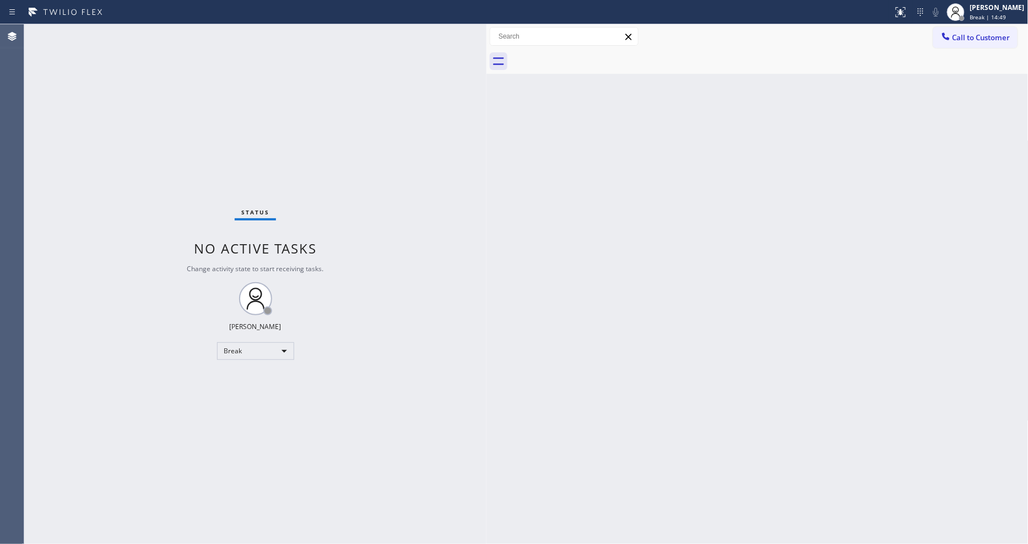
drag, startPoint x: 1007, startPoint y: 13, endPoint x: 968, endPoint y: 59, distance: 60.6
click at [1007, 13] on span "Break | 14:49" at bounding box center [988, 17] width 36 height 8
click at [963, 59] on button "Available" at bounding box center [974, 58] width 110 height 14
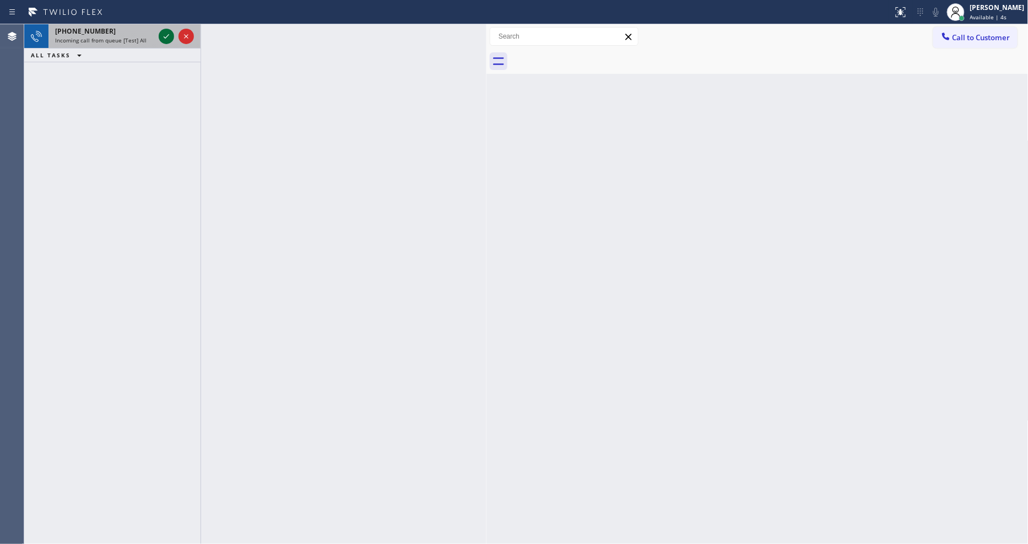
click at [162, 32] on icon at bounding box center [166, 36] width 13 height 13
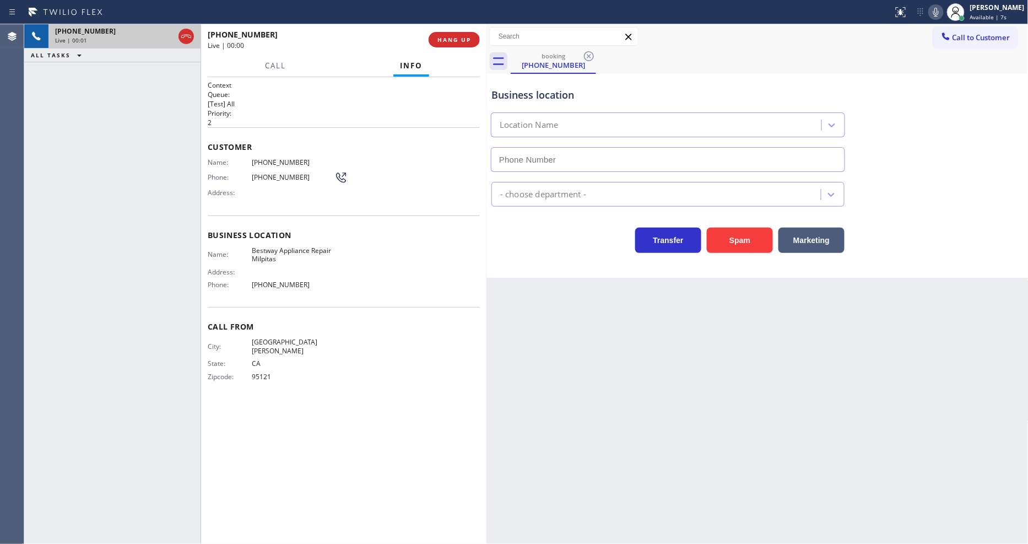
type input "[PHONE_NUMBER]"
click at [453, 39] on span "HANG UP" at bounding box center [455, 40] width 34 height 8
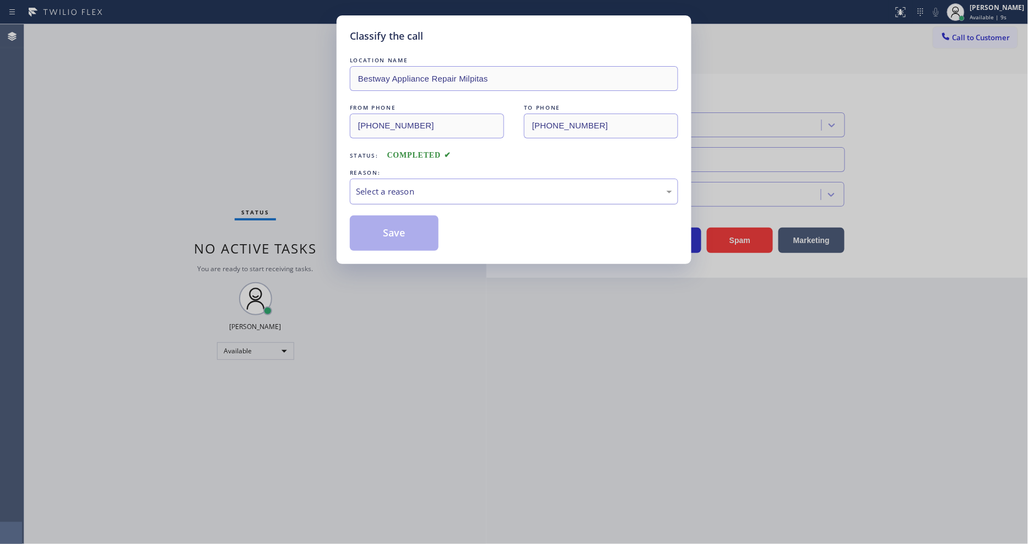
click at [408, 179] on div "Select a reason" at bounding box center [514, 192] width 328 height 26
click at [393, 230] on button "Save" at bounding box center [394, 232] width 89 height 35
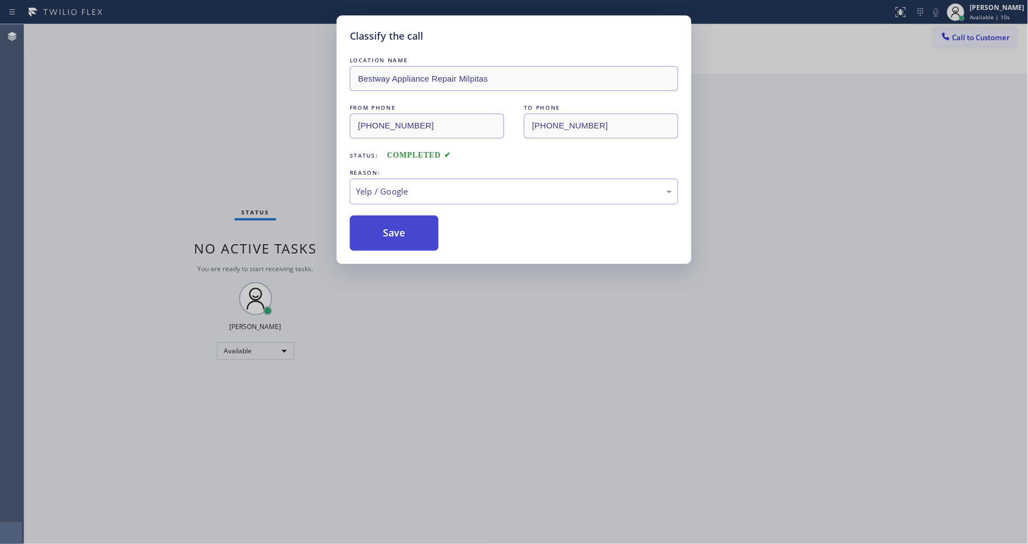
click at [393, 230] on button "Save" at bounding box center [394, 232] width 89 height 35
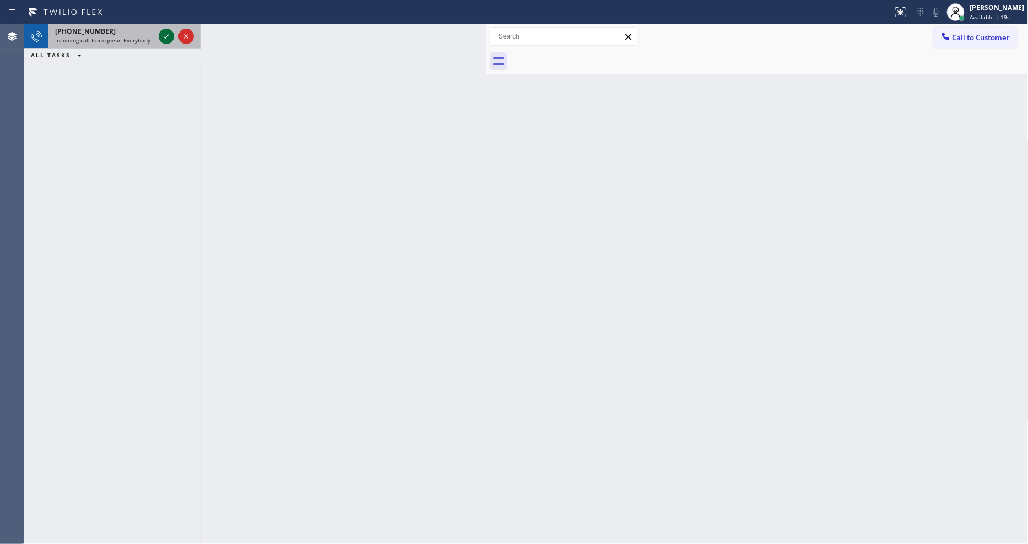
click at [161, 35] on icon at bounding box center [166, 36] width 13 height 13
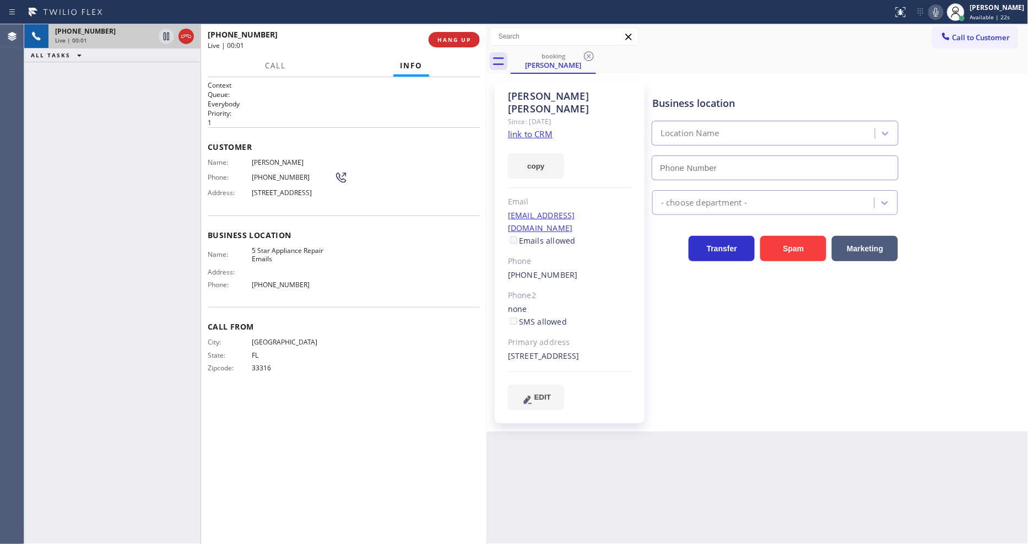
click at [537, 128] on link "link to CRM" at bounding box center [530, 133] width 45 height 11
type input "[PHONE_NUMBER]"
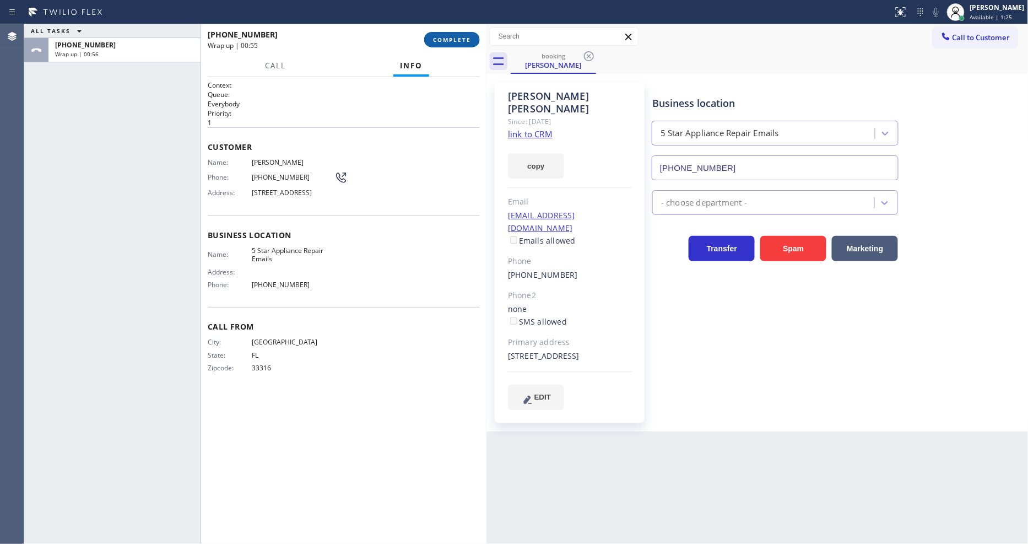
click at [472, 42] on button "COMPLETE" at bounding box center [452, 39] width 56 height 15
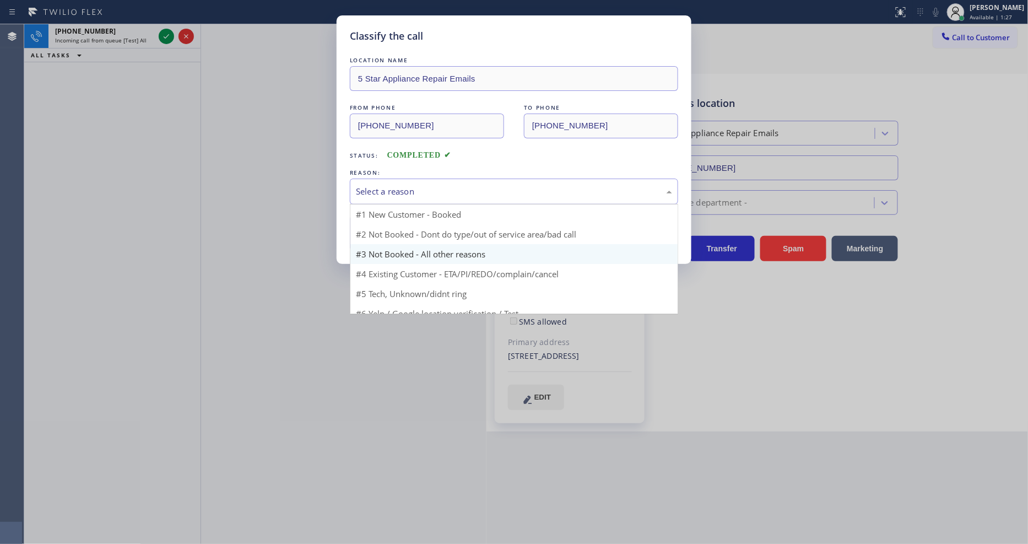
drag, startPoint x: 423, startPoint y: 185, endPoint x: 403, endPoint y: 245, distance: 63.6
click at [424, 185] on div "Select a reason" at bounding box center [514, 191] width 316 height 13
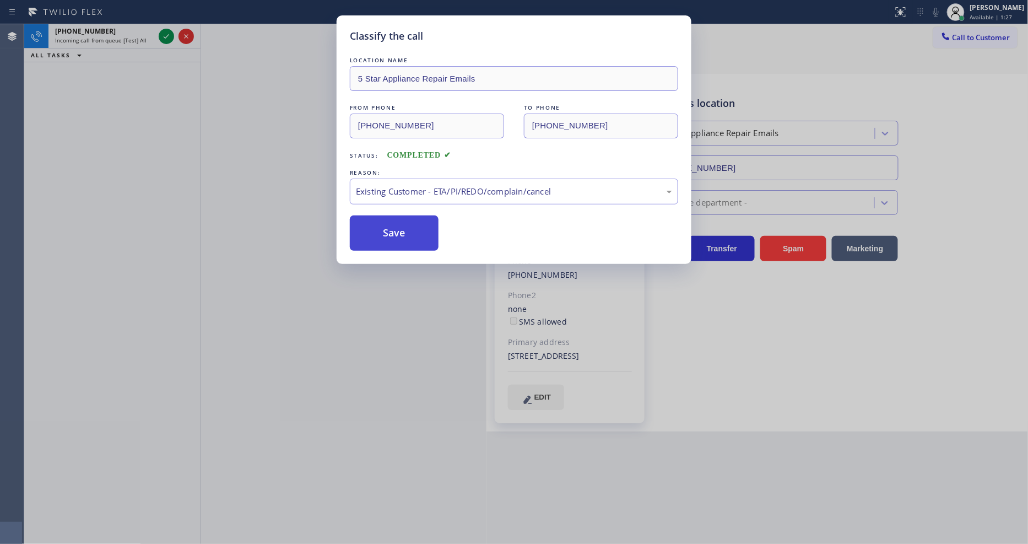
click at [398, 218] on button "Save" at bounding box center [394, 232] width 89 height 35
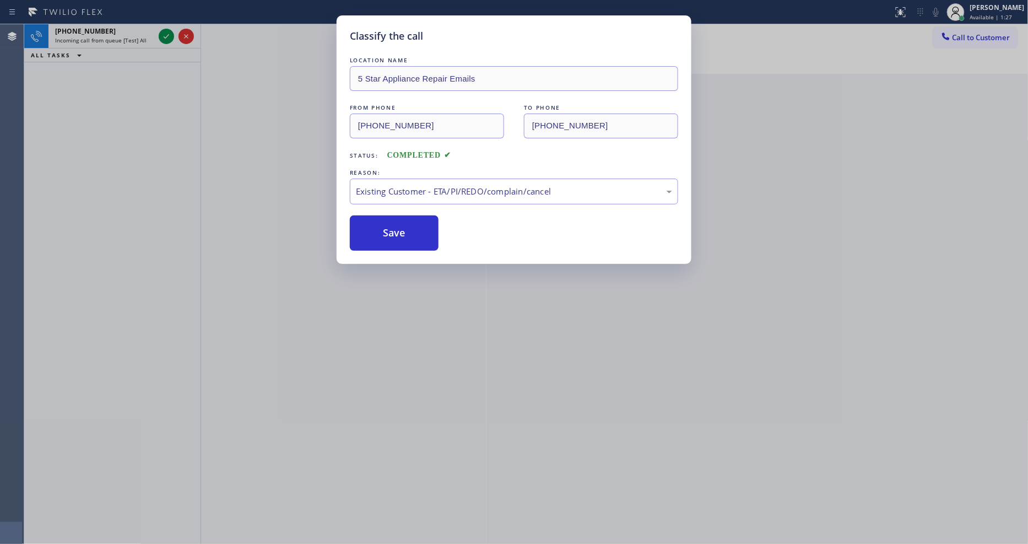
drag, startPoint x: 398, startPoint y: 218, endPoint x: 514, endPoint y: 66, distance: 191.4
click at [404, 219] on button "Save" at bounding box center [394, 232] width 89 height 35
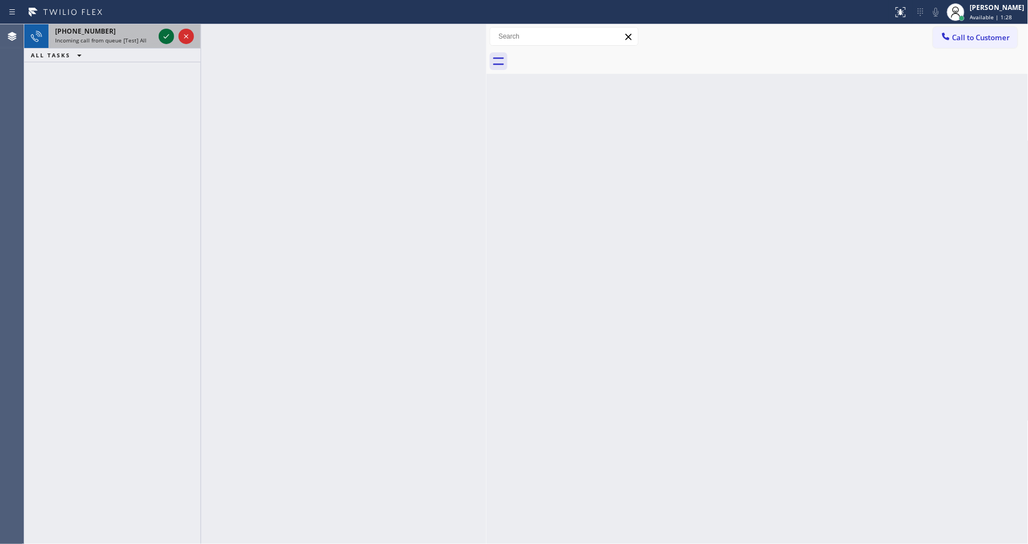
click at [161, 39] on icon at bounding box center [166, 36] width 13 height 13
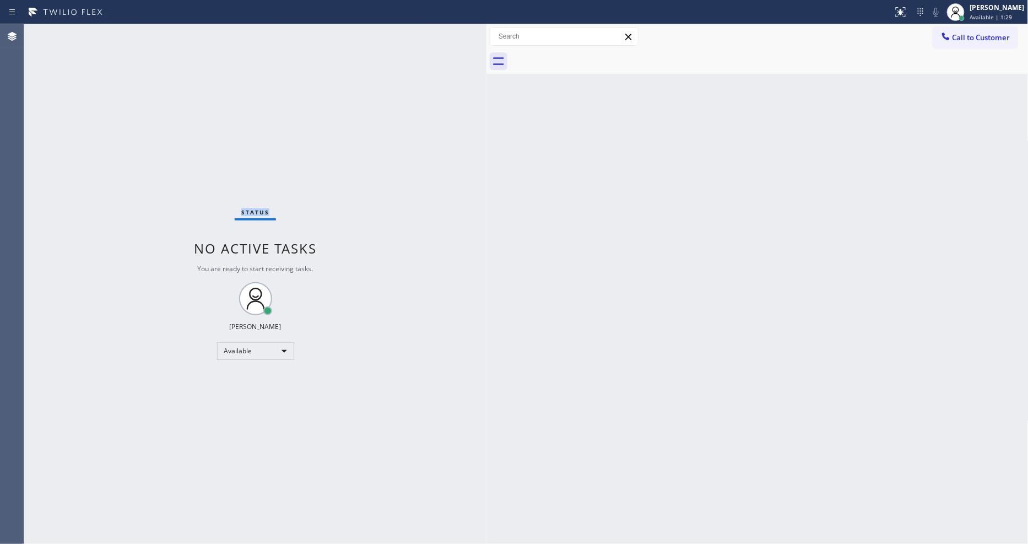
click at [163, 37] on div "Status No active tasks You are ready to start receiving tasks. [PERSON_NAME] Av…" at bounding box center [255, 284] width 462 height 520
click at [170, 41] on div "Status No active tasks You are ready to start receiving tasks. [PERSON_NAME] Av…" at bounding box center [255, 284] width 462 height 520
click at [169, 41] on div "Status No active tasks You are ready to start receiving tasks. [PERSON_NAME] Av…" at bounding box center [255, 284] width 462 height 520
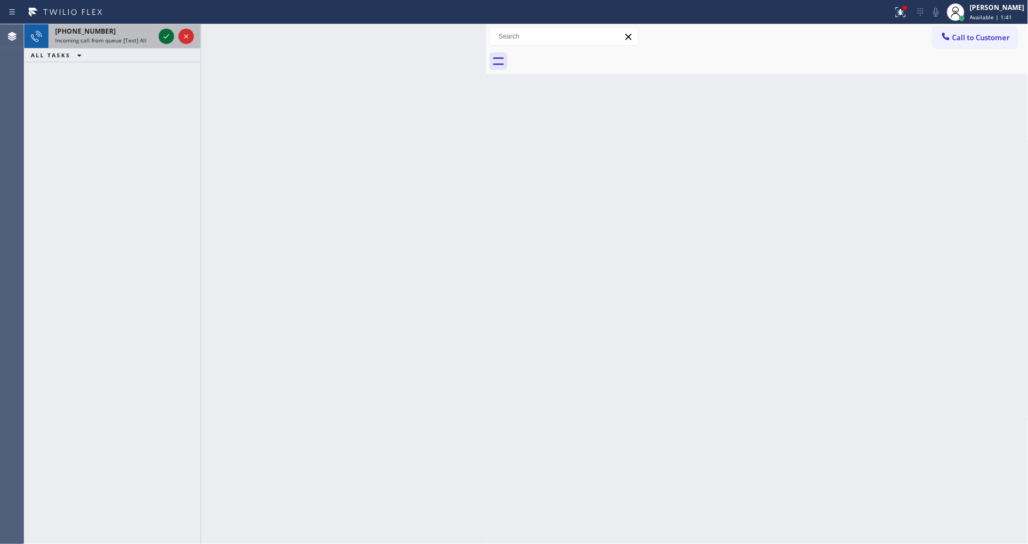
click at [166, 36] on icon at bounding box center [166, 36] width 13 height 13
click at [165, 35] on icon at bounding box center [166, 36] width 13 height 13
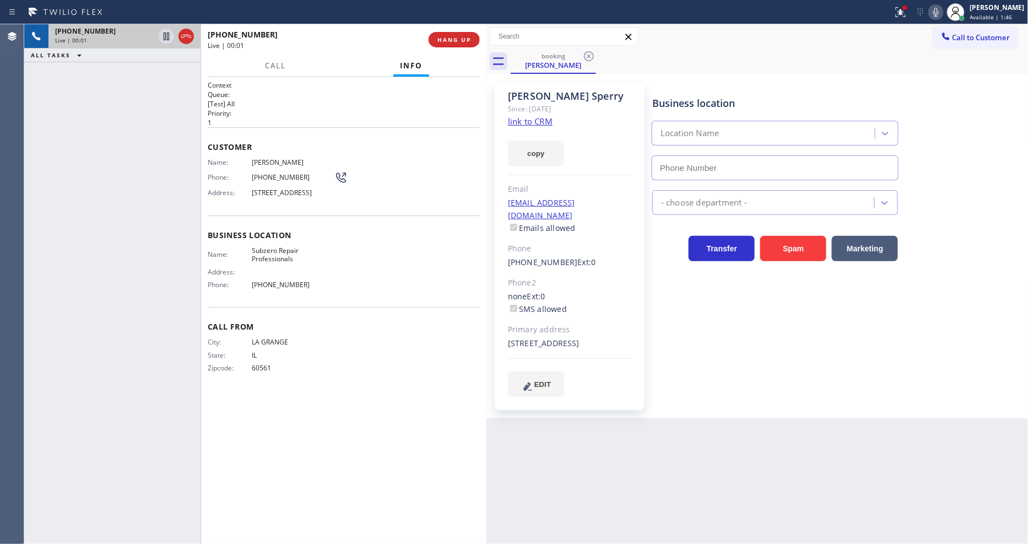
type input "[PHONE_NUMBER]"
click at [527, 123] on link "link to CRM" at bounding box center [530, 121] width 45 height 11
click at [166, 32] on icon at bounding box center [166, 36] width 13 height 13
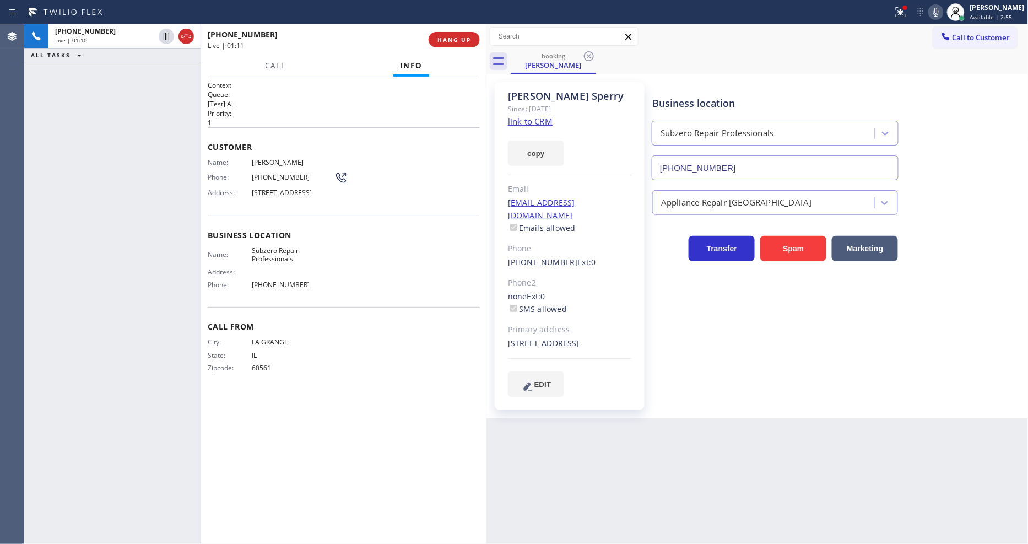
click at [941, 13] on icon at bounding box center [936, 12] width 13 height 13
click at [904, 9] on div at bounding box center [901, 12] width 24 height 13
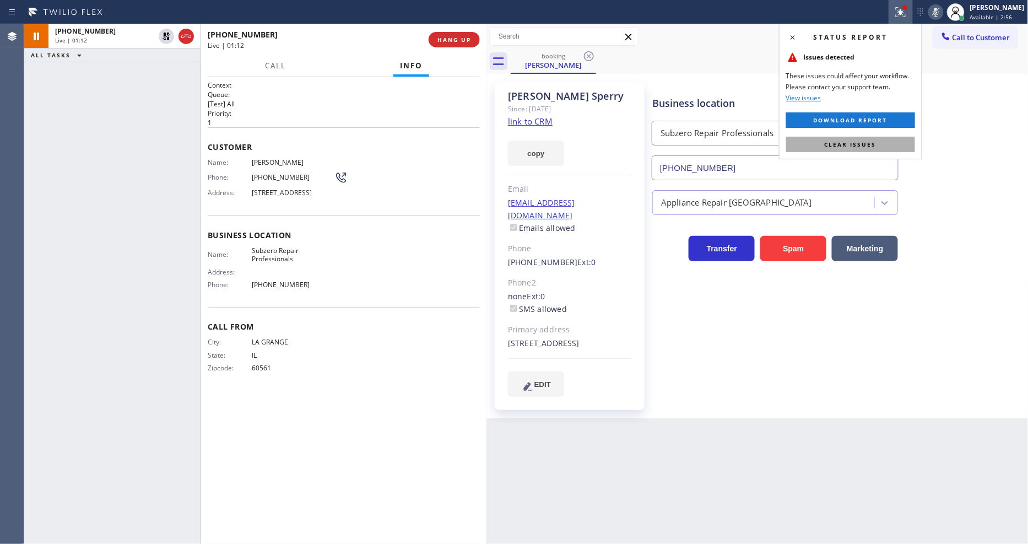
click at [843, 142] on span "Clear issues" at bounding box center [851, 145] width 52 height 8
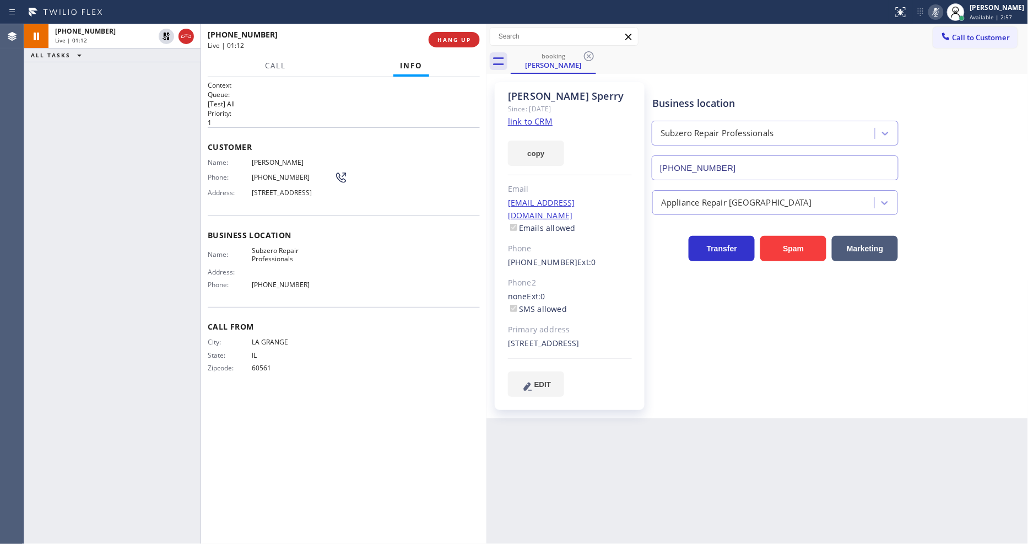
click at [338, 413] on div "Context Queue: [Test] All Priority: 1 Customer Name: [PERSON_NAME] Phone: [PHON…" at bounding box center [344, 310] width 272 height 460
click at [735, 304] on div "Business location Subzero Repair Professionals [PHONE_NUMBER] Appliance Repair …" at bounding box center [838, 239] width 376 height 309
drag, startPoint x: 164, startPoint y: 35, endPoint x: 313, endPoint y: 34, distance: 148.8
click at [164, 35] on icon at bounding box center [167, 37] width 8 height 8
click at [939, 12] on icon at bounding box center [936, 12] width 6 height 9
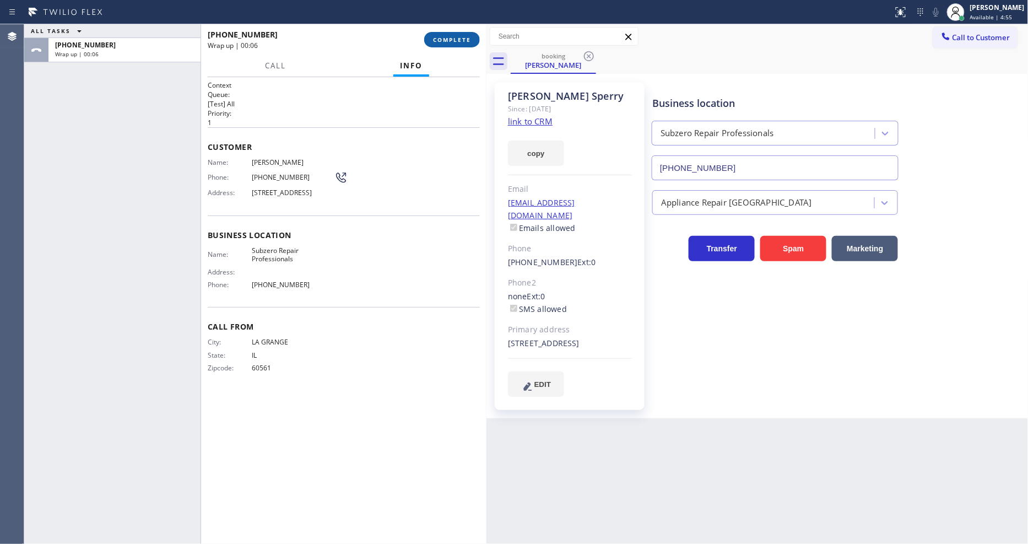
click at [446, 36] on span "COMPLETE" at bounding box center [452, 40] width 38 height 8
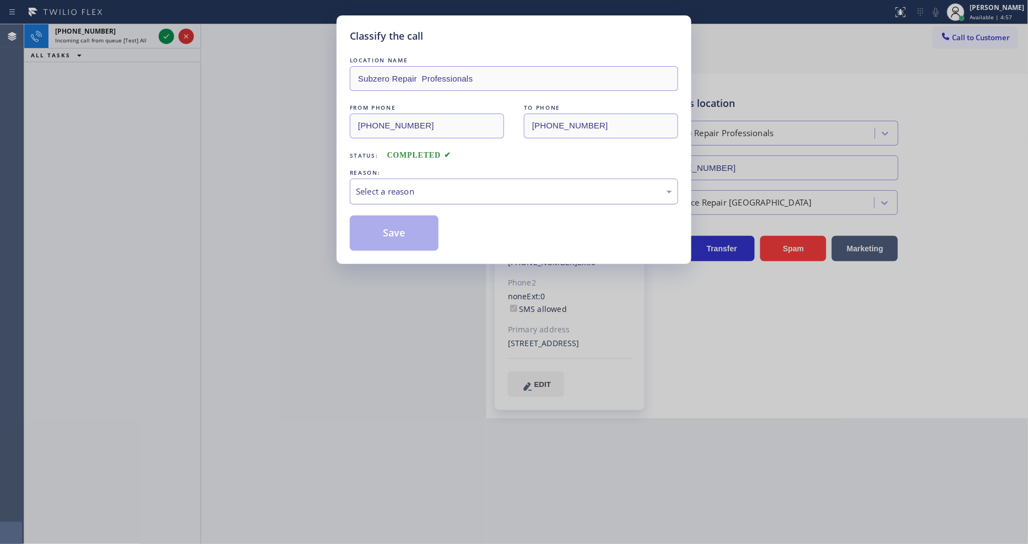
drag, startPoint x: 417, startPoint y: 171, endPoint x: 403, endPoint y: 191, distance: 23.8
click at [415, 171] on div "REASON:" at bounding box center [514, 173] width 328 height 12
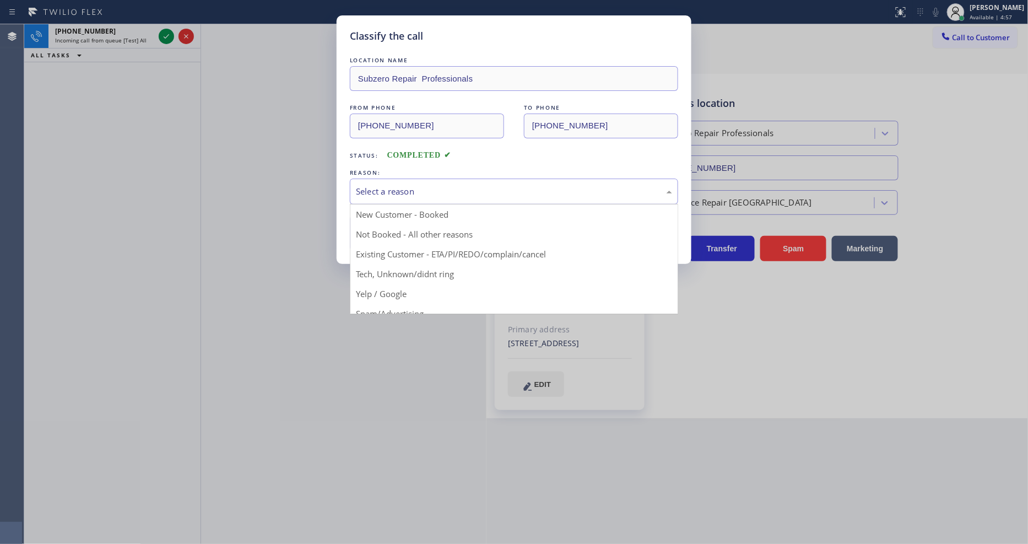
drag, startPoint x: 403, startPoint y: 191, endPoint x: 371, endPoint y: 255, distance: 72.0
click at [403, 191] on div "Select a reason" at bounding box center [514, 191] width 316 height 13
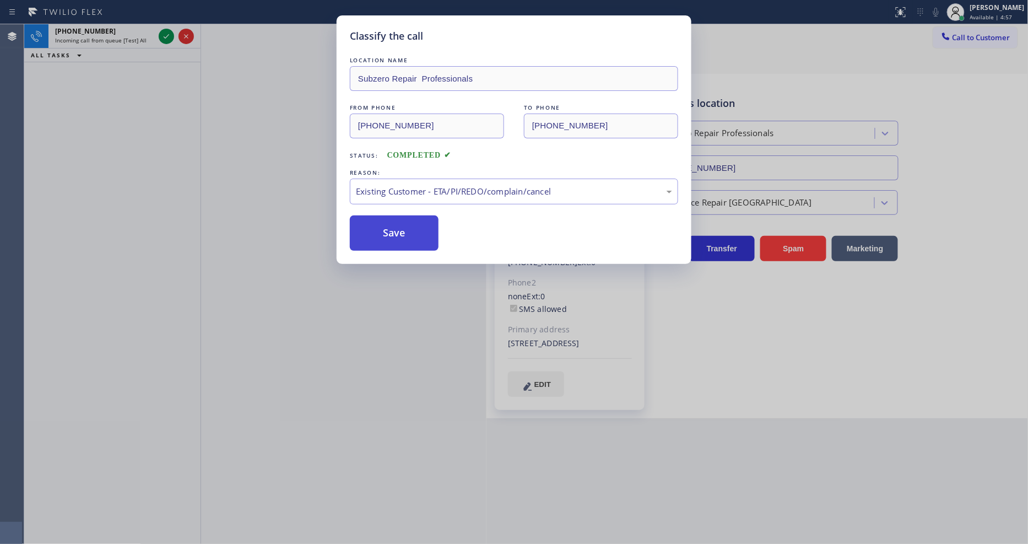
click at [374, 236] on button "Save" at bounding box center [394, 232] width 89 height 35
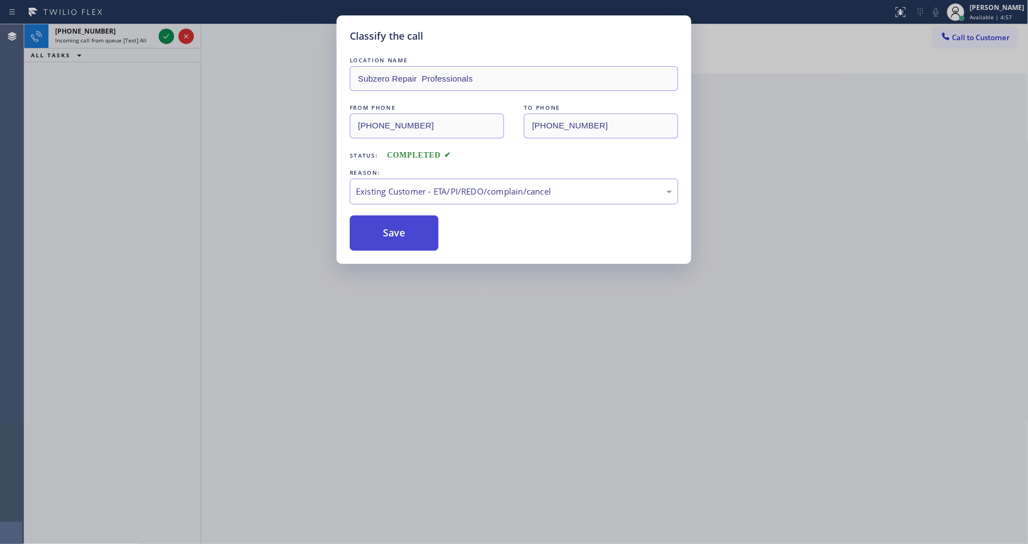
click at [374, 236] on button "Save" at bounding box center [394, 232] width 89 height 35
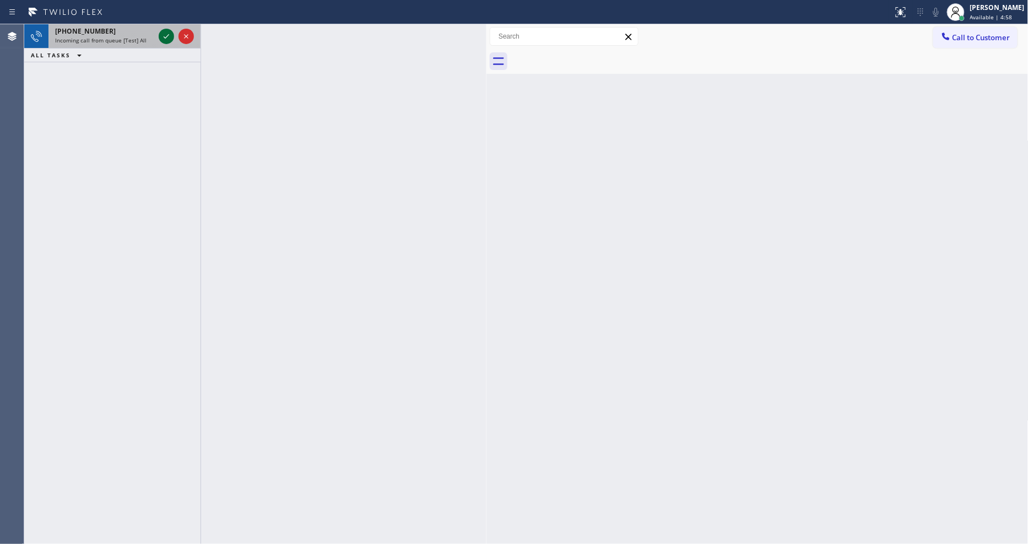
click at [169, 37] on icon at bounding box center [166, 36] width 13 height 13
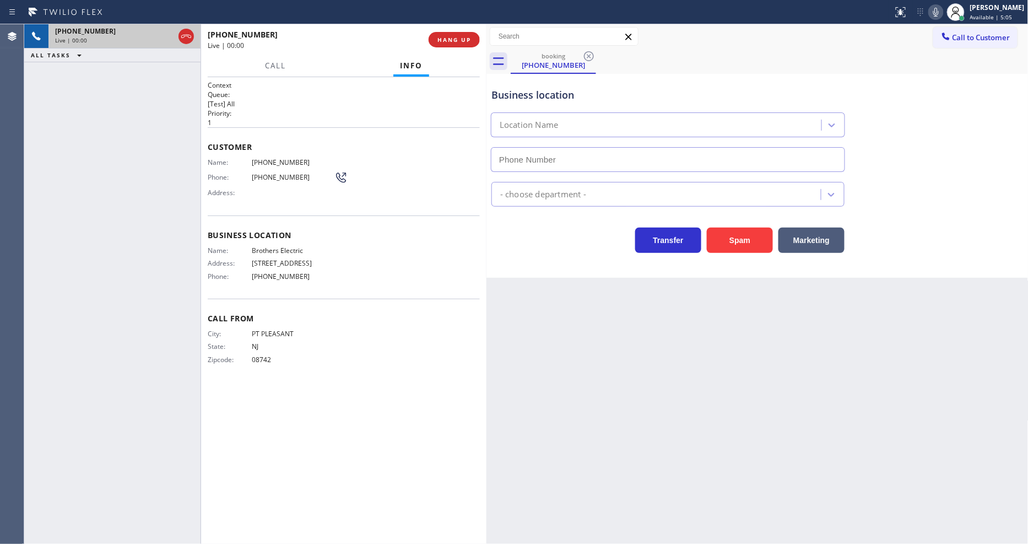
type input "[PHONE_NUMBER]"
drag, startPoint x: 657, startPoint y: 350, endPoint x: 427, endPoint y: 258, distance: 247.5
click at [657, 347] on div "Back to Dashboard Change Sender ID Customers Technicians Select a contact Outbo…" at bounding box center [758, 284] width 542 height 520
click at [272, 246] on span "Brothers Electric" at bounding box center [293, 250] width 83 height 8
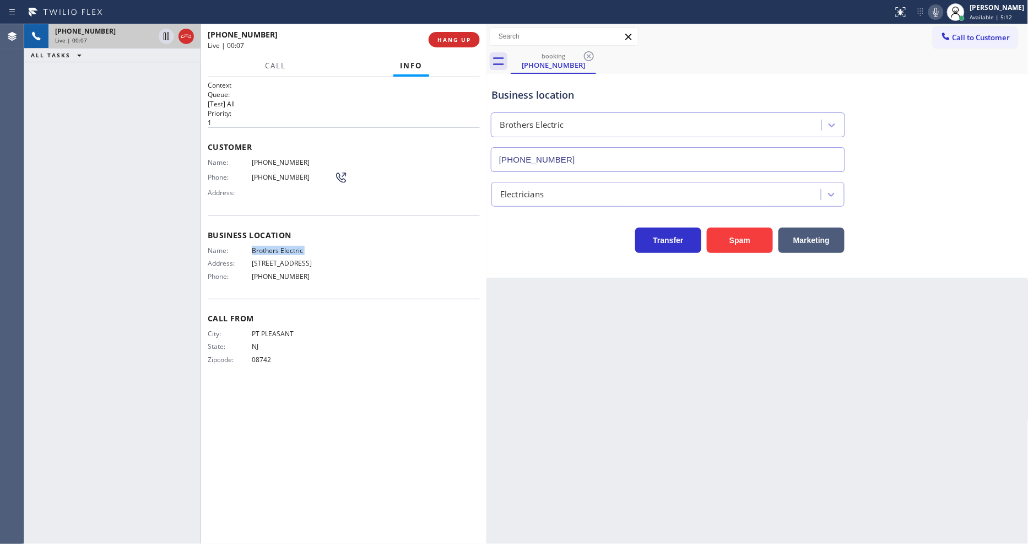
click at [272, 246] on span "Brothers Electric" at bounding box center [293, 250] width 83 height 8
copy span "Brothers Electric"
click at [163, 36] on icon at bounding box center [166, 36] width 13 height 13
click at [942, 8] on icon at bounding box center [936, 12] width 13 height 13
click at [266, 160] on span "[PHONE_NUMBER]" at bounding box center [293, 162] width 83 height 8
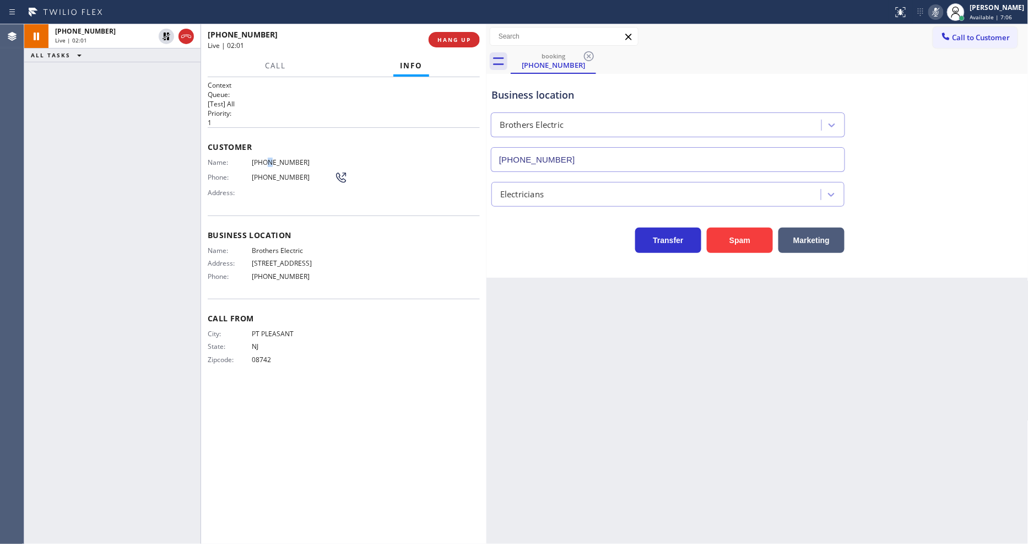
click at [265, 159] on span "[PHONE_NUMBER]" at bounding box center [293, 162] width 83 height 8
click at [271, 158] on span "[PHONE_NUMBER]" at bounding box center [293, 162] width 83 height 8
click at [262, 166] on div "Name: [PHONE_NUMBER] Phone: [PHONE_NUMBER] Address:" at bounding box center [278, 180] width 140 height 44
click at [263, 163] on div "Name: [PHONE_NUMBER] Phone: [PHONE_NUMBER] Address:" at bounding box center [278, 180] width 140 height 44
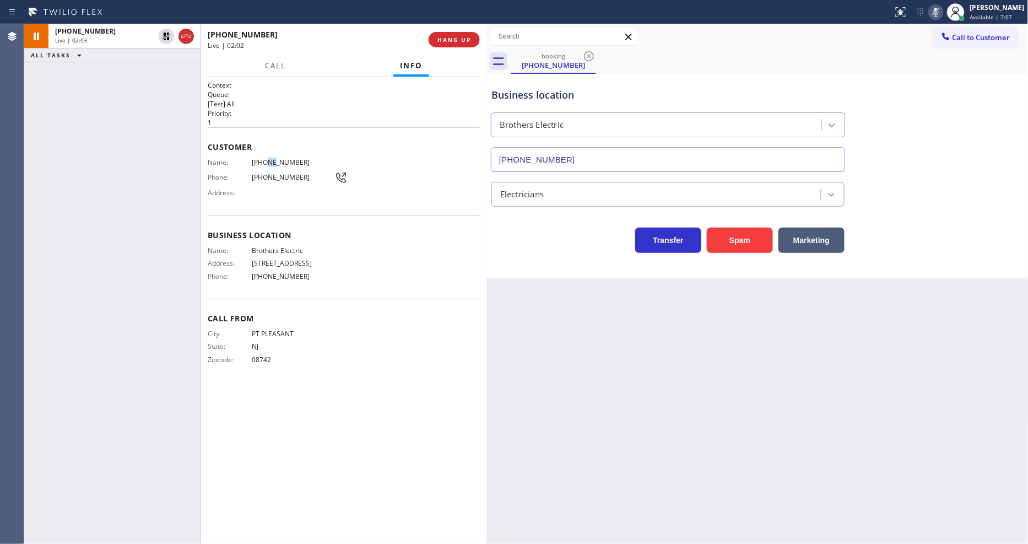
click at [263, 163] on div "Name: [PHONE_NUMBER] Phone: [PHONE_NUMBER] Address:" at bounding box center [278, 180] width 140 height 44
copy span "[PHONE_NUMBER]"
click at [164, 31] on icon at bounding box center [166, 36] width 13 height 13
click at [942, 9] on icon at bounding box center [936, 12] width 13 height 13
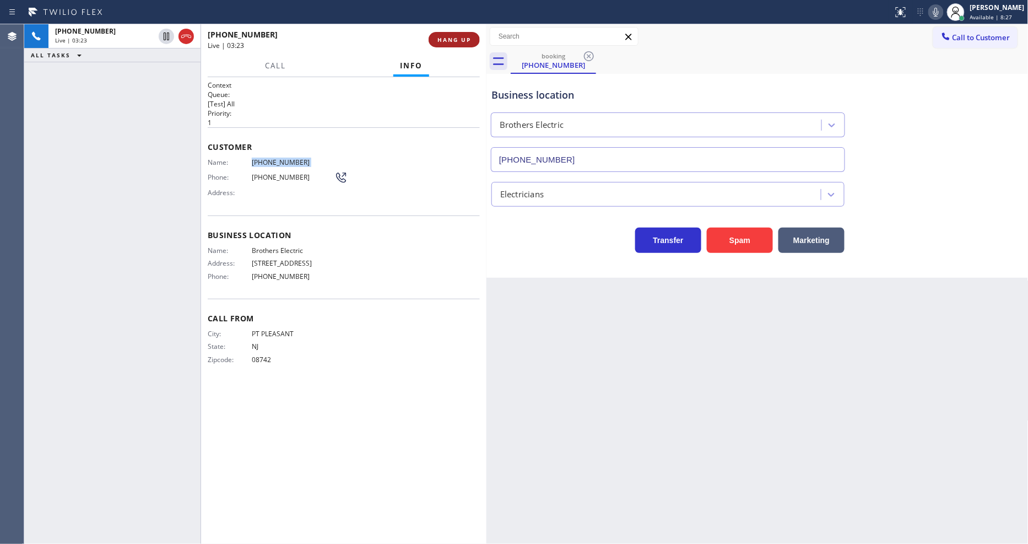
click at [469, 42] on span "HANG UP" at bounding box center [455, 40] width 34 height 8
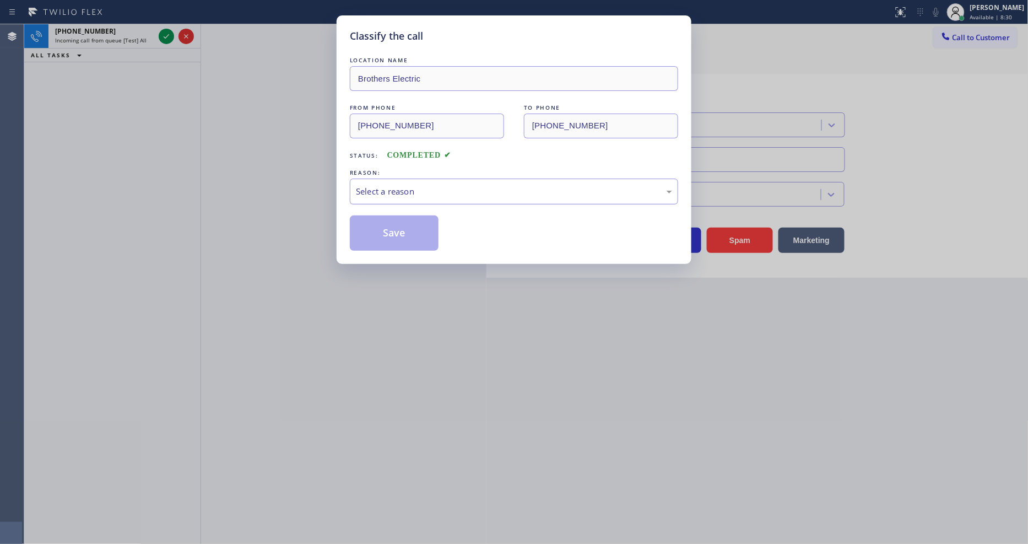
click at [388, 185] on div "Select a reason" at bounding box center [514, 191] width 316 height 13
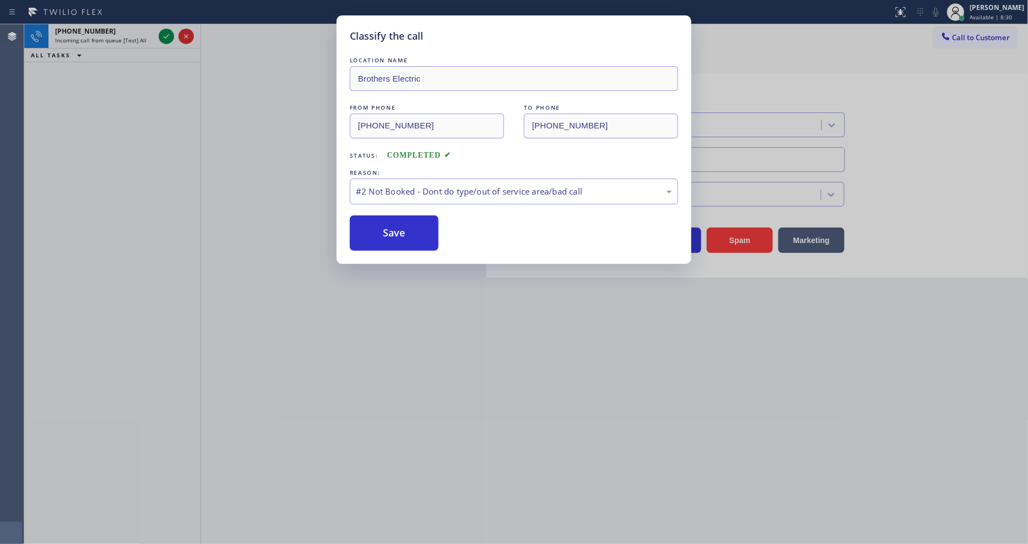
click at [370, 229] on button "Save" at bounding box center [394, 232] width 89 height 35
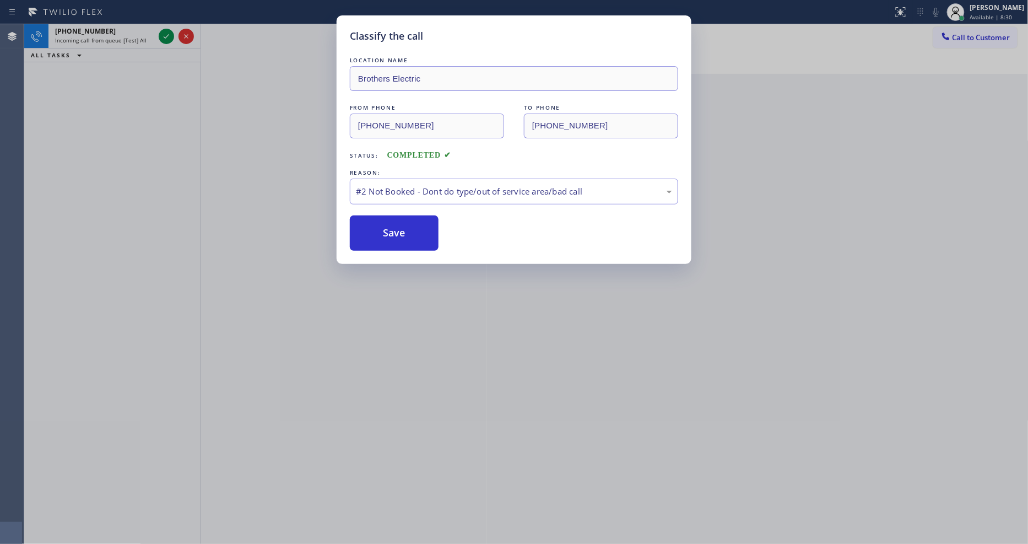
drag, startPoint x: 370, startPoint y: 229, endPoint x: 244, endPoint y: 64, distance: 207.1
click at [370, 228] on button "Save" at bounding box center [394, 232] width 89 height 35
click at [164, 36] on div "Classify the call LOCATION NAME Brothers Electric FROM PHONE [PHONE_NUMBER] TO …" at bounding box center [514, 272] width 1028 height 544
click at [164, 36] on icon at bounding box center [166, 36] width 13 height 13
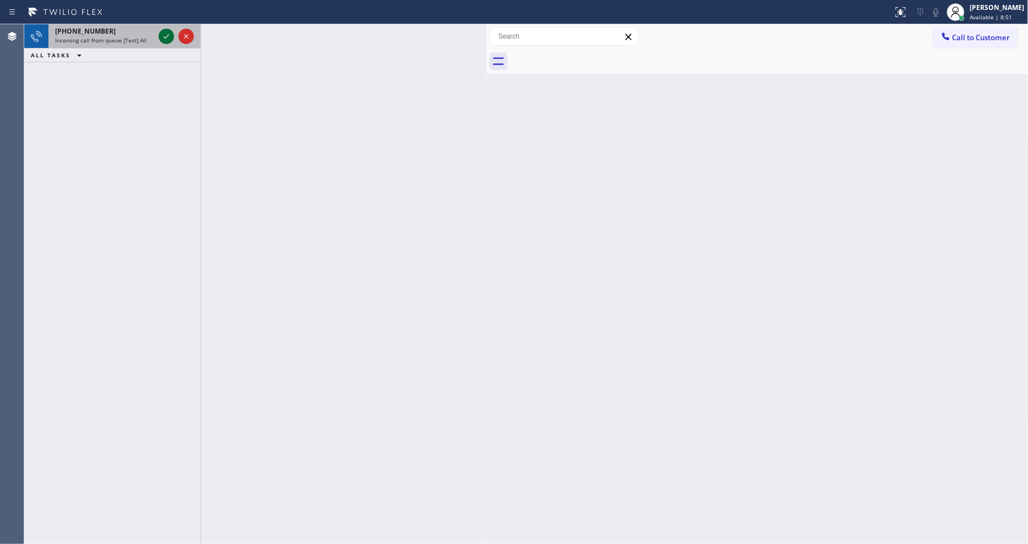
click at [164, 34] on icon at bounding box center [166, 36] width 13 height 13
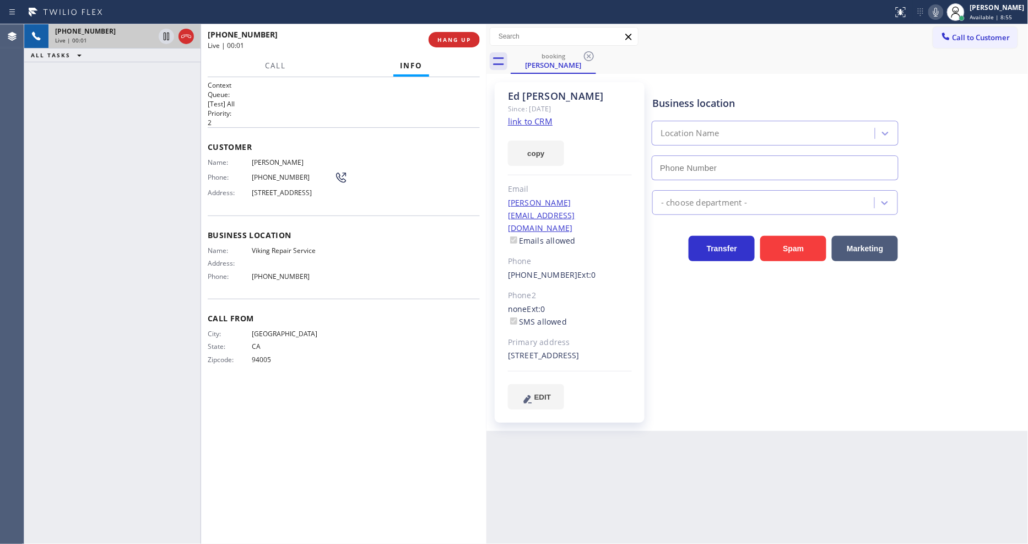
type input "[PHONE_NUMBER]"
click at [530, 121] on link "link to CRM" at bounding box center [530, 121] width 45 height 11
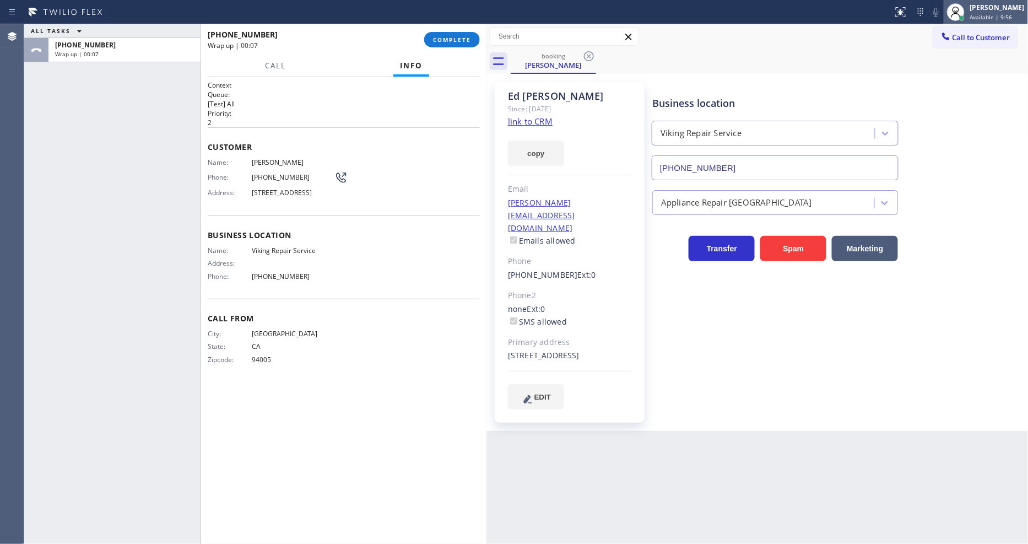
click at [981, 14] on span "Available | 9:56" at bounding box center [991, 17] width 42 height 8
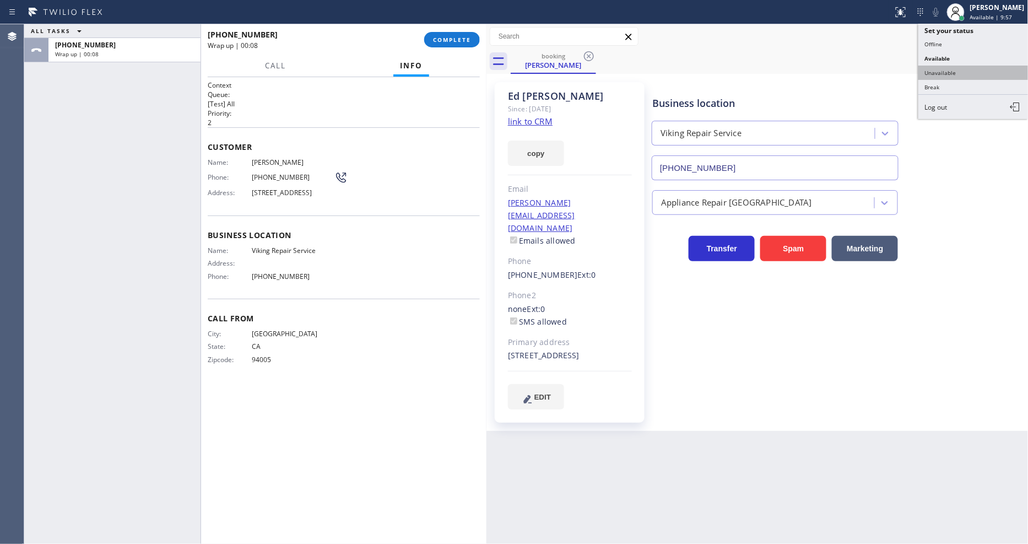
click at [935, 70] on button "Unavailable" at bounding box center [974, 73] width 110 height 14
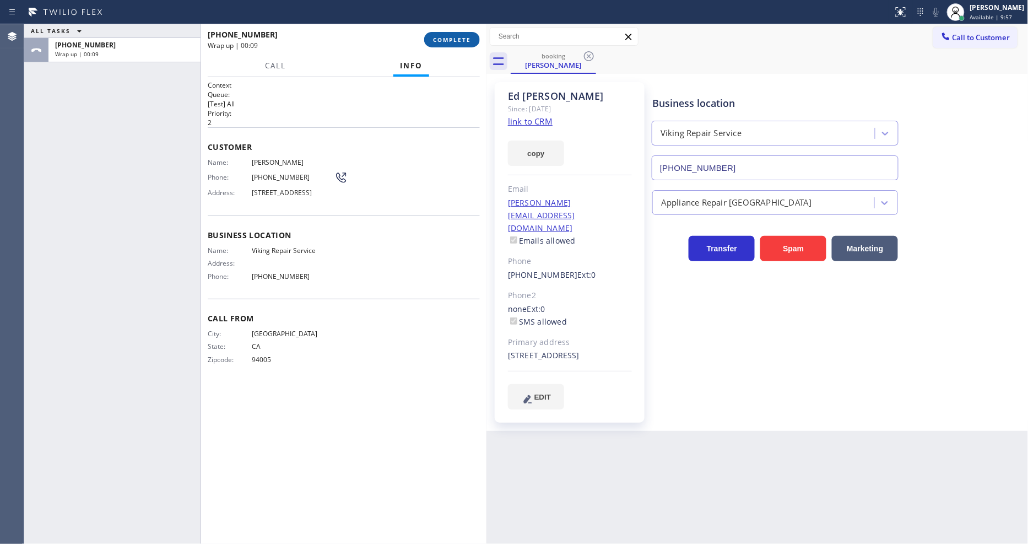
click at [442, 45] on button "COMPLETE" at bounding box center [452, 39] width 56 height 15
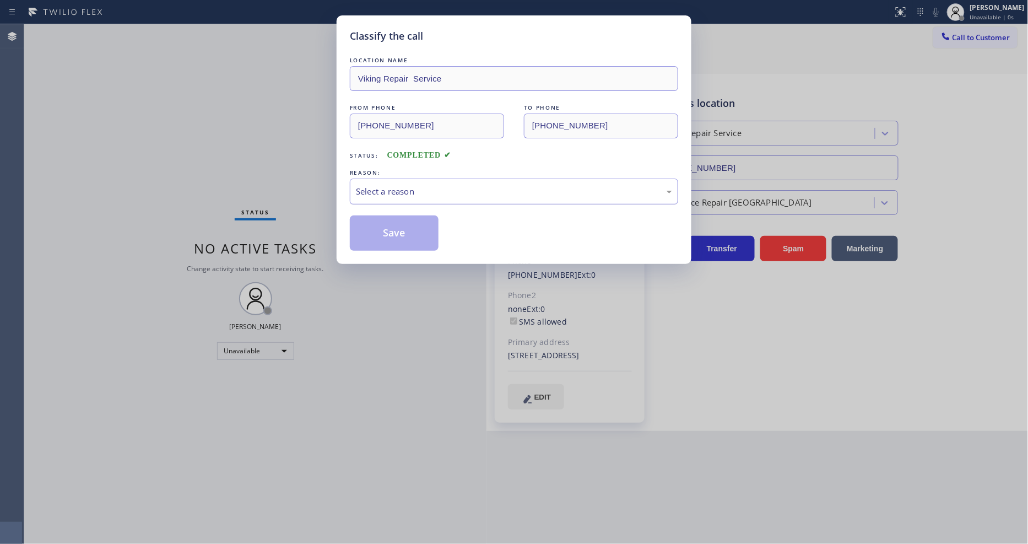
click at [397, 191] on div "Select a reason" at bounding box center [514, 191] width 316 height 13
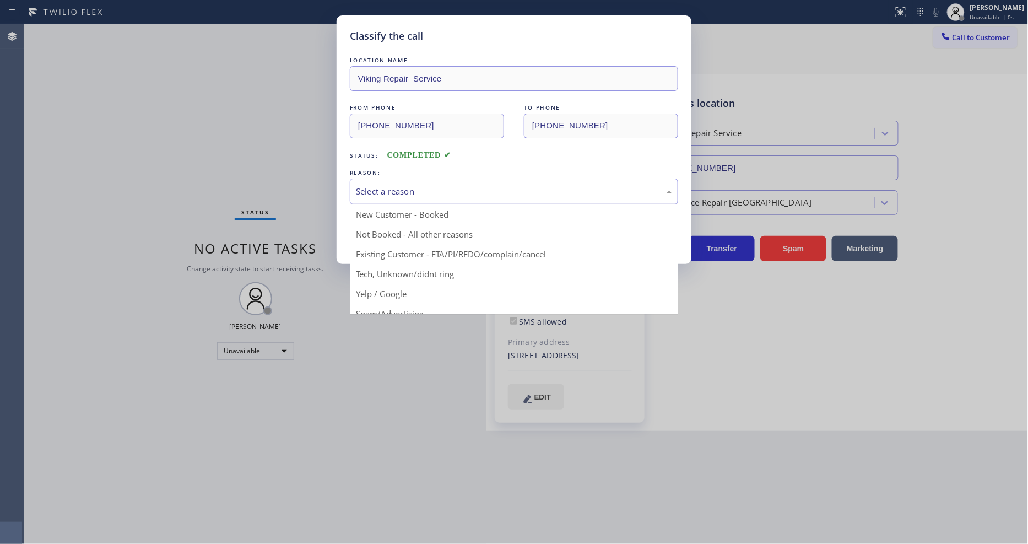
drag, startPoint x: 376, startPoint y: 249, endPoint x: 378, endPoint y: 230, distance: 19.4
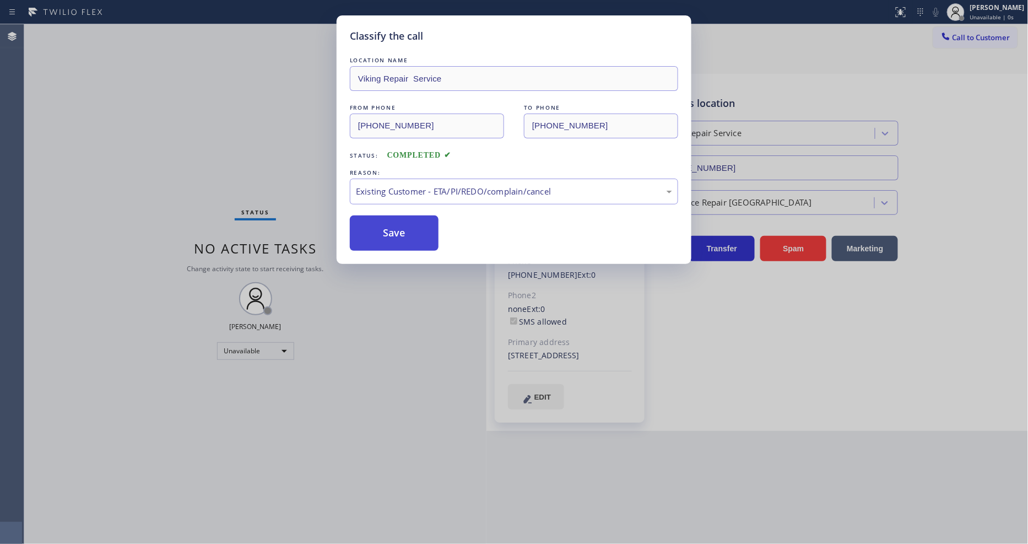
click at [378, 229] on button "Save" at bounding box center [394, 232] width 89 height 35
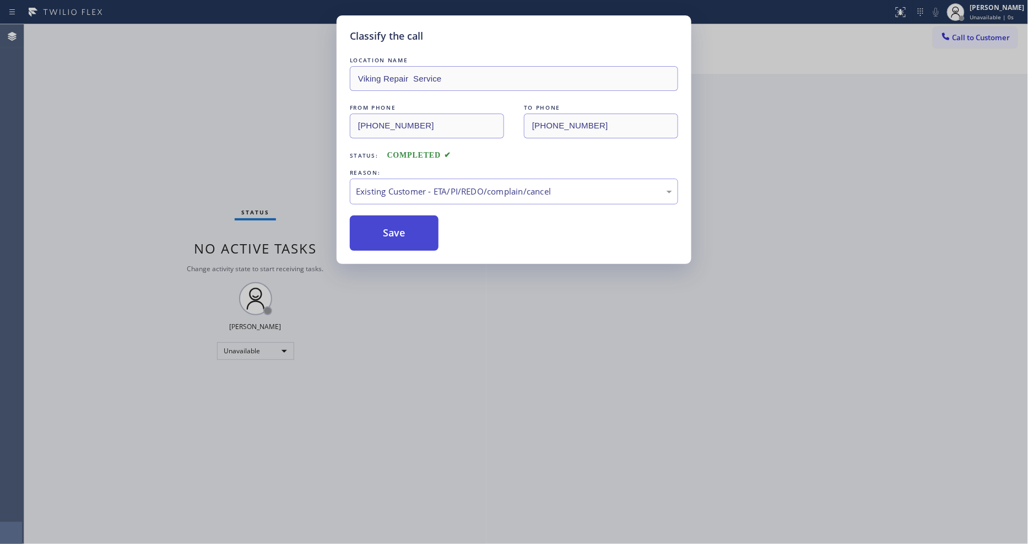
click at [378, 229] on button "Save" at bounding box center [394, 232] width 89 height 35
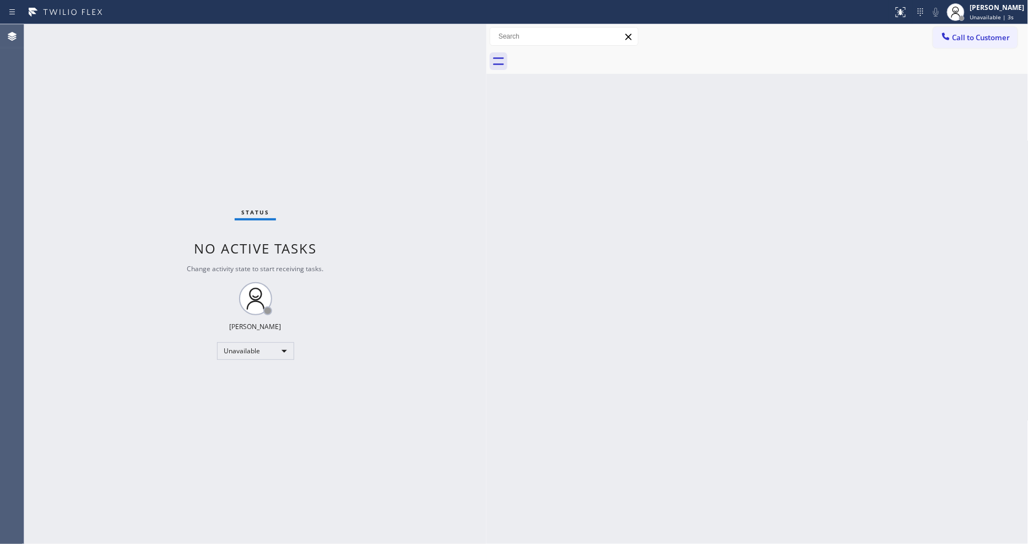
drag, startPoint x: 959, startPoint y: 34, endPoint x: 624, endPoint y: 73, distance: 337.3
click at [959, 34] on span "Call to Customer" at bounding box center [982, 38] width 58 height 10
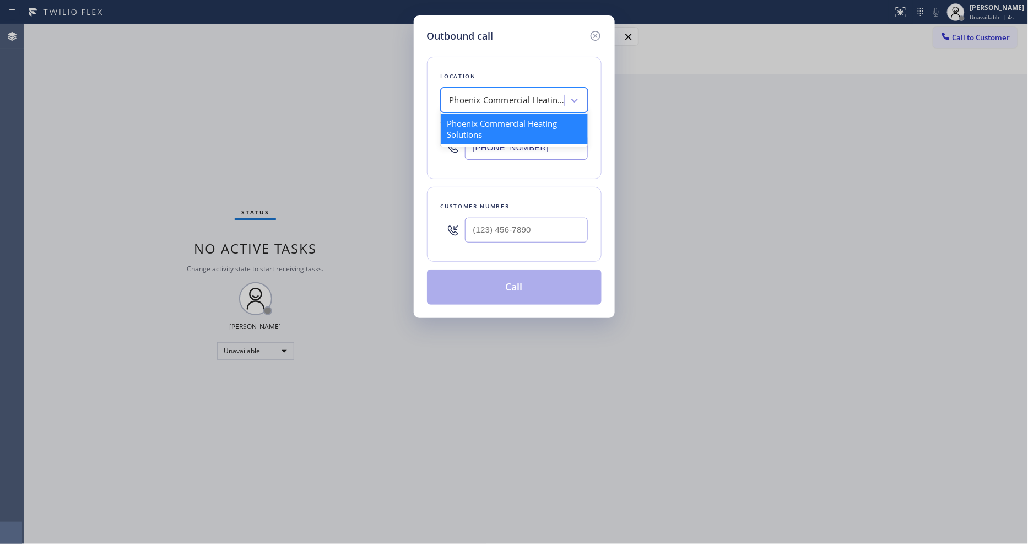
click at [492, 96] on div "Phoenix Commercial Heating Solutions" at bounding box center [508, 100] width 116 height 13
paste input "Phoenix Commercial Heating Solutions"
type input "Phoenix Commercial Heating Solutions"
click at [488, 123] on div "Phoenix Commercial Heating Solutions" at bounding box center [514, 129] width 147 height 31
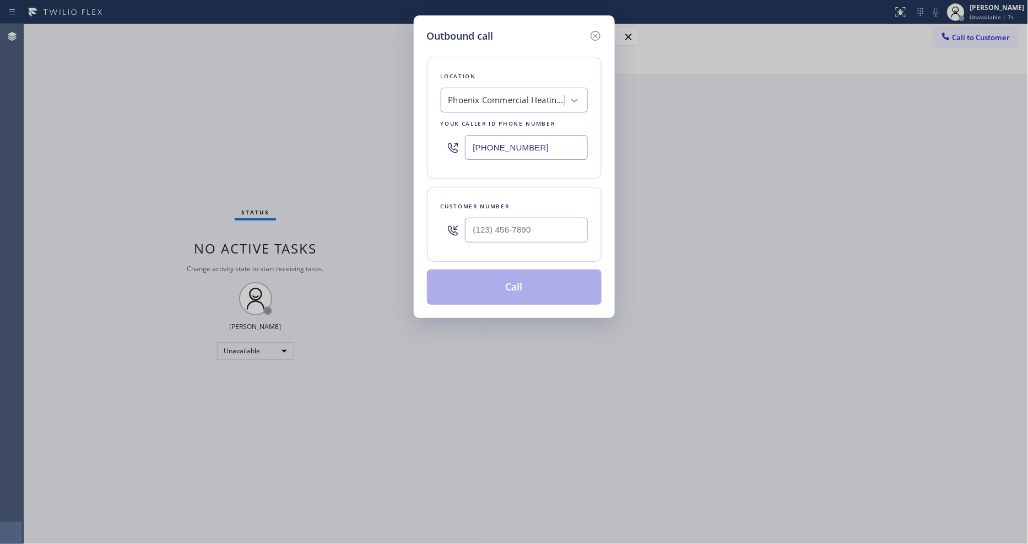
drag, startPoint x: 293, startPoint y: 97, endPoint x: 320, endPoint y: 107, distance: 29.0
click at [293, 97] on div "Outbound call Location [GEOGRAPHIC_DATA] Commercial Heating Solutions Your call…" at bounding box center [514, 272] width 1028 height 544
click at [492, 224] on input "(___) ___-____" at bounding box center [526, 230] width 123 height 25
paste input "715) 944-3980"
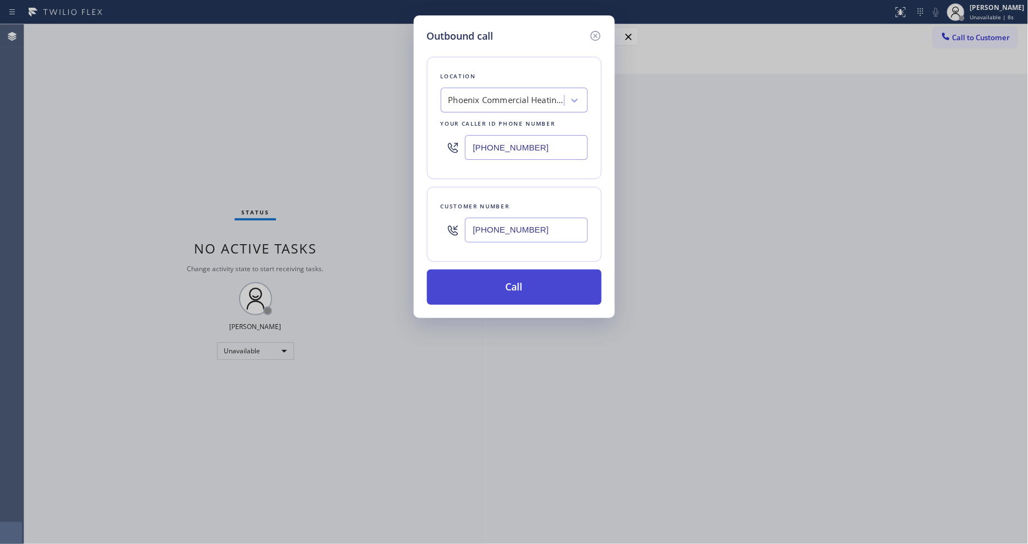
type input "[PHONE_NUMBER]"
drag, startPoint x: 485, startPoint y: 280, endPoint x: 428, endPoint y: 218, distance: 84.2
click at [485, 282] on button "Call" at bounding box center [514, 286] width 175 height 35
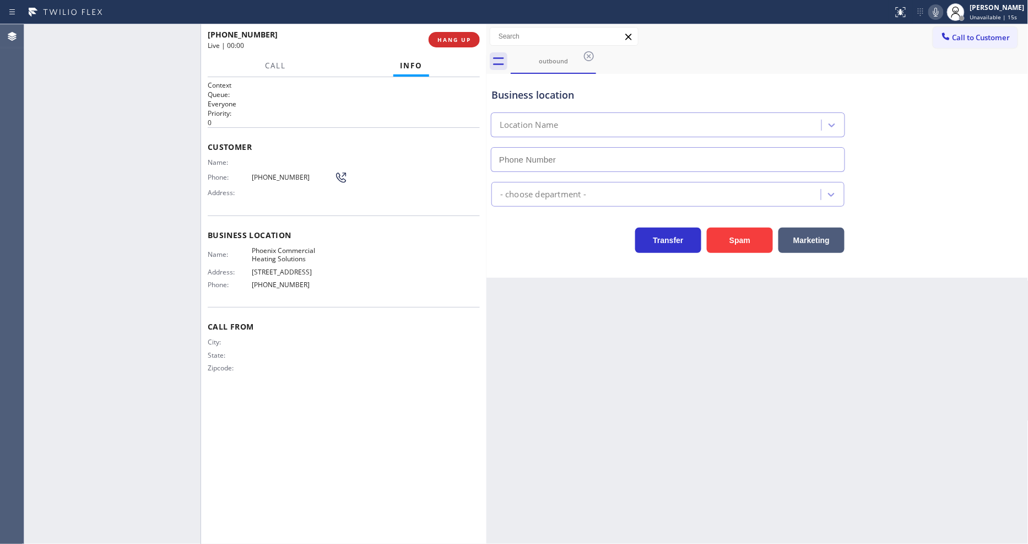
type input "[PHONE_NUMBER]"
click at [448, 36] on span "HANG UP" at bounding box center [455, 40] width 34 height 8
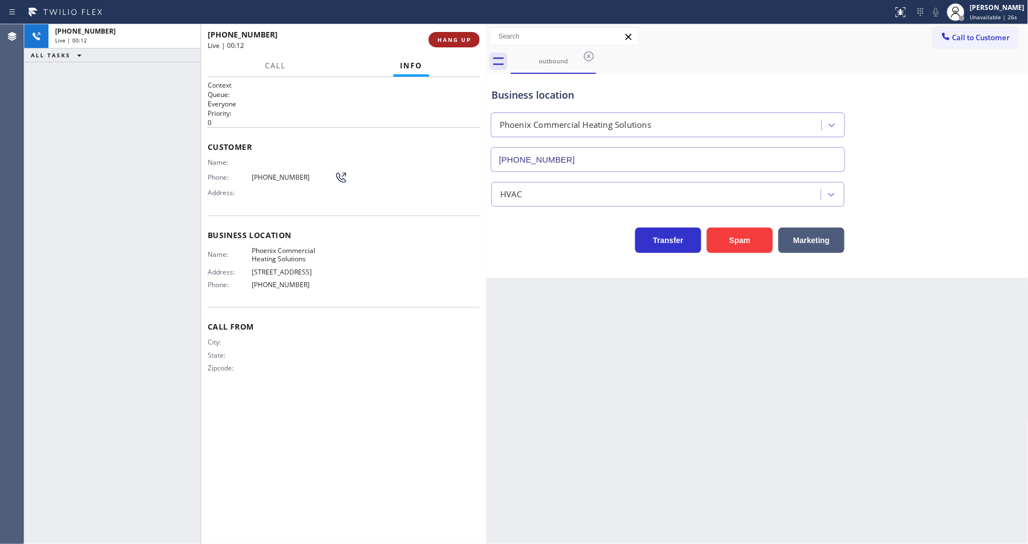
click at [447, 43] on span "HANG UP" at bounding box center [455, 40] width 34 height 8
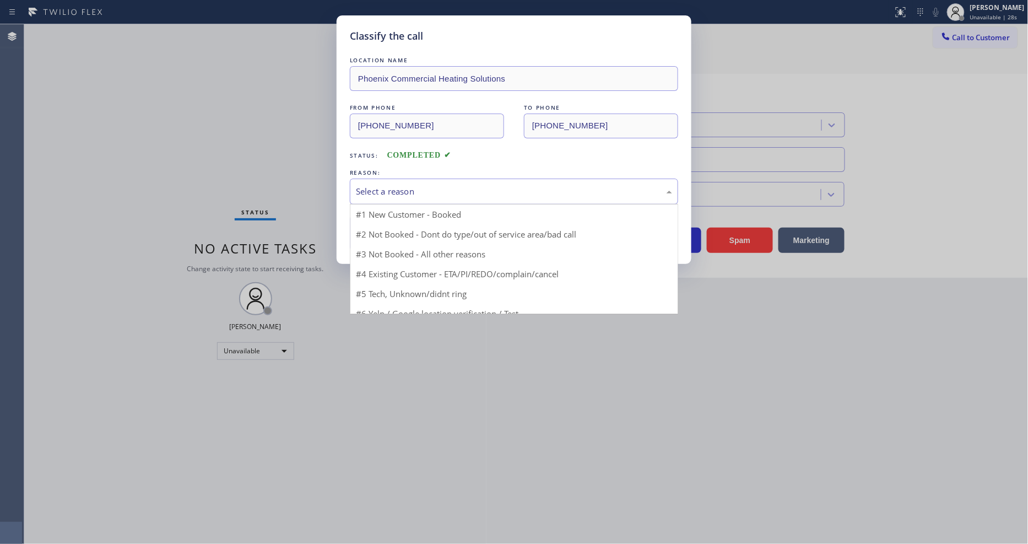
click at [379, 179] on div "Select a reason" at bounding box center [514, 192] width 328 height 26
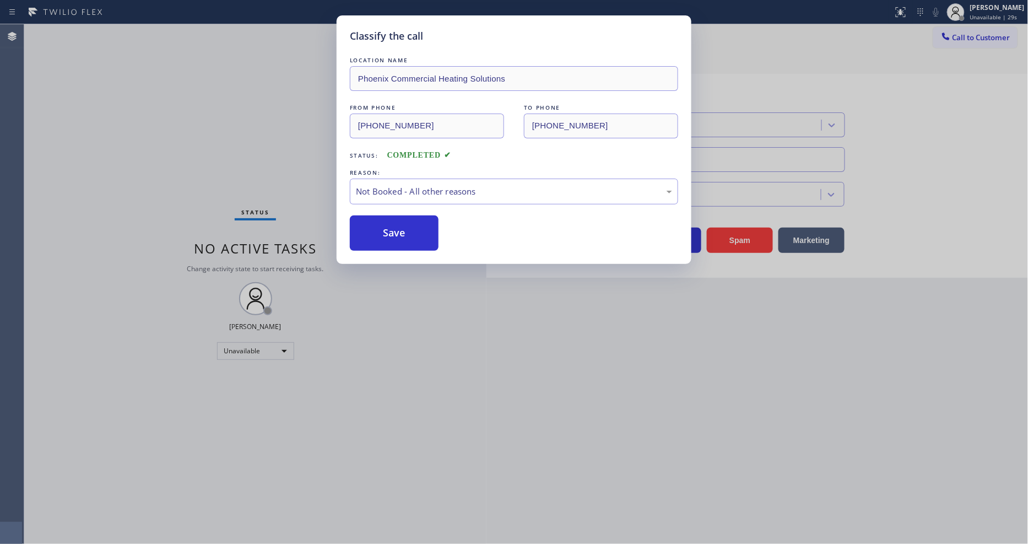
click at [384, 223] on button "Save" at bounding box center [394, 232] width 89 height 35
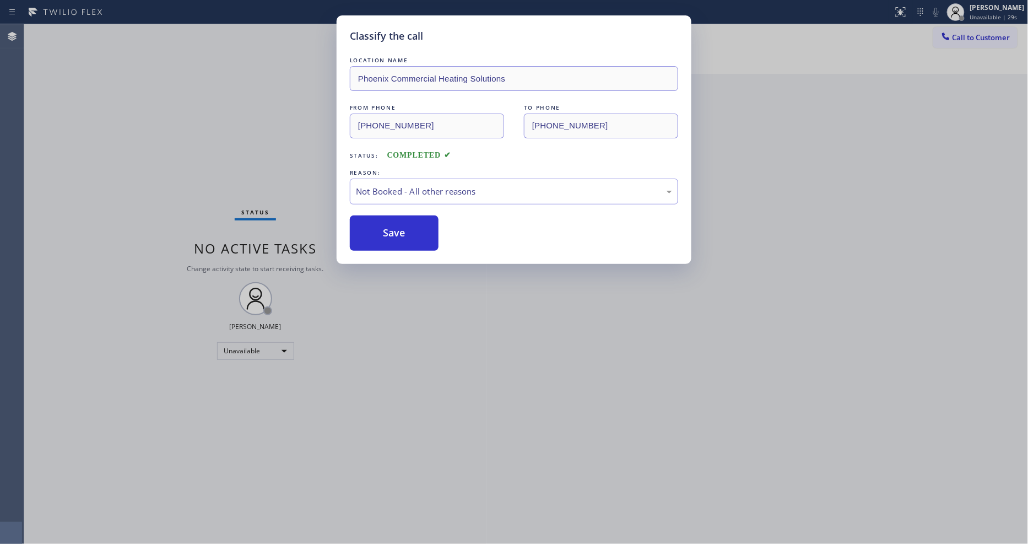
click at [384, 223] on button "Save" at bounding box center [394, 232] width 89 height 35
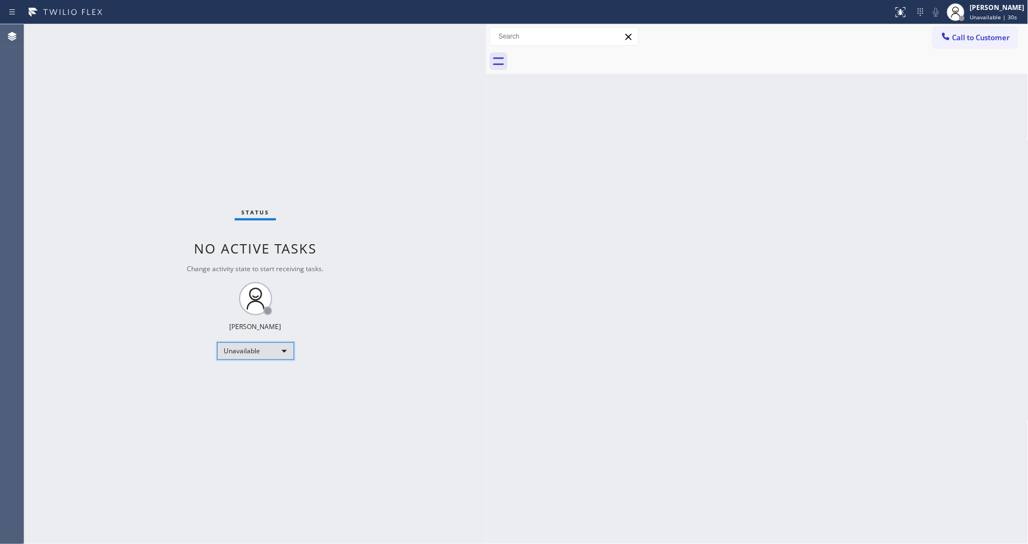
click at [271, 353] on div "Unavailable" at bounding box center [255, 351] width 77 height 18
click at [266, 383] on li "Available" at bounding box center [254, 380] width 75 height 13
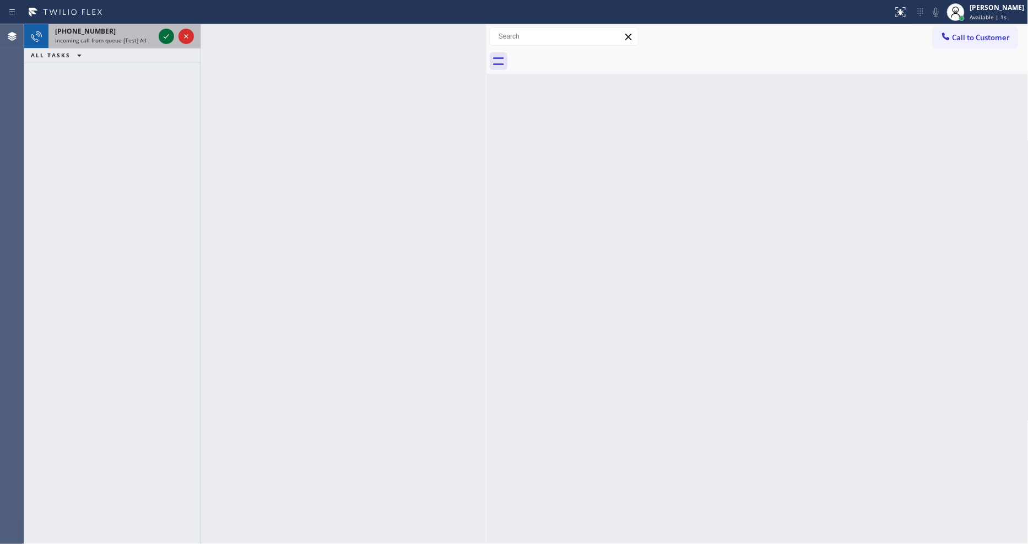
click at [164, 35] on icon at bounding box center [166, 36] width 13 height 13
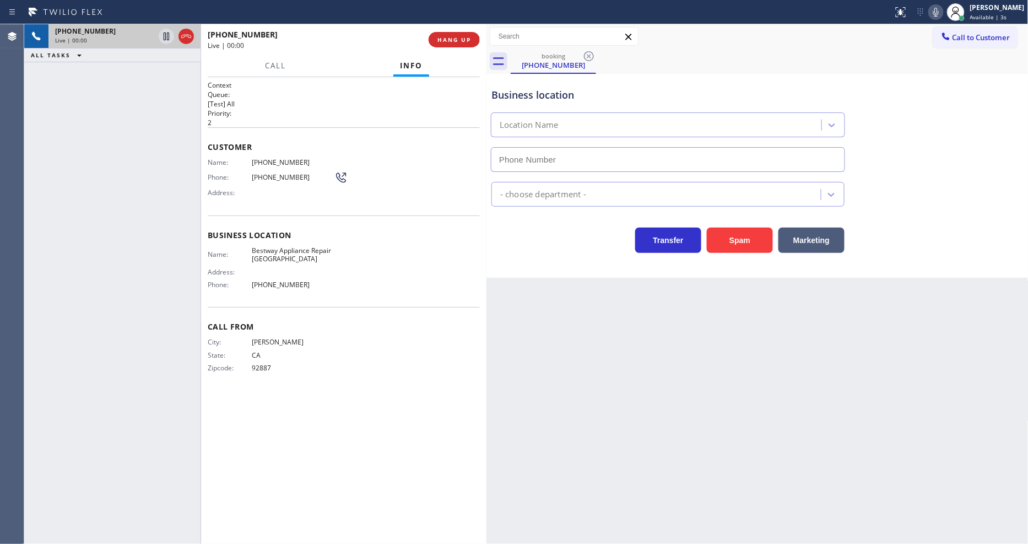
type input "[PHONE_NUMBER]"
click at [445, 30] on div "[PHONE_NUMBER] Live | 00:01 HANG UP" at bounding box center [344, 39] width 272 height 29
click at [446, 36] on span "HANG UP" at bounding box center [455, 40] width 34 height 8
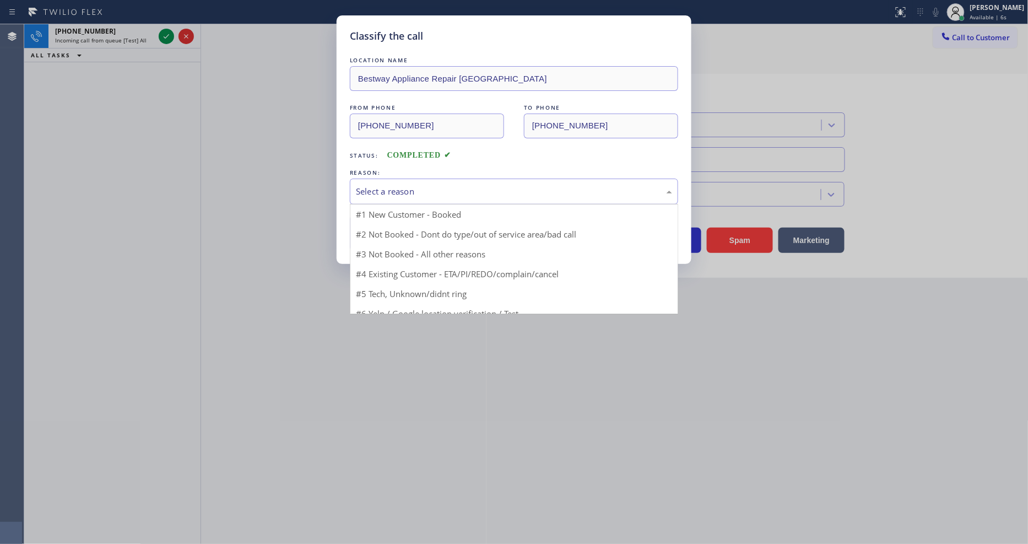
click at [397, 191] on div "Select a reason" at bounding box center [514, 191] width 316 height 13
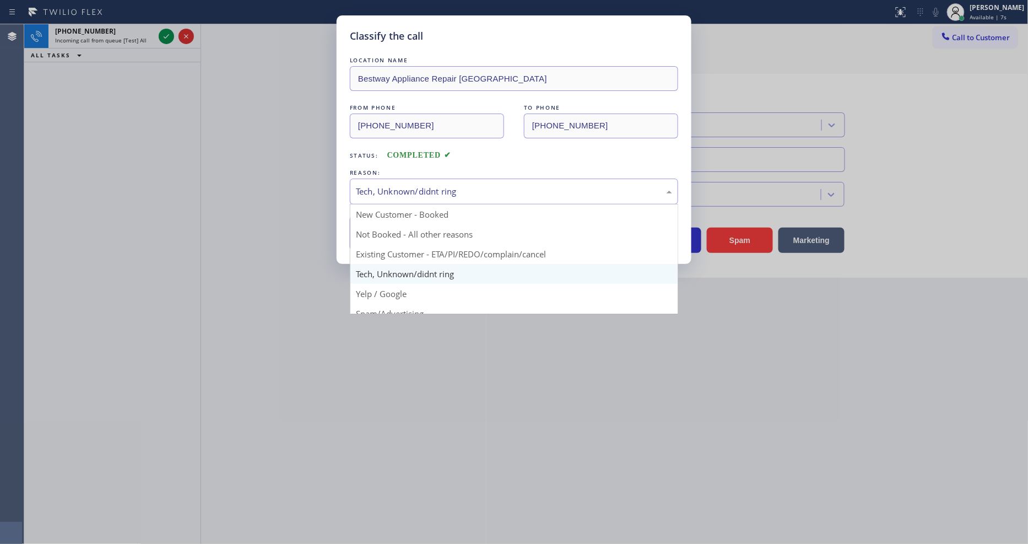
click at [411, 185] on div "Tech, Unknown/didnt ring" at bounding box center [514, 191] width 316 height 13
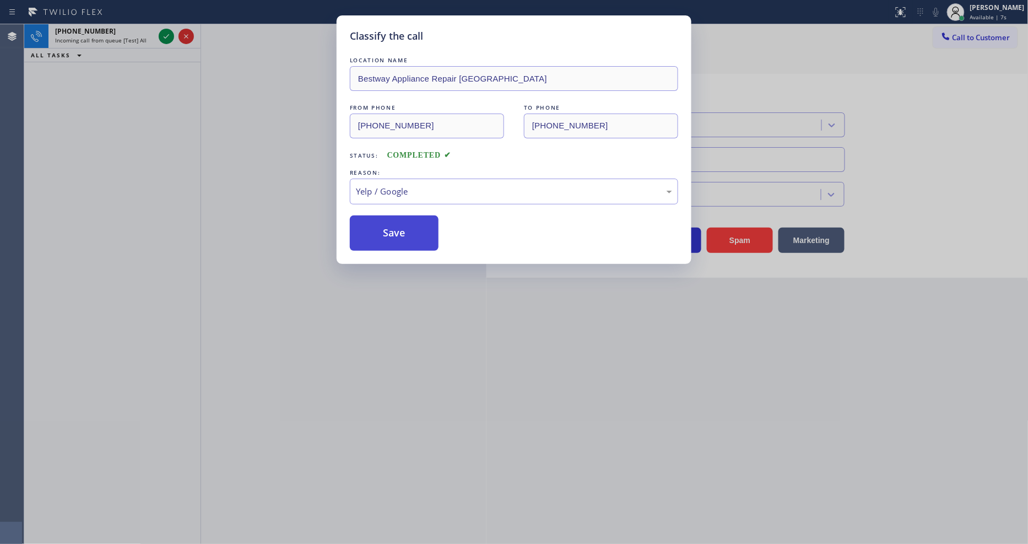
click at [375, 223] on button "Save" at bounding box center [394, 232] width 89 height 35
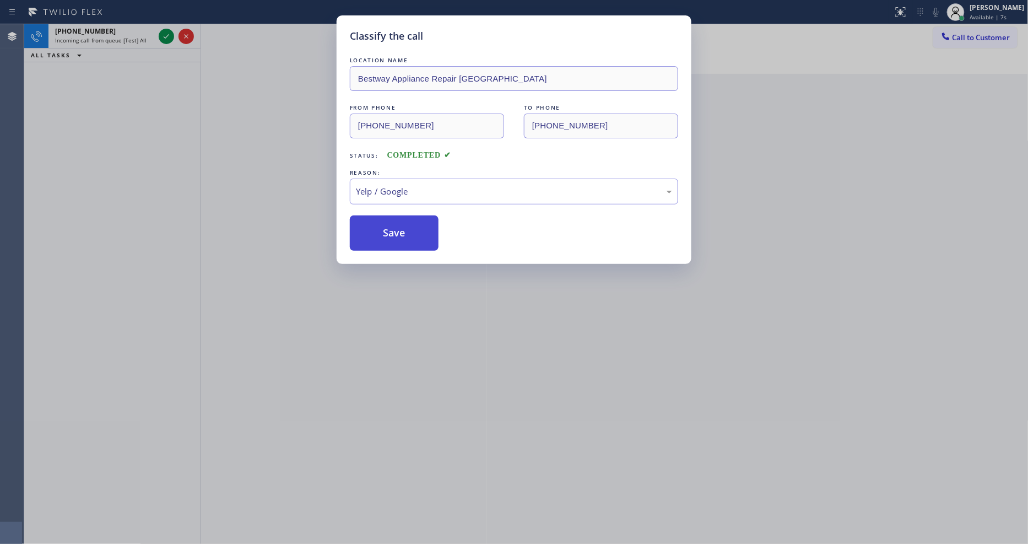
click at [375, 223] on button "Save" at bounding box center [394, 232] width 89 height 35
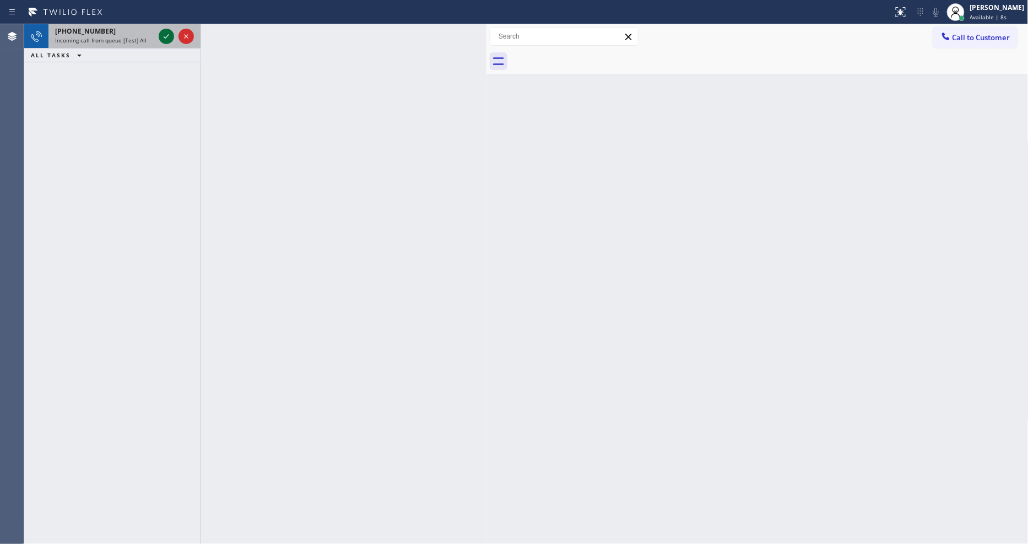
click at [162, 33] on icon at bounding box center [166, 36] width 13 height 13
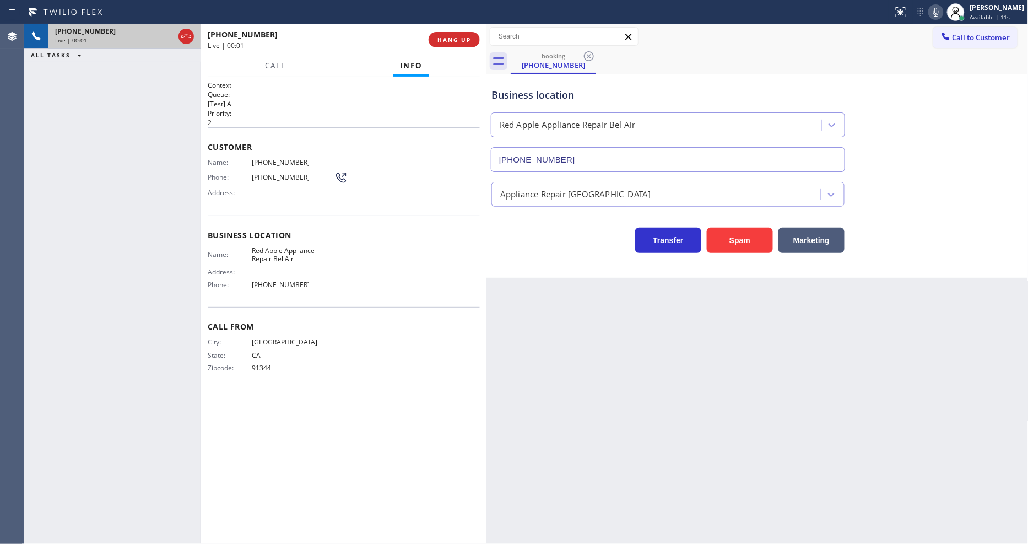
type input "[PHONE_NUMBER]"
click at [449, 36] on span "HANG UP" at bounding box center [455, 40] width 34 height 8
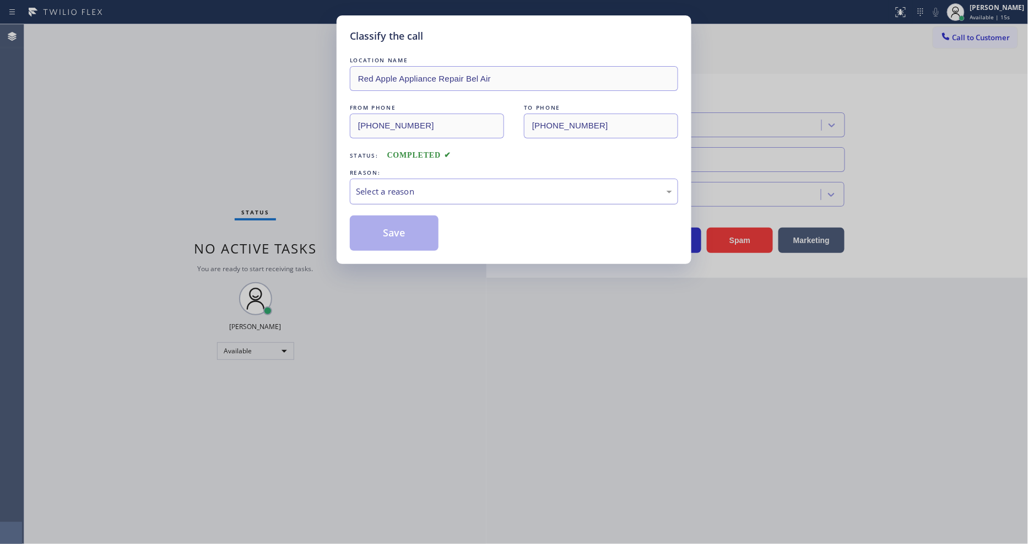
click at [436, 196] on div "Select a reason" at bounding box center [514, 192] width 328 height 26
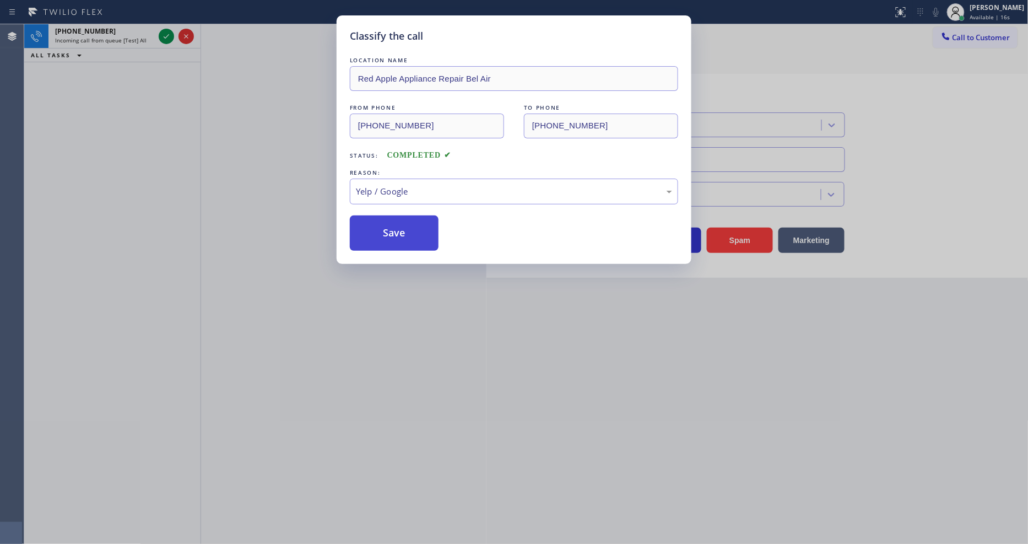
click at [401, 239] on button "Save" at bounding box center [394, 232] width 89 height 35
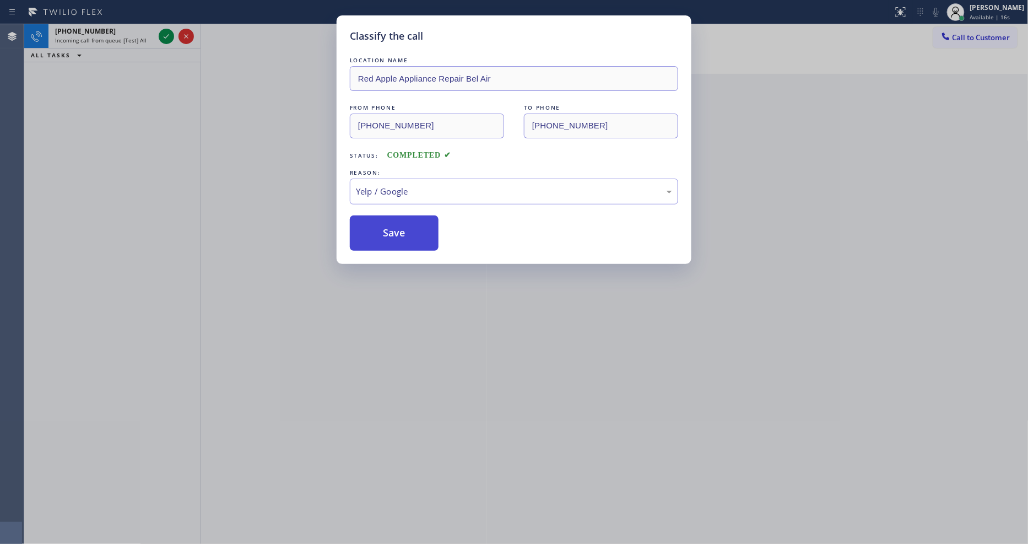
click at [401, 239] on button "Save" at bounding box center [394, 232] width 89 height 35
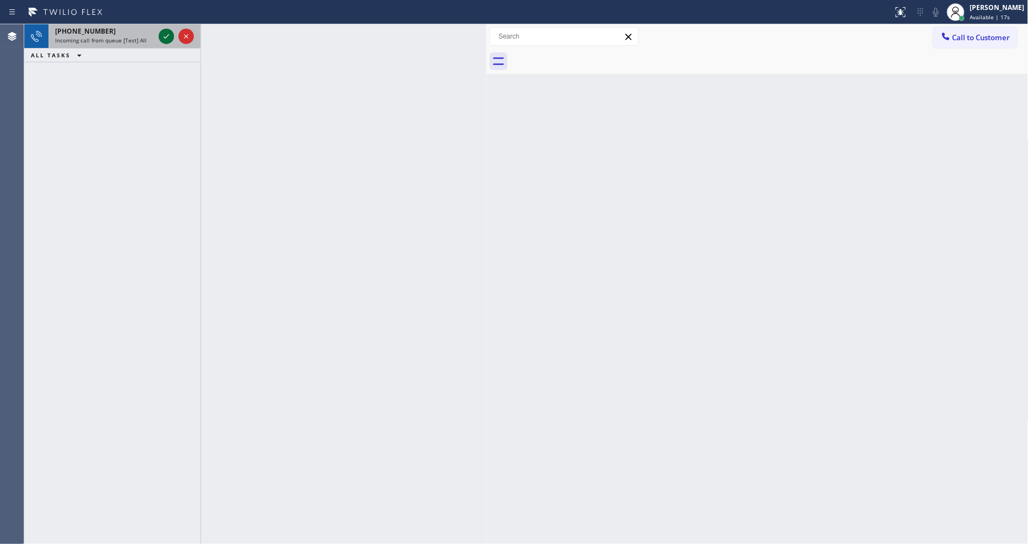
click at [164, 36] on icon at bounding box center [166, 36] width 13 height 13
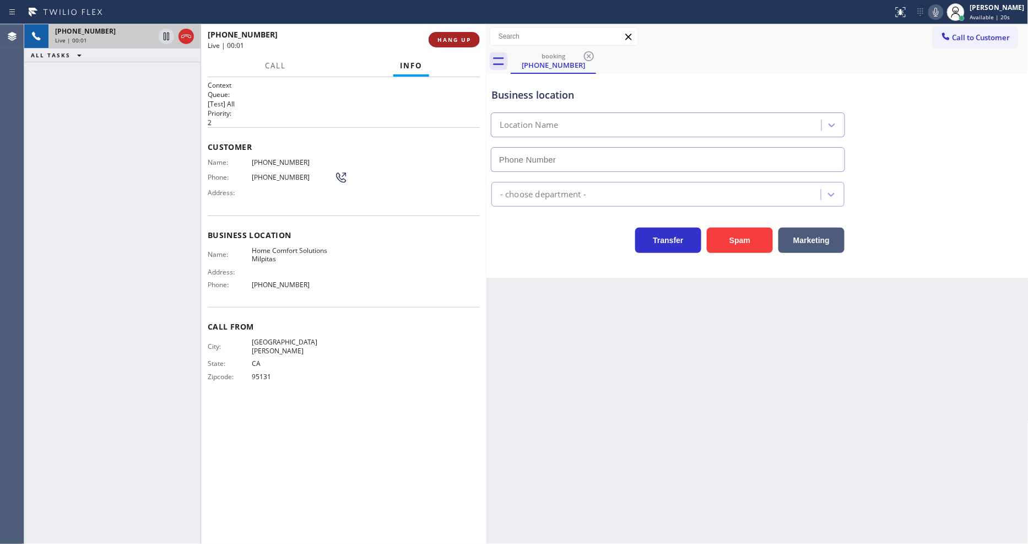
type input "[PHONE_NUMBER]"
click at [451, 41] on span "HANG UP" at bounding box center [455, 40] width 34 height 8
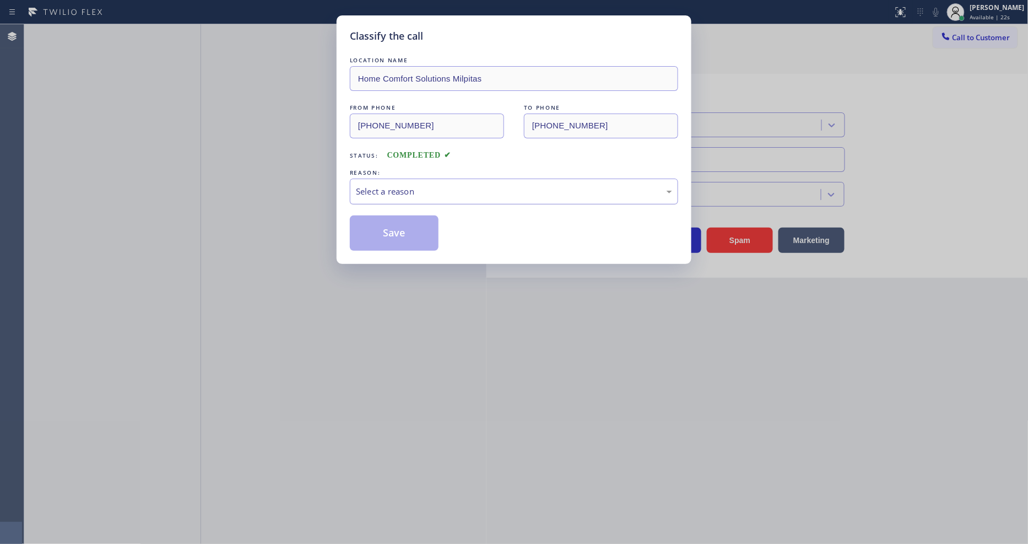
click at [401, 195] on div "Select a reason" at bounding box center [514, 192] width 328 height 26
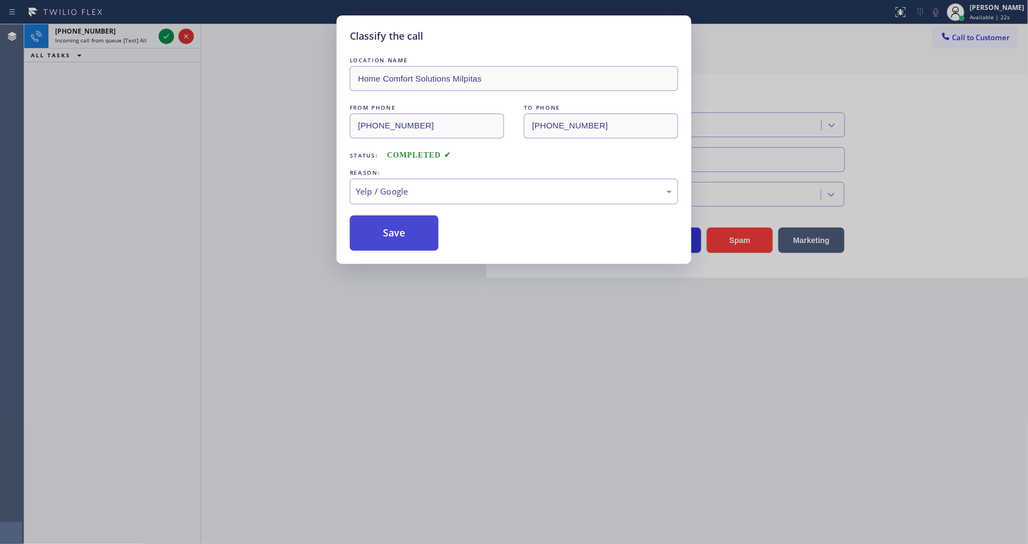
click at [397, 237] on button "Save" at bounding box center [394, 232] width 89 height 35
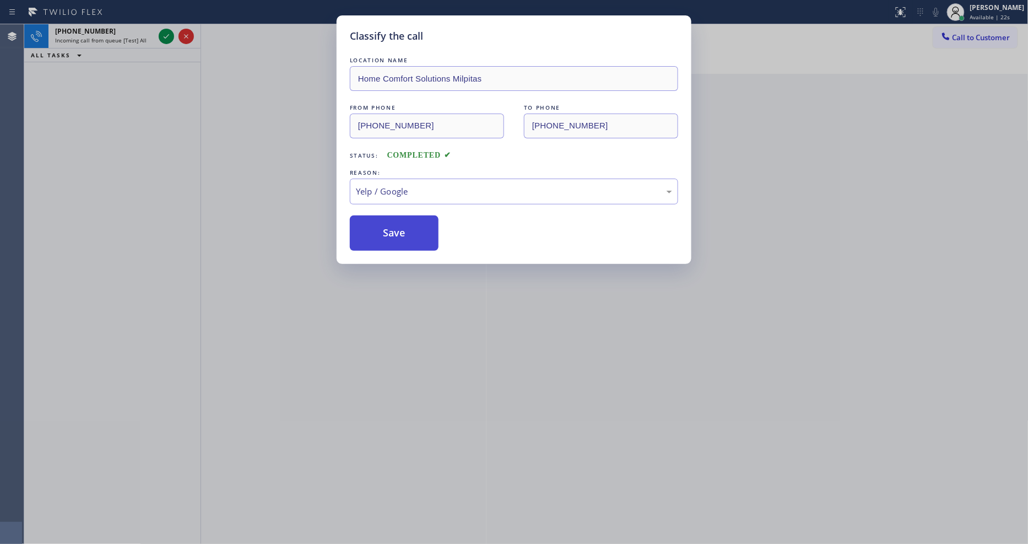
click at [397, 237] on button "Save" at bounding box center [394, 232] width 89 height 35
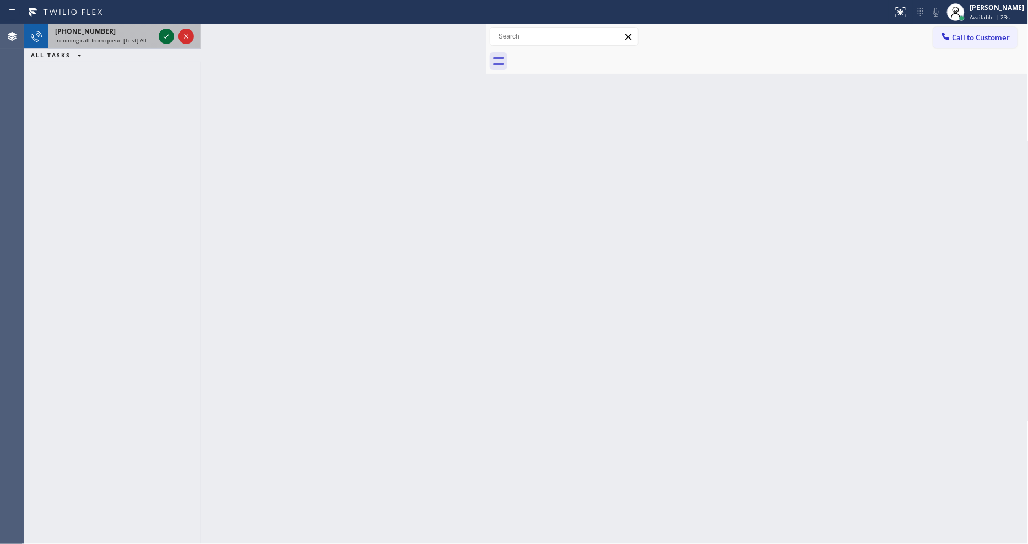
click at [168, 36] on icon at bounding box center [166, 36] width 13 height 13
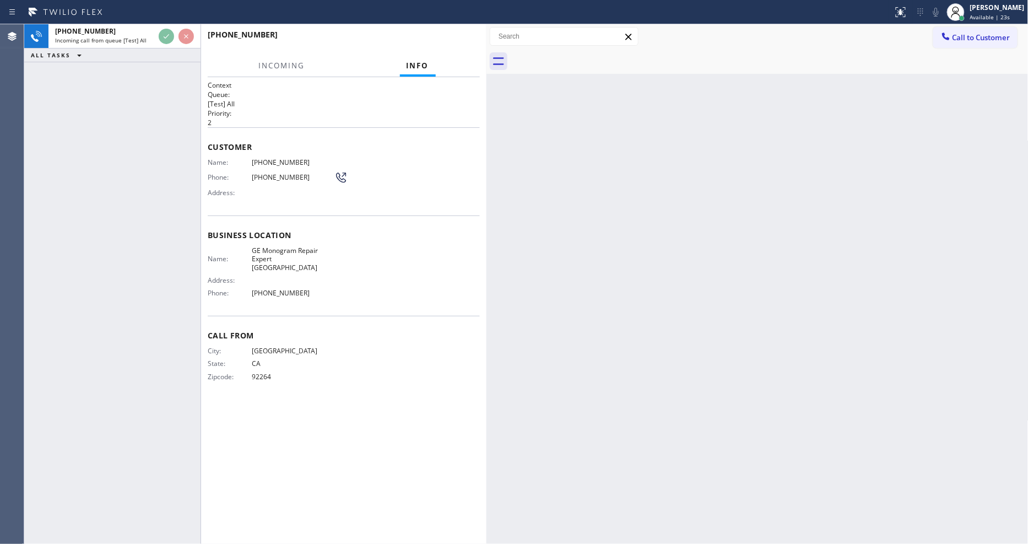
click at [153, 128] on div "[PHONE_NUMBER] Incoming call from queue [Test] All ALL TASKS ALL TASKS ACTIVE T…" at bounding box center [112, 284] width 176 height 520
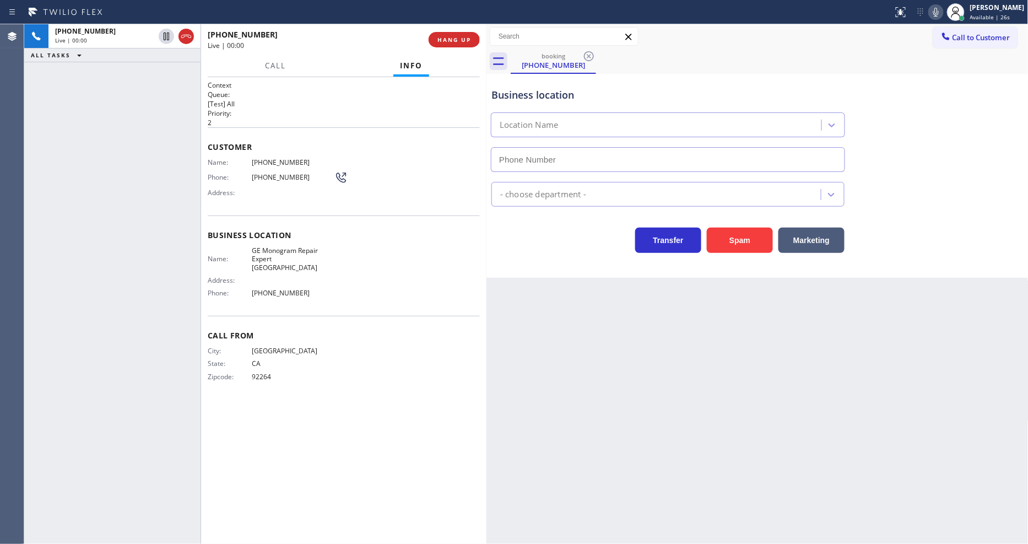
type input "[PHONE_NUMBER]"
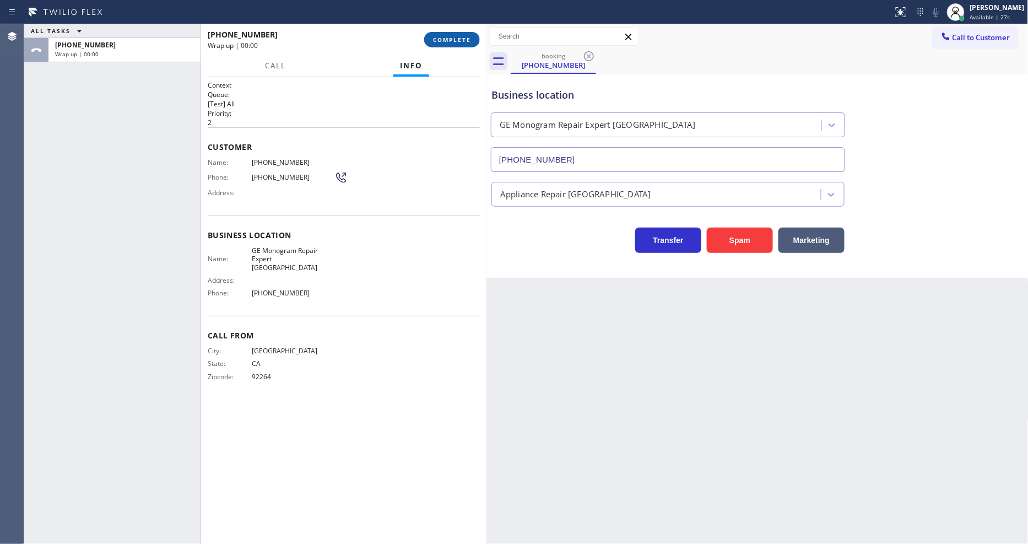
click at [447, 32] on button "COMPLETE" at bounding box center [452, 39] width 56 height 15
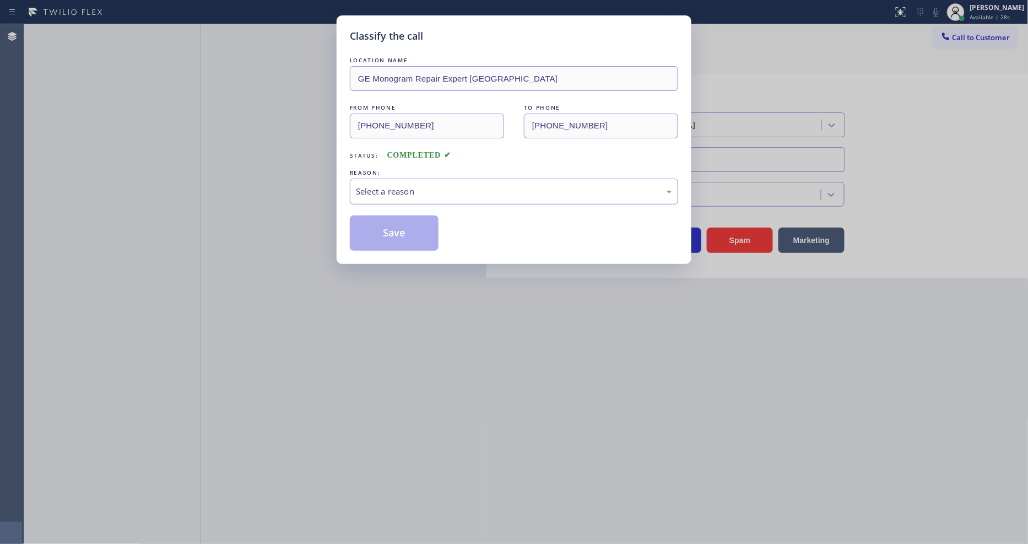
click at [404, 185] on div "Select a reason" at bounding box center [514, 191] width 316 height 13
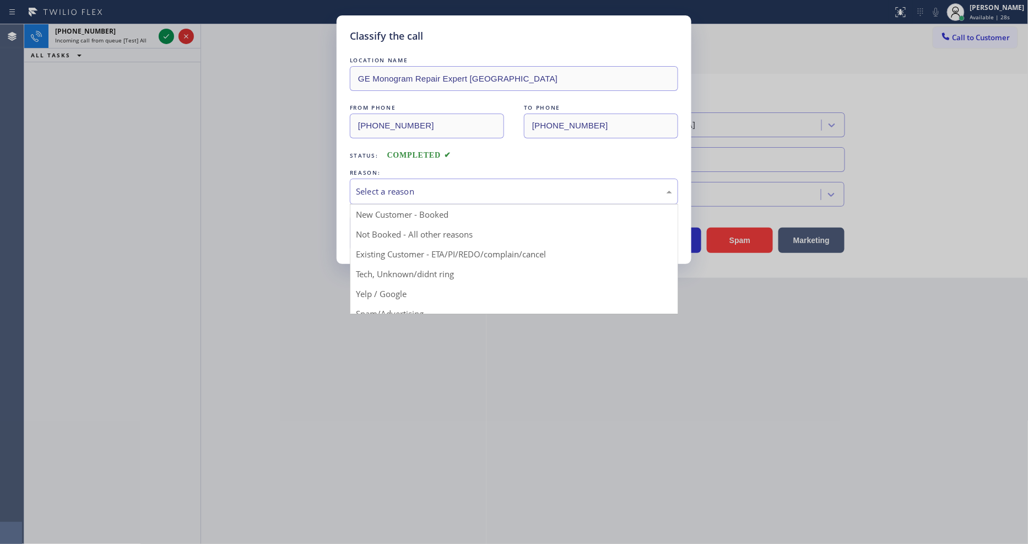
drag, startPoint x: 401, startPoint y: 278, endPoint x: 402, endPoint y: 253, distance: 24.3
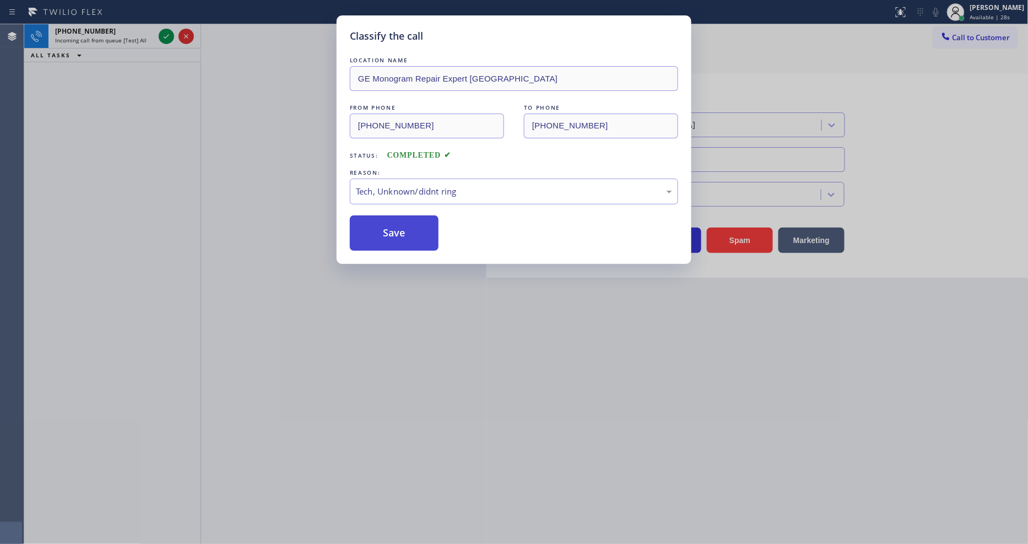
click at [403, 237] on button "Save" at bounding box center [394, 232] width 89 height 35
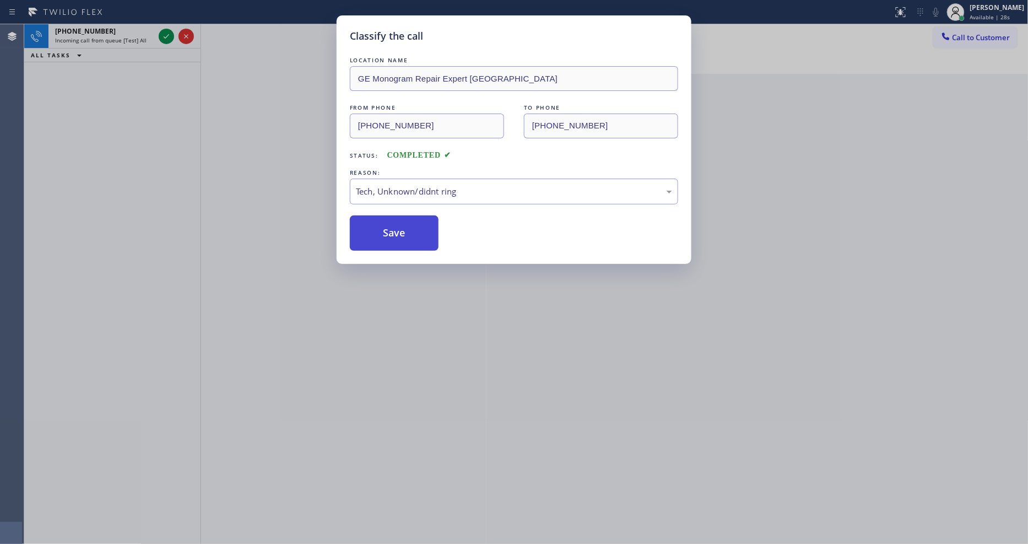
click at [403, 237] on button "Save" at bounding box center [394, 232] width 89 height 35
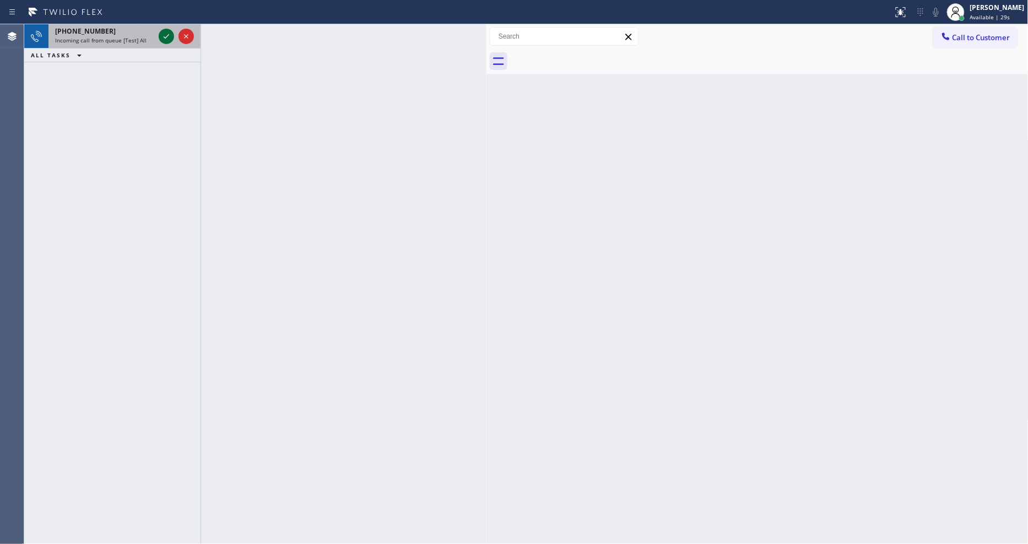
click at [168, 37] on icon at bounding box center [166, 36] width 13 height 13
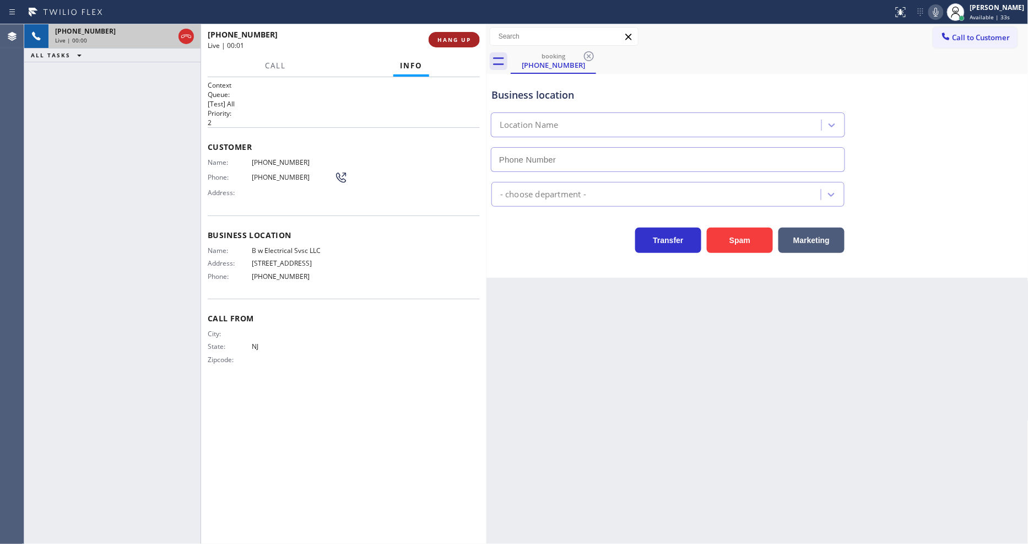
type input "[PHONE_NUMBER]"
click at [449, 43] on span "HANG UP" at bounding box center [455, 40] width 34 height 8
click at [450, 41] on span "HANG UP" at bounding box center [455, 40] width 34 height 8
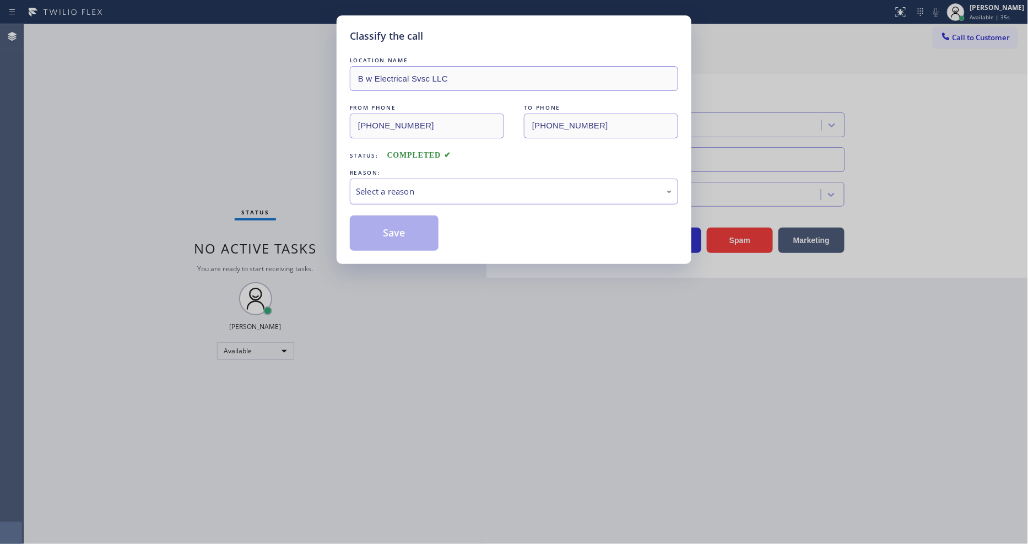
drag, startPoint x: 376, startPoint y: 179, endPoint x: 384, endPoint y: 191, distance: 14.8
click at [379, 185] on div "Select a reason" at bounding box center [514, 191] width 316 height 13
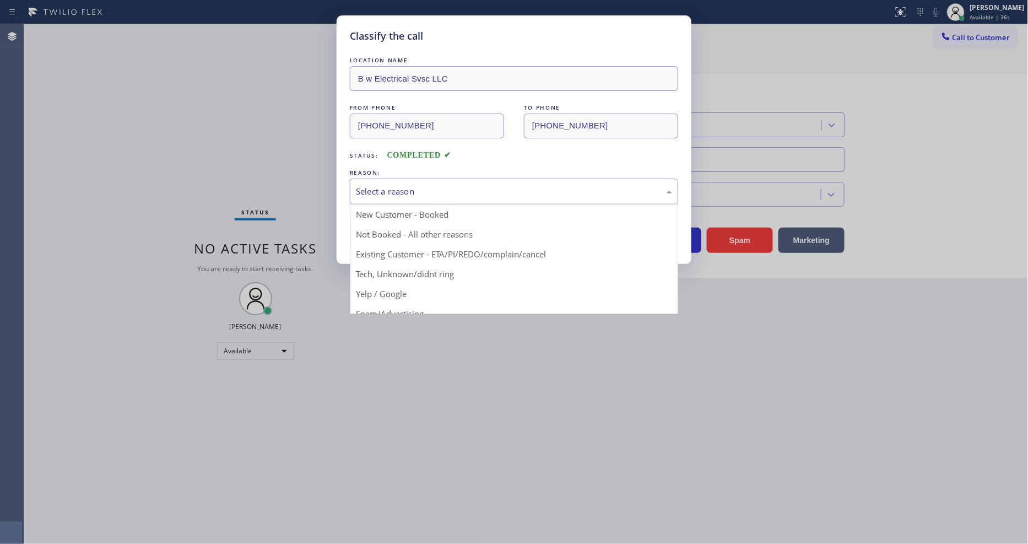
drag, startPoint x: 388, startPoint y: 287, endPoint x: 387, endPoint y: 230, distance: 56.8
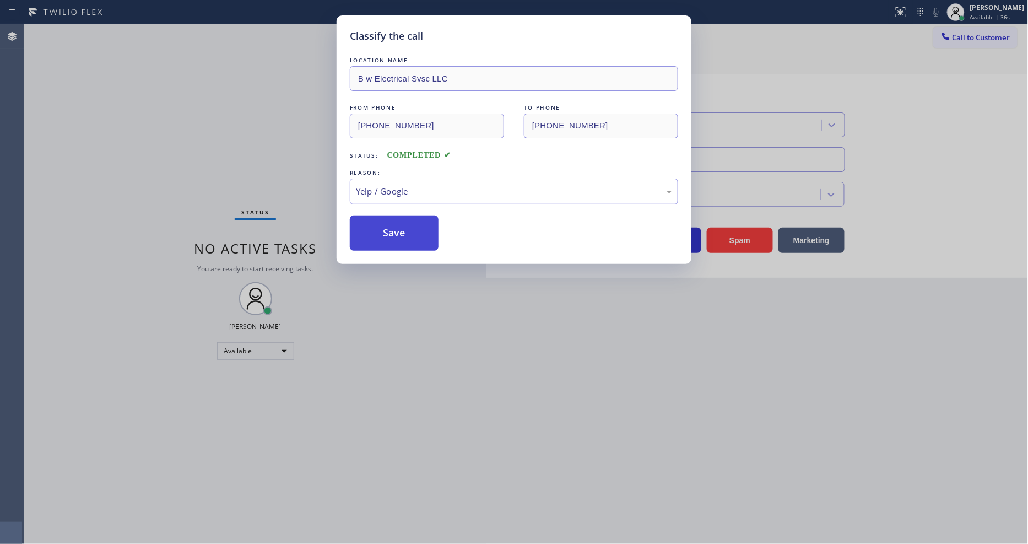
click at [387, 228] on button "Save" at bounding box center [394, 232] width 89 height 35
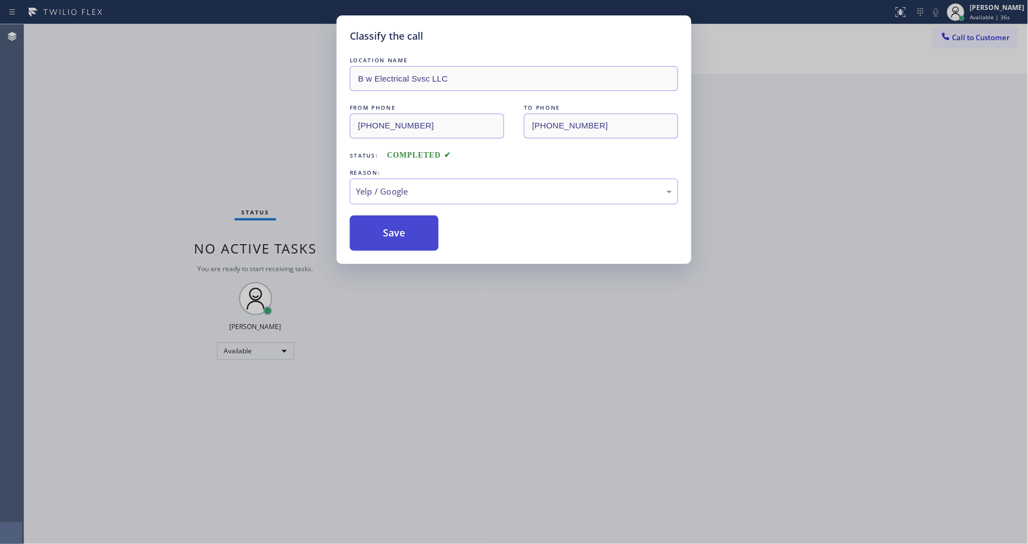
click at [387, 228] on button "Save" at bounding box center [394, 232] width 89 height 35
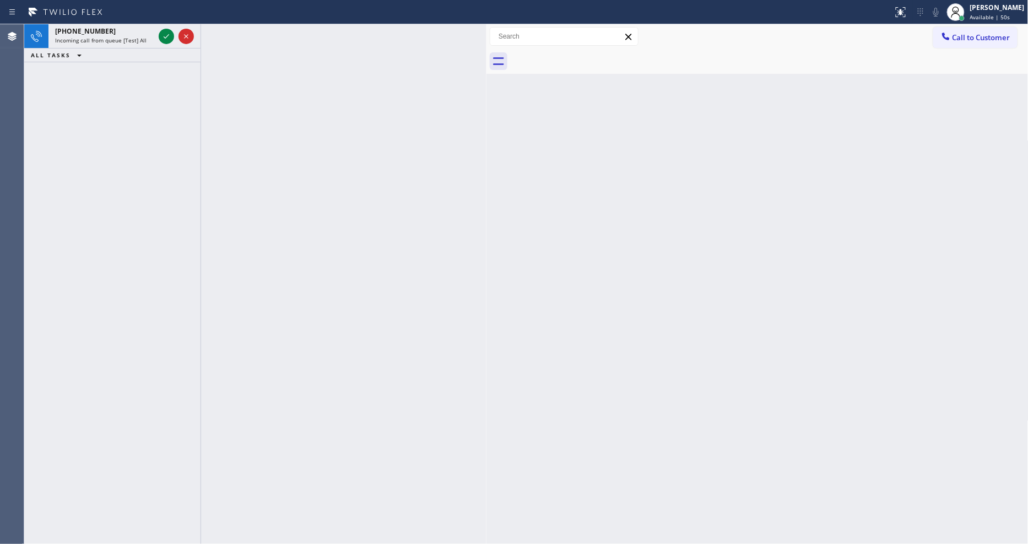
drag, startPoint x: 168, startPoint y: 36, endPoint x: 168, endPoint y: 48, distance: 12.1
click at [168, 36] on icon at bounding box center [167, 36] width 6 height 4
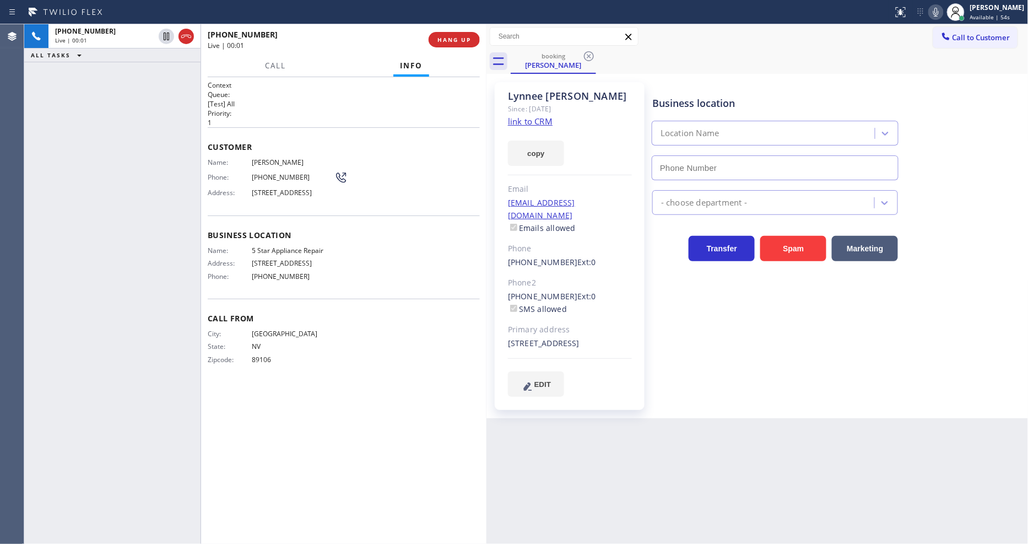
type input "[PHONE_NUMBER]"
click at [526, 120] on link "link to CRM" at bounding box center [530, 121] width 45 height 11
drag, startPoint x: 166, startPoint y: 35, endPoint x: 185, endPoint y: 30, distance: 19.2
click at [166, 35] on icon at bounding box center [166, 36] width 13 height 13
click at [941, 11] on icon at bounding box center [936, 12] width 13 height 13
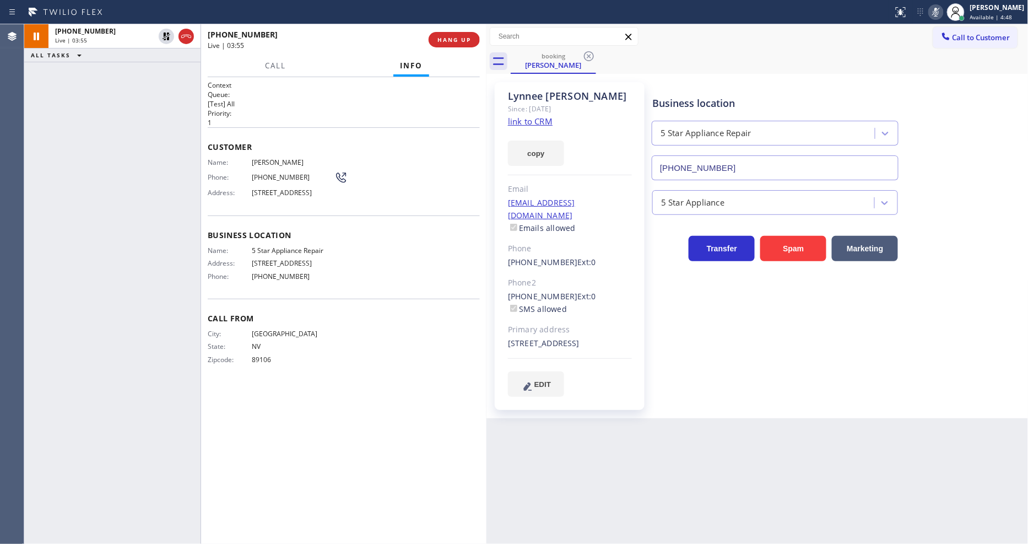
drag, startPoint x: 163, startPoint y: 35, endPoint x: 256, endPoint y: 52, distance: 95.2
click at [163, 35] on icon at bounding box center [166, 36] width 13 height 13
drag, startPoint x: 943, startPoint y: 13, endPoint x: 942, endPoint y: 23, distance: 9.4
click at [940, 13] on rect at bounding box center [936, 11] width 8 height 8
click at [674, 283] on div "Business location 5 Star Appliance Repair [PHONE_NUMBER] 5 Star Appliance Trans…" at bounding box center [838, 239] width 376 height 309
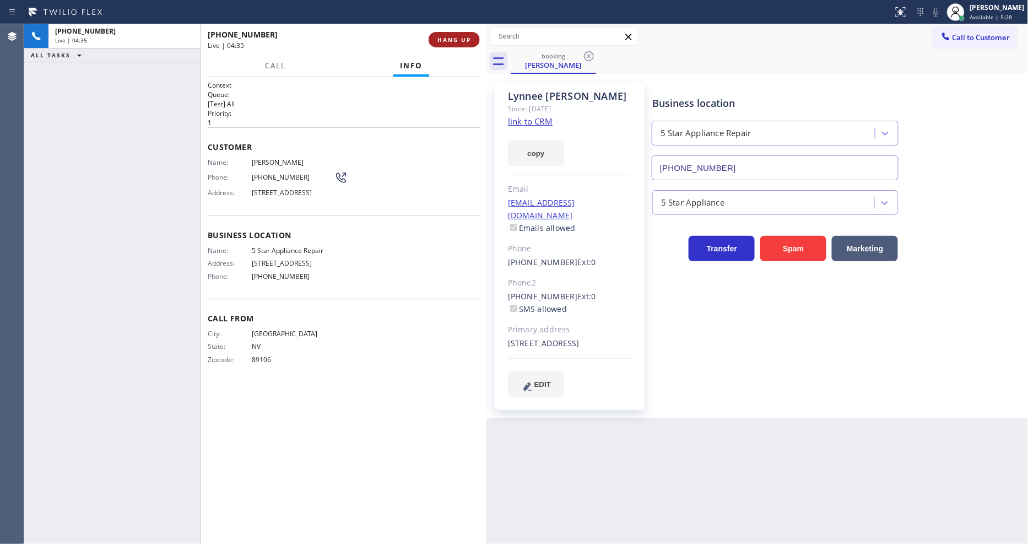
click at [442, 41] on span "HANG UP" at bounding box center [455, 40] width 34 height 8
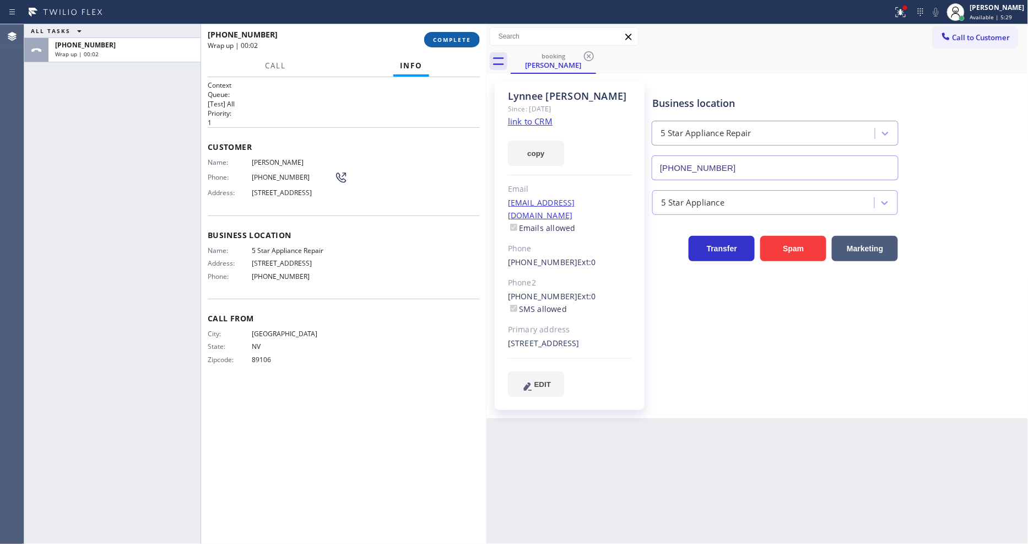
drag, startPoint x: 456, startPoint y: 37, endPoint x: 514, endPoint y: 116, distance: 97.8
click at [456, 37] on span "COMPLETE" at bounding box center [452, 40] width 38 height 8
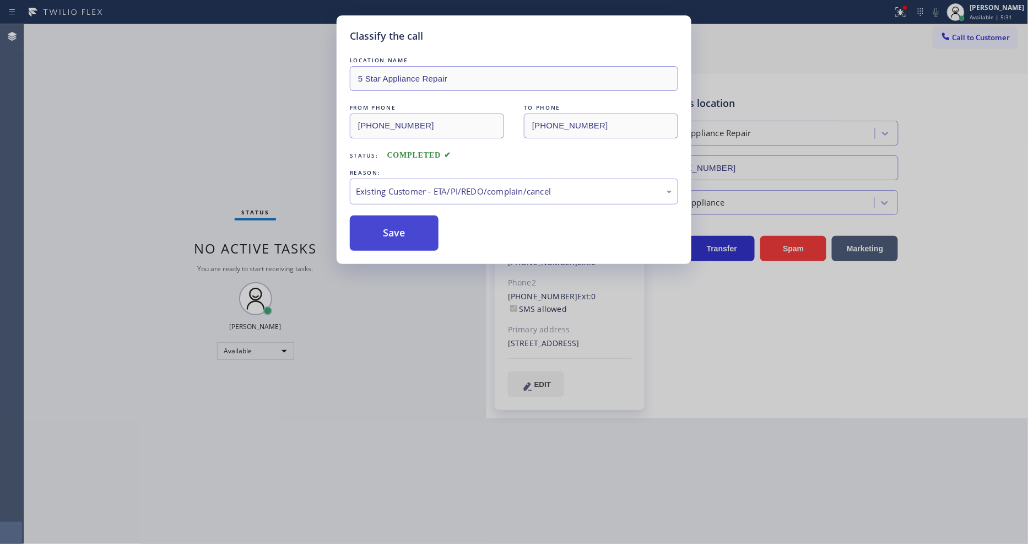
click at [381, 226] on button "Save" at bounding box center [394, 232] width 89 height 35
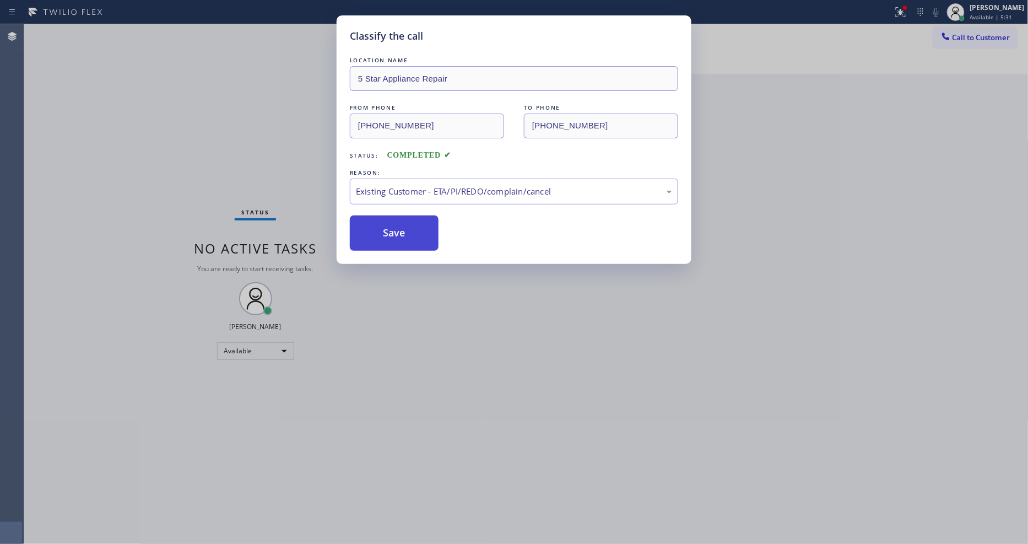
click at [381, 226] on button "Save" at bounding box center [394, 232] width 89 height 35
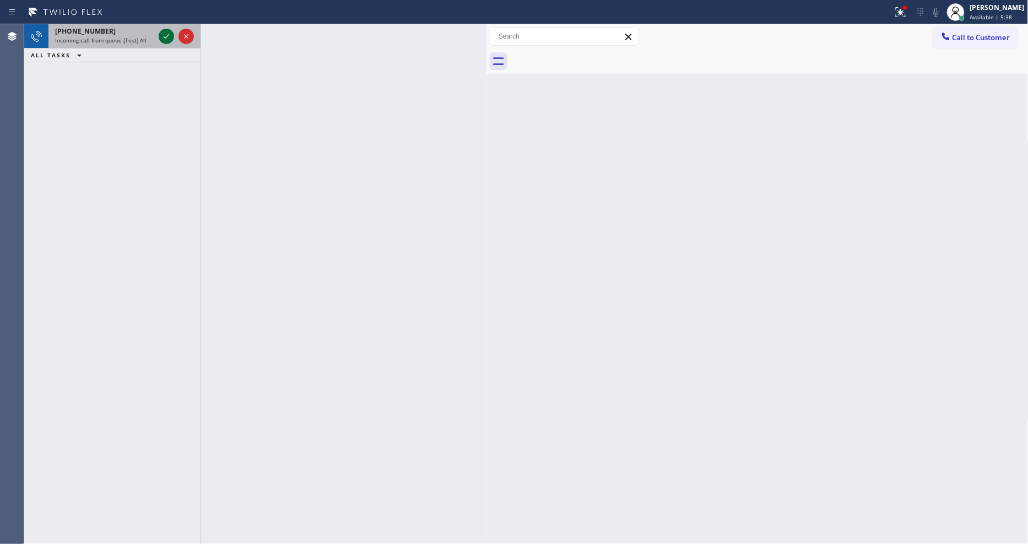
click at [165, 40] on icon at bounding box center [166, 36] width 13 height 13
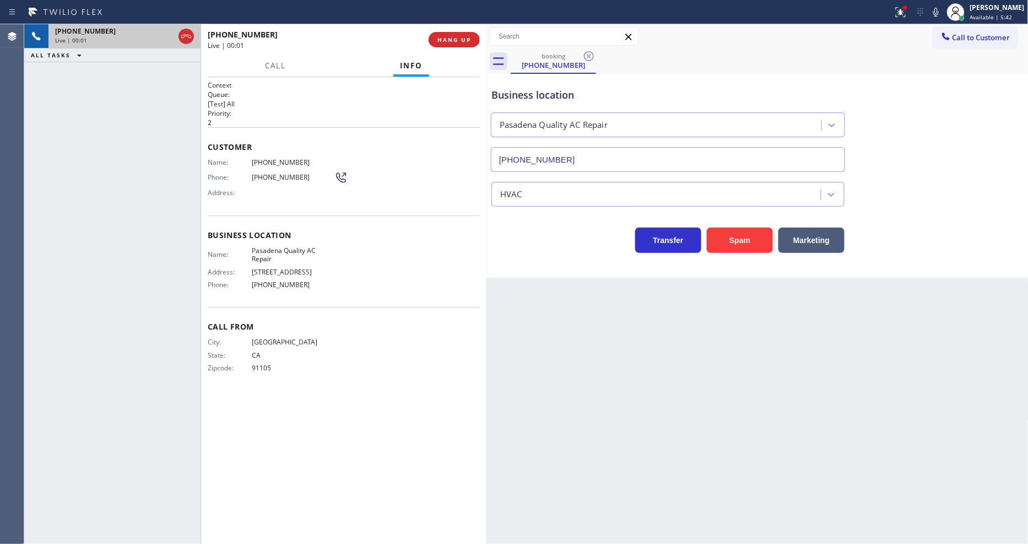
type input "[PHONE_NUMBER]"
drag, startPoint x: 713, startPoint y: 339, endPoint x: 554, endPoint y: 288, distance: 167.1
click at [713, 339] on div "Back to Dashboard Change Sender ID Customers Technicians Select a contact Outbo…" at bounding box center [758, 284] width 542 height 520
click at [274, 246] on span "Pasadena Quality AC Repair" at bounding box center [293, 254] width 83 height 17
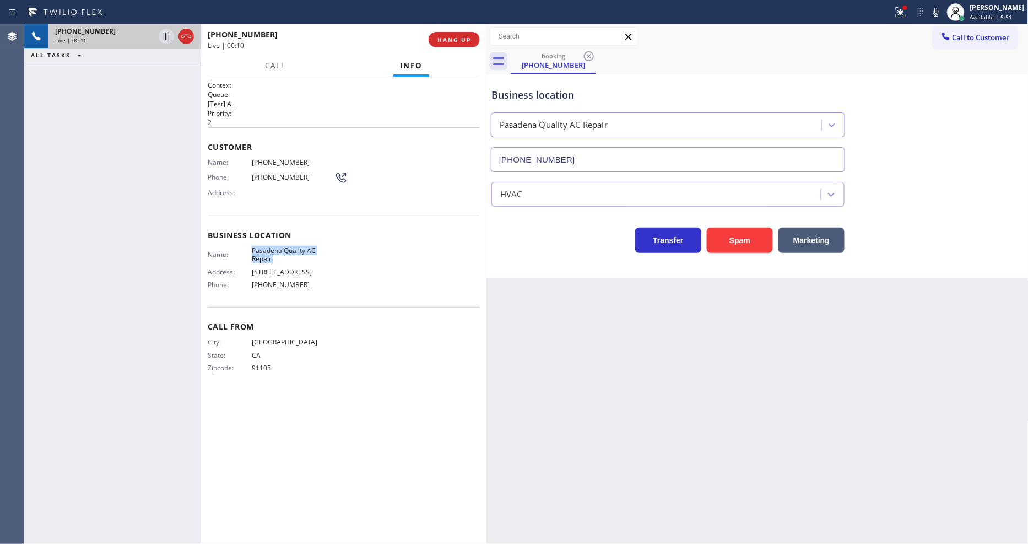
click at [274, 246] on span "Pasadena Quality AC Repair" at bounding box center [293, 254] width 83 height 17
copy span "Pasadena Quality AC Repair"
click at [277, 160] on span "[PHONE_NUMBER]" at bounding box center [293, 162] width 83 height 8
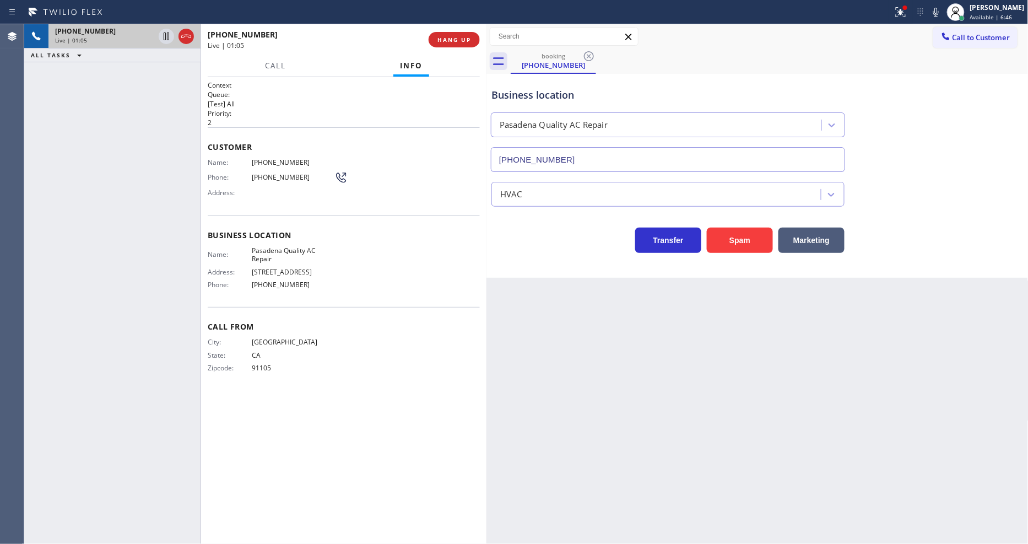
click at [281, 204] on div "Customer Name: [PHONE_NUMBER] Phone: [PHONE_NUMBER] Address:" at bounding box center [344, 171] width 272 height 88
drag, startPoint x: 553, startPoint y: 428, endPoint x: 535, endPoint y: 432, distance: 18.2
click at [552, 426] on div "Back to Dashboard Change Sender ID Customers Technicians Select a contact Outbo…" at bounding box center [758, 284] width 542 height 520
drag, startPoint x: 902, startPoint y: 17, endPoint x: 871, endPoint y: 111, distance: 99.3
click at [902, 15] on div at bounding box center [901, 12] width 24 height 13
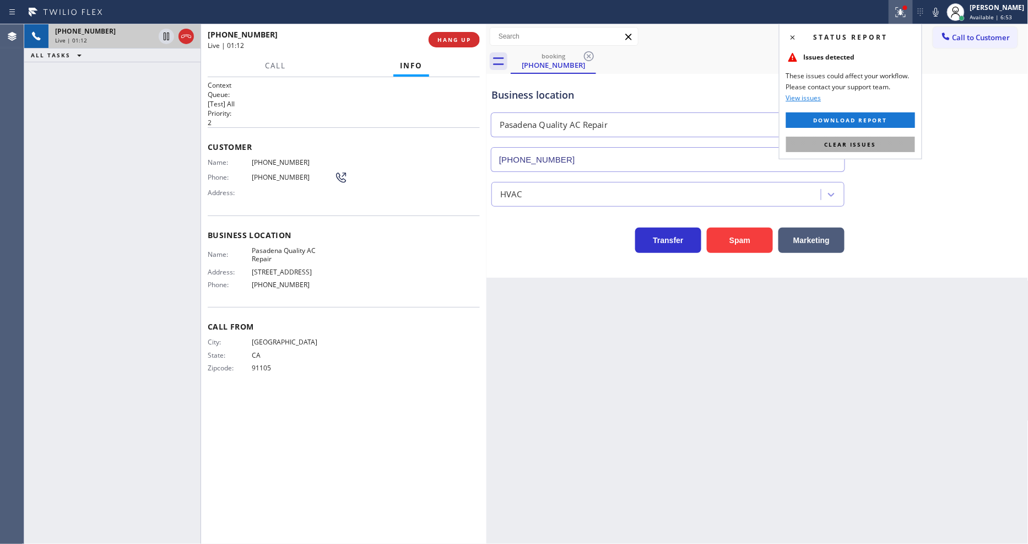
click at [857, 139] on button "Clear issues" at bounding box center [850, 144] width 129 height 15
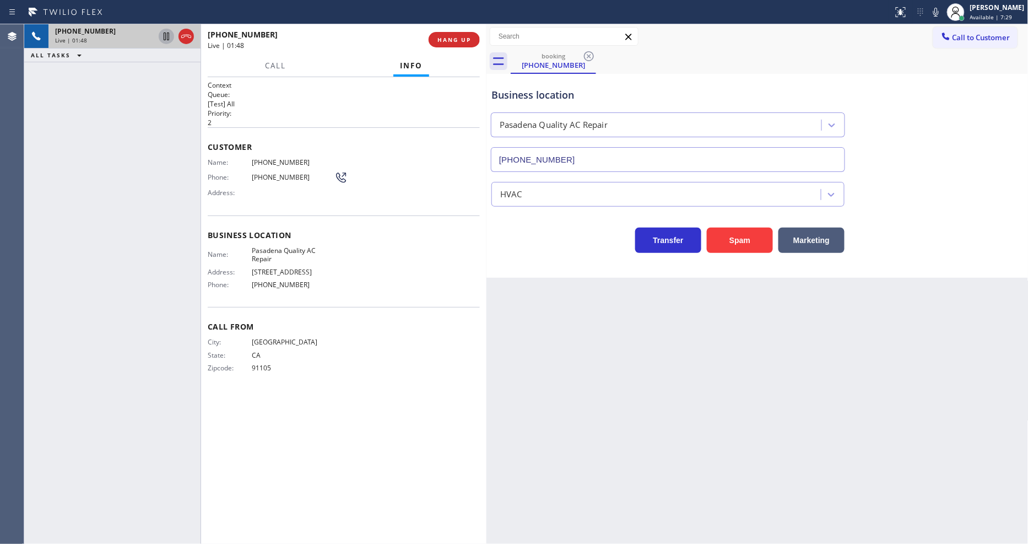
click at [161, 35] on icon at bounding box center [166, 36] width 13 height 13
click at [941, 11] on icon at bounding box center [936, 12] width 13 height 13
click at [164, 36] on icon at bounding box center [167, 37] width 8 height 8
click at [939, 9] on icon at bounding box center [936, 12] width 6 height 9
click at [690, 399] on div "Back to Dashboard Change Sender ID Customers Technicians Select a contact Outbo…" at bounding box center [758, 284] width 542 height 520
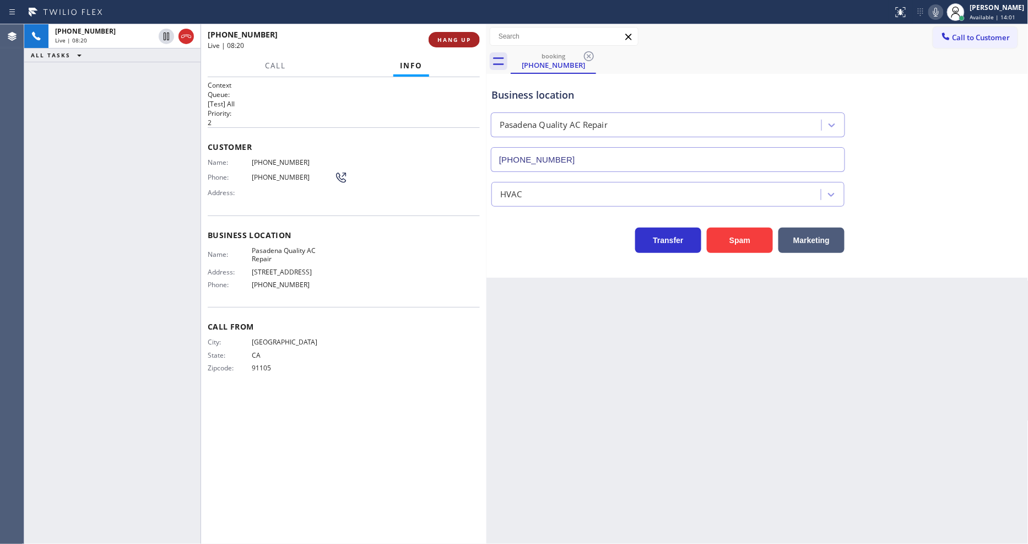
click at [463, 39] on span "HANG UP" at bounding box center [455, 40] width 34 height 8
click at [467, 34] on button "HANG UP" at bounding box center [454, 39] width 51 height 15
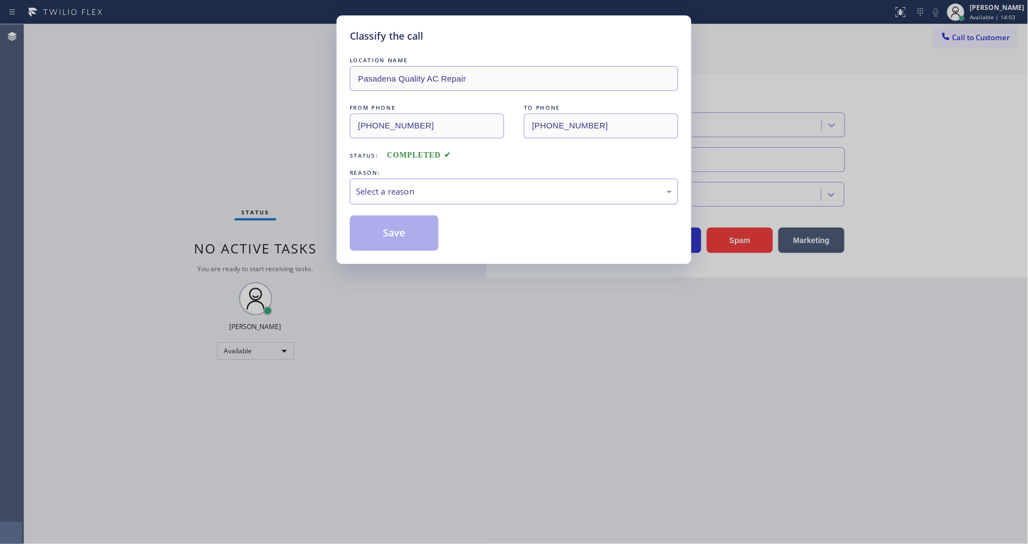
click at [377, 189] on div "Select a reason" at bounding box center [514, 191] width 316 height 13
click at [366, 225] on button "Save" at bounding box center [394, 232] width 89 height 35
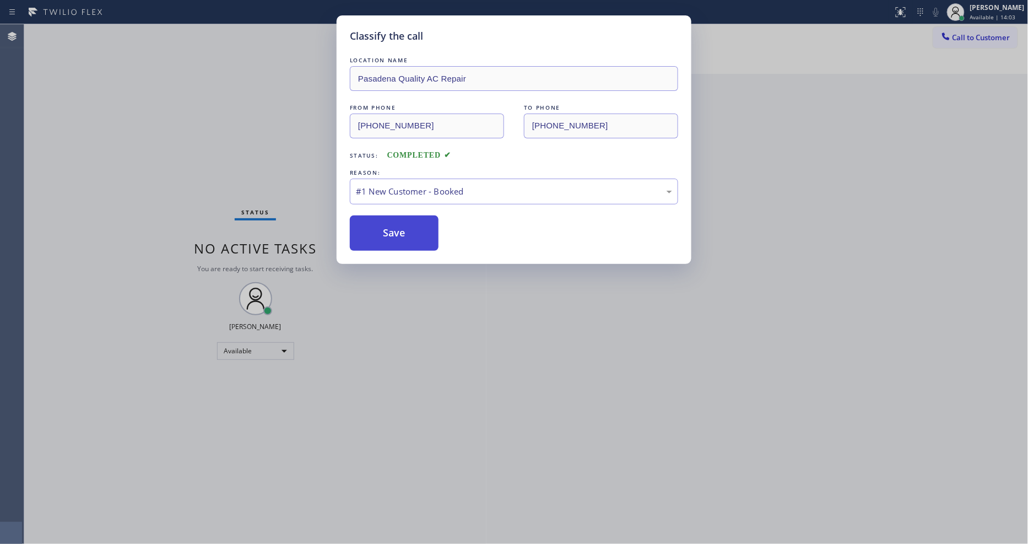
click at [367, 225] on button "Save" at bounding box center [394, 232] width 89 height 35
click at [368, 225] on button "Save" at bounding box center [394, 232] width 89 height 35
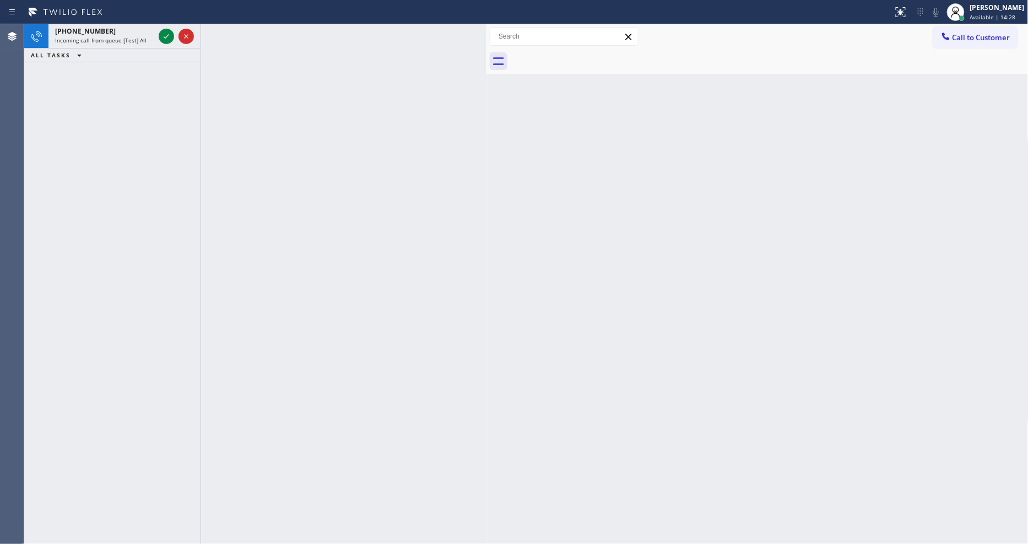
click at [166, 37] on icon at bounding box center [167, 36] width 6 height 4
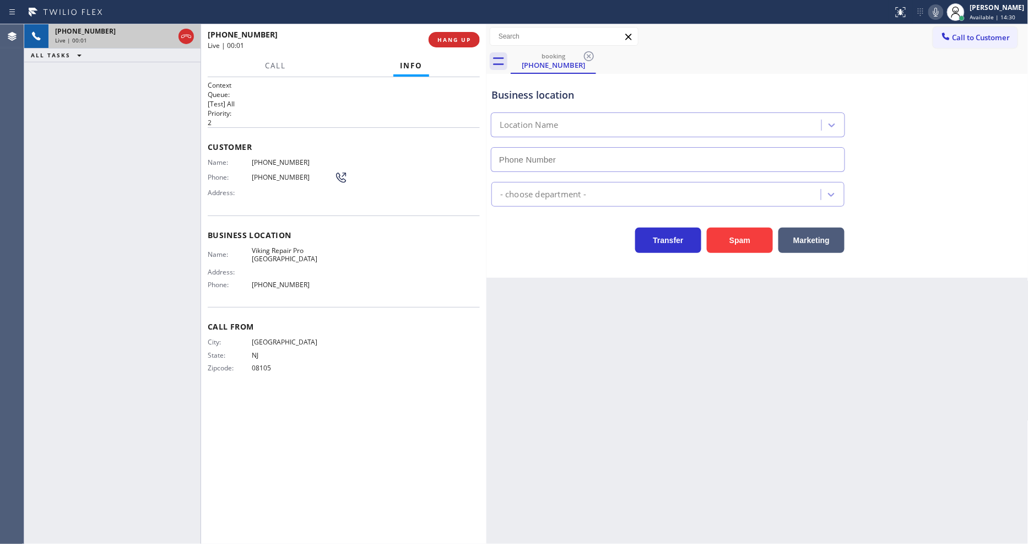
type input "[PHONE_NUMBER]"
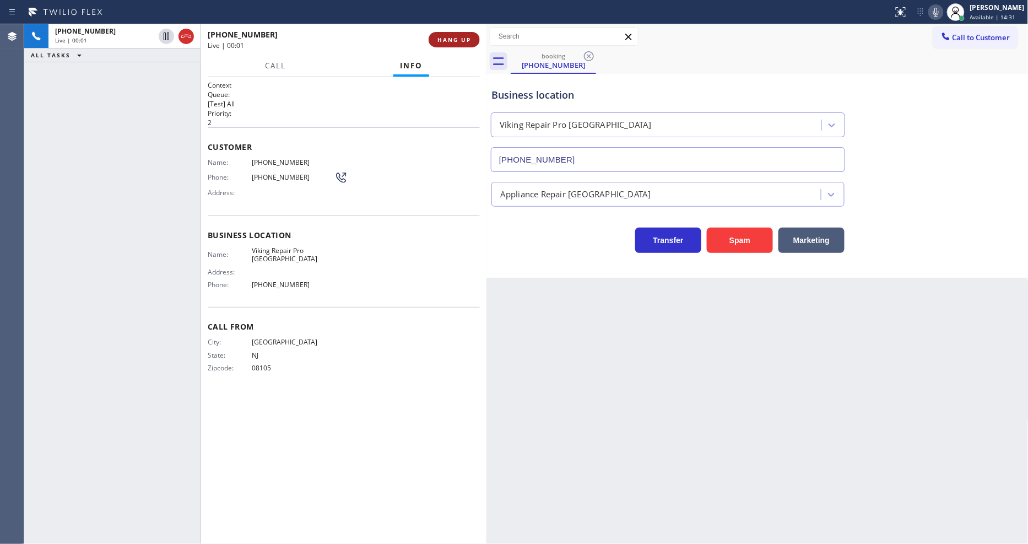
click at [465, 36] on span "HANG UP" at bounding box center [455, 40] width 34 height 8
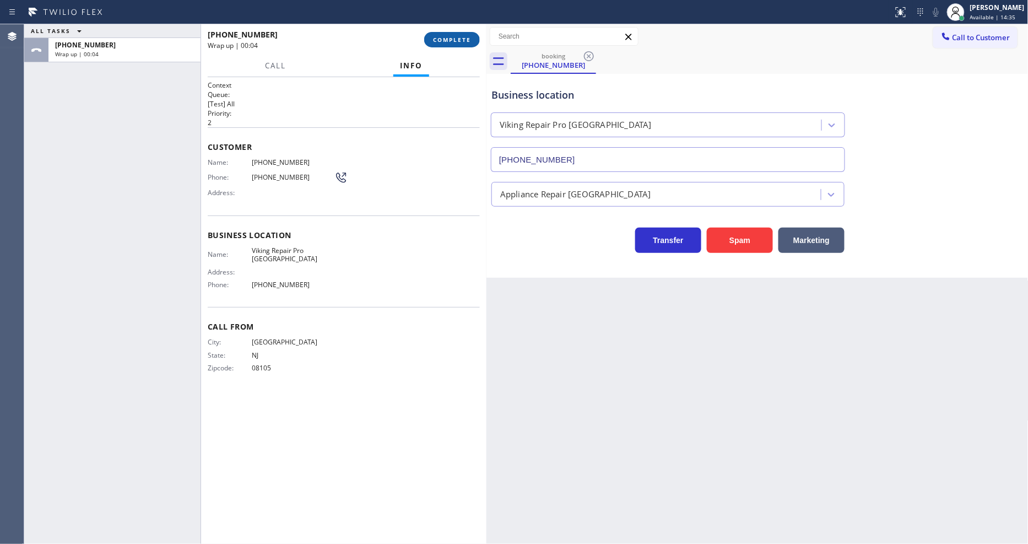
drag, startPoint x: 456, startPoint y: 30, endPoint x: 455, endPoint y: 37, distance: 7.8
click at [456, 30] on div "[PHONE_NUMBER] Wrap up | 00:04 COMPLETE" at bounding box center [344, 39] width 272 height 29
click at [455, 44] on button "COMPLETE" at bounding box center [452, 39] width 56 height 15
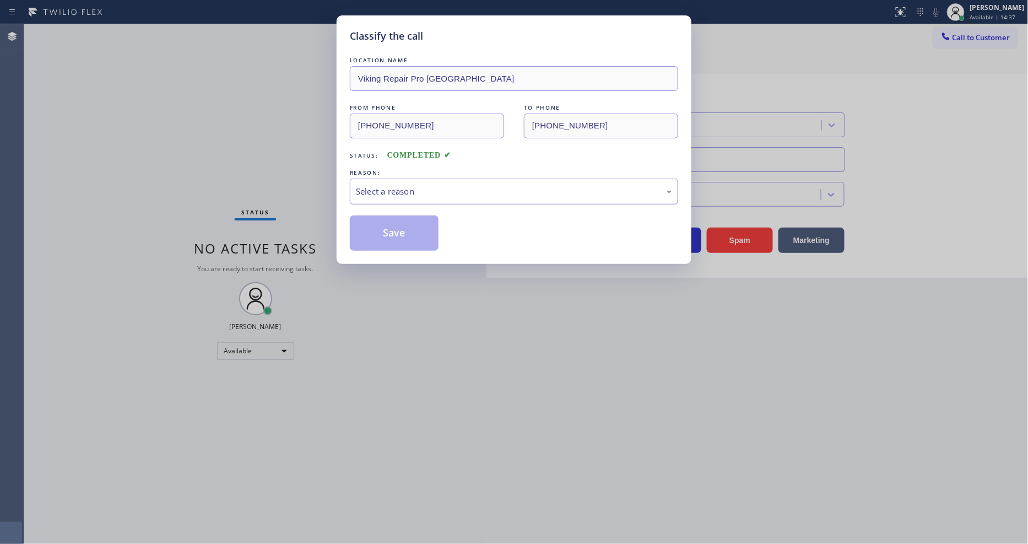
click at [451, 179] on div "Select a reason" at bounding box center [514, 192] width 328 height 26
click at [408, 223] on button "Save" at bounding box center [394, 232] width 89 height 35
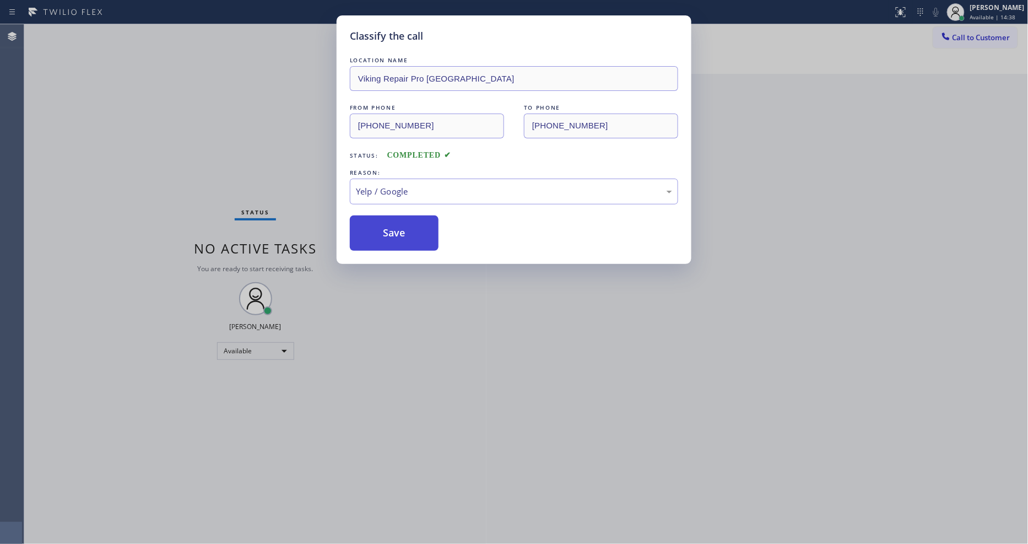
click at [408, 223] on button "Save" at bounding box center [394, 232] width 89 height 35
drag, startPoint x: 408, startPoint y: 223, endPoint x: 405, endPoint y: 245, distance: 22.8
click at [405, 239] on button "Save" at bounding box center [394, 232] width 89 height 35
drag, startPoint x: 405, startPoint y: 245, endPoint x: 413, endPoint y: 271, distance: 26.7
click at [405, 246] on button "Save" at bounding box center [394, 232] width 89 height 35
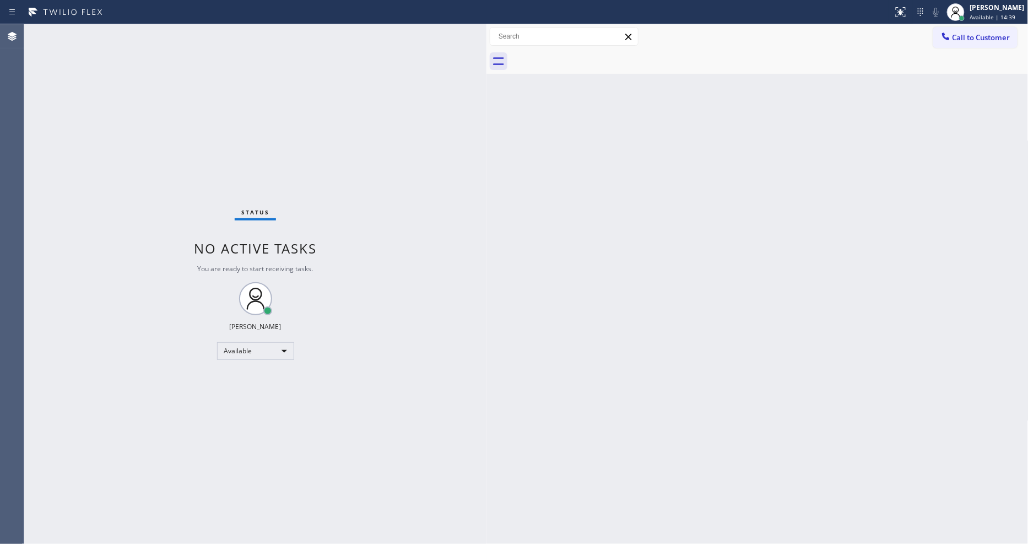
click at [409, 230] on div "Status No active tasks You are ready to start receiving tasks. [PERSON_NAME] Av…" at bounding box center [255, 284] width 462 height 520
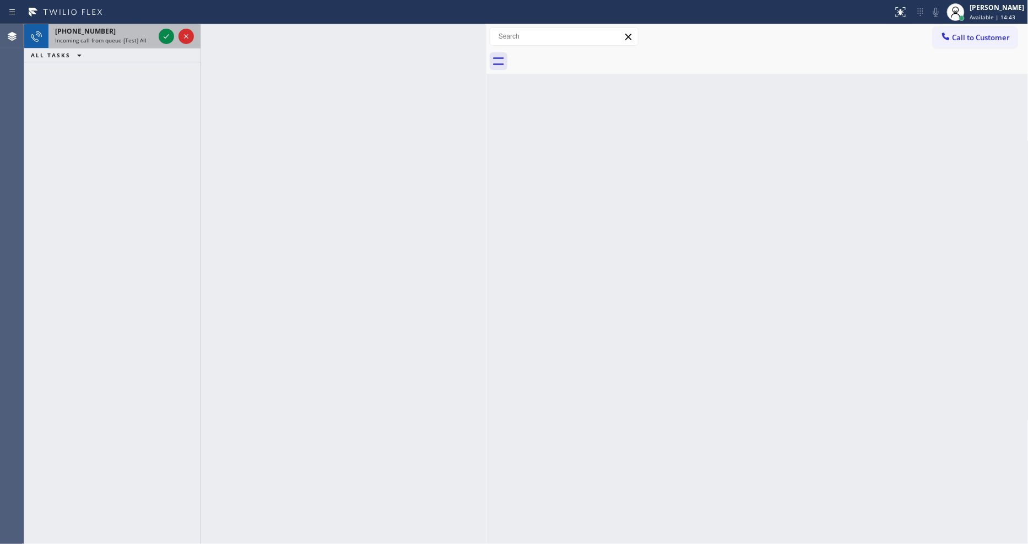
click at [157, 34] on div at bounding box center [176, 36] width 40 height 24
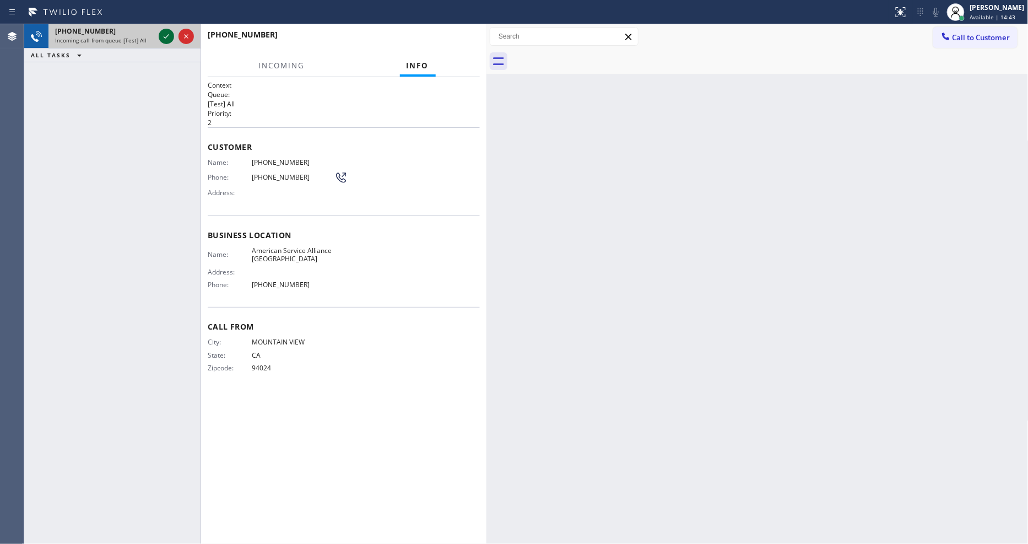
click at [165, 34] on icon at bounding box center [166, 36] width 13 height 13
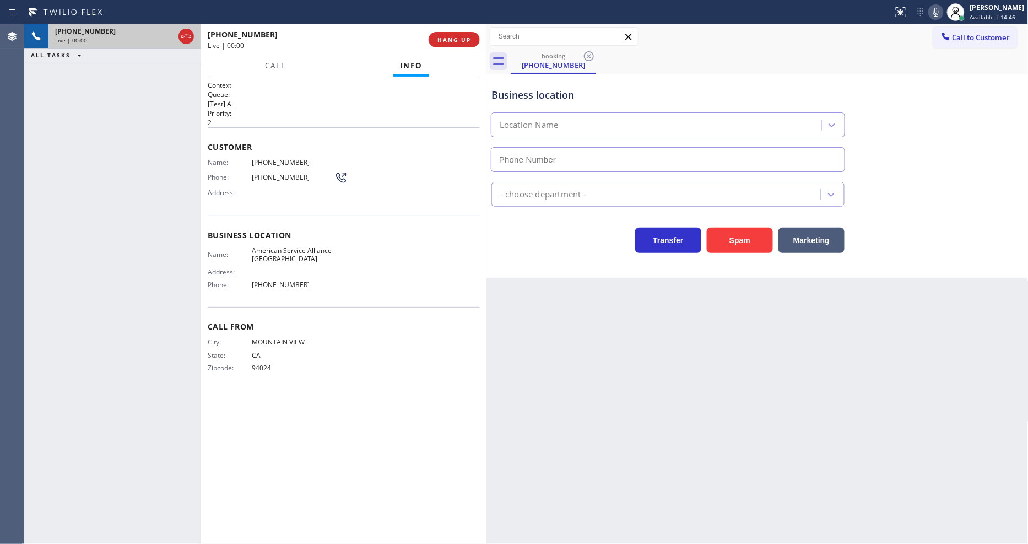
type input "[PHONE_NUMBER]"
click at [442, 37] on span "HANG UP" at bounding box center [455, 40] width 34 height 8
drag, startPoint x: 443, startPoint y: 37, endPoint x: 569, endPoint y: 64, distance: 128.9
click at [443, 37] on span "HANG UP" at bounding box center [455, 40] width 34 height 8
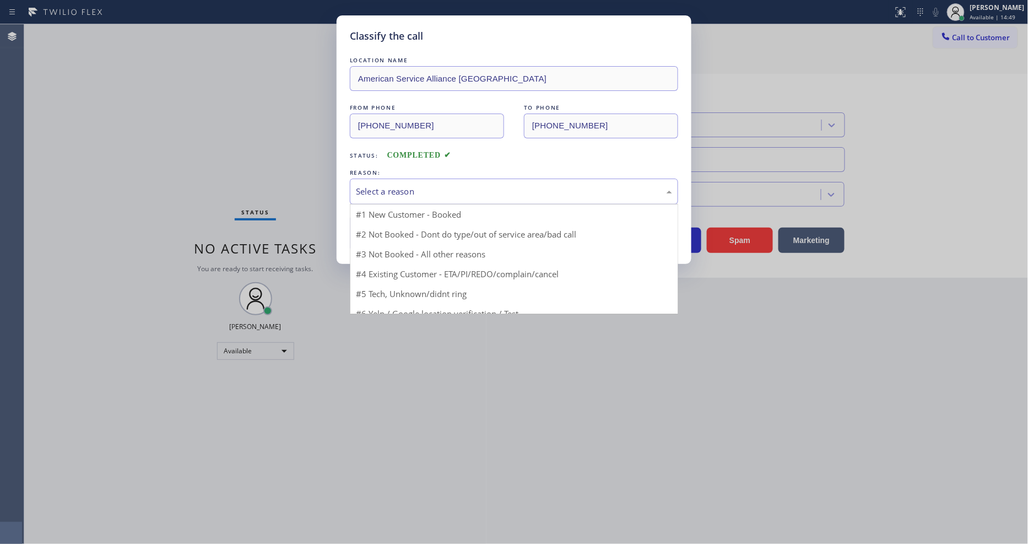
drag, startPoint x: 433, startPoint y: 193, endPoint x: 429, endPoint y: 199, distance: 7.5
click at [433, 192] on div "Select a reason" at bounding box center [514, 191] width 316 height 13
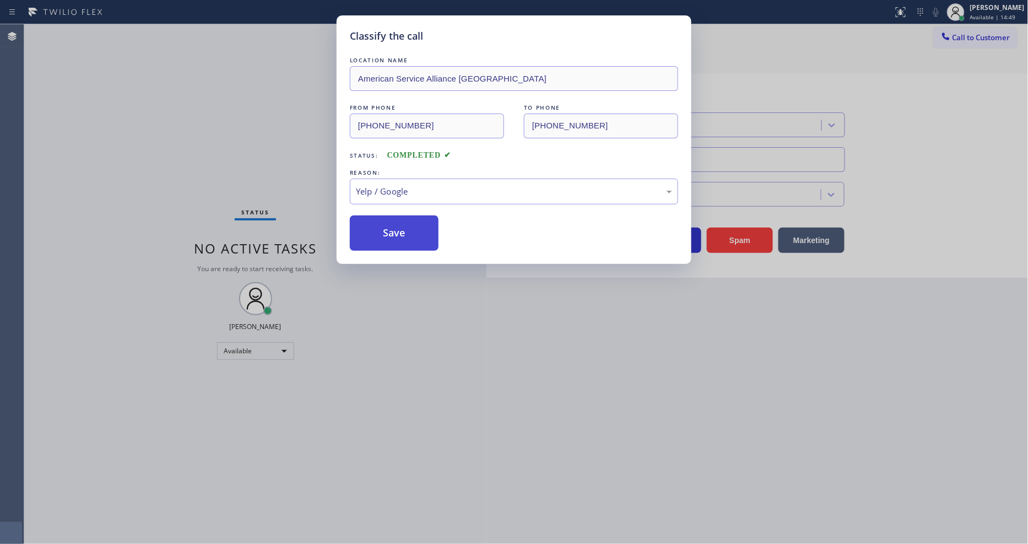
click at [399, 222] on button "Save" at bounding box center [394, 232] width 89 height 35
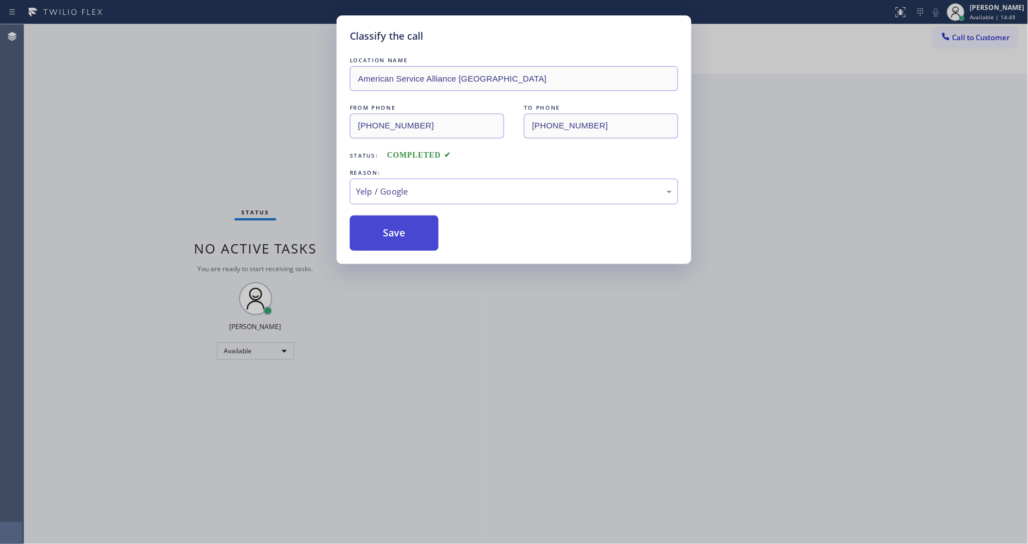
click at [399, 222] on button "Save" at bounding box center [394, 232] width 89 height 35
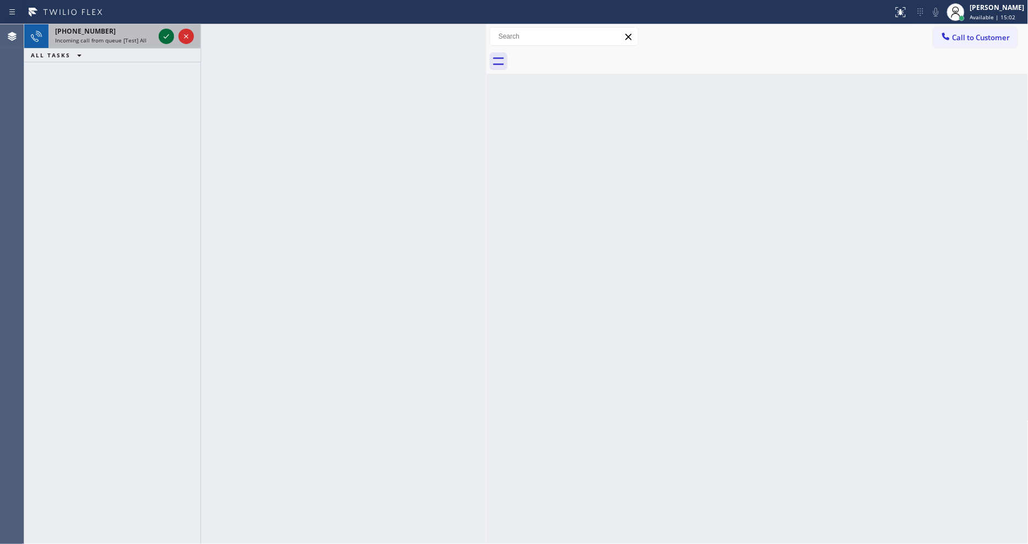
drag, startPoint x: 162, startPoint y: 36, endPoint x: 166, endPoint y: 40, distance: 5.9
click at [162, 36] on icon at bounding box center [166, 36] width 13 height 13
click at [164, 36] on icon at bounding box center [166, 36] width 13 height 13
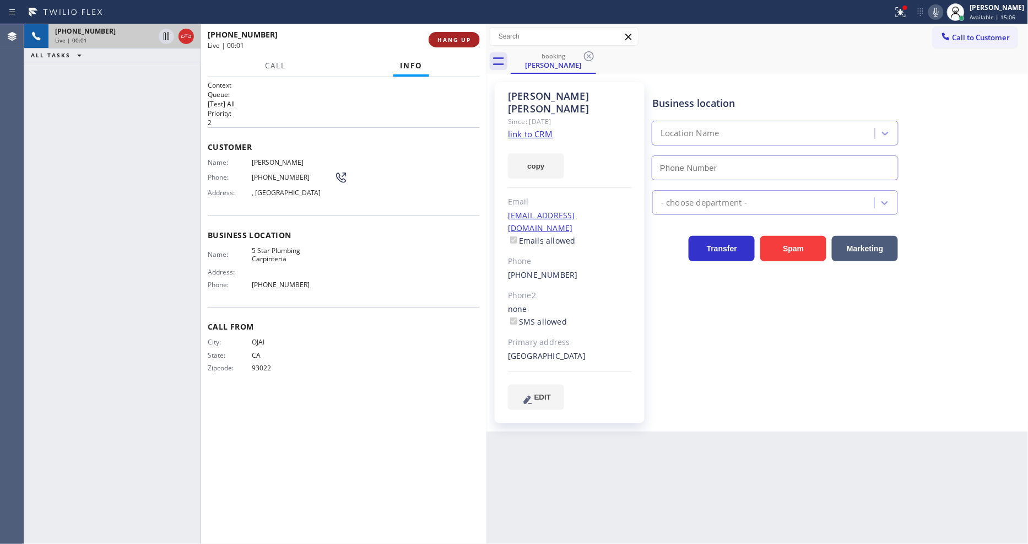
type input "[PHONE_NUMBER]"
click at [452, 41] on span "HANG UP" at bounding box center [455, 40] width 34 height 8
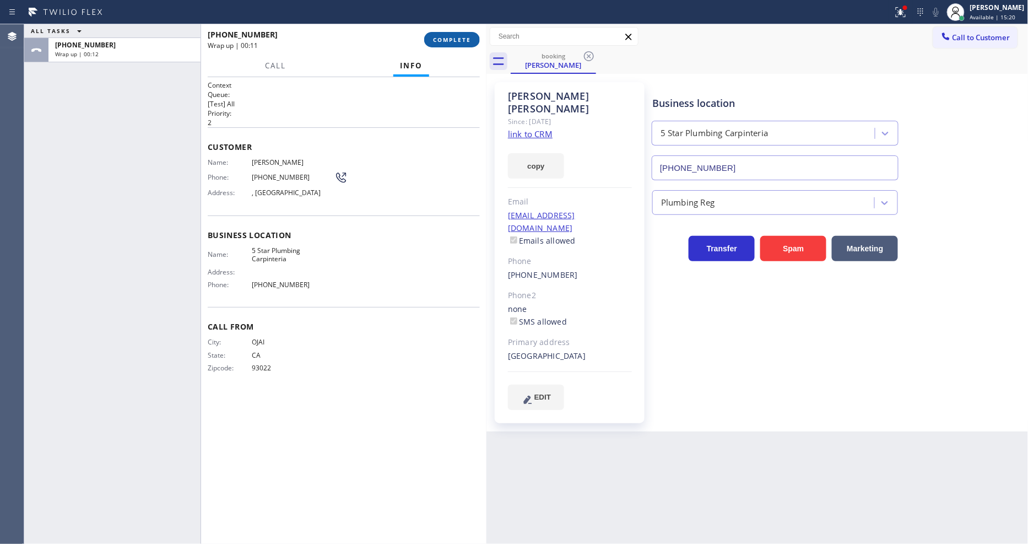
click at [465, 40] on span "COMPLETE" at bounding box center [452, 40] width 38 height 8
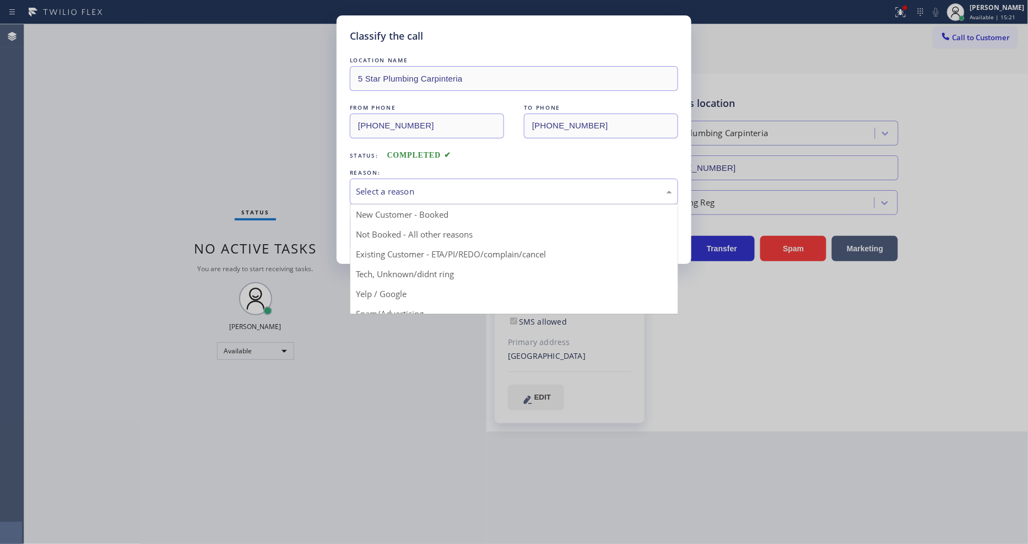
click at [401, 179] on div "Select a reason" at bounding box center [514, 192] width 328 height 26
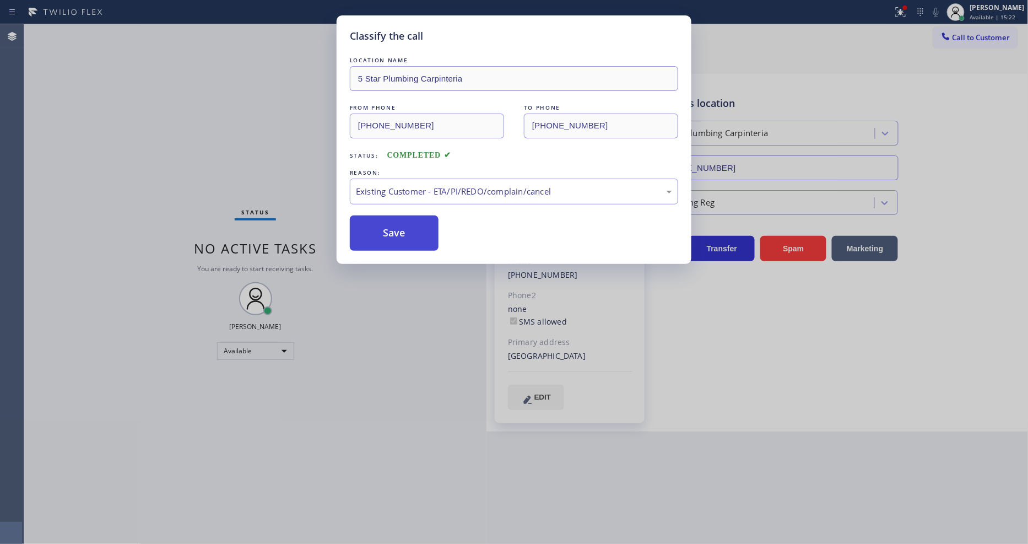
click at [403, 229] on button "Save" at bounding box center [394, 232] width 89 height 35
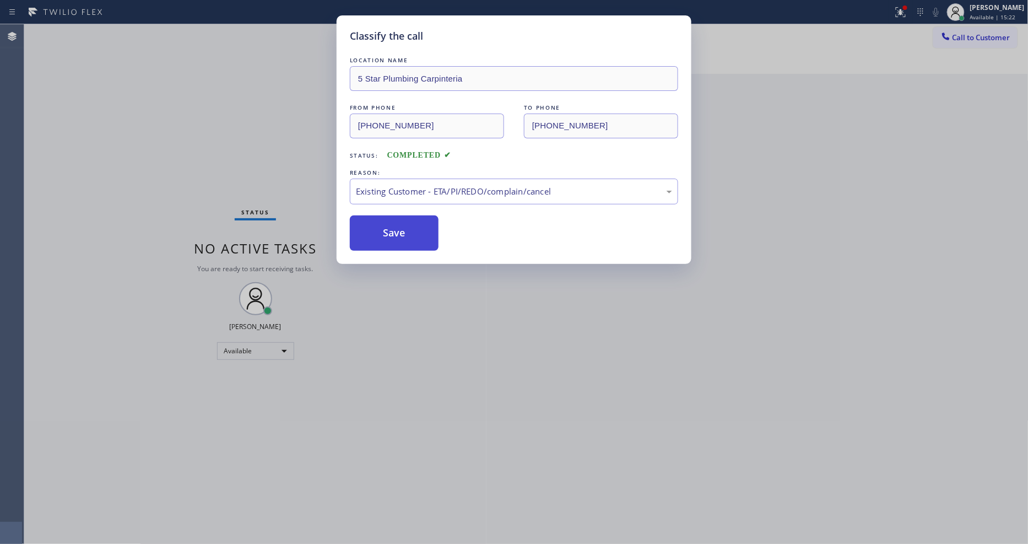
click at [403, 229] on button "Save" at bounding box center [394, 232] width 89 height 35
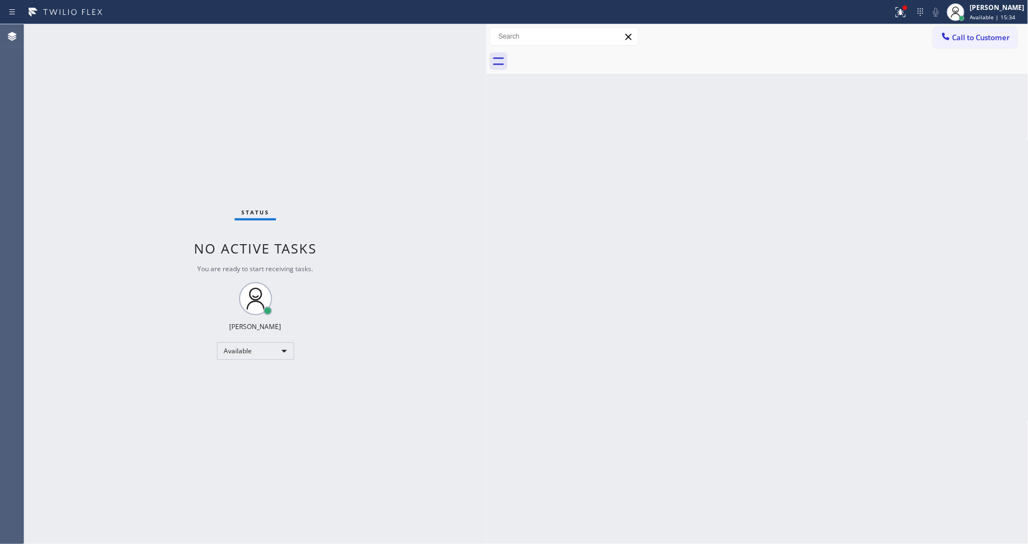
click at [168, 32] on div "Status No active tasks You are ready to start receiving tasks. [PERSON_NAME] Av…" at bounding box center [255, 284] width 462 height 520
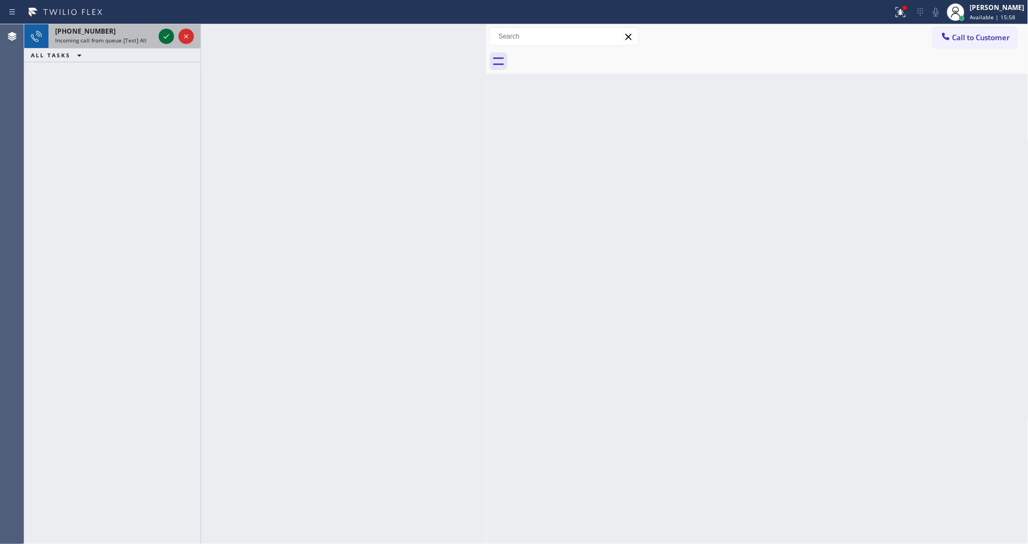
drag, startPoint x: 162, startPoint y: 34, endPoint x: 169, endPoint y: 34, distance: 6.6
click at [168, 34] on icon at bounding box center [166, 36] width 13 height 13
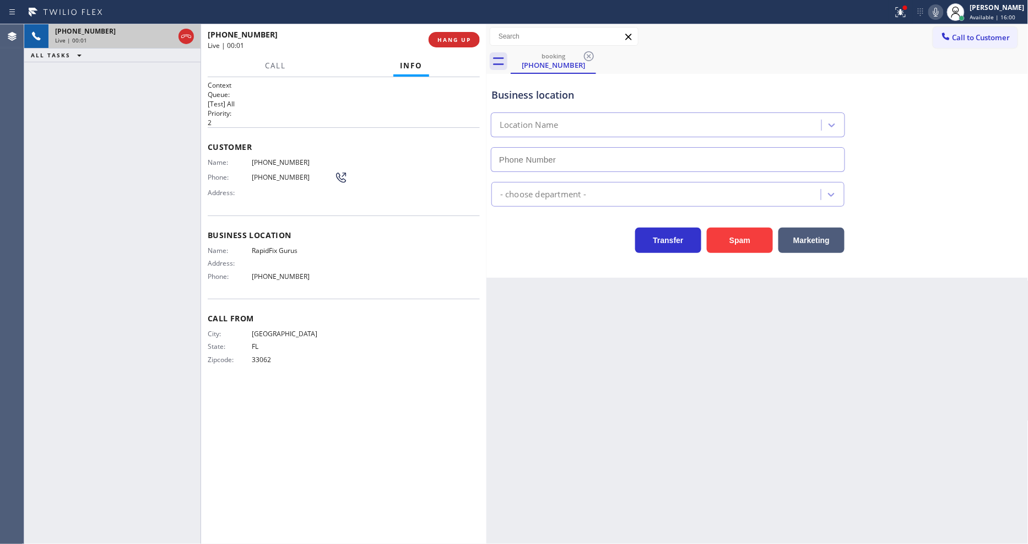
type input "[PHONE_NUMBER]"
click at [465, 37] on span "HANG UP" at bounding box center [455, 40] width 34 height 8
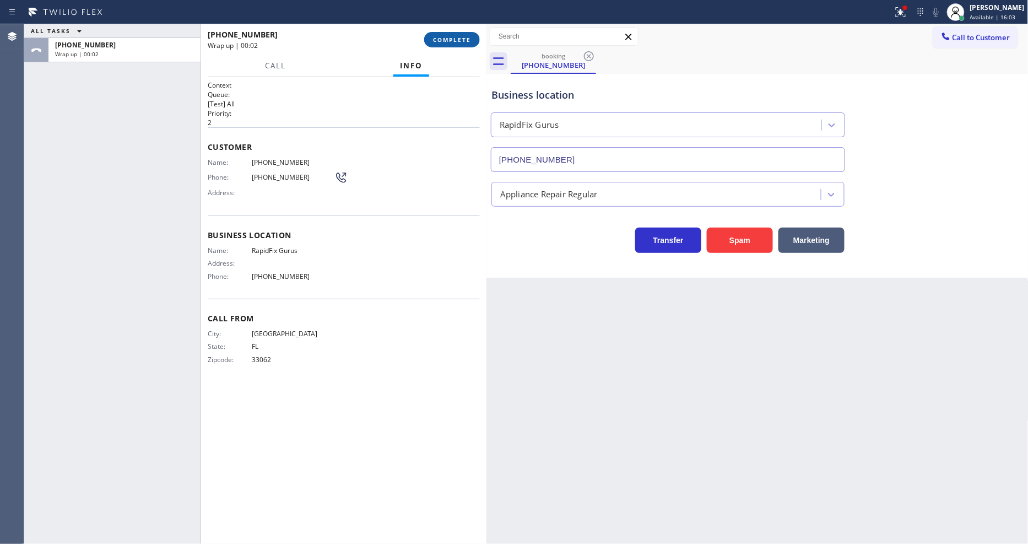
click at [463, 40] on span "COMPLETE" at bounding box center [452, 40] width 38 height 8
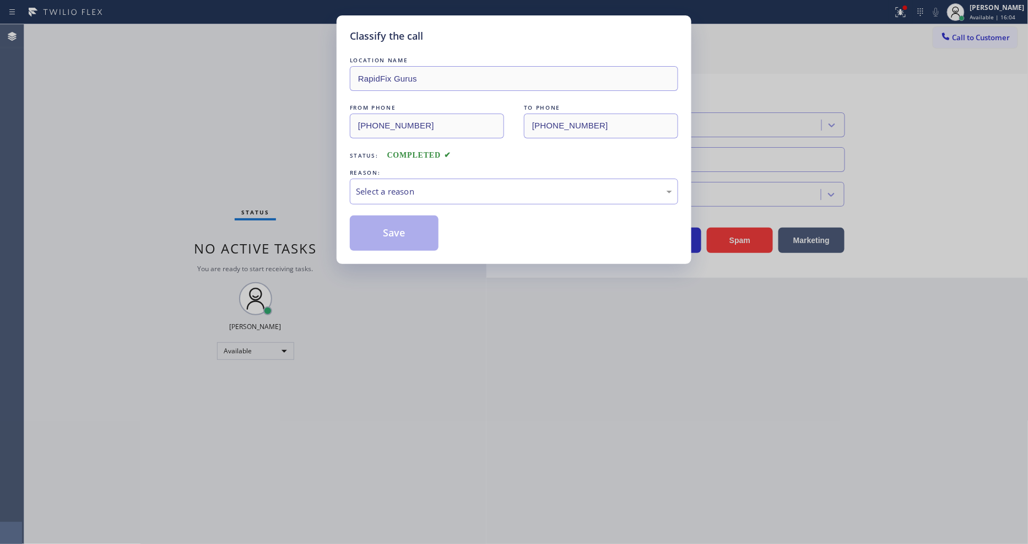
click at [414, 174] on div "REASON:" at bounding box center [514, 173] width 328 height 12
click at [416, 188] on div "Select a reason" at bounding box center [514, 191] width 316 height 13
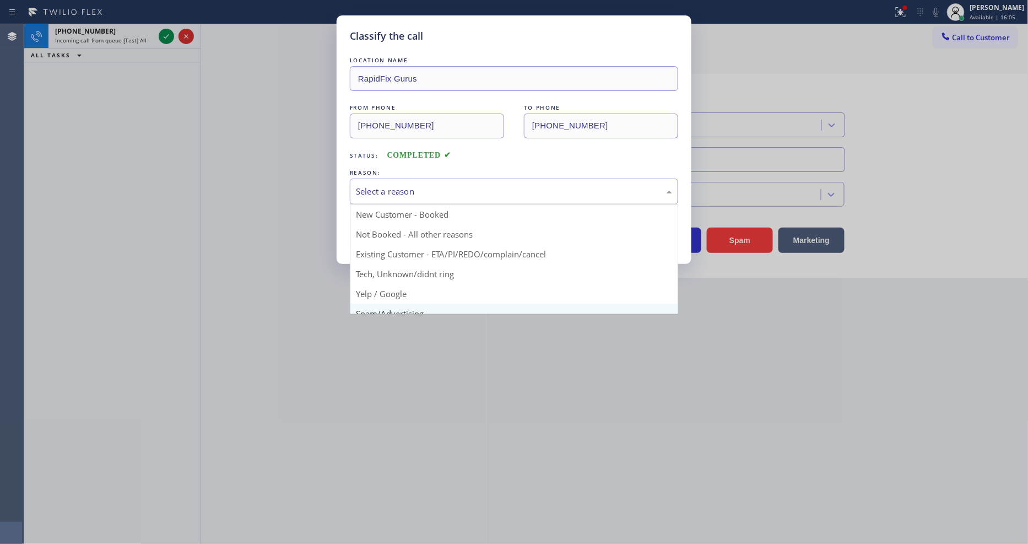
scroll to position [69, 0]
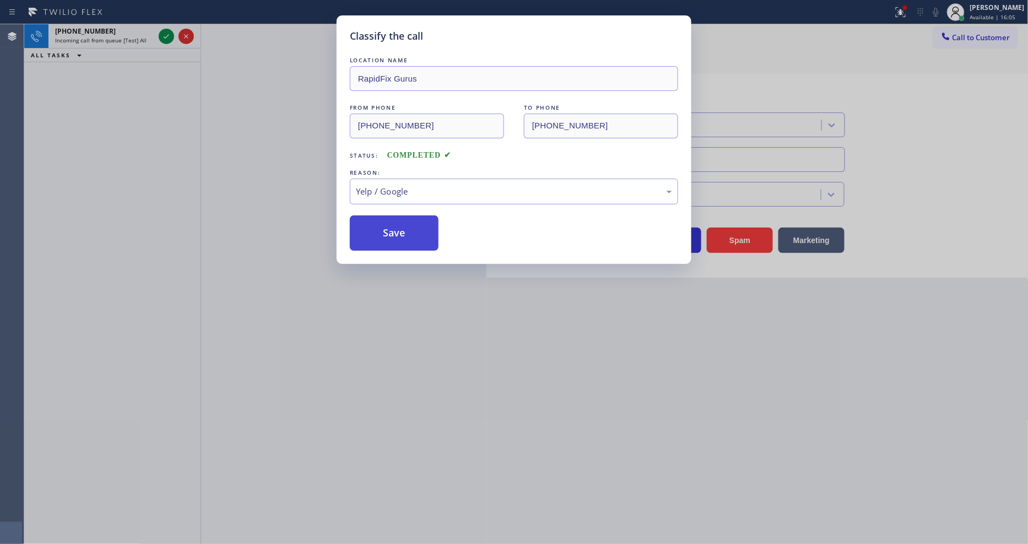
click at [393, 217] on button "Save" at bounding box center [394, 232] width 89 height 35
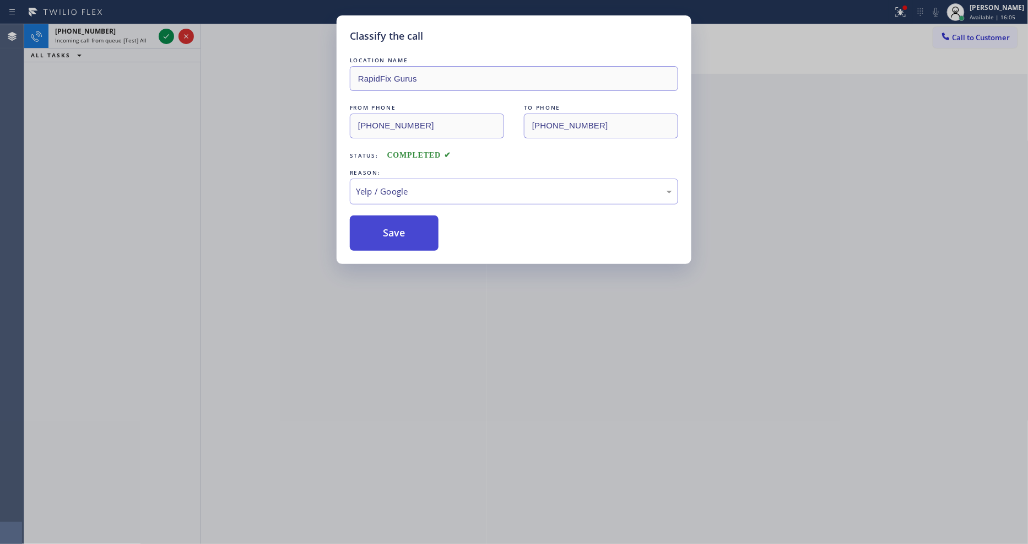
click at [393, 217] on button "Save" at bounding box center [394, 232] width 89 height 35
drag, startPoint x: 393, startPoint y: 217, endPoint x: 519, endPoint y: 201, distance: 127.2
click at [393, 217] on button "Save" at bounding box center [394, 232] width 89 height 35
click at [166, 37] on icon at bounding box center [167, 36] width 6 height 4
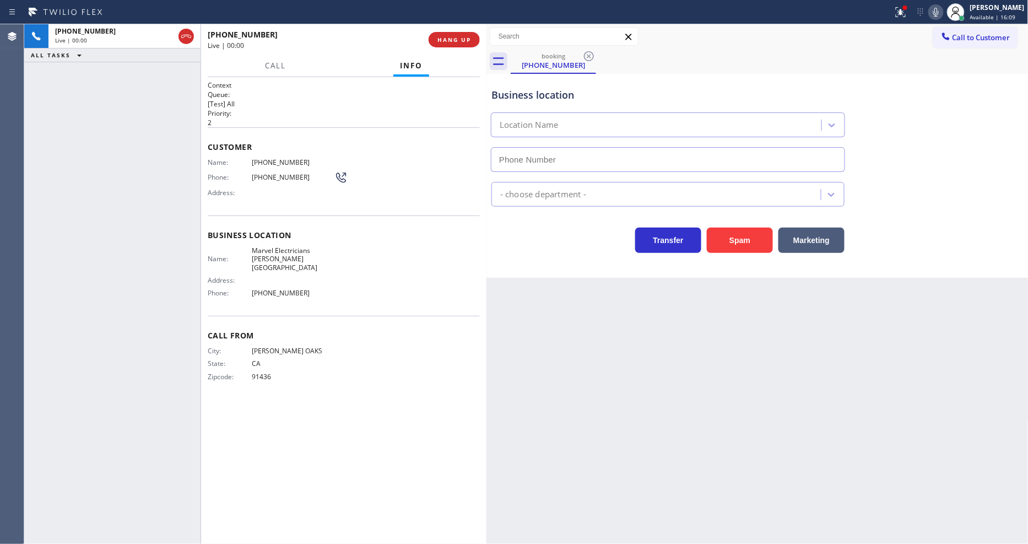
type input "[PHONE_NUMBER]"
click at [457, 39] on span "HANG UP" at bounding box center [455, 40] width 34 height 8
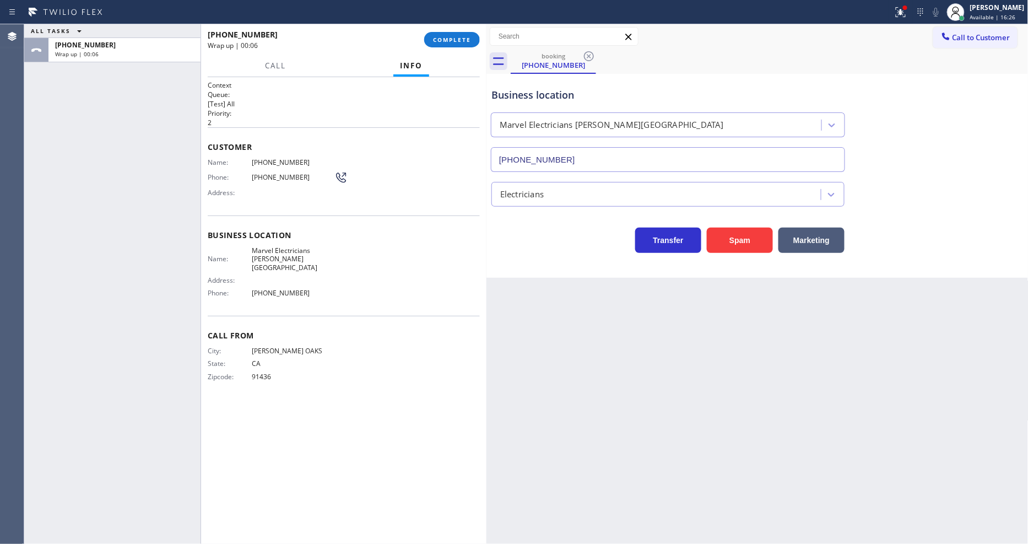
click at [247, 182] on div "Name: [PHONE_NUMBER] Phone: [PHONE_NUMBER] Address:" at bounding box center [278, 180] width 140 height 44
click at [443, 34] on button "COMPLETE" at bounding box center [452, 39] width 56 height 15
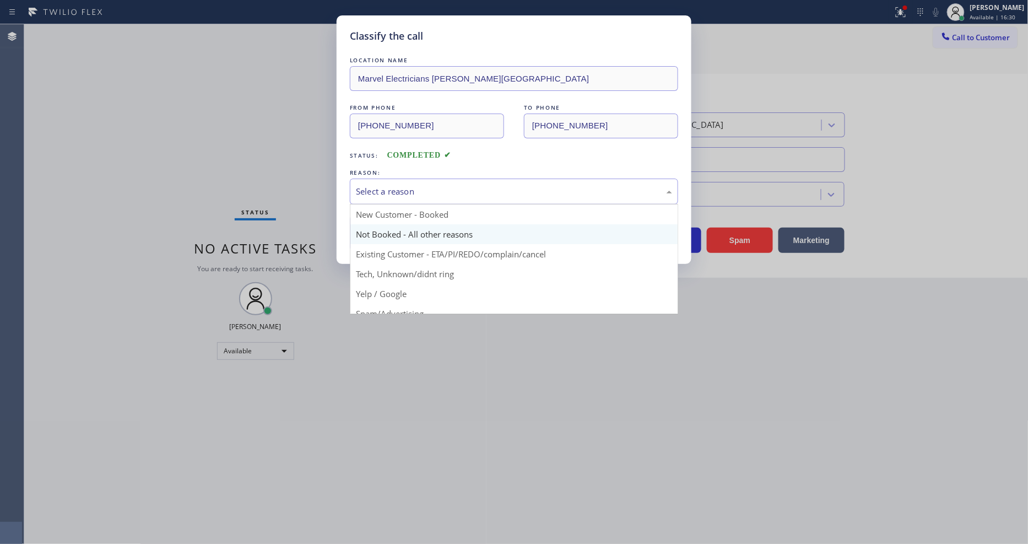
drag, startPoint x: 384, startPoint y: 195, endPoint x: 384, endPoint y: 221, distance: 26.4
click at [384, 193] on div "Select a reason" at bounding box center [514, 192] width 328 height 26
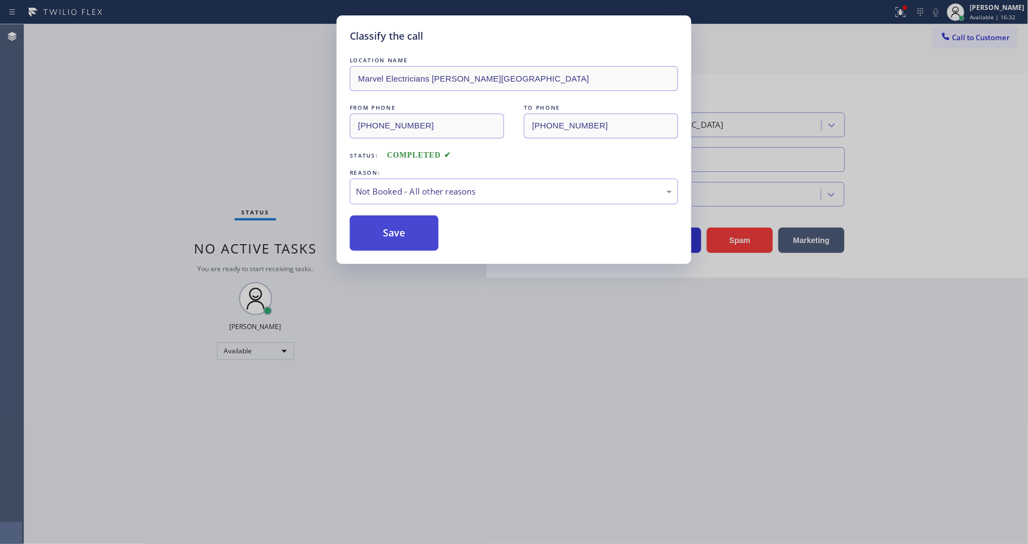
click at [397, 224] on button "Save" at bounding box center [394, 232] width 89 height 35
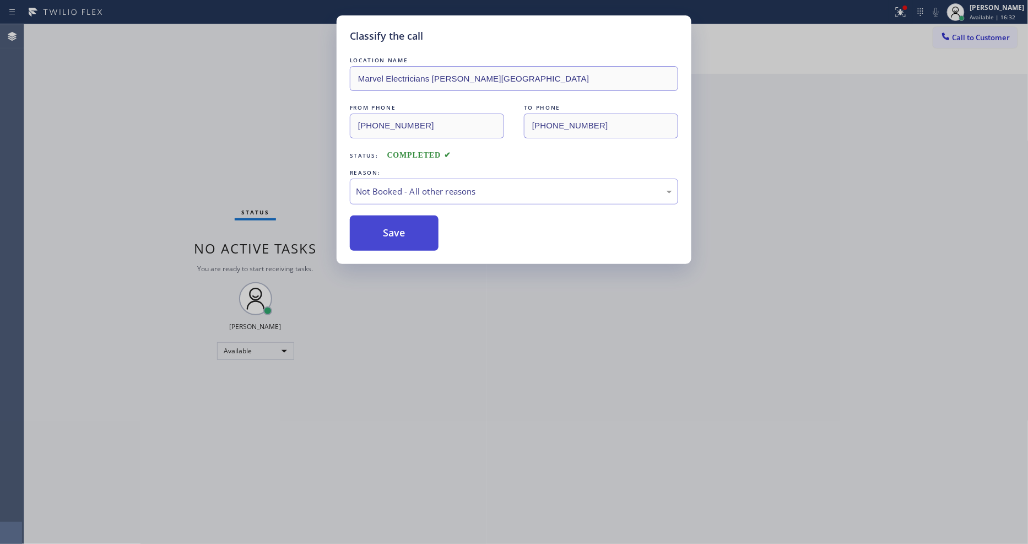
click at [397, 224] on button "Save" at bounding box center [394, 232] width 89 height 35
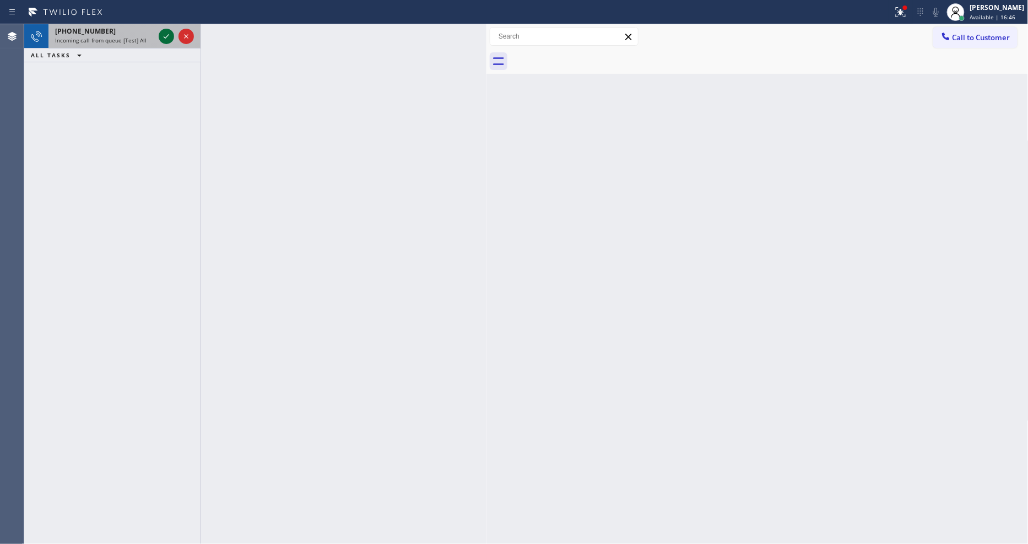
click at [169, 35] on icon at bounding box center [166, 36] width 13 height 13
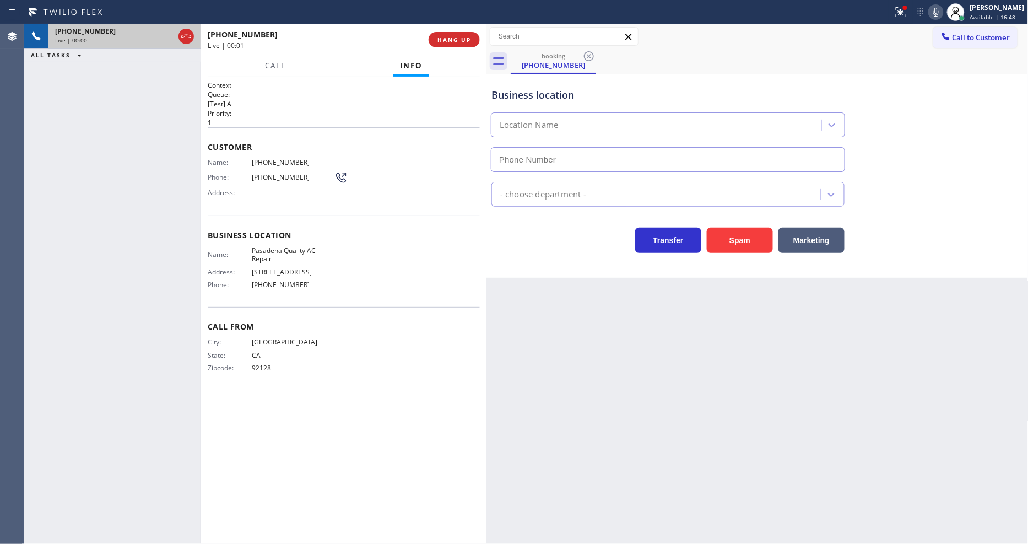
type input "[PHONE_NUMBER]"
click at [446, 39] on span "HANG UP" at bounding box center [455, 40] width 34 height 8
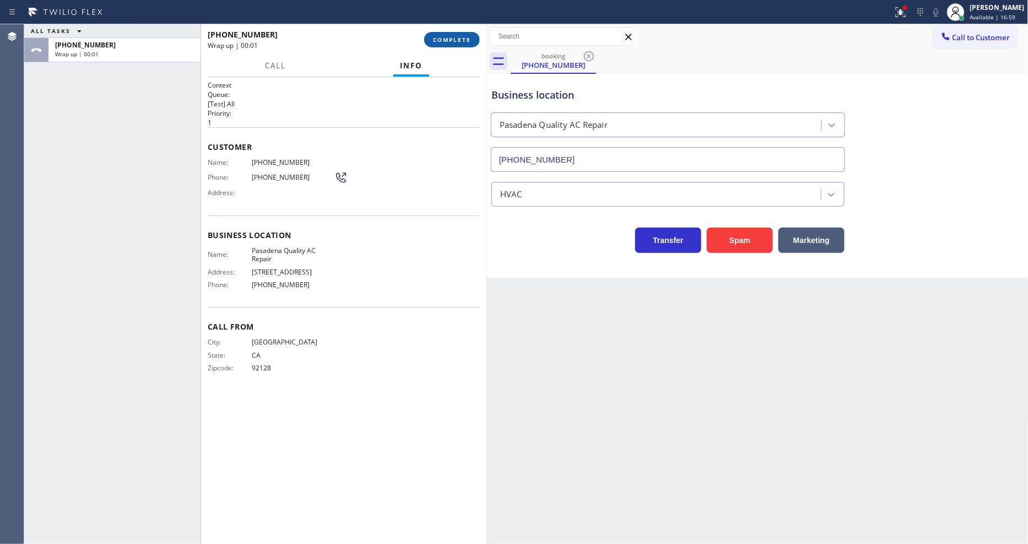
click at [446, 39] on span "COMPLETE" at bounding box center [452, 40] width 38 height 8
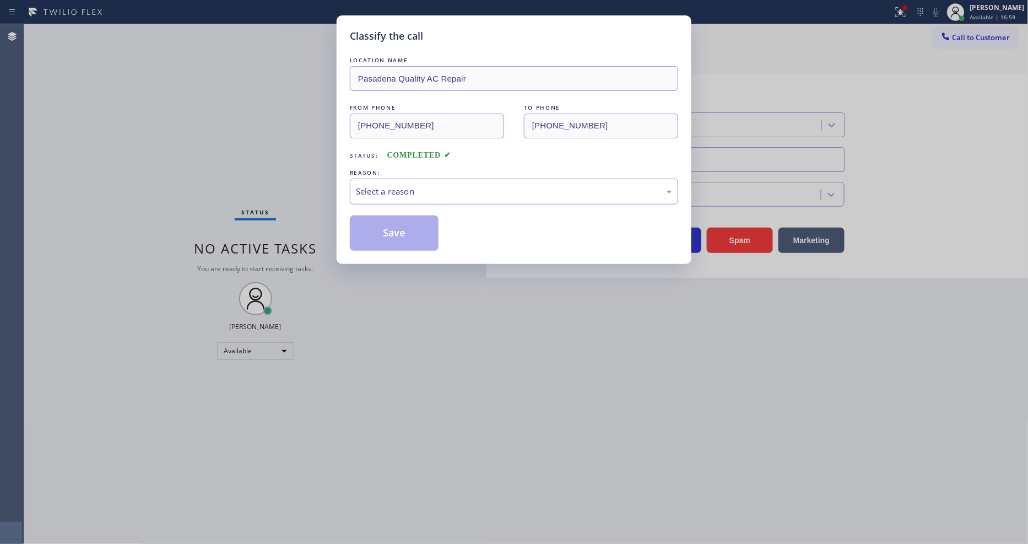
click at [441, 180] on div "Select a reason" at bounding box center [514, 192] width 328 height 26
click at [419, 218] on button "Save" at bounding box center [394, 232] width 89 height 35
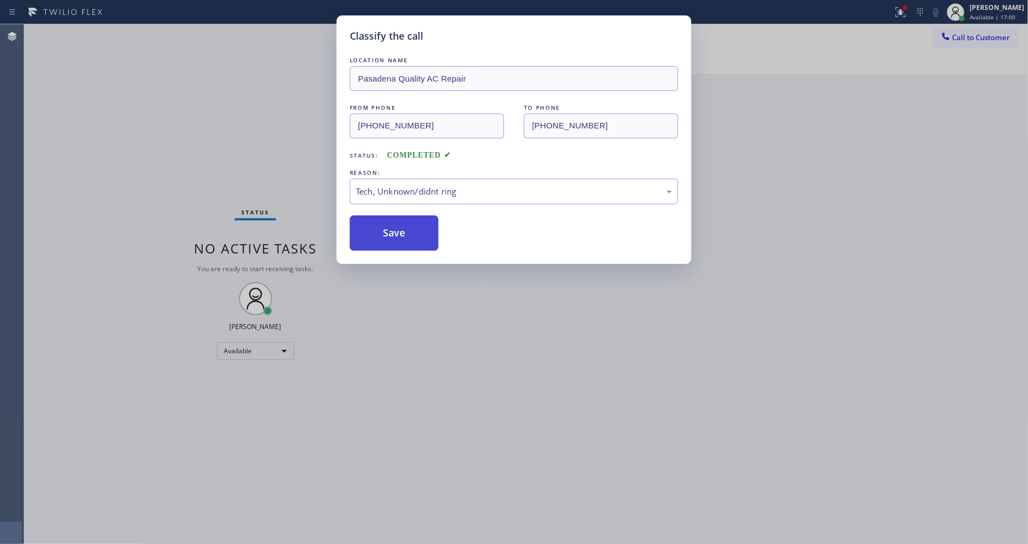
click at [419, 218] on button "Save" at bounding box center [394, 232] width 89 height 35
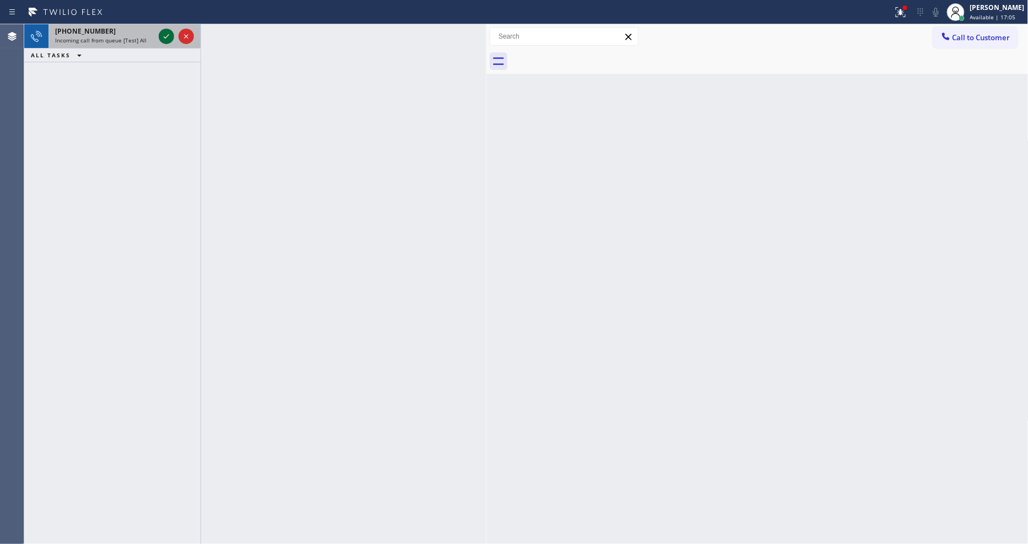
click at [164, 32] on icon at bounding box center [166, 36] width 13 height 13
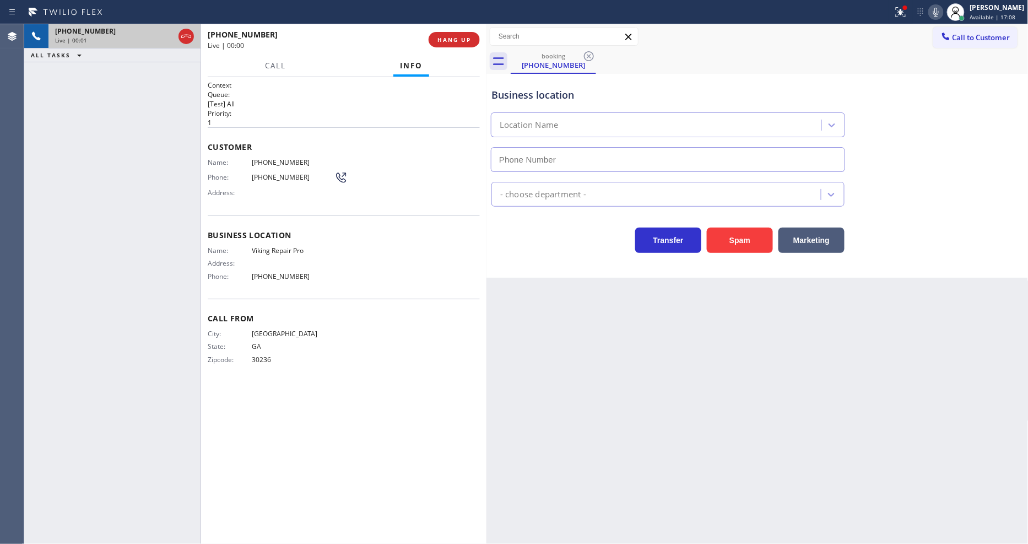
type input "[PHONE_NUMBER]"
click at [755, 359] on div "Back to Dashboard Change Sender ID Customers Technicians Select a contact Outbo…" at bounding box center [758, 284] width 542 height 520
click at [273, 250] on span "Viking Repair Pro" at bounding box center [293, 250] width 83 height 8
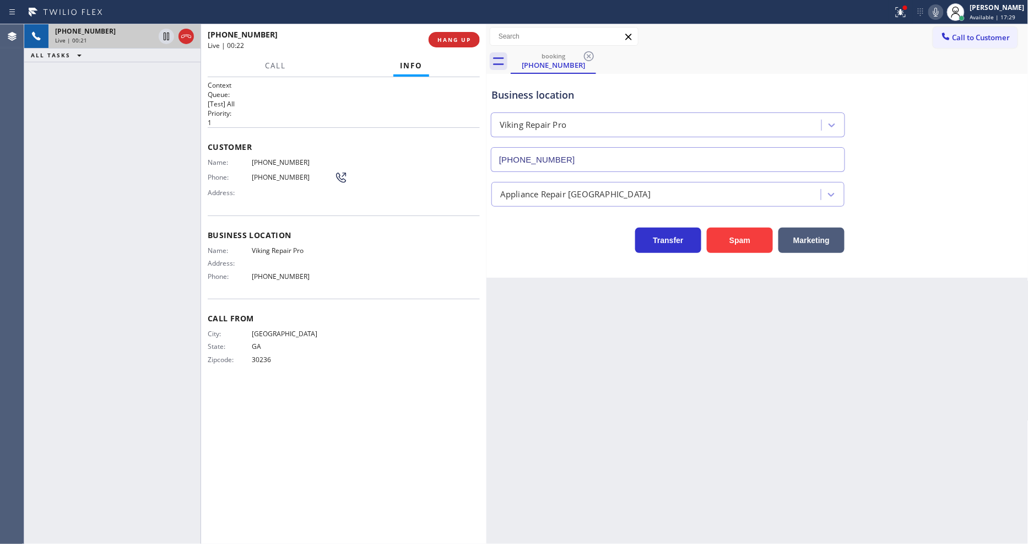
click at [264, 158] on span "[PHONE_NUMBER]" at bounding box center [293, 162] width 83 height 8
click at [160, 34] on div at bounding box center [166, 36] width 15 height 13
click at [938, 9] on div at bounding box center [935, 12] width 15 height 13
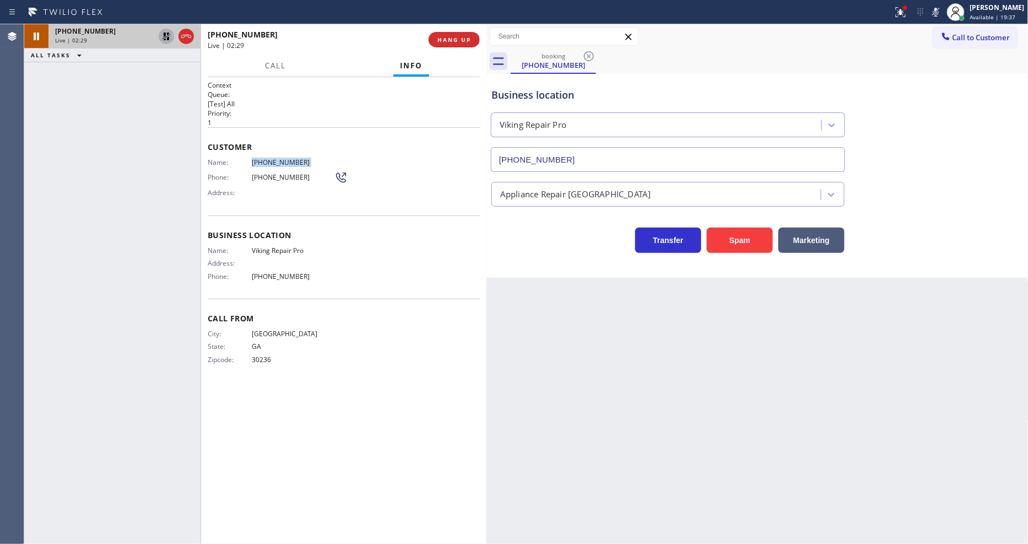
click at [167, 31] on icon at bounding box center [166, 36] width 13 height 13
click at [939, 15] on icon at bounding box center [936, 12] width 6 height 9
click at [906, 18] on icon at bounding box center [900, 12] width 13 height 13
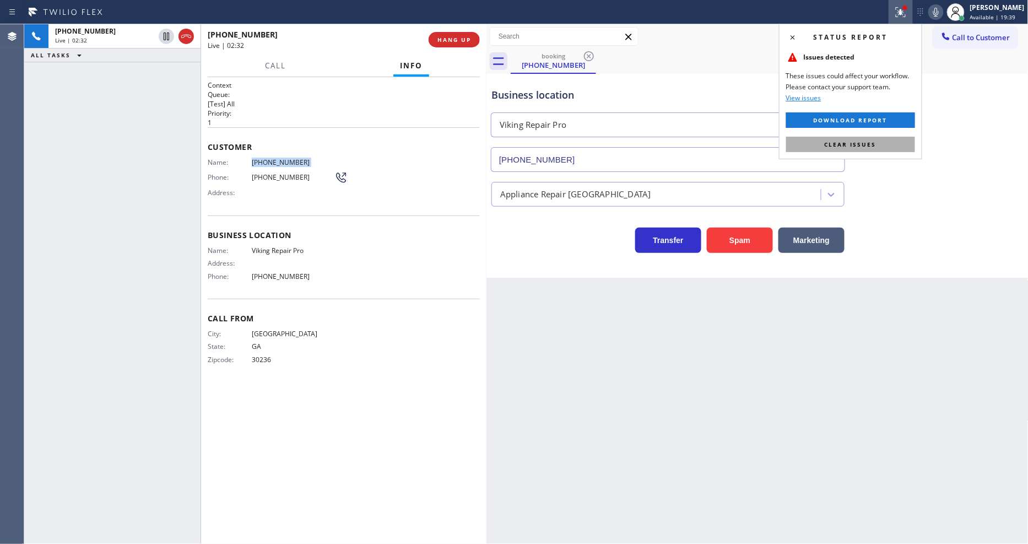
click at [850, 141] on span "Clear issues" at bounding box center [851, 145] width 52 height 8
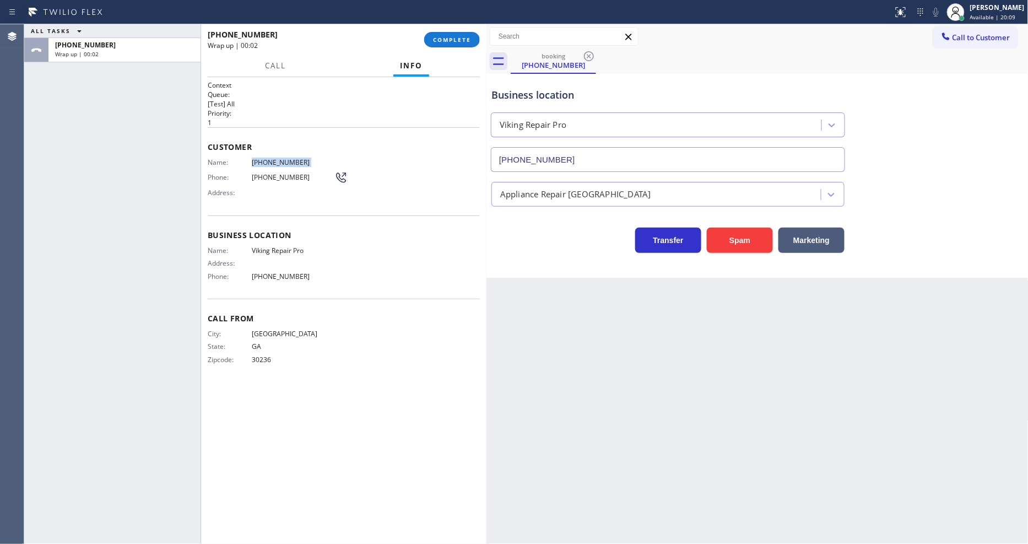
drag, startPoint x: 975, startPoint y: 15, endPoint x: 959, endPoint y: 55, distance: 42.8
click at [968, 15] on div at bounding box center [956, 12] width 24 height 24
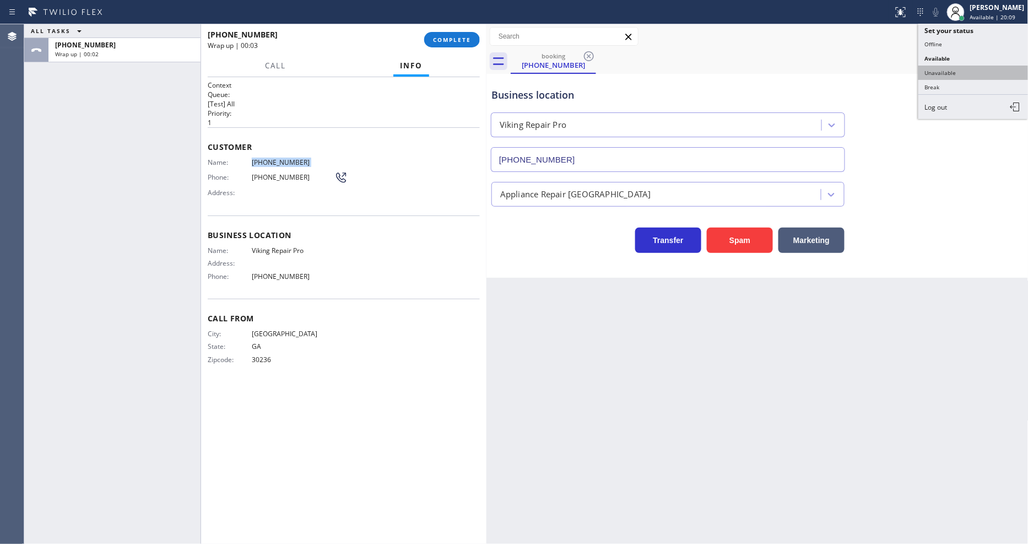
click at [953, 67] on button "Unavailable" at bounding box center [974, 73] width 110 height 14
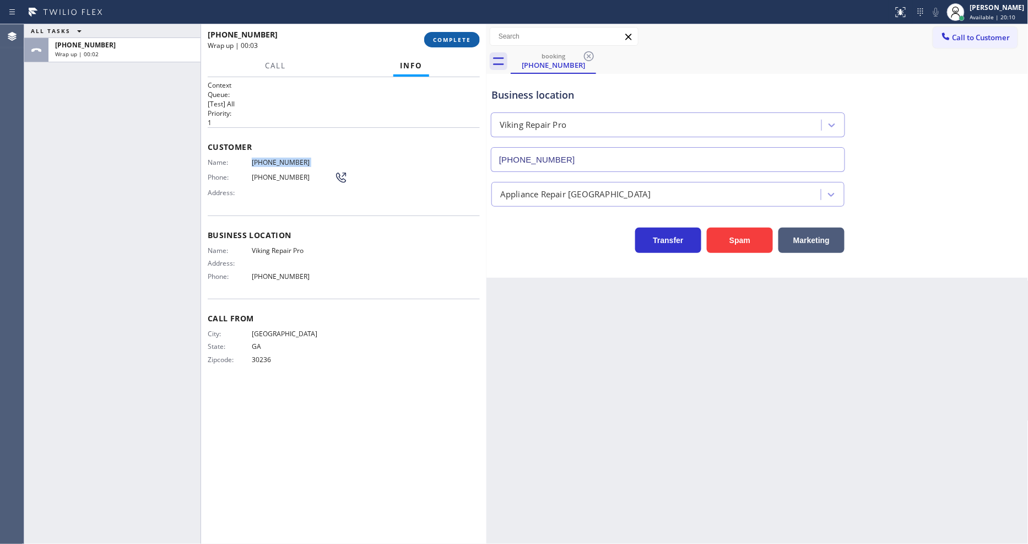
click at [429, 37] on button "COMPLETE" at bounding box center [452, 39] width 56 height 15
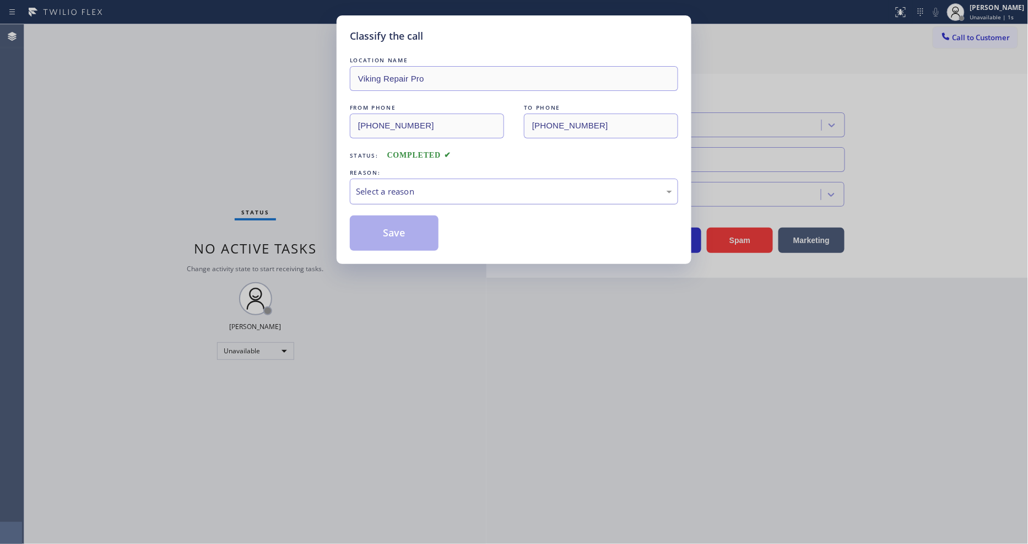
click at [385, 191] on div "Select a reason" at bounding box center [514, 191] width 316 height 13
click at [377, 223] on button "Save" at bounding box center [394, 232] width 89 height 35
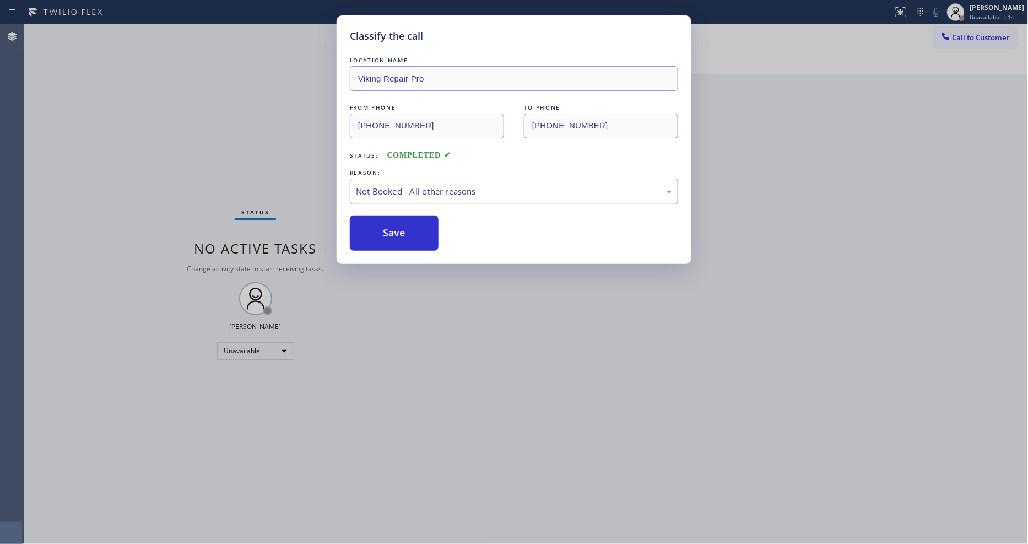
click at [377, 223] on button "Save" at bounding box center [394, 232] width 89 height 35
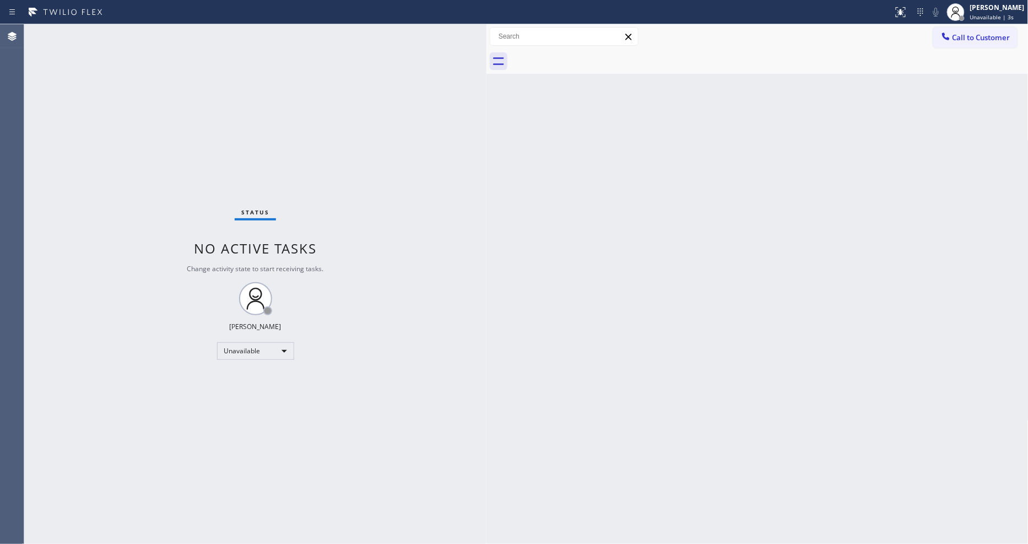
click at [1006, 25] on div "Call to Customer Outbound call Location [GEOGRAPHIC_DATA] Commercial Heating So…" at bounding box center [758, 36] width 542 height 25
click at [999, 37] on button "Call to Customer" at bounding box center [975, 37] width 84 height 21
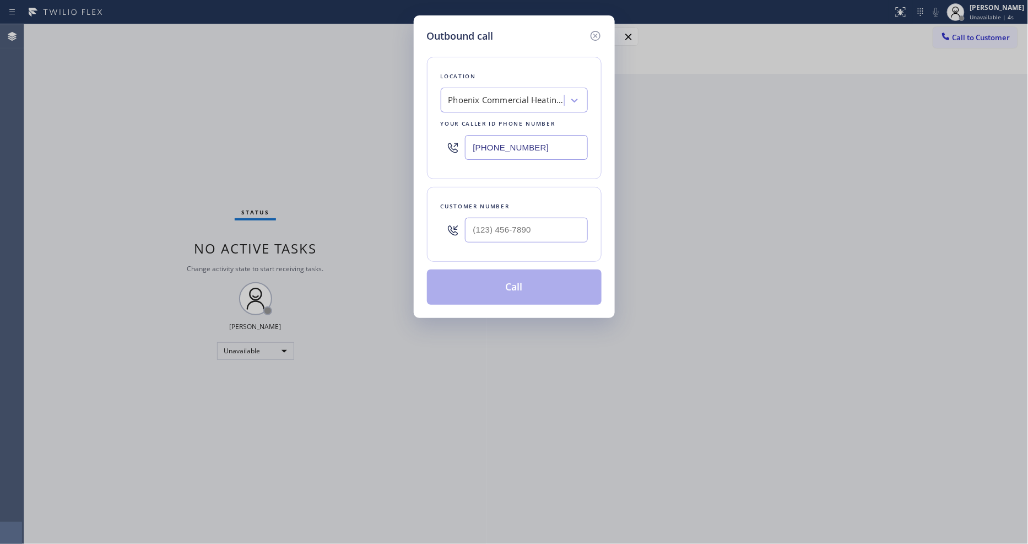
click at [518, 94] on div "Phoenix Commercial Heating Solutions" at bounding box center [507, 100] width 116 height 13
paste input "Viking Repair Pro"
type input "Viking Repair Pro"
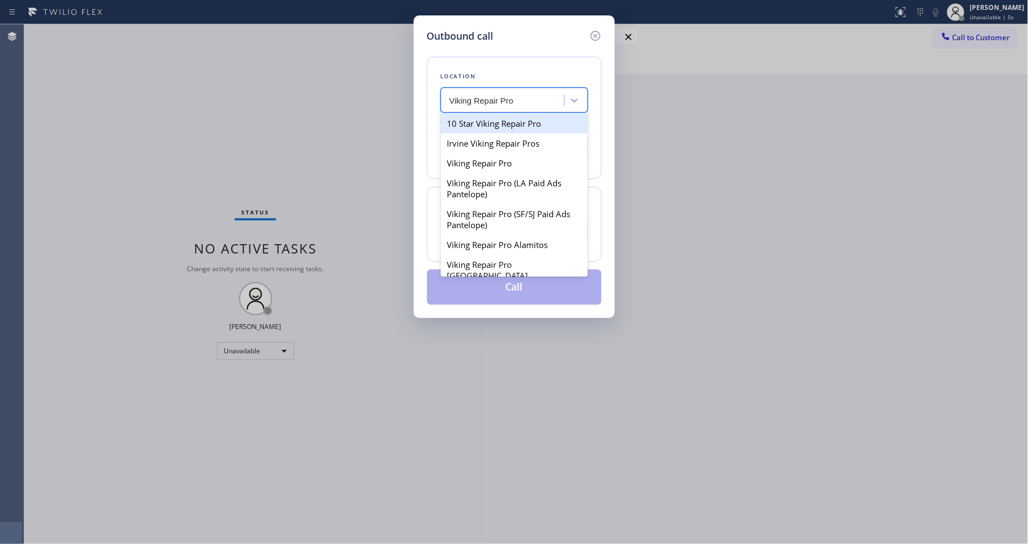
click at [496, 122] on div "10 Star Viking Repair Pro" at bounding box center [514, 124] width 147 height 20
type input "[PHONE_NUMBER]"
click at [500, 96] on div "10 Star Viking Repair Pro" at bounding box center [498, 100] width 97 height 13
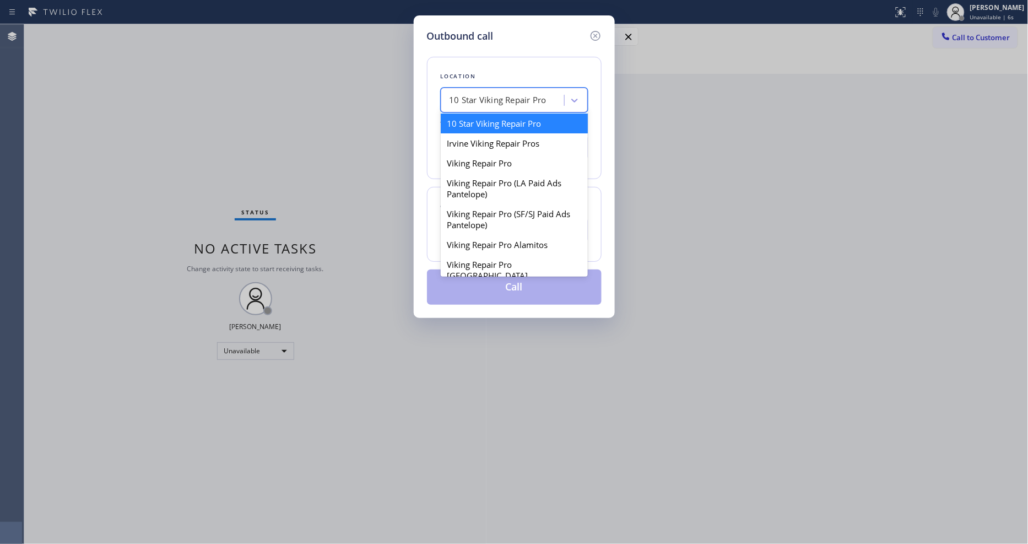
paste input "Viking Repair Pro"
type input "Viking Repair Pro"
click at [492, 156] on div "Viking Repair Pro" at bounding box center [514, 163] width 147 height 20
type input "[PHONE_NUMBER]"
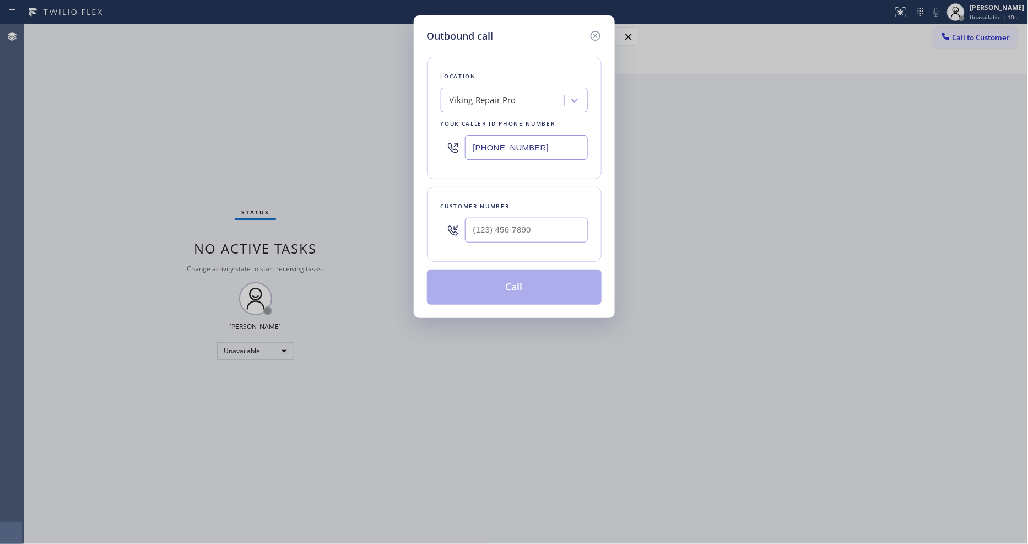
click at [262, 176] on div "Outbound call Location Viking Repair Pro Your caller id phone number [PHONE_NUM…" at bounding box center [514, 272] width 1028 height 544
click at [510, 238] on input "(___) ___-____" at bounding box center [526, 230] width 123 height 25
paste input "678) 296-4175"
type input "[PHONE_NUMBER]"
click at [483, 282] on button "Call" at bounding box center [514, 286] width 175 height 35
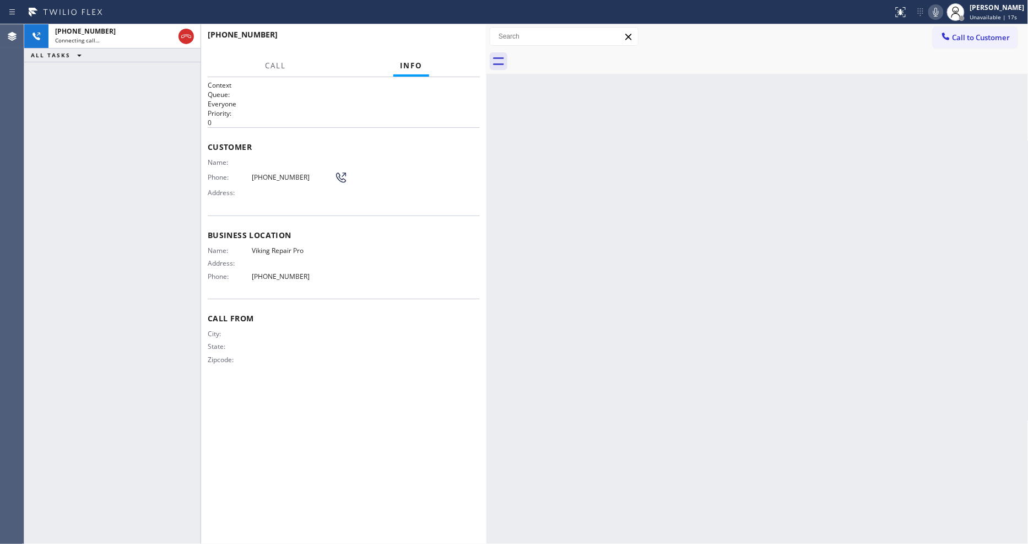
click at [399, 394] on div "Context Queue: Everyone Priority: 0 Customer Name: Phone: [PHONE_NUMBER] Addres…" at bounding box center [344, 310] width 272 height 460
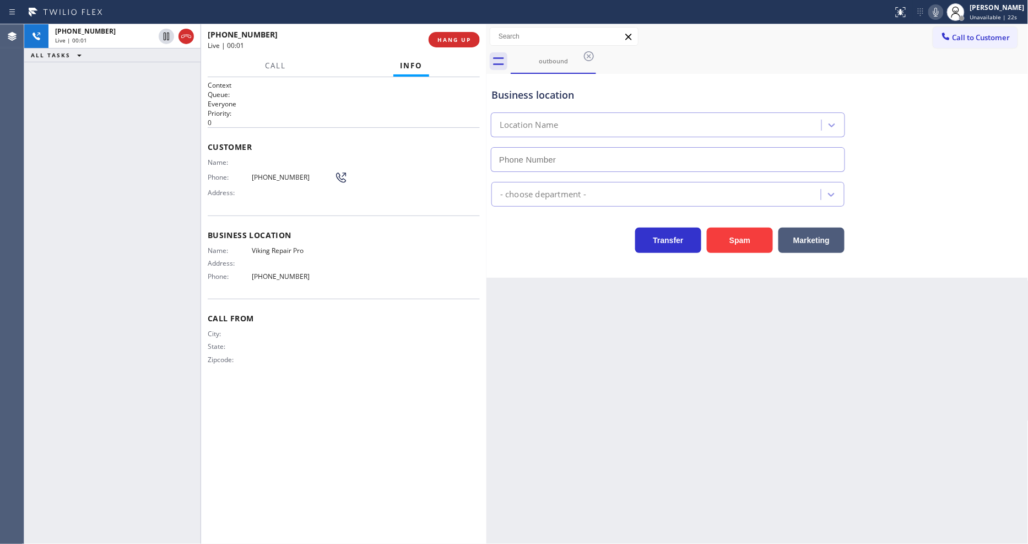
type input "[PHONE_NUMBER]"
click at [842, 383] on div "Back to Dashboard Change Sender ID Customers Technicians Select a contact Outbo…" at bounding box center [758, 284] width 542 height 520
click at [452, 39] on span "HANG UP" at bounding box center [455, 40] width 34 height 8
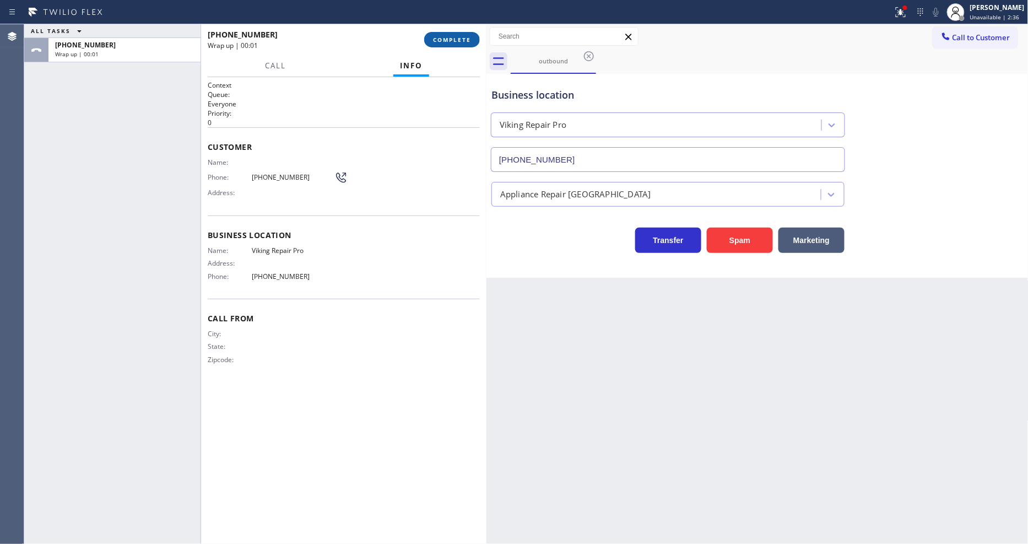
click at [455, 33] on button "COMPLETE" at bounding box center [452, 39] width 56 height 15
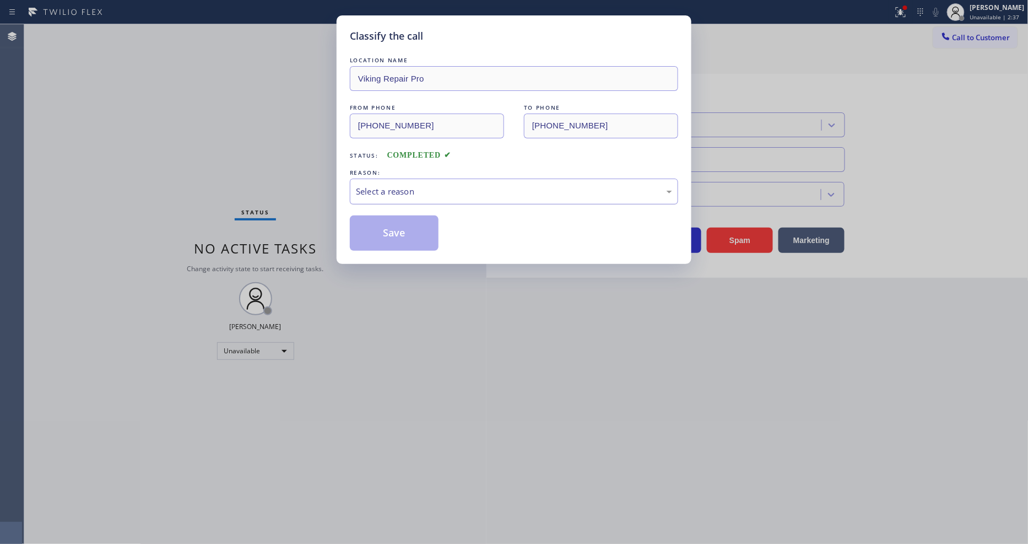
click at [394, 179] on div "Select a reason" at bounding box center [514, 192] width 328 height 26
click at [392, 225] on button "Save" at bounding box center [394, 232] width 89 height 35
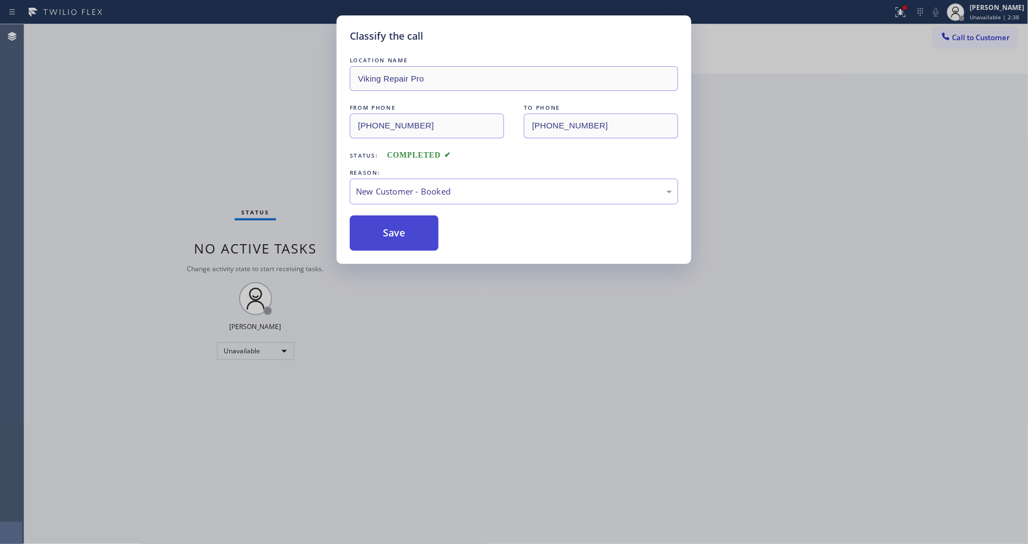
click at [392, 225] on button "Save" at bounding box center [394, 232] width 89 height 35
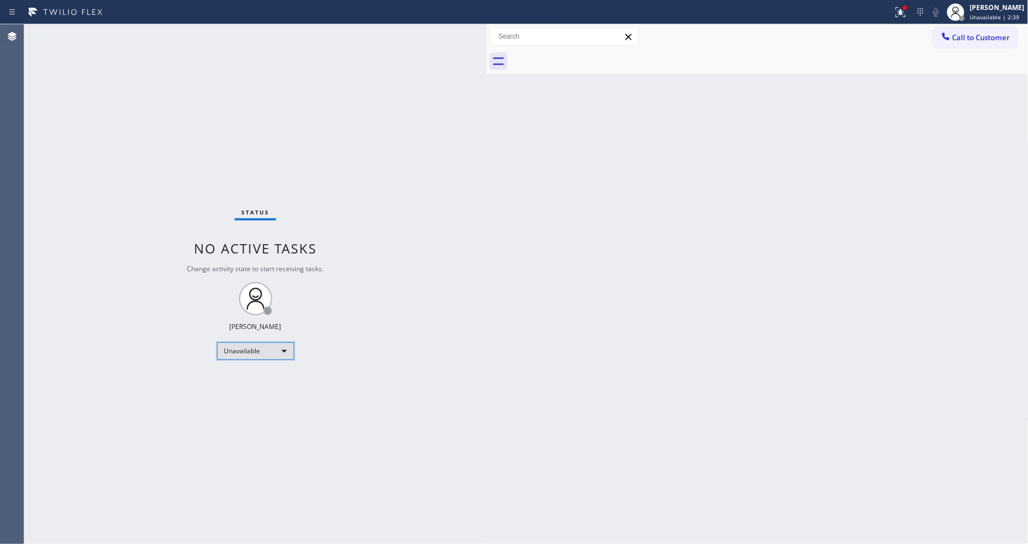
click at [253, 346] on div "Unavailable" at bounding box center [255, 351] width 77 height 18
click at [244, 375] on li "Available" at bounding box center [254, 380] width 75 height 13
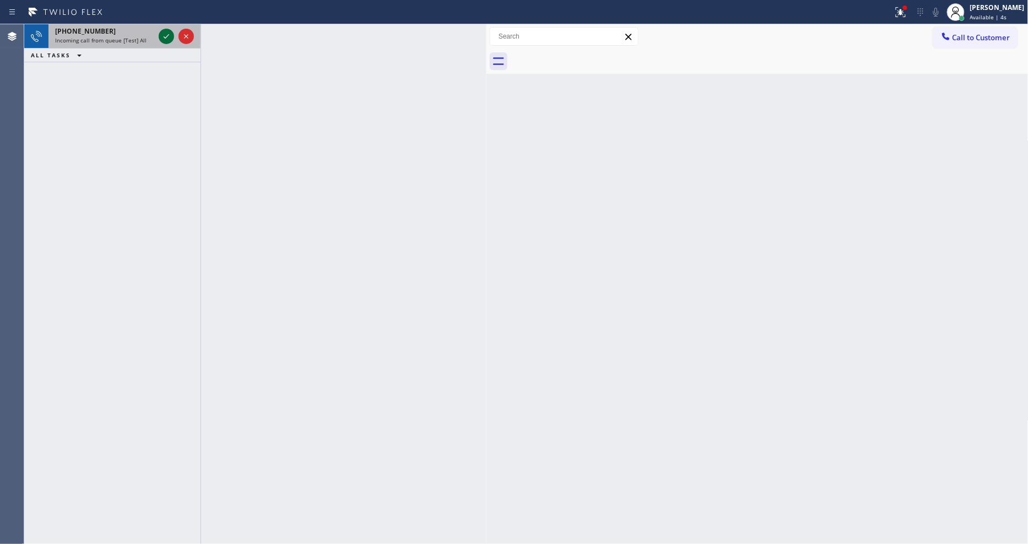
click at [168, 31] on icon at bounding box center [166, 36] width 13 height 13
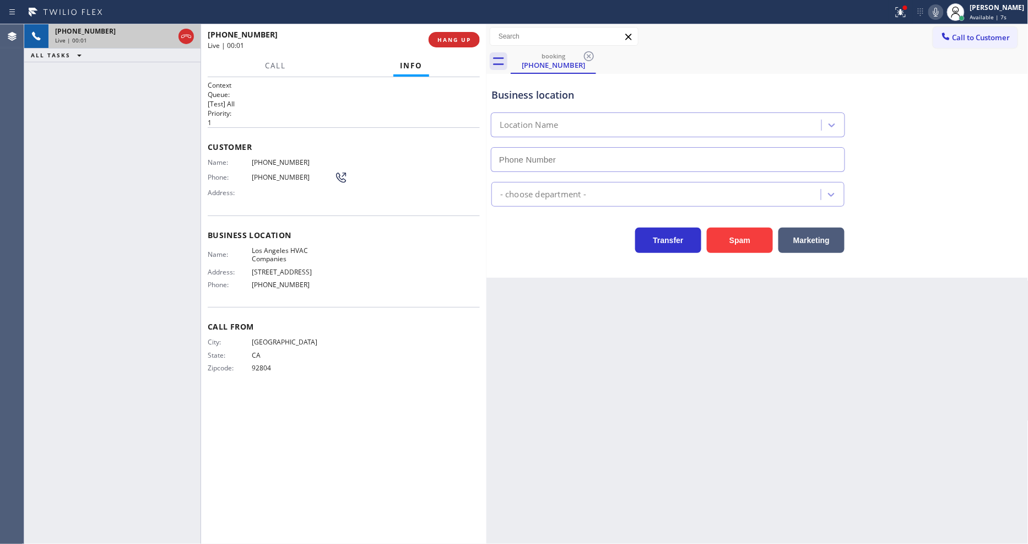
type input "[PHONE_NUMBER]"
click at [450, 36] on span "HANG UP" at bounding box center [455, 40] width 34 height 8
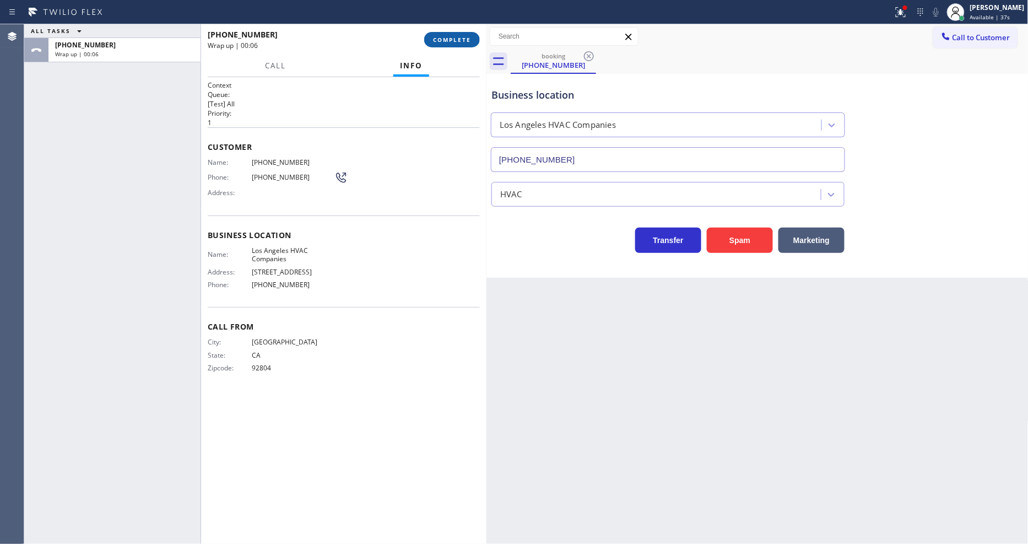
click at [450, 39] on span "COMPLETE" at bounding box center [452, 40] width 38 height 8
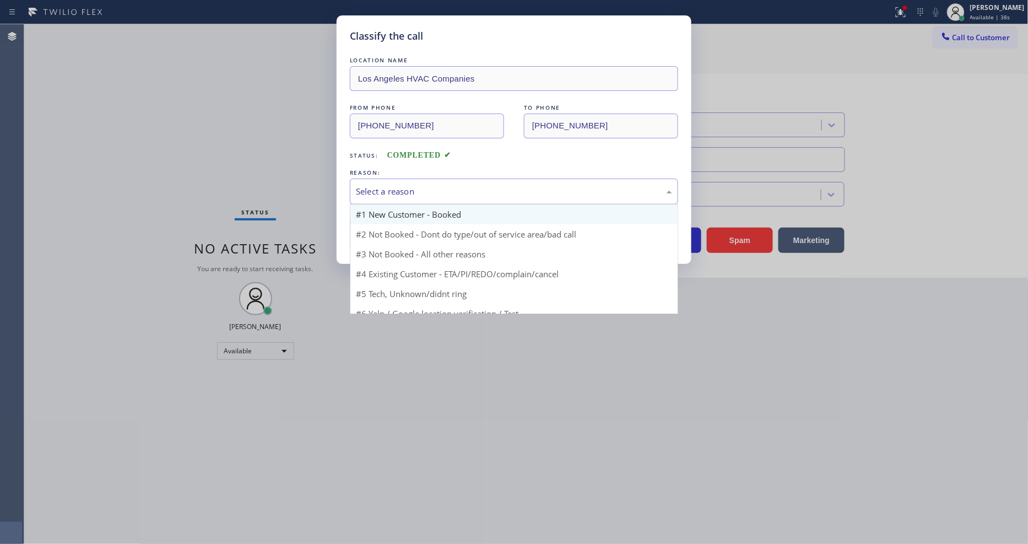
drag, startPoint x: 393, startPoint y: 195, endPoint x: 394, endPoint y: 205, distance: 9.9
click at [394, 195] on div "Select a reason" at bounding box center [514, 192] width 328 height 26
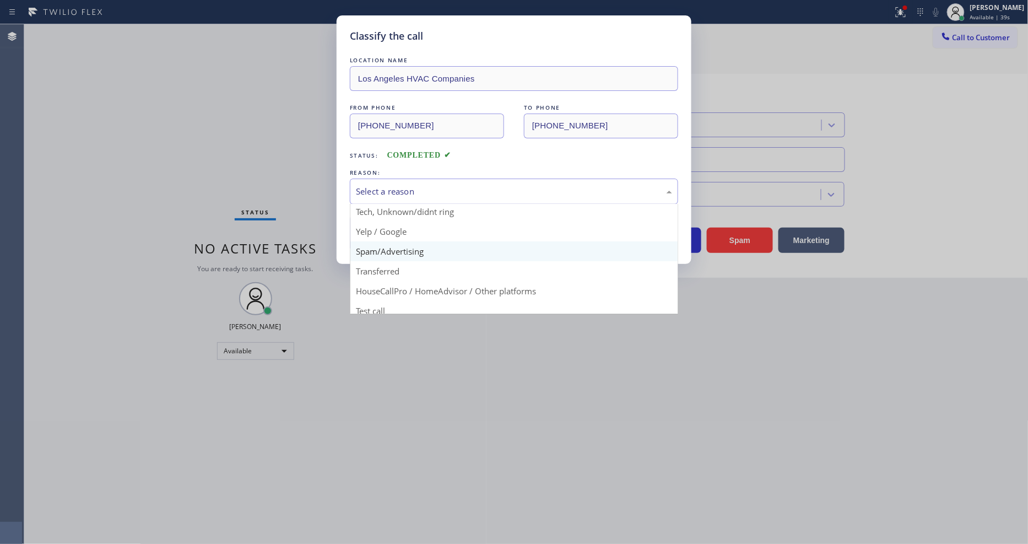
scroll to position [69, 0]
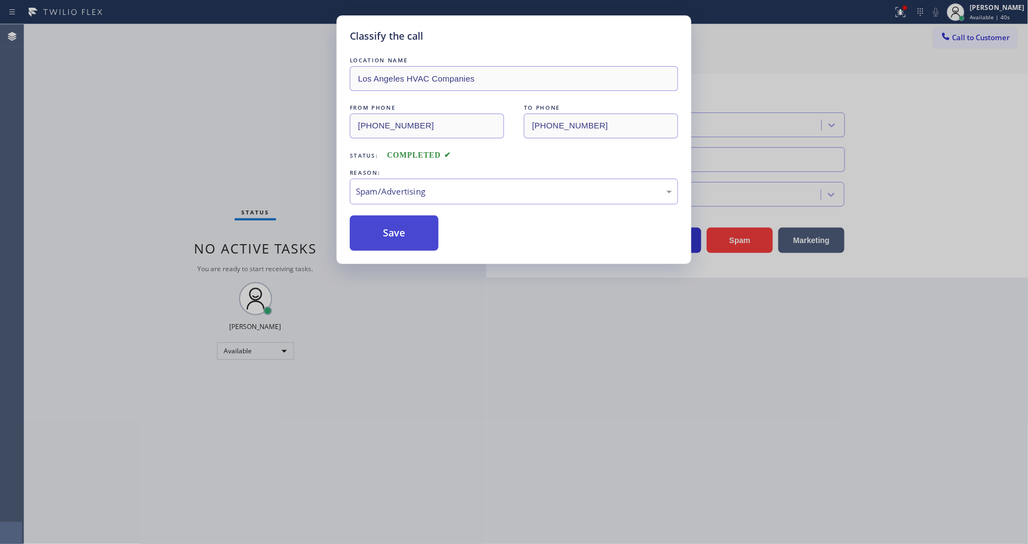
click at [411, 229] on button "Save" at bounding box center [394, 232] width 89 height 35
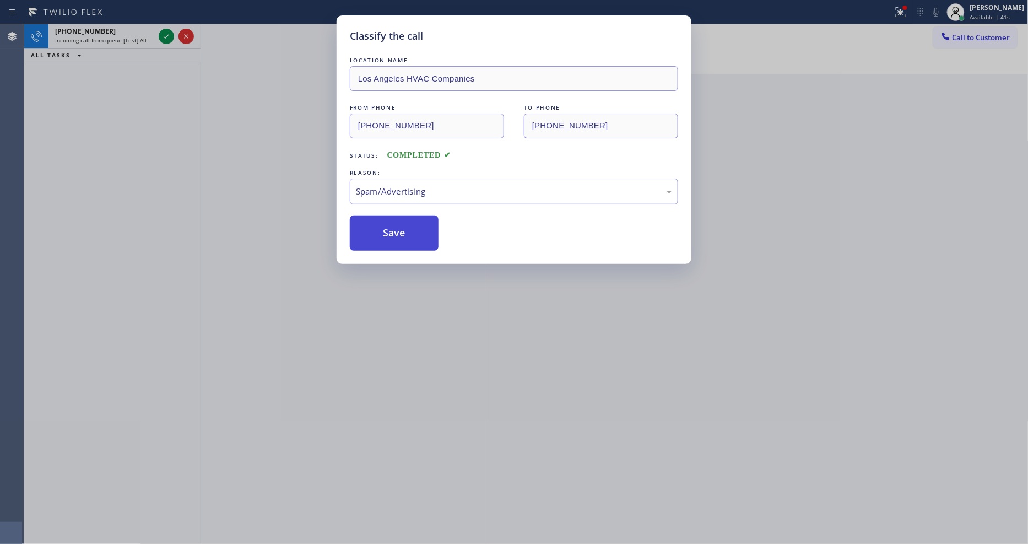
click at [411, 229] on button "Save" at bounding box center [394, 232] width 89 height 35
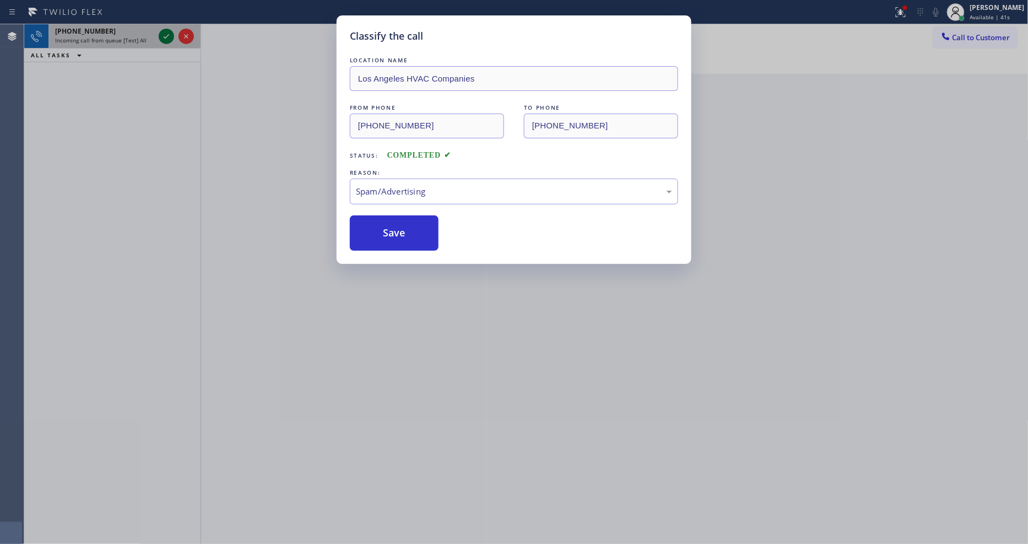
click at [164, 37] on icon at bounding box center [167, 36] width 6 height 4
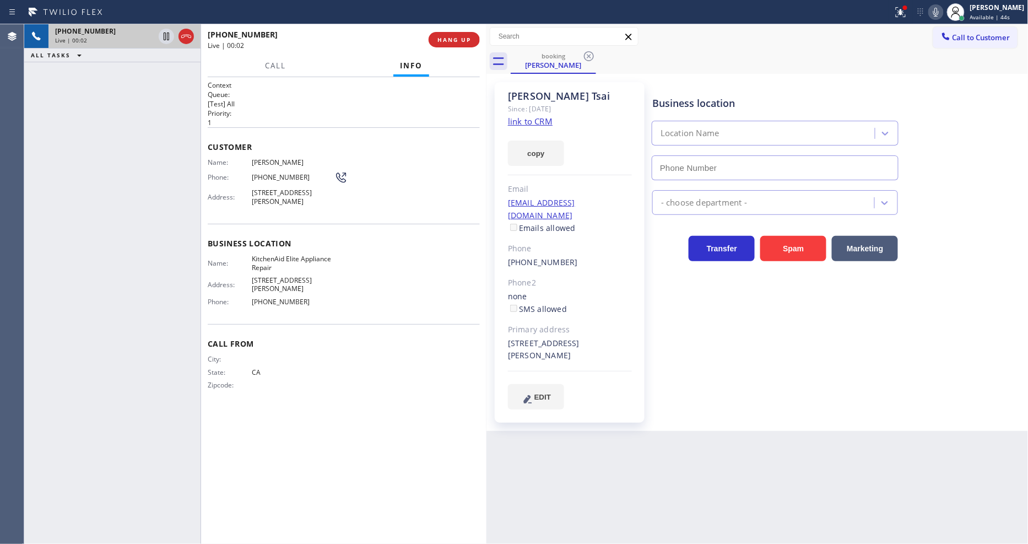
type input "[PHONE_NUMBER]"
click at [527, 123] on link "link to CRM" at bounding box center [530, 121] width 45 height 11
drag, startPoint x: 166, startPoint y: 37, endPoint x: 175, endPoint y: 37, distance: 9.4
click at [166, 37] on icon at bounding box center [166, 36] width 13 height 13
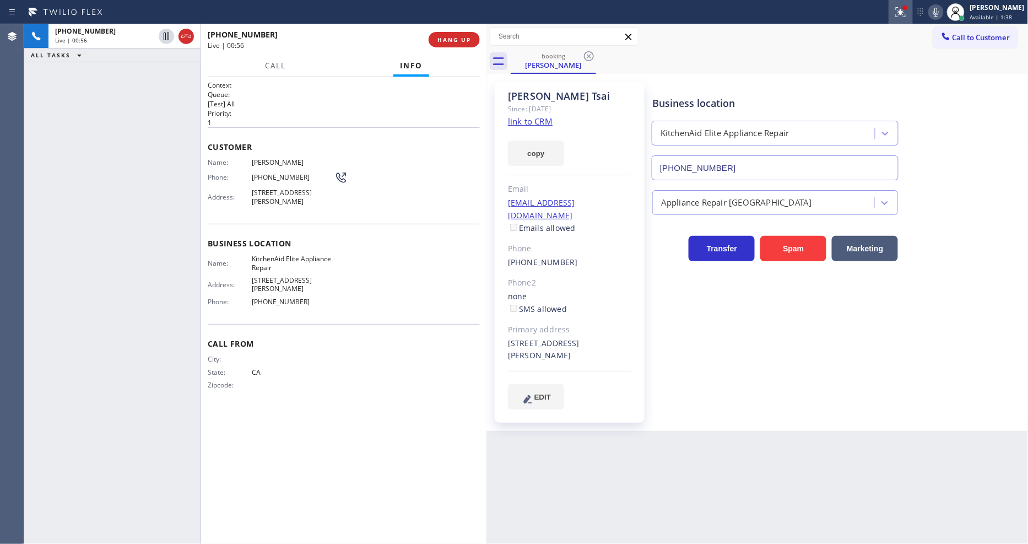
click at [906, 14] on icon at bounding box center [901, 12] width 10 height 10
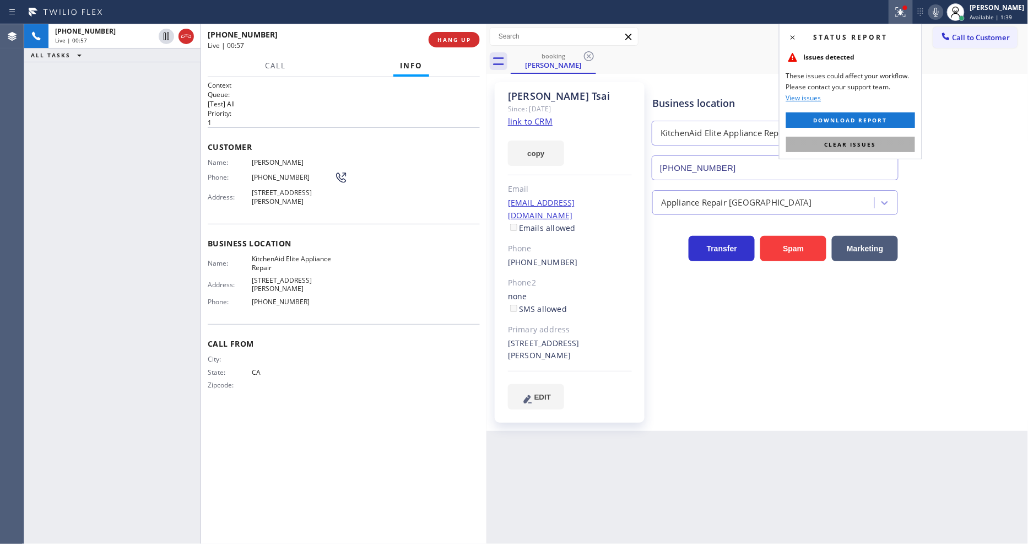
drag, startPoint x: 862, startPoint y: 139, endPoint x: 538, endPoint y: 375, distance: 401.1
click at [862, 139] on button "Clear issues" at bounding box center [850, 144] width 129 height 15
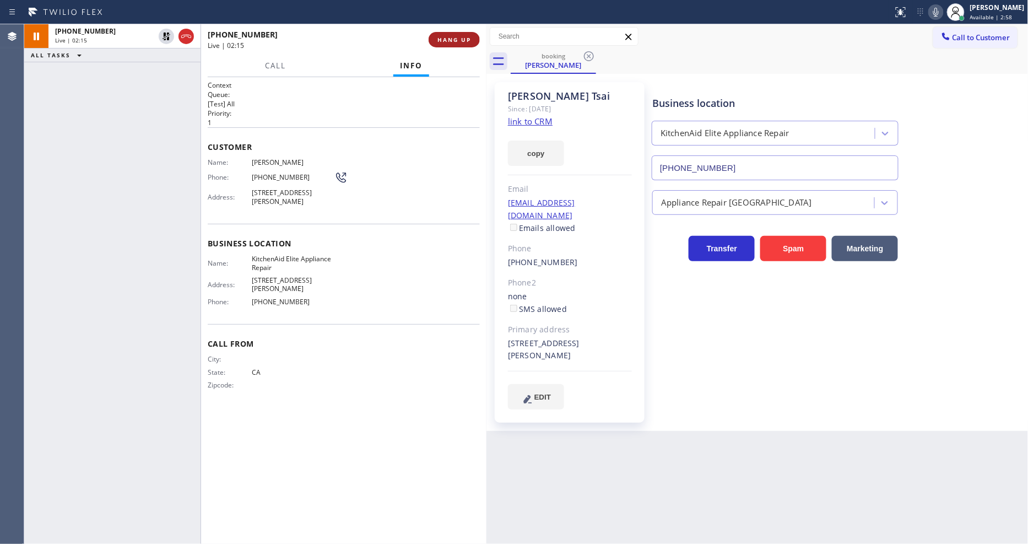
click at [455, 41] on span "HANG UP" at bounding box center [455, 40] width 34 height 8
click at [455, 41] on span "COMPLETE" at bounding box center [452, 40] width 38 height 8
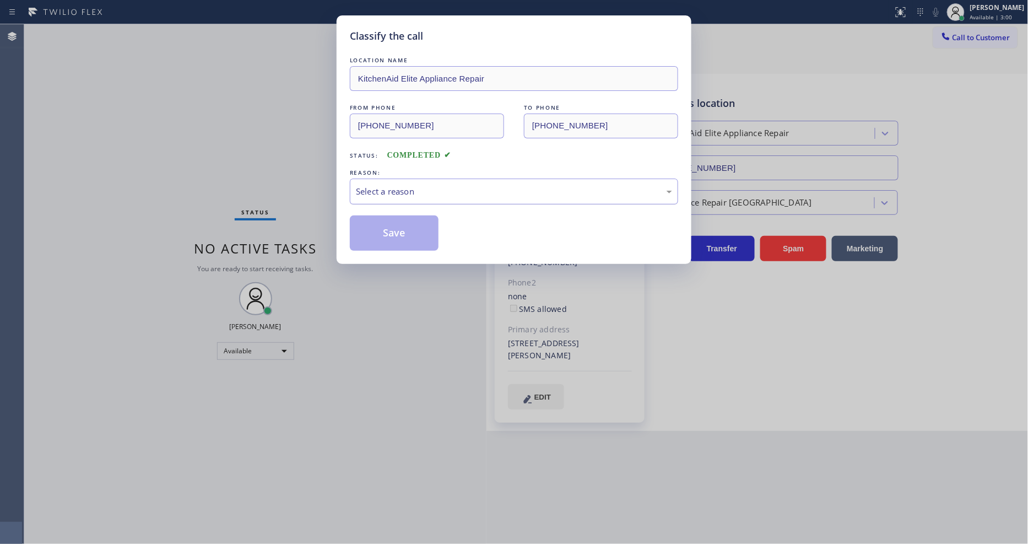
click at [391, 188] on div "Select a reason" at bounding box center [514, 191] width 316 height 13
click at [398, 233] on button "Save" at bounding box center [394, 232] width 89 height 35
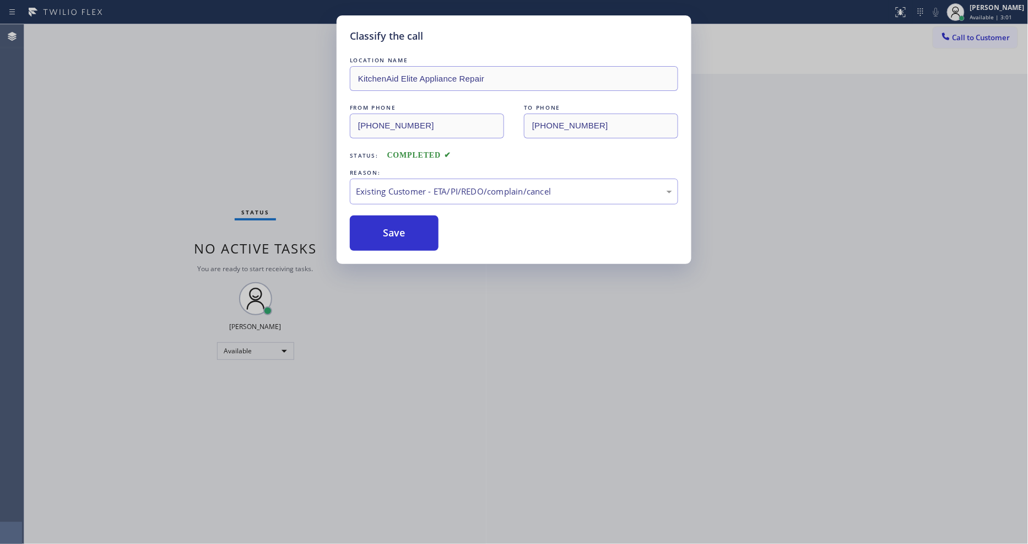
drag, startPoint x: 398, startPoint y: 233, endPoint x: 919, endPoint y: 48, distance: 552.1
click at [398, 232] on button "Save" at bounding box center [394, 232] width 89 height 35
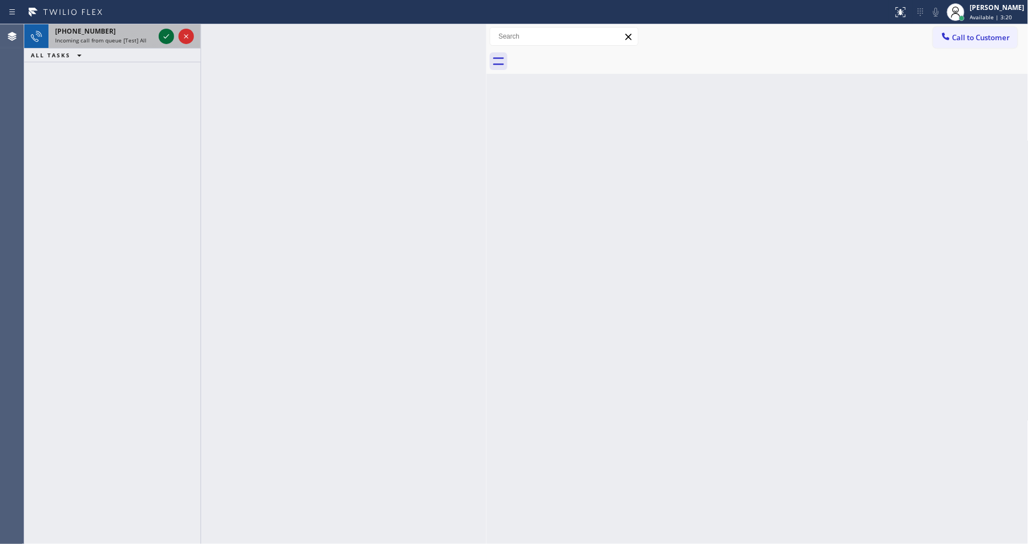
click at [162, 37] on icon at bounding box center [166, 36] width 13 height 13
click at [165, 36] on icon at bounding box center [166, 36] width 13 height 13
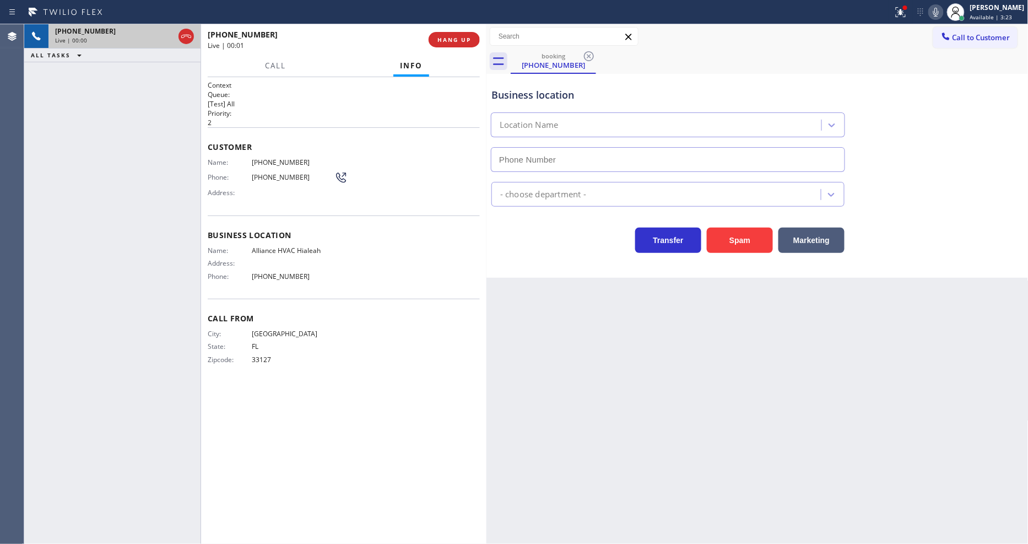
type input "[PHONE_NUMBER]"
click at [438, 44] on button "HANG UP" at bounding box center [454, 39] width 51 height 15
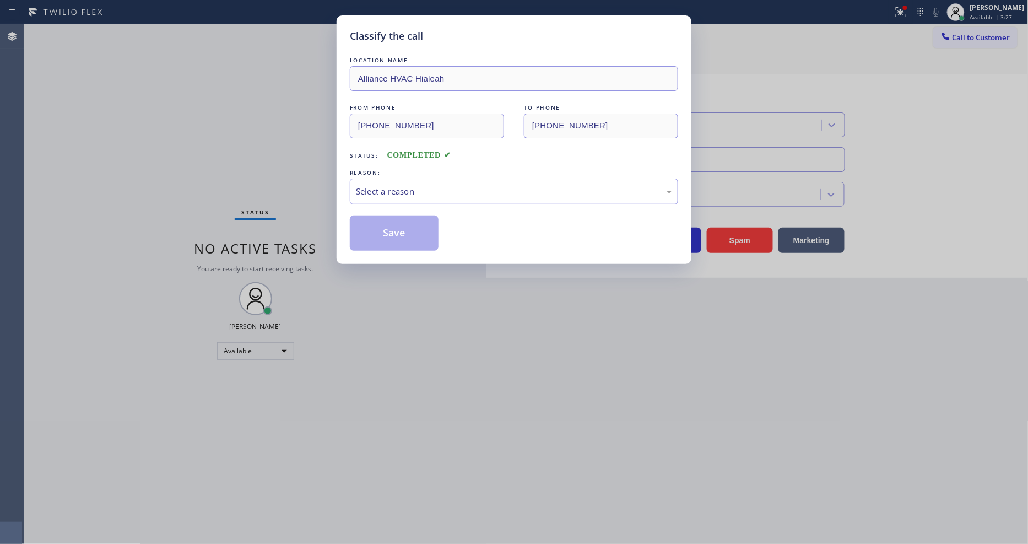
click at [403, 185] on div "Select a reason" at bounding box center [514, 191] width 316 height 13
click at [402, 233] on button "Save" at bounding box center [394, 232] width 89 height 35
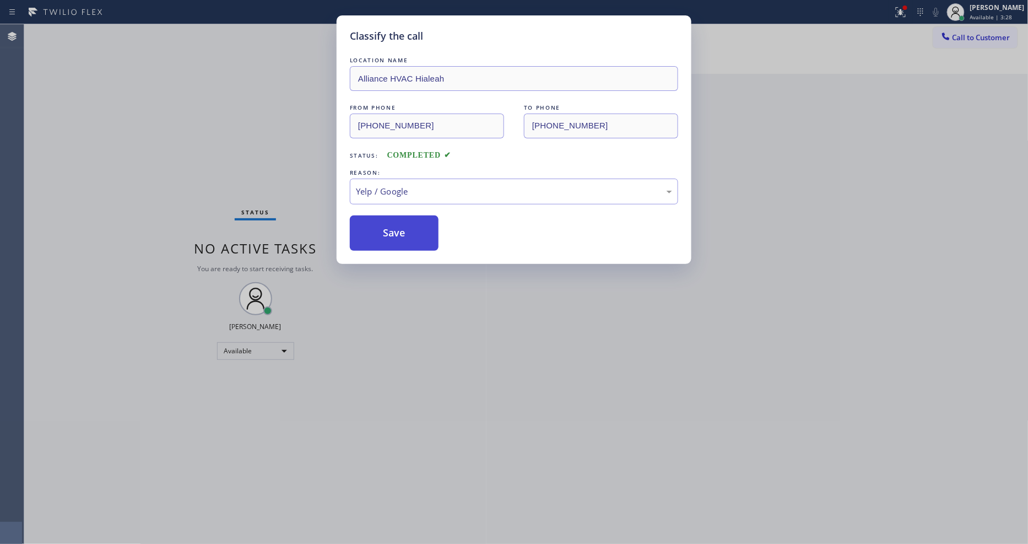
click at [402, 233] on button "Save" at bounding box center [394, 232] width 89 height 35
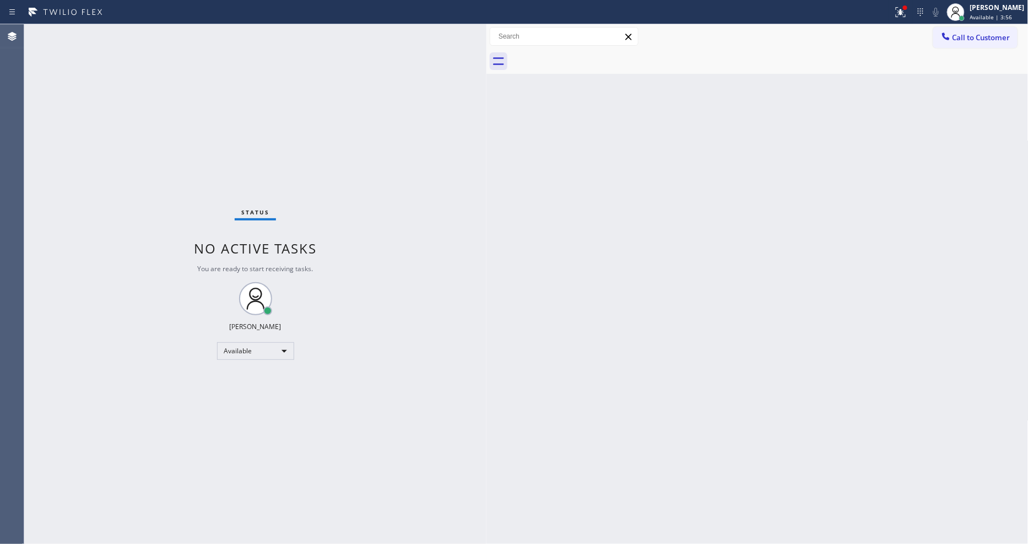
click at [163, 40] on div "Status No active tasks You are ready to start receiving tasks. [PERSON_NAME] Av…" at bounding box center [255, 284] width 462 height 520
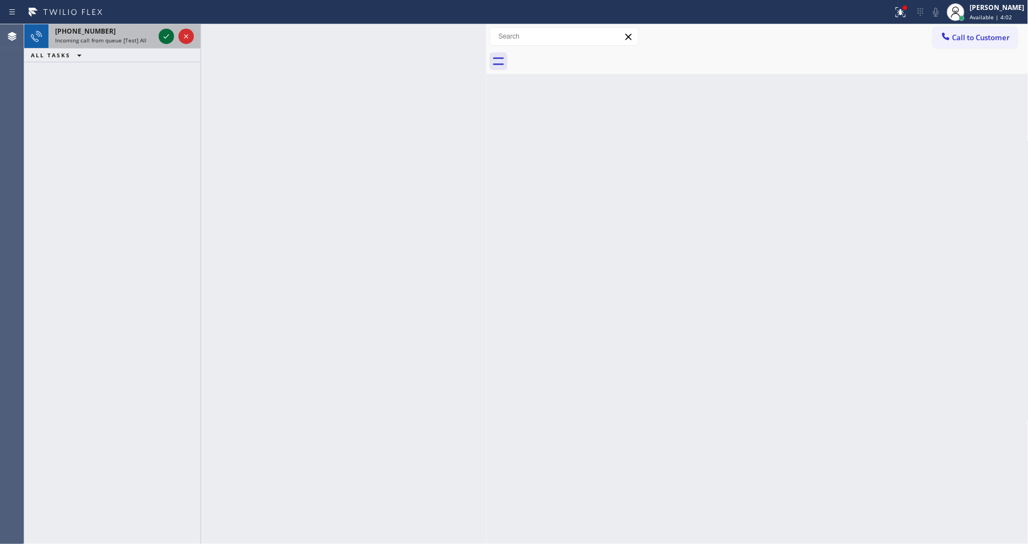
click at [160, 37] on icon at bounding box center [166, 36] width 13 height 13
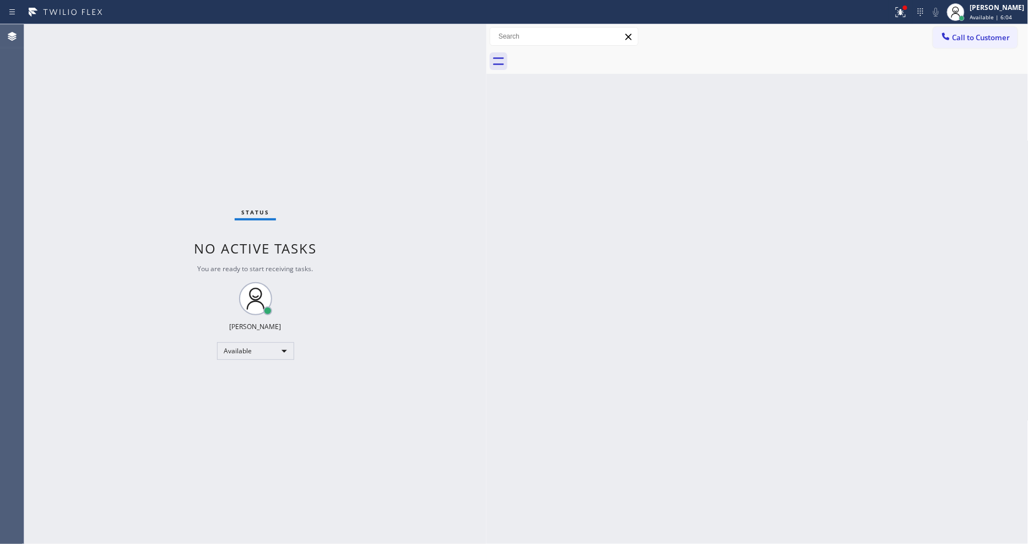
click at [163, 37] on div "Status No active tasks You are ready to start receiving tasks. [PERSON_NAME] Av…" at bounding box center [255, 284] width 462 height 520
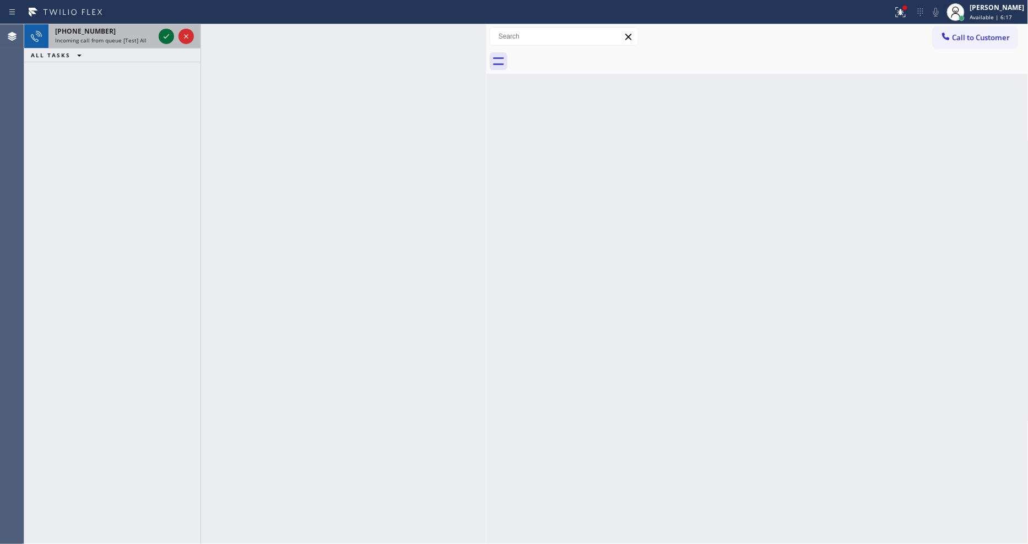
click at [173, 36] on div at bounding box center [166, 36] width 15 height 13
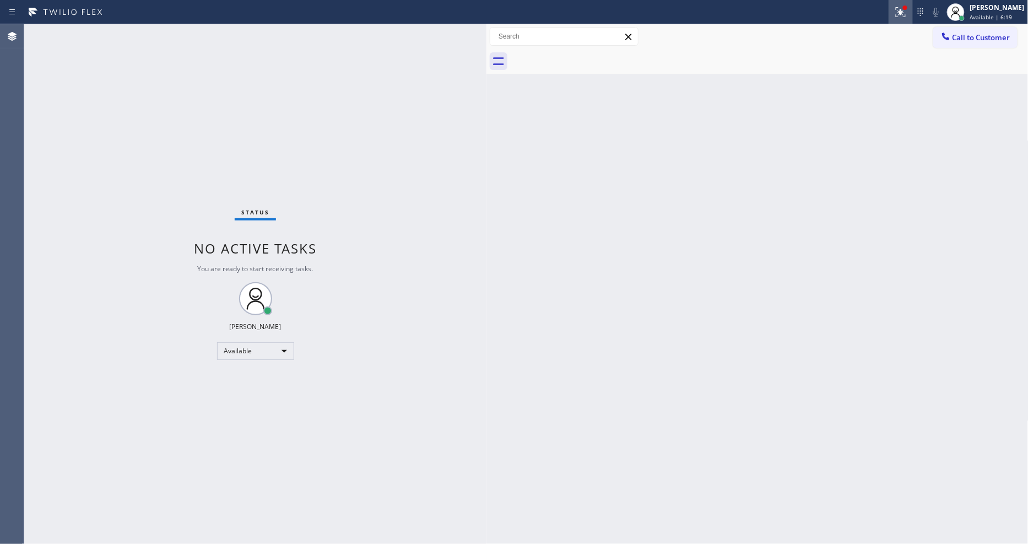
click at [908, 15] on icon at bounding box center [900, 12] width 13 height 13
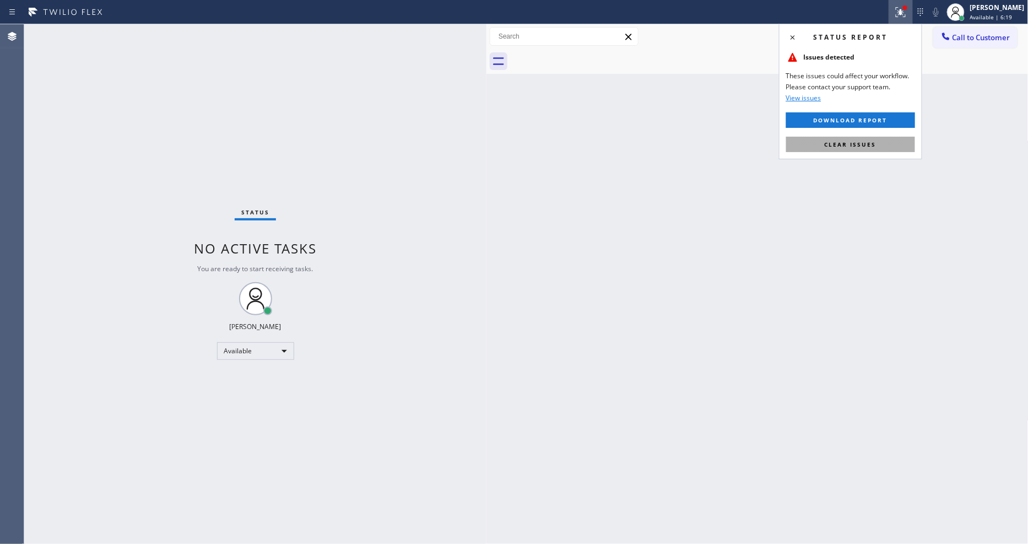
click at [864, 145] on span "Clear issues" at bounding box center [851, 145] width 52 height 8
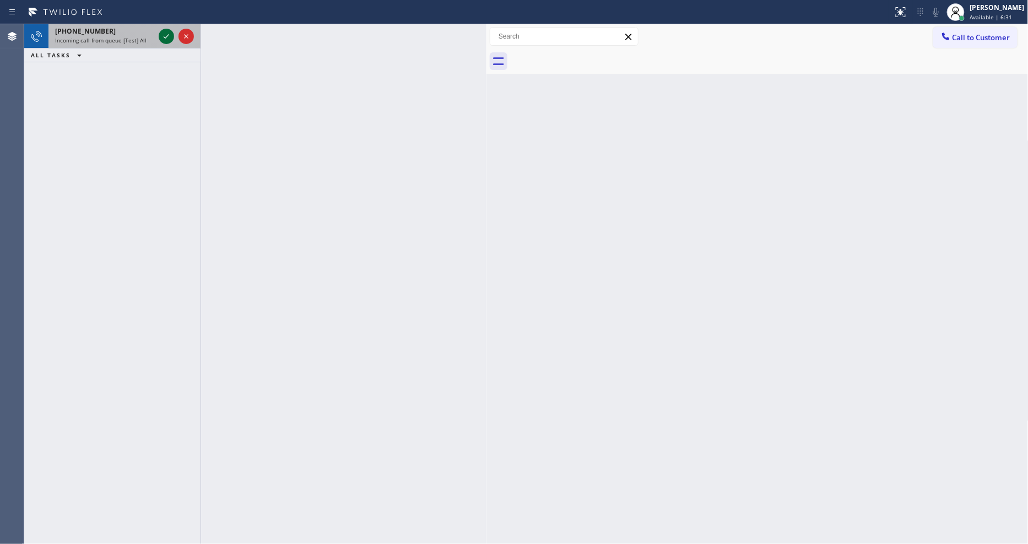
drag, startPoint x: 168, startPoint y: 35, endPoint x: 161, endPoint y: 35, distance: 7.2
click at [168, 35] on icon at bounding box center [167, 36] width 6 height 4
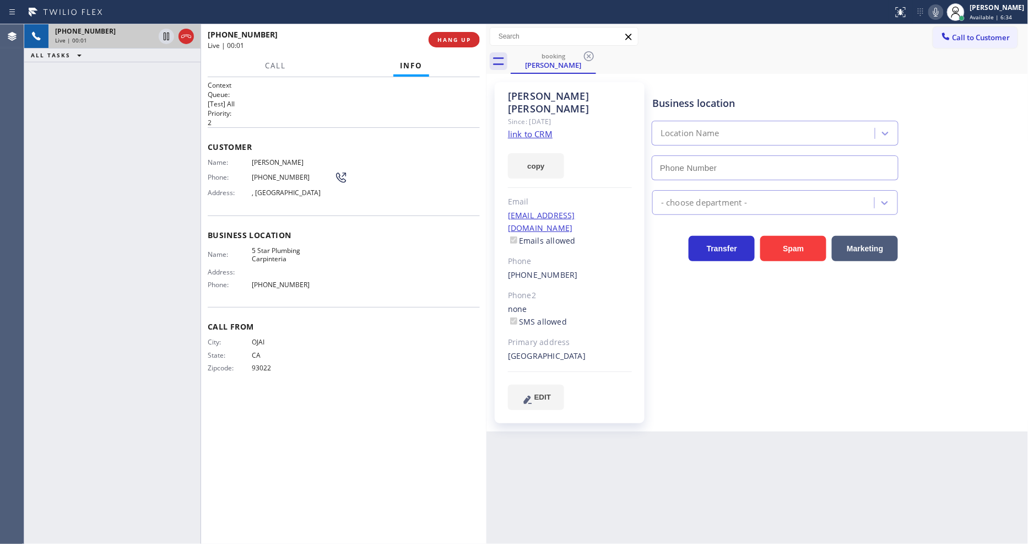
type input "[PHONE_NUMBER]"
click at [541, 128] on link "link to CRM" at bounding box center [530, 133] width 45 height 11
click at [455, 41] on span "HANG UP" at bounding box center [455, 40] width 34 height 8
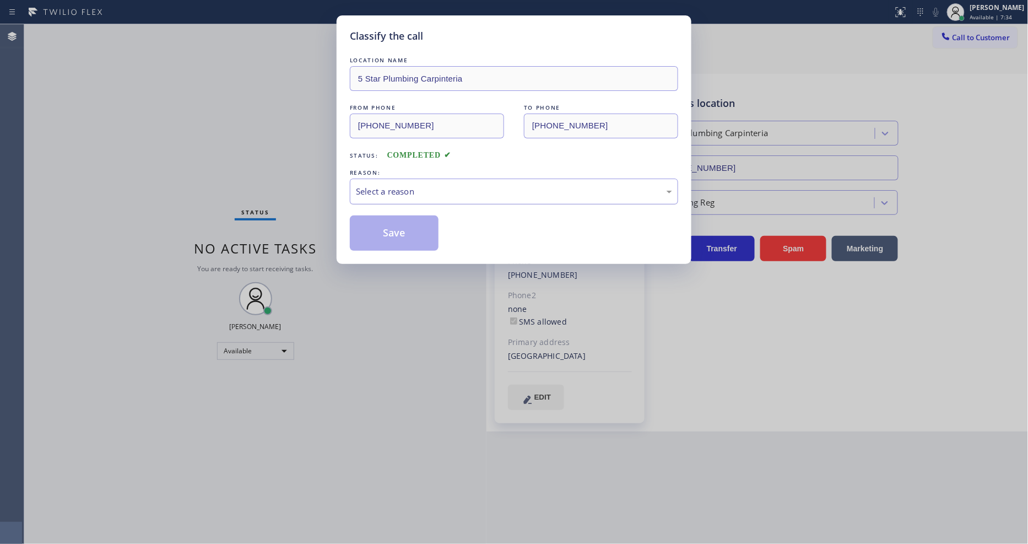
click at [406, 179] on div "Select a reason" at bounding box center [514, 192] width 328 height 26
click at [402, 223] on button "Save" at bounding box center [394, 232] width 89 height 35
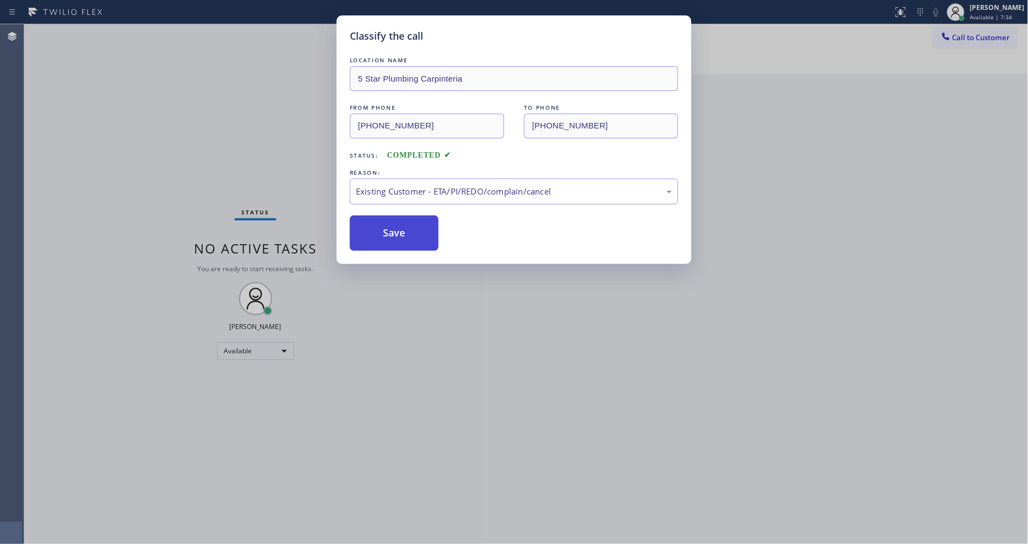
click at [402, 223] on button "Save" at bounding box center [394, 232] width 89 height 35
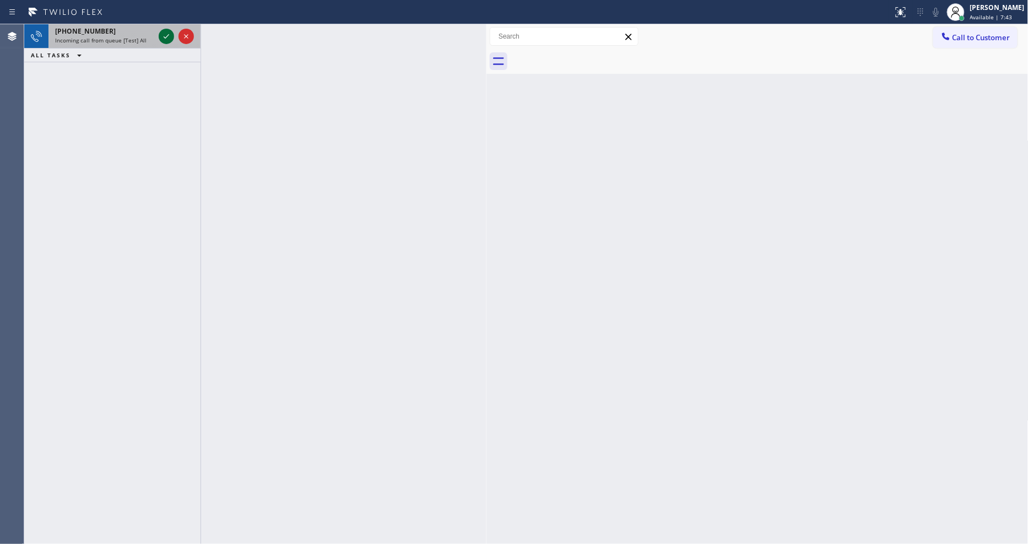
click at [165, 35] on icon at bounding box center [166, 36] width 13 height 13
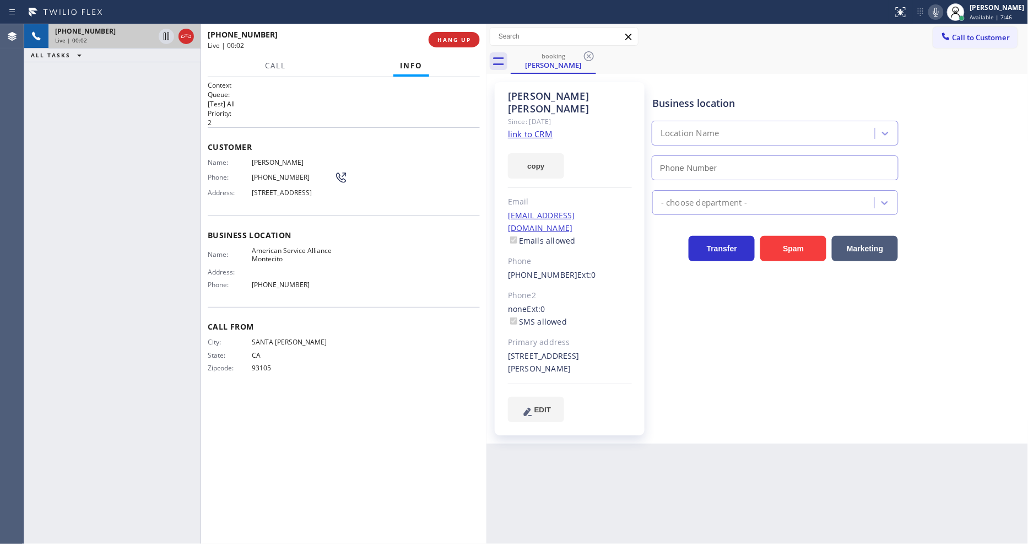
type input "[PHONE_NUMBER]"
click at [518, 128] on link "link to CRM" at bounding box center [530, 133] width 45 height 11
click at [163, 36] on icon at bounding box center [166, 36] width 13 height 13
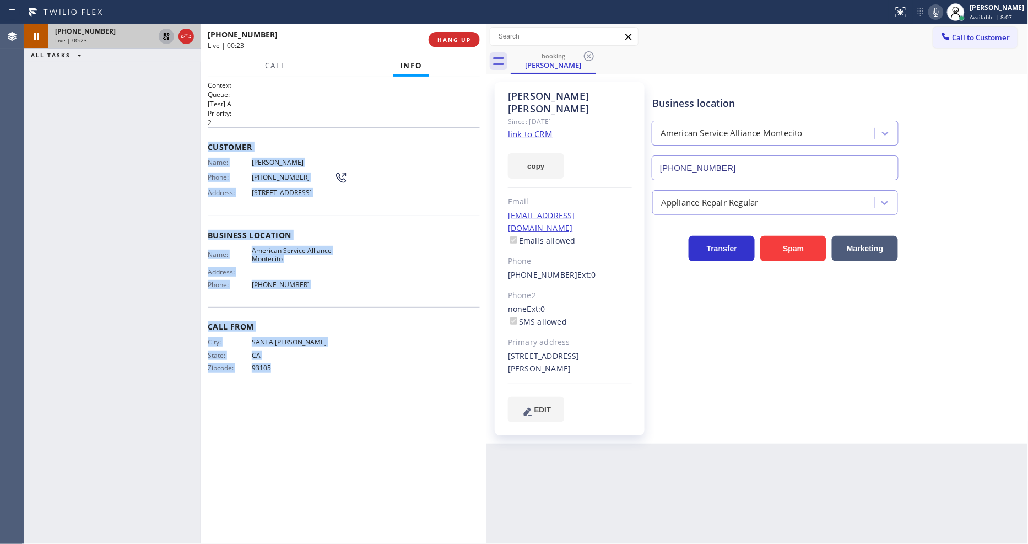
drag, startPoint x: 207, startPoint y: 144, endPoint x: 317, endPoint y: 455, distance: 329.7
click at [316, 453] on div "Context Queue: [Test] All Priority: 2 Customer Name: [PERSON_NAME] Phone: [PHON…" at bounding box center [343, 310] width 285 height 467
click at [272, 61] on span "Call" at bounding box center [275, 66] width 21 height 10
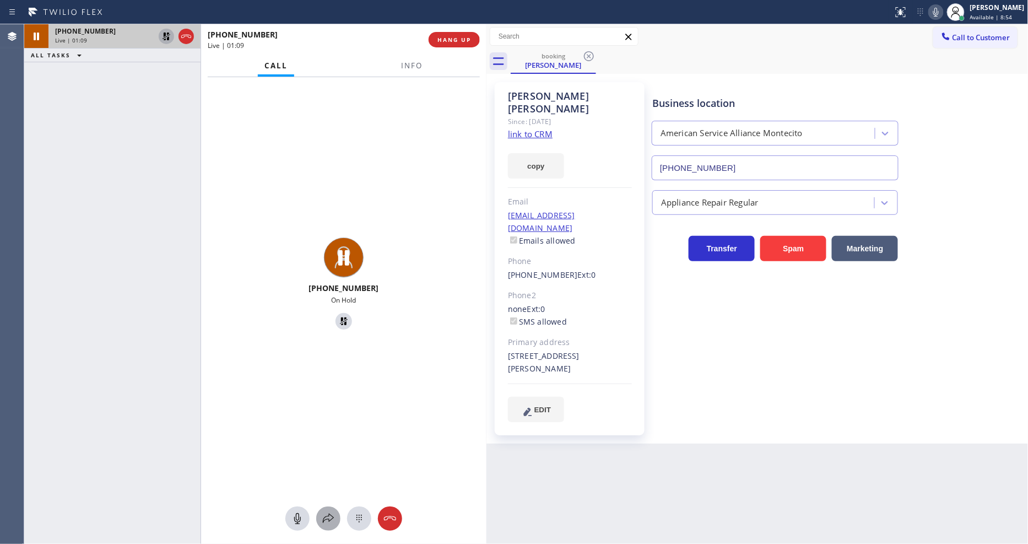
click at [322, 520] on icon at bounding box center [328, 518] width 13 height 13
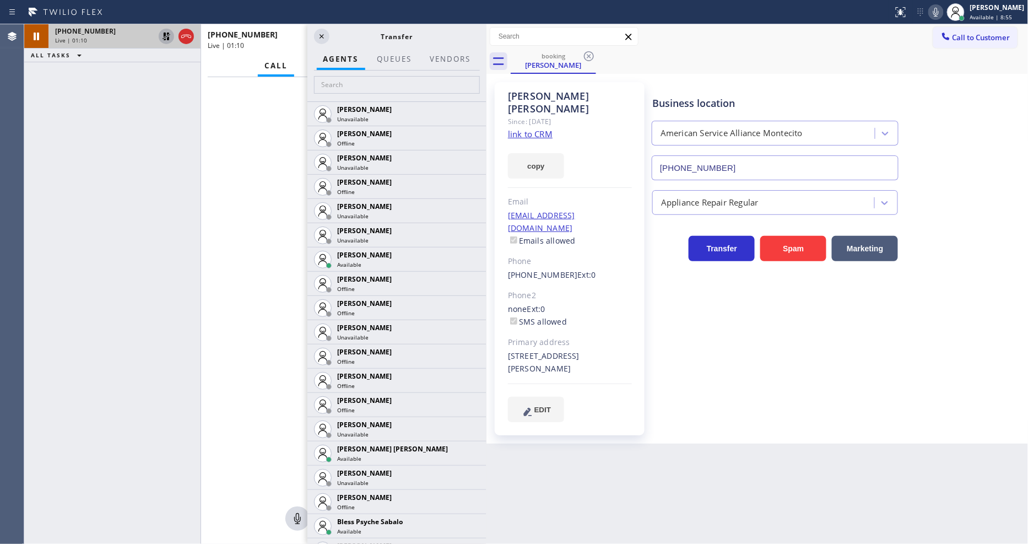
click at [414, 98] on div at bounding box center [396, 86] width 179 height 31
click at [419, 81] on input "text" at bounding box center [397, 85] width 166 height 18
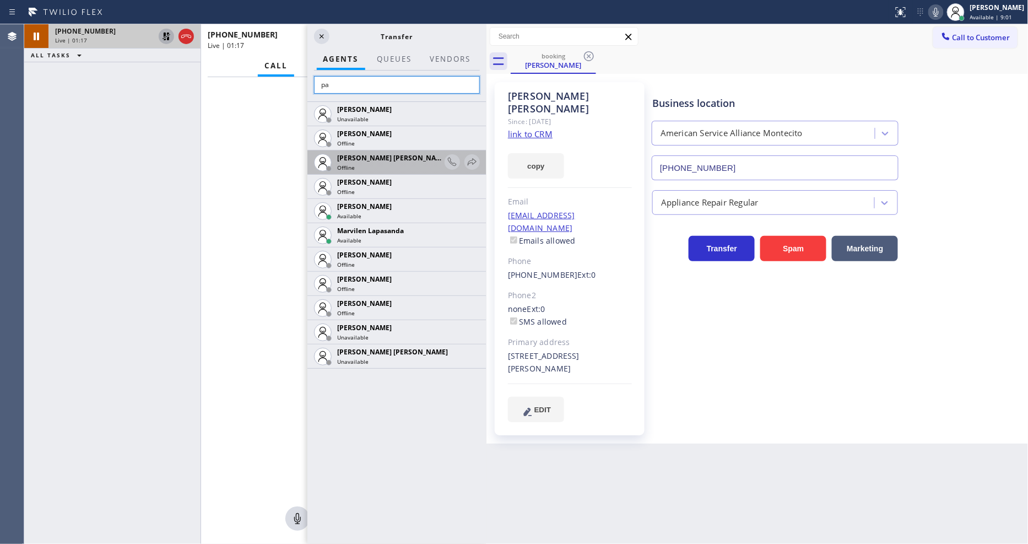
type input "p"
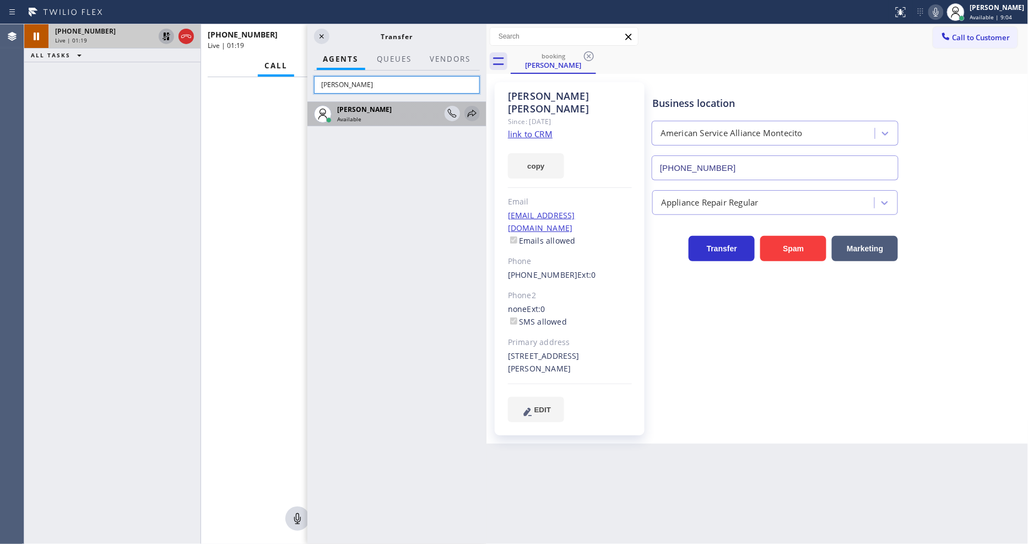
type input "[PERSON_NAME]"
click at [469, 111] on icon at bounding box center [472, 113] width 9 height 7
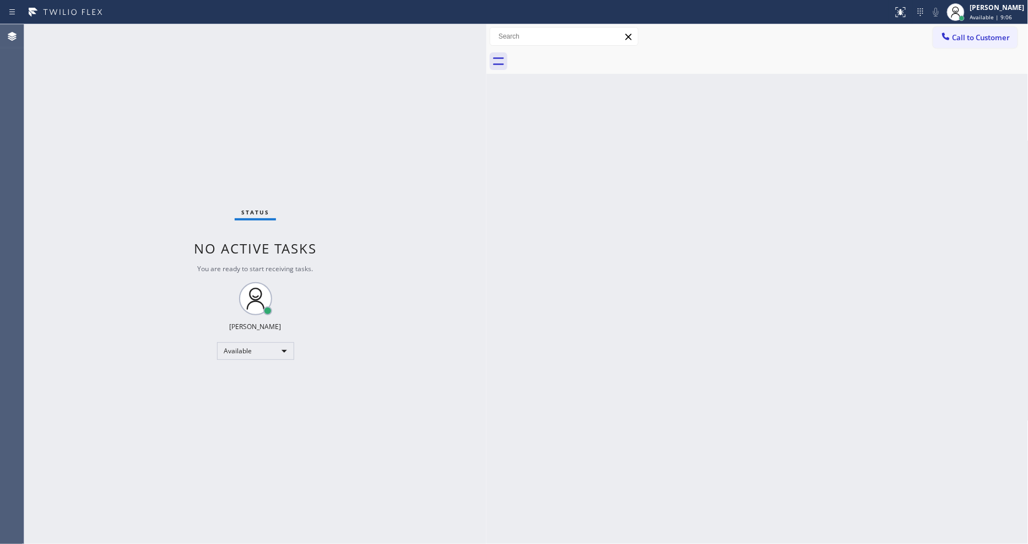
click at [426, 64] on div "Status No active tasks You are ready to start receiving tasks. [PERSON_NAME] Av…" at bounding box center [255, 284] width 462 height 520
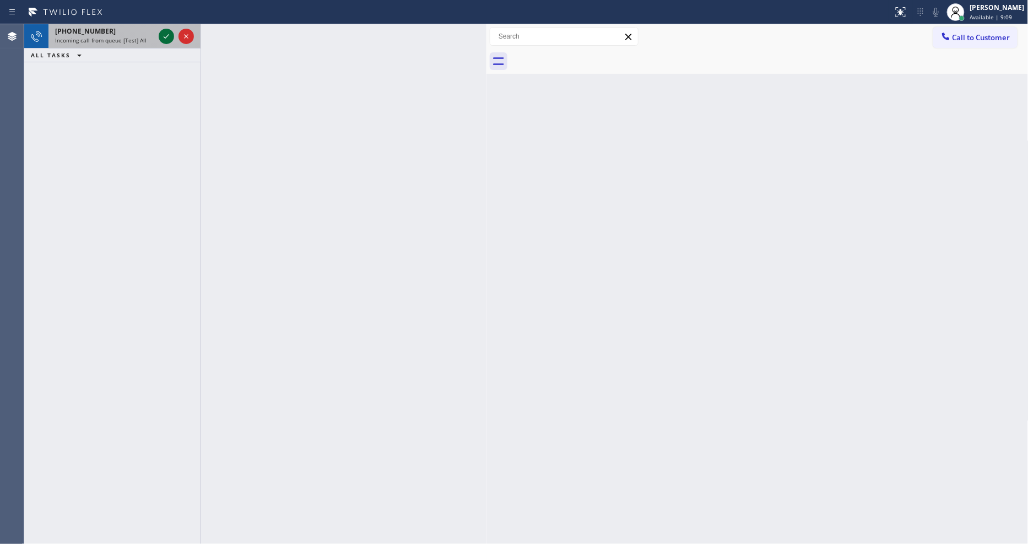
click at [163, 37] on icon at bounding box center [166, 36] width 13 height 13
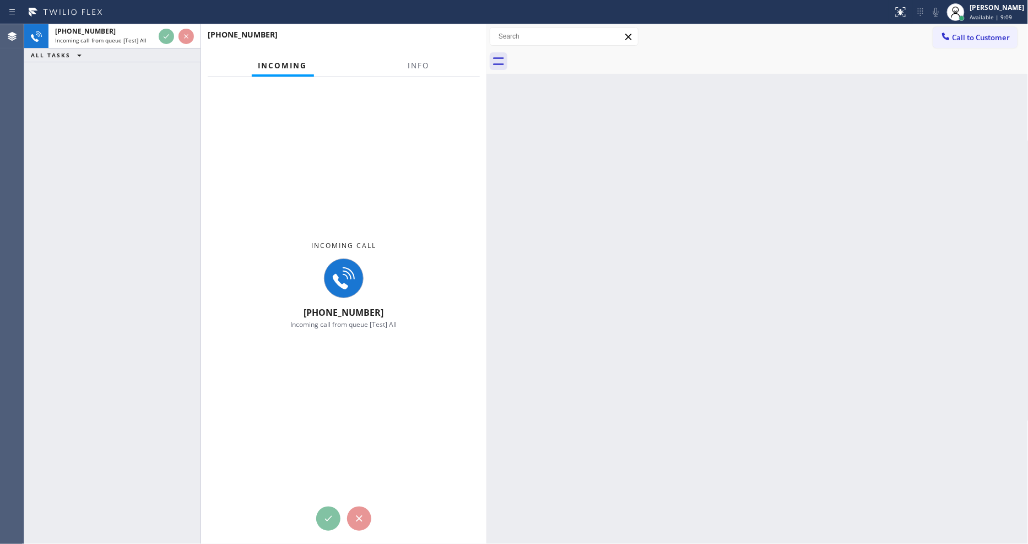
click at [110, 138] on div "[PHONE_NUMBER] Incoming call from queue [Test] All ALL TASKS ALL TASKS ACTIVE T…" at bounding box center [112, 284] width 176 height 520
click at [422, 61] on span "Info" at bounding box center [418, 66] width 21 height 10
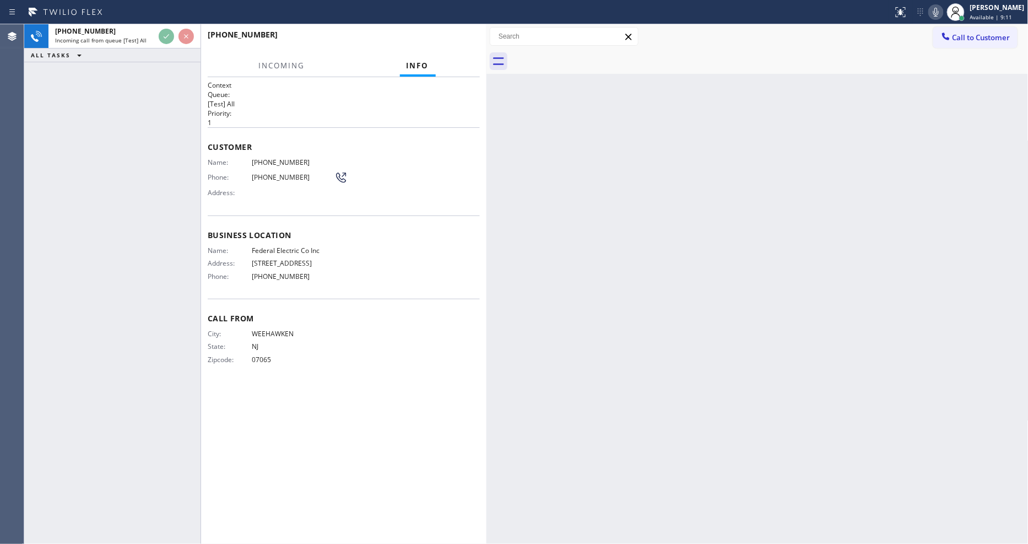
click at [431, 285] on div "Name: Federal Electric Co Inc Address: [STREET_ADDRESS] Phone: [PHONE_NUMBER]" at bounding box center [344, 265] width 272 height 39
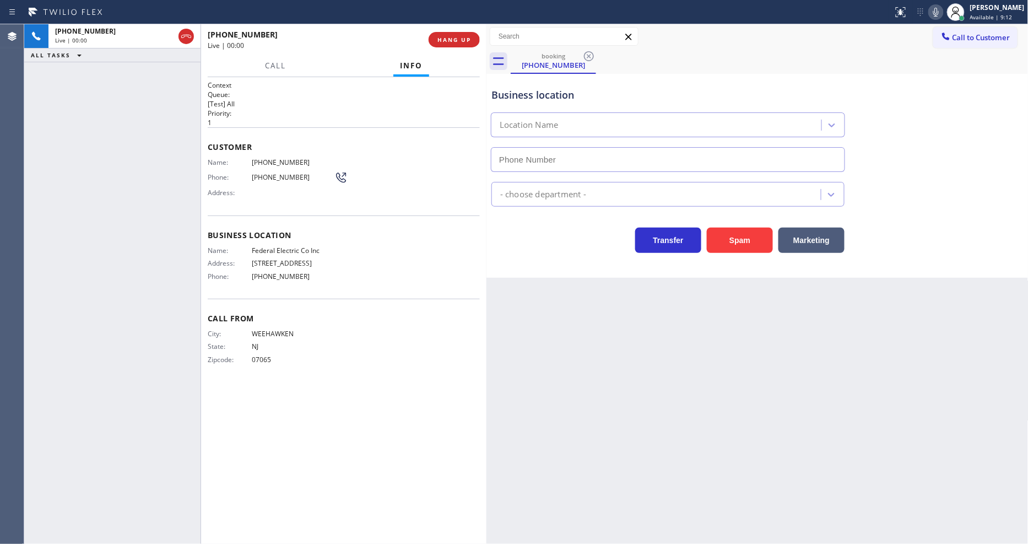
type input "[PHONE_NUMBER]"
drag, startPoint x: 701, startPoint y: 330, endPoint x: 783, endPoint y: 366, distance: 90.0
click at [701, 330] on div "Back to Dashboard Change Sender ID Customers Technicians Select a contact Outbo…" at bounding box center [758, 284] width 542 height 520
click at [293, 364] on span "07065" at bounding box center [293, 359] width 83 height 8
click at [457, 40] on span "HANG UP" at bounding box center [455, 40] width 34 height 8
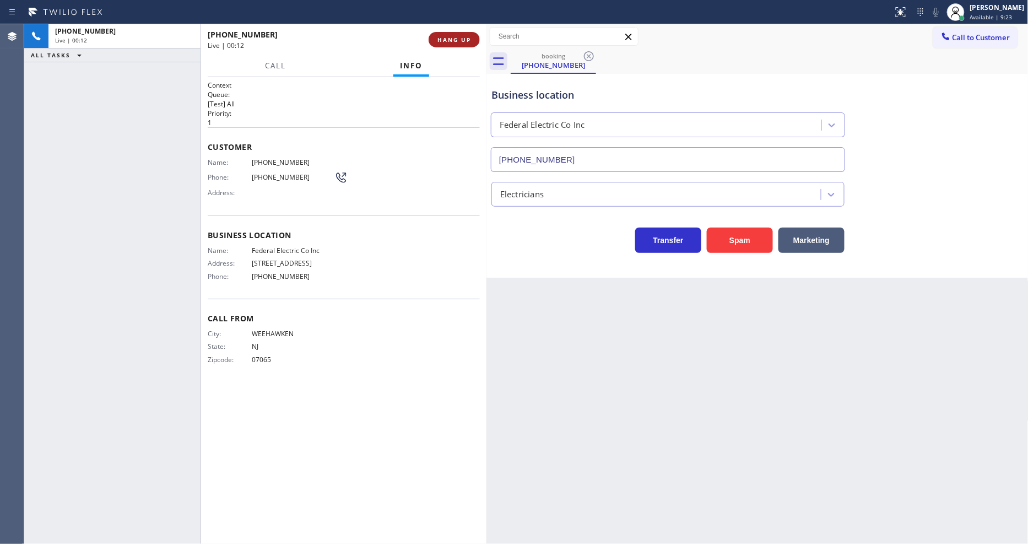
click at [457, 40] on span "HANG UP" at bounding box center [455, 40] width 34 height 8
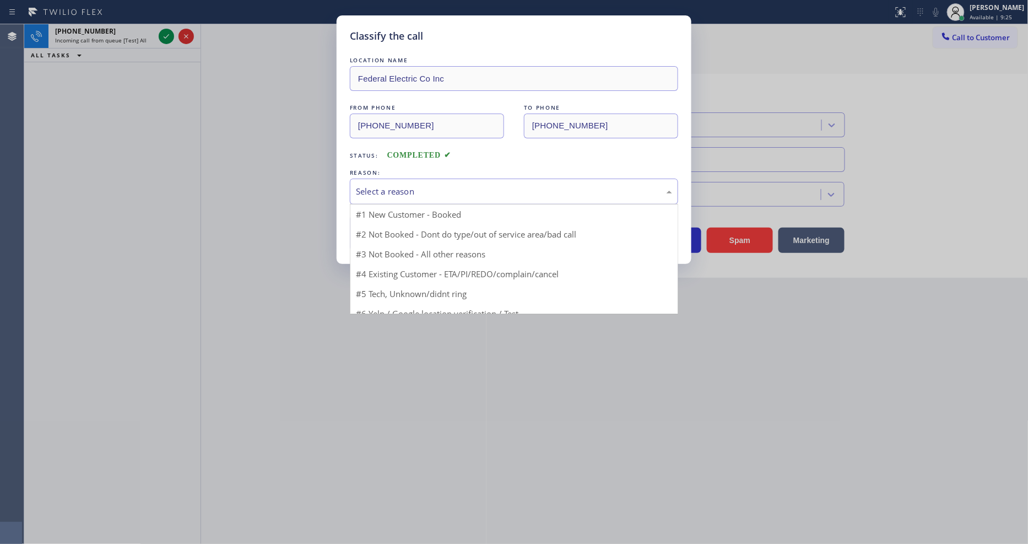
click at [419, 190] on div "Select a reason" at bounding box center [514, 191] width 316 height 13
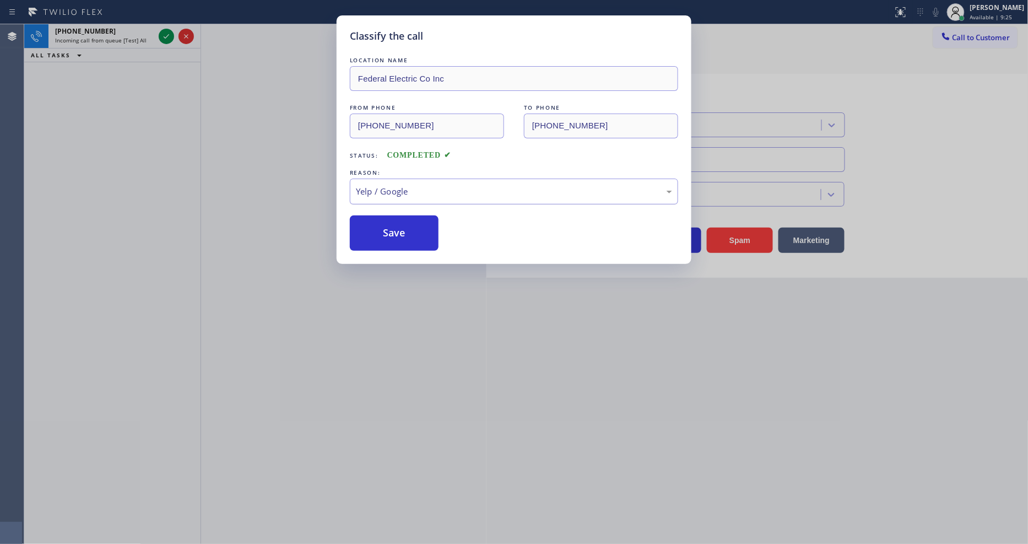
click at [423, 186] on div "Yelp / Google" at bounding box center [514, 191] width 316 height 13
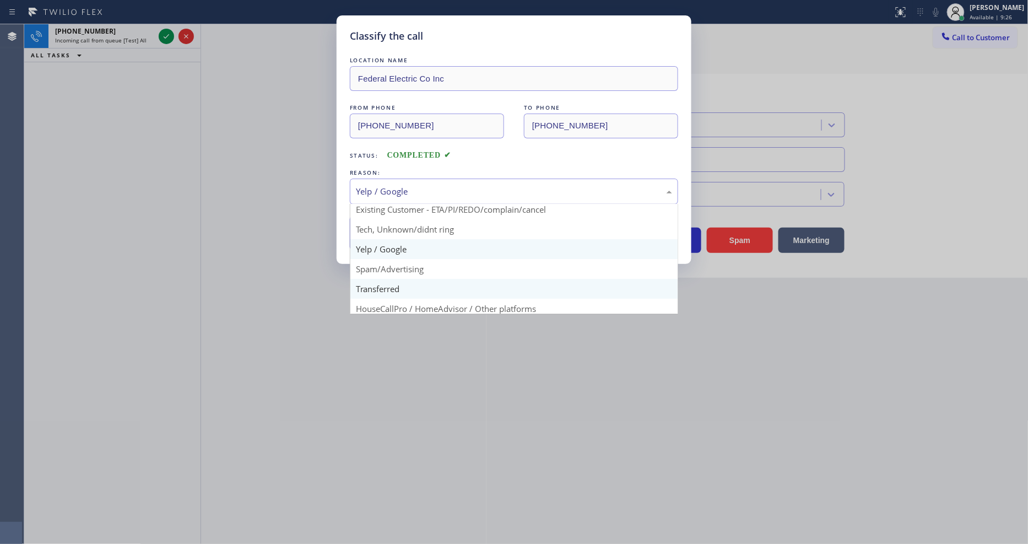
scroll to position [69, 0]
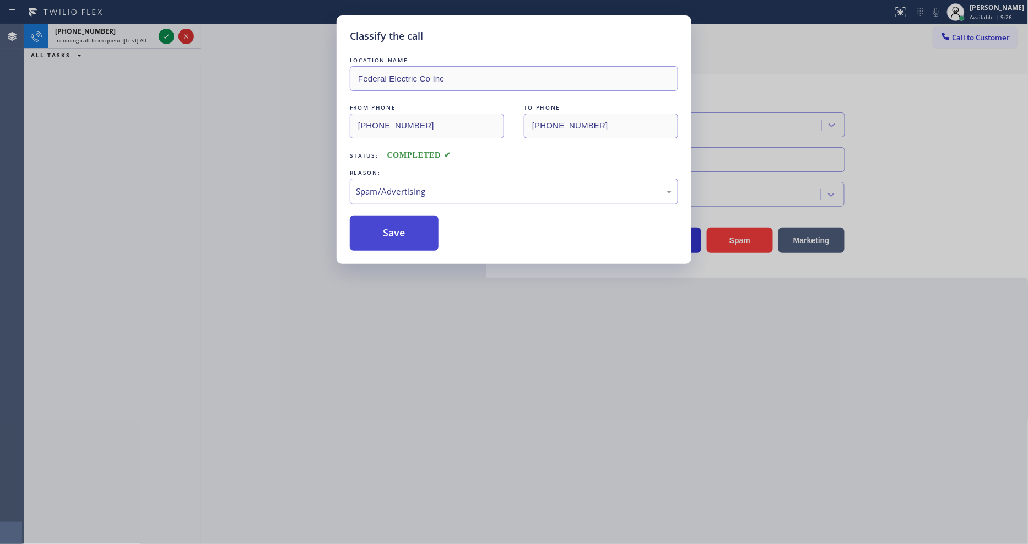
click at [414, 229] on button "Save" at bounding box center [394, 232] width 89 height 35
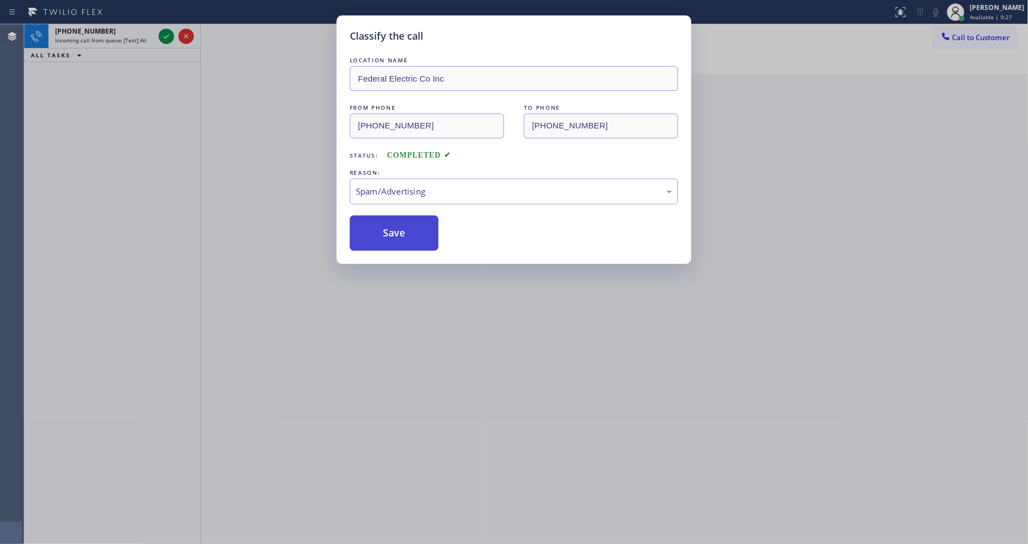
click at [414, 229] on button "Save" at bounding box center [394, 232] width 89 height 35
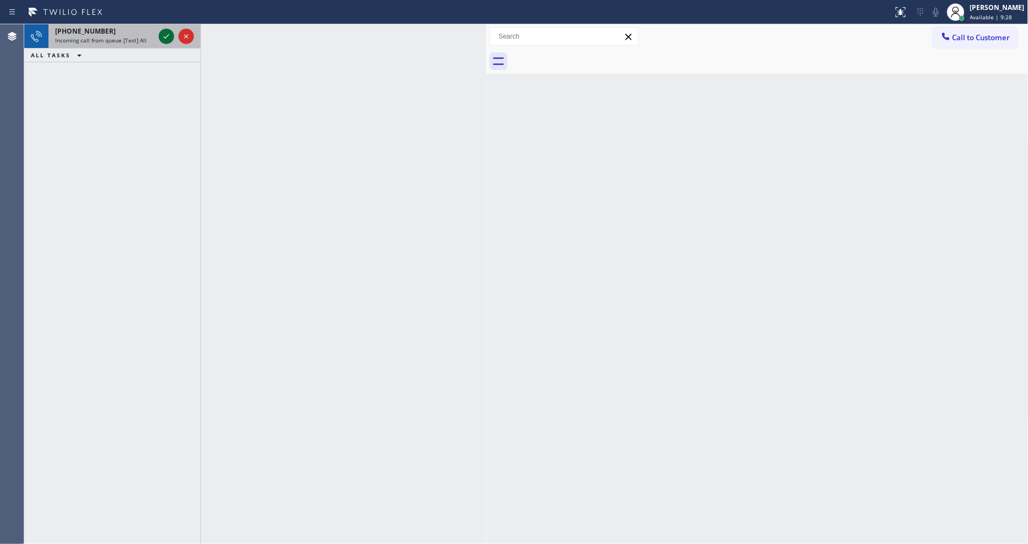
click at [164, 36] on icon at bounding box center [166, 36] width 13 height 13
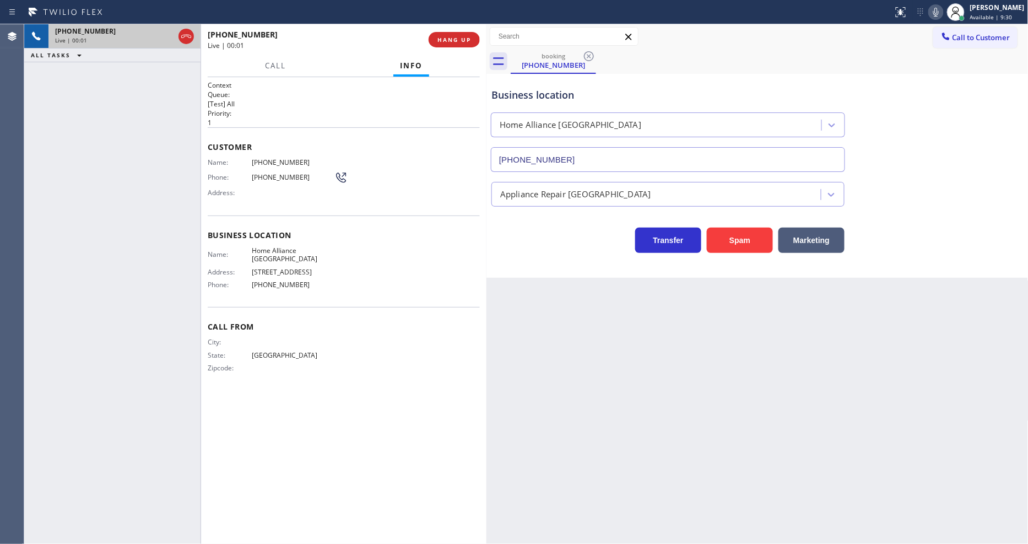
type input "[PHONE_NUMBER]"
click at [455, 44] on button "HANG UP" at bounding box center [454, 39] width 51 height 15
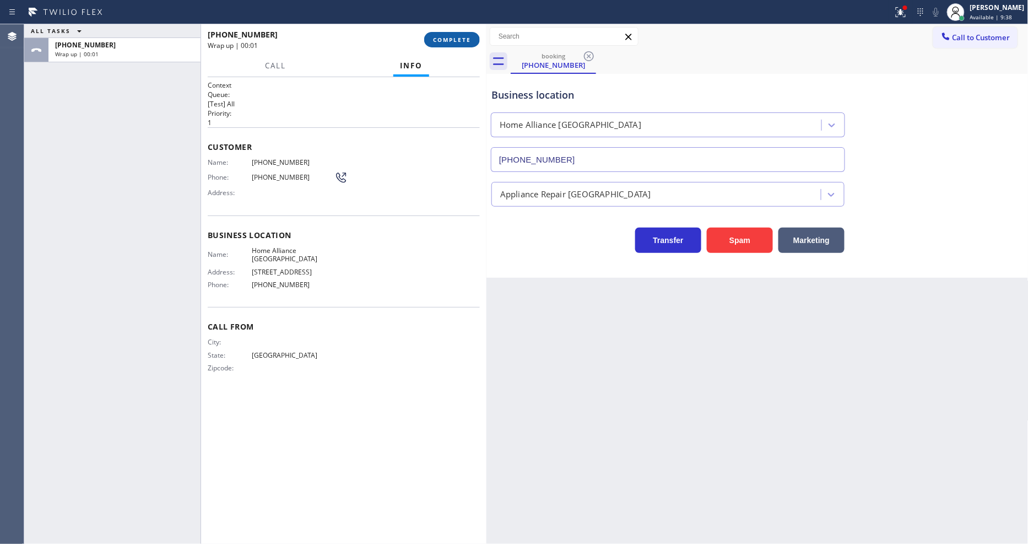
click at [455, 43] on span "COMPLETE" at bounding box center [452, 40] width 38 height 8
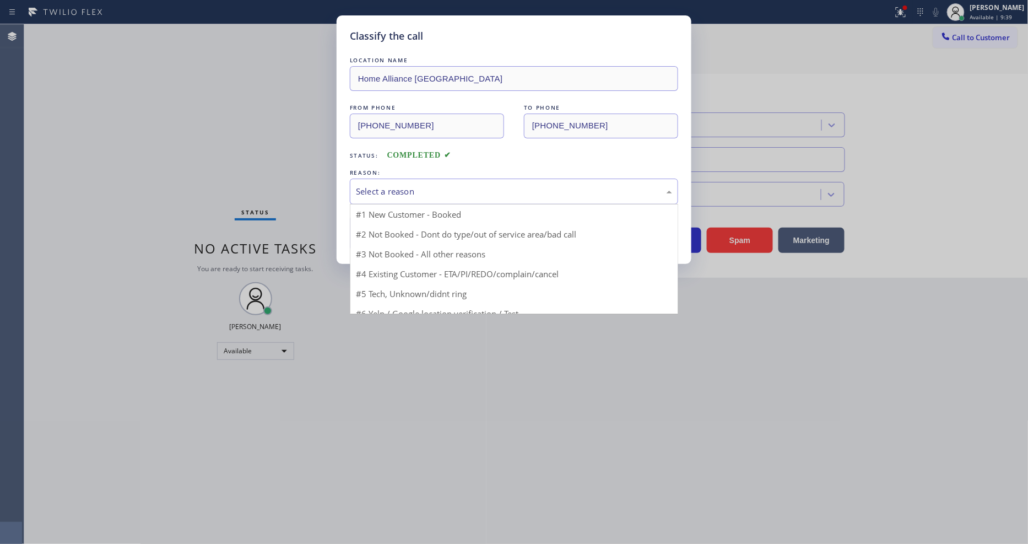
click at [411, 185] on div "Select a reason" at bounding box center [514, 191] width 316 height 13
drag, startPoint x: 398, startPoint y: 272, endPoint x: 401, endPoint y: 233, distance: 39.3
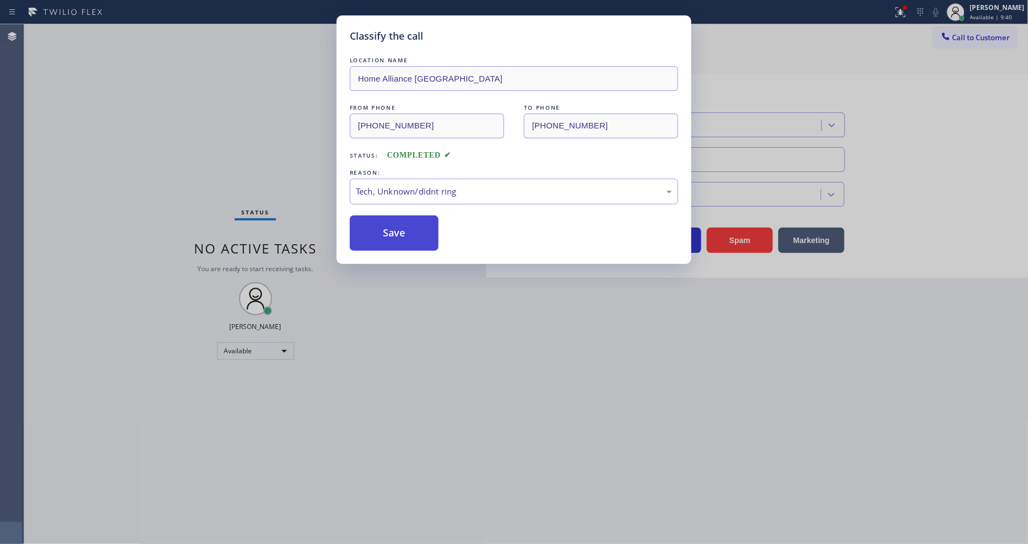
click at [401, 232] on button "Save" at bounding box center [394, 232] width 89 height 35
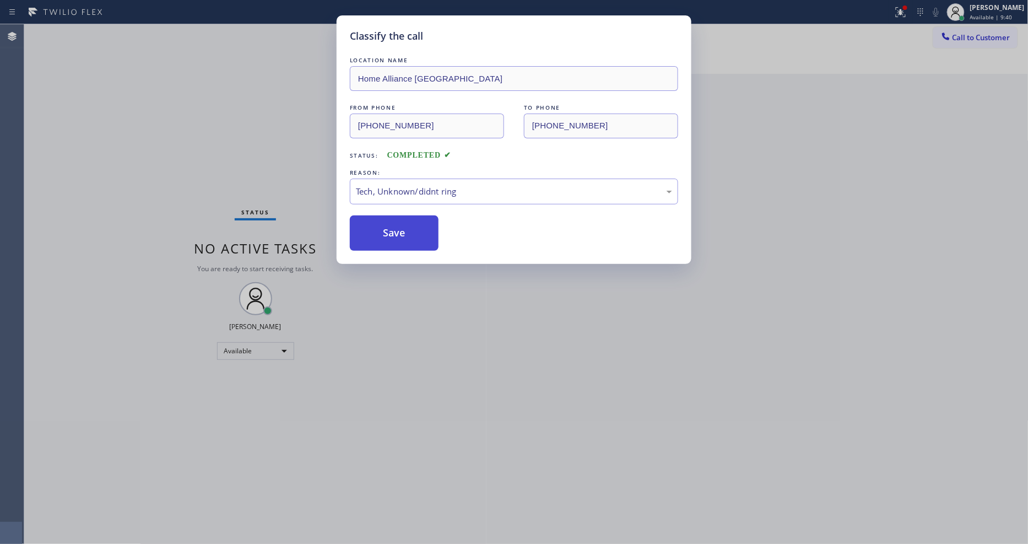
click at [401, 232] on button "Save" at bounding box center [394, 232] width 89 height 35
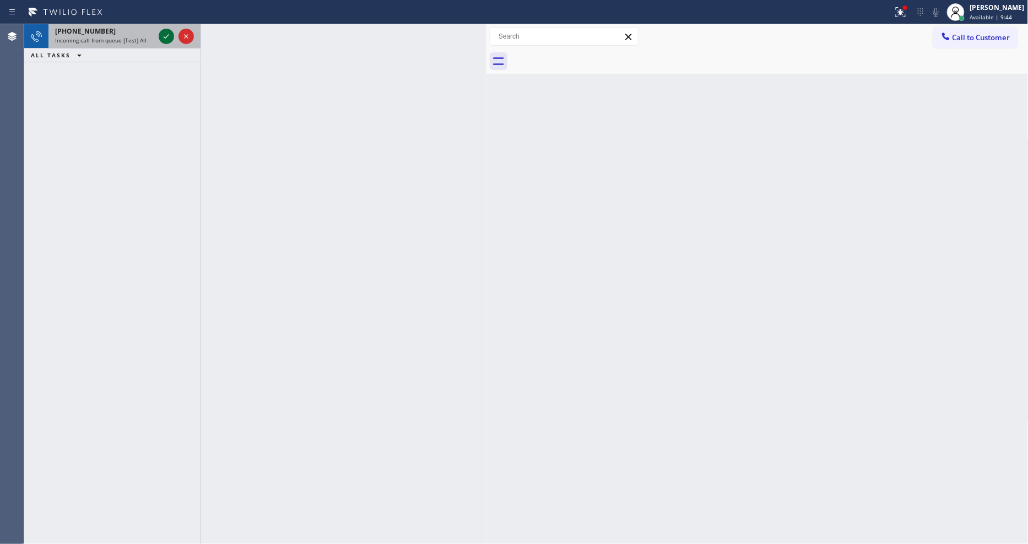
click at [168, 36] on icon at bounding box center [166, 36] width 13 height 13
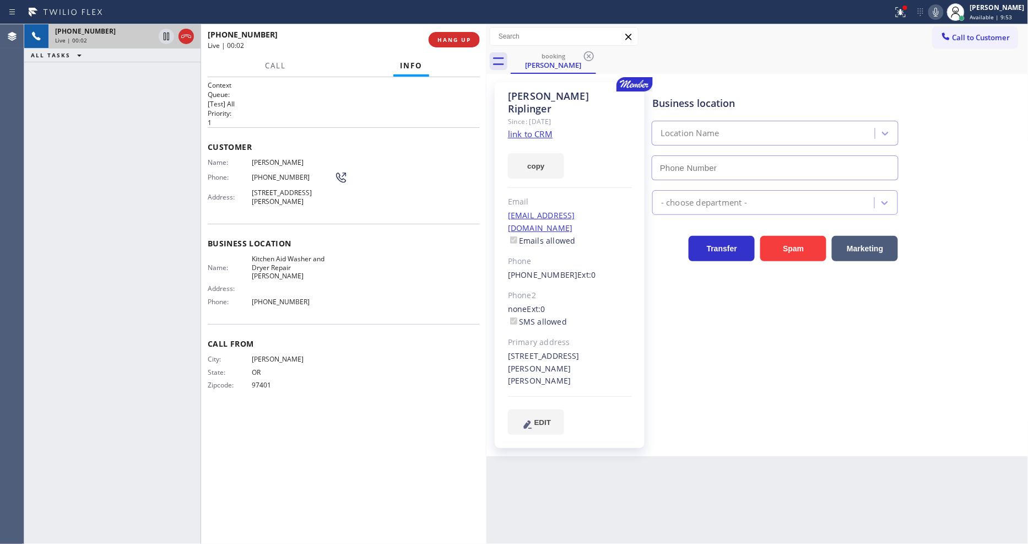
type input "[PHONE_NUMBER]"
click at [542, 128] on link "link to CRM" at bounding box center [530, 133] width 45 height 11
click at [453, 37] on span "HANG UP" at bounding box center [455, 40] width 34 height 8
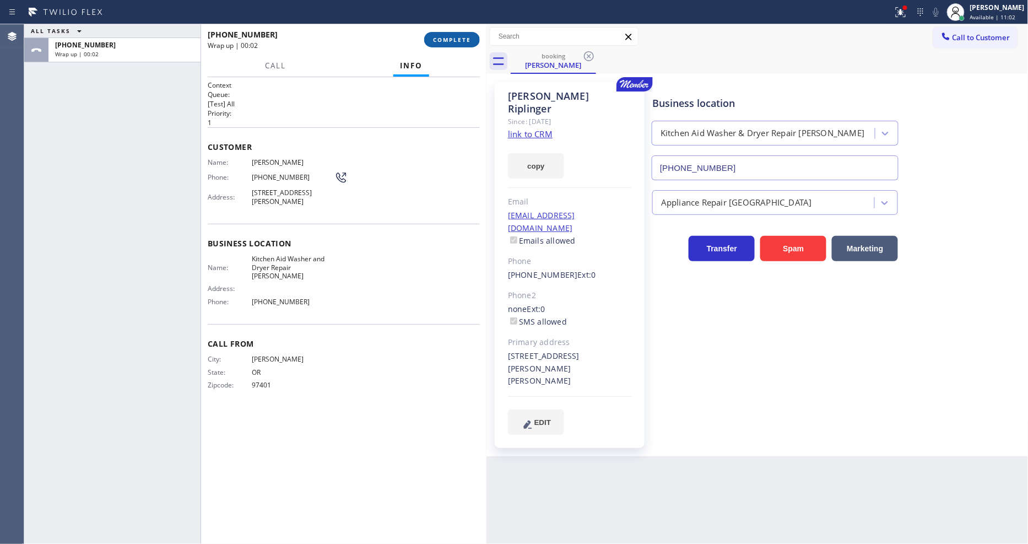
click at [453, 37] on span "COMPLETE" at bounding box center [452, 40] width 38 height 8
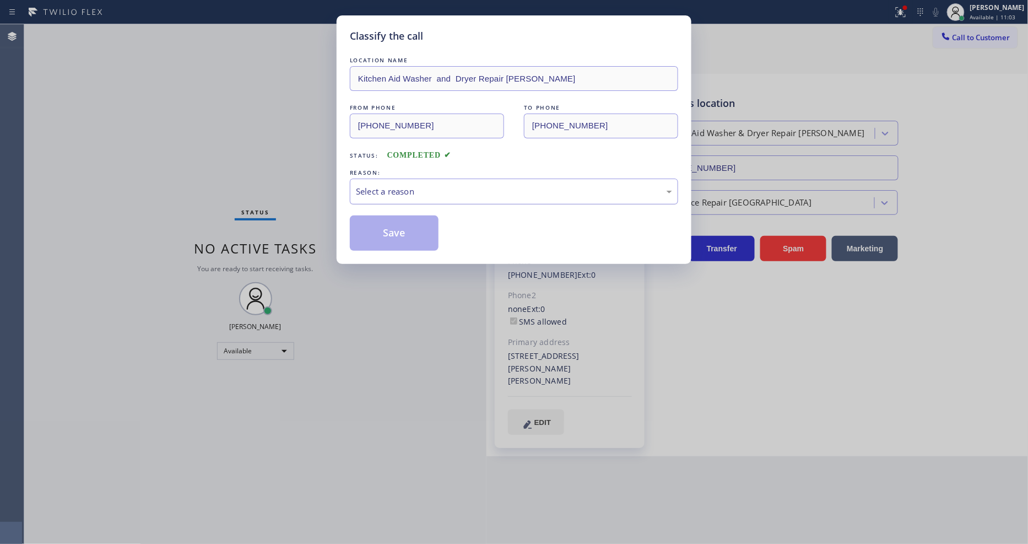
click at [420, 188] on div "Select a reason" at bounding box center [514, 191] width 316 height 13
click at [397, 228] on button "Save" at bounding box center [394, 232] width 89 height 35
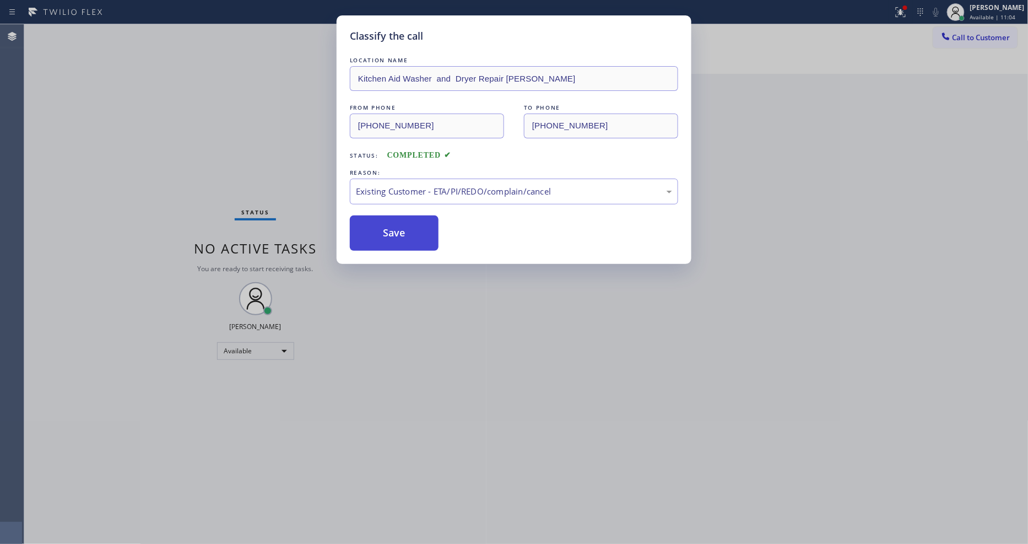
click at [397, 228] on button "Save" at bounding box center [394, 232] width 89 height 35
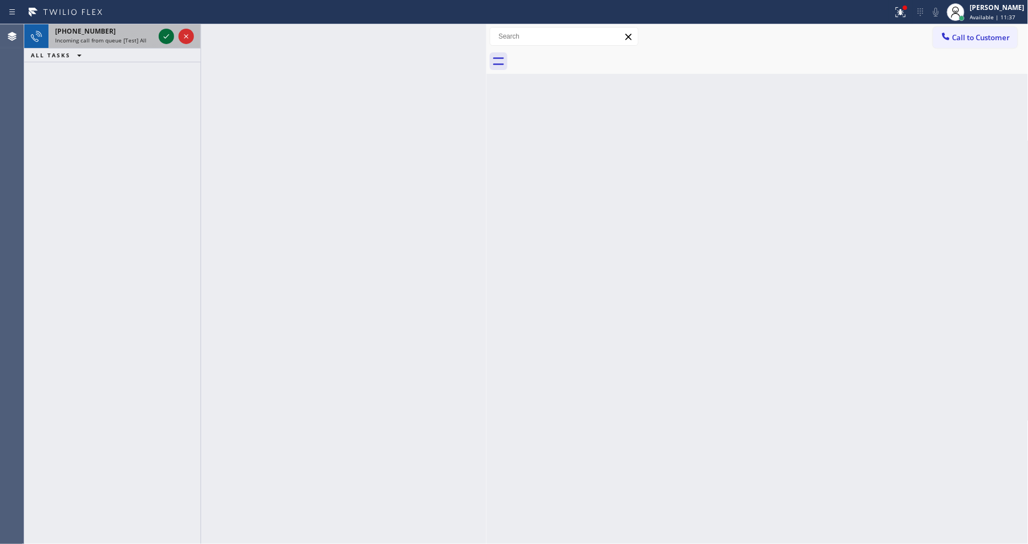
click at [167, 41] on icon at bounding box center [166, 36] width 13 height 13
click at [167, 37] on icon at bounding box center [166, 36] width 13 height 13
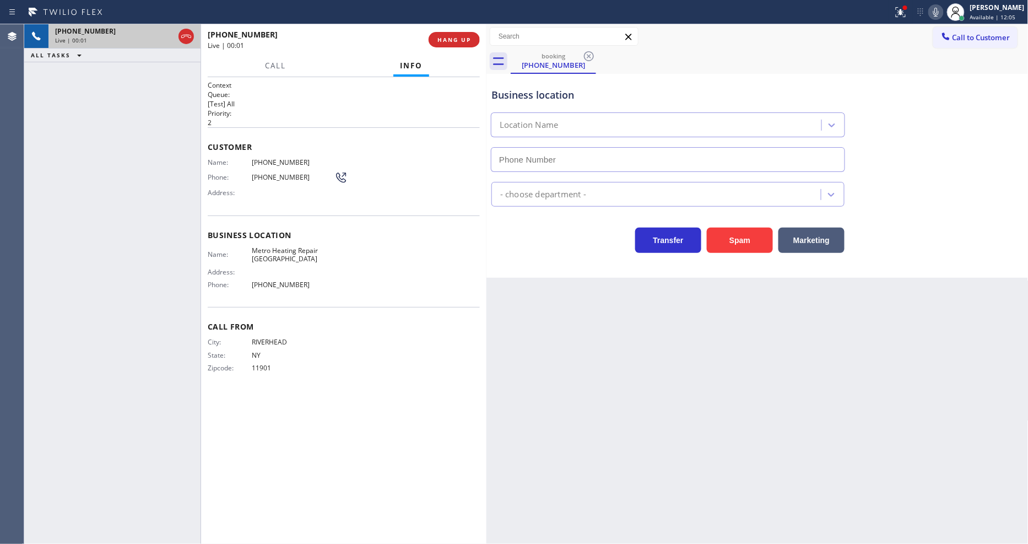
type input "[PHONE_NUMBER]"
drag, startPoint x: 477, startPoint y: 41, endPoint x: 463, endPoint y: 41, distance: 13.8
click at [477, 41] on button "HANG UP" at bounding box center [454, 39] width 51 height 15
click at [459, 41] on span "HANG UP" at bounding box center [455, 40] width 34 height 8
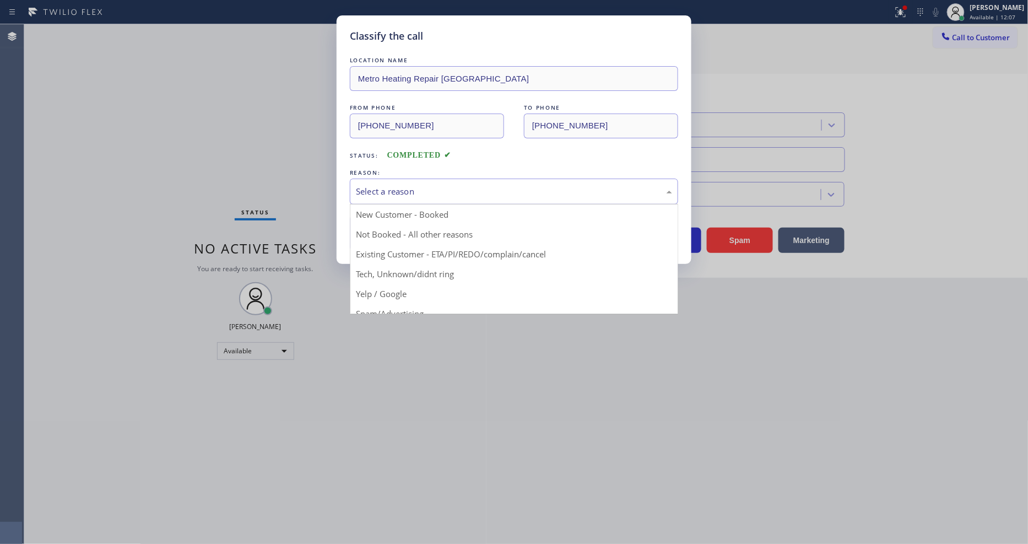
click at [370, 185] on div "Select a reason" at bounding box center [514, 191] width 316 height 13
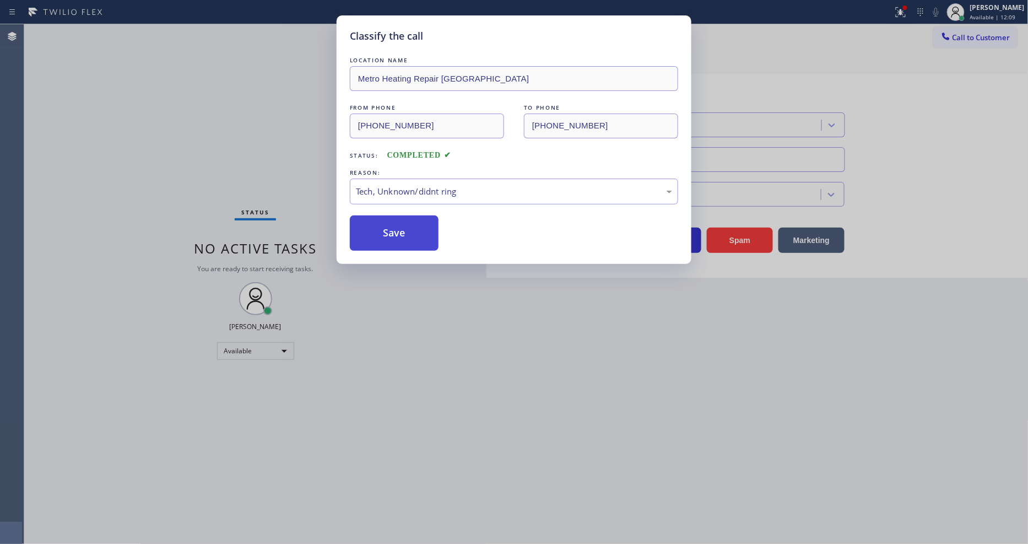
click at [371, 238] on button "Save" at bounding box center [394, 232] width 89 height 35
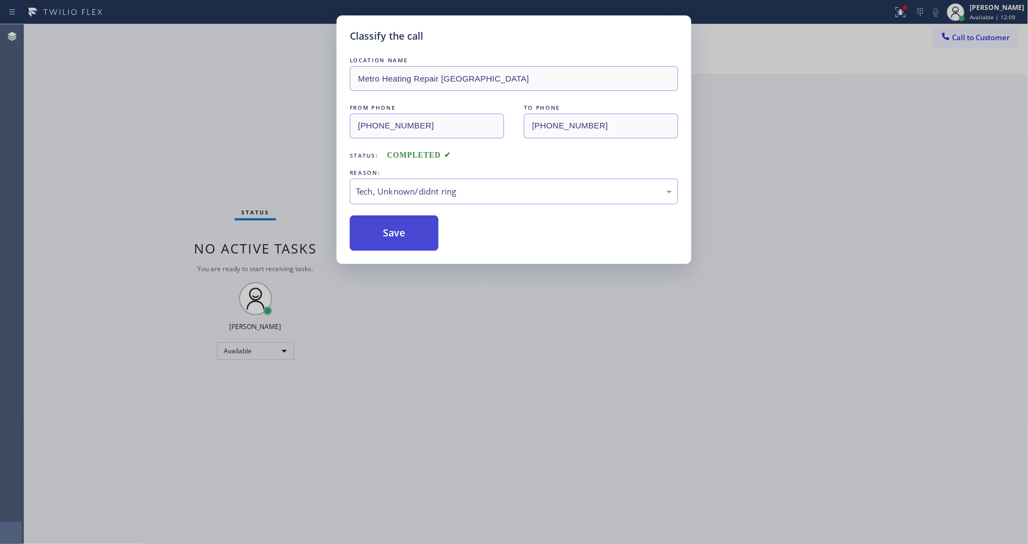
click at [371, 238] on button "Save" at bounding box center [394, 232] width 89 height 35
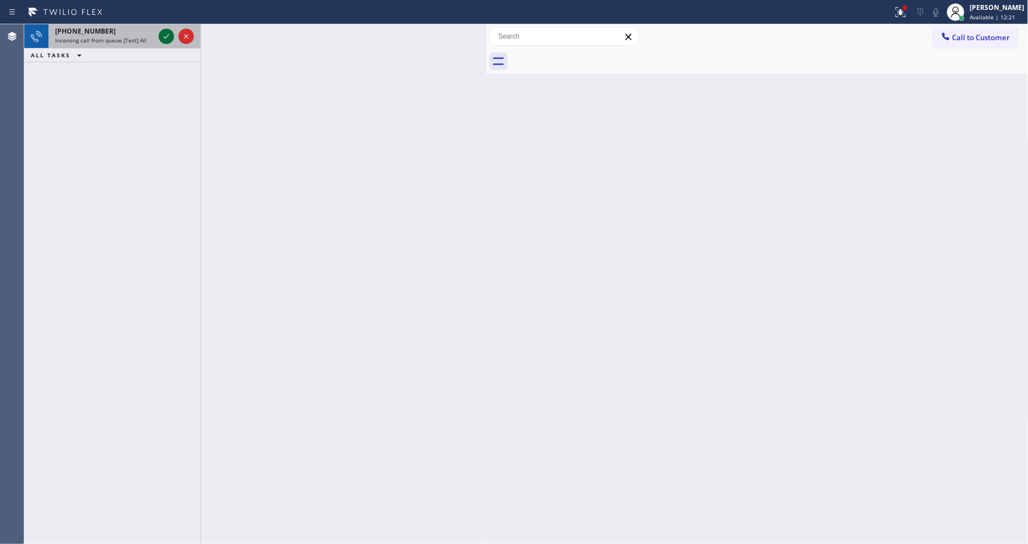
click at [169, 37] on icon at bounding box center [166, 36] width 13 height 13
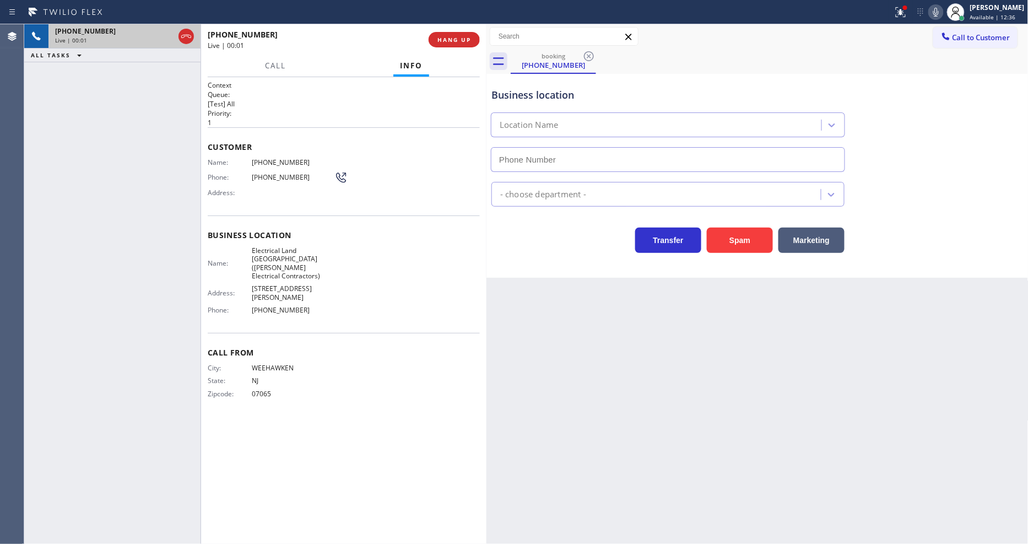
click at [460, 37] on span "HANG UP" at bounding box center [455, 40] width 34 height 8
type input "[PHONE_NUMBER]"
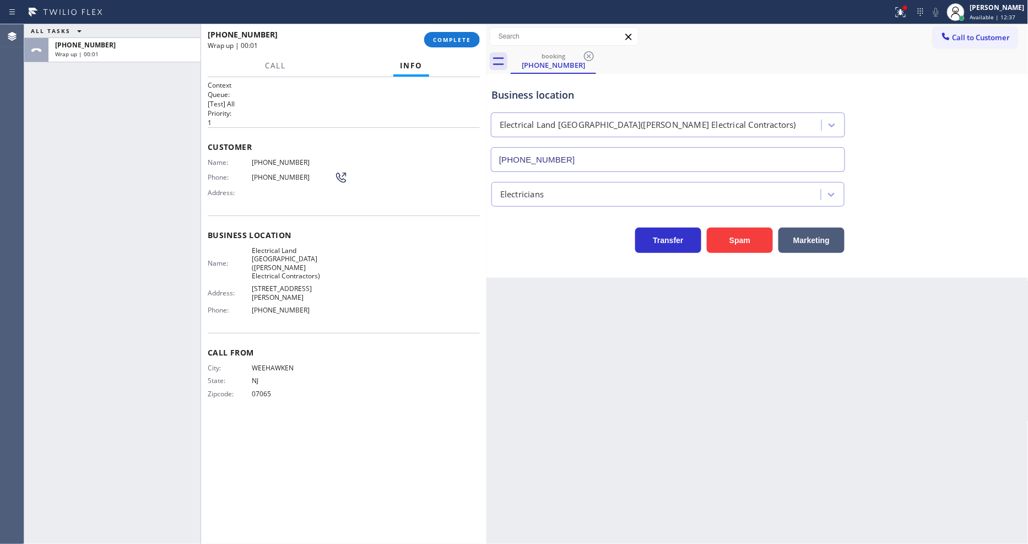
click at [460, 37] on span "COMPLETE" at bounding box center [452, 40] width 38 height 8
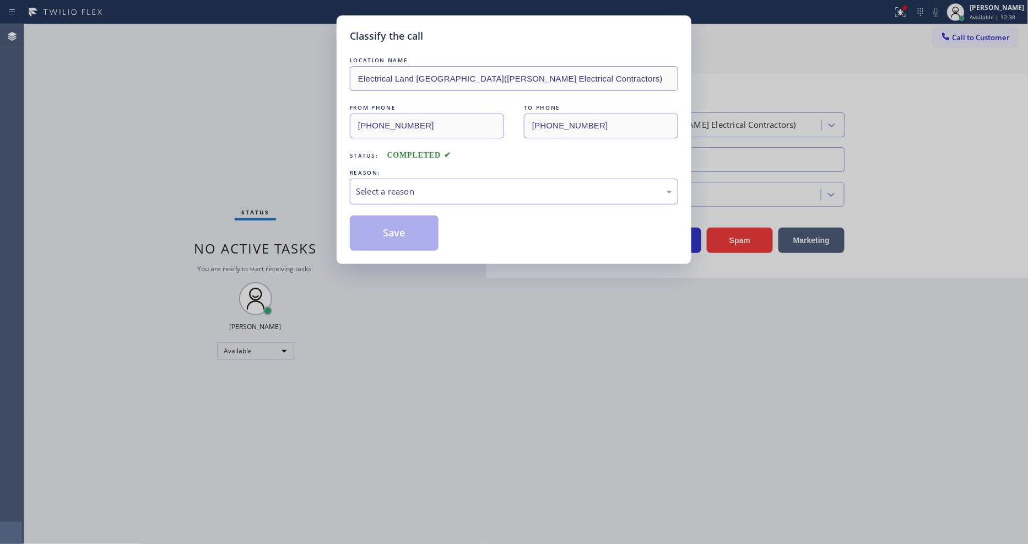
click at [415, 185] on div "Select a reason" at bounding box center [514, 191] width 316 height 13
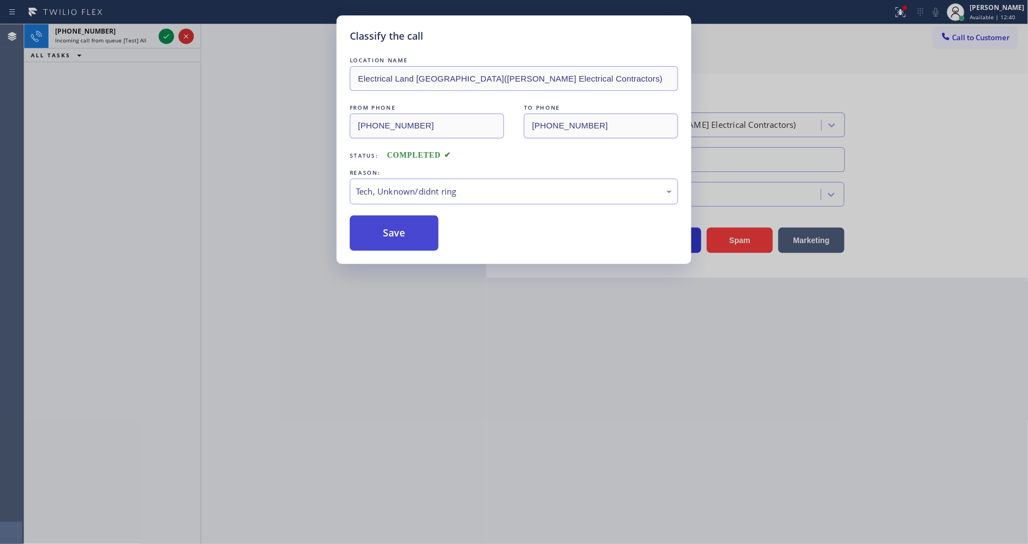
click at [415, 229] on button "Save" at bounding box center [394, 232] width 89 height 35
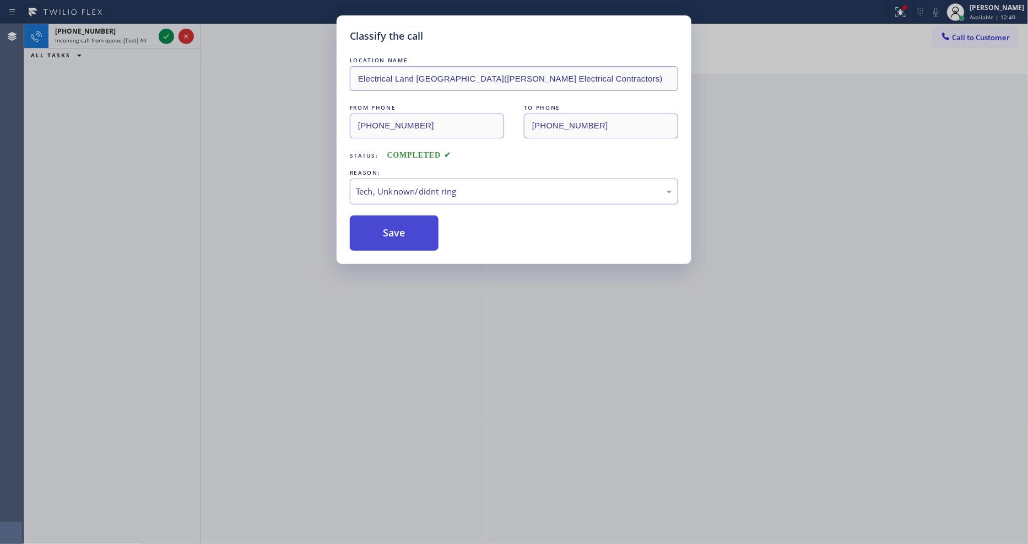
click at [414, 229] on button "Save" at bounding box center [394, 232] width 89 height 35
click at [164, 34] on icon at bounding box center [166, 36] width 13 height 13
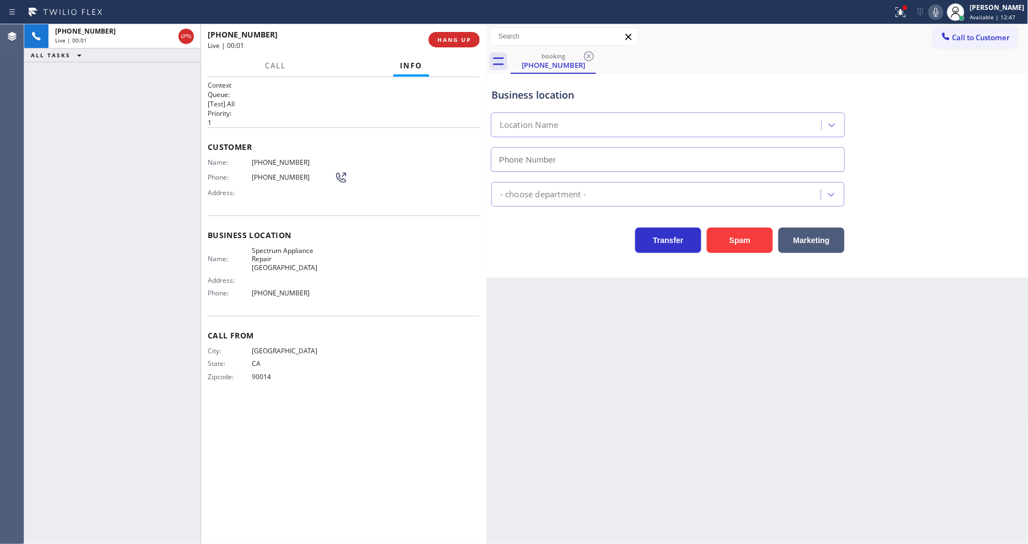
type input "[PHONE_NUMBER]"
click at [461, 36] on span "HANG UP" at bounding box center [455, 40] width 34 height 8
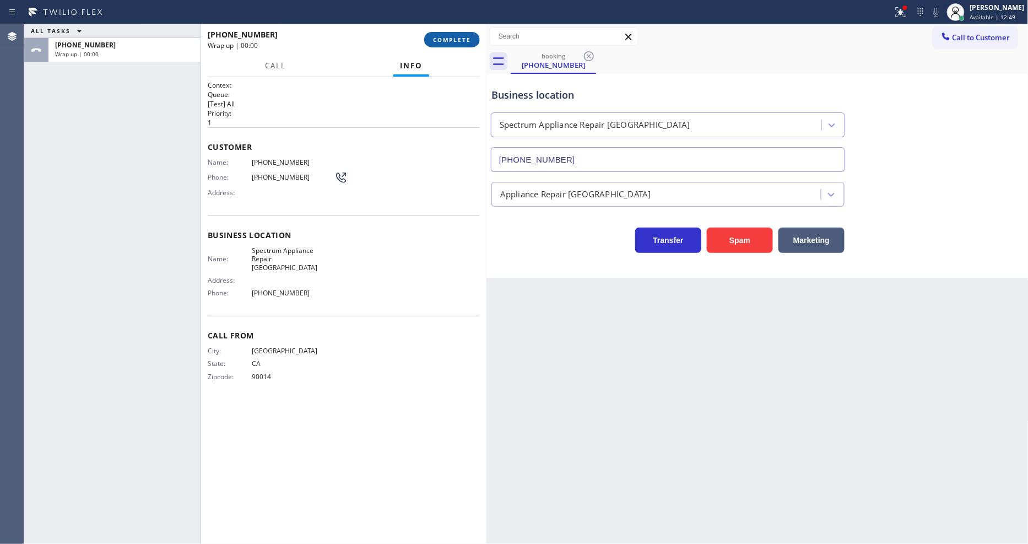
click at [460, 37] on span "COMPLETE" at bounding box center [452, 40] width 38 height 8
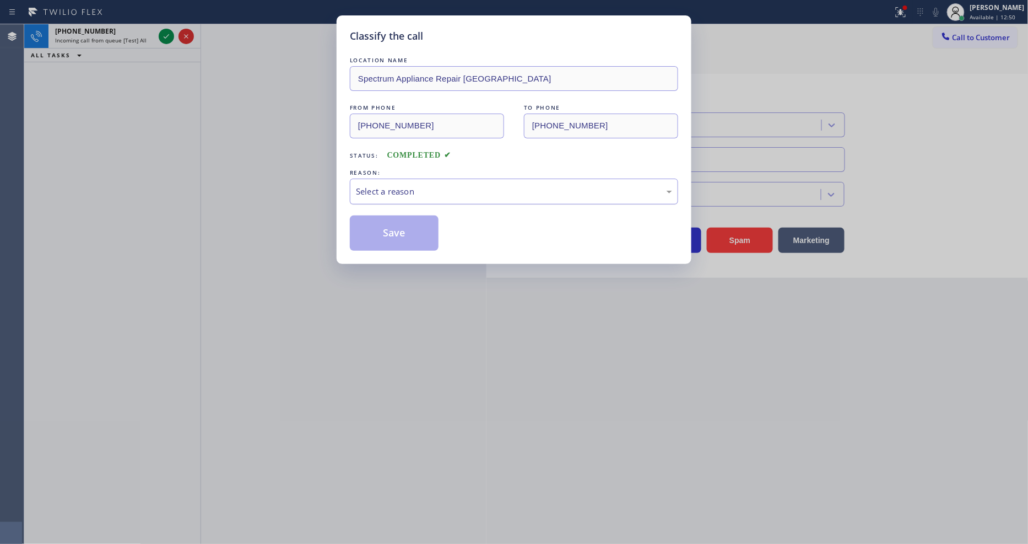
click at [404, 191] on div "Select a reason" at bounding box center [514, 191] width 316 height 13
click at [400, 223] on button "Save" at bounding box center [394, 232] width 89 height 35
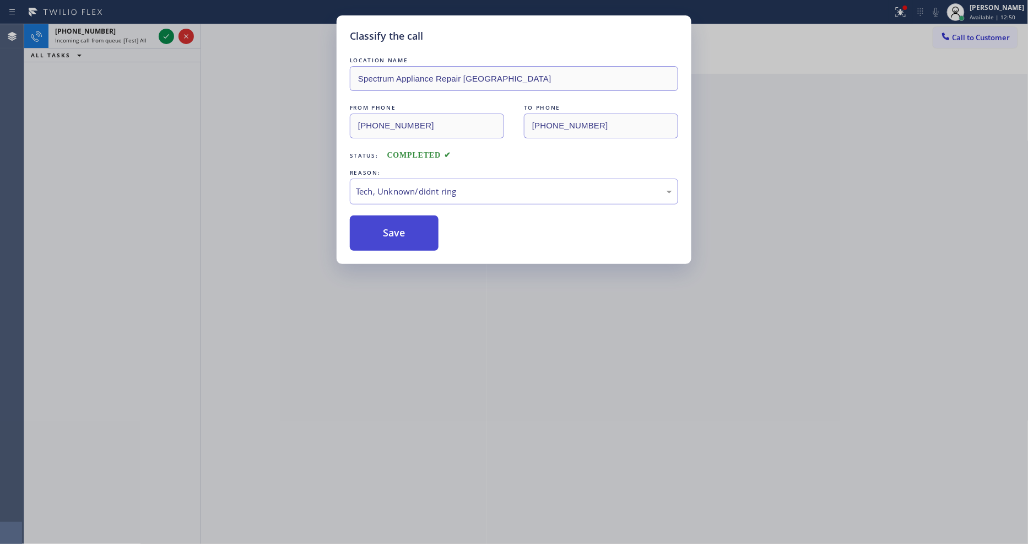
click at [400, 224] on button "Save" at bounding box center [394, 232] width 89 height 35
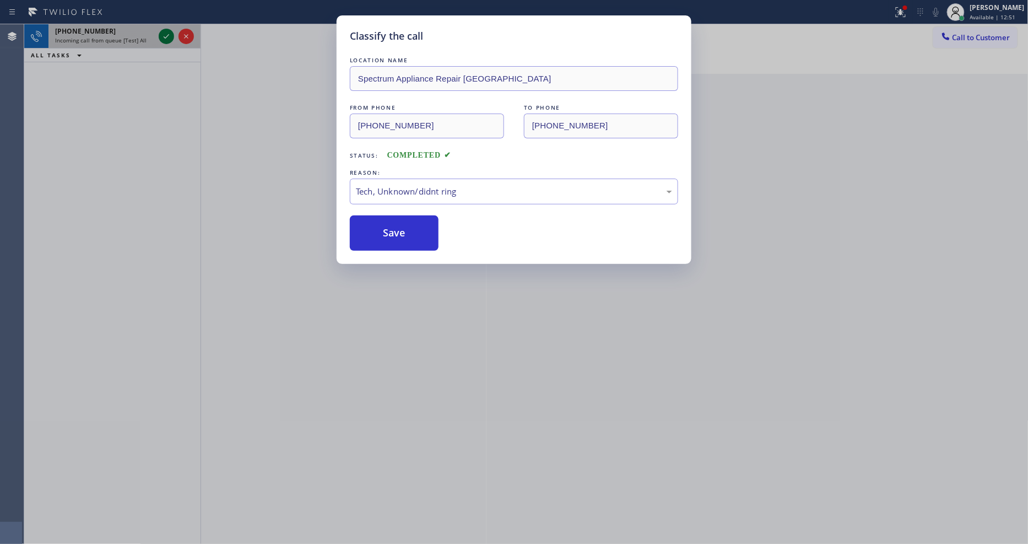
click at [165, 39] on icon at bounding box center [166, 36] width 13 height 13
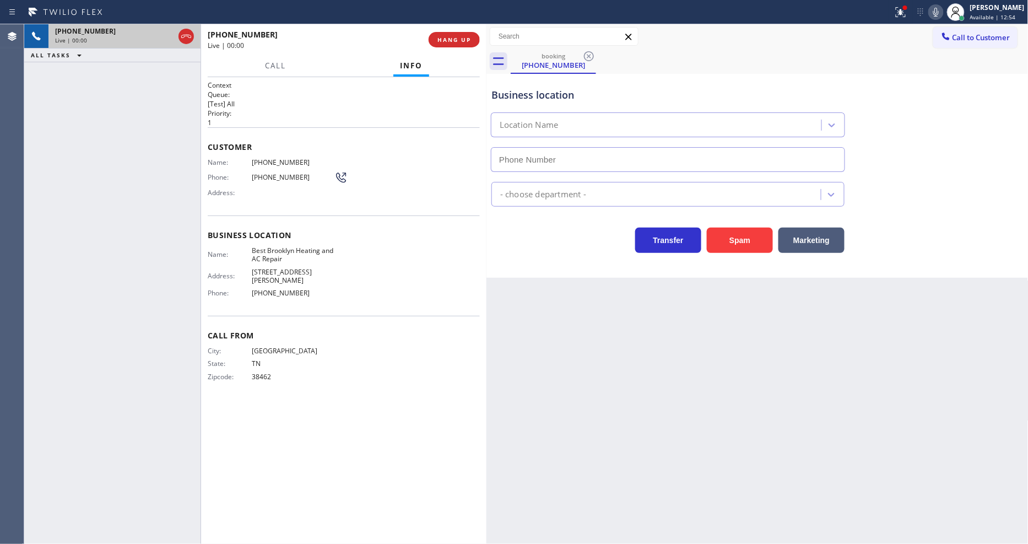
type input "[PHONE_NUMBER]"
click at [268, 252] on span "Best Brooklyn Heating and AC Repair" at bounding box center [293, 254] width 83 height 17
click at [268, 159] on span "[PHONE_NUMBER]" at bounding box center [293, 162] width 83 height 8
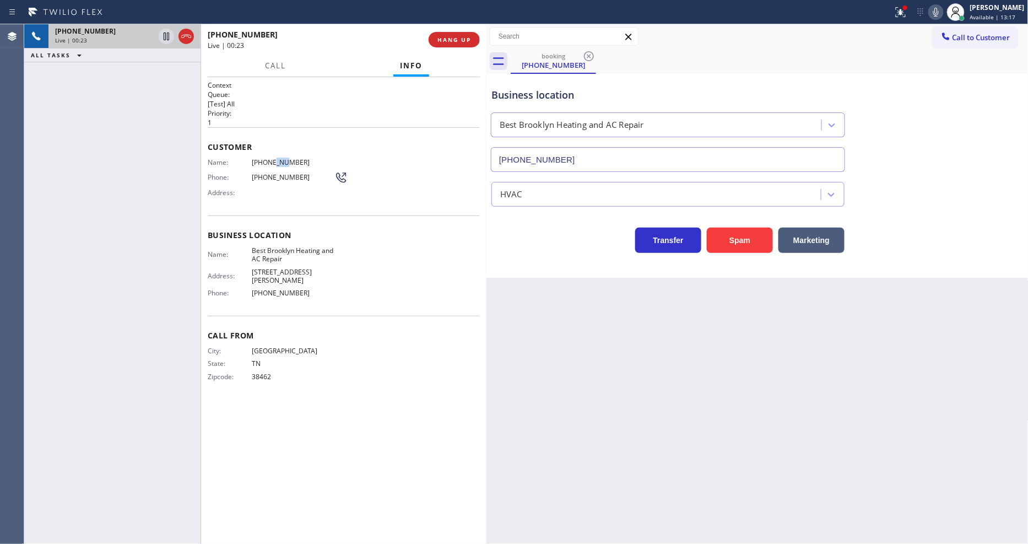
click at [268, 159] on span "[PHONE_NUMBER]" at bounding box center [293, 162] width 83 height 8
click at [179, 34] on div at bounding box center [186, 36] width 15 height 13
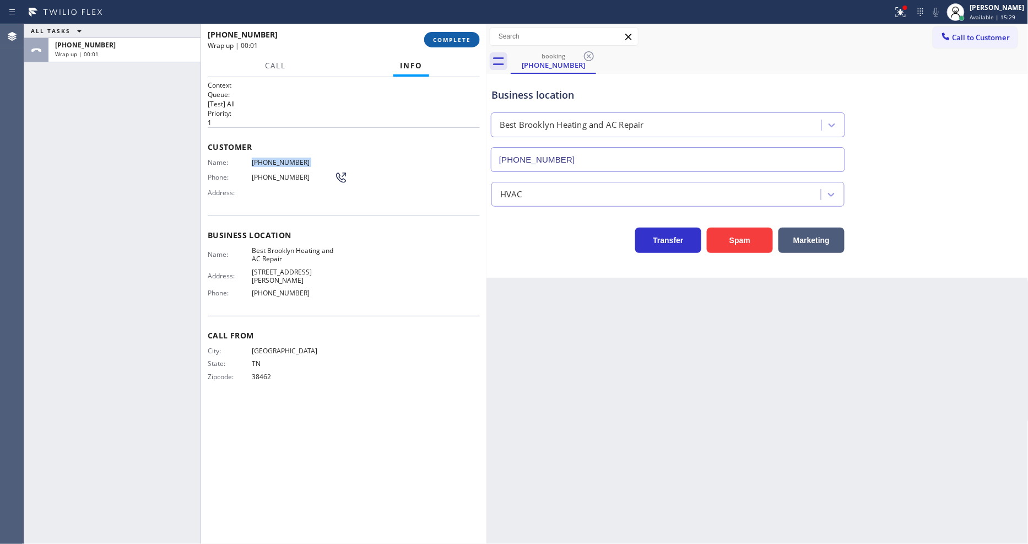
click at [456, 39] on span "COMPLETE" at bounding box center [452, 40] width 38 height 8
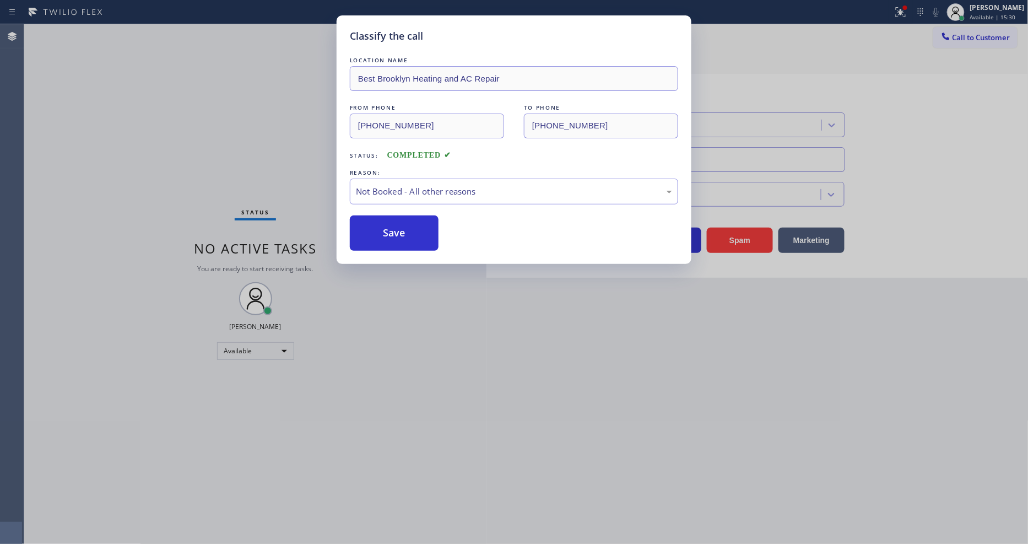
click at [376, 223] on button "Save" at bounding box center [394, 232] width 89 height 35
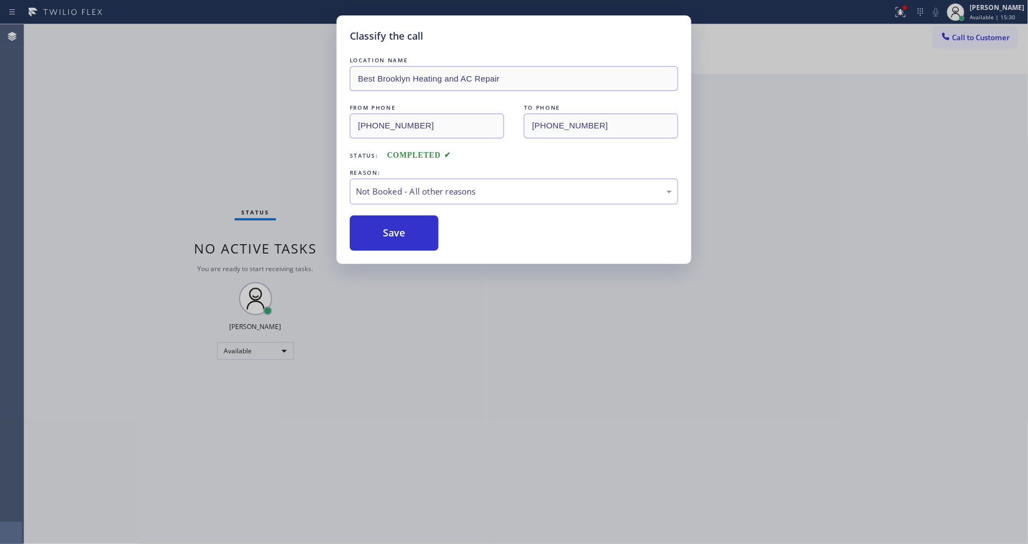
click at [376, 223] on button "Save" at bounding box center [394, 232] width 89 height 35
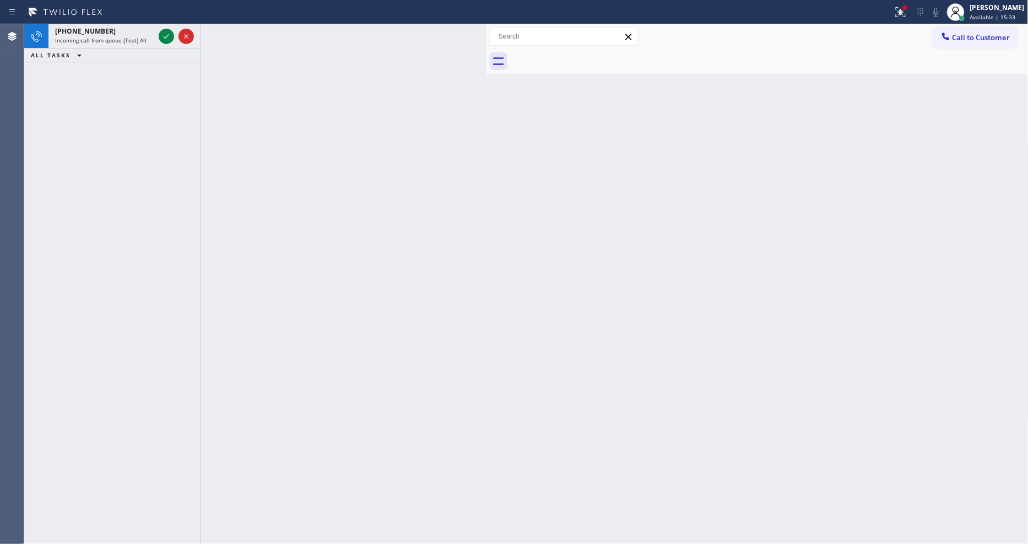
drag, startPoint x: 973, startPoint y: 32, endPoint x: 907, endPoint y: 40, distance: 66.6
click at [974, 35] on button "Call to Customer" at bounding box center [975, 37] width 84 height 21
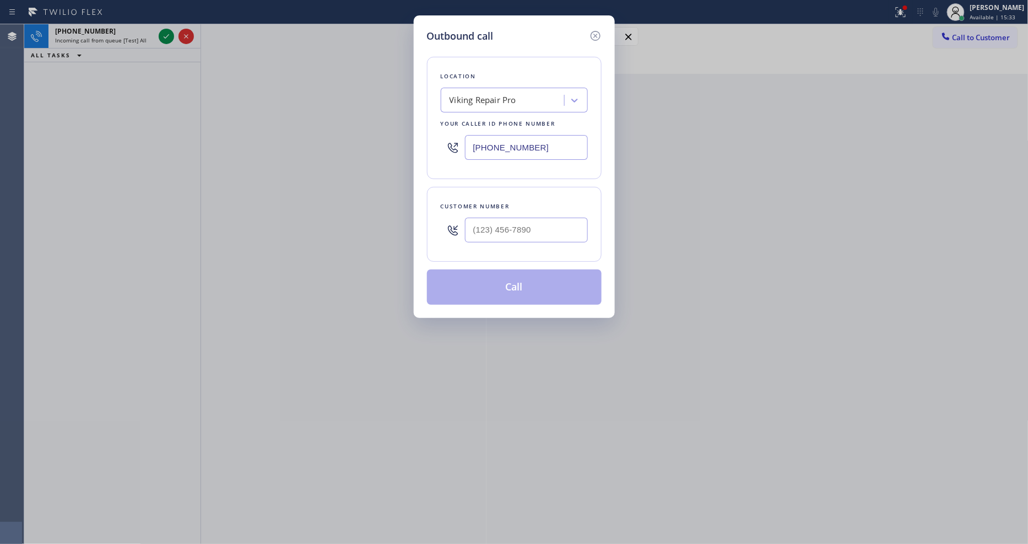
click at [514, 96] on div "Viking Repair Pro" at bounding box center [483, 100] width 67 height 13
paste input "Best Brooklyn Heating and AC Repair"
type input "Best Brooklyn Heating and AC Repair"
drag, startPoint x: 493, startPoint y: 122, endPoint x: 378, endPoint y: 531, distance: 424.6
click at [493, 122] on div "Best Brooklyn Heating and AC Repair" at bounding box center [514, 129] width 147 height 31
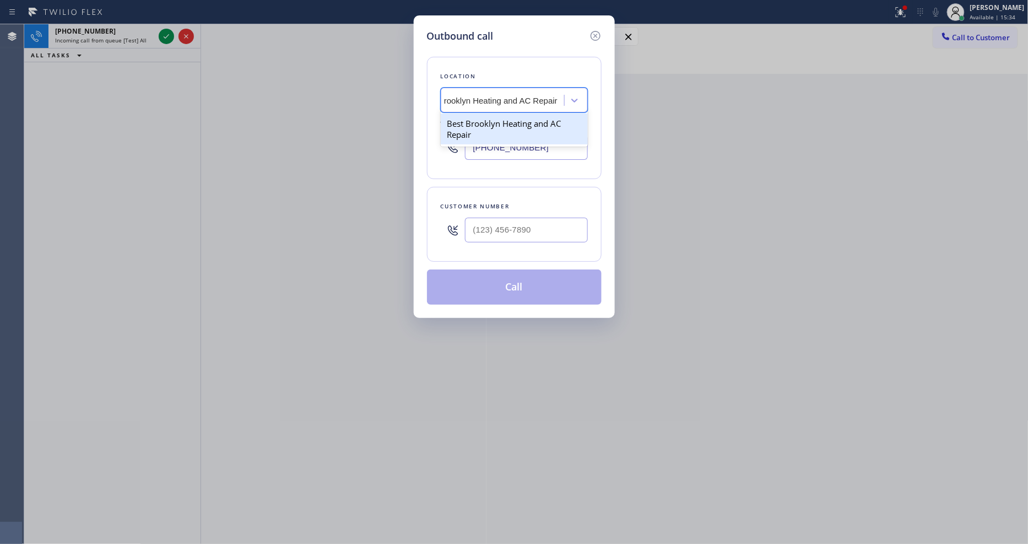
type input "[PHONE_NUMBER]"
click at [250, 135] on div "Outbound call Location Best Brooklyn Heating and AC Repair Your caller id phone…" at bounding box center [514, 272] width 1028 height 544
click at [488, 218] on input "(___) ___-____" at bounding box center [526, 230] width 123 height 25
paste input "615) 804-3770"
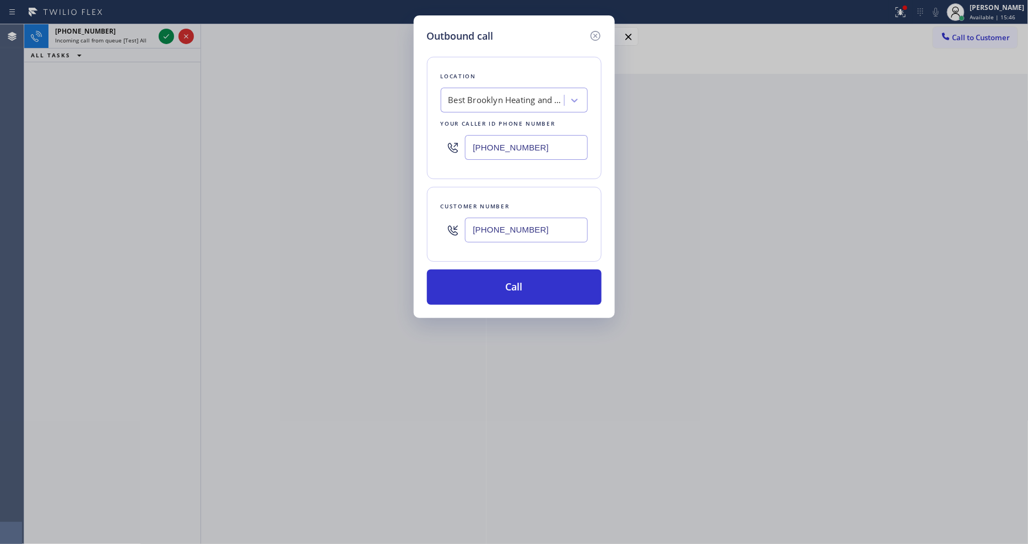
type input "[PHONE_NUMBER]"
click at [491, 282] on button "Call" at bounding box center [514, 286] width 175 height 35
click at [597, 29] on icon at bounding box center [595, 35] width 13 height 13
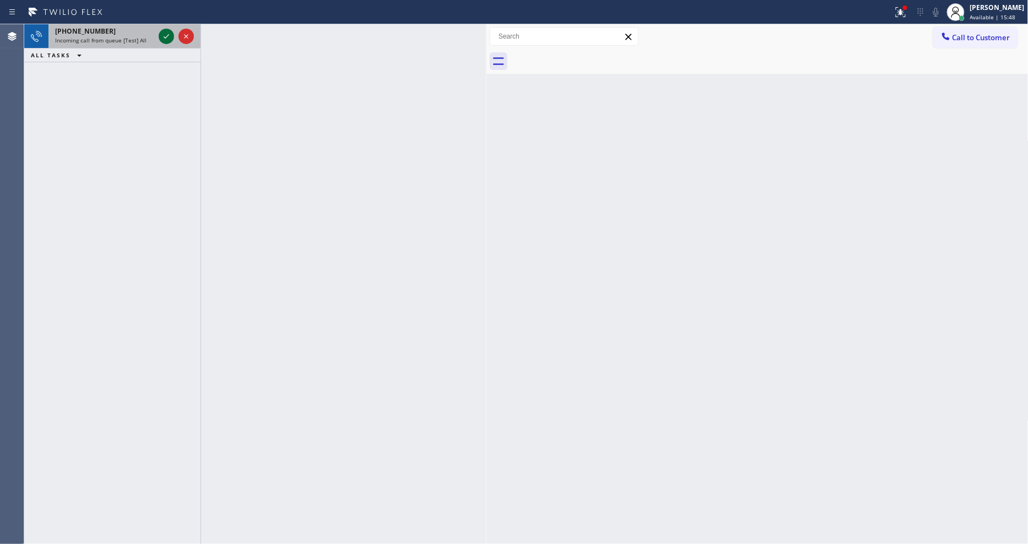
click at [168, 36] on icon at bounding box center [166, 36] width 13 height 13
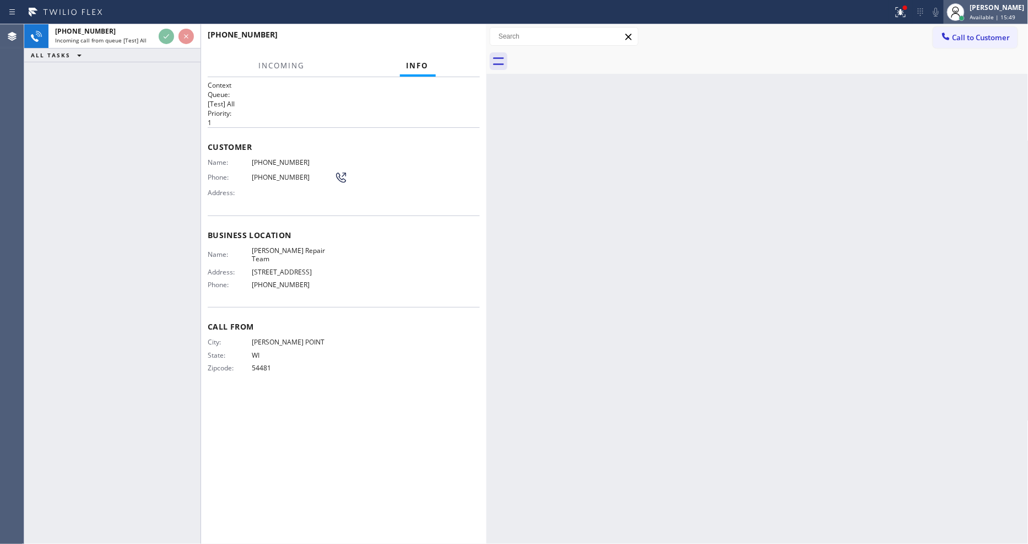
click at [981, 7] on div "[PERSON_NAME]" at bounding box center [997, 7] width 55 height 9
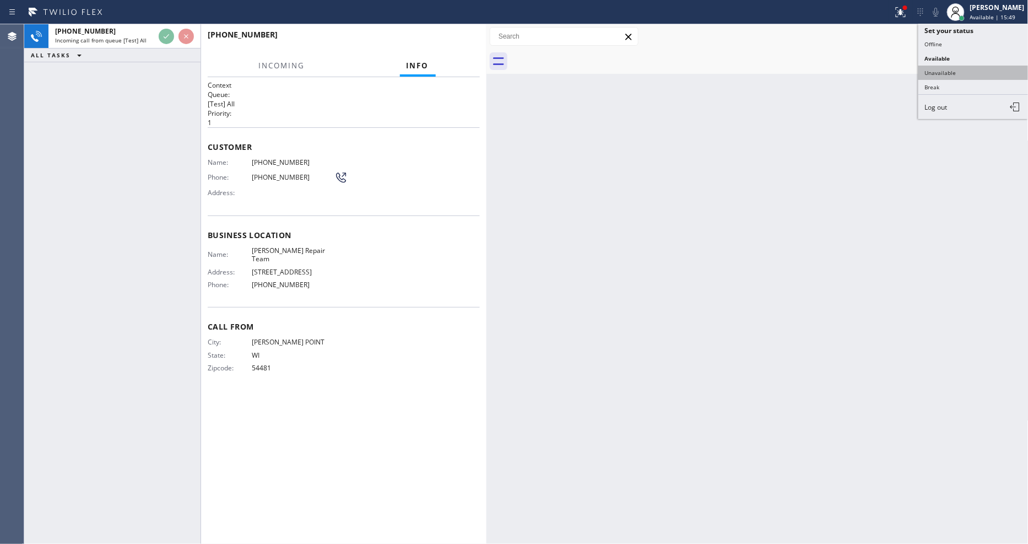
click at [953, 72] on button "Unavailable" at bounding box center [974, 73] width 110 height 14
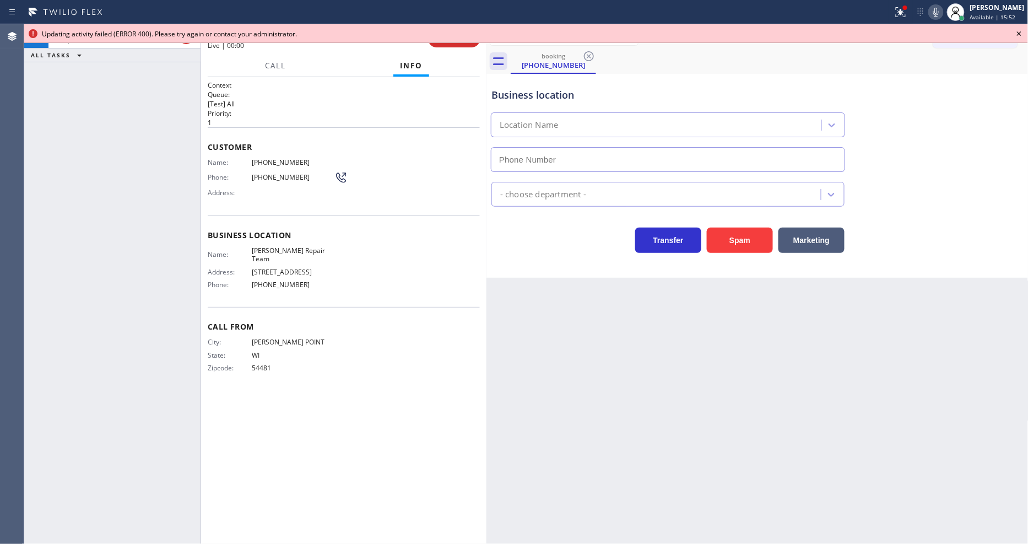
type input "[PHONE_NUMBER]"
click at [453, 43] on span "HANG UP" at bounding box center [455, 40] width 34 height 8
click at [999, 8] on div "[PERSON_NAME]" at bounding box center [997, 7] width 55 height 9
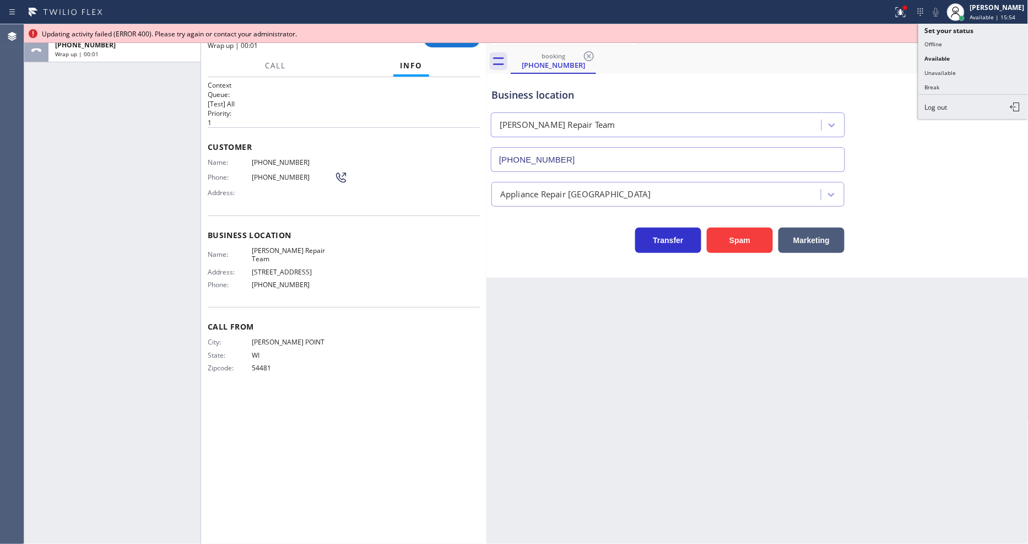
drag, startPoint x: 958, startPoint y: 73, endPoint x: 897, endPoint y: 68, distance: 60.9
click at [958, 73] on button "Unavailable" at bounding box center [974, 73] width 110 height 14
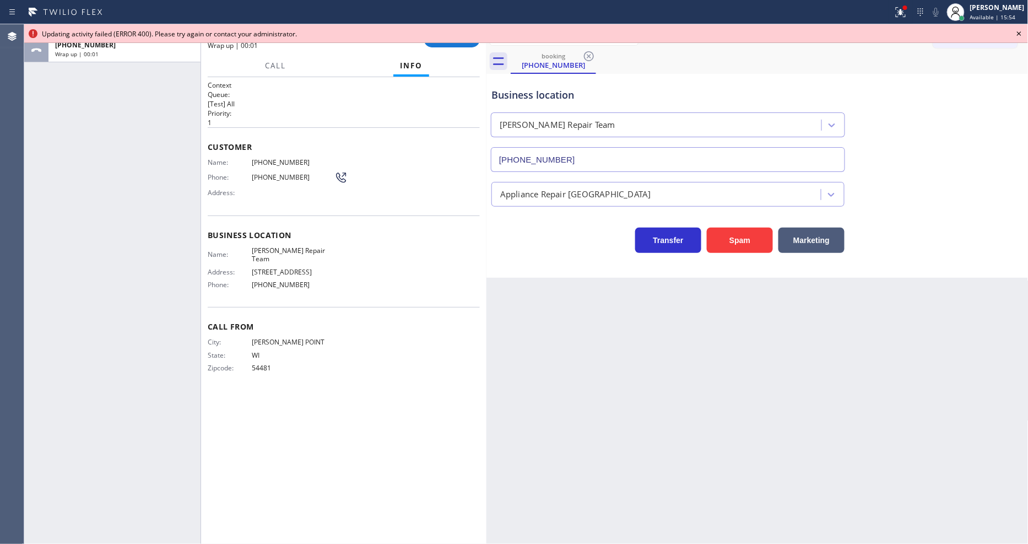
click at [452, 50] on div "[PHONE_NUMBER] Wrap up | 00:01 COMPLETE" at bounding box center [344, 39] width 272 height 29
click at [452, 46] on button "COMPLETE" at bounding box center [452, 39] width 56 height 15
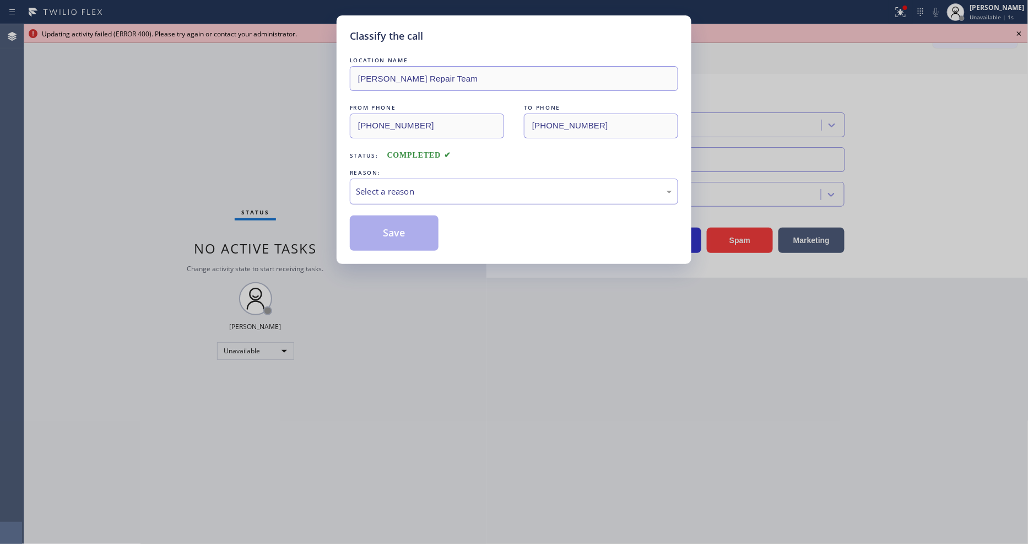
click at [422, 199] on div "LOCATION NAME Viking Fullerton Repair Team FROM PHONE [PHONE_NUMBER] TO PHONE […" at bounding box center [514, 153] width 328 height 196
click at [422, 190] on div "Select a reason" at bounding box center [514, 191] width 316 height 13
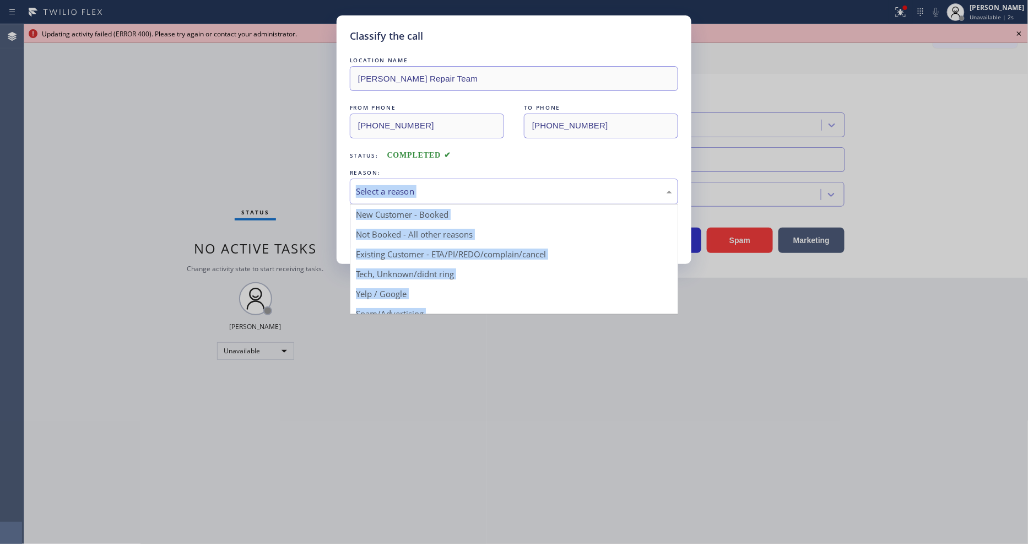
drag, startPoint x: 415, startPoint y: 282, endPoint x: 415, endPoint y: 230, distance: 51.2
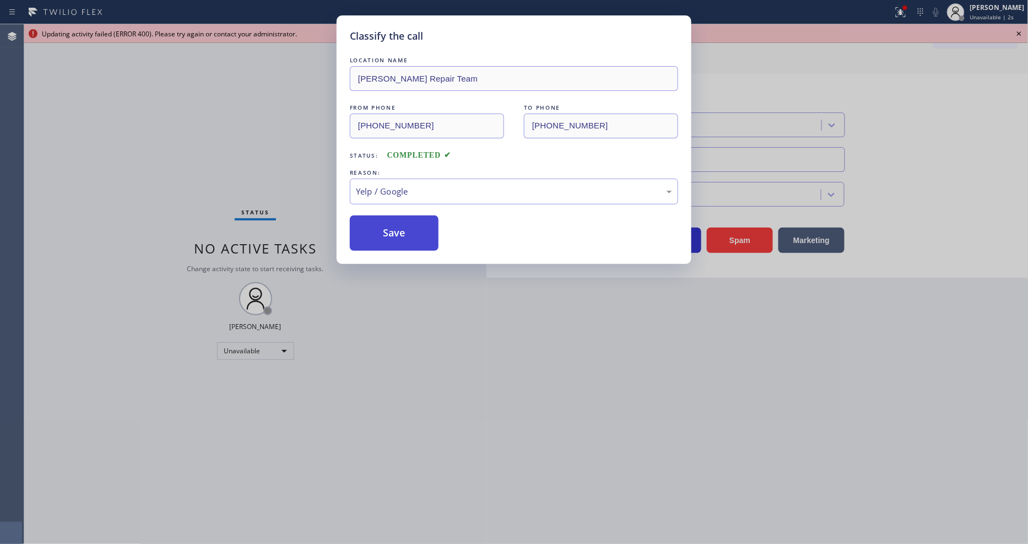
click at [415, 228] on button "Save" at bounding box center [394, 232] width 89 height 35
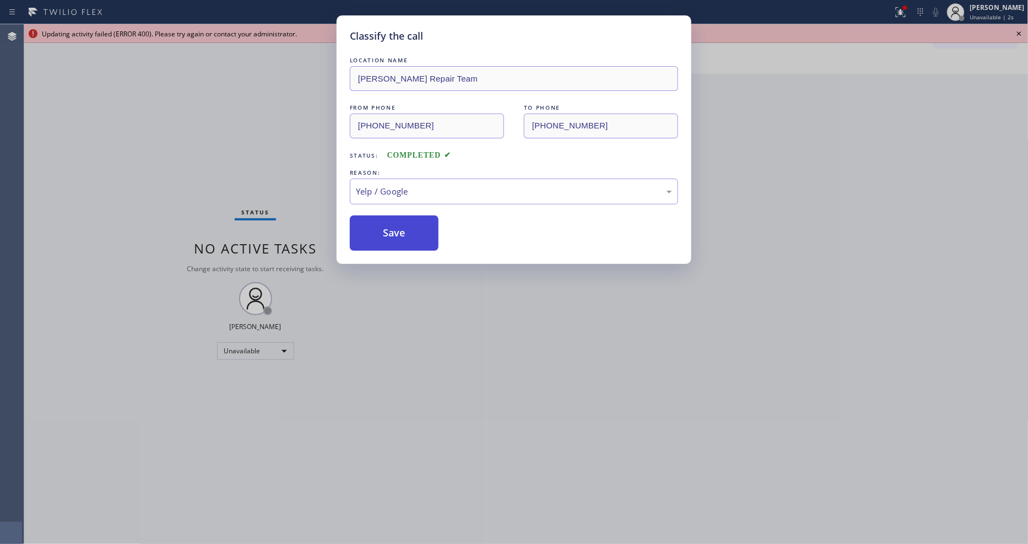
click at [415, 228] on button "Save" at bounding box center [394, 232] width 89 height 35
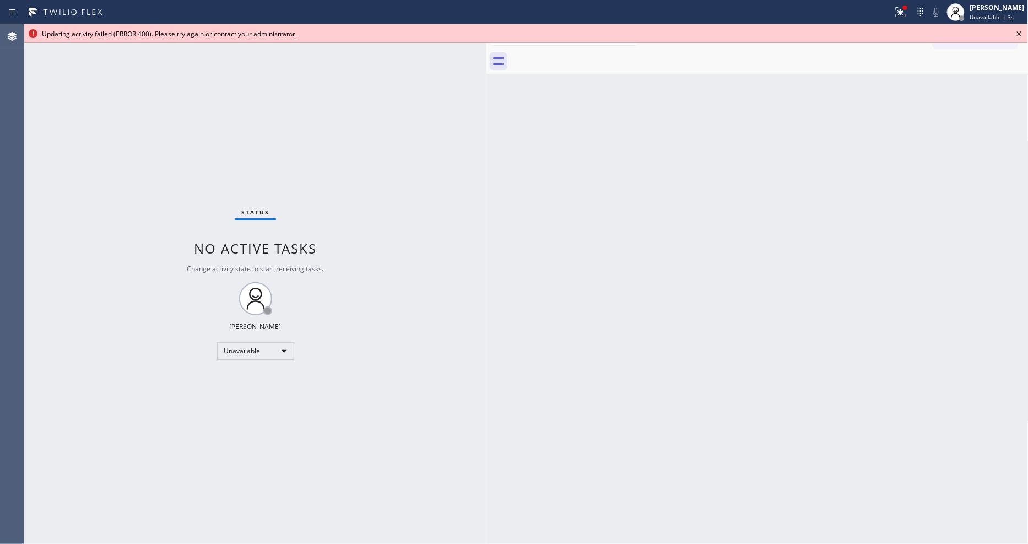
click at [1025, 30] on div "Updating activity failed (ERROR 400). Please try again or contact your administ…" at bounding box center [526, 33] width 1004 height 19
click at [1021, 30] on icon at bounding box center [1019, 33] width 13 height 13
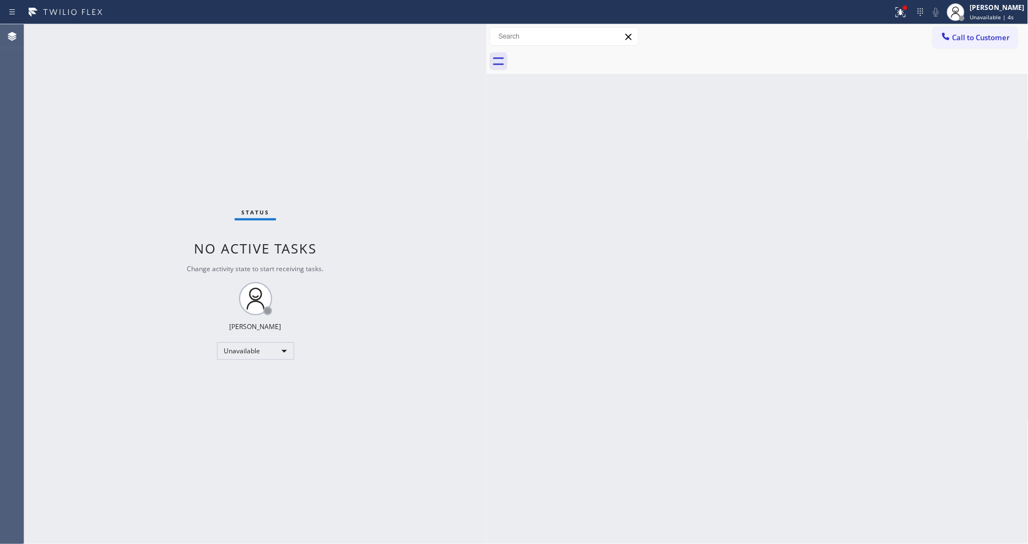
drag, startPoint x: 987, startPoint y: 40, endPoint x: 681, endPoint y: 171, distance: 333.5
click at [987, 40] on span "Call to Customer" at bounding box center [982, 38] width 58 height 10
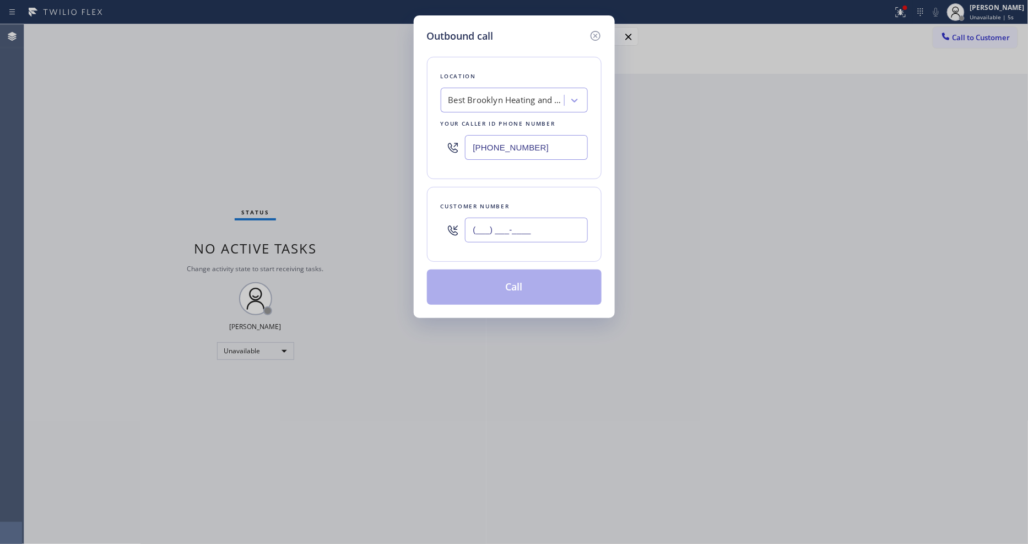
click at [547, 219] on input "(___) ___-____" at bounding box center [526, 230] width 123 height 25
paste input "615) 804-3770"
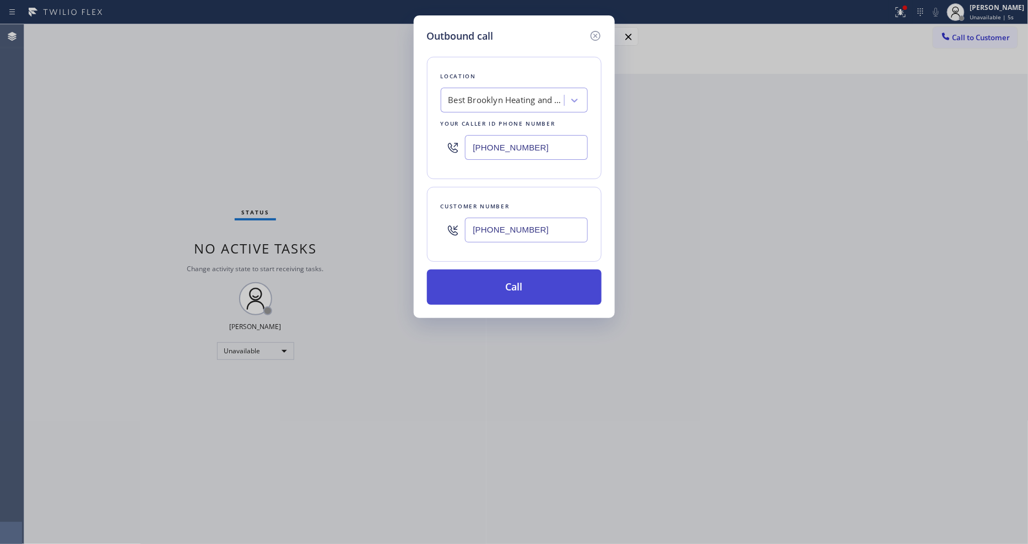
type input "[PHONE_NUMBER]"
drag, startPoint x: 477, startPoint y: 281, endPoint x: 439, endPoint y: 371, distance: 97.8
click at [477, 280] on button "Call" at bounding box center [514, 286] width 175 height 35
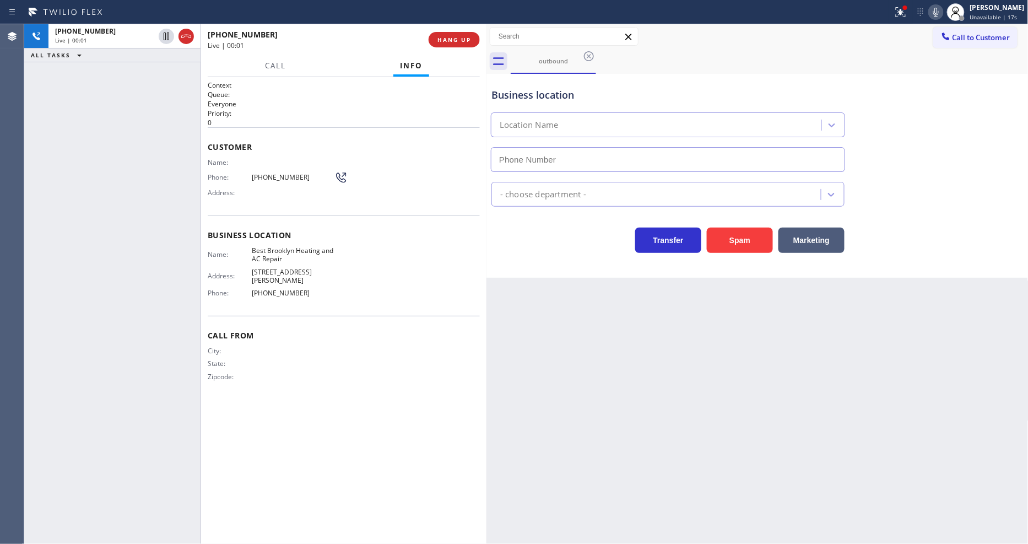
type input "[PHONE_NUMBER]"
click at [830, 411] on div "Back to Dashboard Change Sender ID Customers Technicians Select a contact Outbo…" at bounding box center [758, 284] width 542 height 520
click at [527, 344] on div "Back to Dashboard Change Sender ID Customers Technicians Select a contact Outbo…" at bounding box center [758, 284] width 542 height 520
click at [907, 12] on icon at bounding box center [900, 12] width 13 height 13
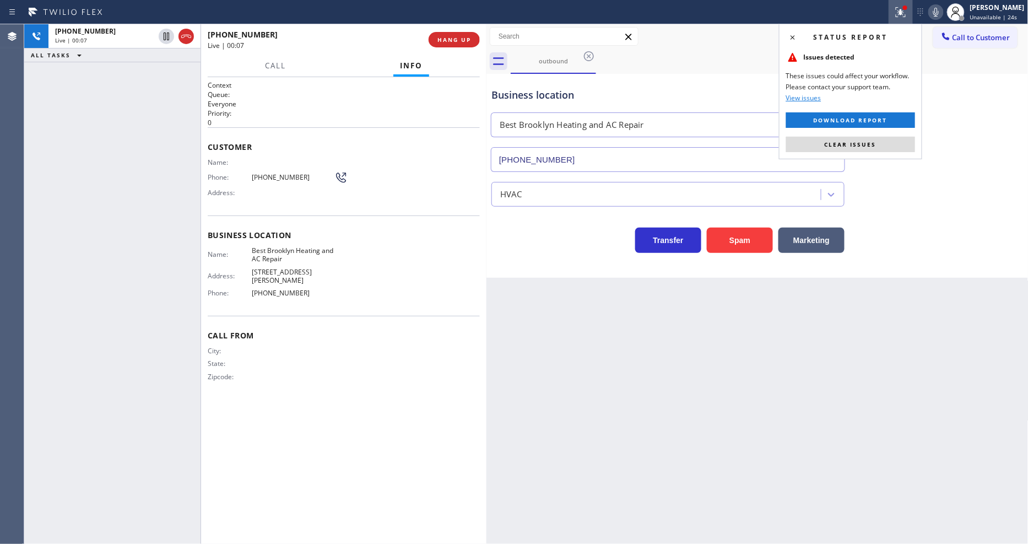
drag, startPoint x: 886, startPoint y: 139, endPoint x: 695, endPoint y: 131, distance: 190.8
click at [885, 139] on button "Clear issues" at bounding box center [850, 144] width 129 height 15
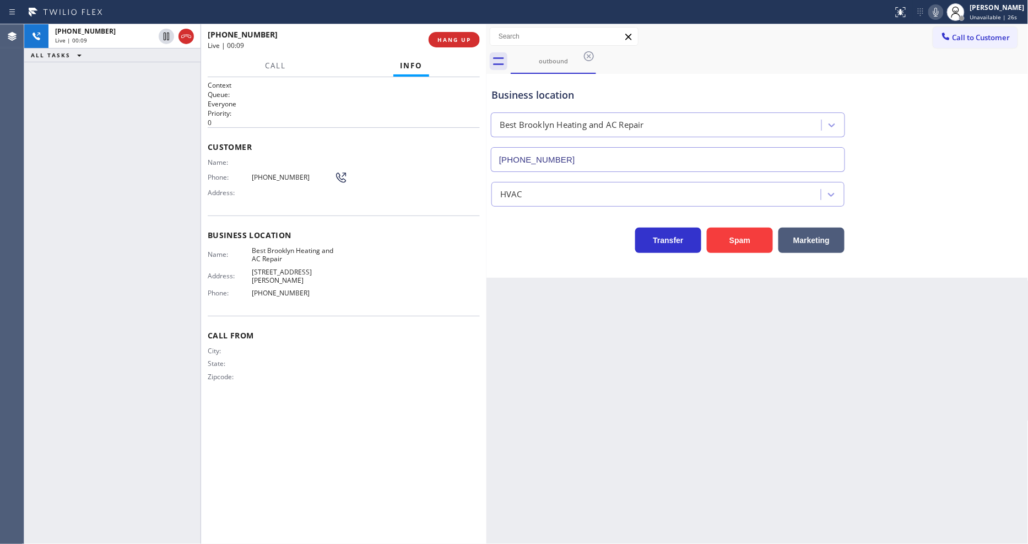
click at [691, 369] on div "Back to Dashboard Change Sender ID Customers Technicians Select a contact Outbo…" at bounding box center [758, 284] width 542 height 520
click at [164, 37] on icon at bounding box center [166, 36] width 13 height 13
click at [941, 13] on icon at bounding box center [936, 12] width 13 height 13
drag, startPoint x: 164, startPoint y: 34, endPoint x: 557, endPoint y: 33, distance: 392.3
click at [164, 34] on icon at bounding box center [167, 37] width 8 height 8
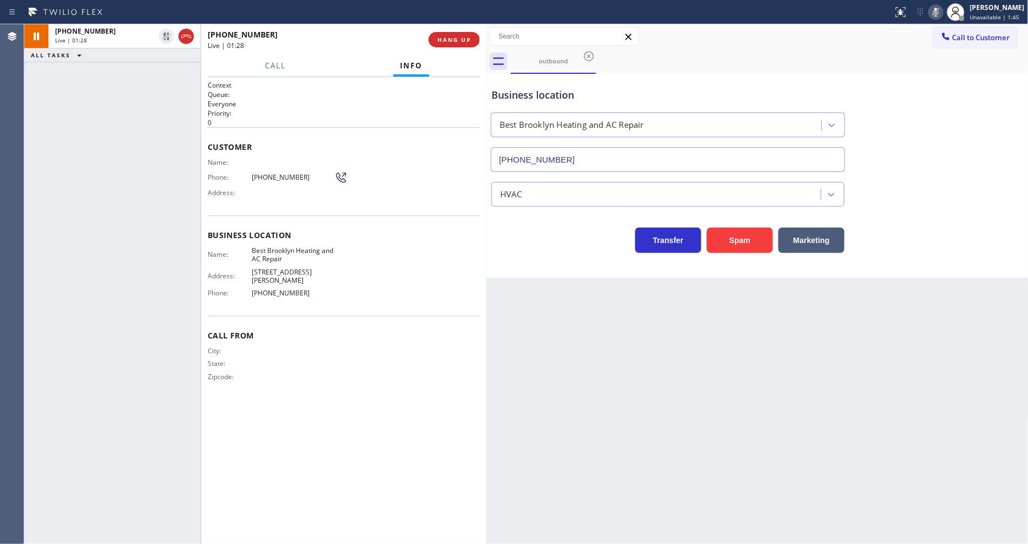
click at [943, 12] on icon at bounding box center [936, 12] width 13 height 13
click at [428, 39] on div "[PHONE_NUMBER] Live | 06:35" at bounding box center [318, 39] width 221 height 29
click at [458, 41] on span "HANG UP" at bounding box center [455, 40] width 34 height 8
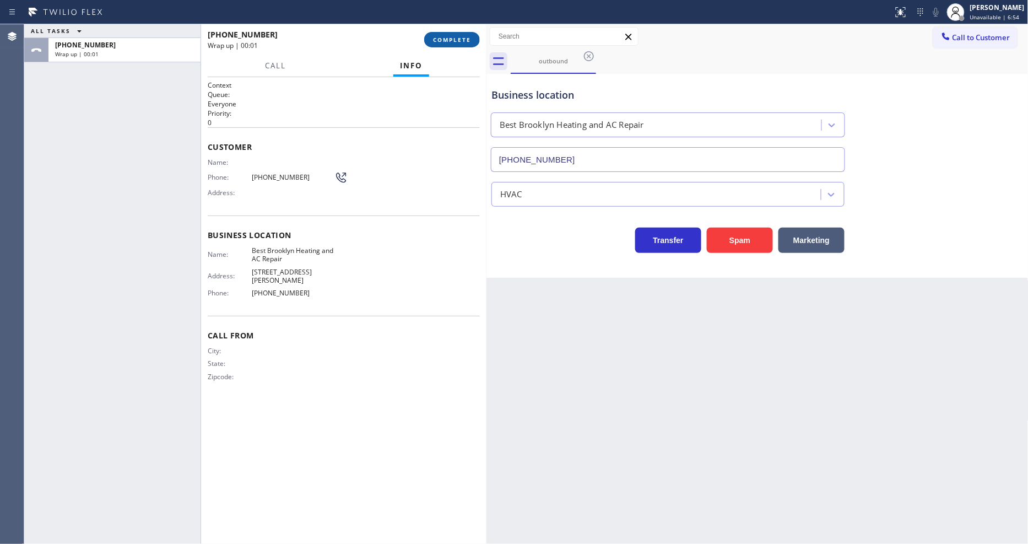
click at [458, 41] on span "COMPLETE" at bounding box center [452, 40] width 38 height 8
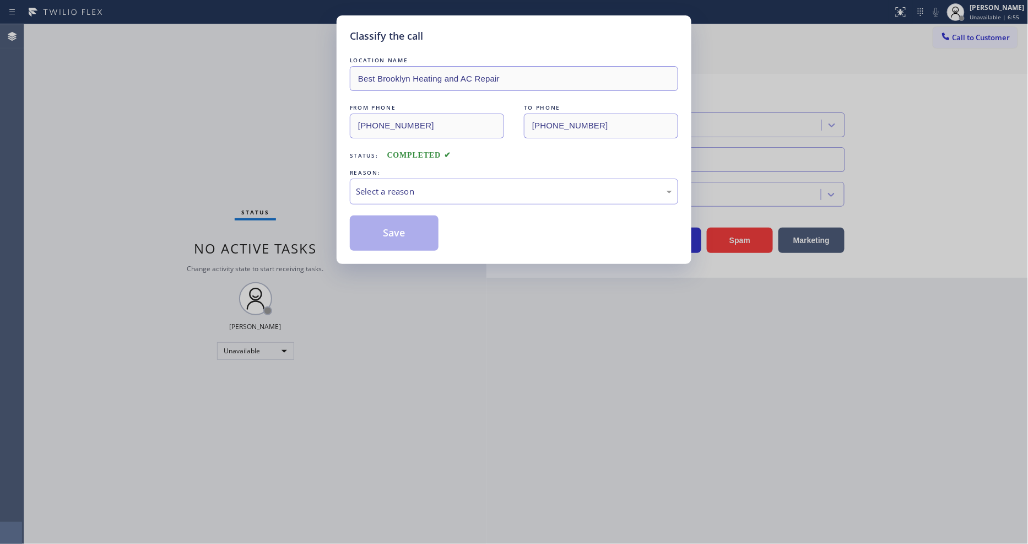
click at [415, 186] on div "Select a reason" at bounding box center [514, 191] width 316 height 13
click at [403, 225] on button "Save" at bounding box center [394, 232] width 89 height 35
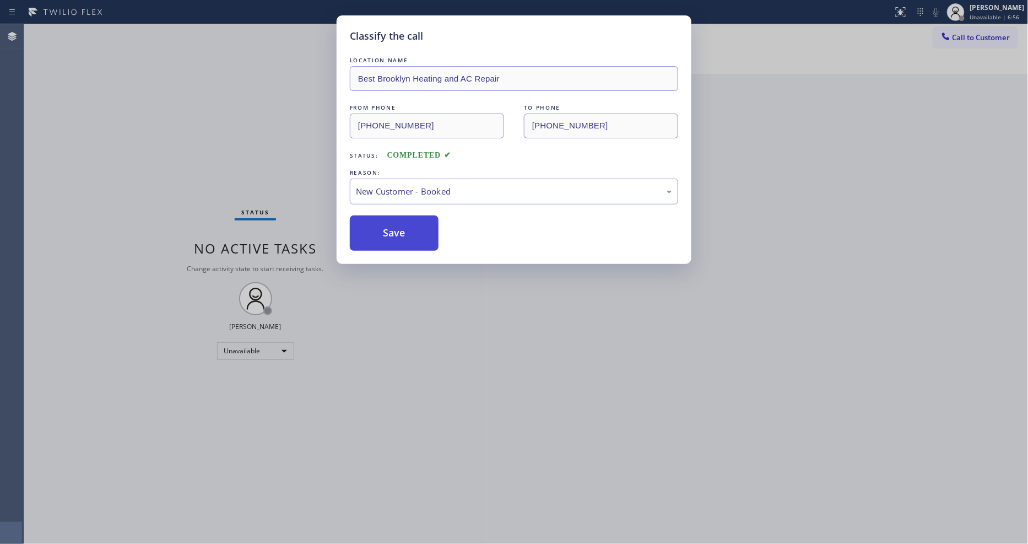
click at [403, 225] on button "Save" at bounding box center [394, 232] width 89 height 35
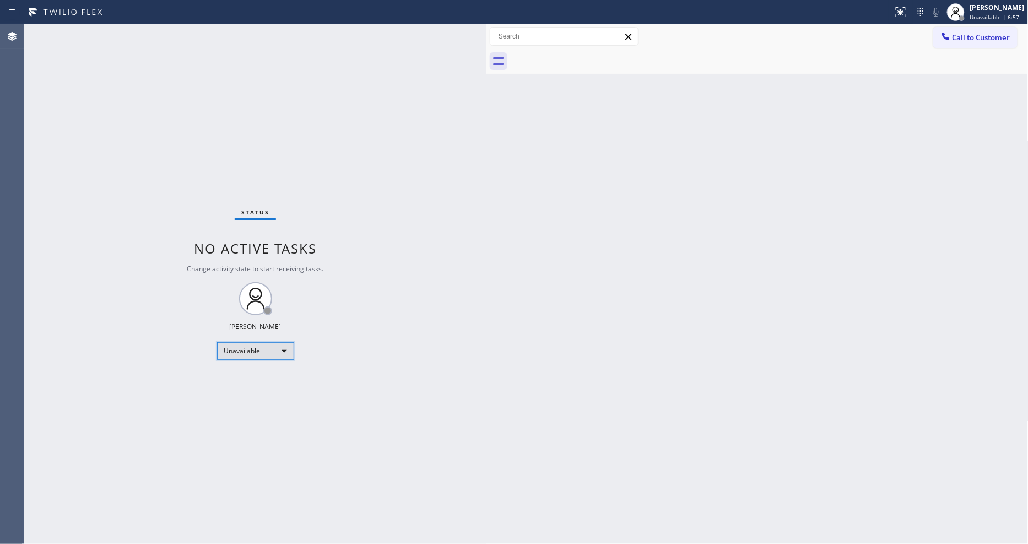
click at [247, 350] on div "Unavailable" at bounding box center [255, 351] width 77 height 18
click at [256, 376] on li "Available" at bounding box center [254, 380] width 75 height 13
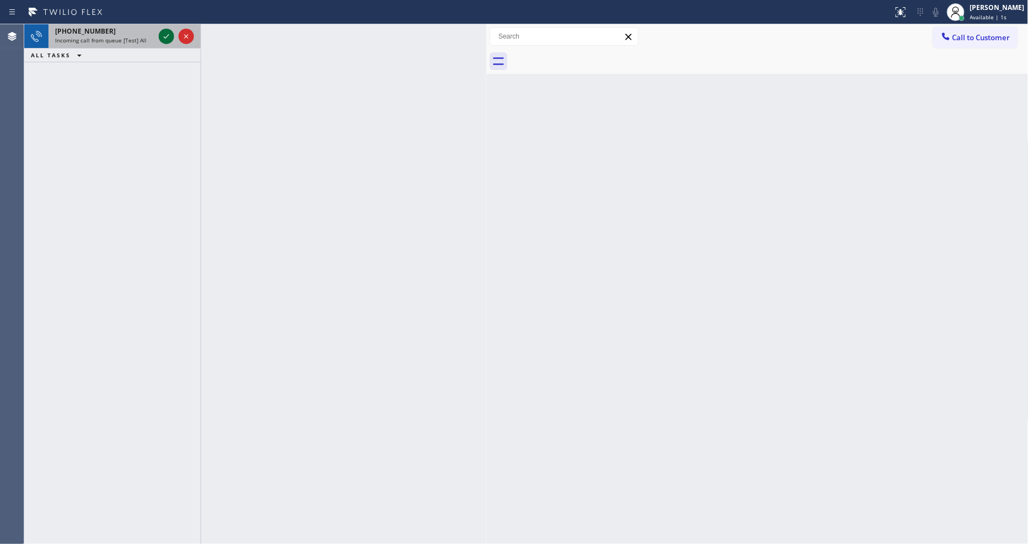
click at [163, 40] on icon at bounding box center [166, 36] width 13 height 13
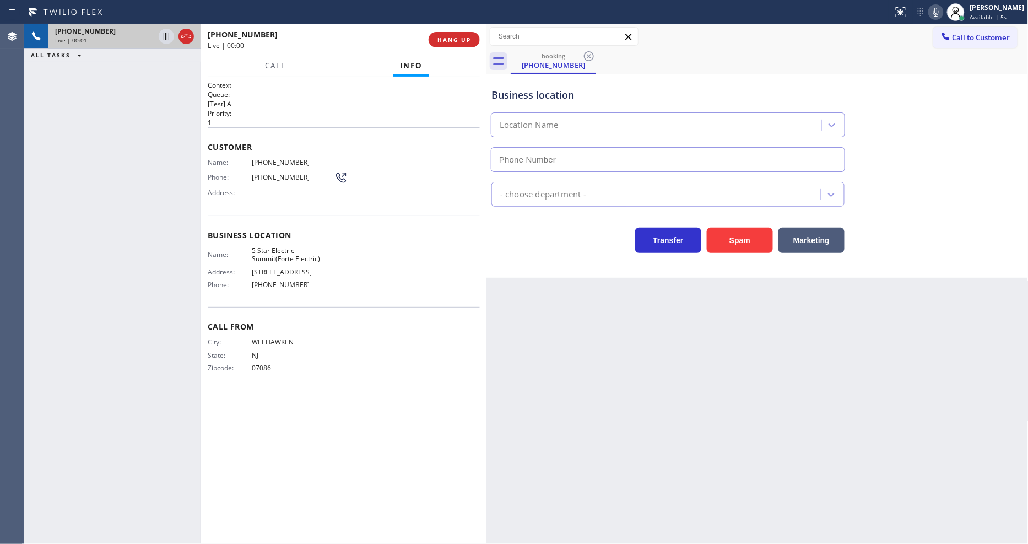
type input "[PHONE_NUMBER]"
click at [277, 250] on span "5 Star Electric Summit(Forte Electric)" at bounding box center [293, 254] width 83 height 17
click at [250, 158] on span "Name:" at bounding box center [230, 162] width 44 height 8
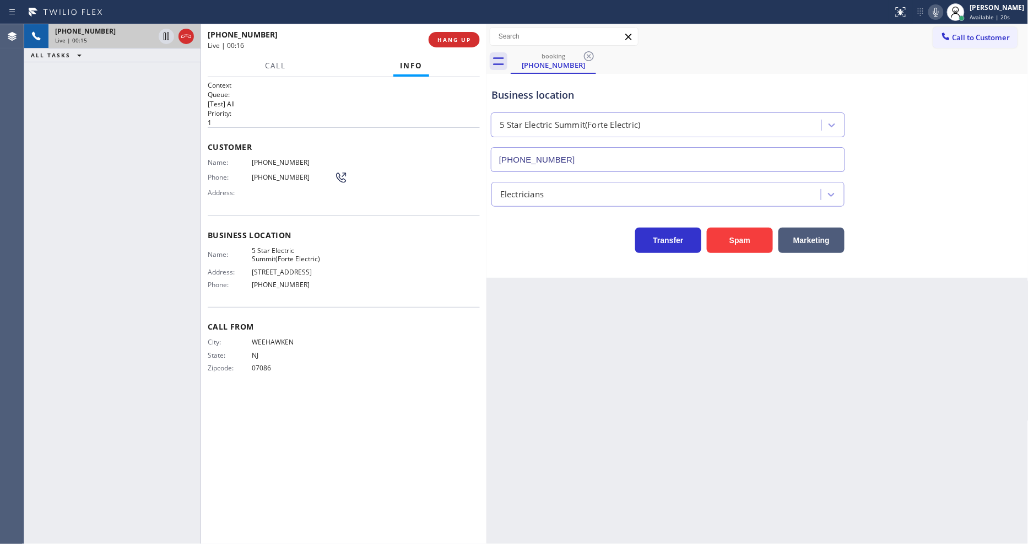
click at [250, 158] on span "Name:" at bounding box center [230, 162] width 44 height 8
click at [253, 158] on span "[PHONE_NUMBER]" at bounding box center [293, 162] width 83 height 8
click at [164, 31] on icon at bounding box center [166, 36] width 13 height 13
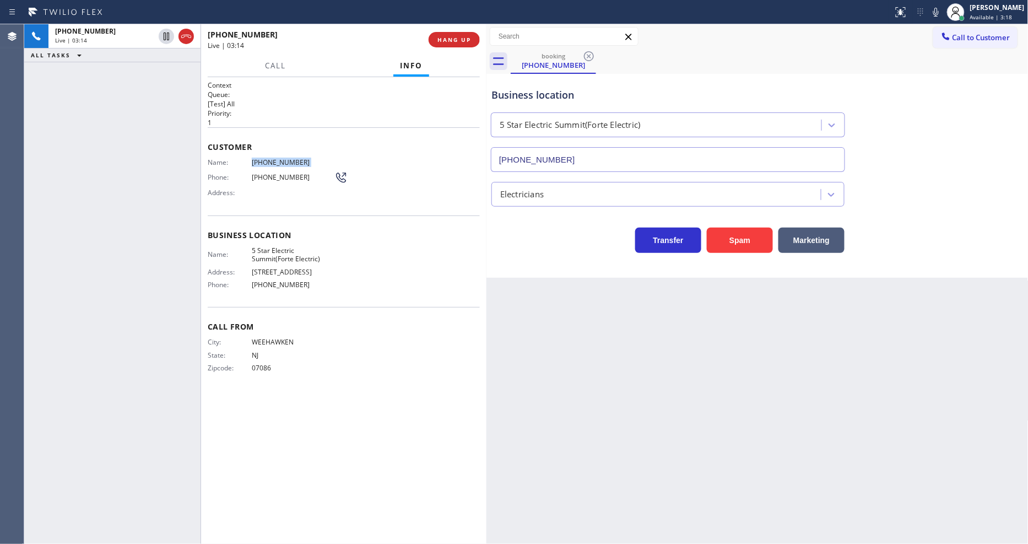
drag, startPoint x: 941, startPoint y: 11, endPoint x: 807, endPoint y: 102, distance: 162.2
click at [943, 11] on icon at bounding box center [936, 12] width 13 height 13
drag, startPoint x: 402, startPoint y: 428, endPoint x: 360, endPoint y: 541, distance: 121.0
click at [401, 433] on div "Context Queue: [Test] All Priority: 1 Customer Name: [PHONE_NUMBER] Phone: [PHO…" at bounding box center [344, 310] width 272 height 460
drag, startPoint x: 163, startPoint y: 34, endPoint x: 401, endPoint y: 37, distance: 238.1
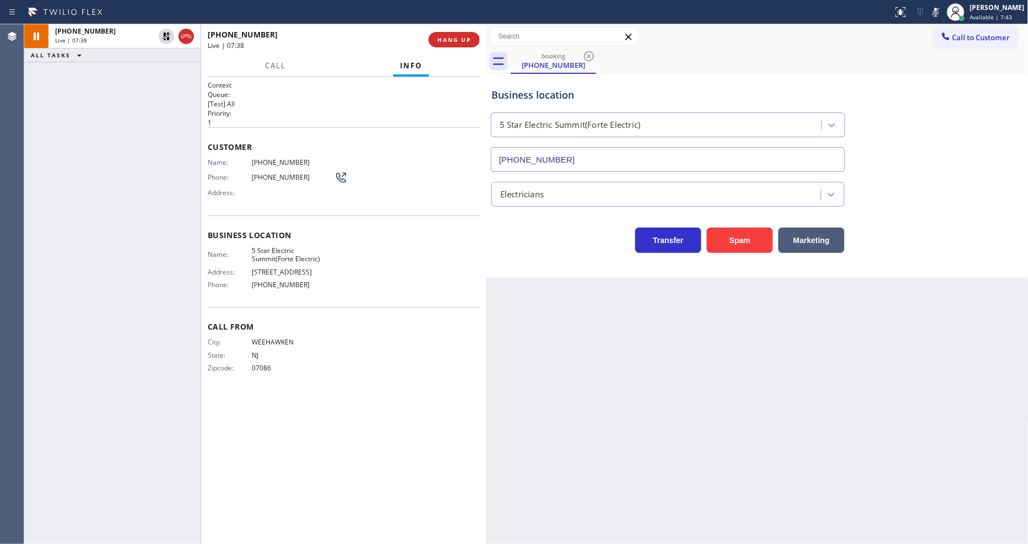
click at [163, 34] on icon at bounding box center [166, 36] width 13 height 13
click at [943, 13] on icon at bounding box center [936, 12] width 13 height 13
click at [904, 311] on div "Back to Dashboard Change Sender ID Customers Technicians Select a contact Outbo…" at bounding box center [758, 284] width 542 height 520
click at [338, 327] on span "Call From" at bounding box center [344, 326] width 272 height 10
click at [1005, 13] on span "Available | 12:55" at bounding box center [993, 17] width 46 height 8
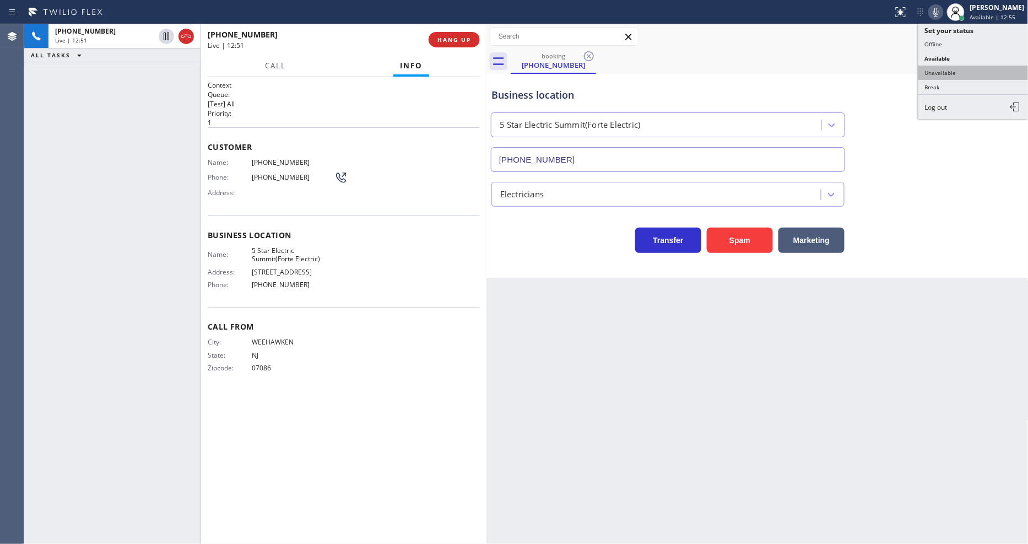
click at [949, 72] on button "Unavailable" at bounding box center [974, 73] width 110 height 14
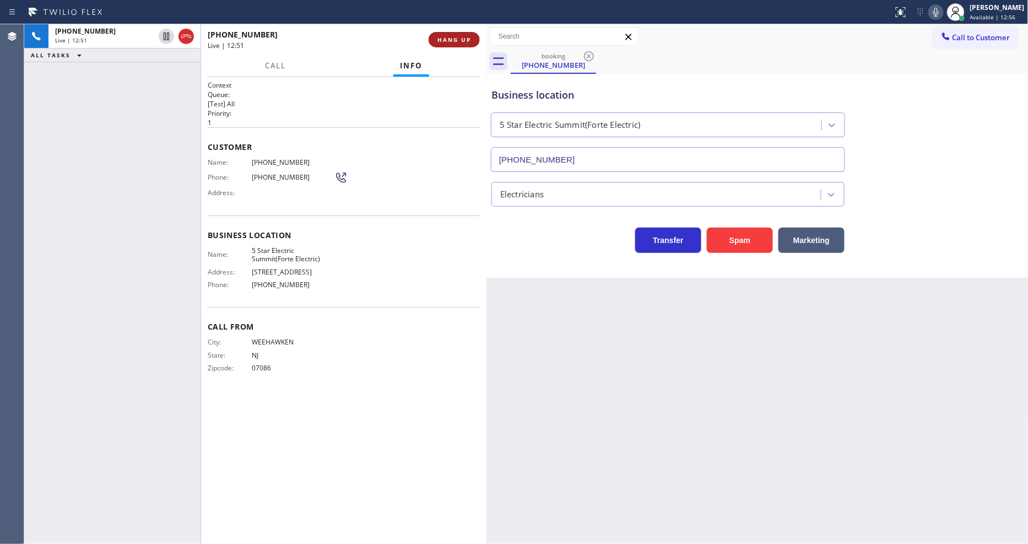
click at [448, 42] on span "HANG UP" at bounding box center [455, 40] width 34 height 8
click at [449, 42] on span "HANG UP" at bounding box center [455, 40] width 34 height 8
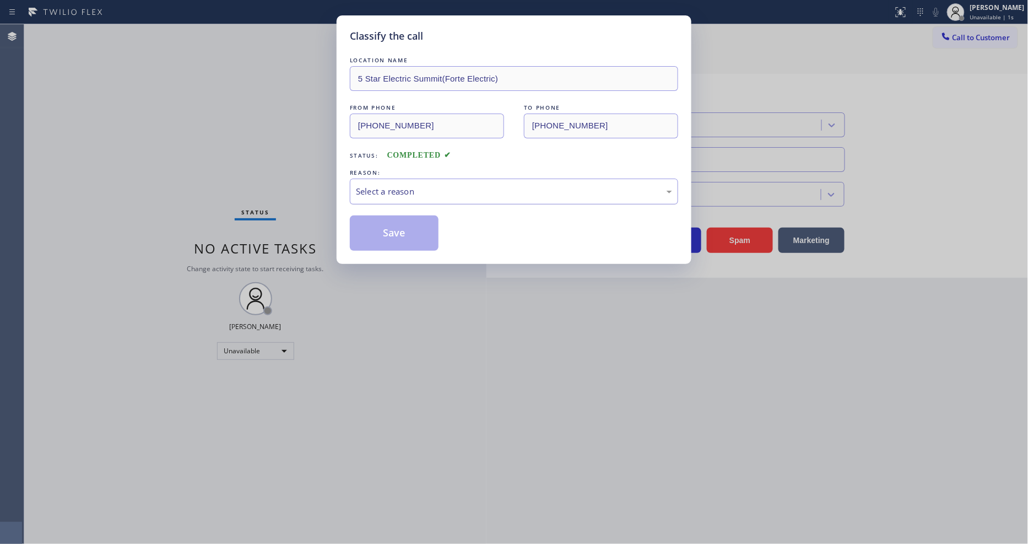
click at [396, 196] on div "Select a reason" at bounding box center [514, 192] width 328 height 26
click at [403, 222] on button "Save" at bounding box center [394, 232] width 89 height 35
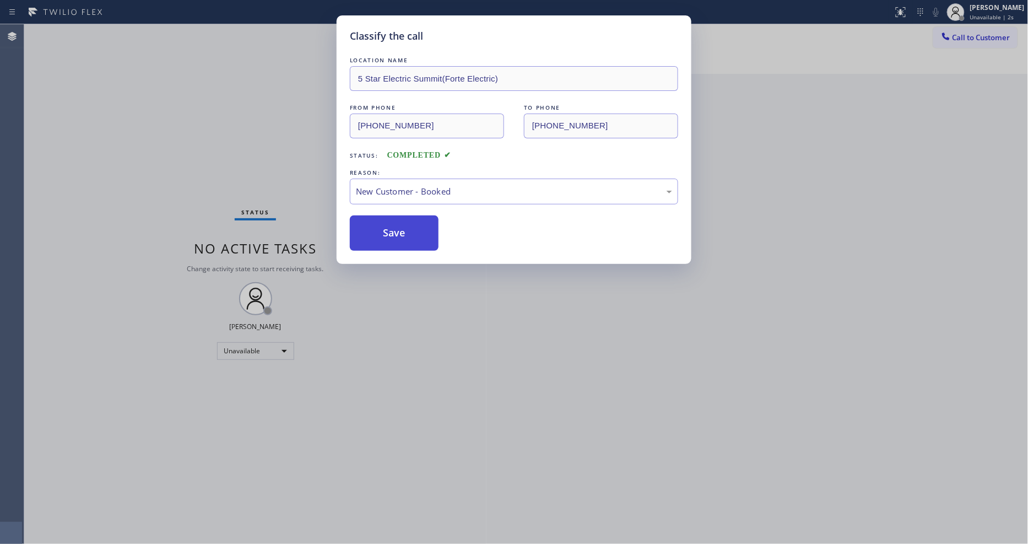
click at [403, 222] on button "Save" at bounding box center [394, 232] width 89 height 35
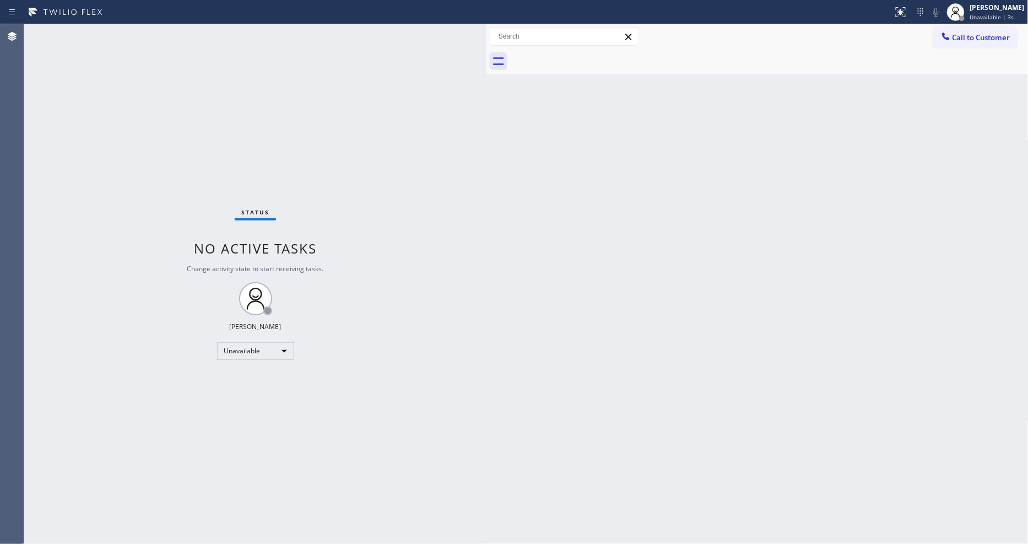
click at [970, 35] on span "Call to Customer" at bounding box center [982, 38] width 58 height 10
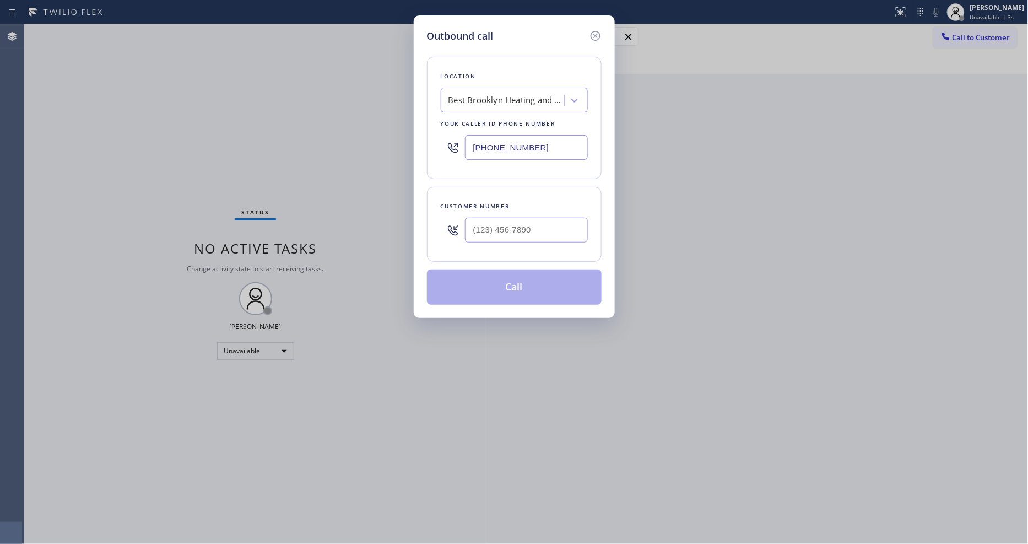
click at [499, 95] on div "Best Brooklyn Heating and AC Repair" at bounding box center [507, 100] width 116 height 13
paste input "West Hollywood Heating and Air Conditioning"
type input "West Hollywood Heating and Air Conditioning"
click at [491, 127] on div "West Hollywood Heating and Air Conditioning" at bounding box center [514, 129] width 147 height 31
type input "[PHONE_NUMBER]"
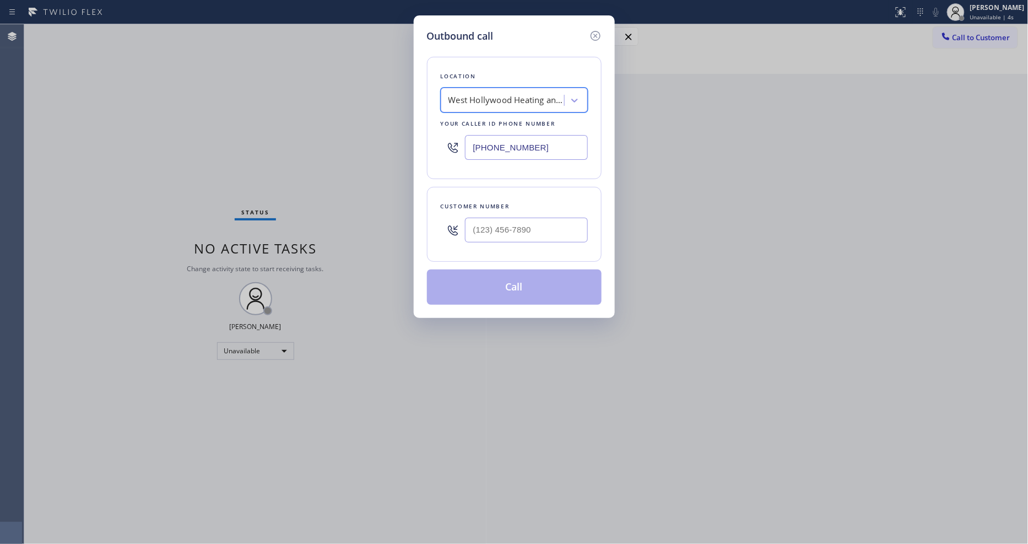
scroll to position [0, 1]
click at [487, 220] on input "(___) ___-____" at bounding box center [526, 230] width 123 height 25
paste input "216) 225-1620"
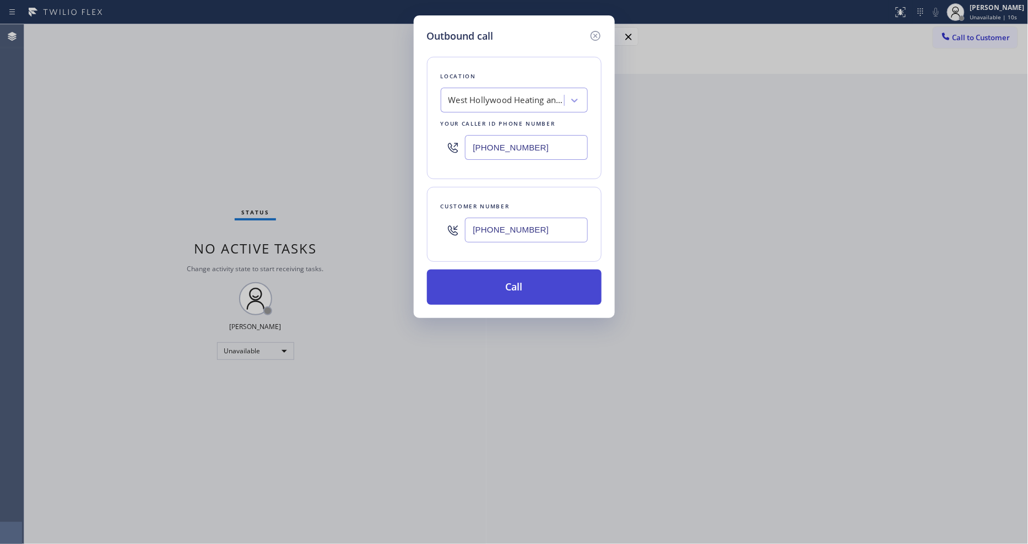
type input "[PHONE_NUMBER]"
click at [472, 282] on button "Call" at bounding box center [514, 286] width 175 height 35
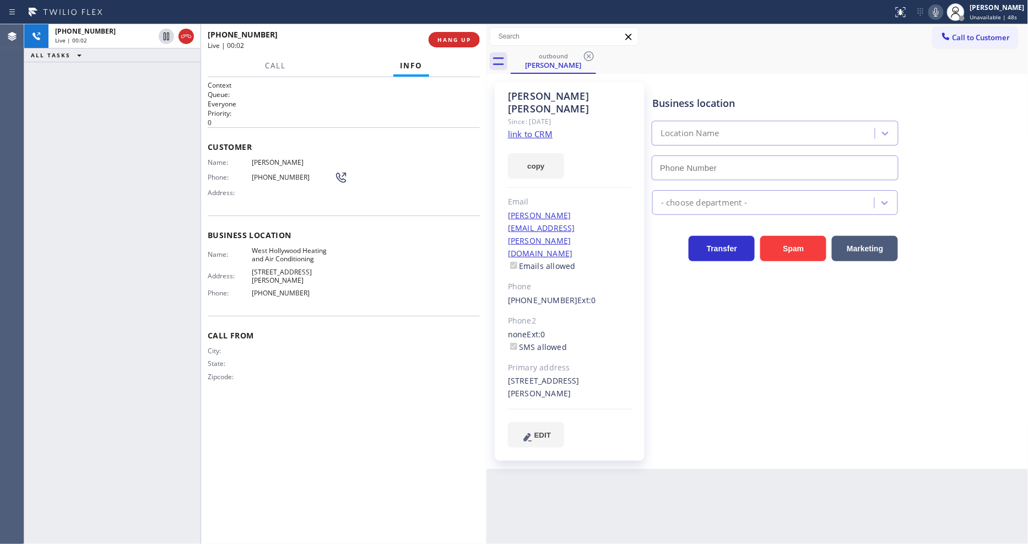
type input "[PHONE_NUMBER]"
click at [441, 36] on span "HANG UP" at bounding box center [455, 40] width 34 height 8
click at [279, 173] on span "[PHONE_NUMBER]" at bounding box center [293, 177] width 83 height 8
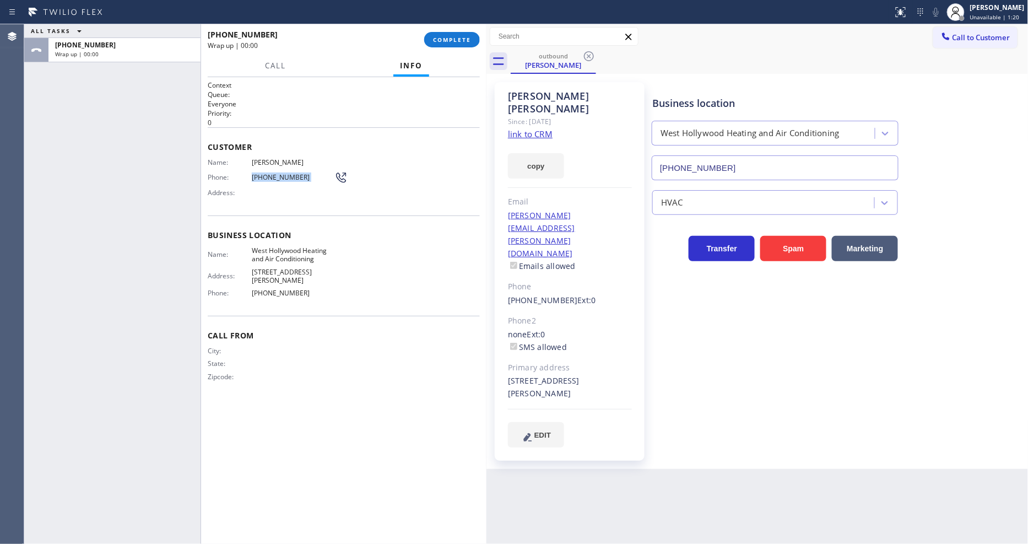
click at [279, 173] on span "[PHONE_NUMBER]" at bounding box center [293, 177] width 83 height 8
click at [437, 28] on div "[PHONE_NUMBER] Wrap up | 00:00 COMPLETE" at bounding box center [344, 39] width 272 height 29
click at [441, 39] on span "COMPLETE" at bounding box center [452, 40] width 38 height 8
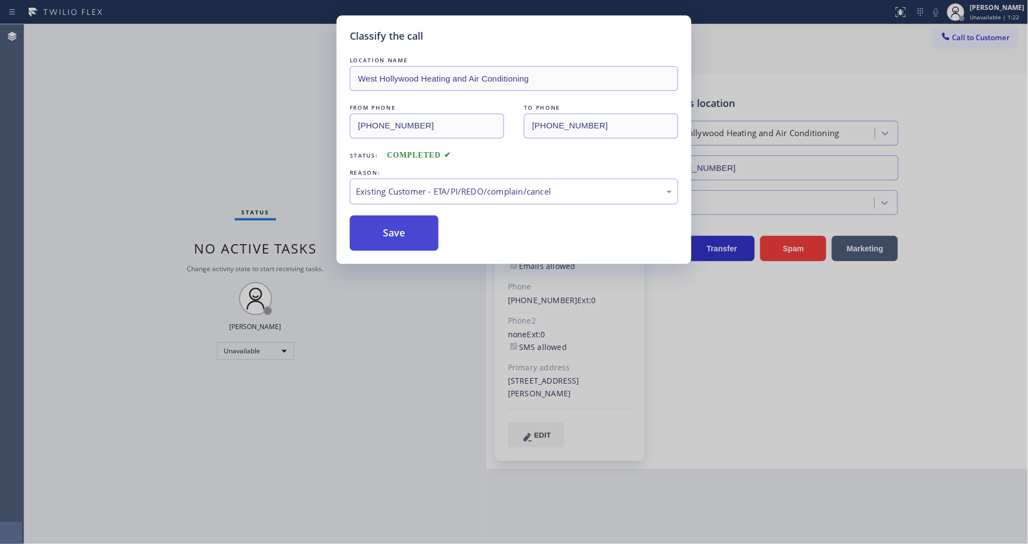
click at [396, 228] on button "Save" at bounding box center [394, 232] width 89 height 35
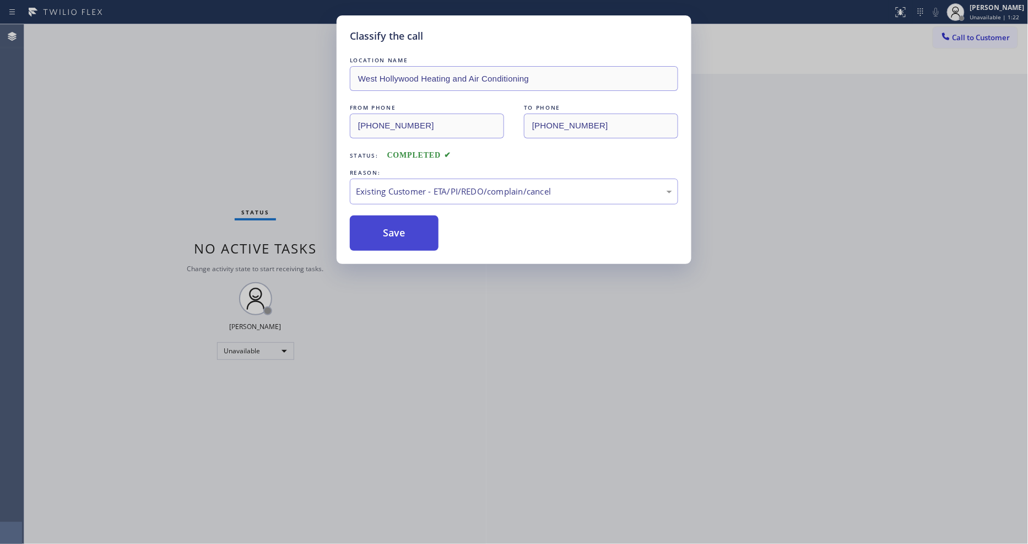
click at [396, 228] on button "Save" at bounding box center [394, 232] width 89 height 35
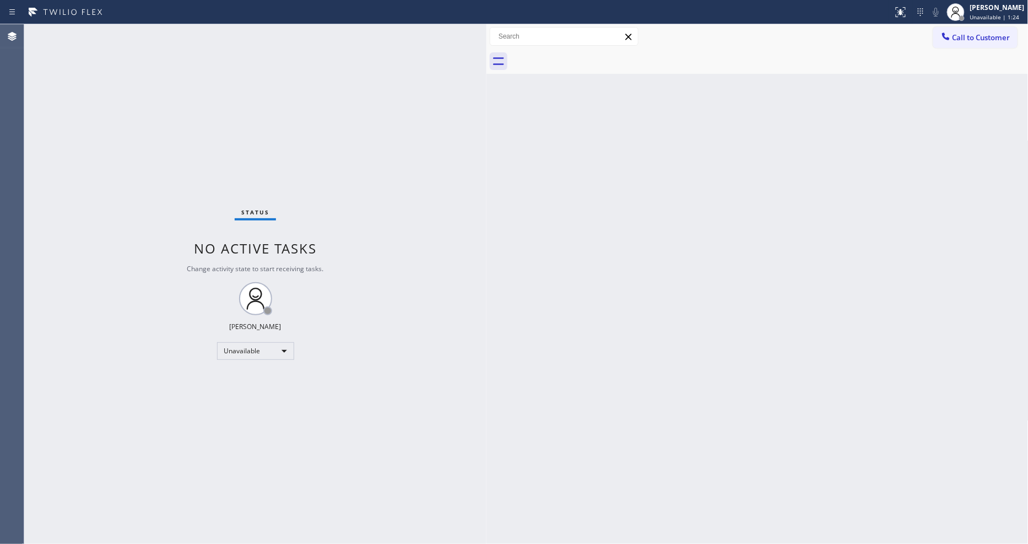
click at [998, 30] on button "Call to Customer" at bounding box center [975, 37] width 84 height 21
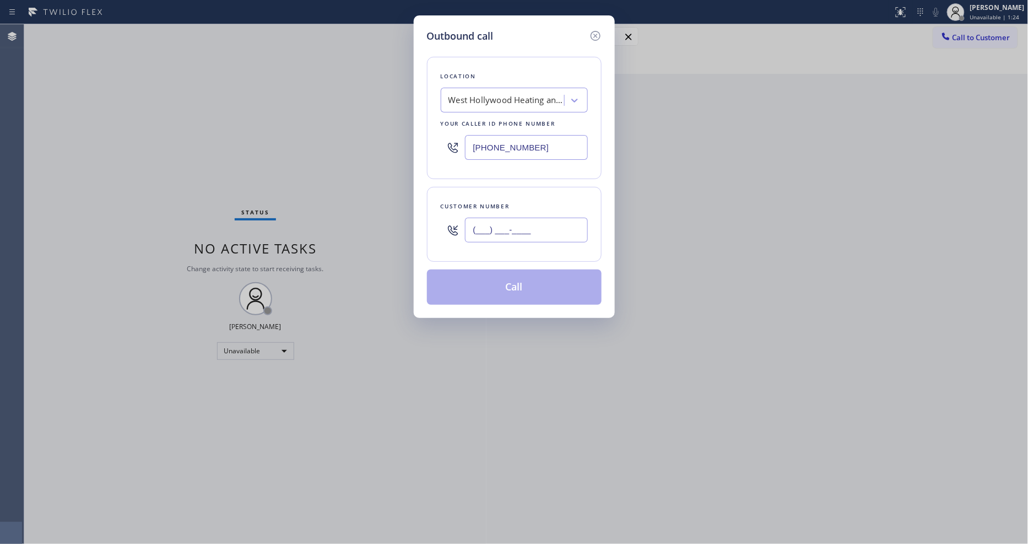
click at [482, 218] on input "(___) ___-____" at bounding box center [526, 230] width 123 height 25
paste input "216) 225-1620"
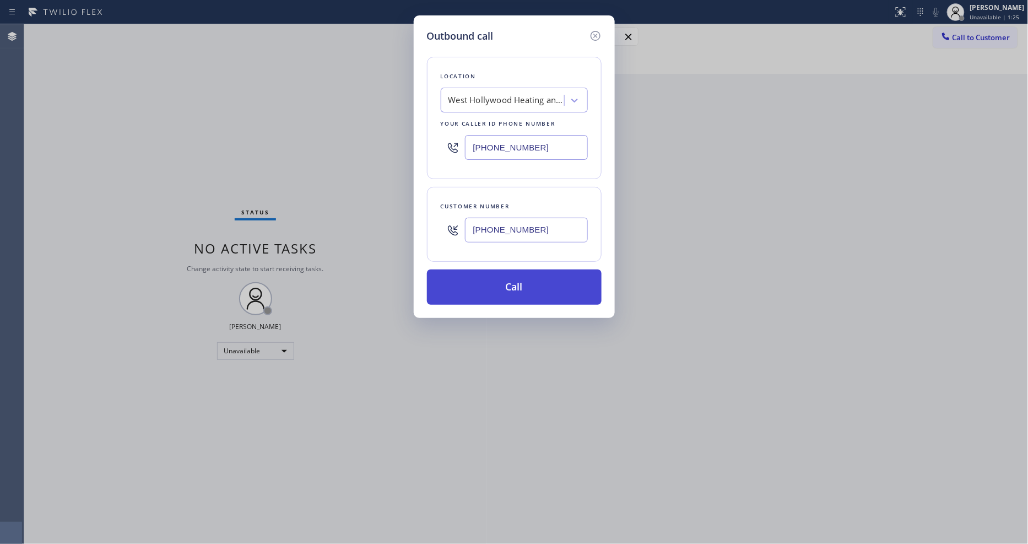
type input "[PHONE_NUMBER]"
click at [483, 278] on button "Call" at bounding box center [514, 286] width 175 height 35
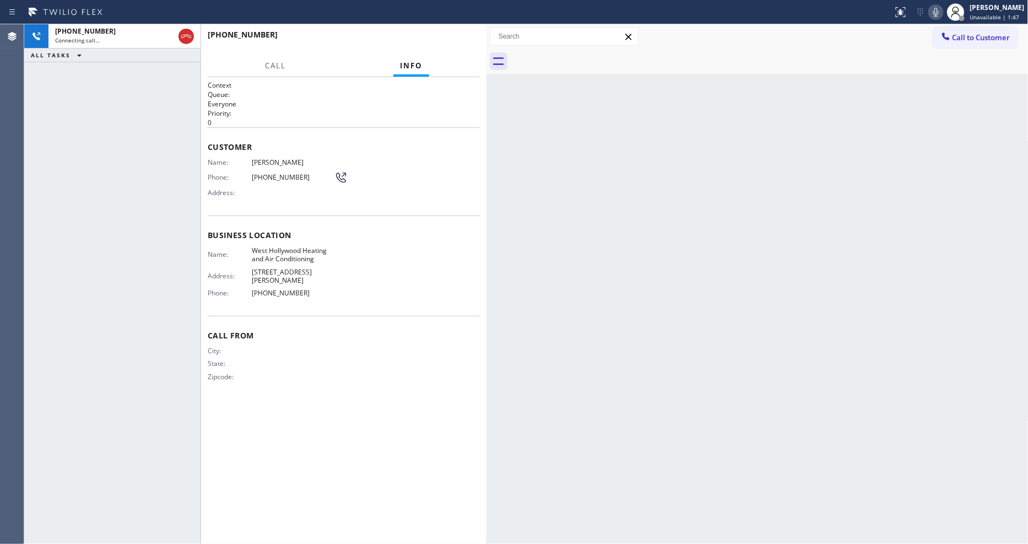
click at [279, 158] on span "[PERSON_NAME]" at bounding box center [293, 162] width 83 height 8
click at [20, 255] on div "Agent Desktop" at bounding box center [12, 284] width 24 height 520
click at [268, 171] on div "Phone: [PHONE_NUMBER]" at bounding box center [278, 177] width 140 height 13
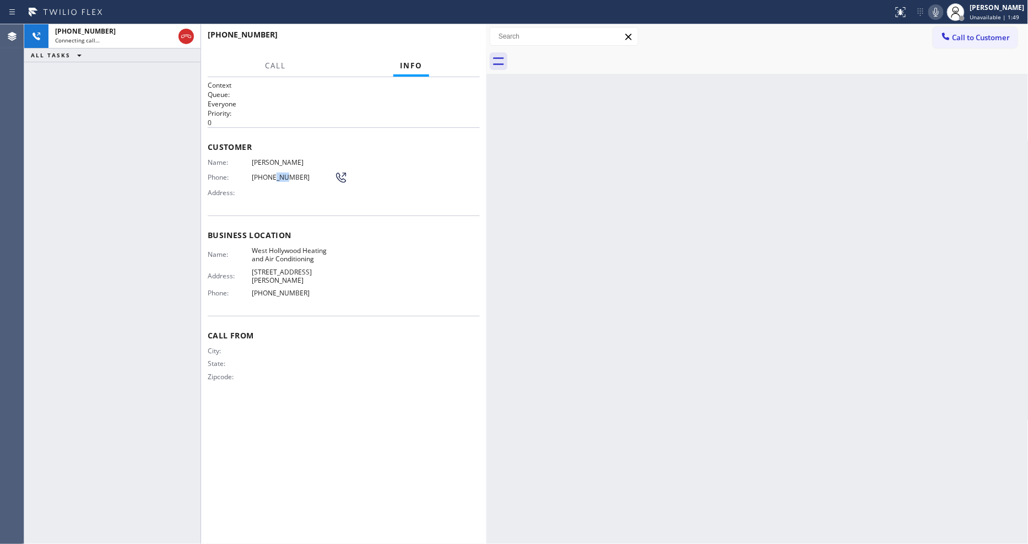
click at [268, 171] on div "Phone: [PHONE_NUMBER]" at bounding box center [278, 177] width 140 height 13
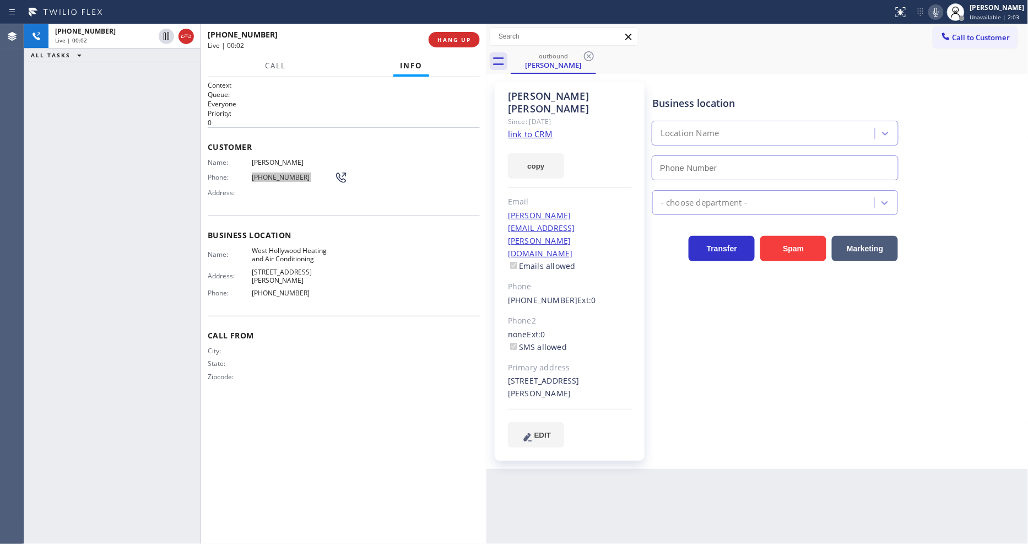
type input "[PHONE_NUMBER]"
click at [455, 34] on button "HANG UP" at bounding box center [454, 39] width 51 height 15
drag, startPoint x: 455, startPoint y: 34, endPoint x: 453, endPoint y: 48, distance: 13.9
click at [455, 35] on button "HANG UP" at bounding box center [454, 39] width 51 height 15
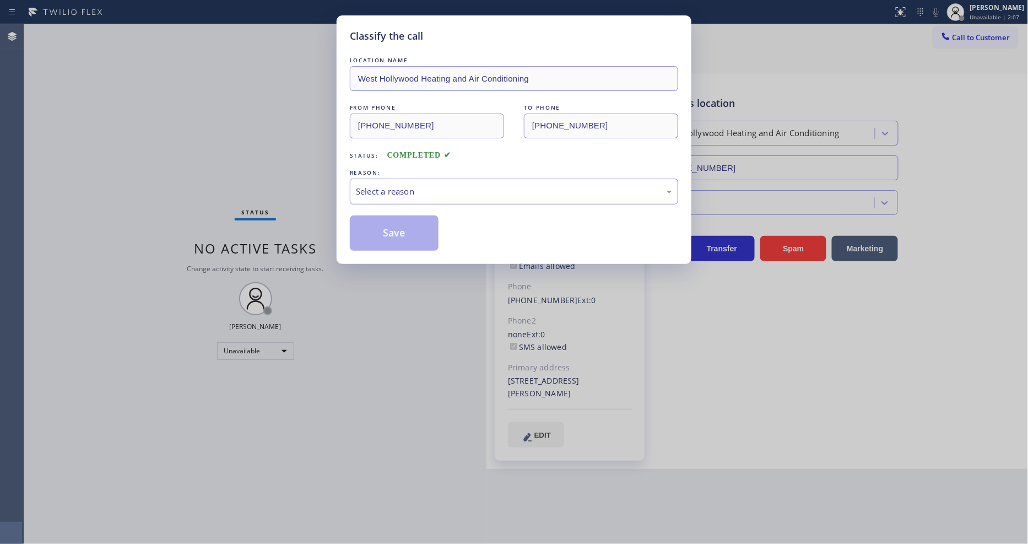
click at [412, 188] on div "Select a reason" at bounding box center [514, 191] width 316 height 13
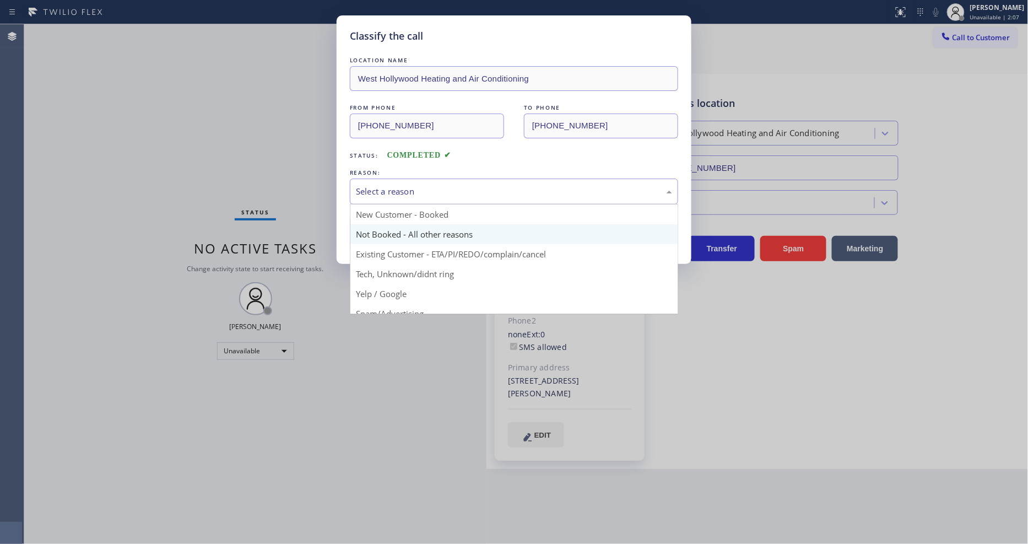
click at [395, 228] on button "Save" at bounding box center [394, 232] width 89 height 35
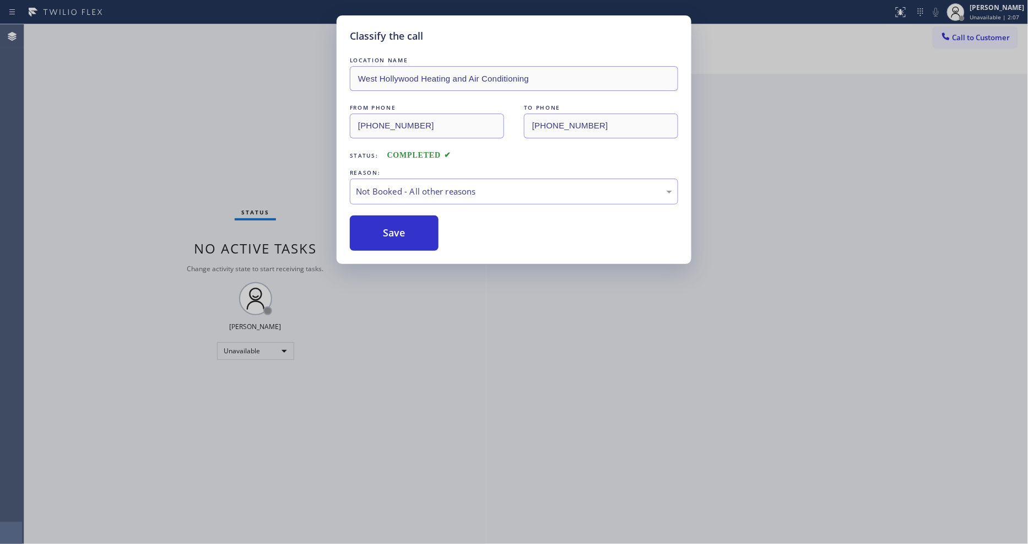
click at [395, 228] on button "Save" at bounding box center [394, 232] width 89 height 35
click at [395, 226] on button "Save" at bounding box center [394, 232] width 89 height 35
click at [259, 349] on div "Unavailable" at bounding box center [255, 351] width 77 height 18
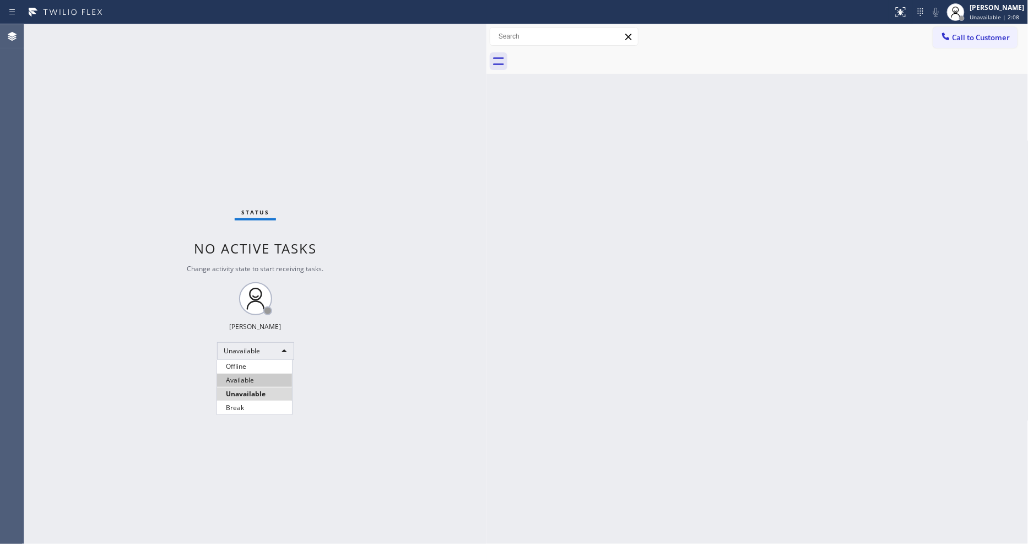
click at [249, 379] on li "Available" at bounding box center [254, 380] width 75 height 13
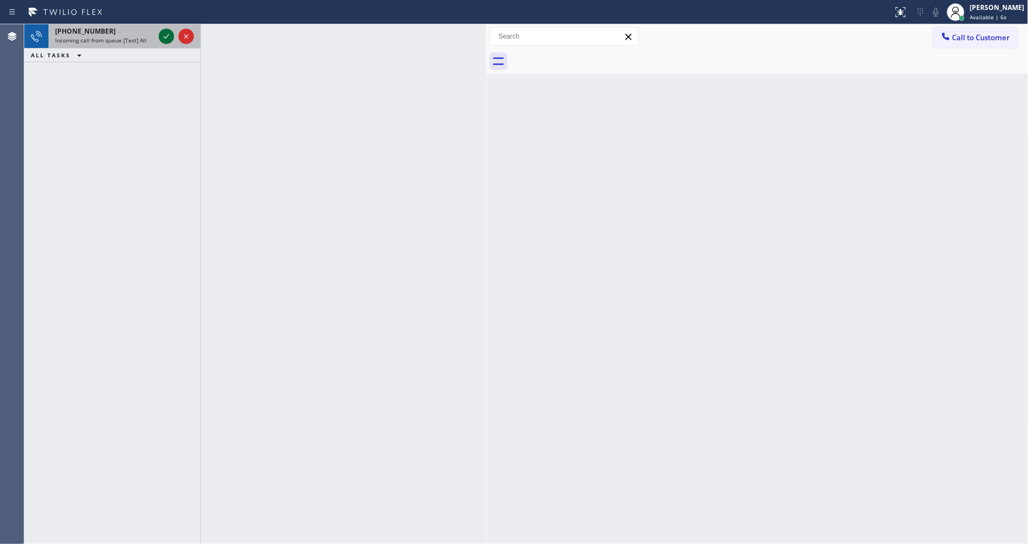
click at [163, 35] on icon at bounding box center [166, 36] width 13 height 13
click at [168, 35] on icon at bounding box center [167, 36] width 6 height 4
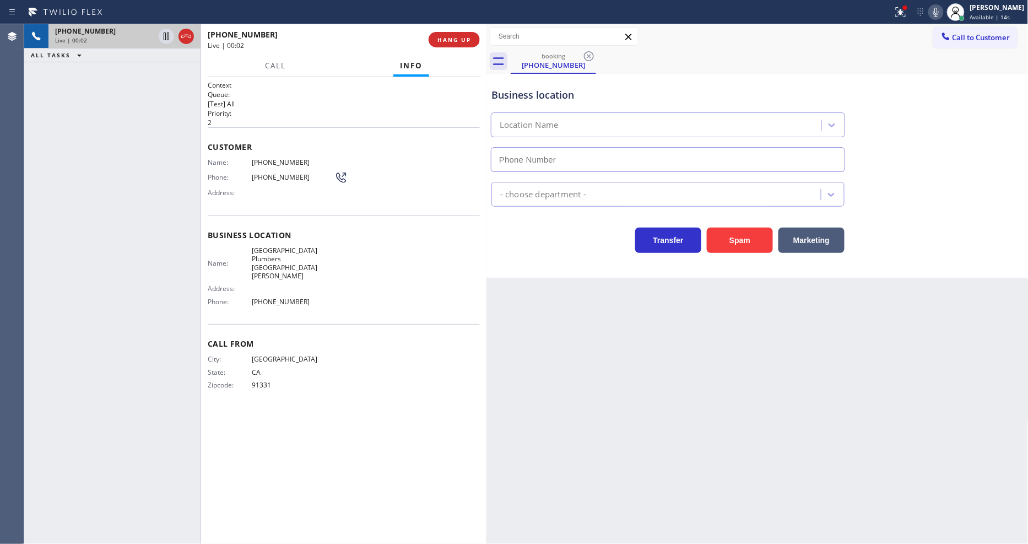
type input "[PHONE_NUMBER]"
click at [452, 42] on span "HANG UP" at bounding box center [455, 40] width 34 height 8
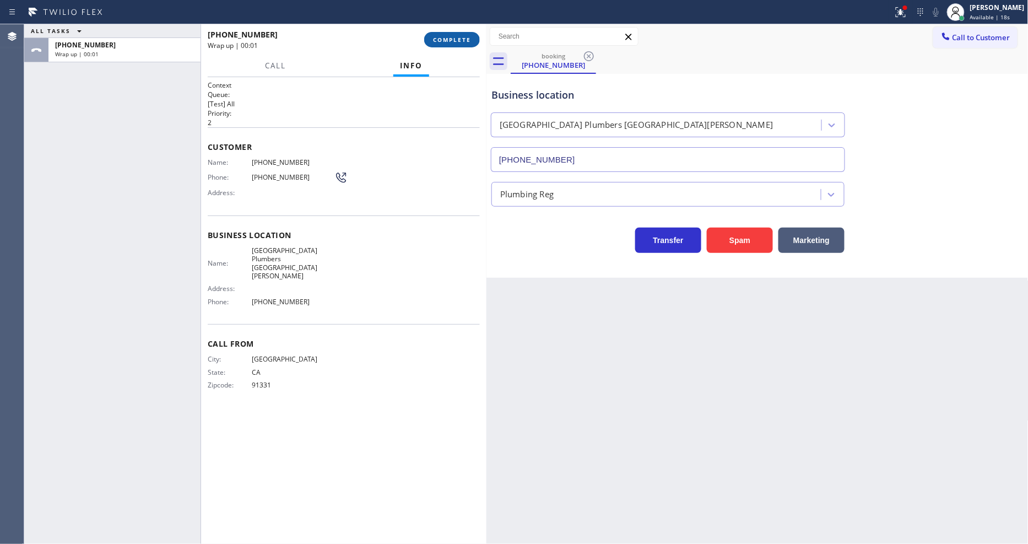
click at [443, 35] on button "COMPLETE" at bounding box center [452, 39] width 56 height 15
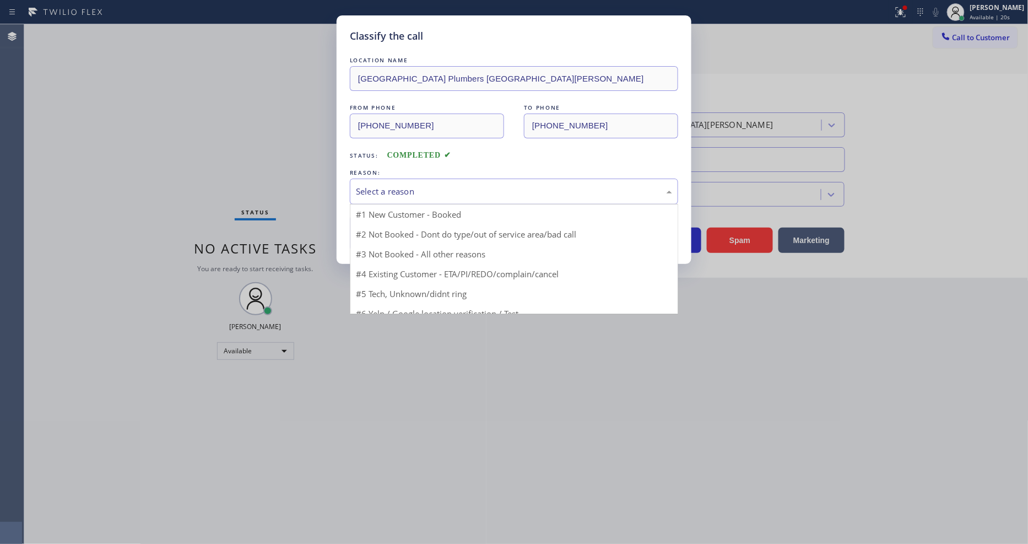
click at [403, 185] on div "Select a reason" at bounding box center [514, 191] width 316 height 13
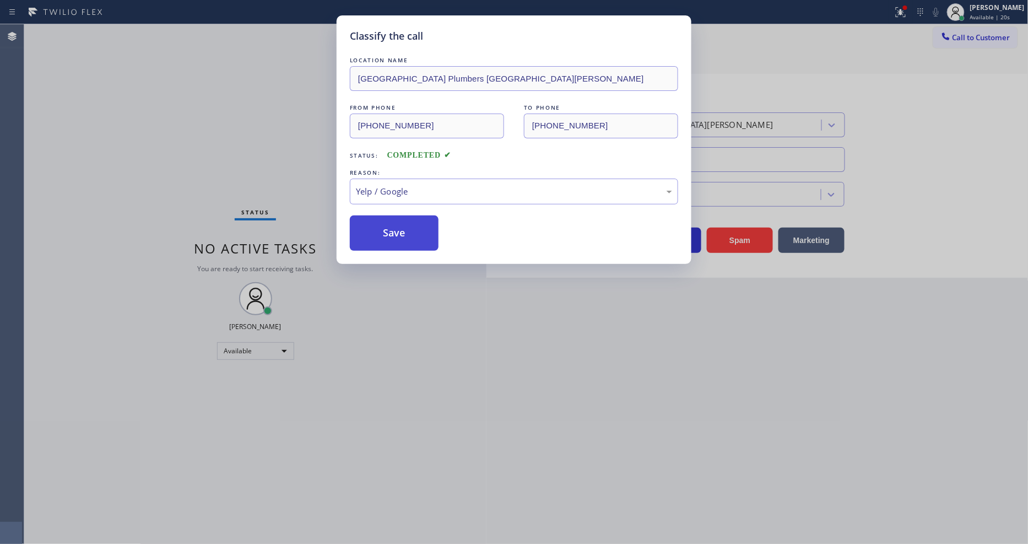
click at [373, 239] on button "Save" at bounding box center [394, 232] width 89 height 35
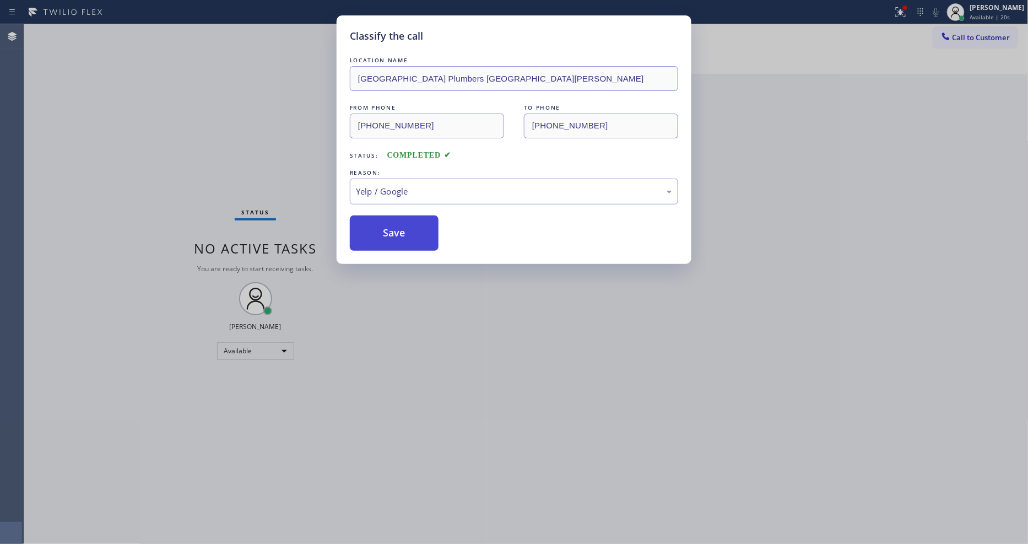
click at [373, 239] on button "Save" at bounding box center [394, 232] width 89 height 35
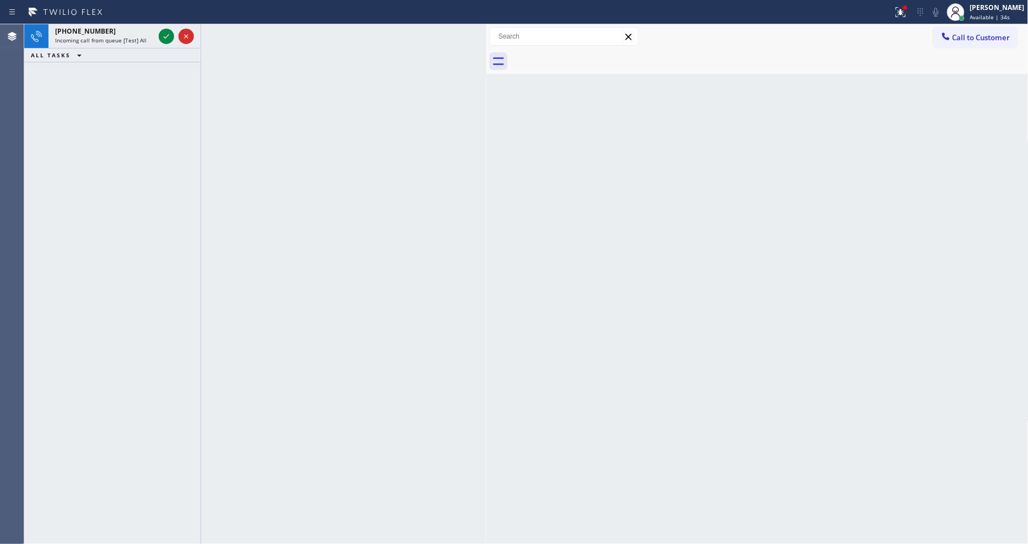
click at [166, 36] on icon at bounding box center [166, 36] width 13 height 13
click at [168, 31] on icon at bounding box center [166, 36] width 13 height 13
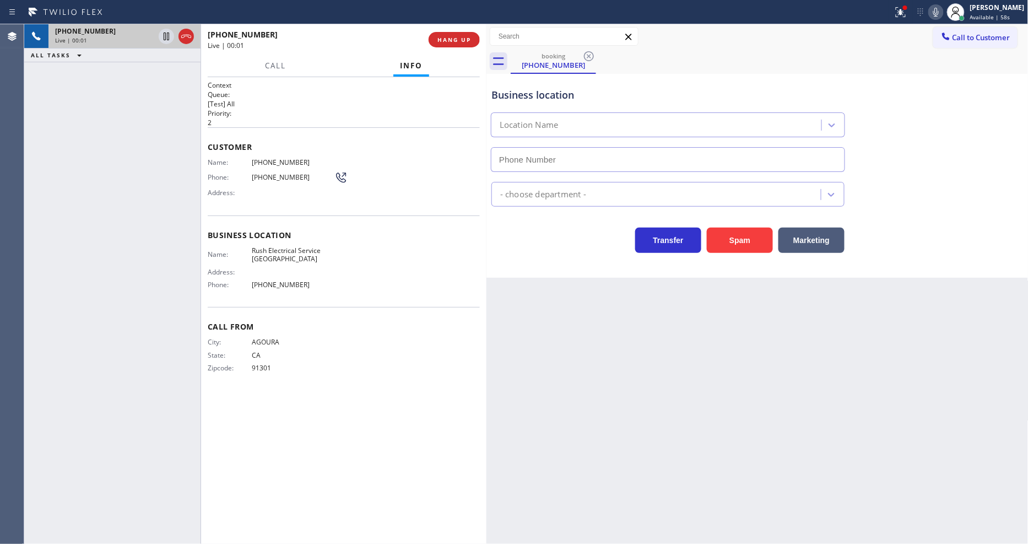
type input "[PHONE_NUMBER]"
click at [454, 45] on div "[PHONE_NUMBER] Live | 00:02 HANG UP" at bounding box center [344, 39] width 272 height 29
click at [456, 40] on span "HANG UP" at bounding box center [455, 40] width 34 height 8
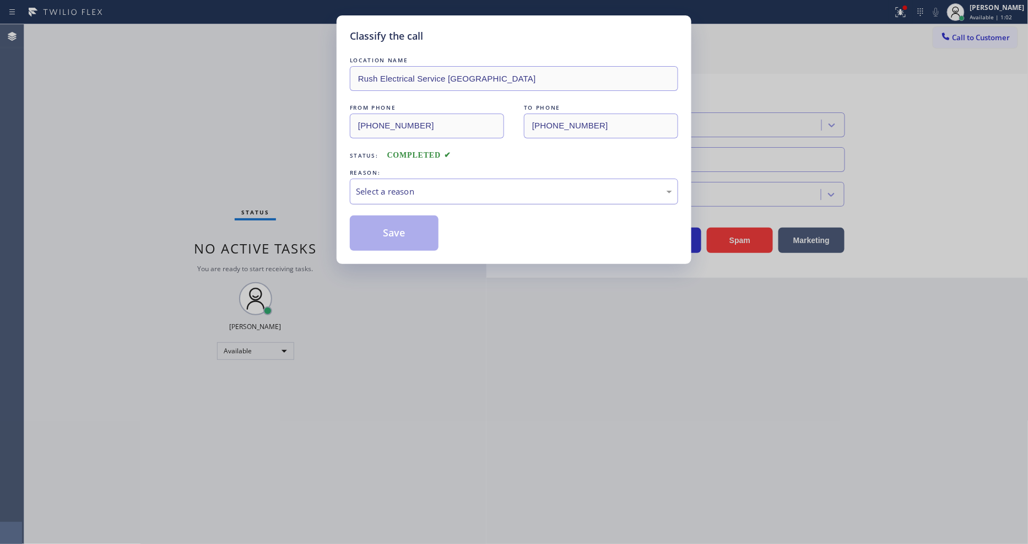
click at [408, 179] on div "Select a reason" at bounding box center [514, 192] width 328 height 26
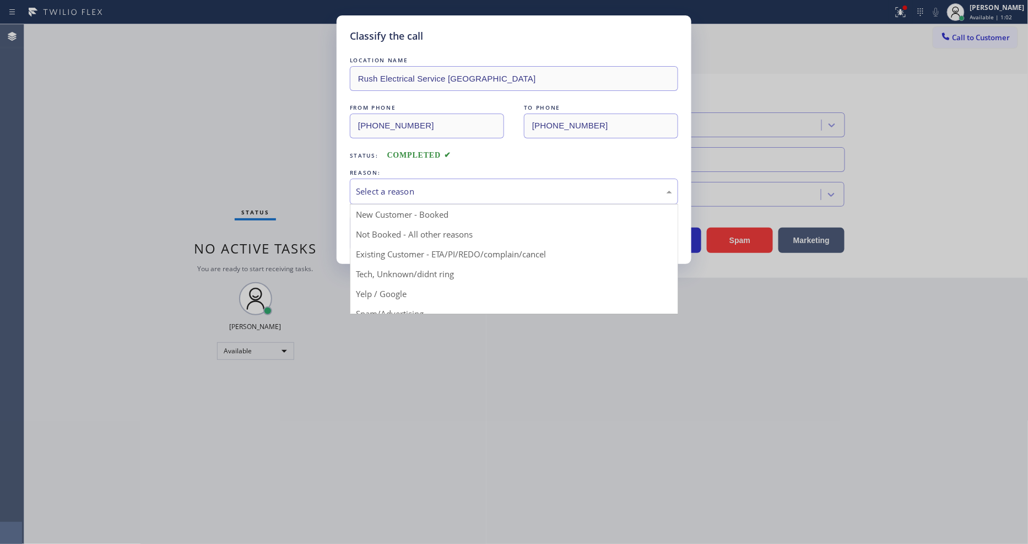
drag, startPoint x: 402, startPoint y: 285, endPoint x: 410, endPoint y: 231, distance: 54.0
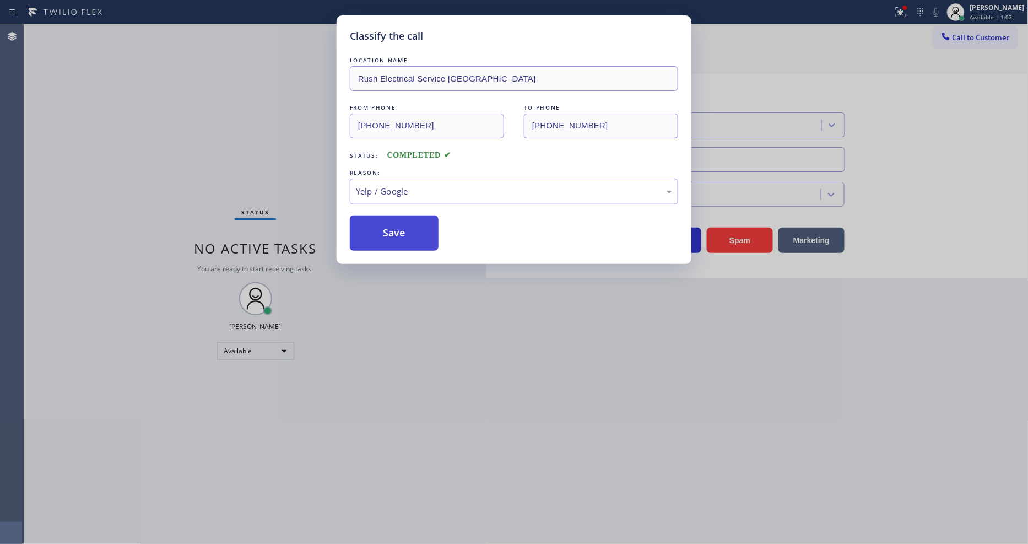
click at [411, 227] on button "Save" at bounding box center [394, 232] width 89 height 35
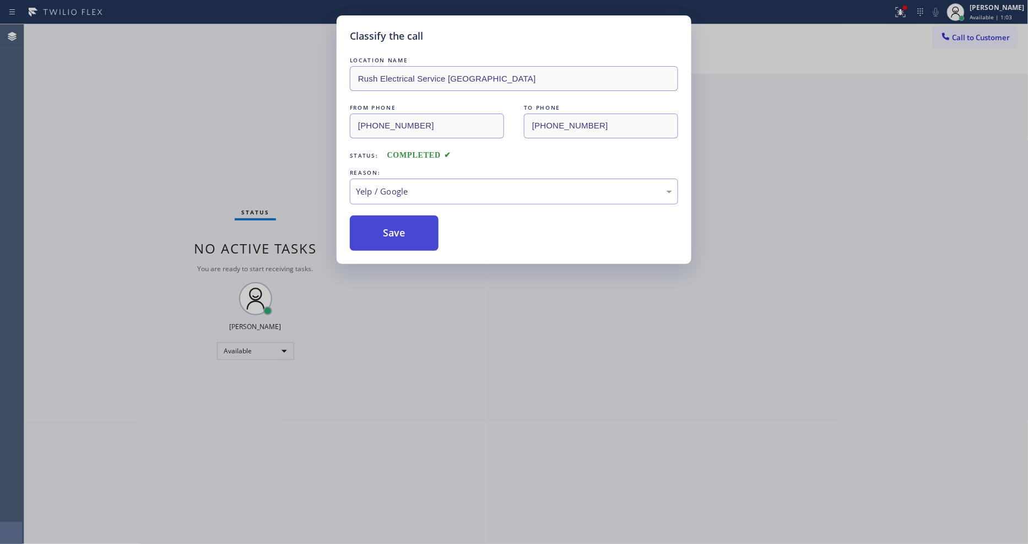
click at [411, 227] on button "Save" at bounding box center [394, 232] width 89 height 35
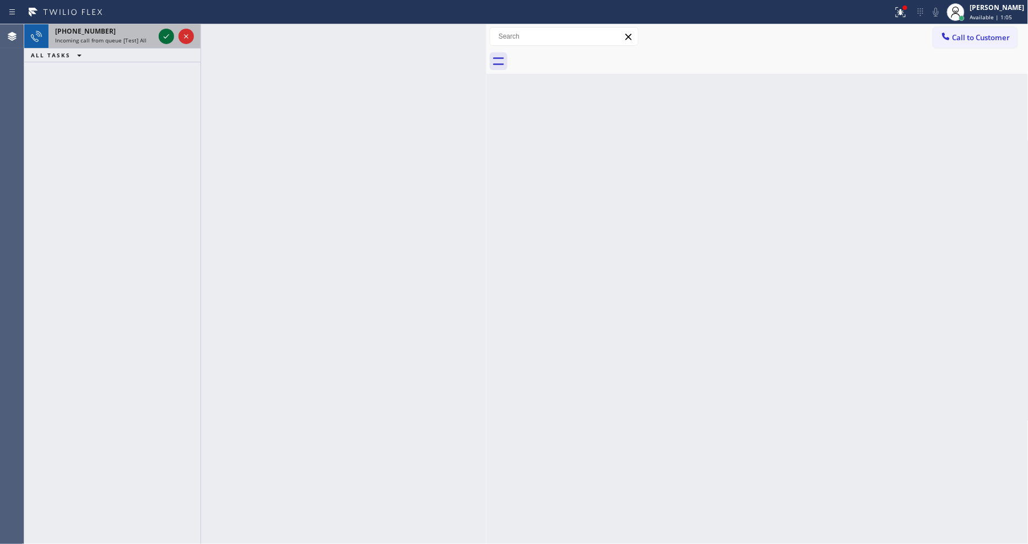
click at [171, 39] on icon at bounding box center [166, 36] width 13 height 13
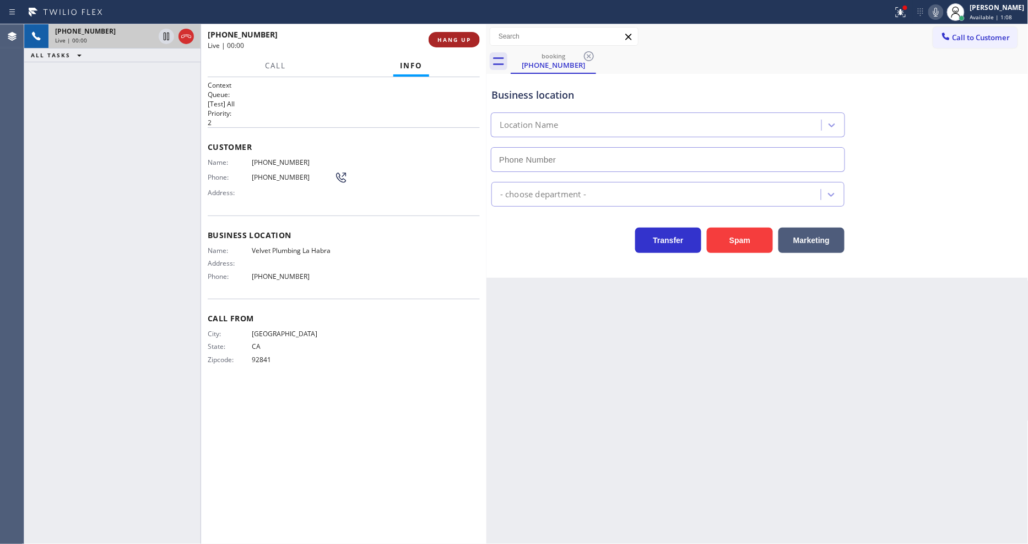
click at [458, 36] on span "HANG UP" at bounding box center [455, 40] width 34 height 8
type input "[PHONE_NUMBER]"
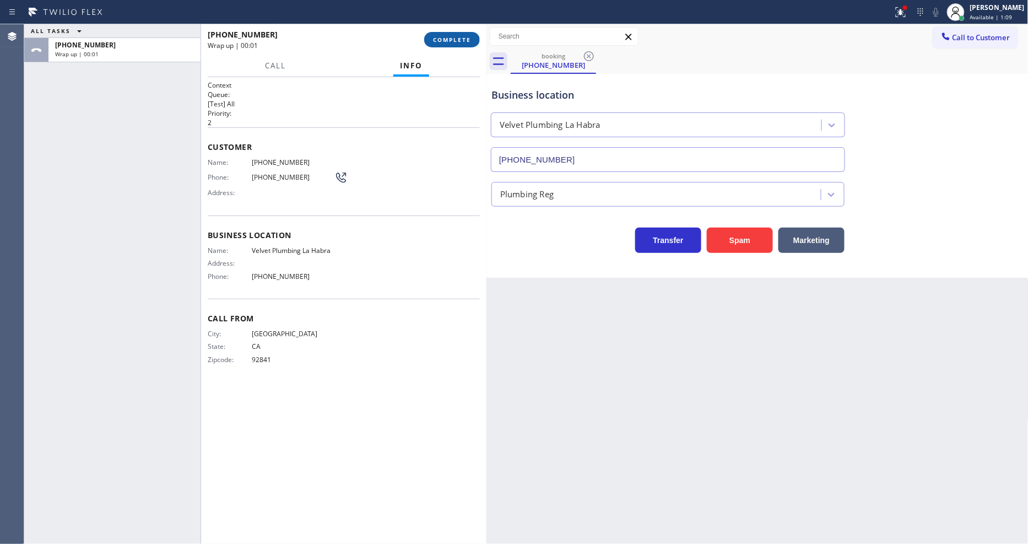
click at [458, 36] on span "COMPLETE" at bounding box center [452, 40] width 38 height 8
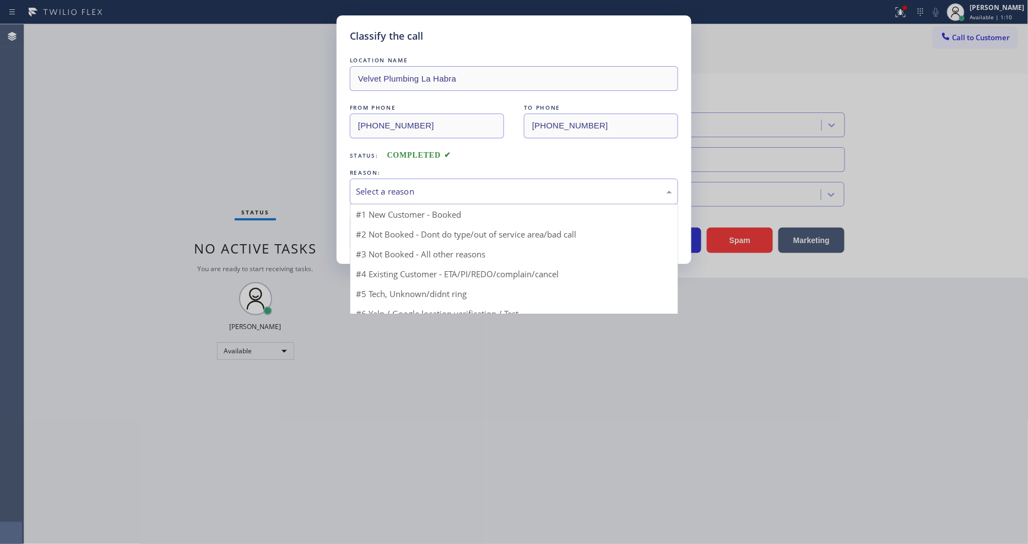
click at [410, 179] on div "Select a reason" at bounding box center [514, 192] width 328 height 26
drag, startPoint x: 404, startPoint y: 284, endPoint x: 404, endPoint y: 251, distance: 32.5
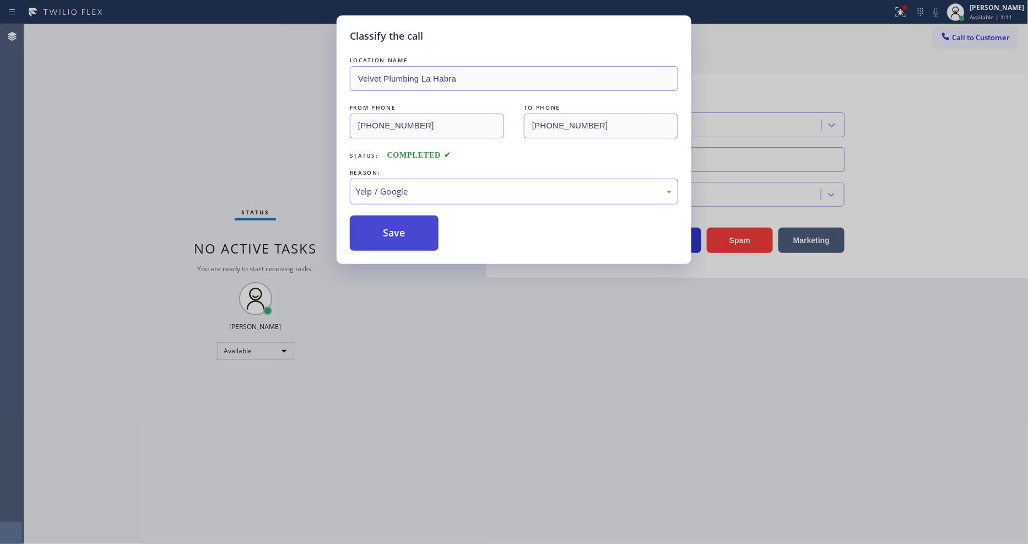
click at [408, 221] on button "Save" at bounding box center [394, 232] width 89 height 35
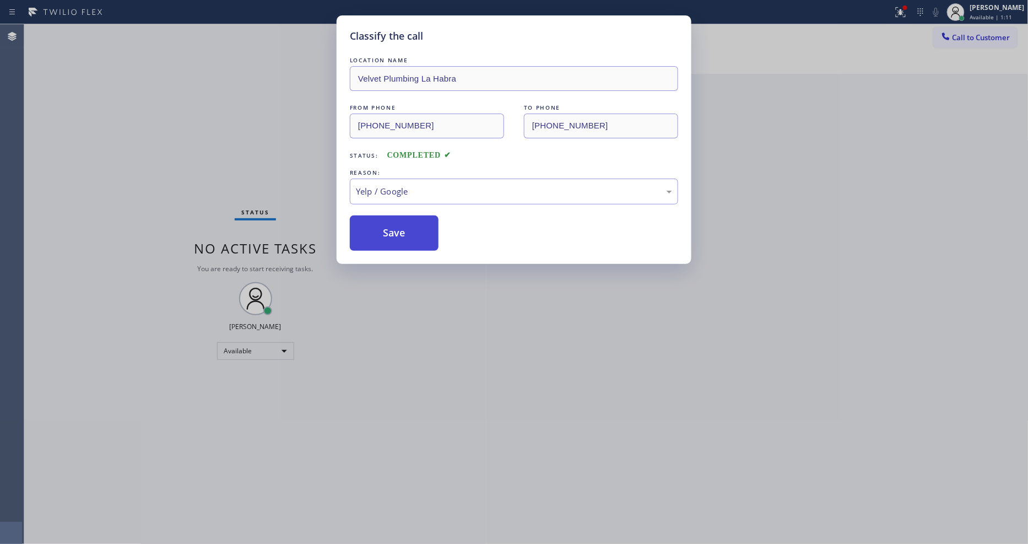
click at [408, 221] on button "Save" at bounding box center [394, 232] width 89 height 35
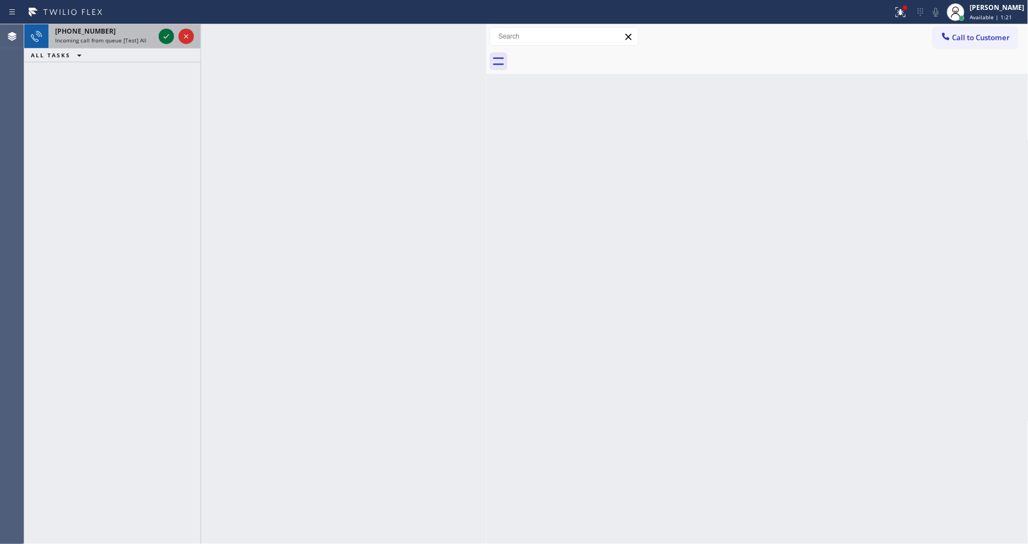
click at [165, 36] on icon at bounding box center [166, 36] width 13 height 13
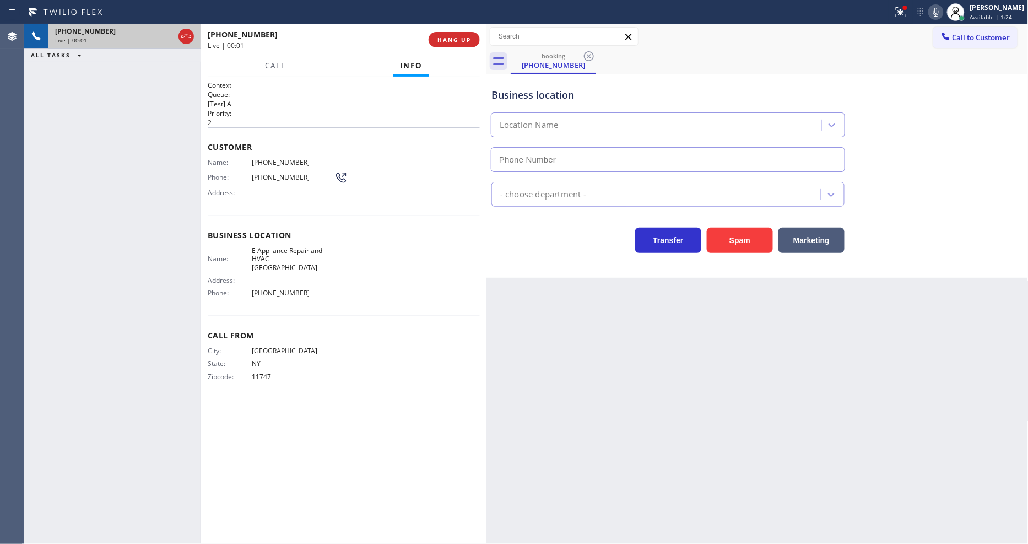
type input "[PHONE_NUMBER]"
click at [456, 33] on button "HANG UP" at bounding box center [454, 39] width 51 height 15
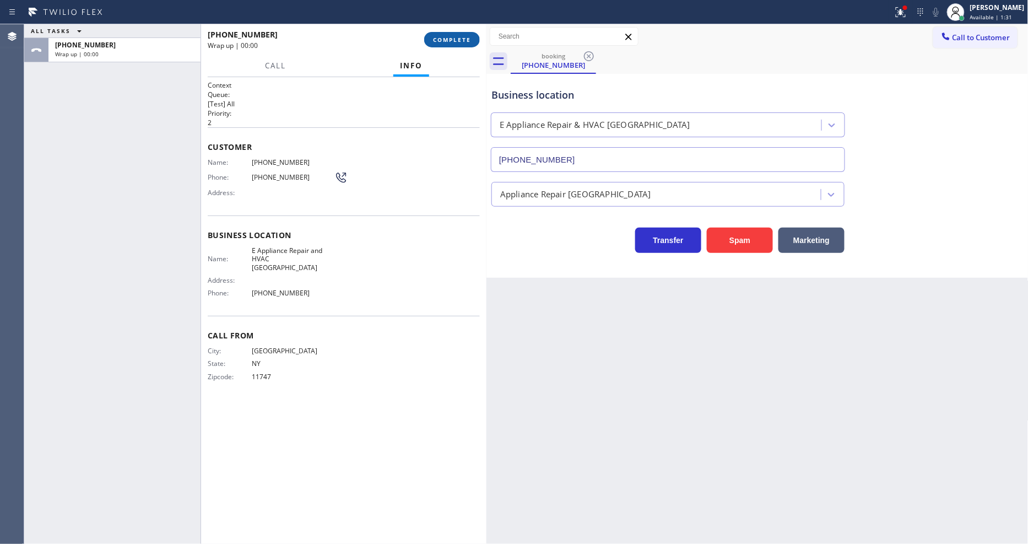
click at [460, 39] on span "COMPLETE" at bounding box center [452, 40] width 38 height 8
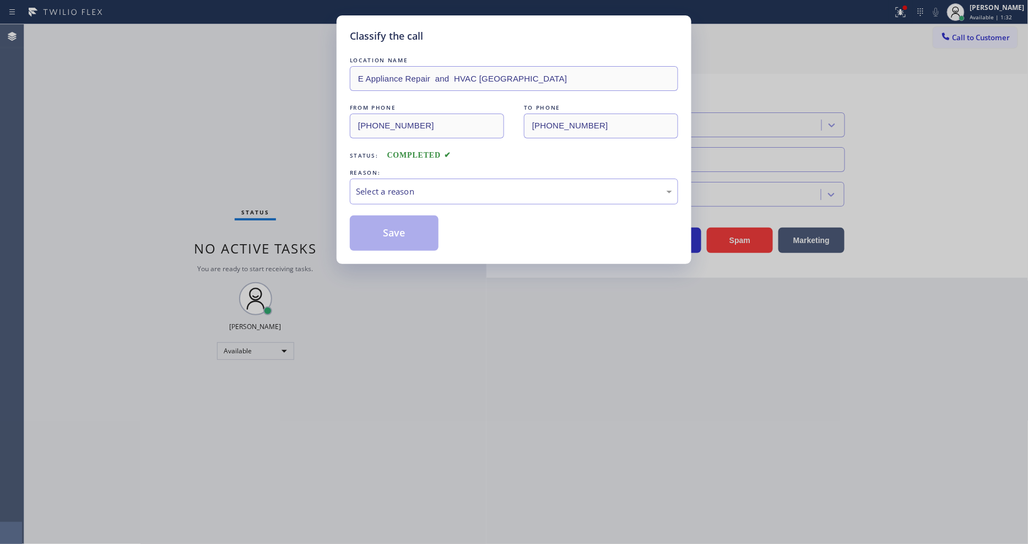
click at [396, 180] on div "Select a reason" at bounding box center [514, 192] width 328 height 26
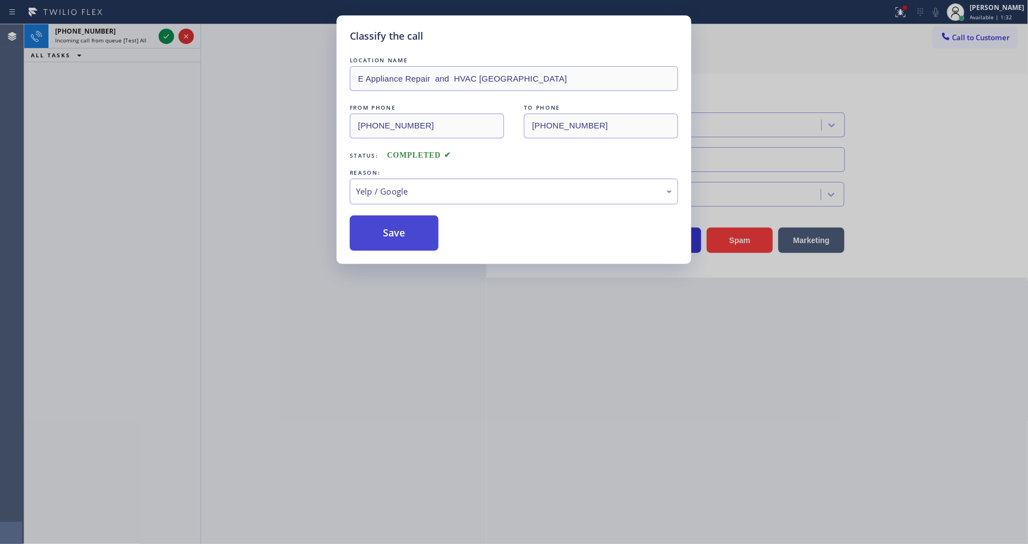
click at [386, 230] on button "Save" at bounding box center [394, 232] width 89 height 35
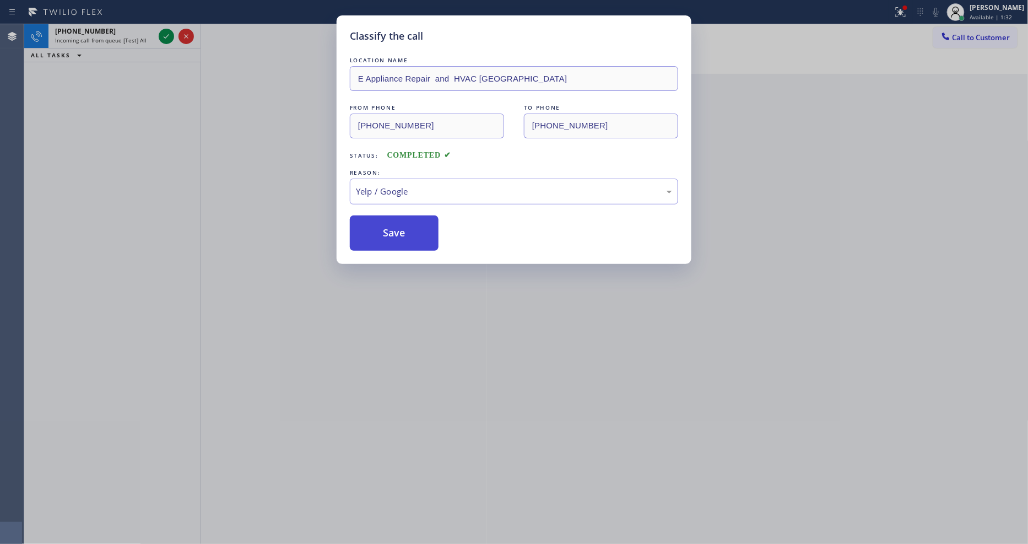
click at [386, 230] on button "Save" at bounding box center [394, 232] width 89 height 35
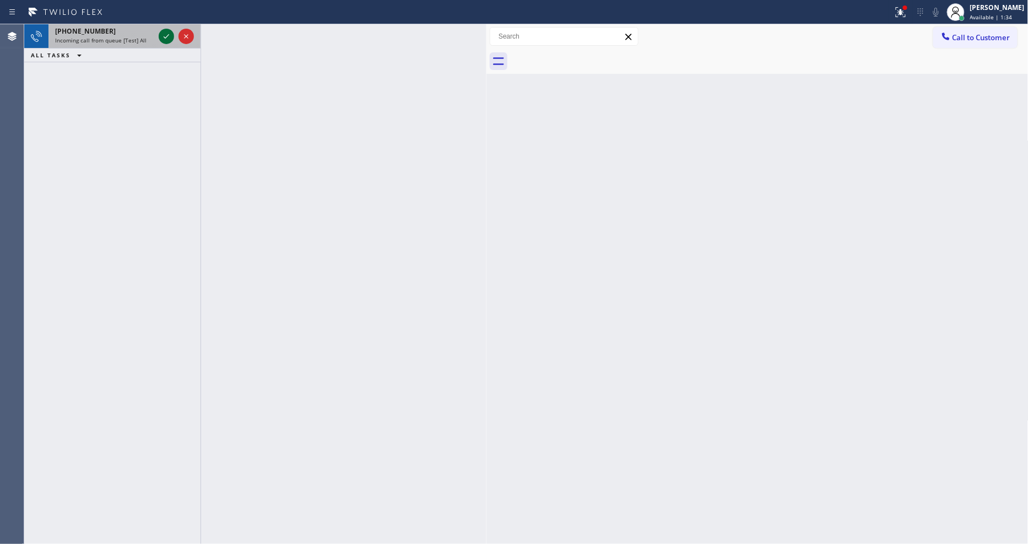
click at [163, 32] on icon at bounding box center [166, 36] width 13 height 13
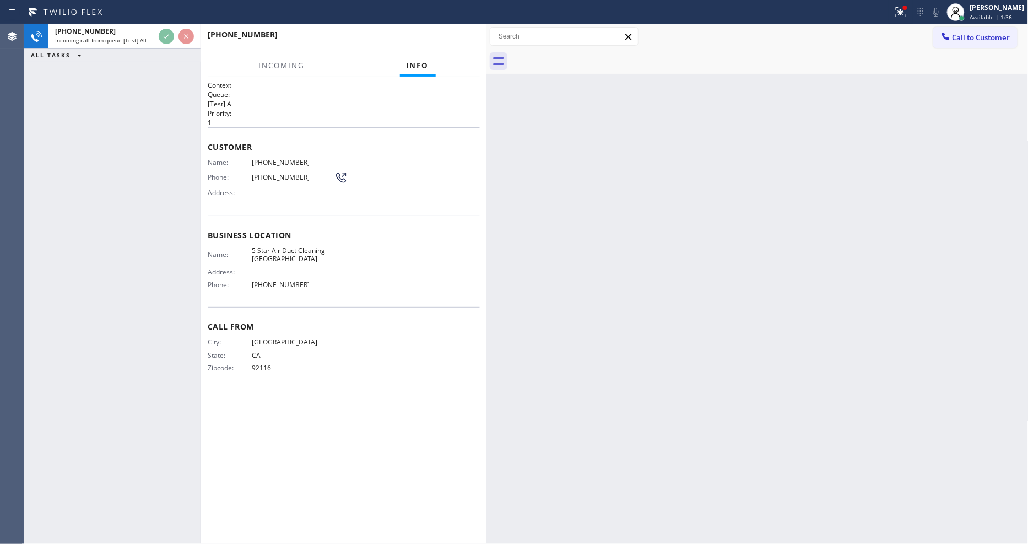
drag, startPoint x: 728, startPoint y: 349, endPoint x: 298, endPoint y: 19, distance: 542.3
click at [726, 345] on div "Back to Dashboard Change Sender ID Customers Technicians Select a contact Outbo…" at bounding box center [758, 284] width 542 height 520
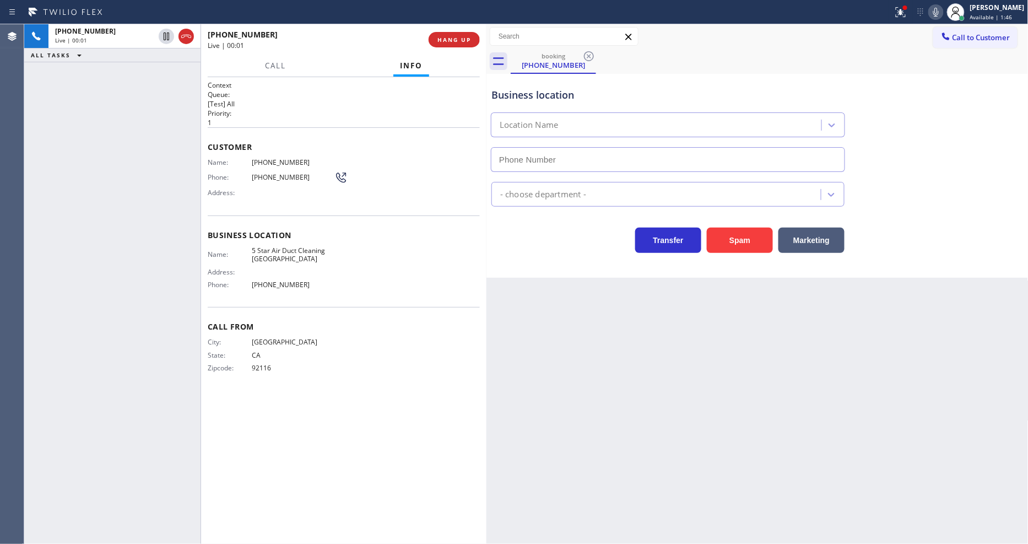
type input "[PHONE_NUMBER]"
click at [128, 249] on div "[PHONE_NUMBER] Live | 00:01 ALL TASKS ALL TASKS ACTIVE TASKS TASKS IN WRAP UP" at bounding box center [112, 284] width 176 height 520
click at [455, 37] on span "HANG UP" at bounding box center [455, 40] width 34 height 8
click at [452, 40] on span "HANG UP" at bounding box center [455, 40] width 34 height 8
click at [385, 186] on div "Name: [PHONE_NUMBER] Phone: [PHONE_NUMBER] Address:" at bounding box center [344, 180] width 272 height 44
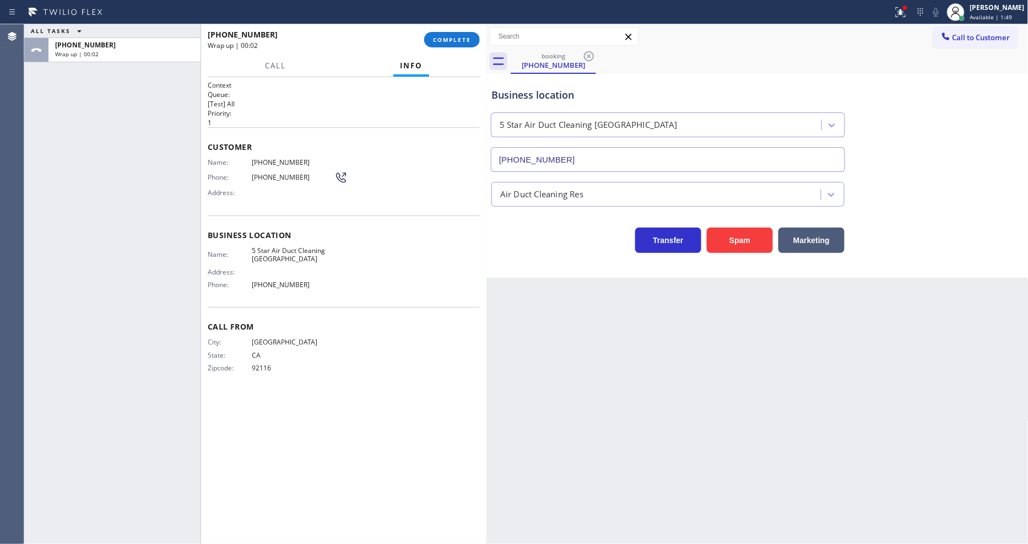
click at [385, 186] on div "Name: [PHONE_NUMBER] Phone: [PHONE_NUMBER] Address:" at bounding box center [344, 180] width 272 height 44
click at [448, 30] on div "[PHONE_NUMBER] Wrap up | 00:02 COMPLETE" at bounding box center [344, 39] width 272 height 29
click at [448, 35] on button "COMPLETE" at bounding box center [452, 39] width 56 height 15
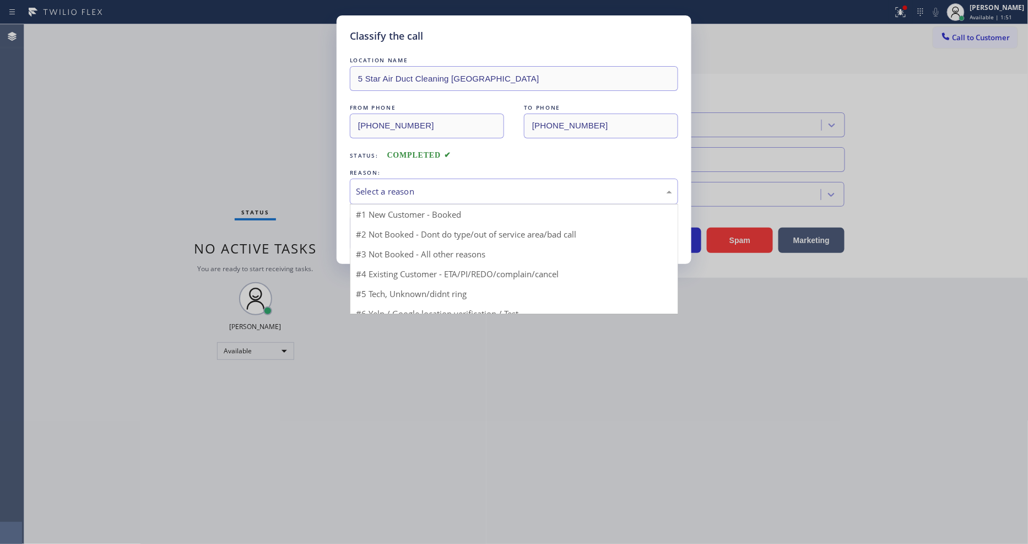
click at [379, 188] on div "Select a reason" at bounding box center [514, 191] width 316 height 13
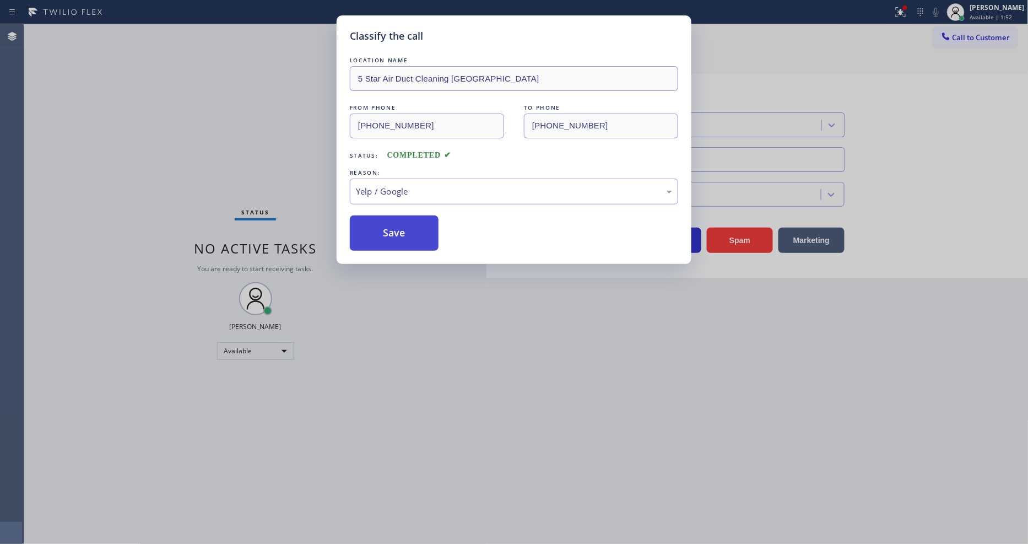
click at [386, 239] on button "Save" at bounding box center [394, 232] width 89 height 35
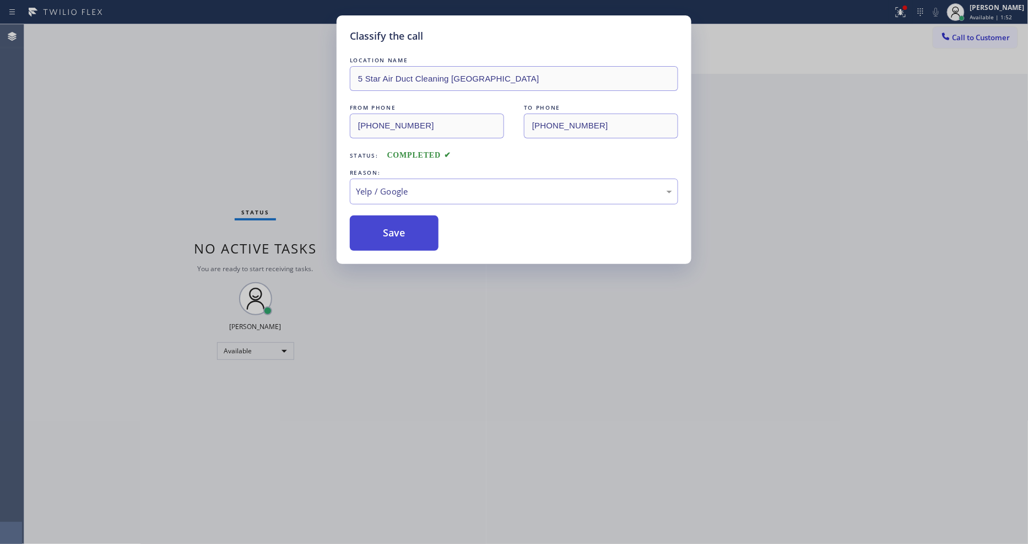
click at [386, 239] on button "Save" at bounding box center [394, 232] width 89 height 35
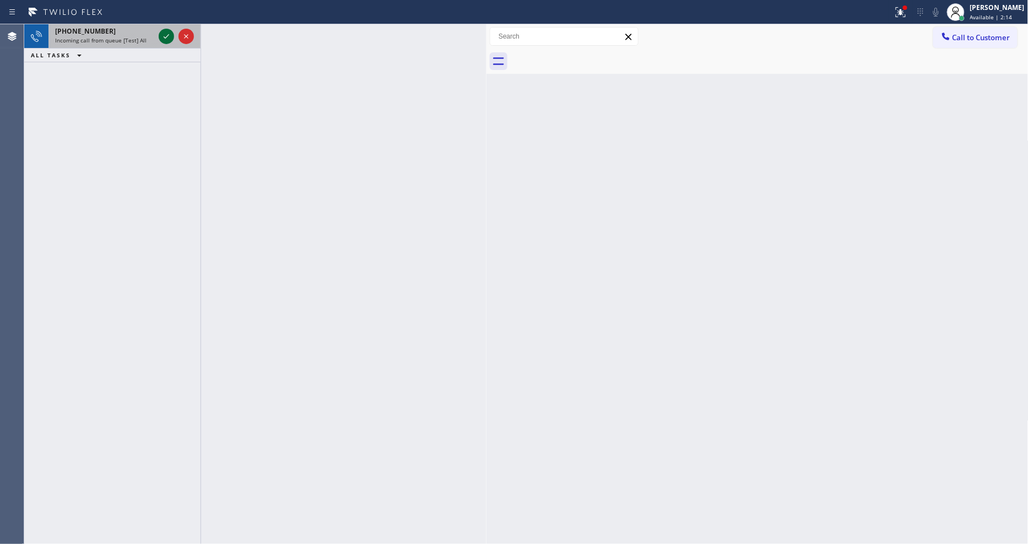
click at [165, 30] on icon at bounding box center [166, 36] width 13 height 13
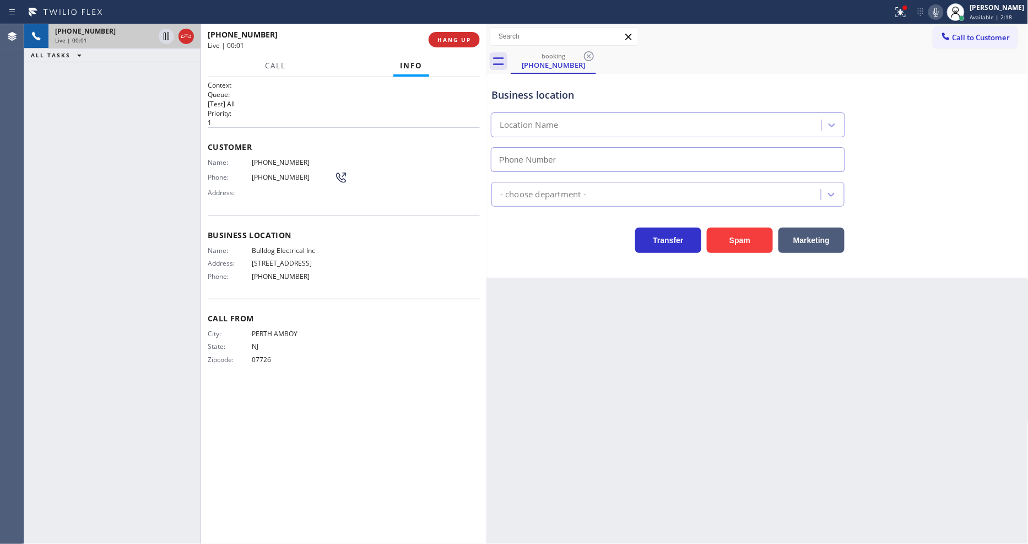
type input "[PHONE_NUMBER]"
click at [695, 357] on div "Back to Dashboard Change Sender ID Customers Technicians Select a contact Outbo…" at bounding box center [758, 284] width 542 height 520
click at [284, 247] on span "Bulldog Electrical Inc" at bounding box center [293, 250] width 83 height 8
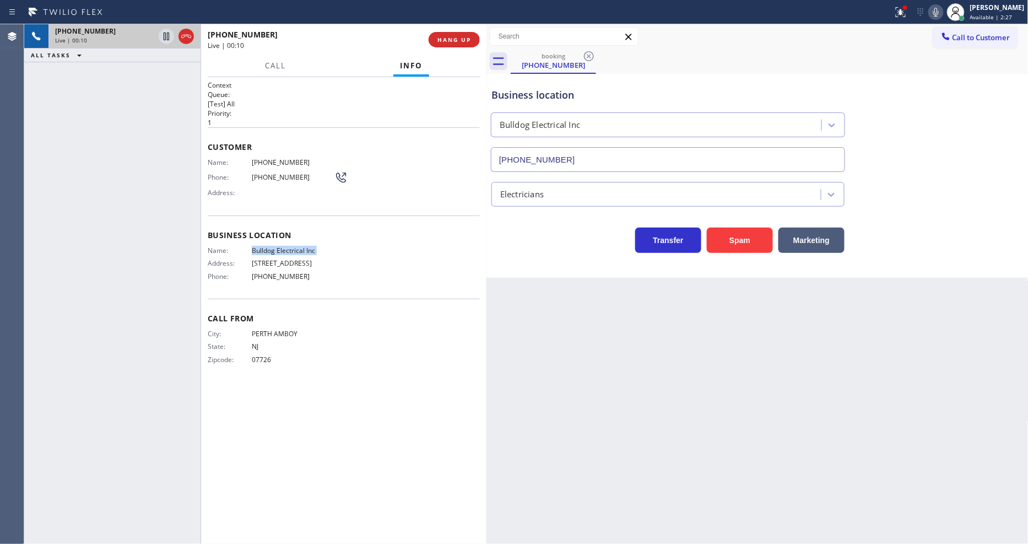
click at [284, 247] on span "Bulldog Electrical Inc" at bounding box center [293, 250] width 83 height 8
click at [289, 161] on span "[PHONE_NUMBER]" at bounding box center [293, 162] width 83 height 8
click at [166, 40] on icon at bounding box center [166, 36] width 13 height 13
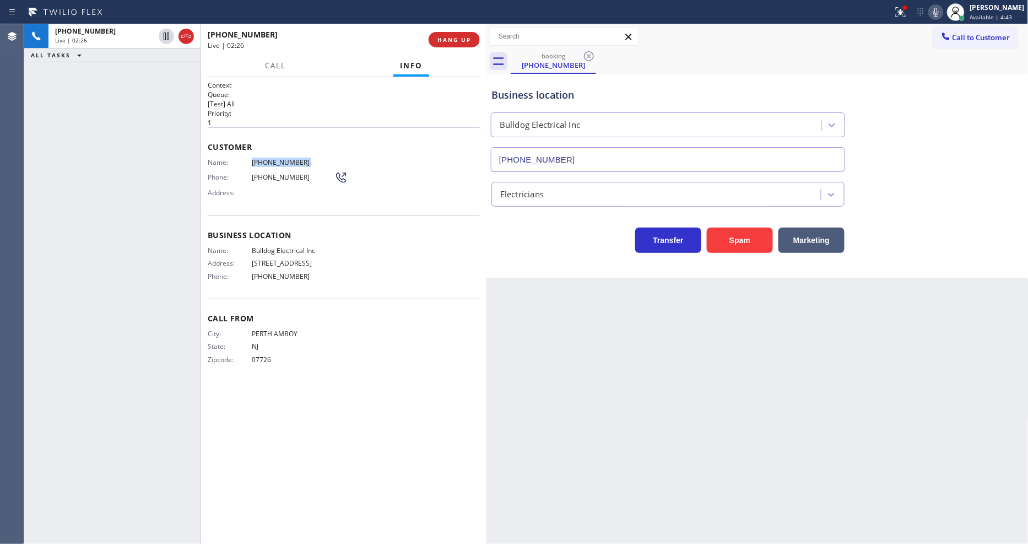
click at [943, 12] on icon at bounding box center [936, 12] width 13 height 13
click at [169, 34] on icon at bounding box center [167, 37] width 8 height 8
click at [940, 10] on rect at bounding box center [936, 11] width 8 height 8
click at [904, 12] on icon at bounding box center [901, 11] width 7 height 4
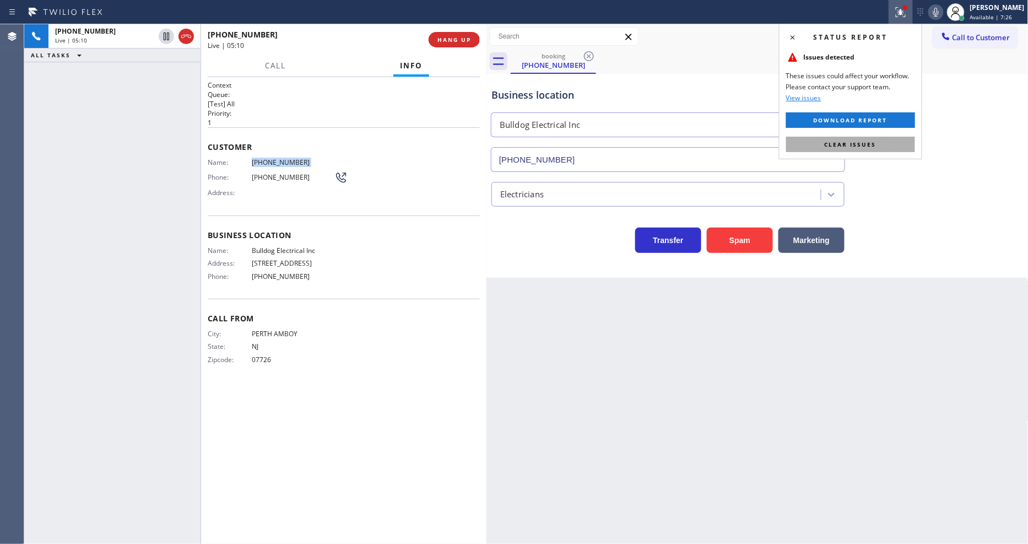
click at [878, 145] on button "Clear issues" at bounding box center [850, 144] width 129 height 15
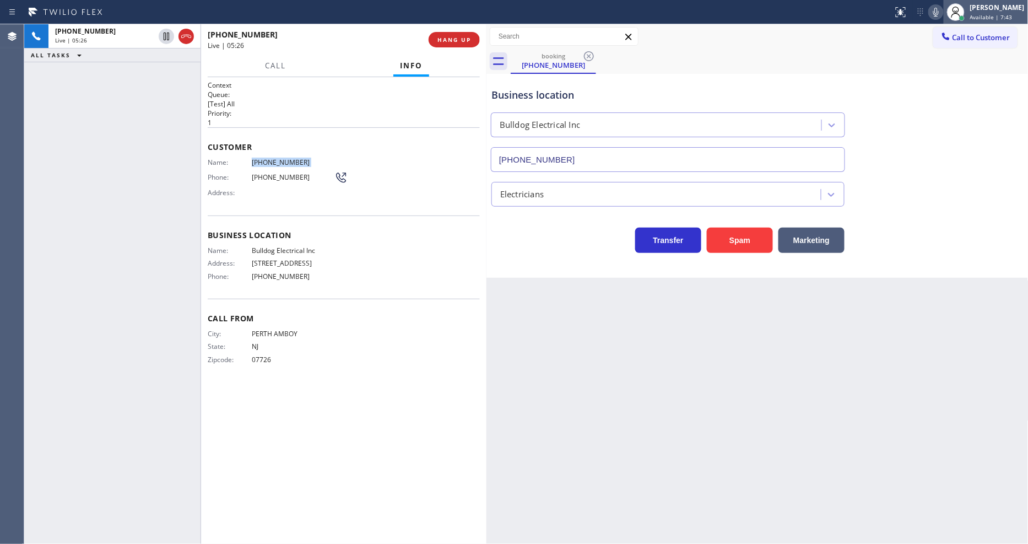
click at [982, 15] on span "Available | 7:43" at bounding box center [991, 17] width 42 height 8
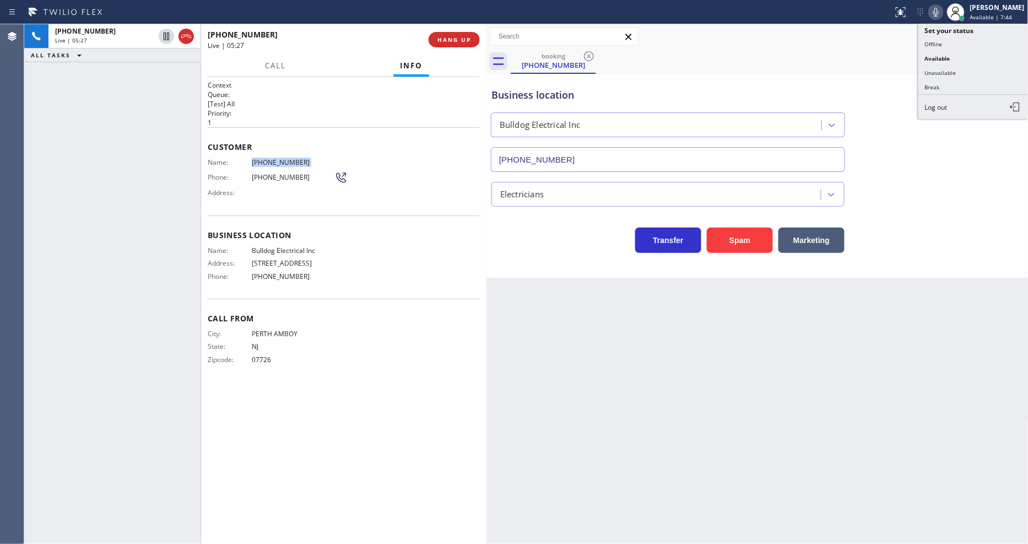
click at [966, 69] on button "Unavailable" at bounding box center [974, 73] width 110 height 14
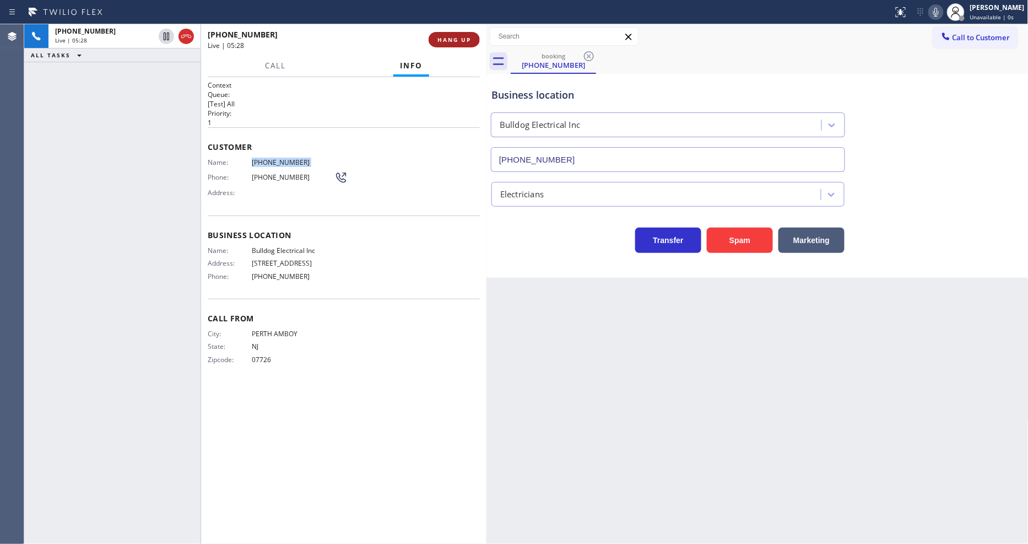
click at [465, 36] on span "HANG UP" at bounding box center [455, 40] width 34 height 8
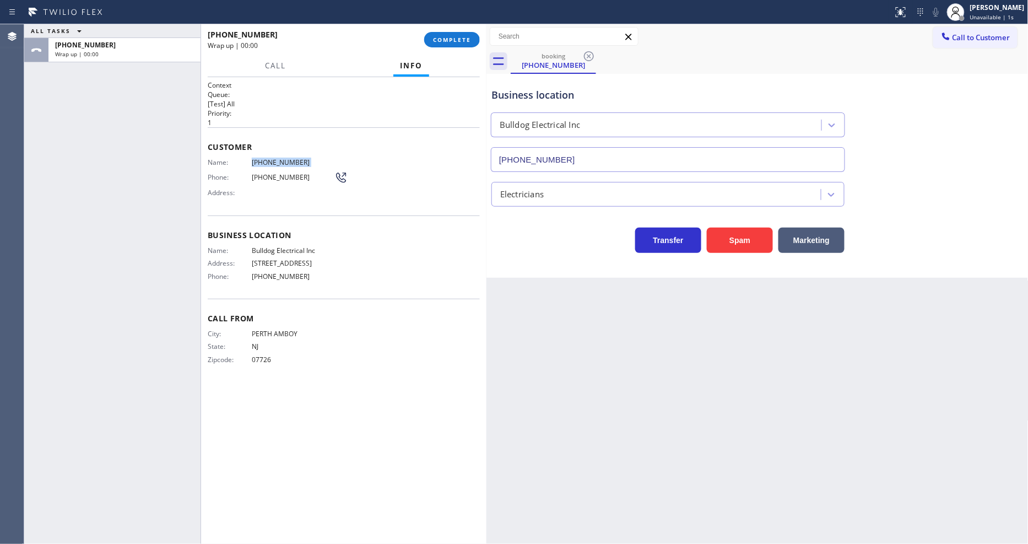
click at [288, 246] on span "Bulldog Electrical Inc" at bounding box center [293, 250] width 83 height 8
click at [450, 34] on button "COMPLETE" at bounding box center [452, 39] width 56 height 15
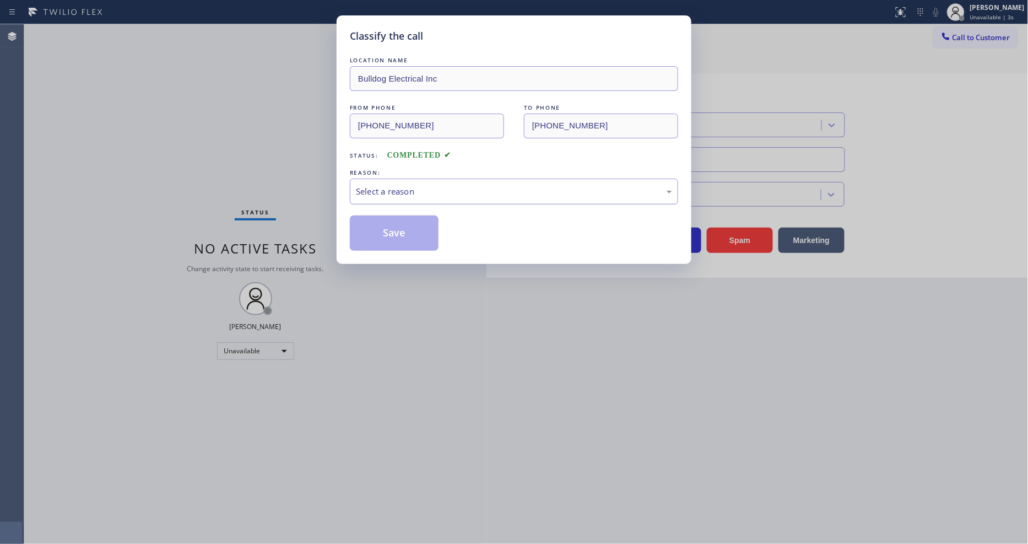
click at [405, 179] on div "Select a reason" at bounding box center [514, 192] width 328 height 26
click at [391, 219] on button "Save" at bounding box center [394, 232] width 89 height 35
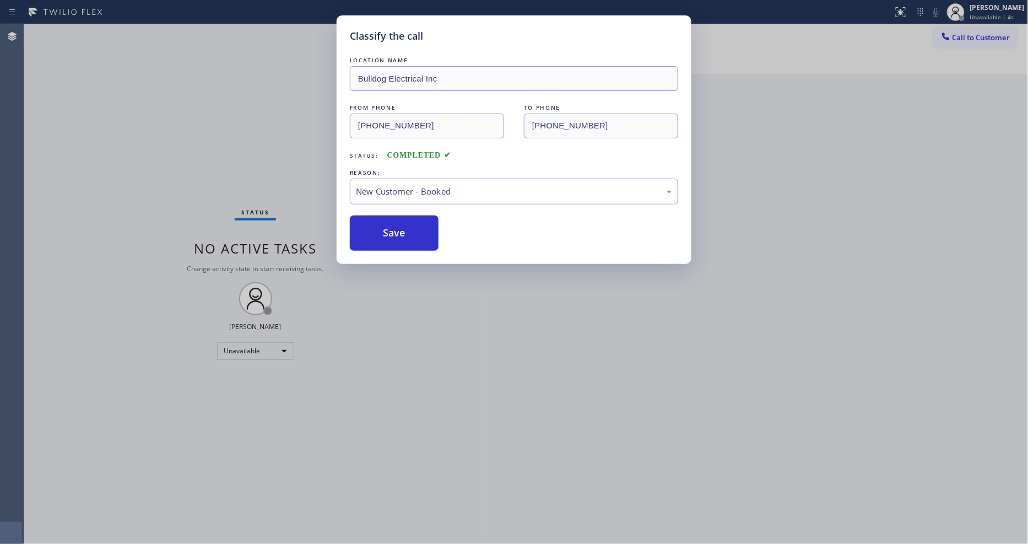
click at [981, 41] on button "Call to Customer" at bounding box center [975, 37] width 84 height 21
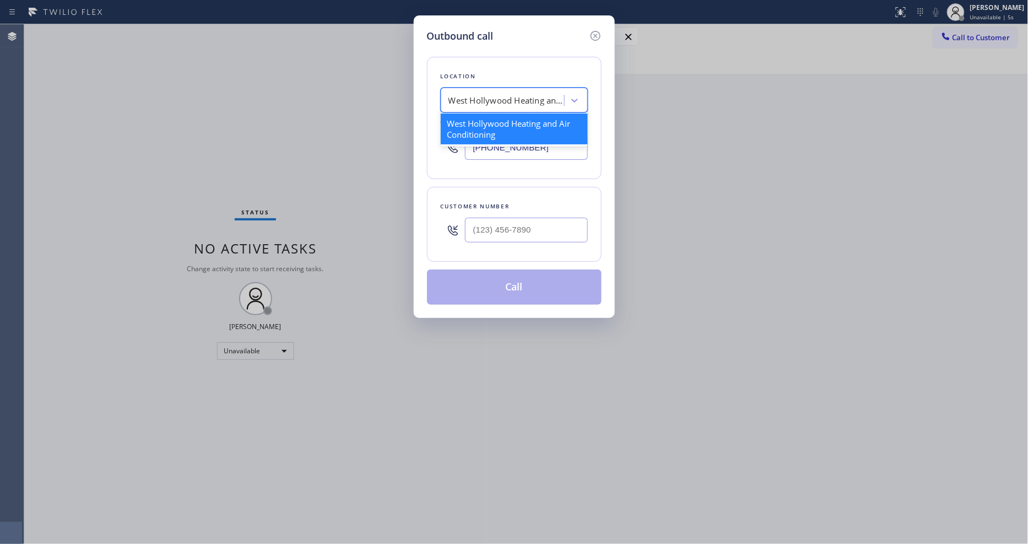
click at [514, 97] on div "West Hollywood Heating and Air Conditioning" at bounding box center [507, 100] width 116 height 13
paste input "Bulldog Electrical Inc"
type input "Bulldog Electrical Inc"
click at [496, 125] on div "Bulldog Electrical Inc" at bounding box center [514, 124] width 147 height 20
type input "[PHONE_NUMBER]"
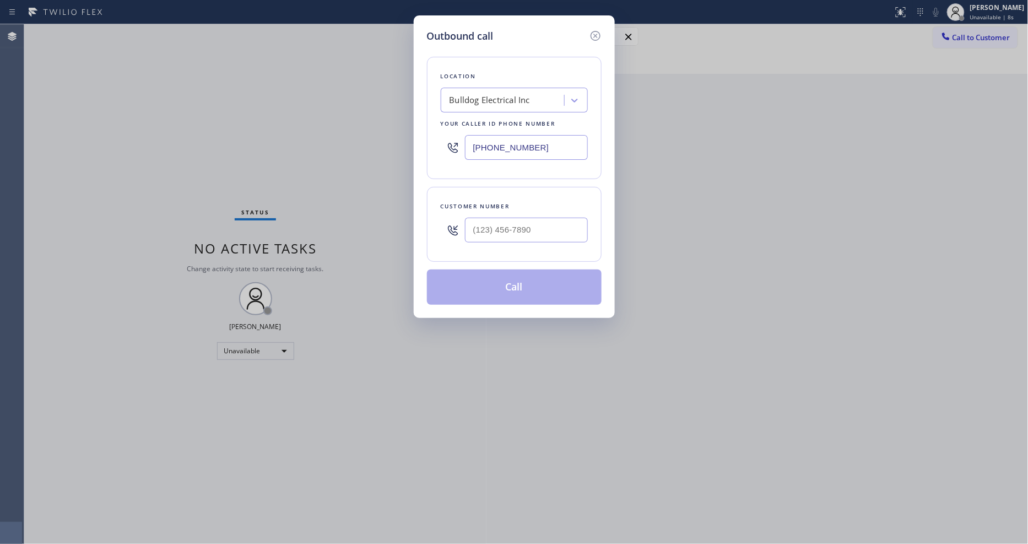
click at [247, 123] on div "Outbound call Location Bulldog Electrical Inc Your caller id phone number [PHON…" at bounding box center [514, 272] width 1028 height 544
click at [481, 233] on input "(___) ___-____" at bounding box center [526, 230] width 123 height 25
paste input "732) 407-0930"
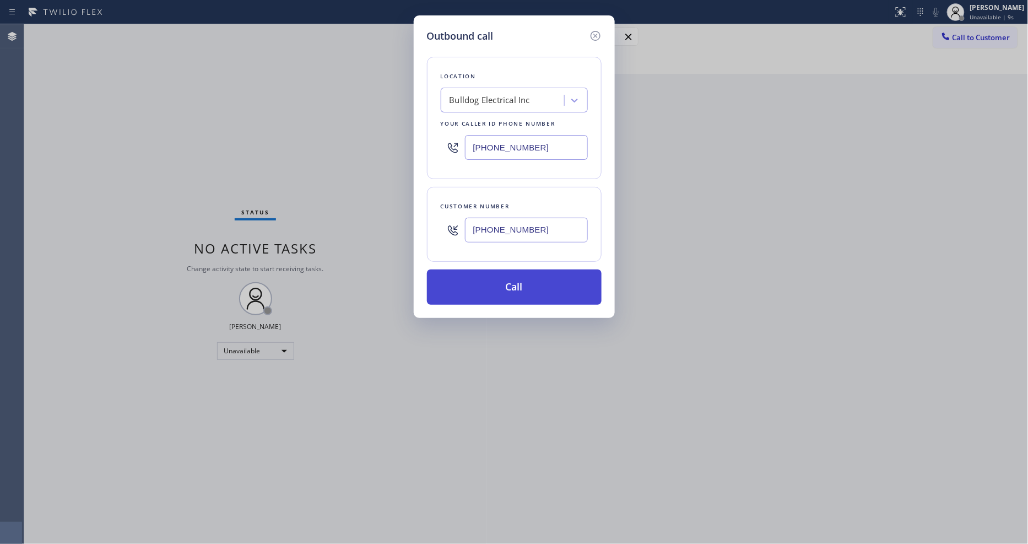
type input "[PHONE_NUMBER]"
click at [471, 288] on button "Call" at bounding box center [514, 286] width 175 height 35
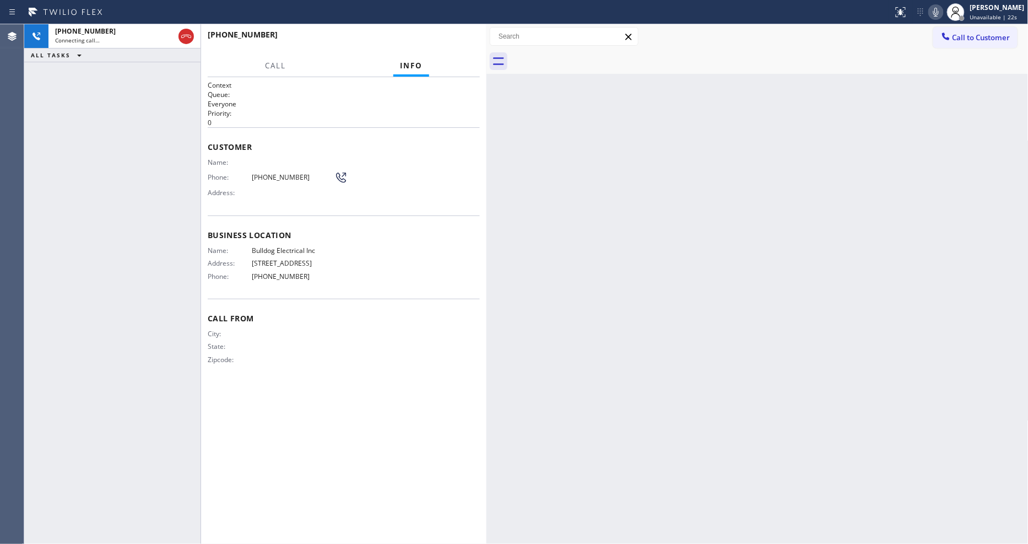
click at [854, 415] on div "Back to Dashboard Change Sender ID Customers Technicians Select a contact Outbo…" at bounding box center [758, 284] width 542 height 520
click at [372, 379] on div "Call From City: State: Zipcode:" at bounding box center [344, 340] width 272 height 83
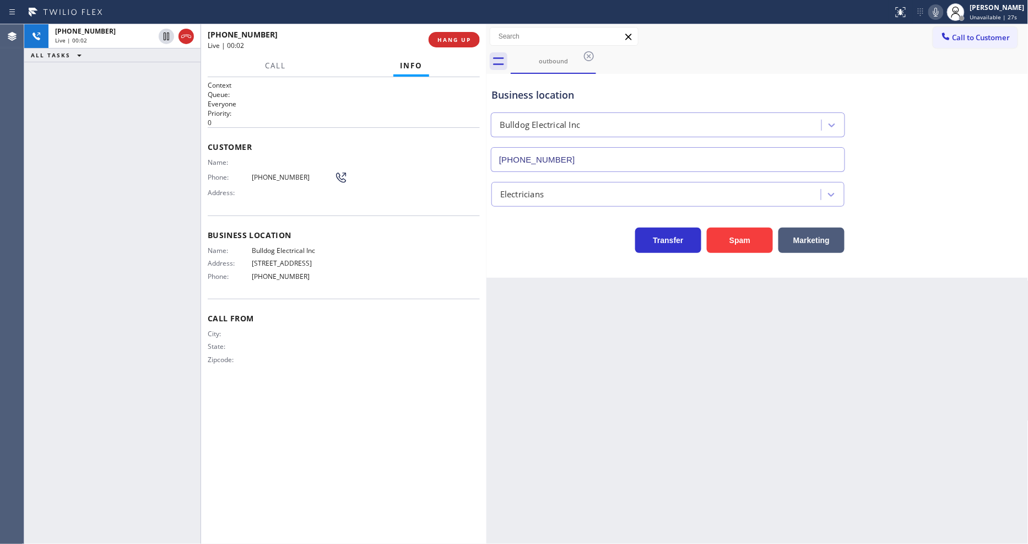
type input "[PHONE_NUMBER]"
click at [460, 73] on div "Call Info" at bounding box center [344, 66] width 272 height 22
click at [458, 73] on div "Call Info" at bounding box center [344, 66] width 272 height 22
click at [445, 42] on span "HANG UP" at bounding box center [455, 40] width 34 height 8
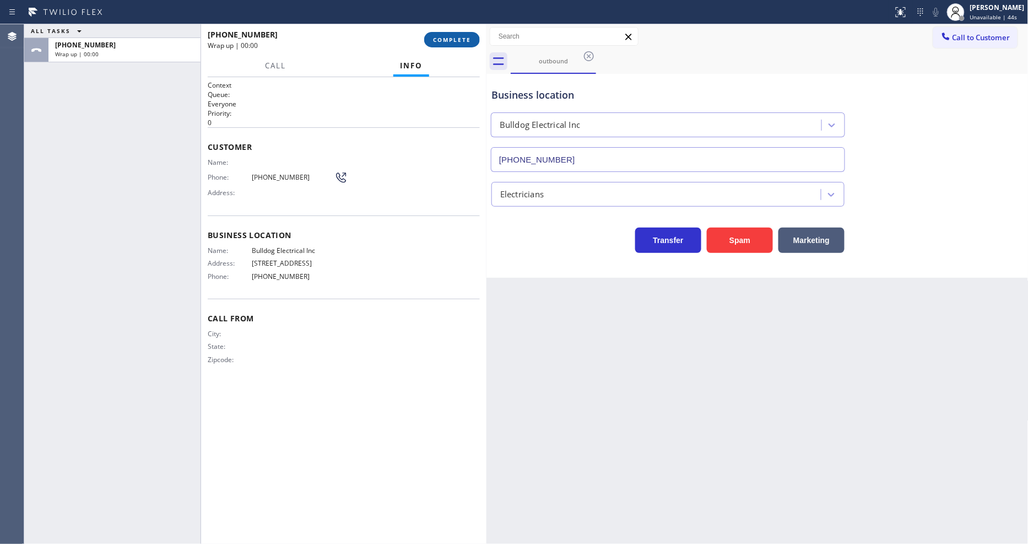
click at [445, 42] on span "COMPLETE" at bounding box center [452, 40] width 38 height 8
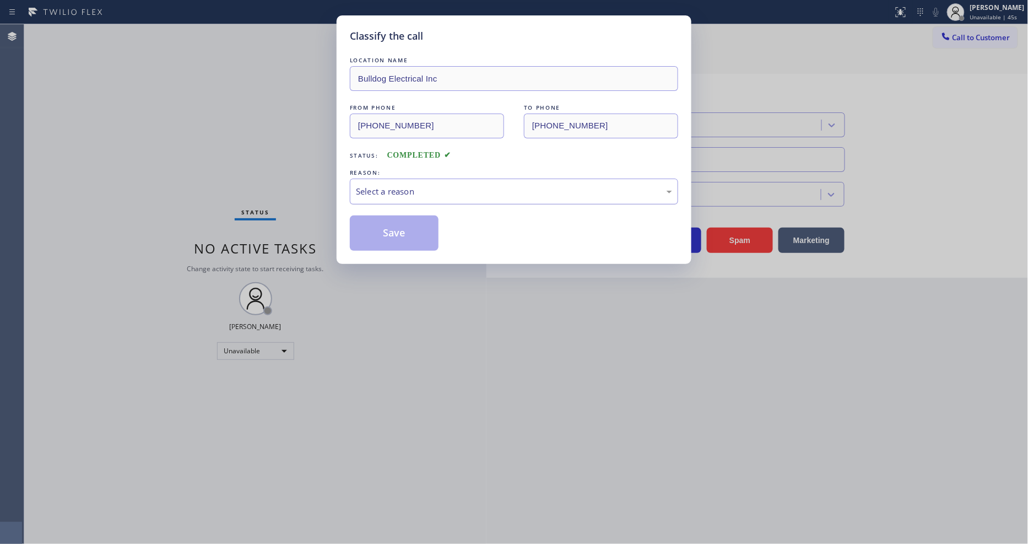
click at [399, 193] on div "Select a reason" at bounding box center [514, 191] width 316 height 13
click at [387, 232] on button "Save" at bounding box center [394, 232] width 89 height 35
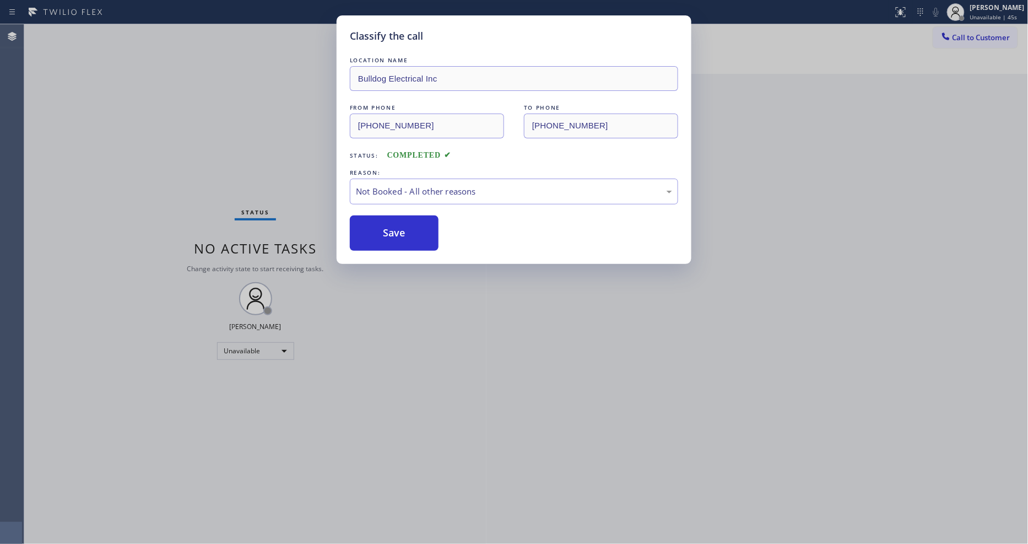
drag, startPoint x: 387, startPoint y: 232, endPoint x: 920, endPoint y: 90, distance: 551.5
click at [387, 230] on button "Save" at bounding box center [394, 232] width 89 height 35
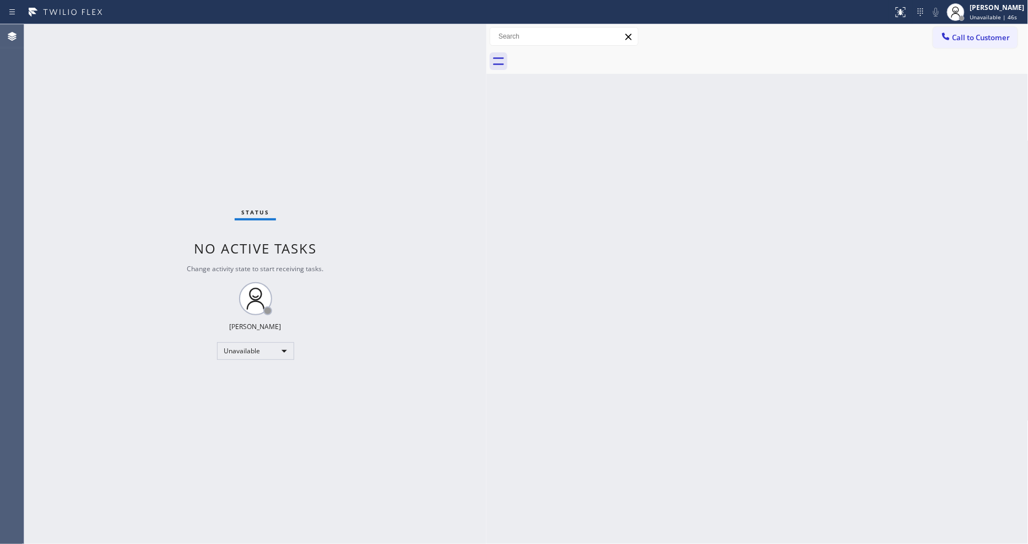
click at [968, 41] on button "Call to Customer" at bounding box center [975, 37] width 84 height 21
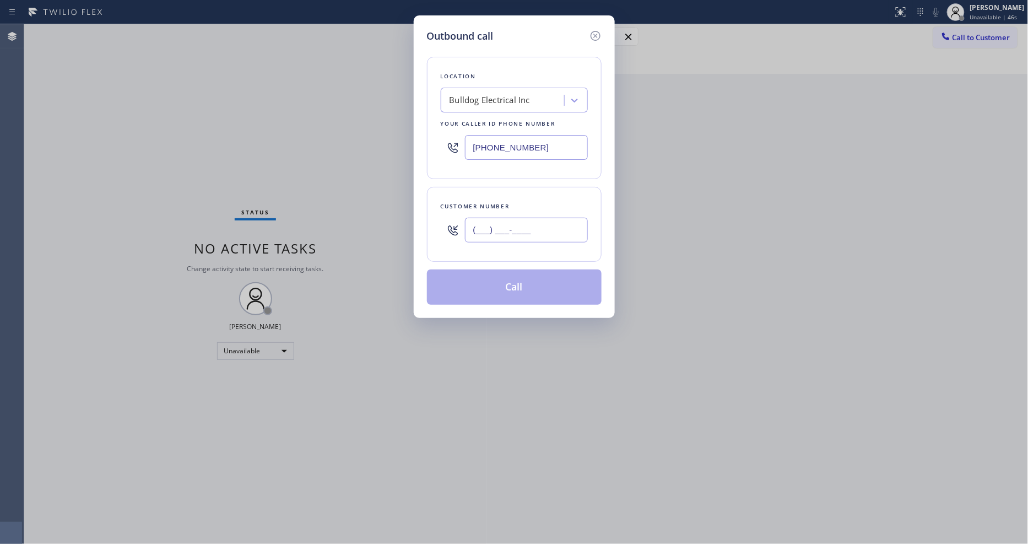
click at [517, 220] on input "(___) ___-____" at bounding box center [526, 230] width 123 height 25
paste input "732) 407-0930"
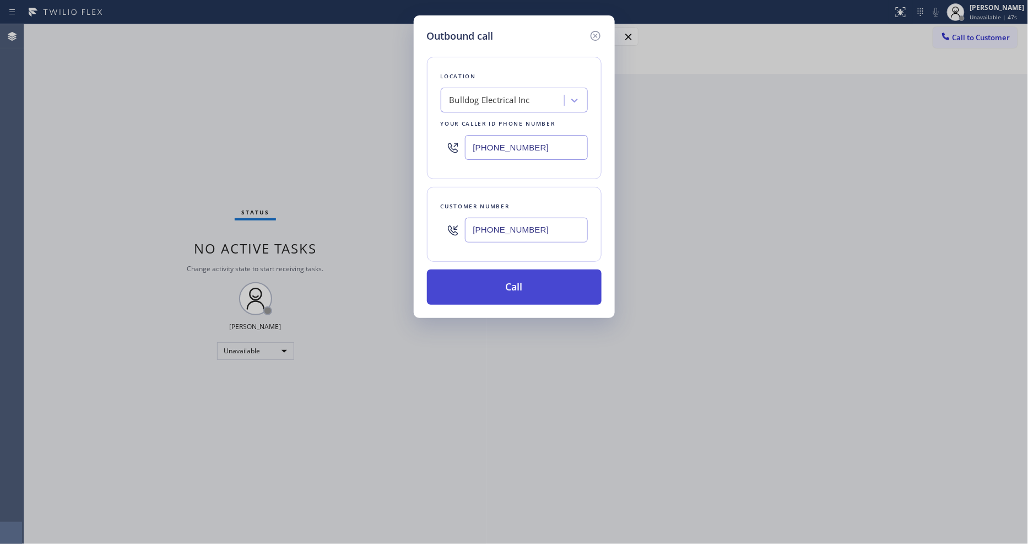
type input "[PHONE_NUMBER]"
click at [499, 287] on button "Call" at bounding box center [514, 286] width 175 height 35
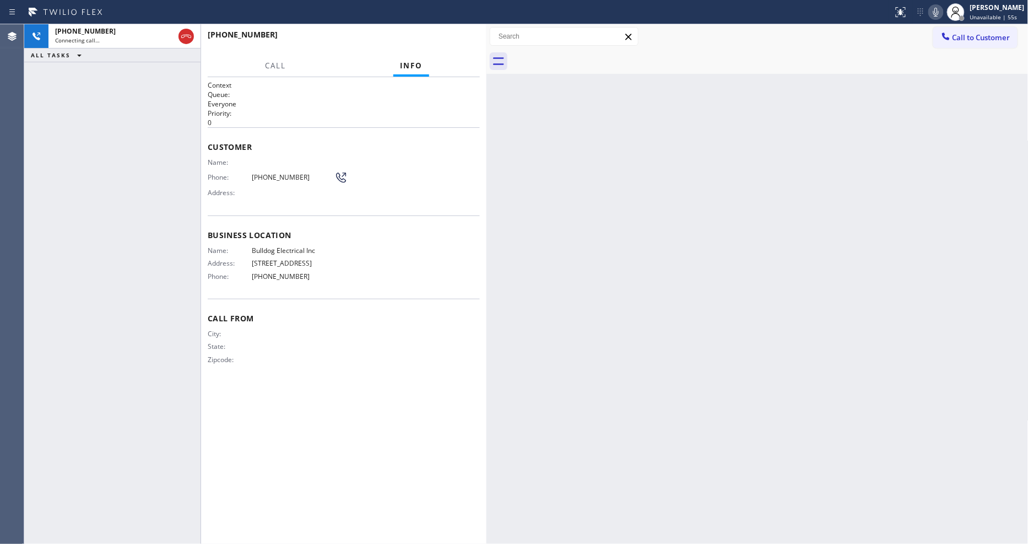
click at [755, 317] on div "Back to Dashboard Change Sender ID Customers Technicians Select a contact Outbo…" at bounding box center [758, 284] width 542 height 520
click at [230, 429] on div "Context Queue: Everyone Priority: 0 Customer Name: Phone: [PHONE_NUMBER] Addres…" at bounding box center [344, 310] width 272 height 460
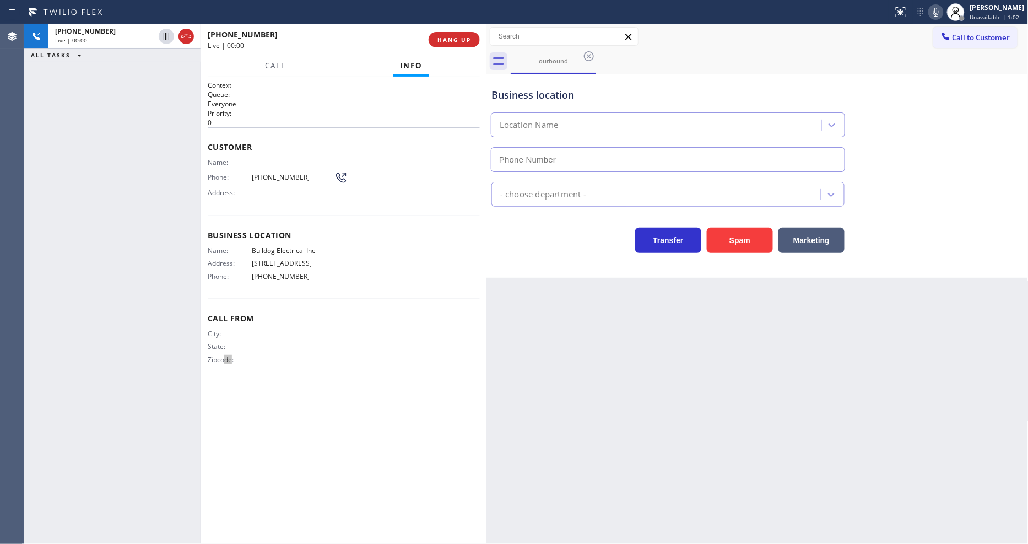
type input "[PHONE_NUMBER]"
click at [284, 411] on div "Context Queue: Everyone Priority: 0 Customer Name: Phone: [PHONE_NUMBER] Addres…" at bounding box center [344, 310] width 272 height 460
click at [456, 39] on span "HANG UP" at bounding box center [455, 40] width 34 height 8
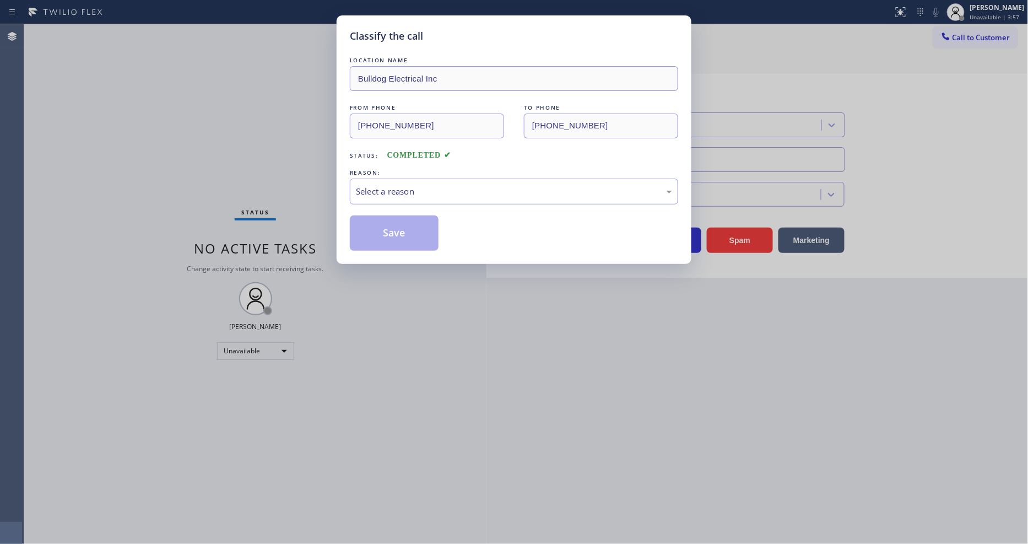
click at [392, 190] on div "Select a reason" at bounding box center [514, 191] width 316 height 13
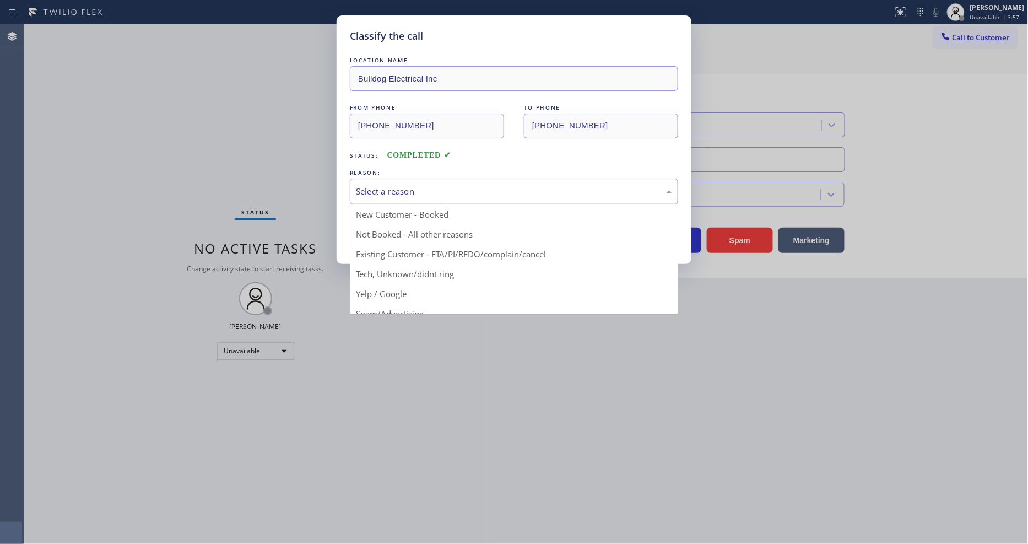
click at [388, 234] on button "Save" at bounding box center [394, 232] width 89 height 35
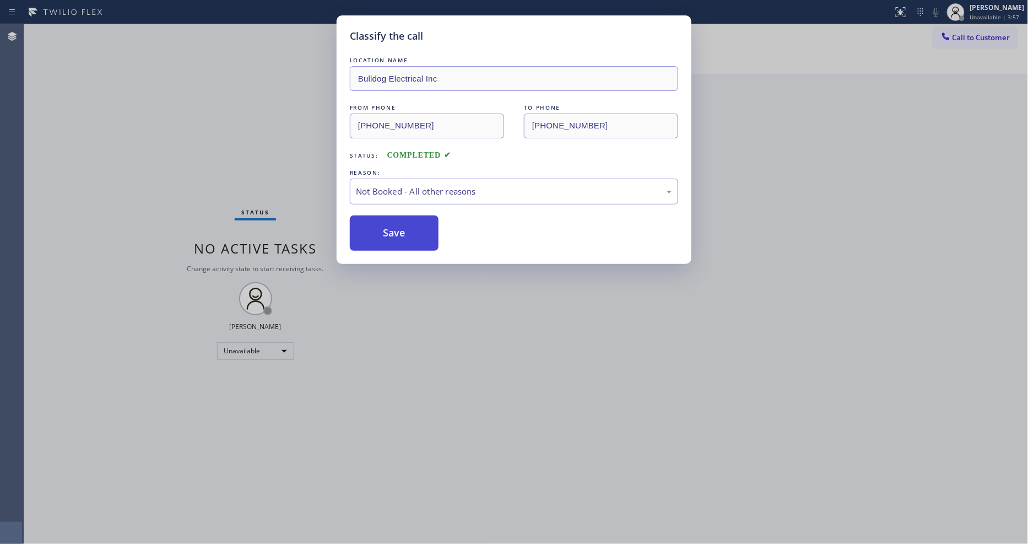
click at [388, 234] on button "Save" at bounding box center [394, 232] width 89 height 35
click at [388, 233] on button "Save" at bounding box center [394, 232] width 89 height 35
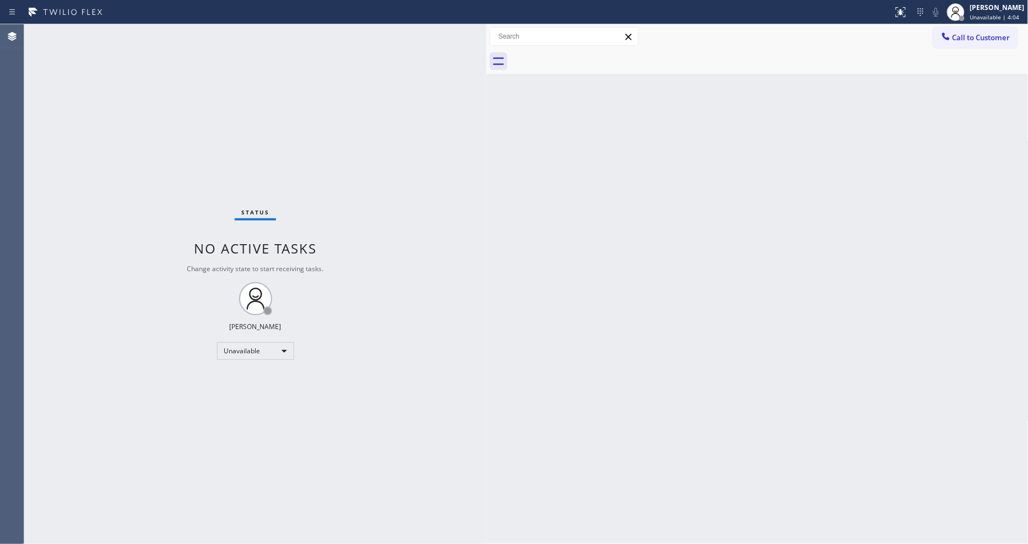
drag, startPoint x: 981, startPoint y: 21, endPoint x: 950, endPoint y: 58, distance: 48.9
click at [981, 21] on div "[PERSON_NAME] Unavailable | 4:04" at bounding box center [998, 11] width 60 height 19
click at [950, 63] on button "Available" at bounding box center [974, 58] width 110 height 14
drag, startPoint x: 513, startPoint y: 265, endPoint x: 501, endPoint y: 284, distance: 22.0
click at [512, 265] on div "Back to Dashboard Change Sender ID Customers Technicians Select a contact Outbo…" at bounding box center [758, 284] width 542 height 520
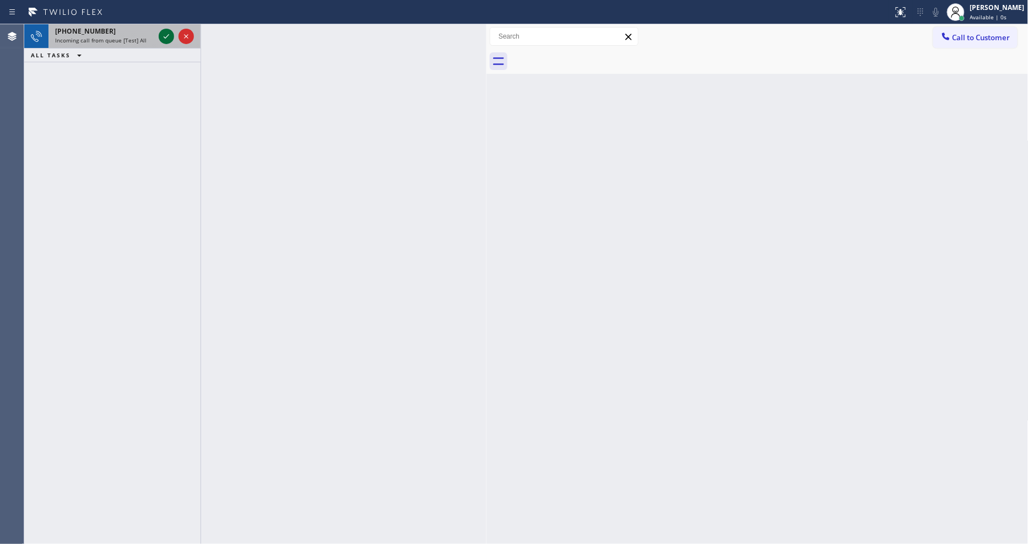
click at [165, 36] on icon at bounding box center [166, 36] width 13 height 13
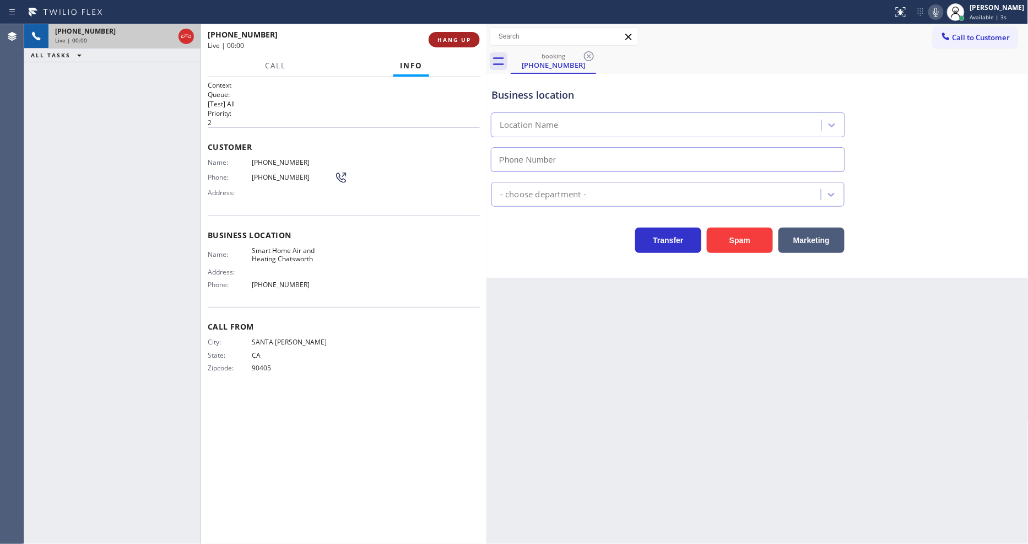
click at [466, 39] on span "HANG UP" at bounding box center [455, 40] width 34 height 8
type input "[PHONE_NUMBER]"
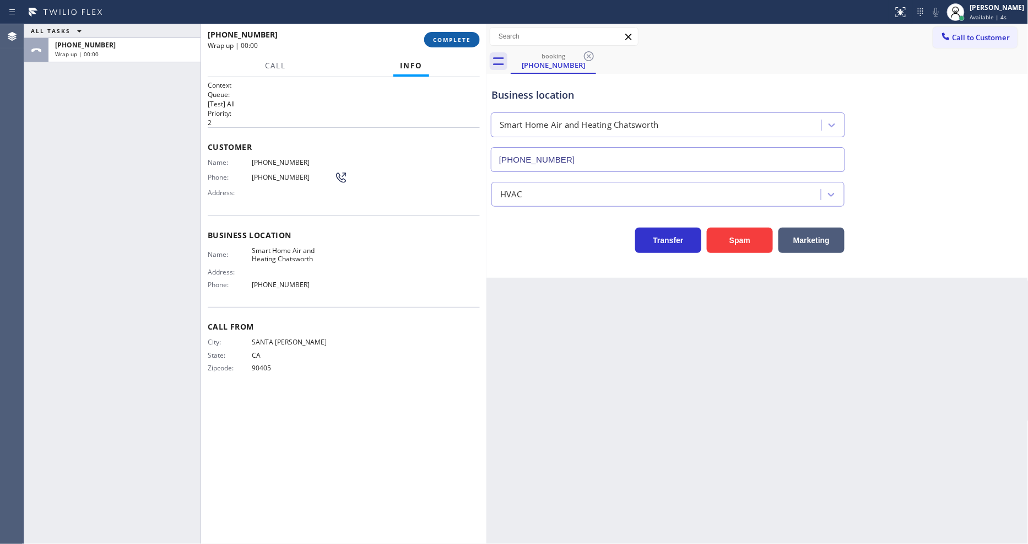
click at [465, 39] on span "COMPLETE" at bounding box center [452, 40] width 38 height 8
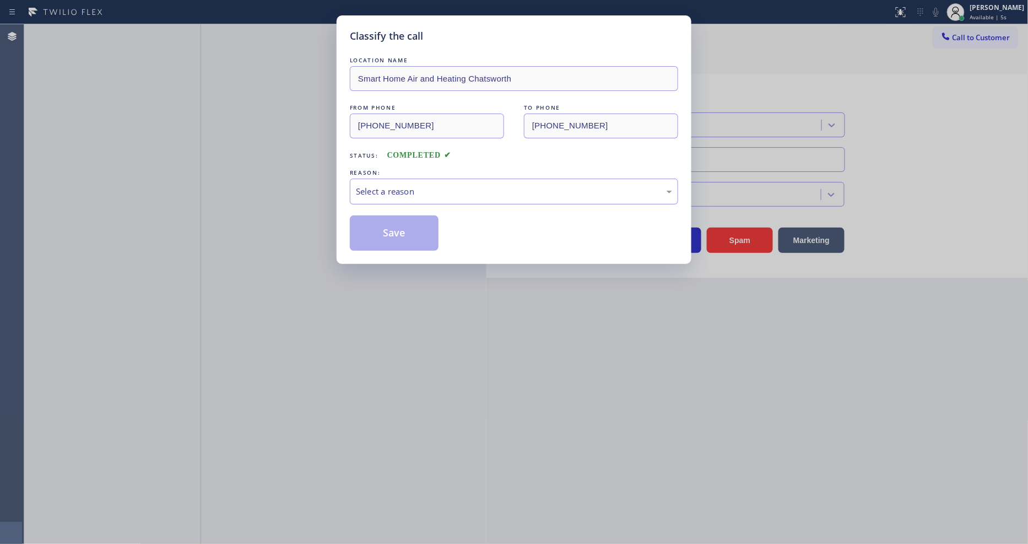
click at [410, 191] on div "Select a reason" at bounding box center [514, 191] width 316 height 13
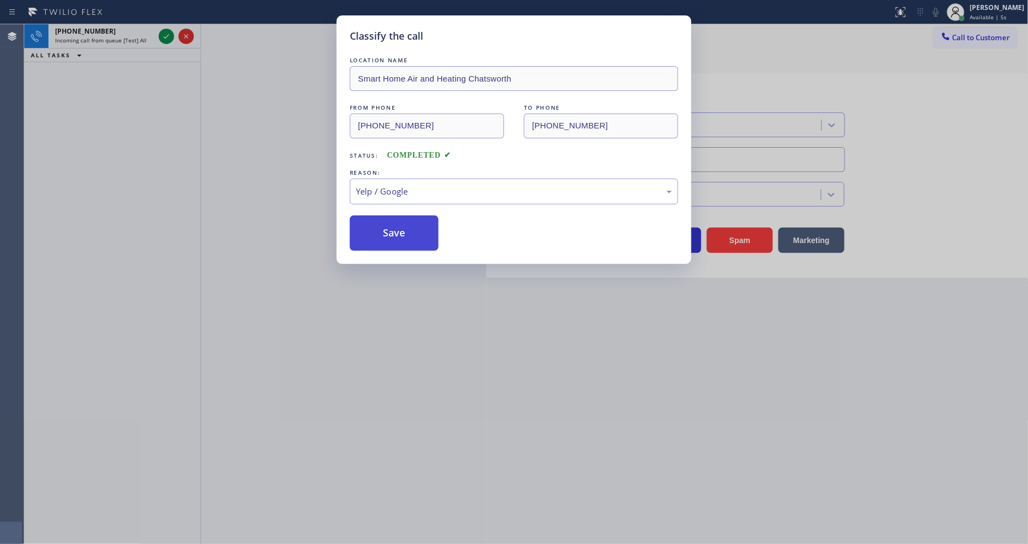
click at [407, 227] on button "Save" at bounding box center [394, 232] width 89 height 35
click at [408, 227] on button "Save" at bounding box center [394, 232] width 89 height 35
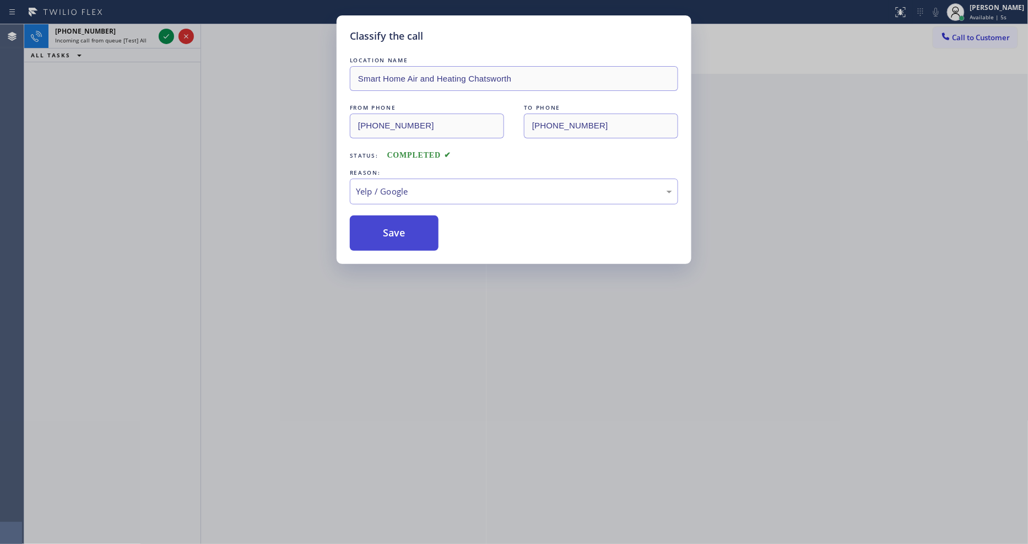
click at [408, 227] on button "Save" at bounding box center [394, 232] width 89 height 35
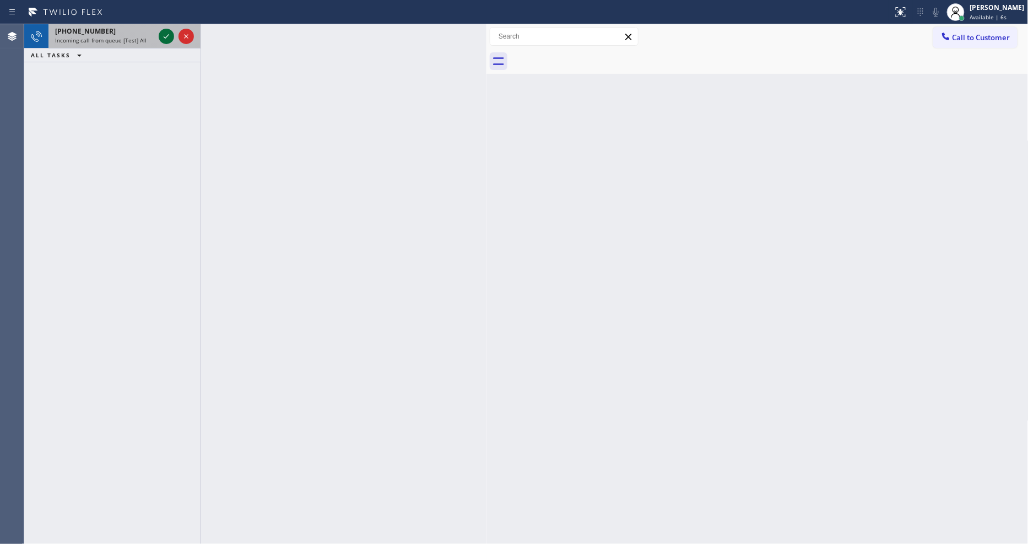
click at [167, 36] on icon at bounding box center [167, 36] width 6 height 4
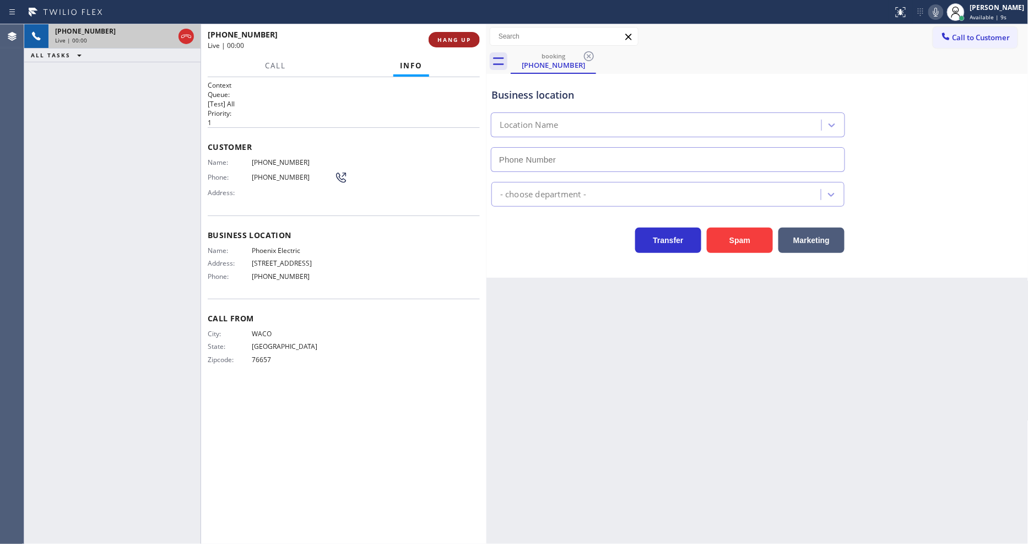
click at [447, 40] on span "HANG UP" at bounding box center [455, 40] width 34 height 8
type input "[PHONE_NUMBER]"
drag, startPoint x: 448, startPoint y: 40, endPoint x: 447, endPoint y: 46, distance: 6.1
click at [448, 41] on span "HANG UP" at bounding box center [455, 40] width 34 height 8
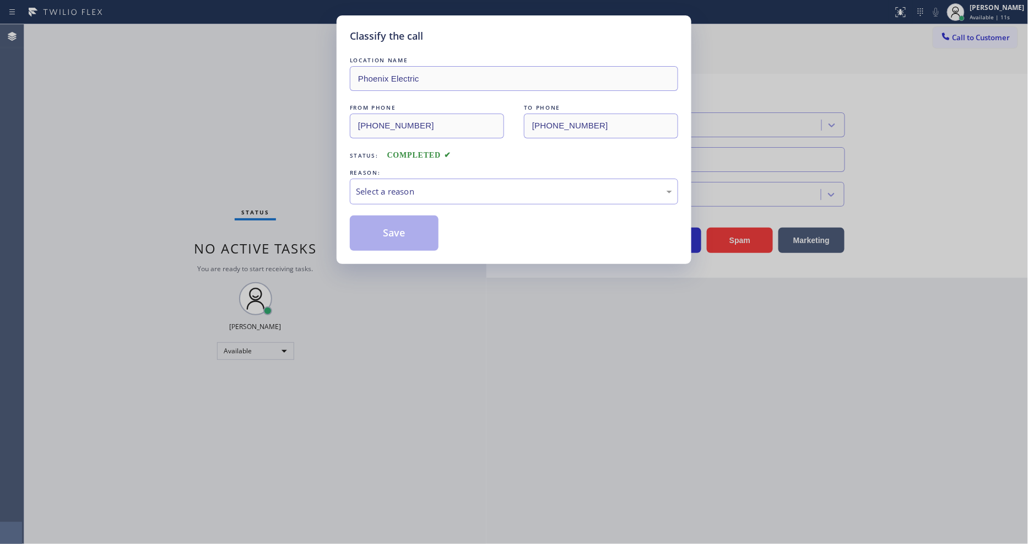
click at [405, 186] on div "Select a reason" at bounding box center [514, 191] width 316 height 13
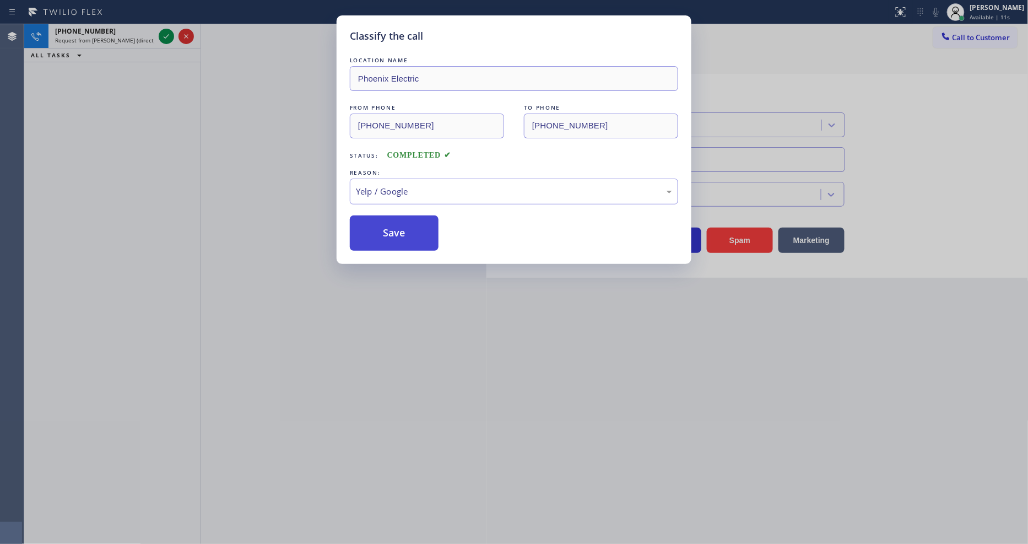
click at [392, 232] on button "Save" at bounding box center [394, 232] width 89 height 35
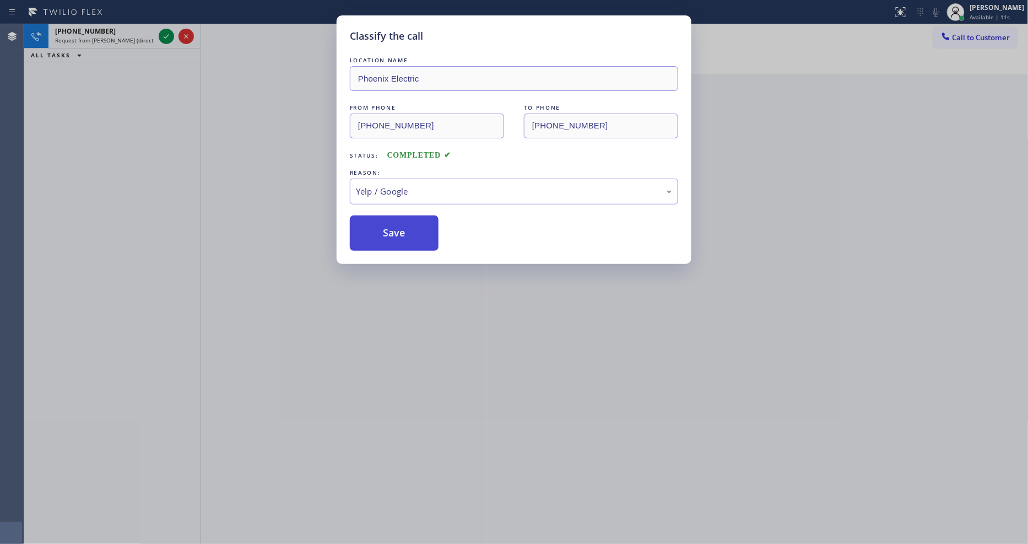
click at [392, 232] on button "Save" at bounding box center [394, 232] width 89 height 35
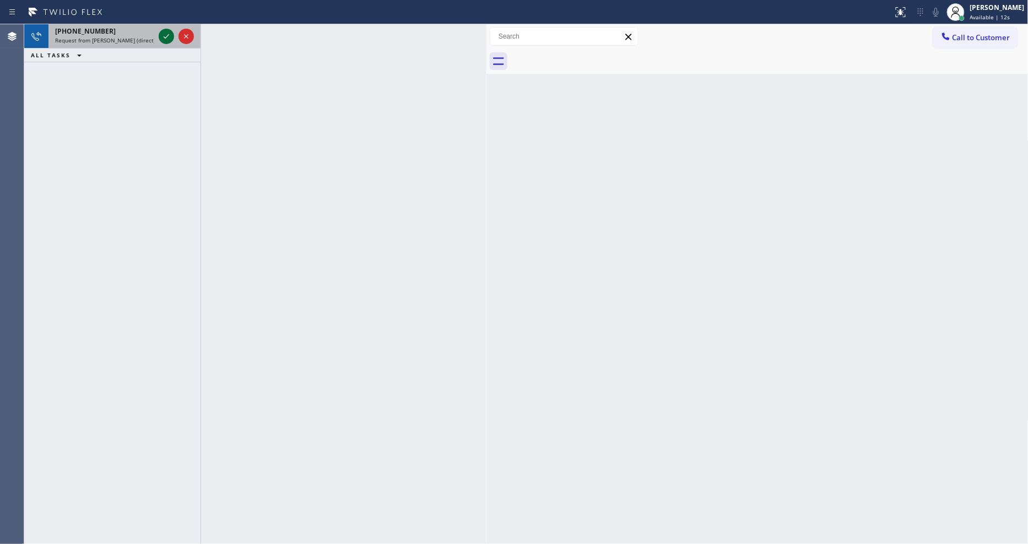
click at [166, 35] on icon at bounding box center [166, 36] width 13 height 13
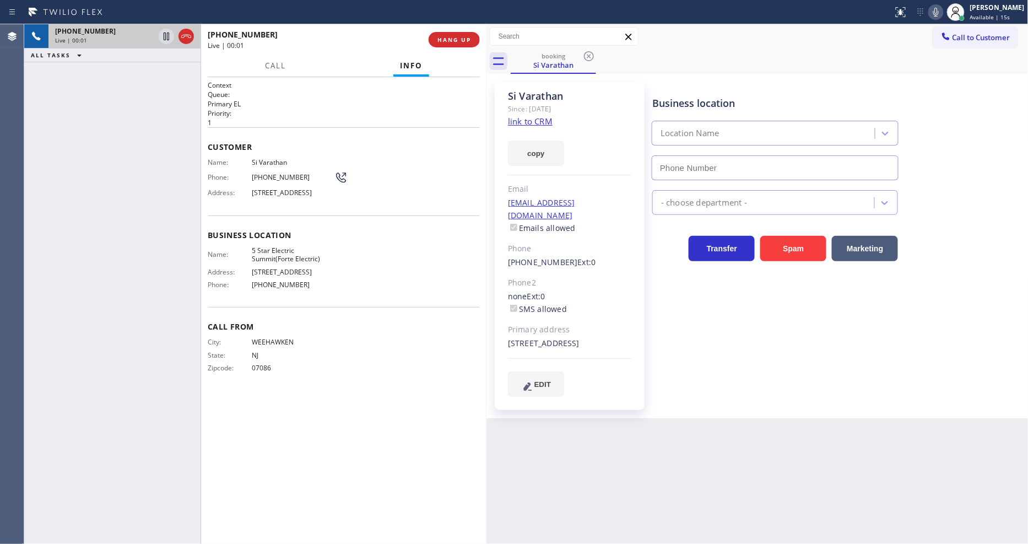
click at [514, 121] on link "link to CRM" at bounding box center [530, 121] width 45 height 11
type input "[PHONE_NUMBER]"
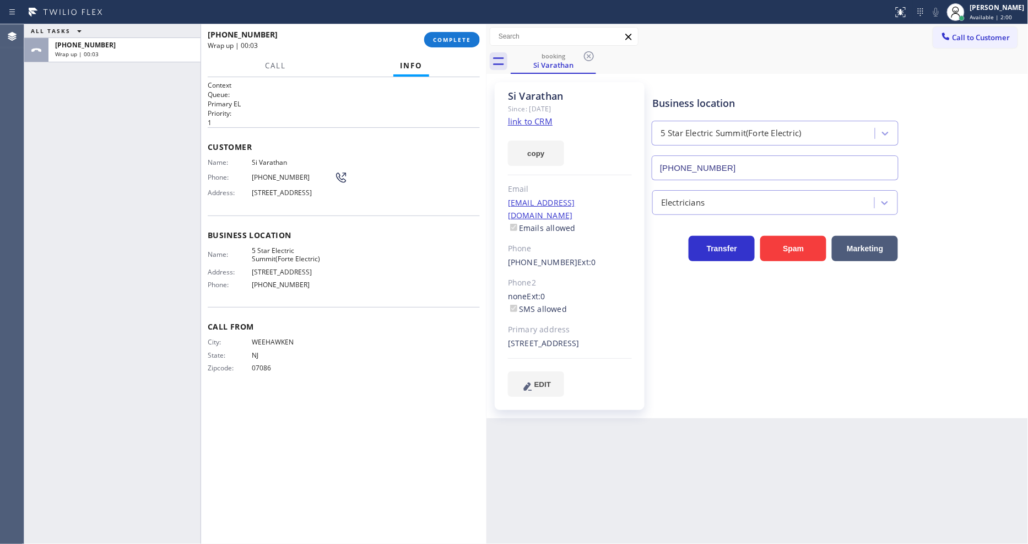
click at [1012, 14] on span "Available | 2:00" at bounding box center [991, 17] width 42 height 8
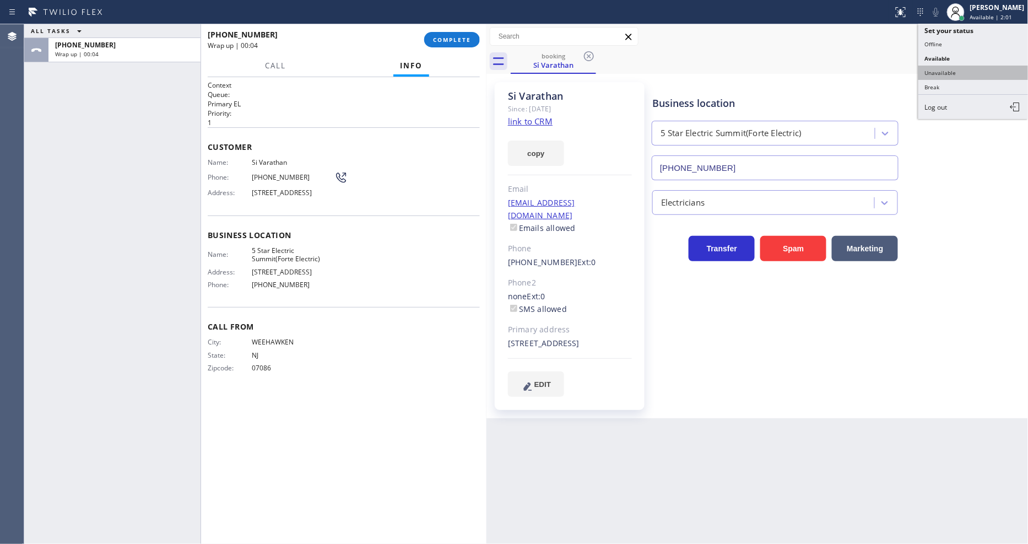
click at [983, 73] on button "Unavailable" at bounding box center [974, 73] width 110 height 14
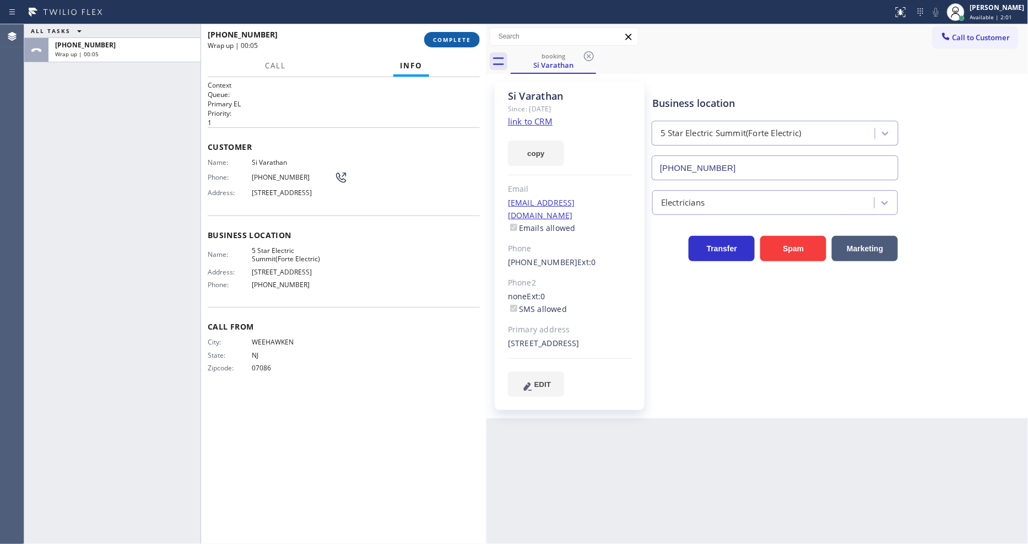
click at [461, 40] on span "COMPLETE" at bounding box center [452, 40] width 38 height 8
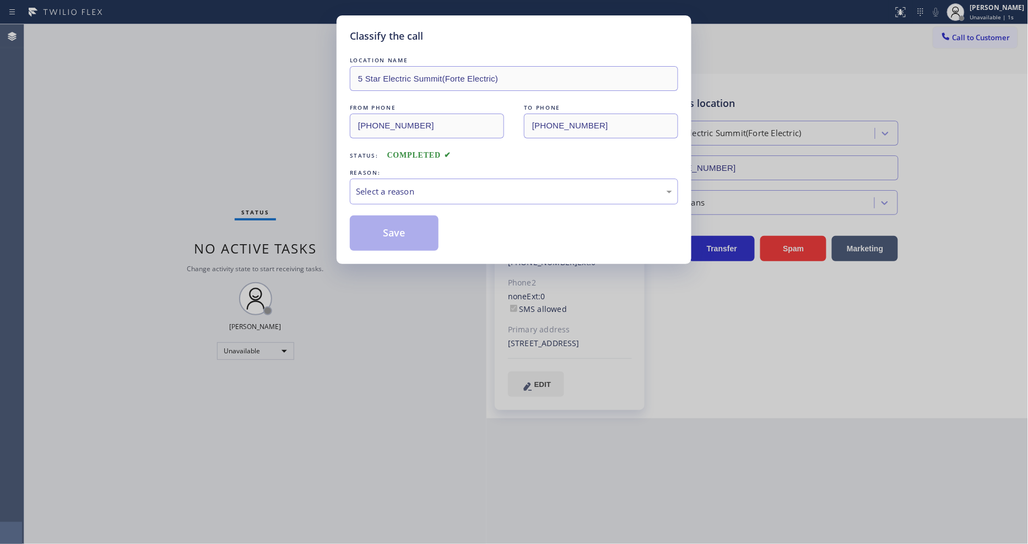
click at [414, 179] on div "Select a reason" at bounding box center [514, 192] width 328 height 26
drag, startPoint x: 397, startPoint y: 254, endPoint x: 401, endPoint y: 220, distance: 33.8
click at [401, 220] on button "Save" at bounding box center [394, 232] width 89 height 35
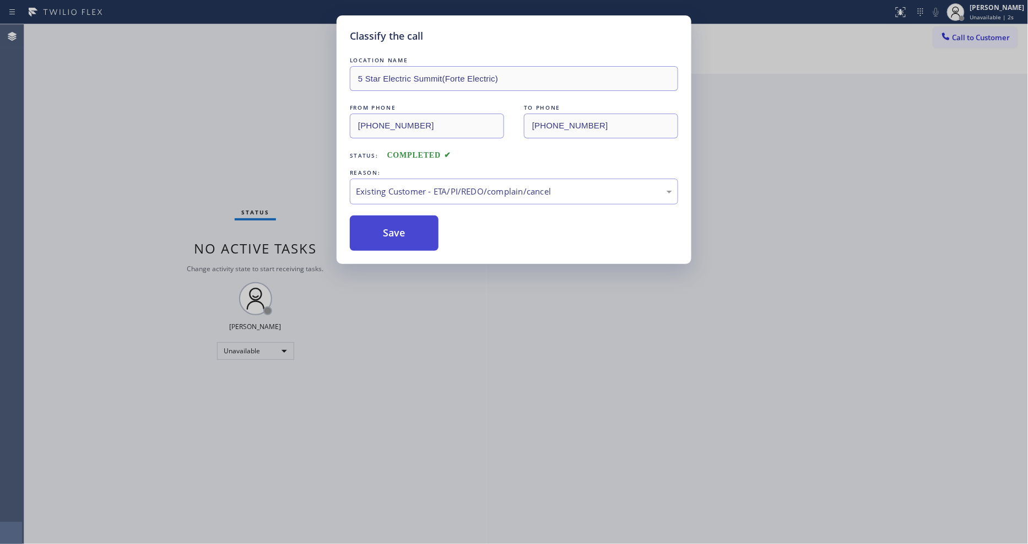
click at [401, 220] on button "Save" at bounding box center [394, 232] width 89 height 35
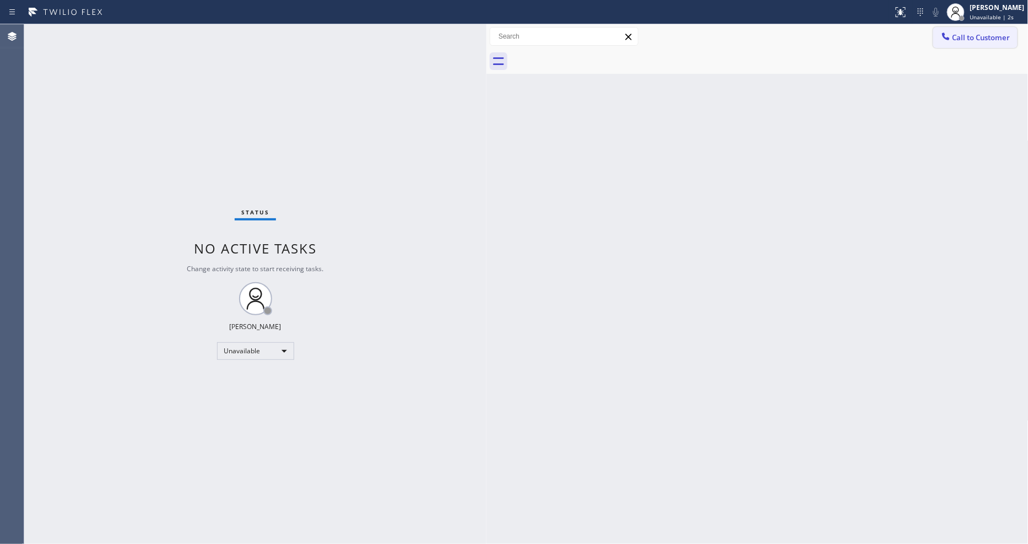
click at [965, 37] on span "Call to Customer" at bounding box center [982, 38] width 58 height 10
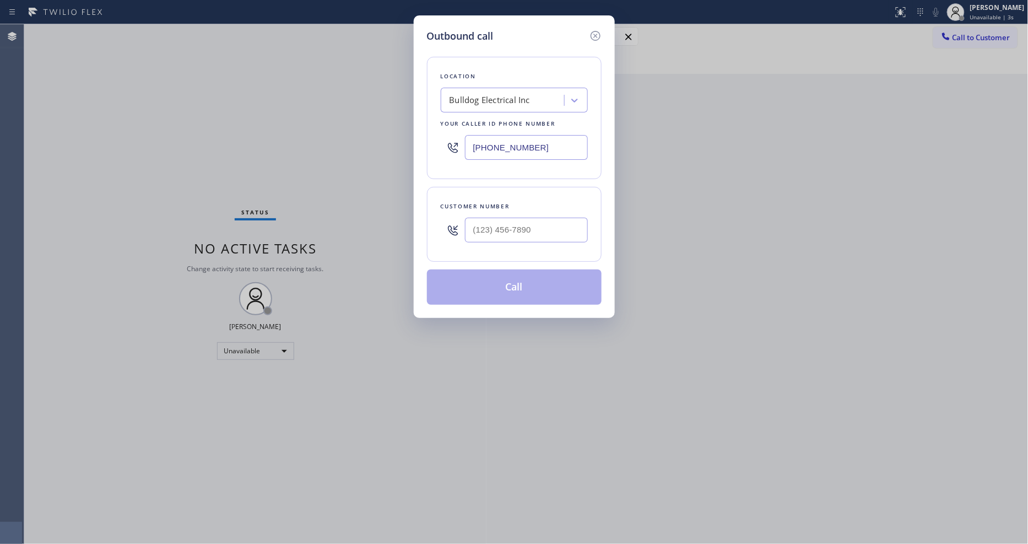
click at [491, 102] on div "Bulldog Electrical Inc" at bounding box center [504, 100] width 120 height 19
paste input "HVAC Alliance [GEOGRAPHIC_DATA]"
type input "HVAC Alliance [GEOGRAPHIC_DATA]"
click at [483, 128] on div "HVAC Alliance [GEOGRAPHIC_DATA]" at bounding box center [514, 129] width 147 height 31
type input "[PHONE_NUMBER]"
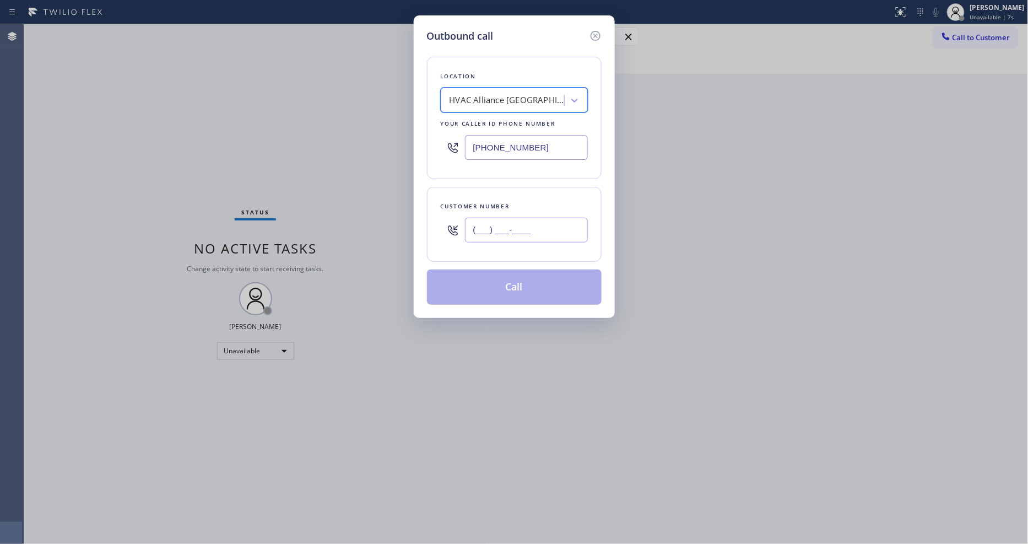
click at [496, 231] on input "(___) ___-____" at bounding box center [526, 230] width 123 height 25
paste input "804) 937-6090"
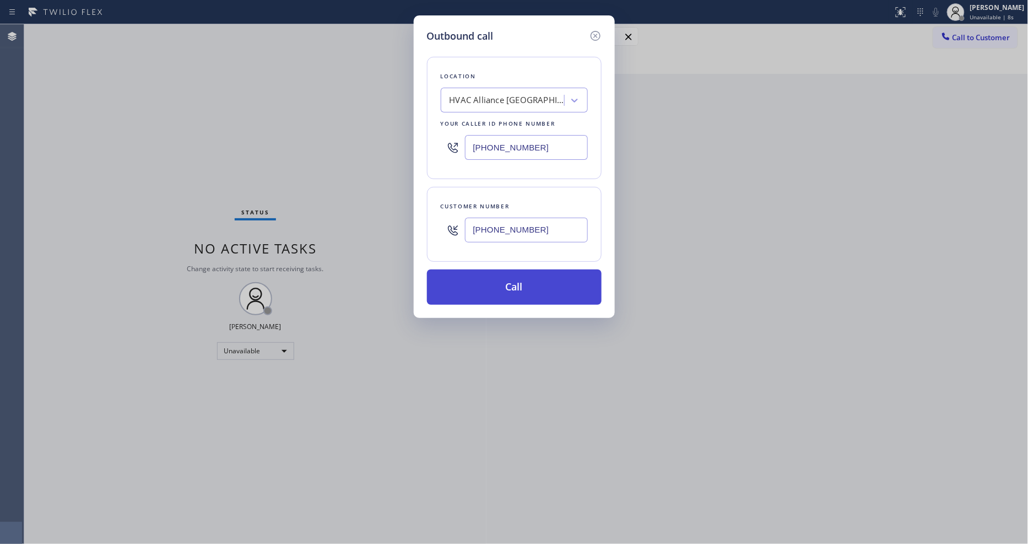
type input "[PHONE_NUMBER]"
click at [478, 283] on button "Call" at bounding box center [514, 286] width 175 height 35
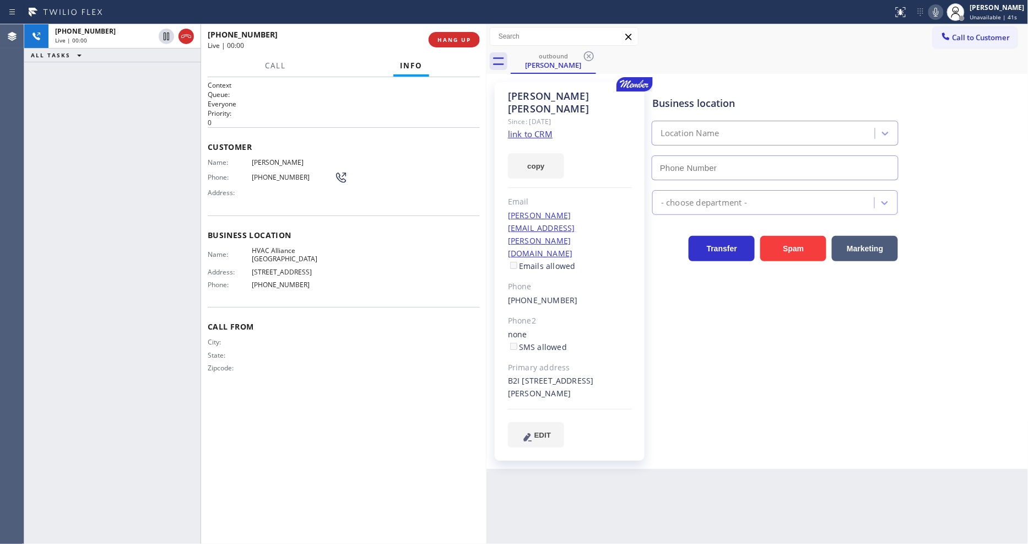
type input "[PHONE_NUMBER]"
click at [657, 392] on div "Business location HVAC Alliance [GEOGRAPHIC_DATA] [PHONE_NUMBER] HVAC Transfer …" at bounding box center [838, 264] width 376 height 359
click at [454, 45] on button "HANG UP" at bounding box center [454, 39] width 51 height 15
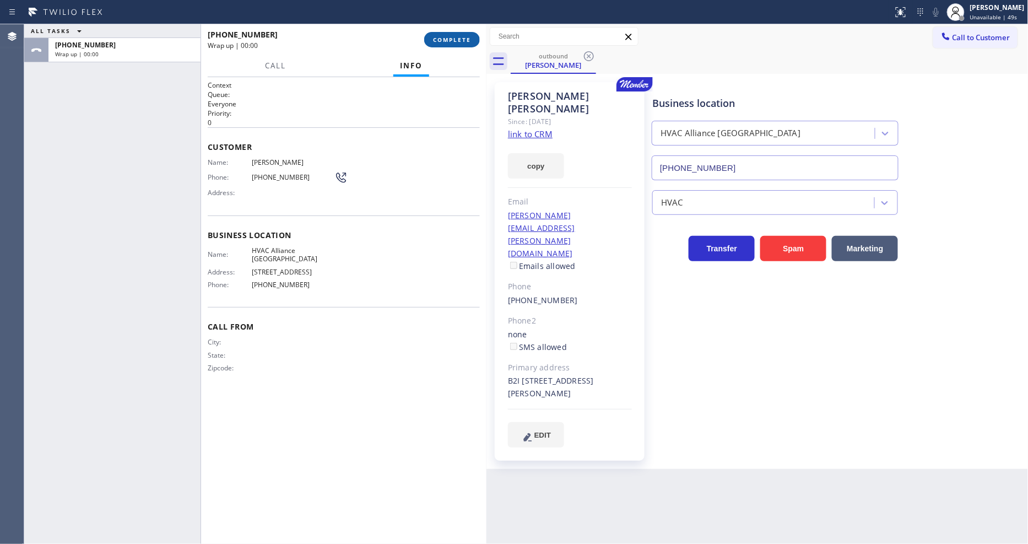
click at [454, 45] on button "COMPLETE" at bounding box center [452, 39] width 56 height 15
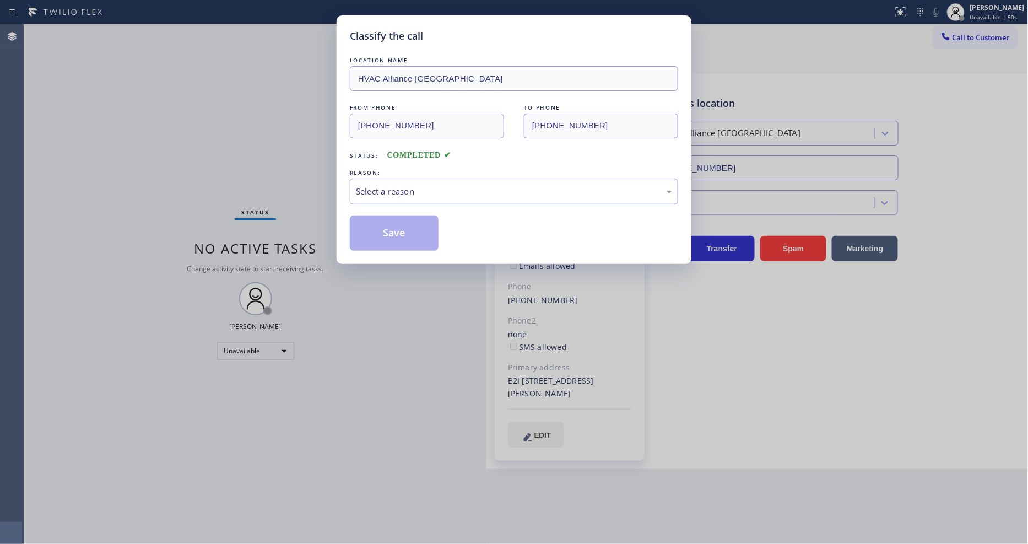
click at [405, 193] on div "Select a reason" at bounding box center [514, 191] width 316 height 13
click at [408, 228] on button "Save" at bounding box center [394, 232] width 89 height 35
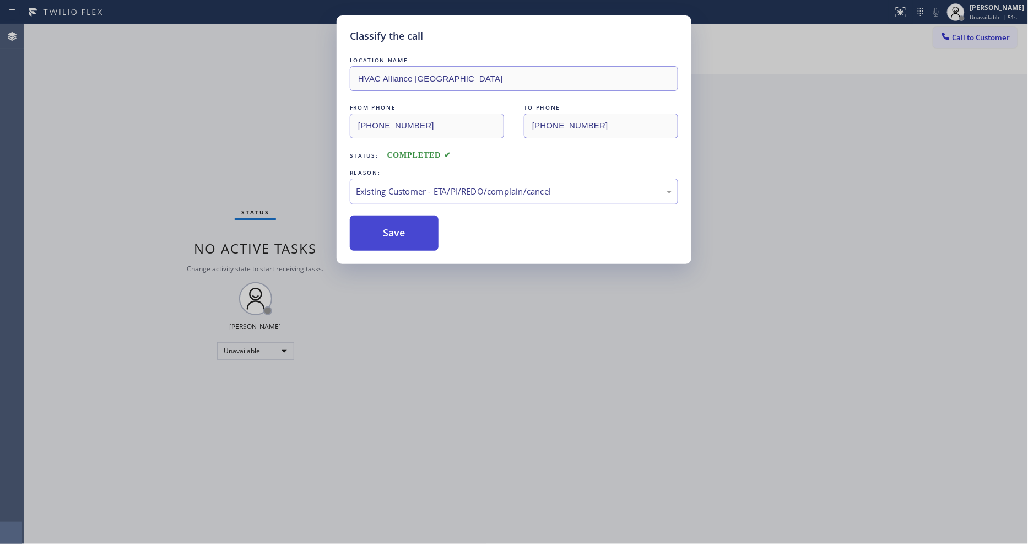
click at [408, 228] on button "Save" at bounding box center [394, 232] width 89 height 35
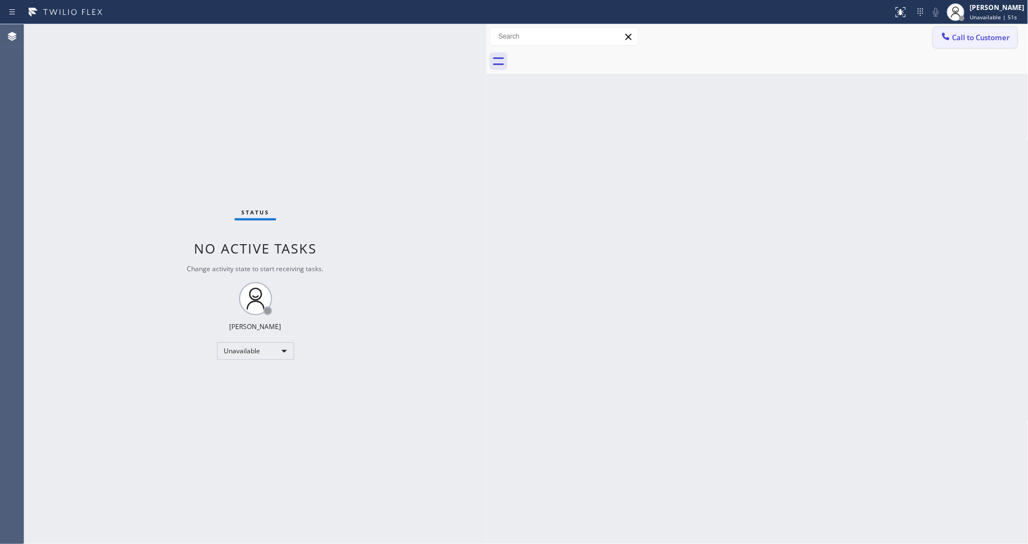
click at [996, 39] on button "Call to Customer" at bounding box center [975, 37] width 84 height 21
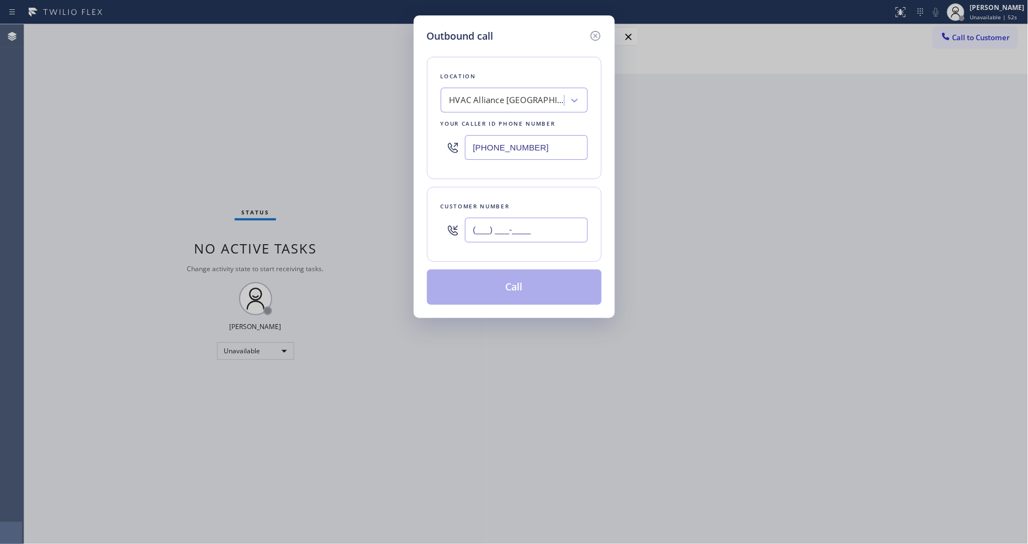
click at [521, 223] on input "(___) ___-____" at bounding box center [526, 230] width 123 height 25
paste input "804) 937-6090"
type input "[PHONE_NUMBER]"
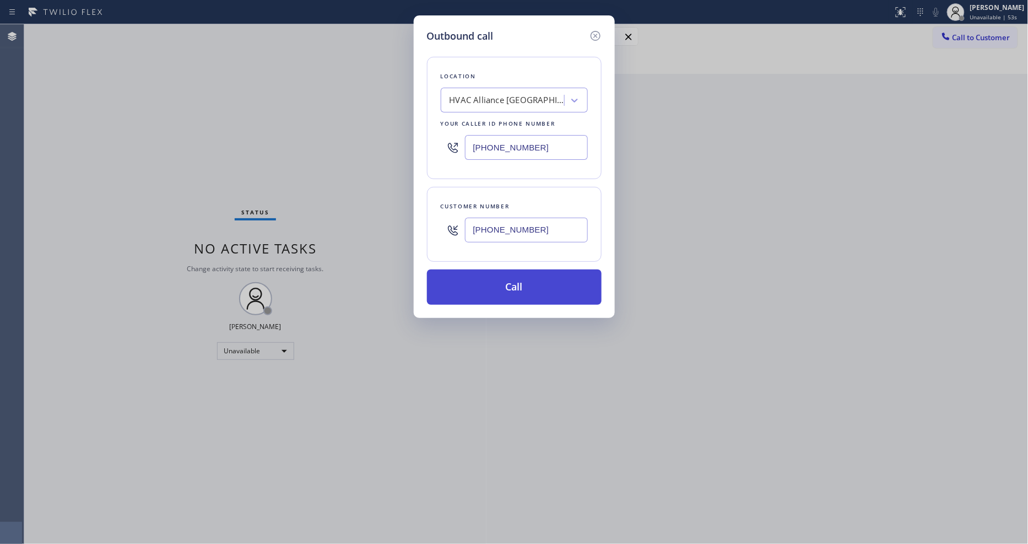
click at [488, 287] on button "Call" at bounding box center [514, 286] width 175 height 35
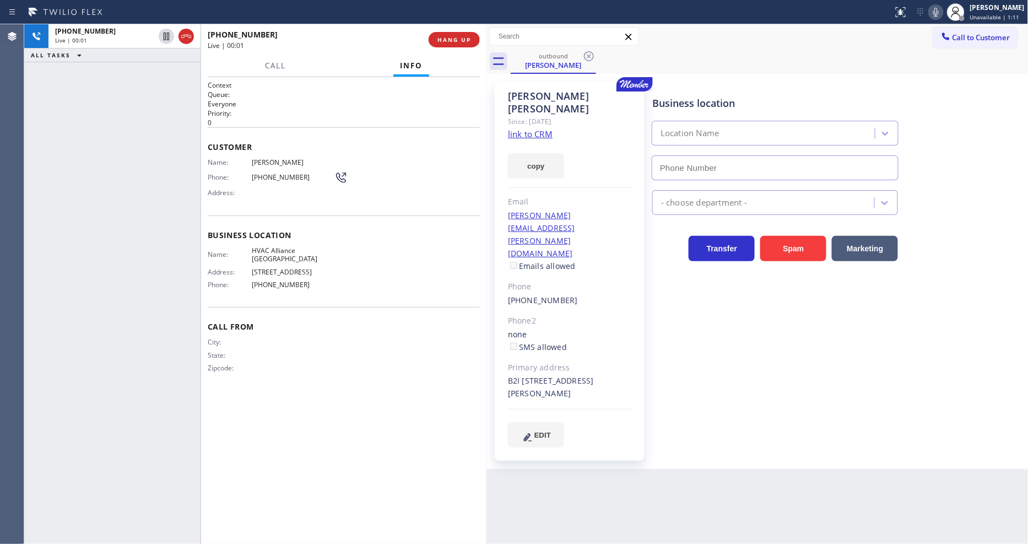
type input "[PHONE_NUMBER]"
click at [450, 36] on span "HANG UP" at bounding box center [455, 40] width 34 height 8
click at [450, 36] on span "COMPLETE" at bounding box center [452, 40] width 38 height 8
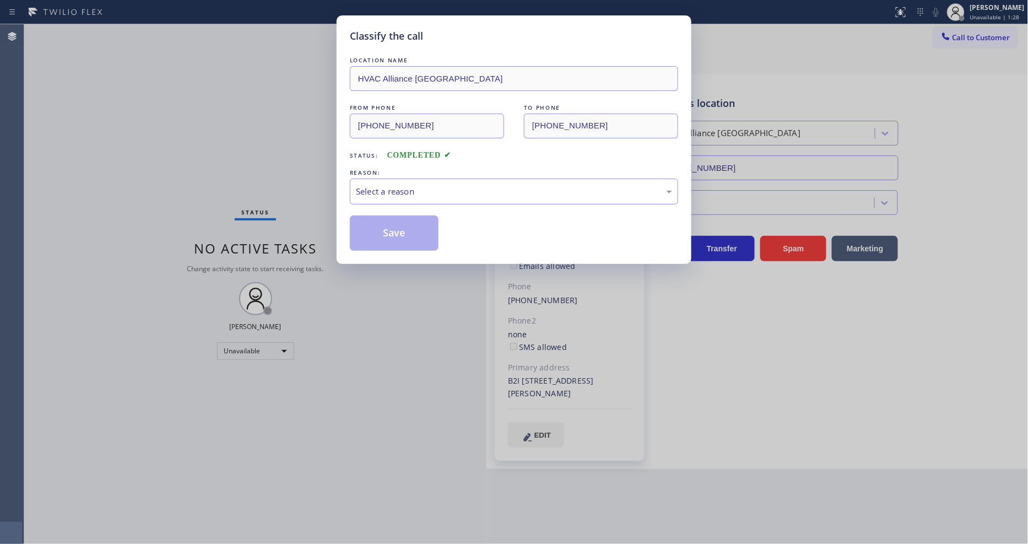
click at [414, 188] on div "Select a reason" at bounding box center [514, 191] width 316 height 13
click at [400, 230] on button "Save" at bounding box center [394, 232] width 89 height 35
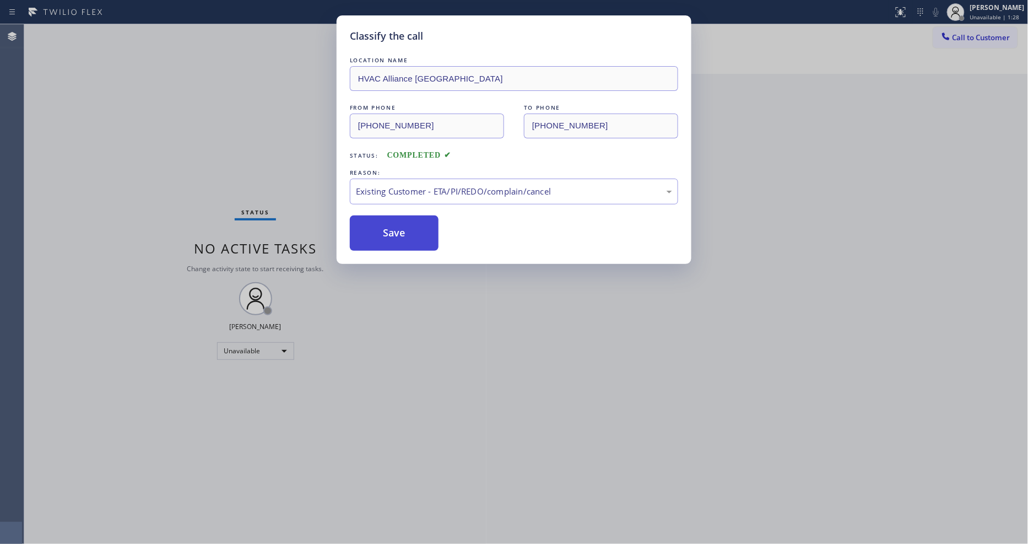
click at [400, 230] on button "Save" at bounding box center [394, 232] width 89 height 35
drag, startPoint x: 401, startPoint y: 229, endPoint x: 399, endPoint y: 244, distance: 15.0
click at [401, 231] on button "Save" at bounding box center [394, 232] width 89 height 35
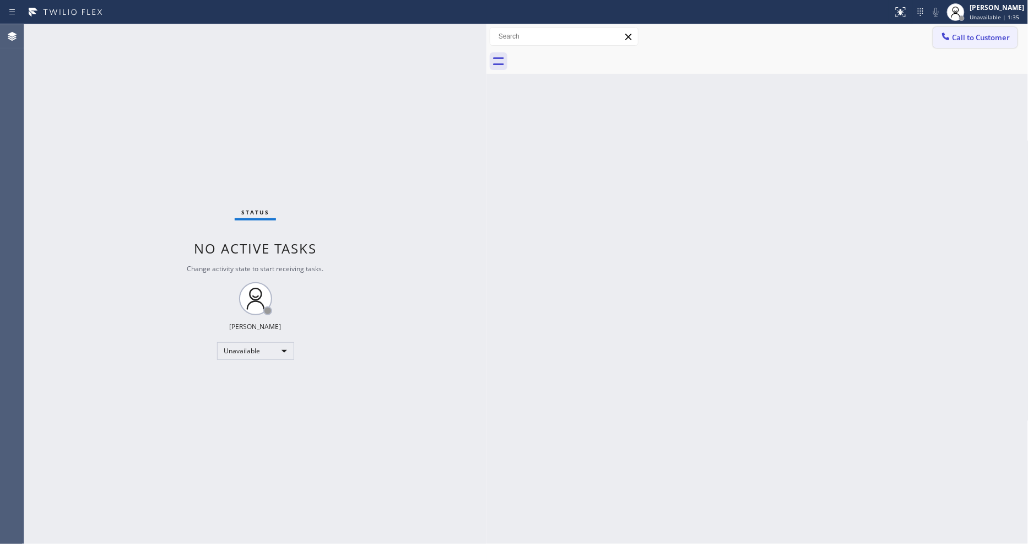
click at [957, 34] on span "Call to Customer" at bounding box center [982, 38] width 58 height 10
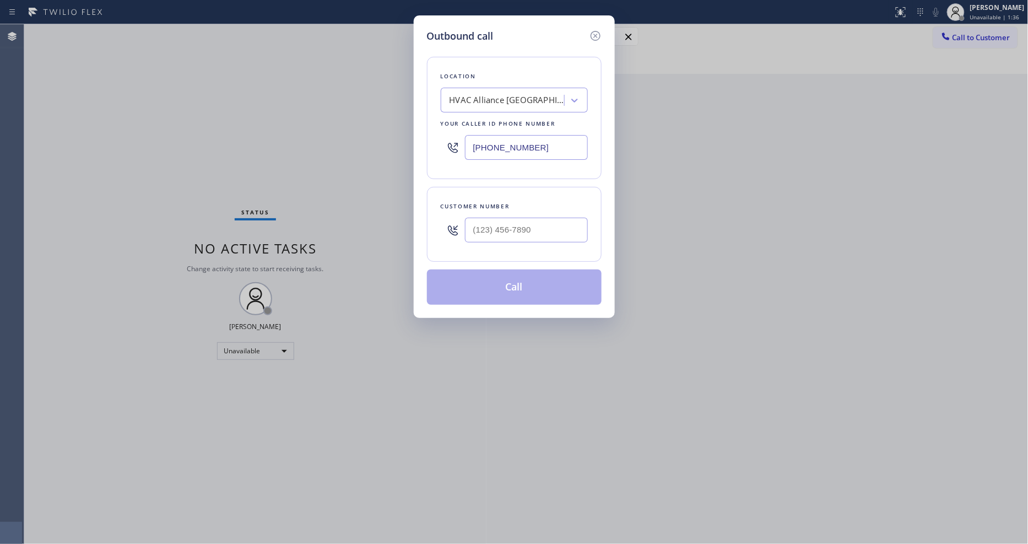
click at [527, 101] on div "HVAC Alliance [GEOGRAPHIC_DATA]" at bounding box center [508, 100] width 116 height 13
paste input "West Hollywood Heating and Air Conditioning"
type input "West Hollywood Heating and Air Conditioning"
click at [506, 126] on div "West Hollywood Heating and Air Conditioning" at bounding box center [514, 129] width 147 height 31
type input "[PHONE_NUMBER]"
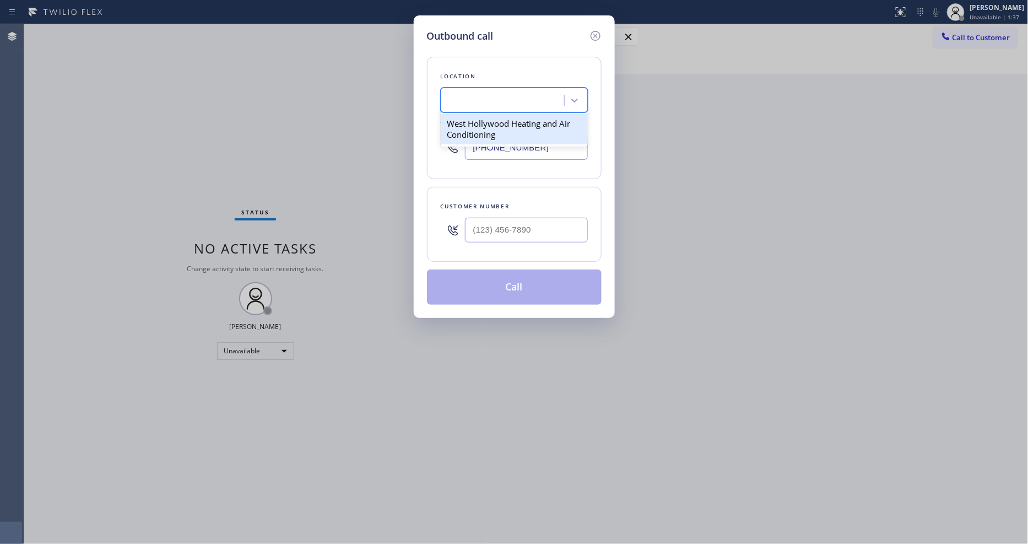
scroll to position [0, 1]
click at [506, 222] on input "(___) ___-____" at bounding box center [526, 230] width 123 height 25
paste input "216) 225-1620"
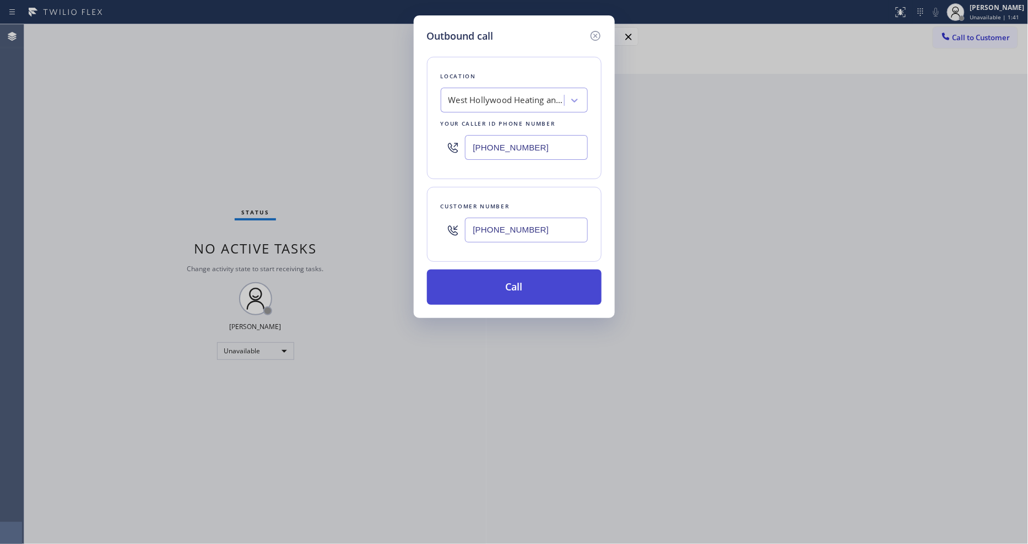
type input "[PHONE_NUMBER]"
click at [497, 287] on button "Call" at bounding box center [514, 286] width 175 height 35
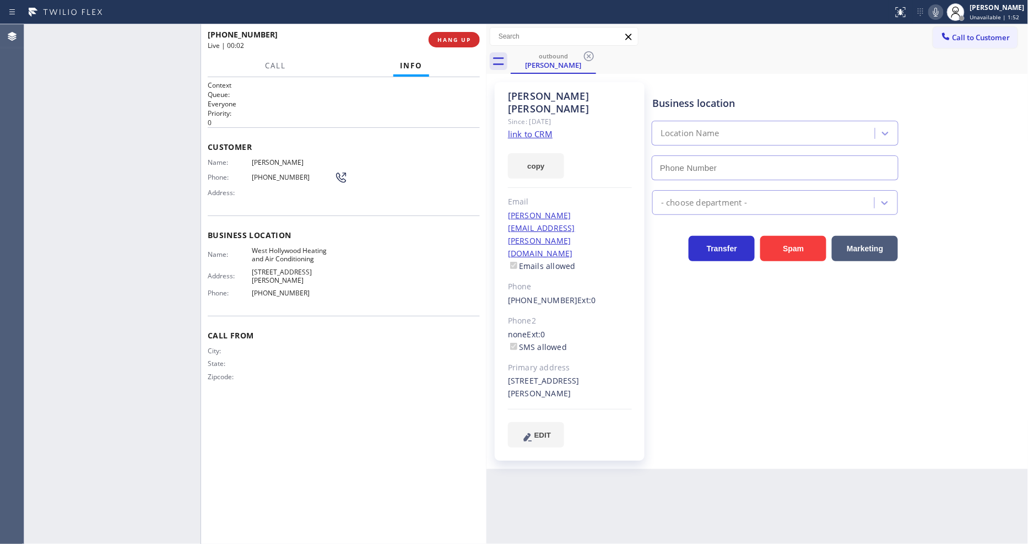
type input "[PHONE_NUMBER]"
drag, startPoint x: 554, startPoint y: 338, endPoint x: 507, endPoint y: 331, distance: 46.9
click at [508, 375] on div "[STREET_ADDRESS][PERSON_NAME]" at bounding box center [570, 387] width 124 height 25
drag, startPoint x: 948, startPoint y: 12, endPoint x: 903, endPoint y: 42, distance: 54.1
click at [943, 12] on icon at bounding box center [936, 12] width 13 height 13
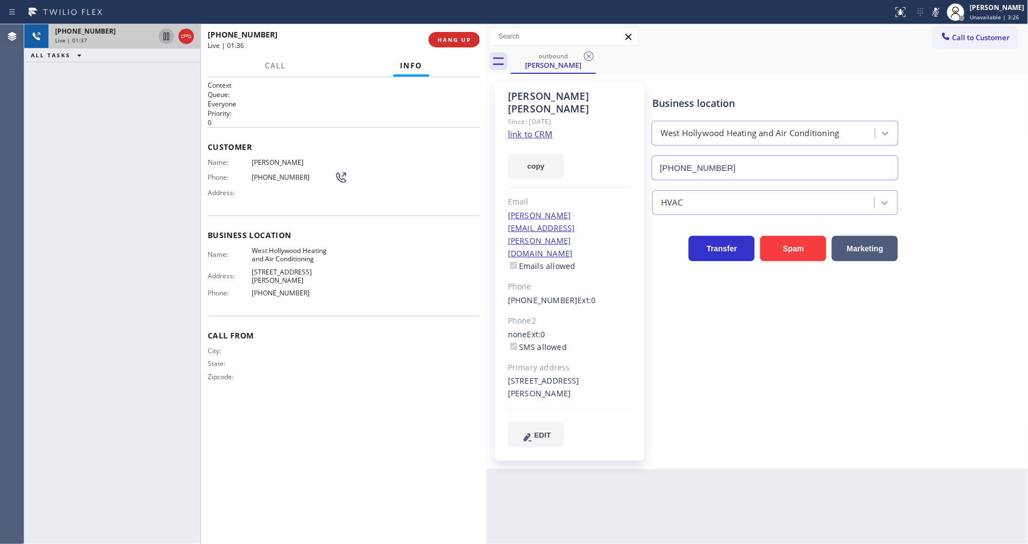
click at [162, 32] on icon at bounding box center [166, 36] width 13 height 13
click at [163, 37] on icon at bounding box center [166, 36] width 13 height 13
click at [939, 9] on icon at bounding box center [936, 12] width 6 height 9
click at [58, 189] on div "[PHONE_NUMBER] Live | 03:47 ALL TASKS ALL TASKS ACTIVE TASKS TASKS IN WRAP UP" at bounding box center [112, 284] width 176 height 520
click at [312, 253] on span "West Hollywood Heating and Air Conditioning" at bounding box center [293, 254] width 83 height 17
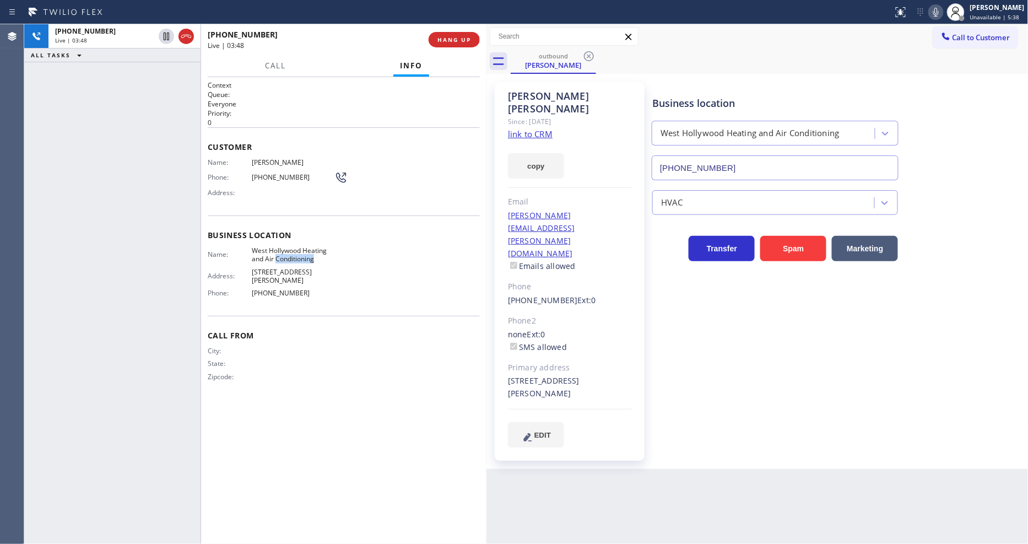
click at [312, 253] on span "West Hollywood Heating and Air Conditioning" at bounding box center [293, 254] width 83 height 17
click at [281, 158] on span "[PERSON_NAME]" at bounding box center [293, 162] width 83 height 8
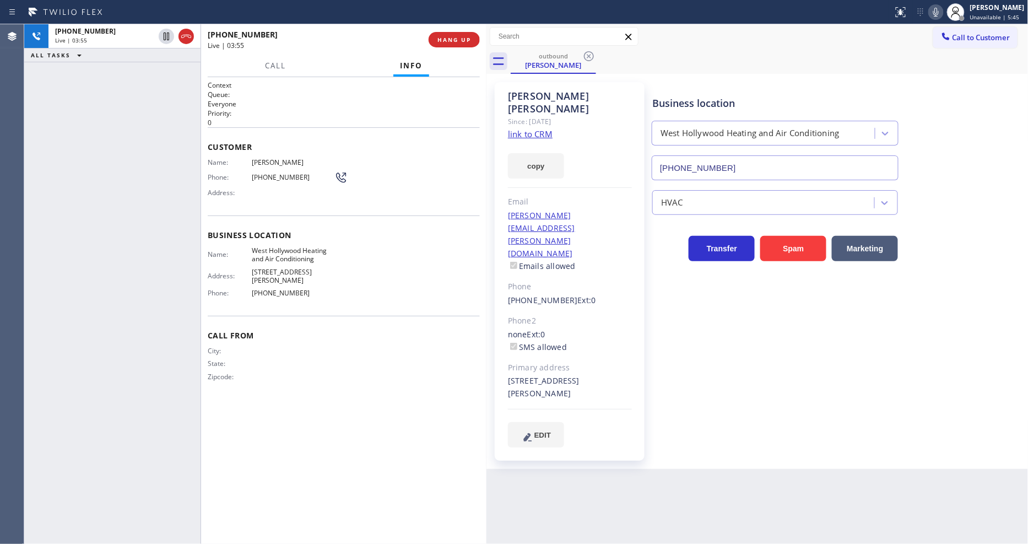
click at [264, 173] on span "[PHONE_NUMBER]" at bounding box center [293, 177] width 83 height 8
click at [249, 371] on div "City: State: Zipcode:" at bounding box center [271, 366] width 127 height 39
click at [575, 210] on link "[PERSON_NAME][EMAIL_ADDRESS][PERSON_NAME][DOMAIN_NAME]" at bounding box center [541, 234] width 67 height 48
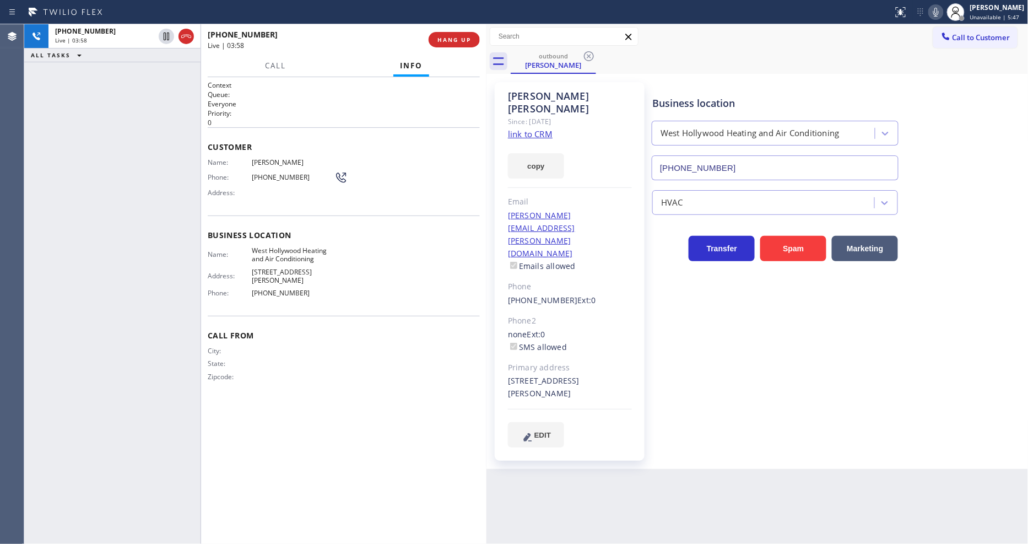
click at [575, 210] on link "[PERSON_NAME][EMAIL_ADDRESS][PERSON_NAME][DOMAIN_NAME]" at bounding box center [541, 234] width 67 height 48
drag, startPoint x: 365, startPoint y: 468, endPoint x: 370, endPoint y: 539, distance: 70.7
click at [366, 469] on div "Context Queue: Everyone Priority: 0 Customer Name: [PERSON_NAME] Phone: [PHONE_…" at bounding box center [344, 310] width 272 height 460
click at [769, 335] on div "Business location [GEOGRAPHIC_DATA] Heating and Air Conditioning [PHONE_NUMBER]…" at bounding box center [838, 264] width 376 height 359
drag, startPoint x: 79, startPoint y: 254, endPoint x: 163, endPoint y: 215, distance: 92.2
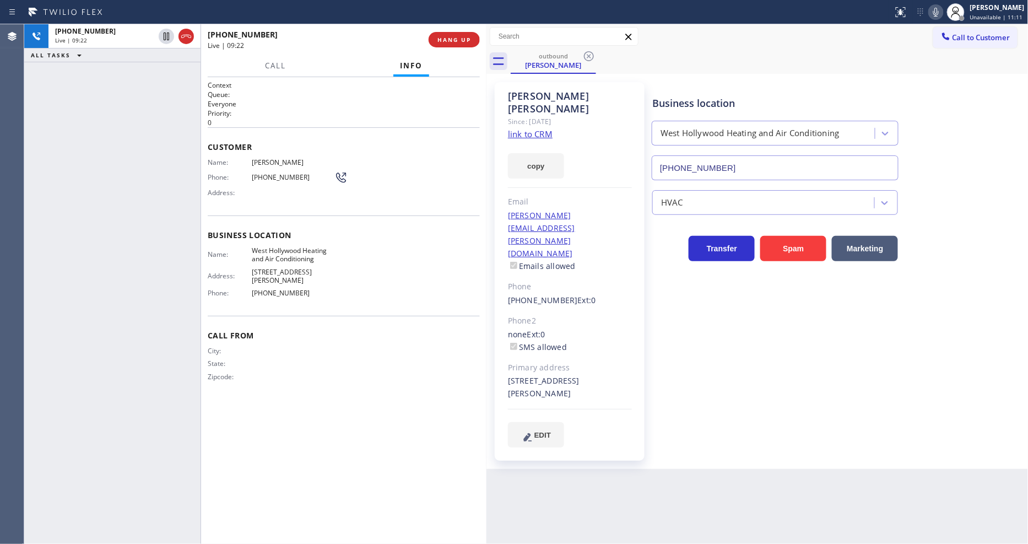
click at [74, 252] on div "[PHONE_NUMBER] Live | 09:22 ALL TASKS ALL TASKS ACTIVE TASKS TASKS IN WRAP UP" at bounding box center [112, 284] width 176 height 520
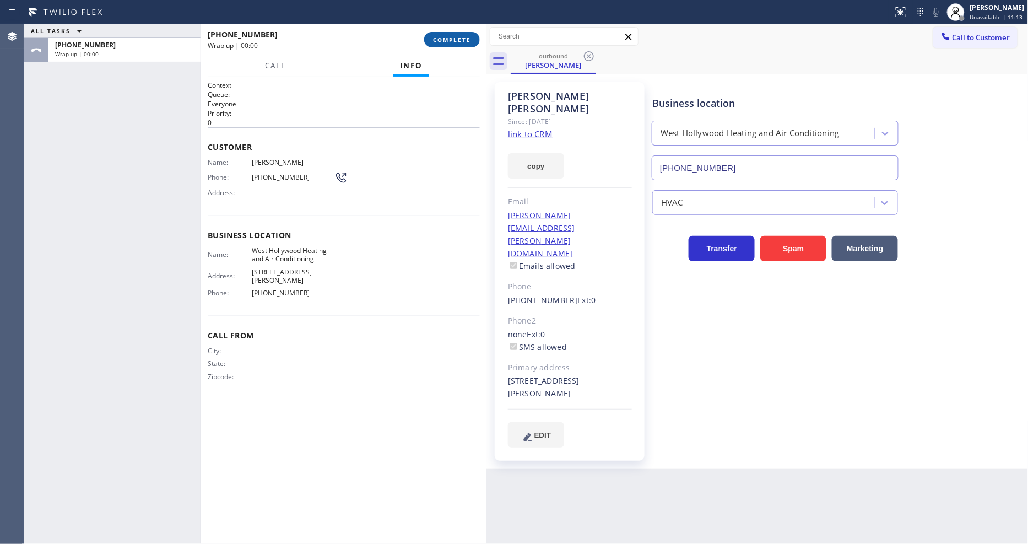
click at [446, 40] on span "COMPLETE" at bounding box center [452, 40] width 38 height 8
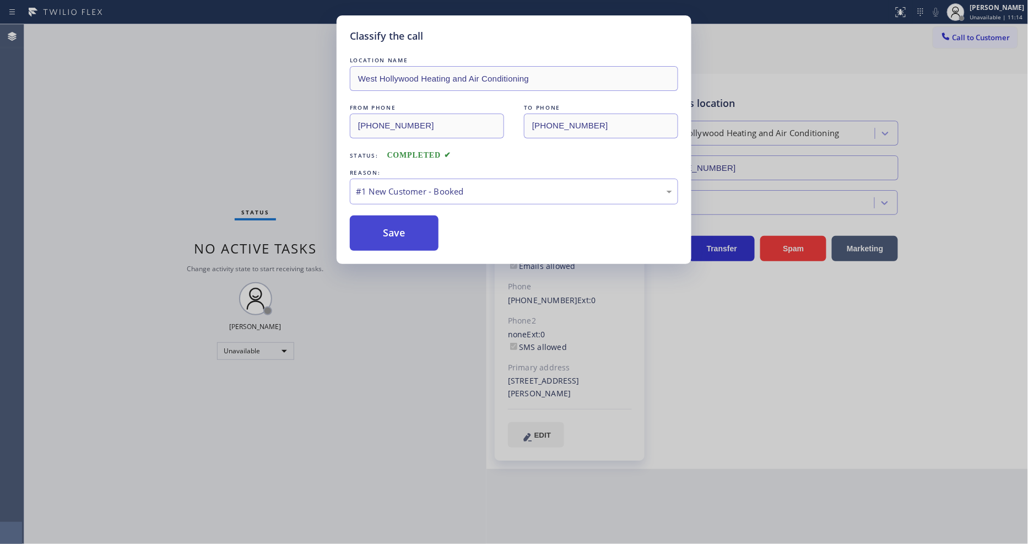
click at [406, 215] on button "Save" at bounding box center [394, 232] width 89 height 35
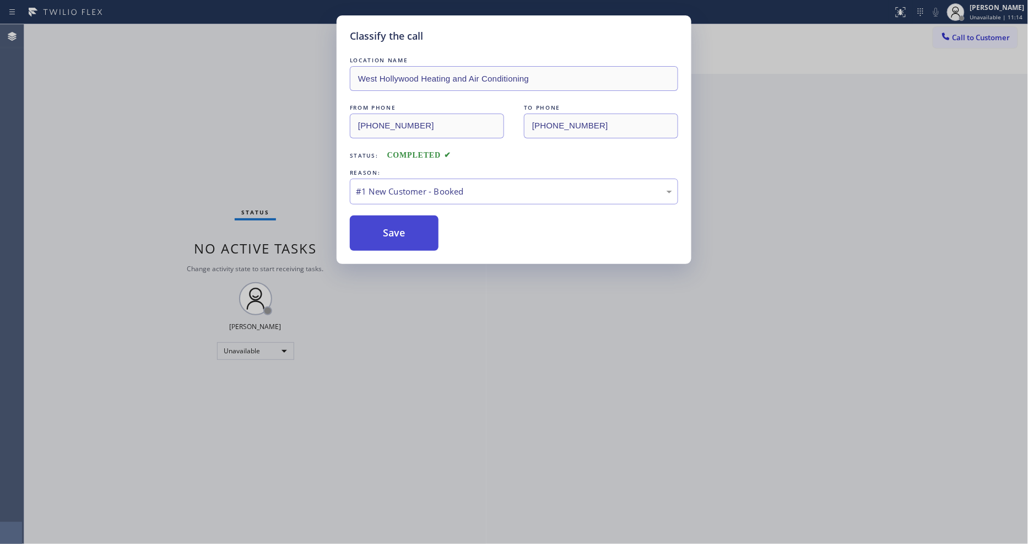
click at [406, 215] on button "Save" at bounding box center [394, 232] width 89 height 35
click at [406, 216] on button "Save" at bounding box center [394, 232] width 89 height 35
drag, startPoint x: 406, startPoint y: 216, endPoint x: 313, endPoint y: 36, distance: 202.6
click at [404, 216] on button "Save" at bounding box center [394, 232] width 89 height 35
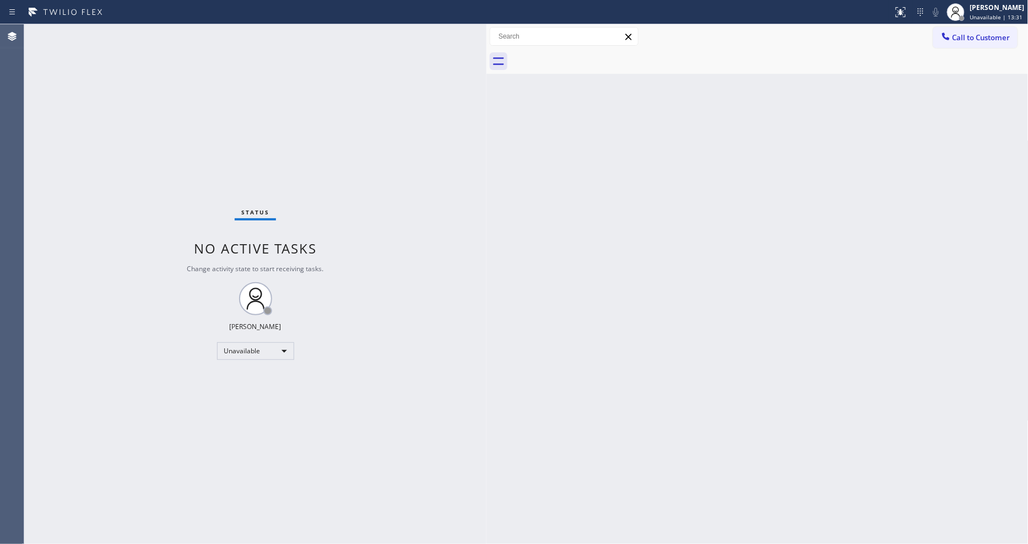
drag, startPoint x: 988, startPoint y: 17, endPoint x: 944, endPoint y: 74, distance: 72.0
click at [988, 17] on span "Unavailable | 13:31" at bounding box center [996, 17] width 53 height 8
click at [940, 79] on button "Unavailable" at bounding box center [974, 73] width 110 height 14
click at [978, 11] on div "[PERSON_NAME]" at bounding box center [997, 7] width 55 height 9
drag, startPoint x: 948, startPoint y: 83, endPoint x: 869, endPoint y: 129, distance: 91.4
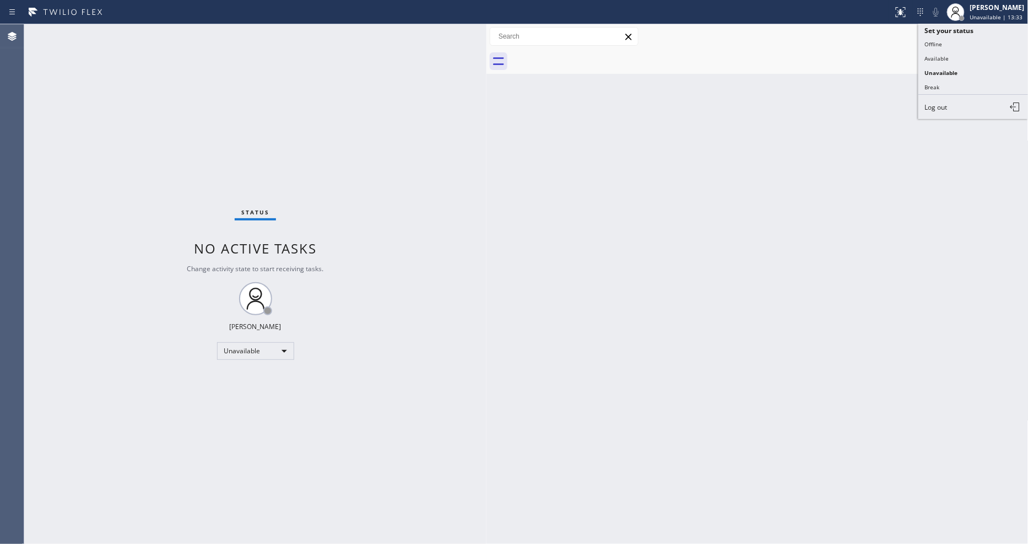
click at [947, 83] on button "Break" at bounding box center [974, 87] width 110 height 14
